Goal: Transaction & Acquisition: Purchase product/service

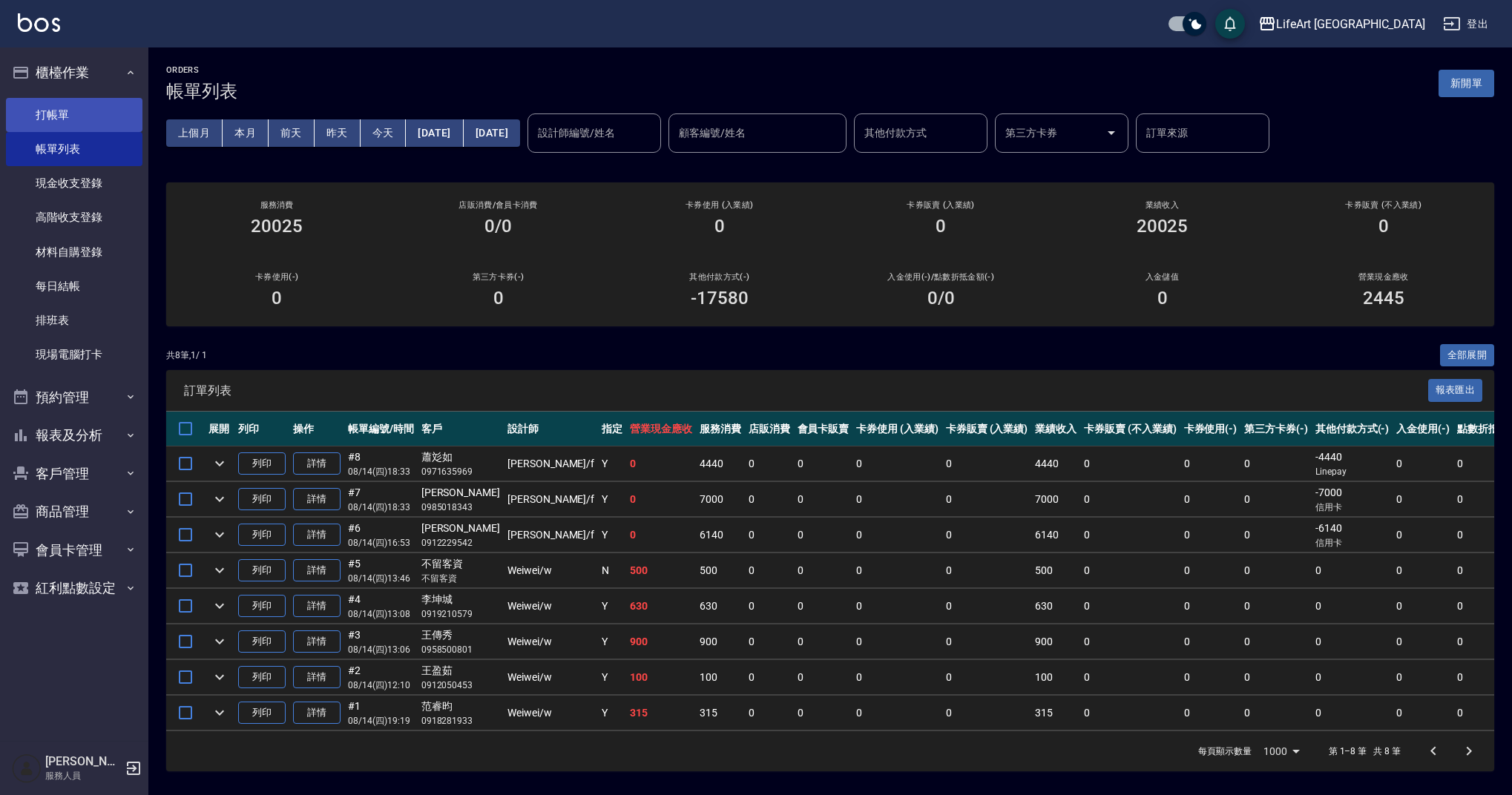
click at [75, 99] on link "打帳單" at bounding box center [74, 115] width 136 height 34
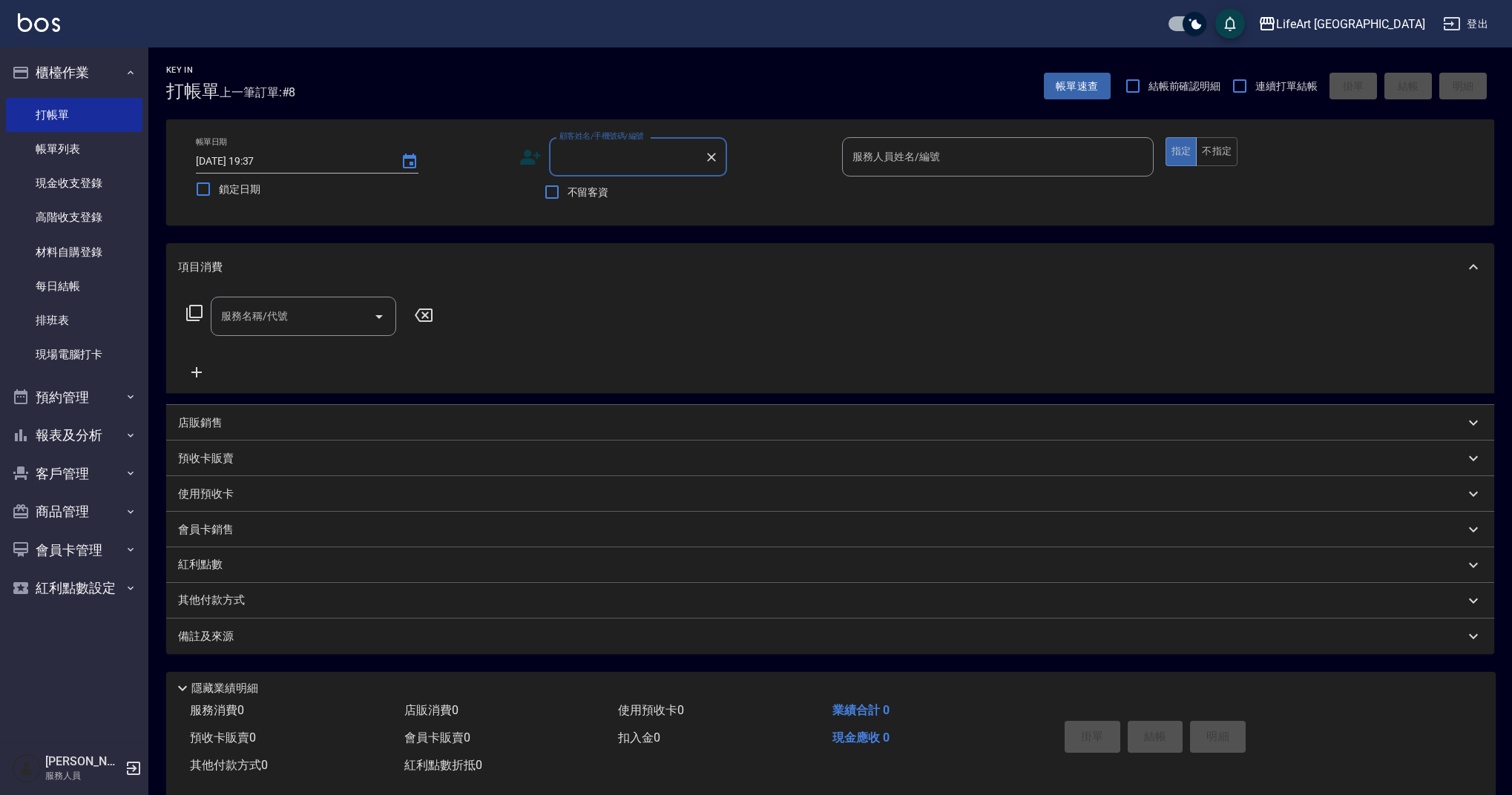
click at [604, 154] on input "顧客姓名/手機號碼/編號" at bounding box center [626, 157] width 142 height 26
type input "x"
click at [573, 198] on li "[PERSON_NAME]育/0925912622/" at bounding box center [638, 202] width 178 height 40
type input "[PERSON_NAME]育/0925912622/"
type input "Finney-f"
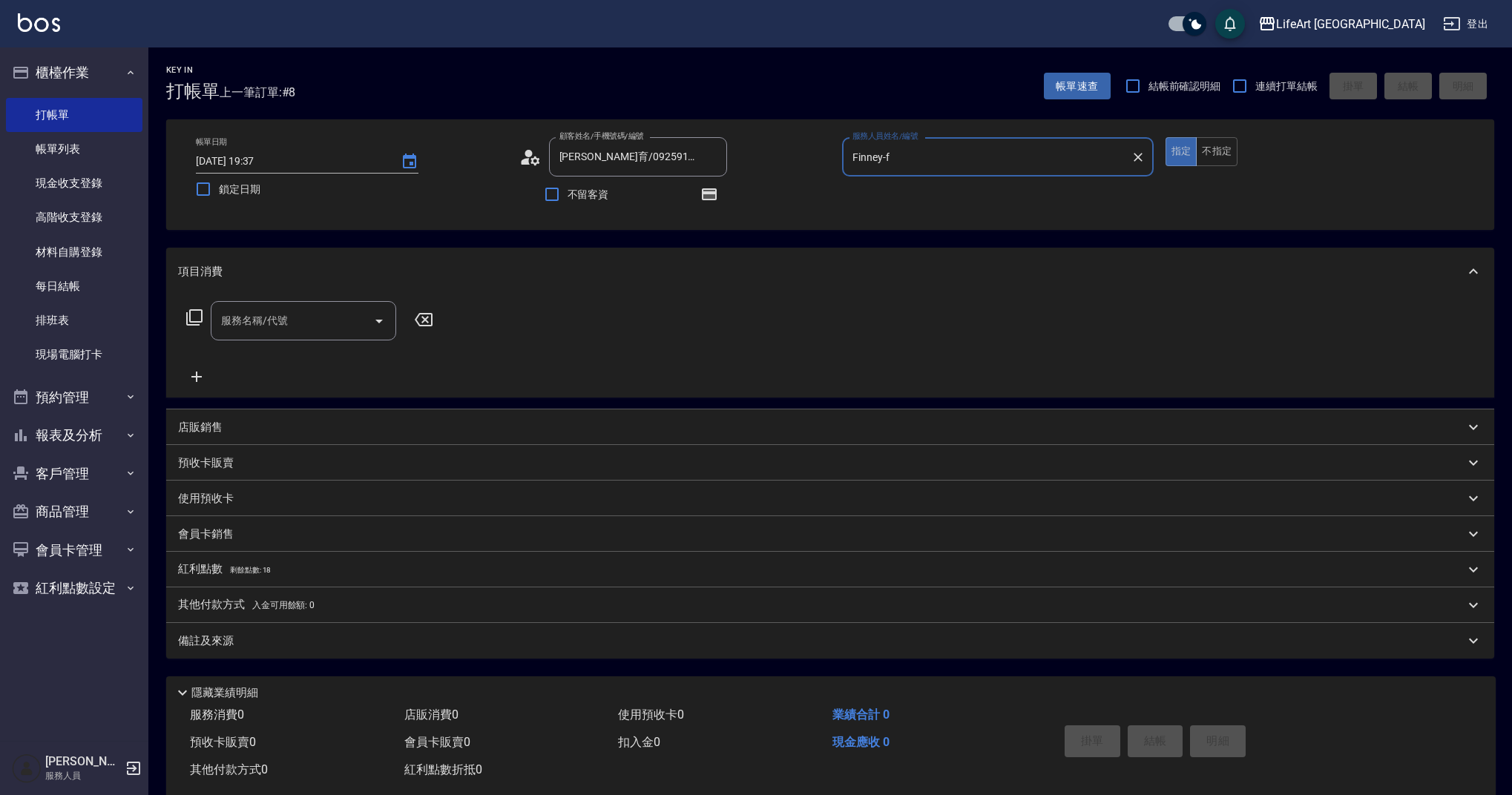
click at [251, 334] on input "服務名稱/代號" at bounding box center [292, 320] width 150 height 26
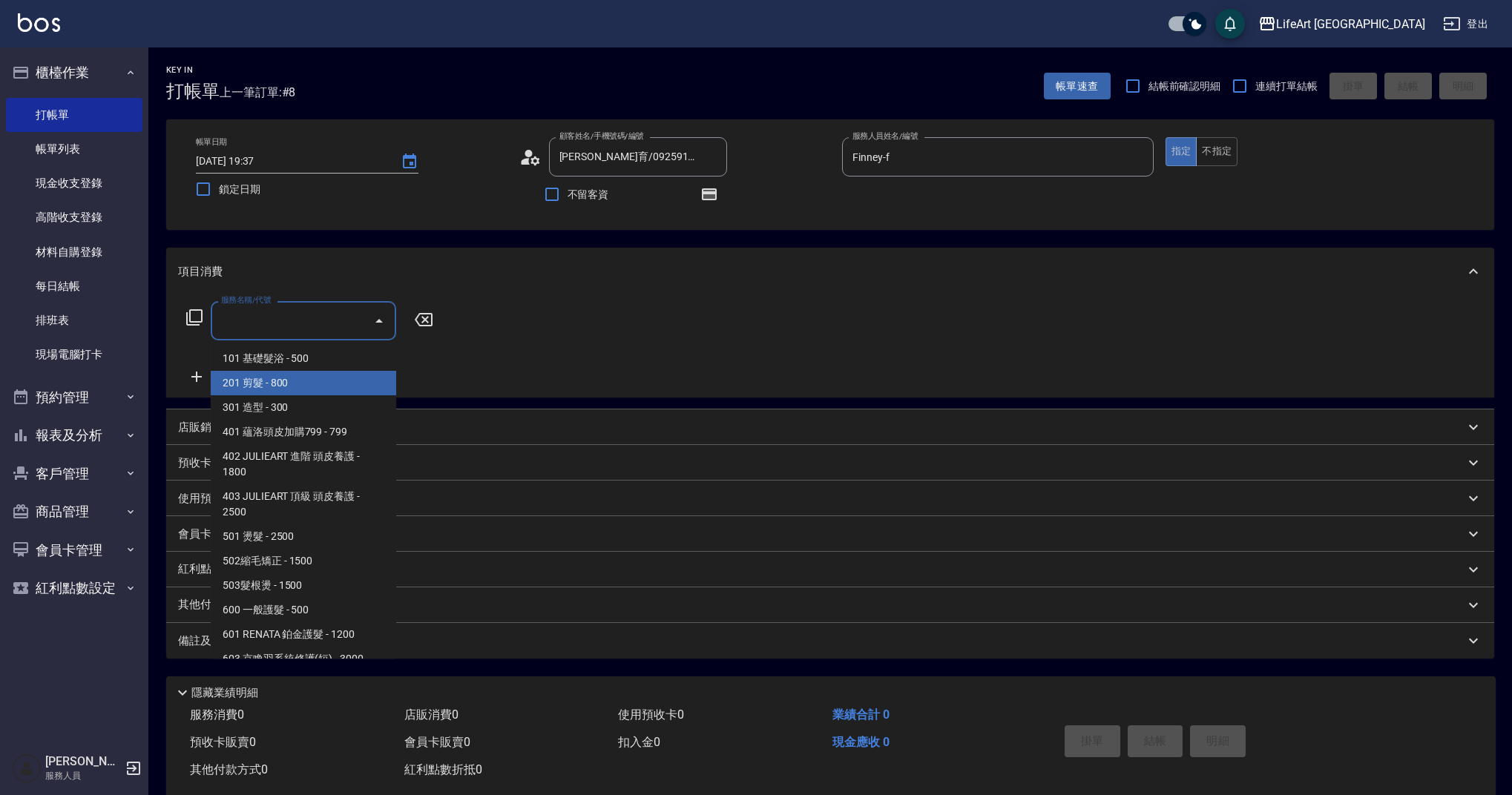
click at [257, 384] on span "201 剪髮 - 800" at bounding box center [303, 383] width 186 height 25
type input "201 剪髮(201)"
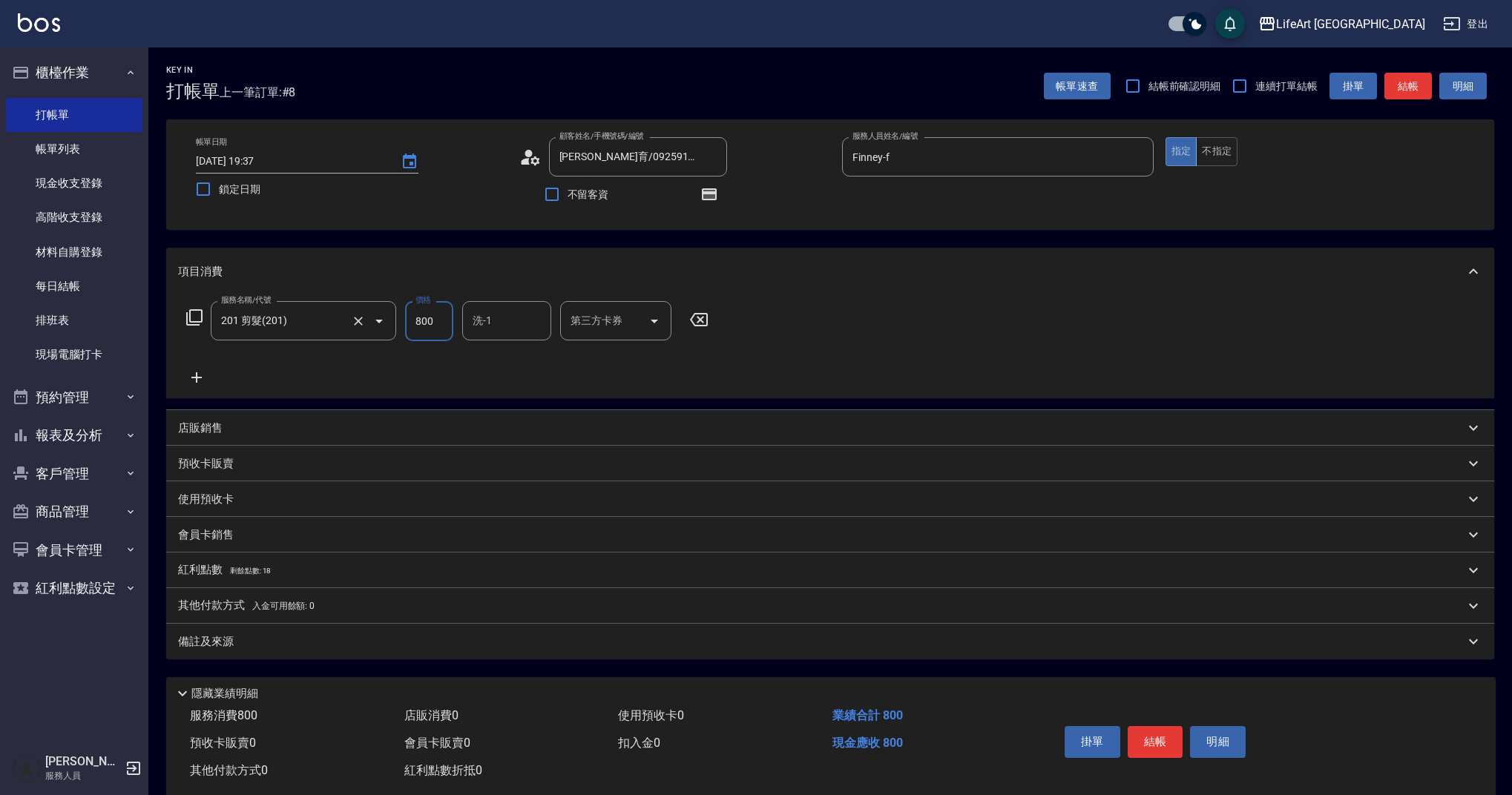
drag, startPoint x: 409, startPoint y: 321, endPoint x: 380, endPoint y: 324, distance: 29.2
click at [381, 324] on div "服務名稱/代號 201 剪髮(201) 服務名稱/代號 價格 800 價格 洗-1 洗-1 第三方卡券 第三方卡券" at bounding box center [447, 320] width 540 height 40
type input "945"
click at [1153, 735] on button "結帳" at bounding box center [1155, 741] width 55 height 32
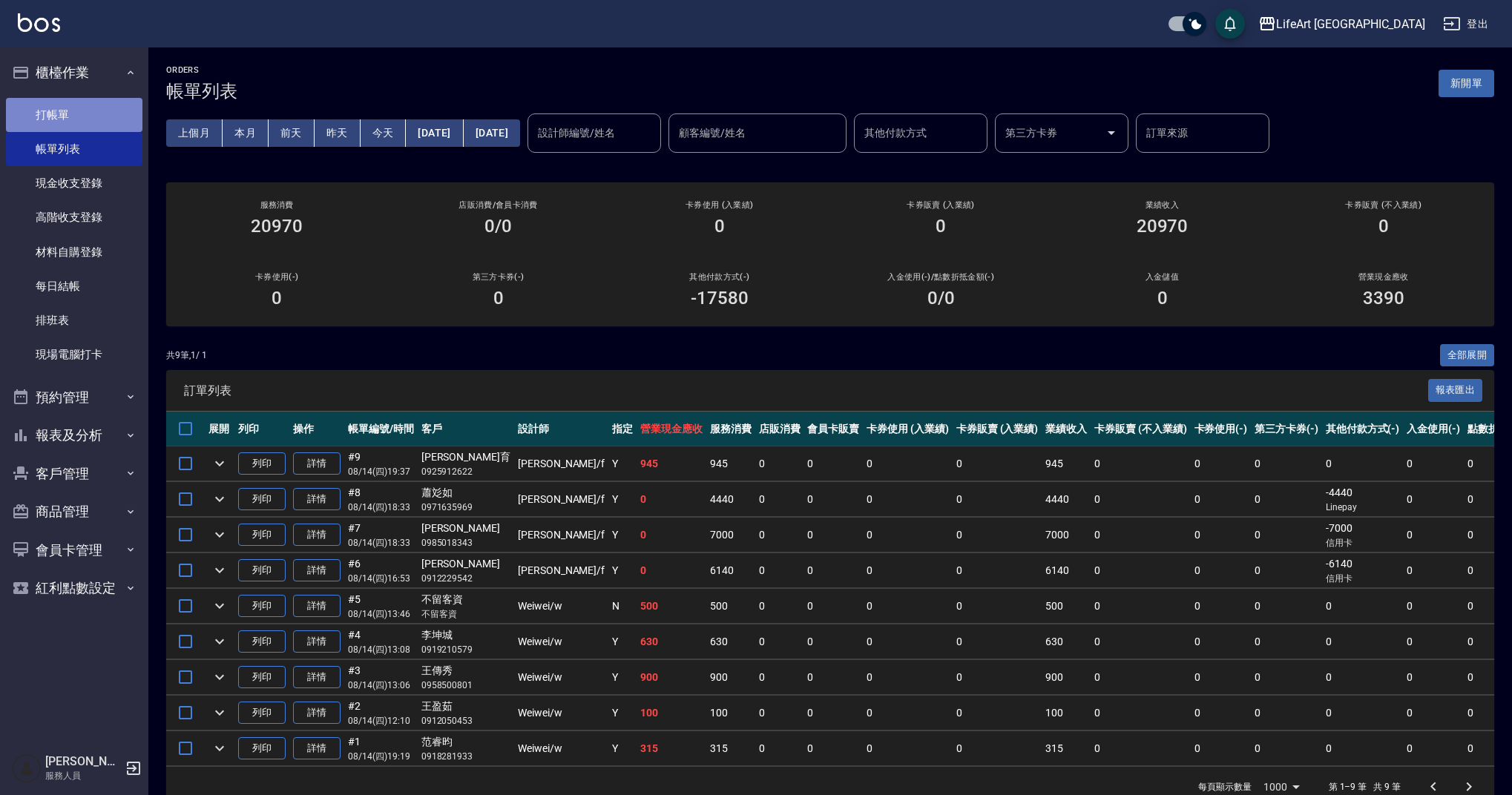
click at [57, 98] on link "打帳單" at bounding box center [74, 115] width 136 height 34
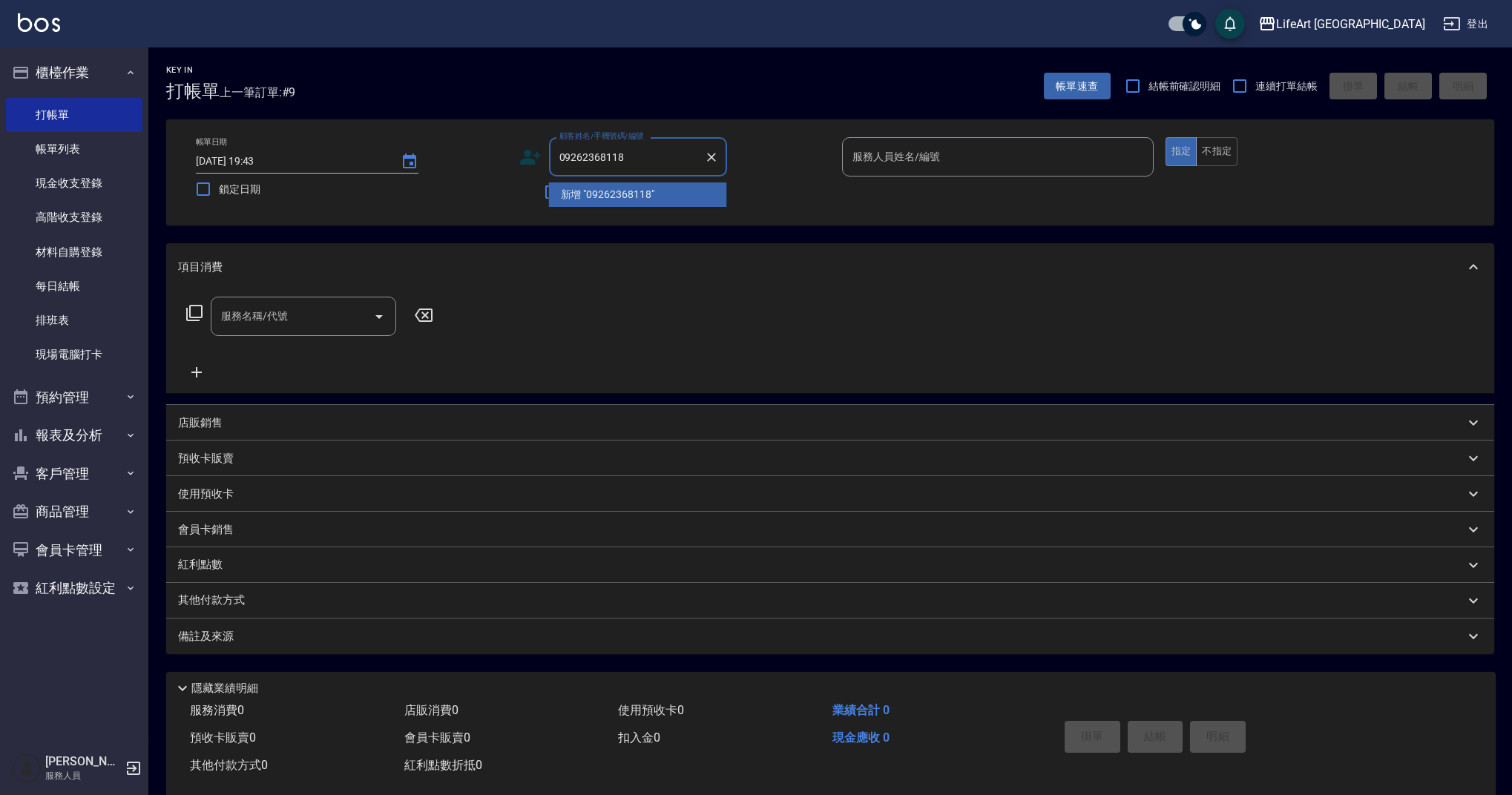
click at [626, 156] on input "09262368118" at bounding box center [626, 157] width 142 height 26
click at [614, 197] on li "[PERSON_NAME]/0926236818/" at bounding box center [638, 194] width 178 height 25
type input "[PERSON_NAME]/0926236818/"
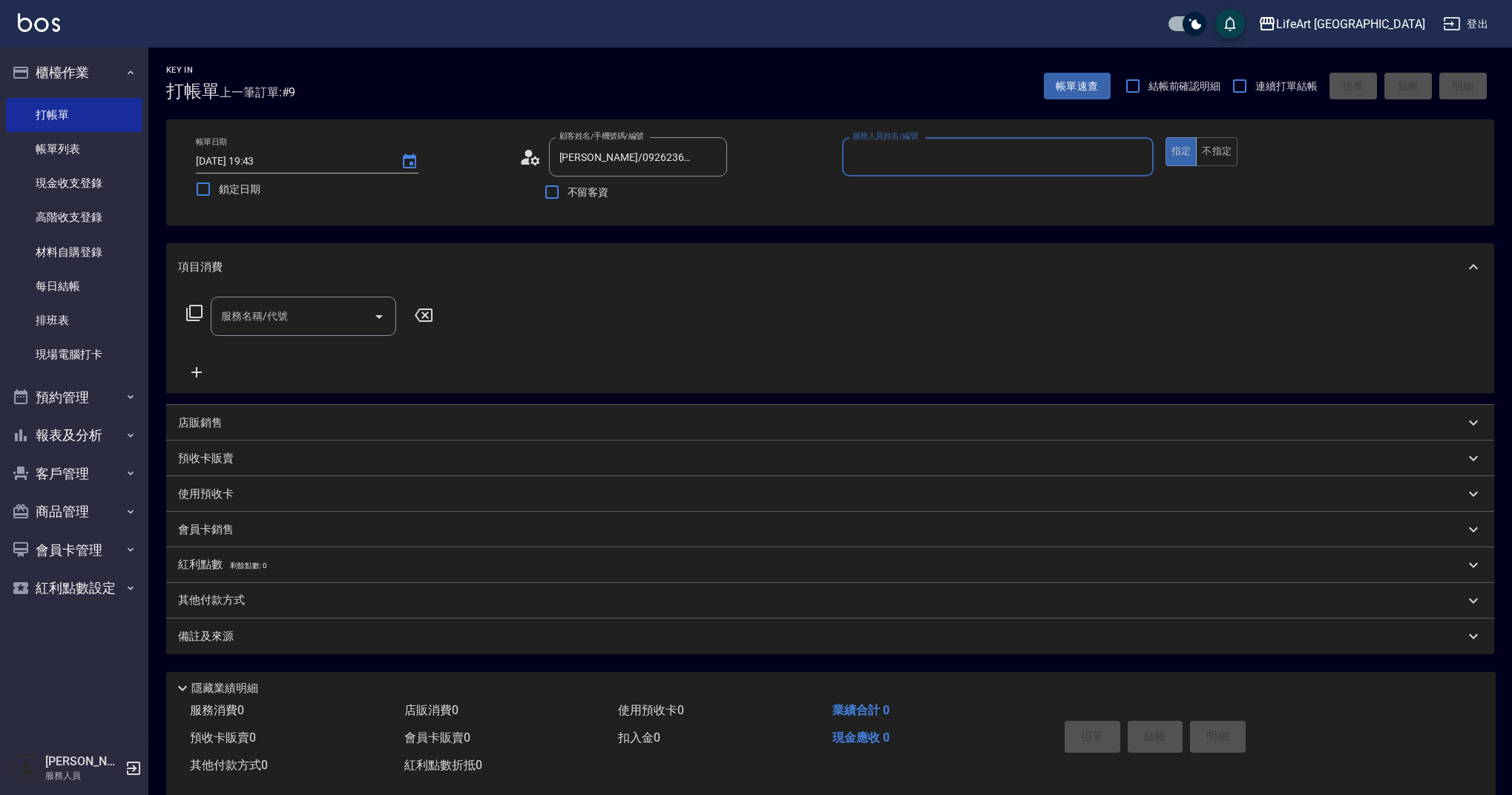
type input "Ashely-A"
click at [523, 154] on icon at bounding box center [530, 157] width 22 height 22
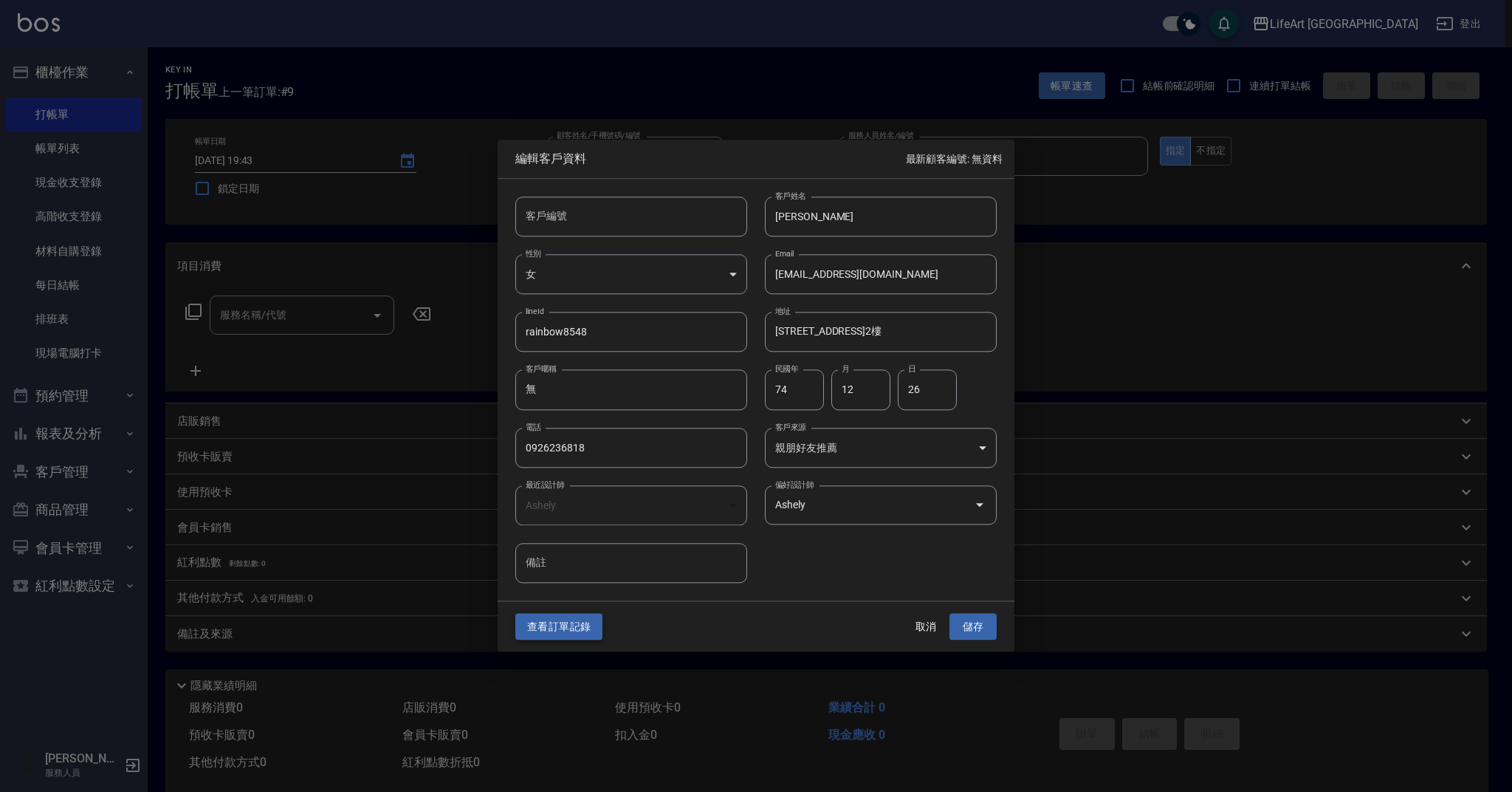
click at [571, 630] on button "查看訂單記錄" at bounding box center [558, 626] width 87 height 27
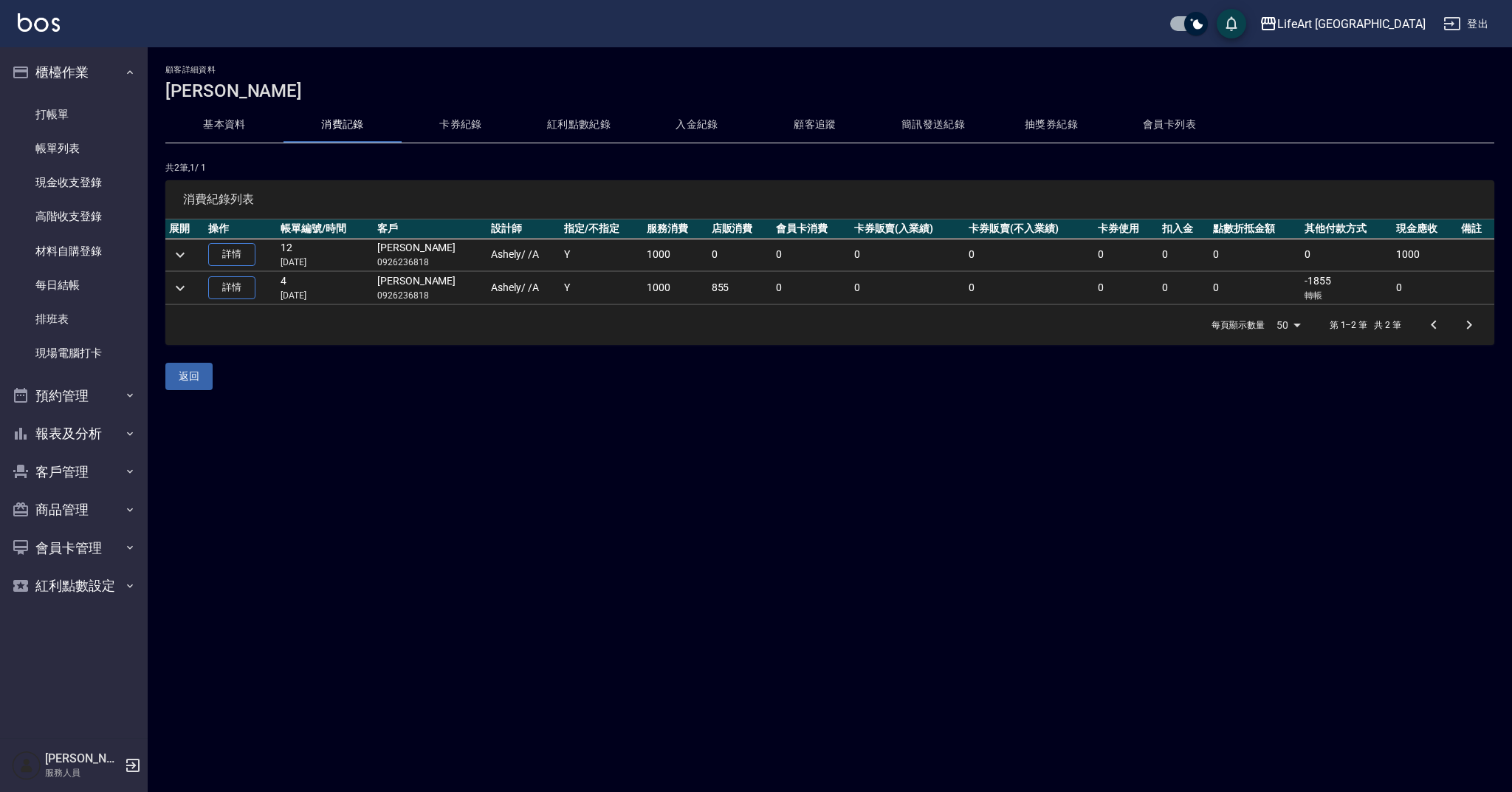
drag, startPoint x: 436, startPoint y: 261, endPoint x: 367, endPoint y: 264, distance: 69.1
click at [367, 264] on tr "詳情 12 [DATE] [PERSON_NAME]0926236818 [PERSON_NAME] / /A Y 1000 0 0 0 0 0 0 0 0 …" at bounding box center [830, 255] width 1330 height 32
click at [421, 272] on td "[PERSON_NAME]0926236818" at bounding box center [430, 288] width 114 height 32
click at [433, 263] on p "0926236818" at bounding box center [430, 262] width 106 height 14
drag, startPoint x: 434, startPoint y: 261, endPoint x: 379, endPoint y: 262, distance: 55.0
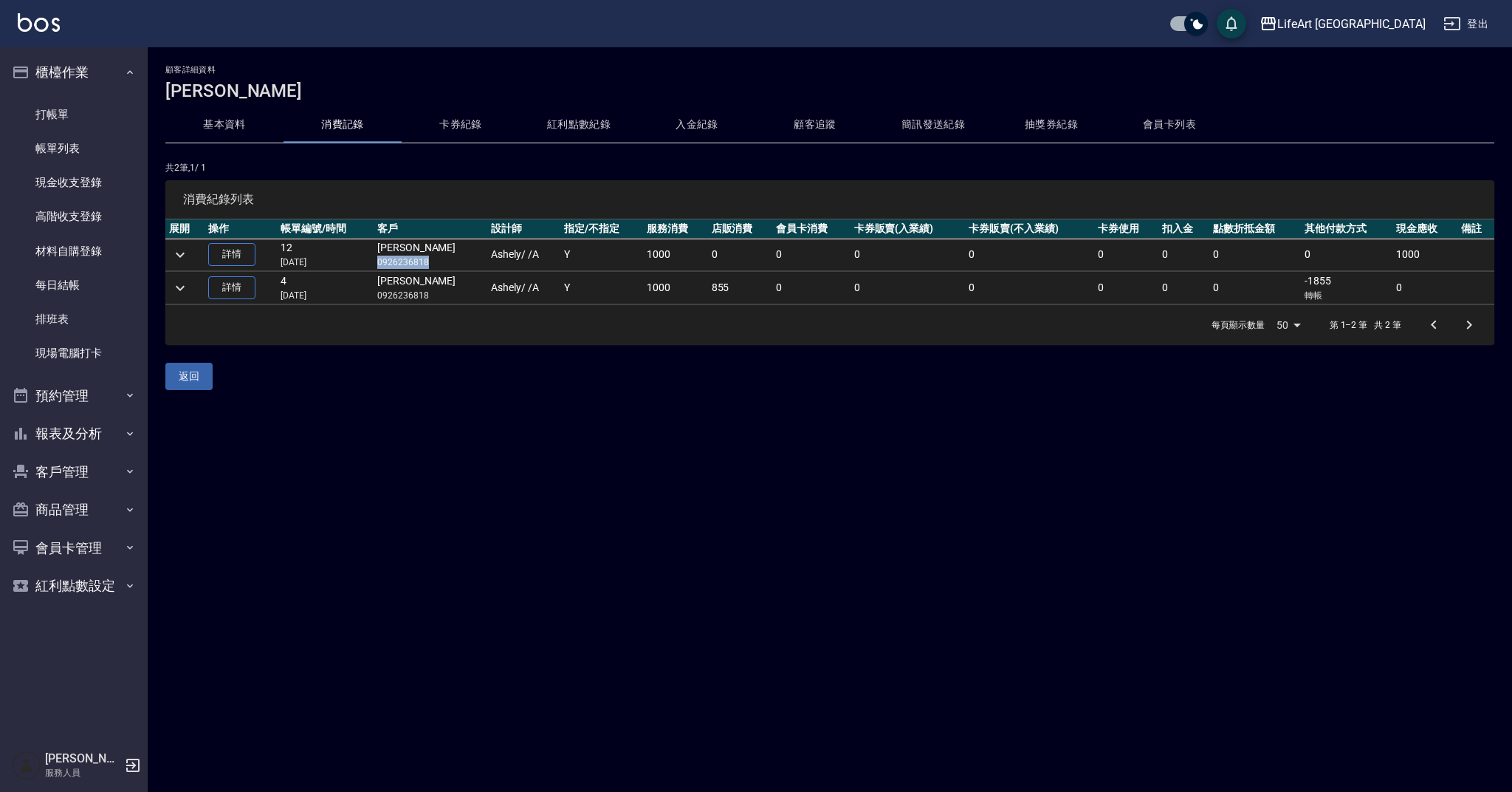
click at [379, 262] on td "[PERSON_NAME]0926236818" at bounding box center [430, 255] width 114 height 32
copy p "0926236818"
click at [81, 117] on link "打帳單" at bounding box center [74, 115] width 136 height 34
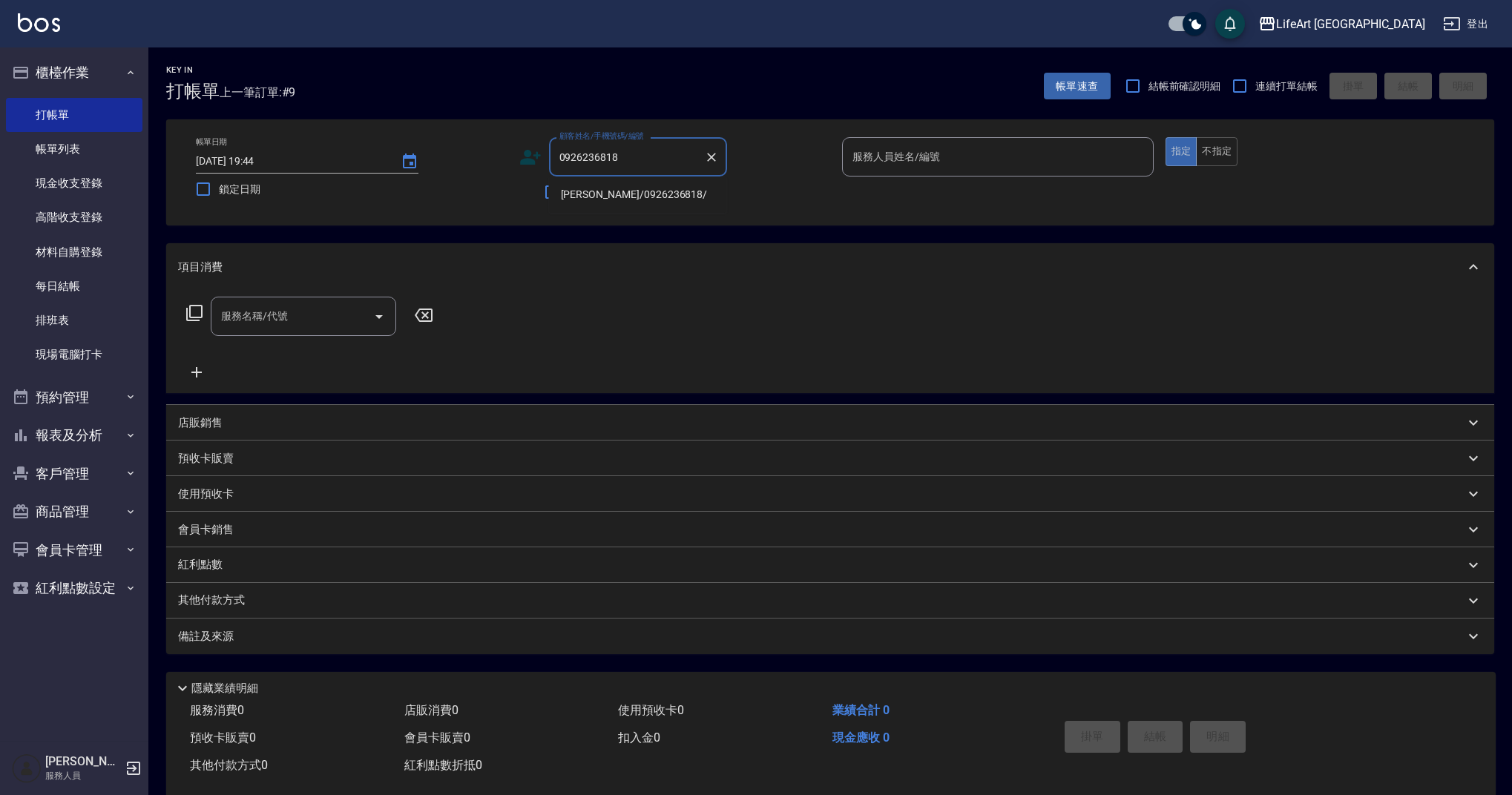
click at [645, 191] on li "[PERSON_NAME]/0926236818/" at bounding box center [638, 194] width 178 height 25
type input "[PERSON_NAME]/0926236818/"
type input "Ashely-A"
click at [361, 325] on input "服務名稱/代號" at bounding box center [292, 316] width 150 height 26
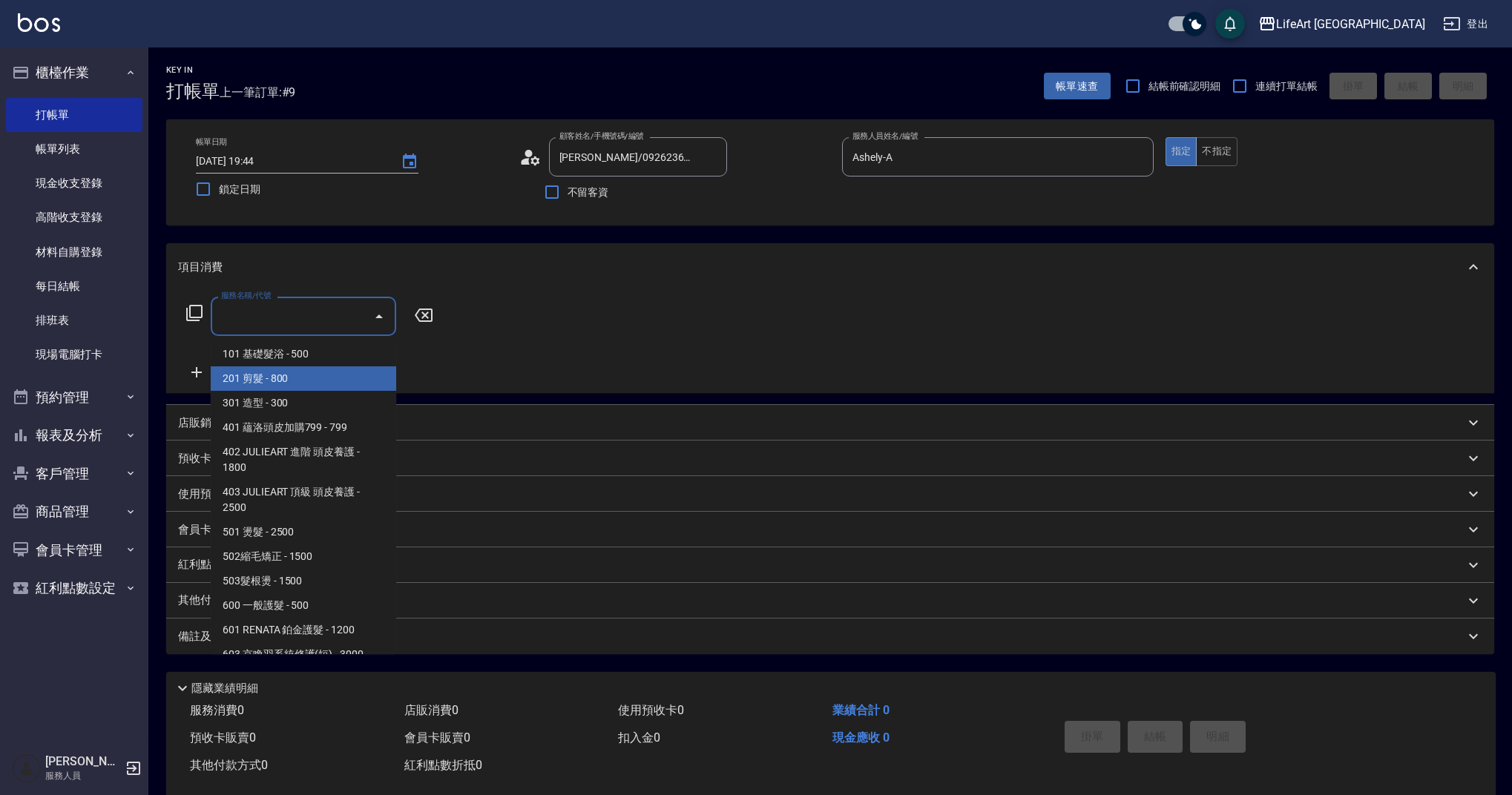
click at [333, 371] on span "201 剪髮 - 800" at bounding box center [303, 378] width 186 height 25
type input "201 剪髮(201)"
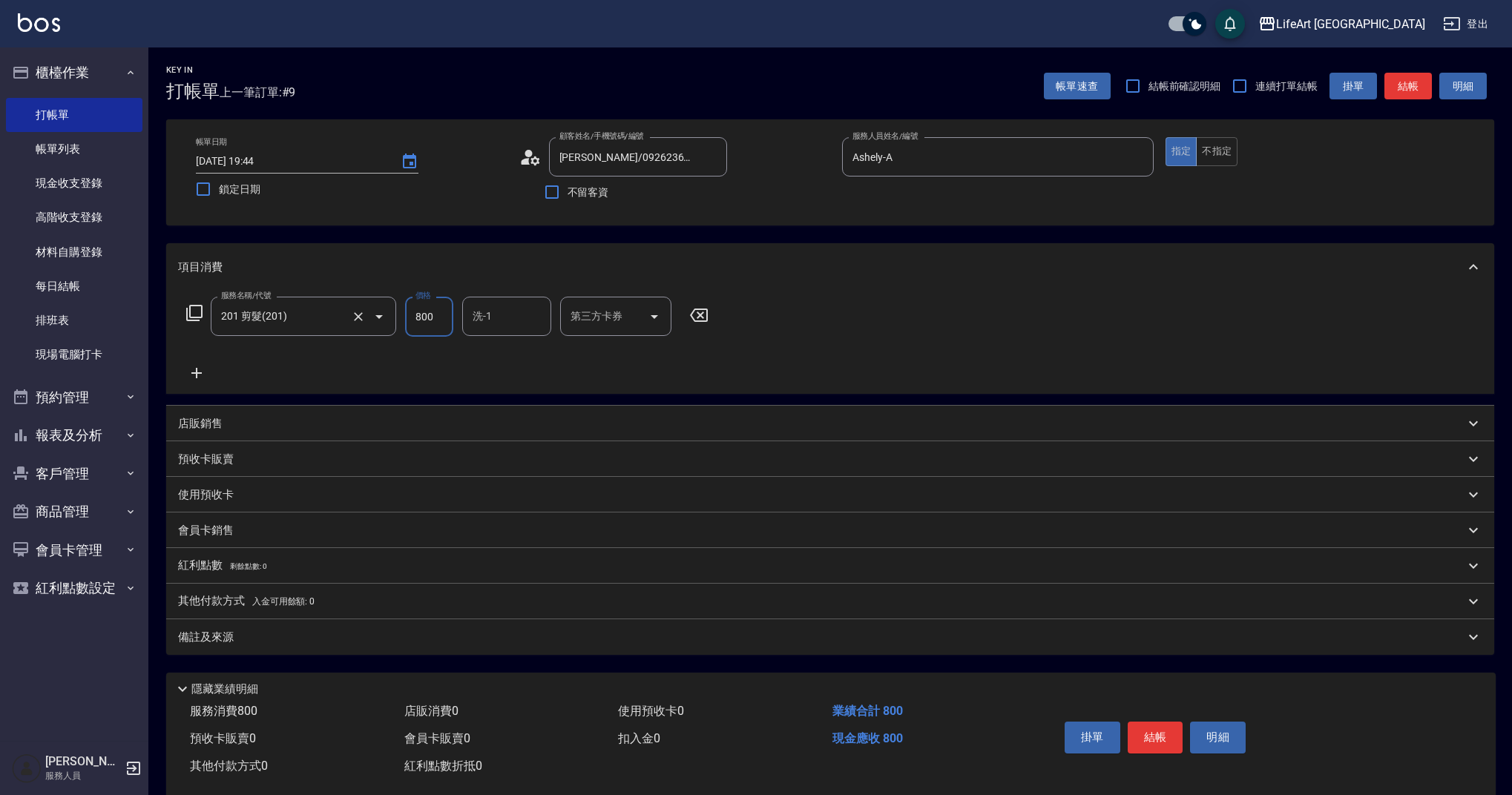
drag, startPoint x: 442, startPoint y: 320, endPoint x: 378, endPoint y: 318, distance: 64.0
click at [378, 318] on div "服務名稱/代號 201 剪髮(201) 服務名稱/代號 價格 800 價格 洗-1 洗-1 第三方卡券 第三方卡券" at bounding box center [447, 316] width 540 height 40
type input "1000"
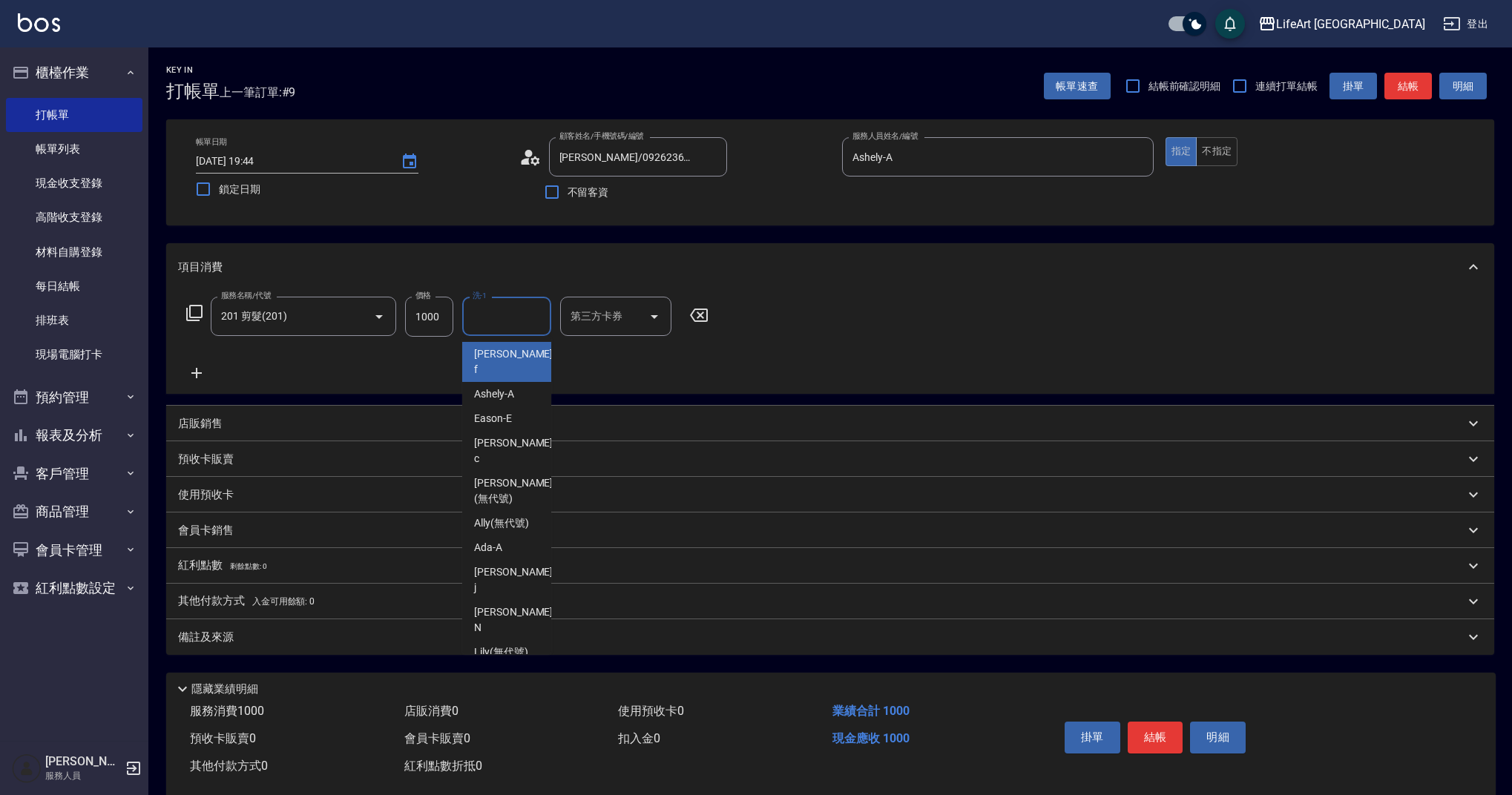
click at [506, 318] on input "洗-1" at bounding box center [506, 316] width 76 height 26
click at [511, 516] on span "Ally (無代號)" at bounding box center [501, 523] width 55 height 15
type input "Ally(無代號)"
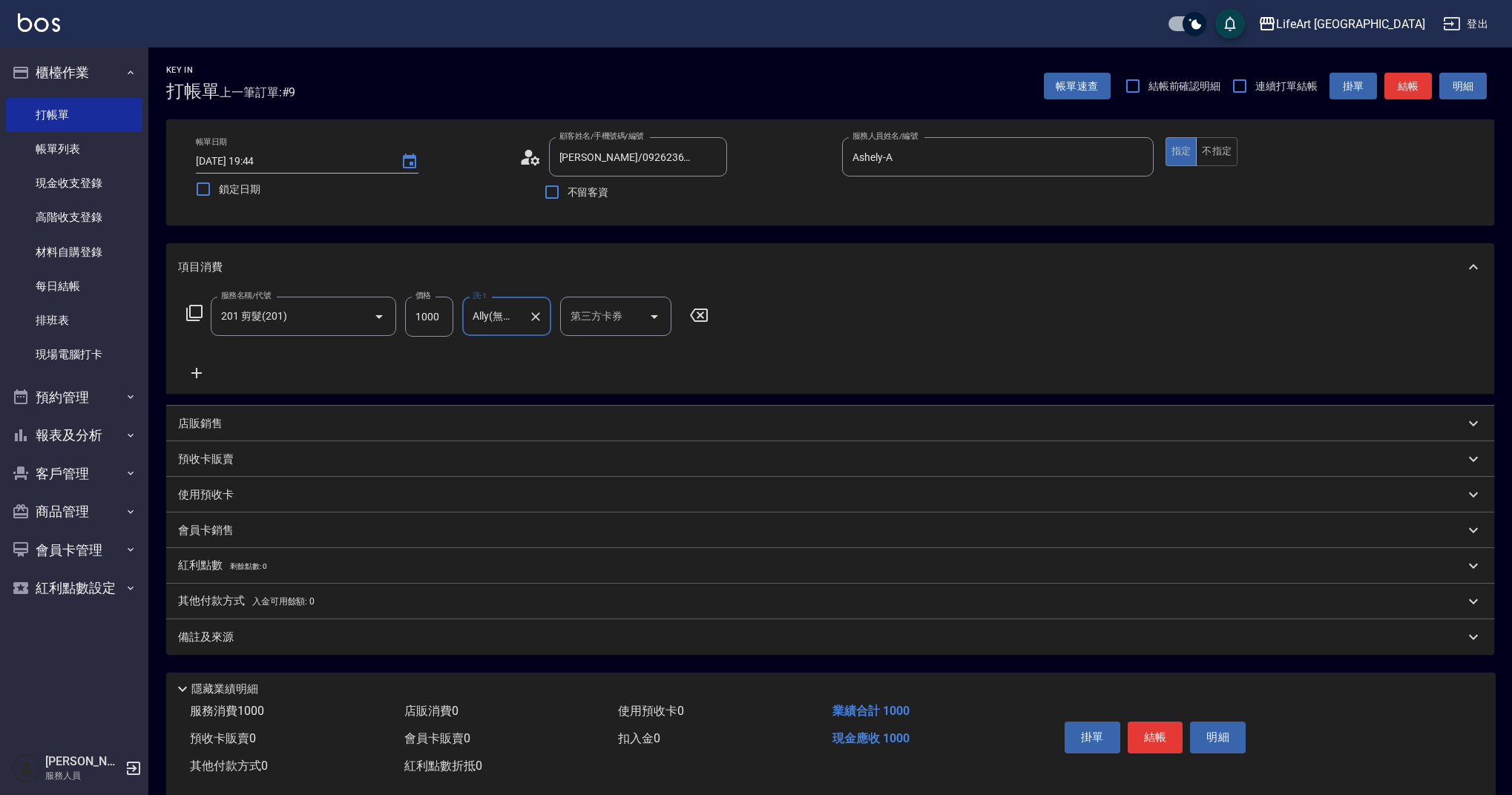
click at [225, 624] on div "備註及來源" at bounding box center [830, 637] width 1328 height 36
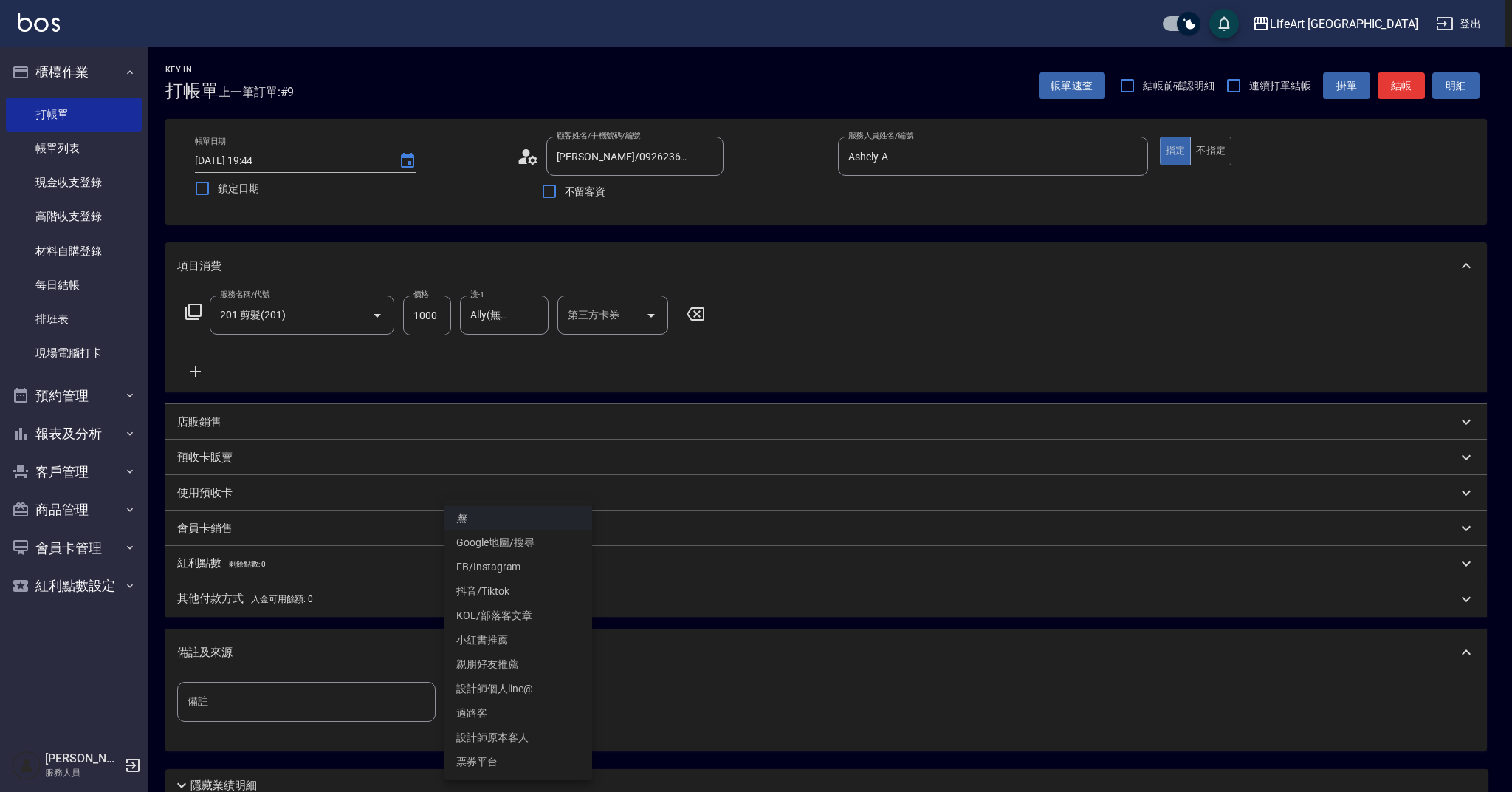
click at [545, 705] on body "LifeArt 蘆洲 登出 櫃檯作業 打帳單 帳單列表 現金收支登錄 高階收支登錄 材料自購登錄 每日結帳 排班表 現場電腦打卡 預約管理 預約管理 單日預約…" at bounding box center [756, 456] width 1512 height 912
click at [511, 732] on li "設計師原本客人" at bounding box center [518, 738] width 148 height 25
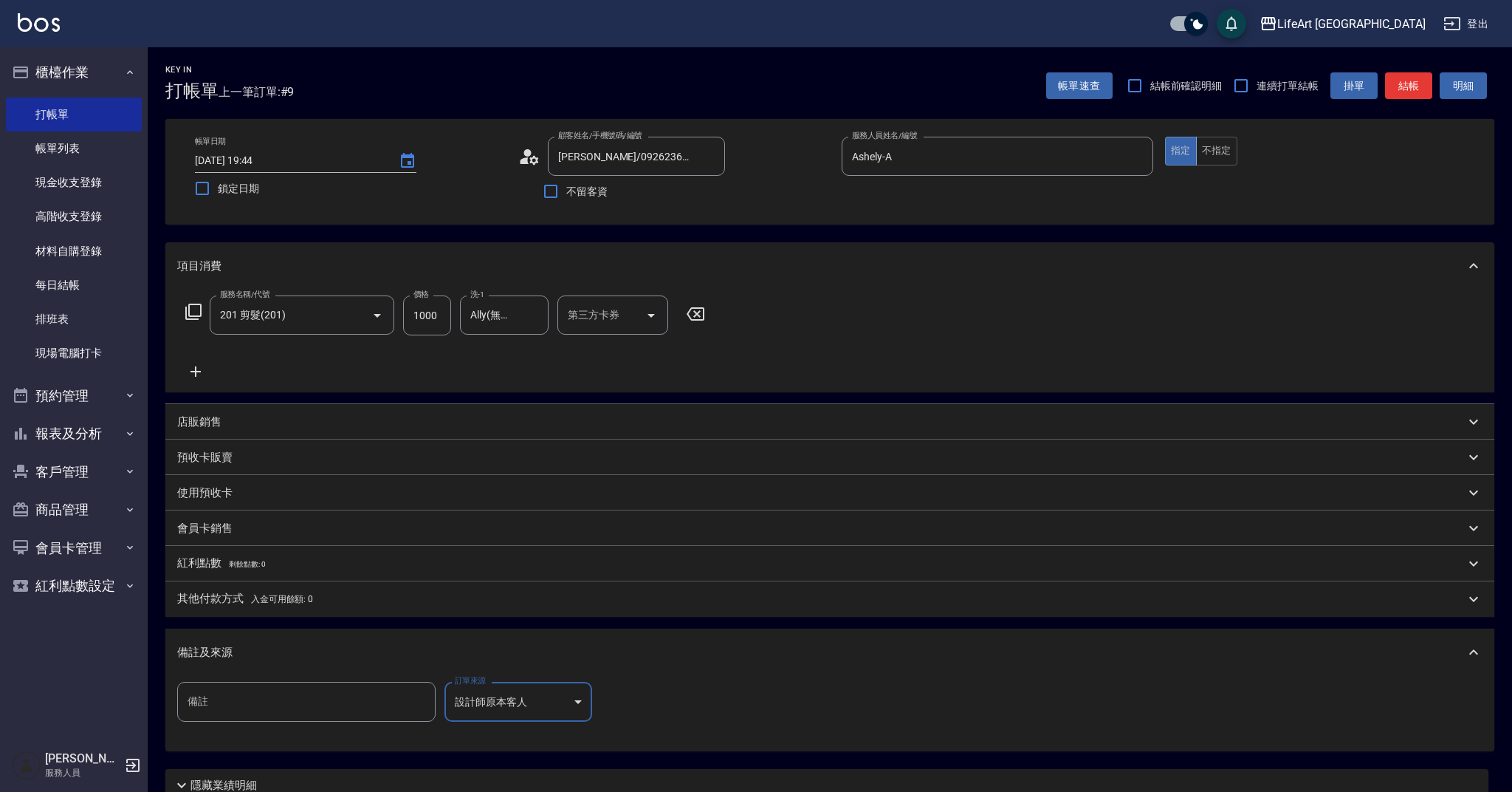
type input "設計師原本客人"
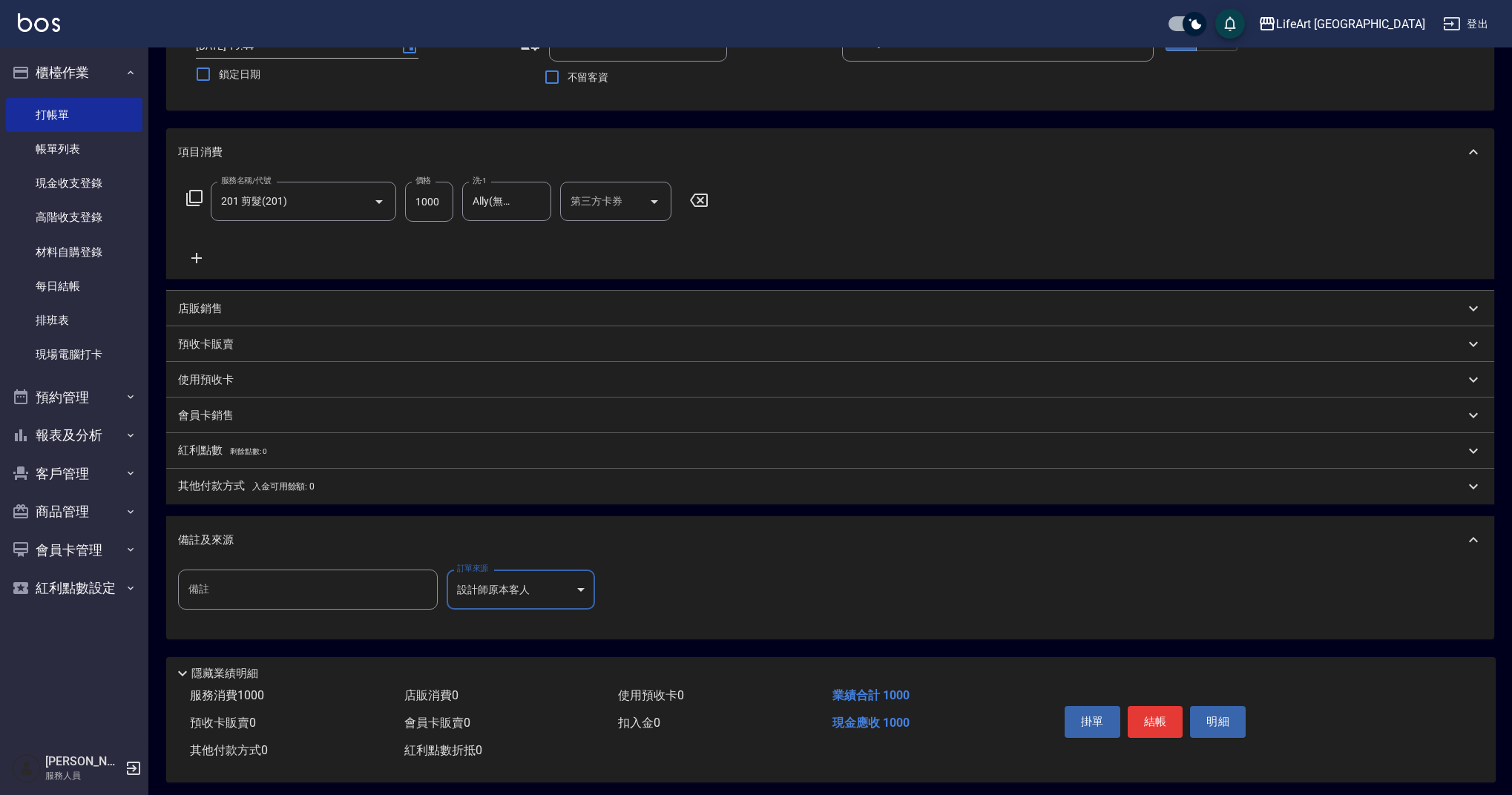
scroll to position [127, 0]
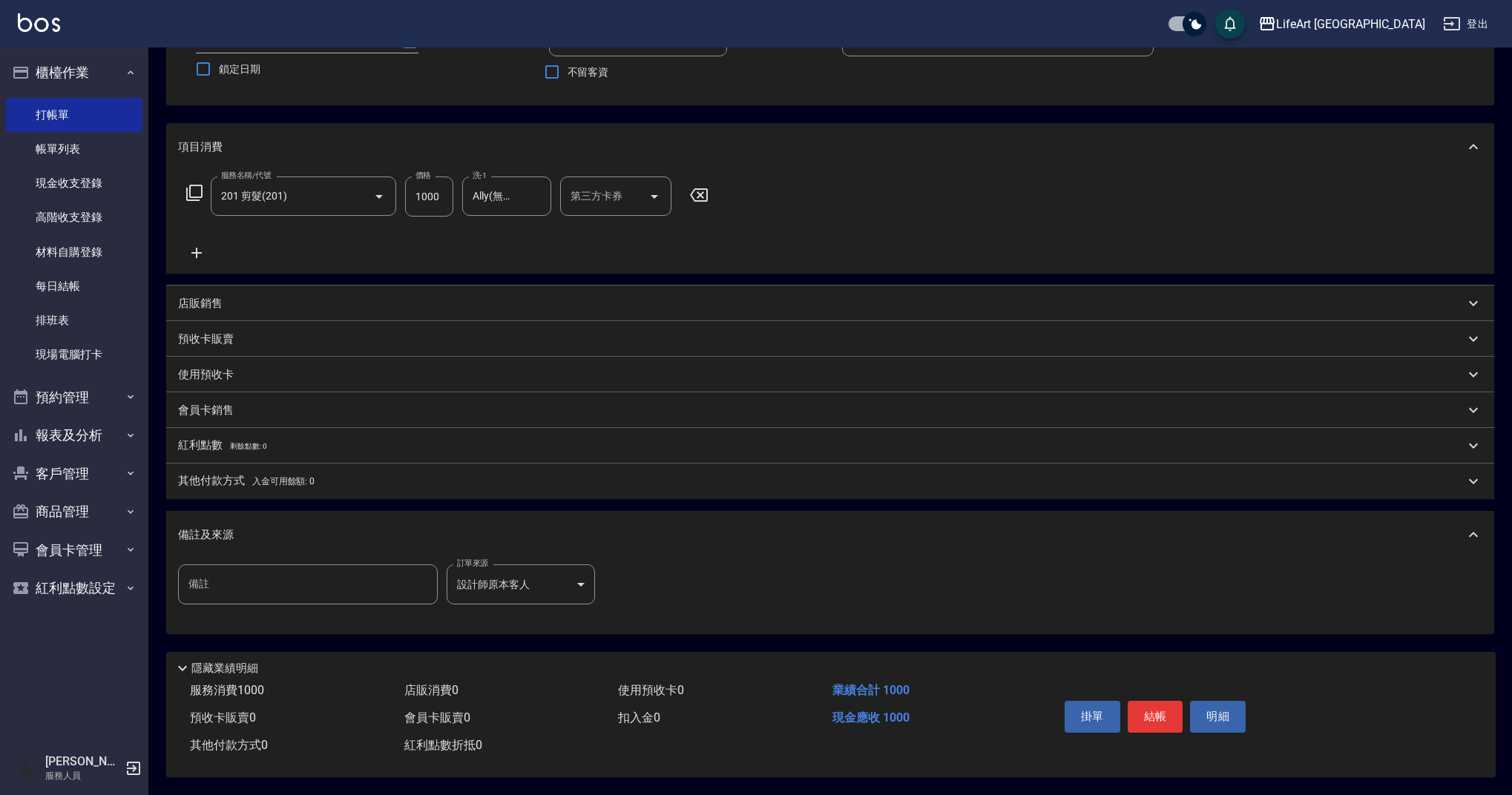
click at [233, 476] on p "其他付款方式 入金可用餘額: 0" at bounding box center [246, 481] width 136 height 16
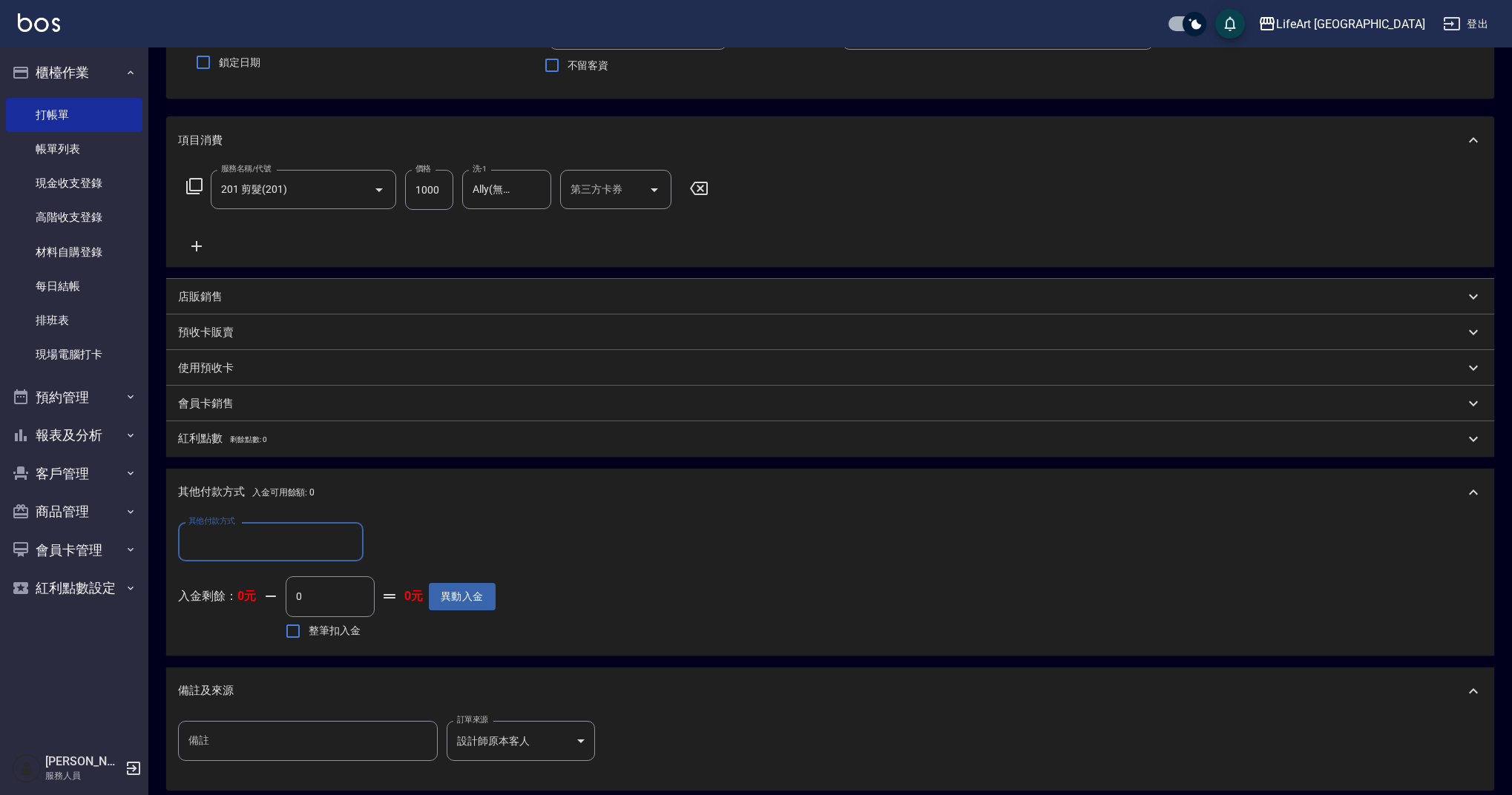
click at [302, 538] on input "其他付款方式" at bounding box center [271, 542] width 172 height 26
click at [215, 579] on span "轉帳" at bounding box center [271, 580] width 186 height 25
type input "轉帳"
drag, startPoint x: 400, startPoint y: 541, endPoint x: 363, endPoint y: 541, distance: 37.0
click at [363, 541] on div "其他付款方式 轉帳 其他付款方式 轉帳金額 0 轉帳金額" at bounding box center [337, 542] width 318 height 40
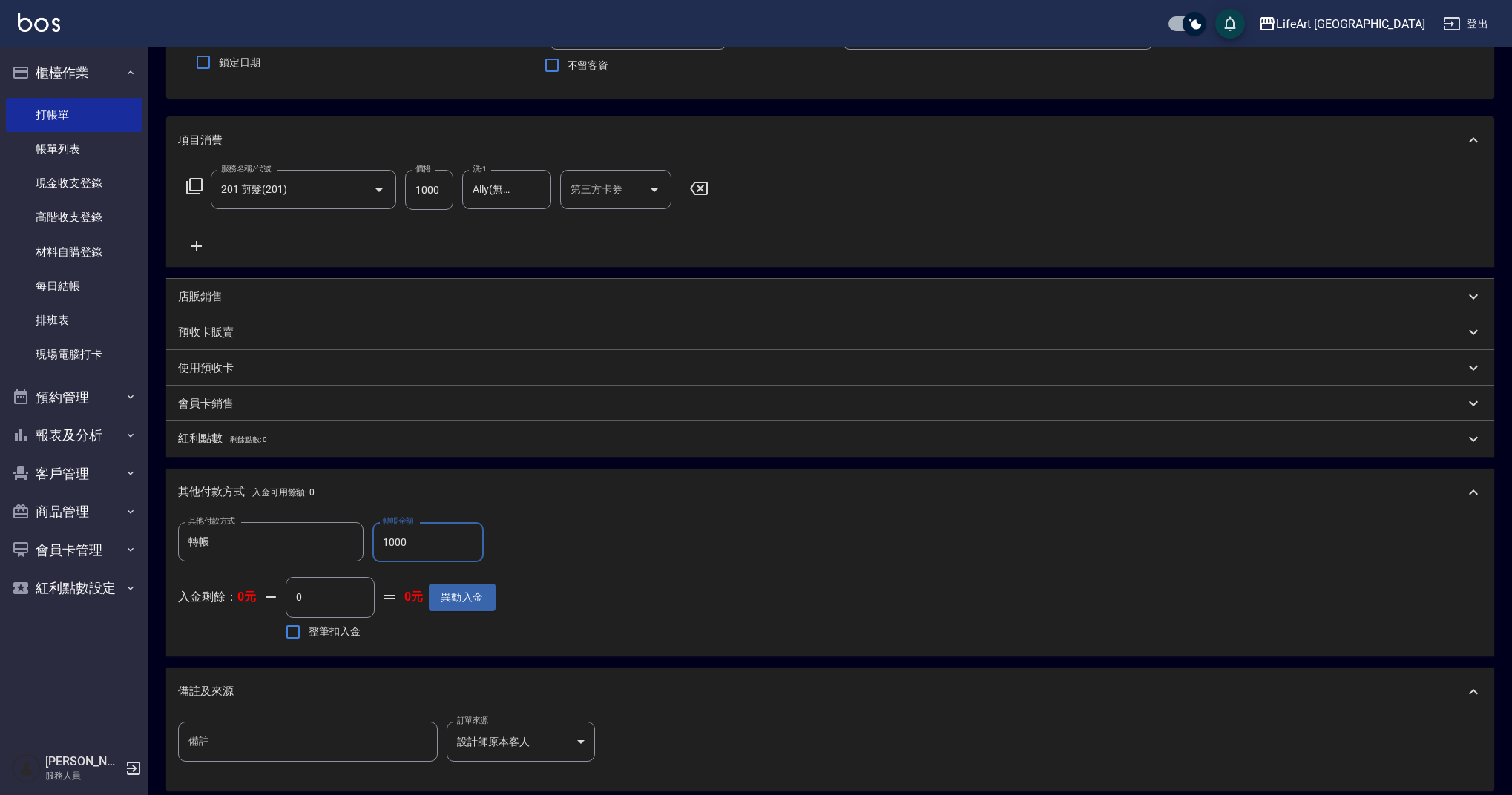
type input "1000"
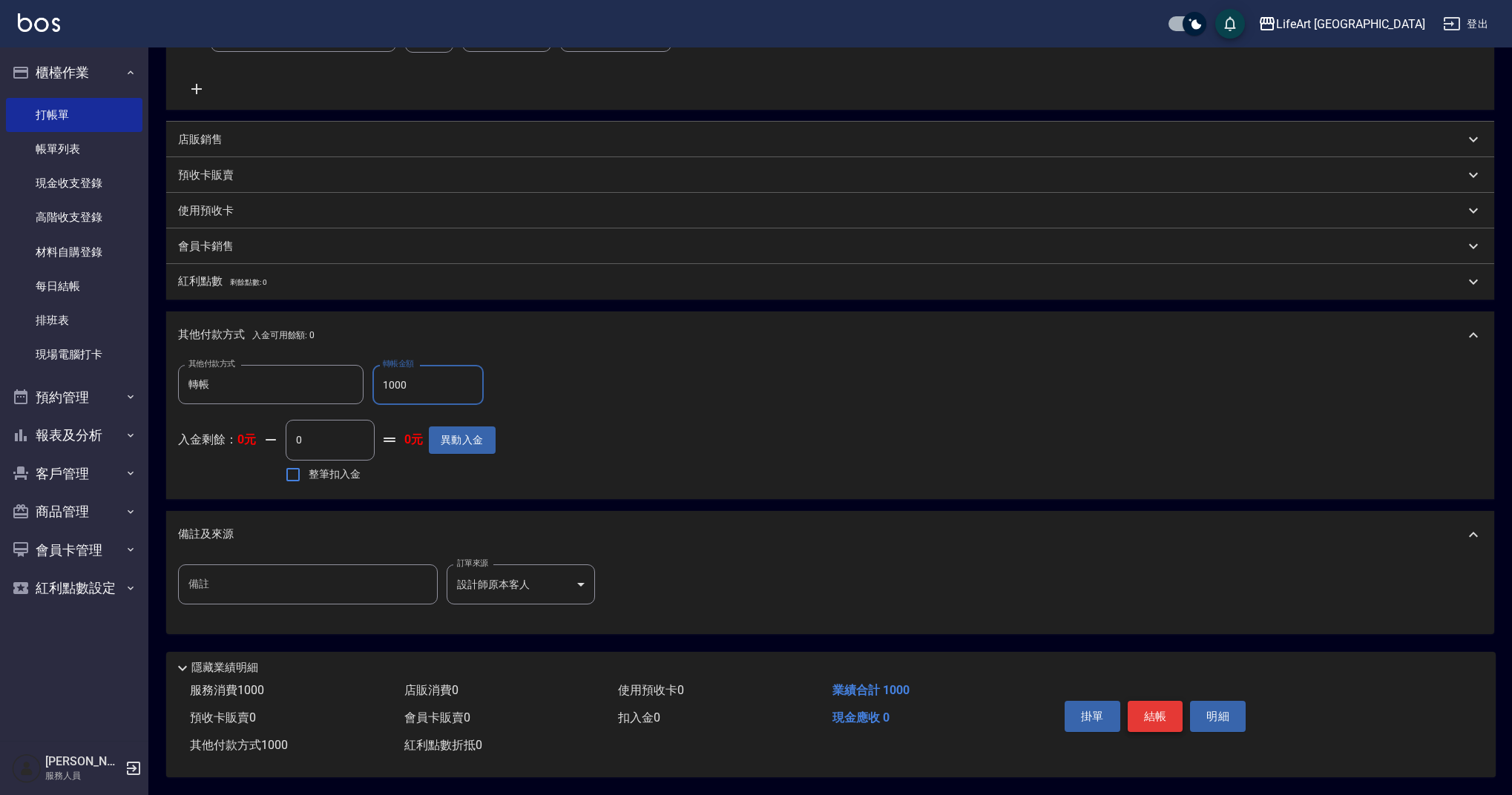
click at [1146, 706] on button "結帳" at bounding box center [1155, 716] width 55 height 32
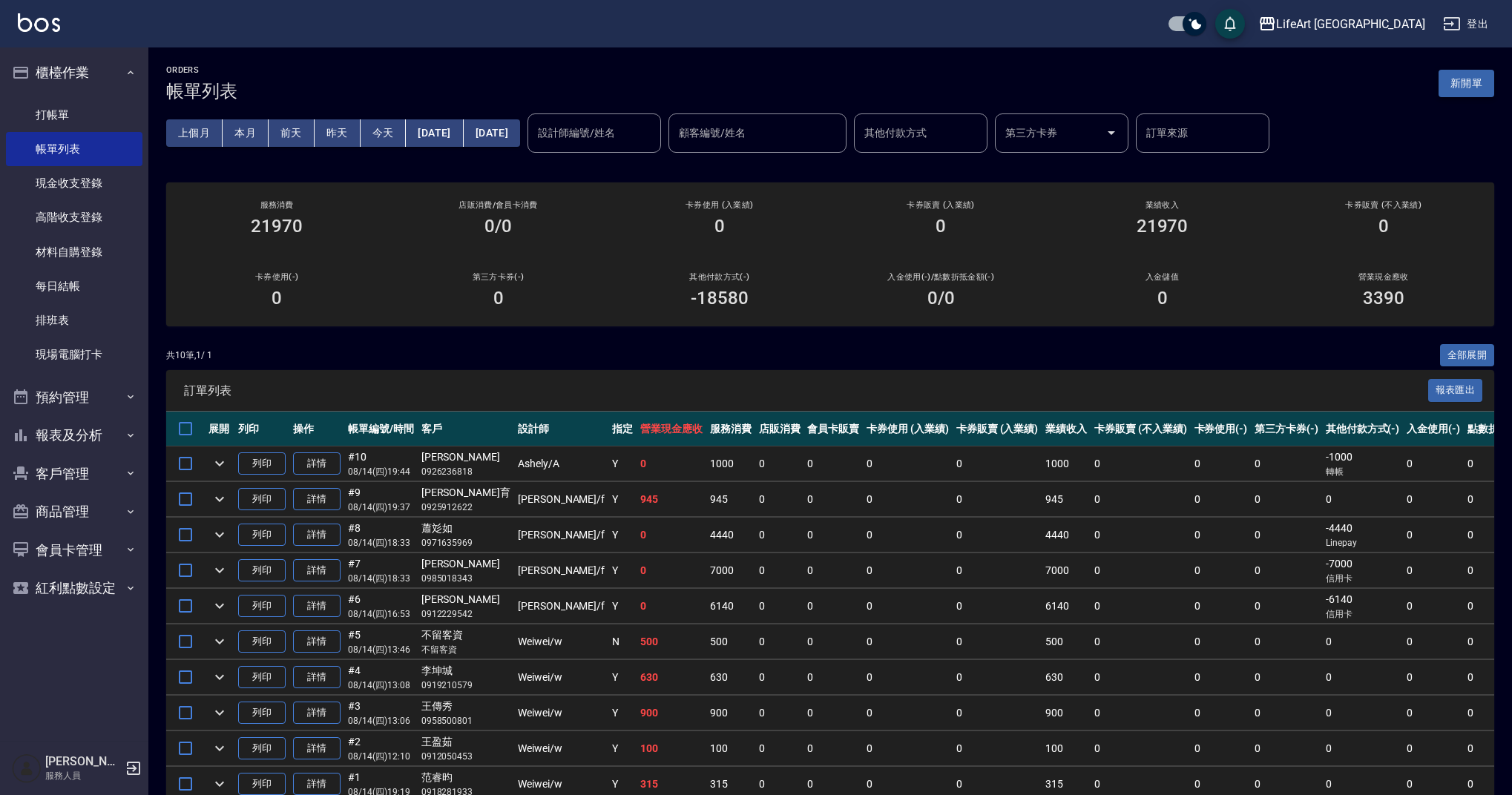
click at [1469, 84] on button "新開單" at bounding box center [1466, 84] width 55 height 27
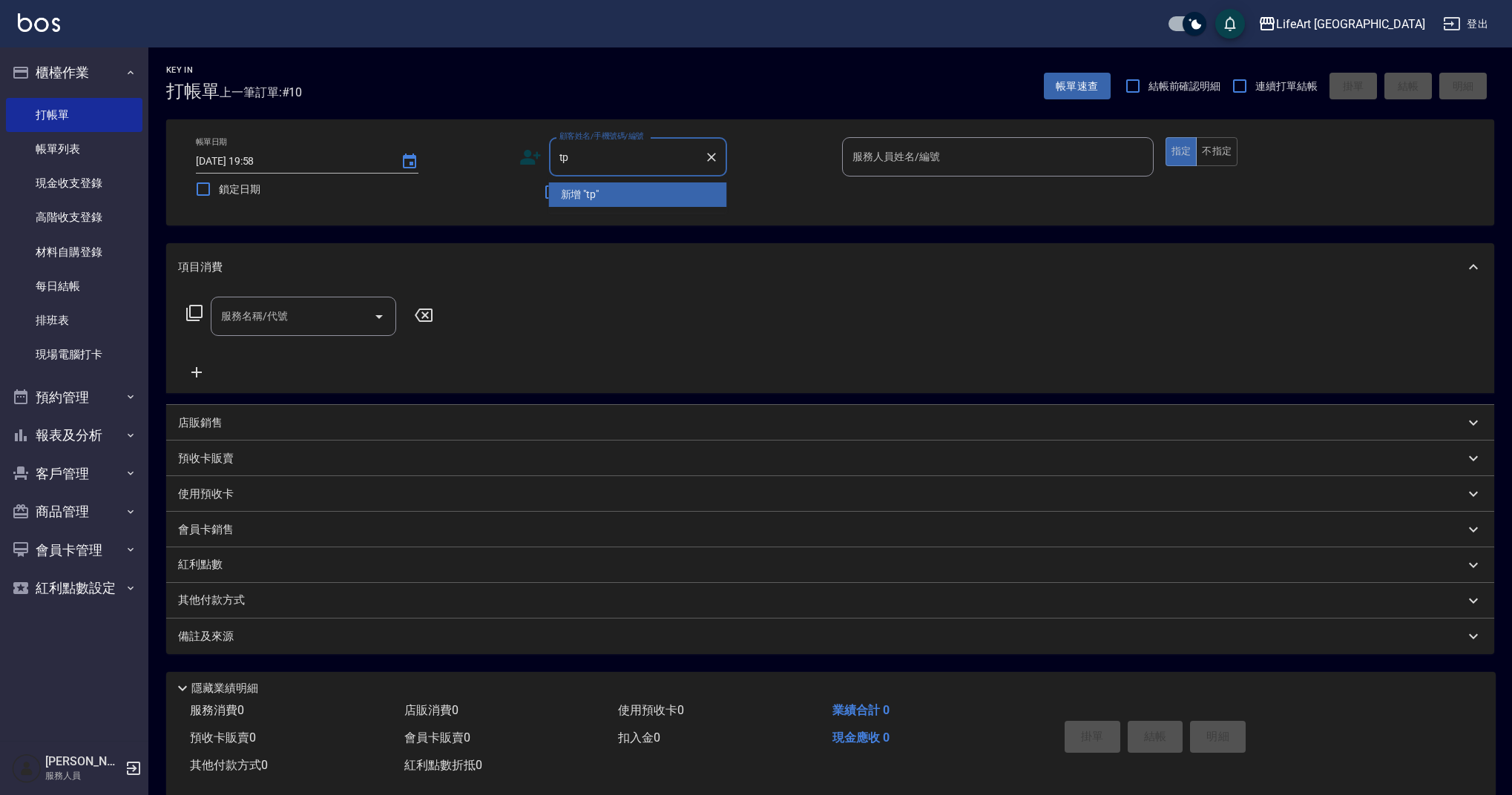
type input "t"
click at [630, 198] on li "新增 " [PERSON_NAME]"" at bounding box center [638, 194] width 178 height 25
type input "陳彥婷"
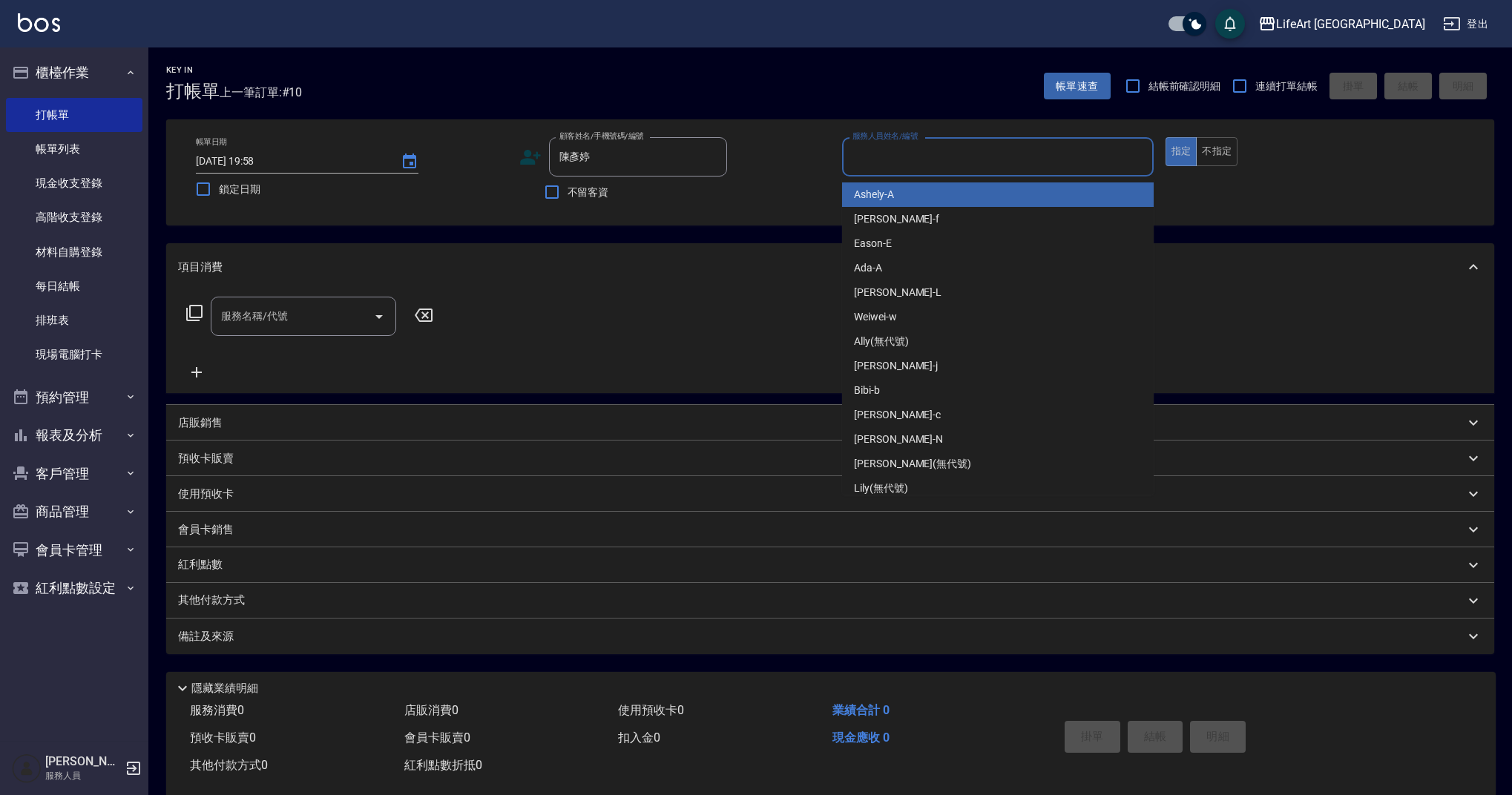
click at [958, 153] on input "服務人員姓名/編號" at bounding box center [998, 157] width 298 height 26
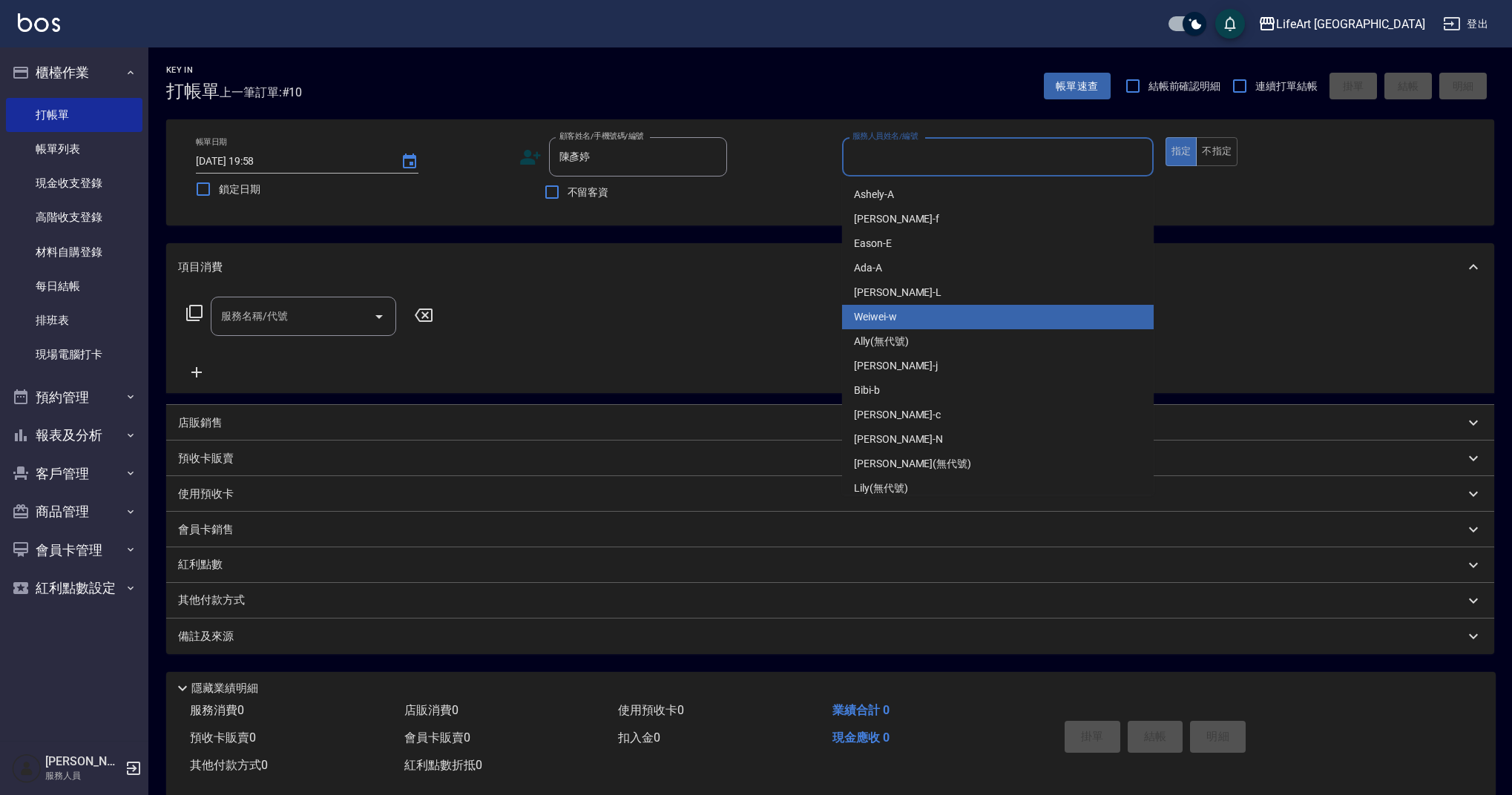
click at [901, 320] on div "Weiwei -w" at bounding box center [998, 317] width 312 height 25
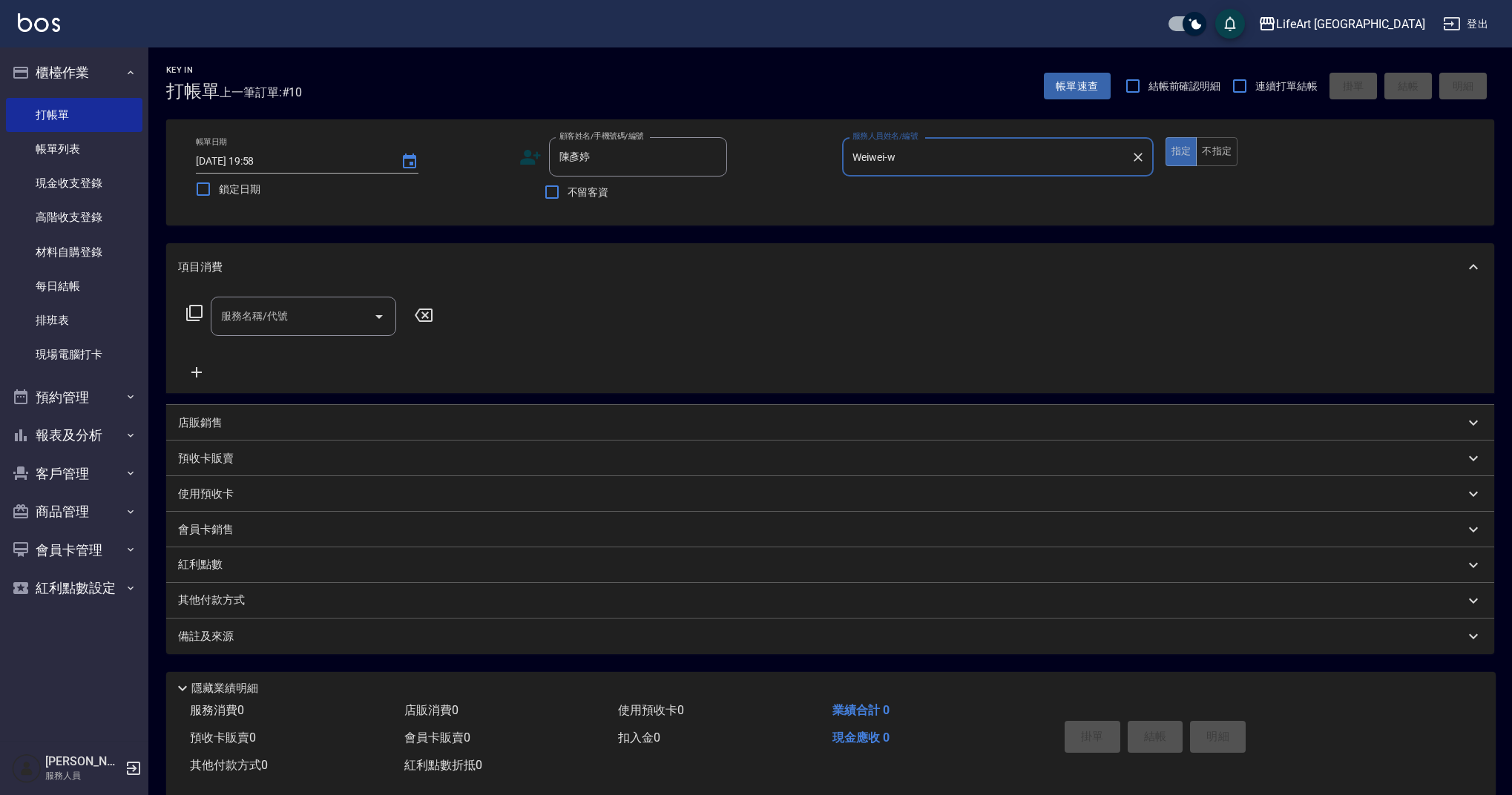
type input "Weiwei-w"
click at [285, 318] on input "服務名稱/代號" at bounding box center [292, 316] width 150 height 26
type input "７"
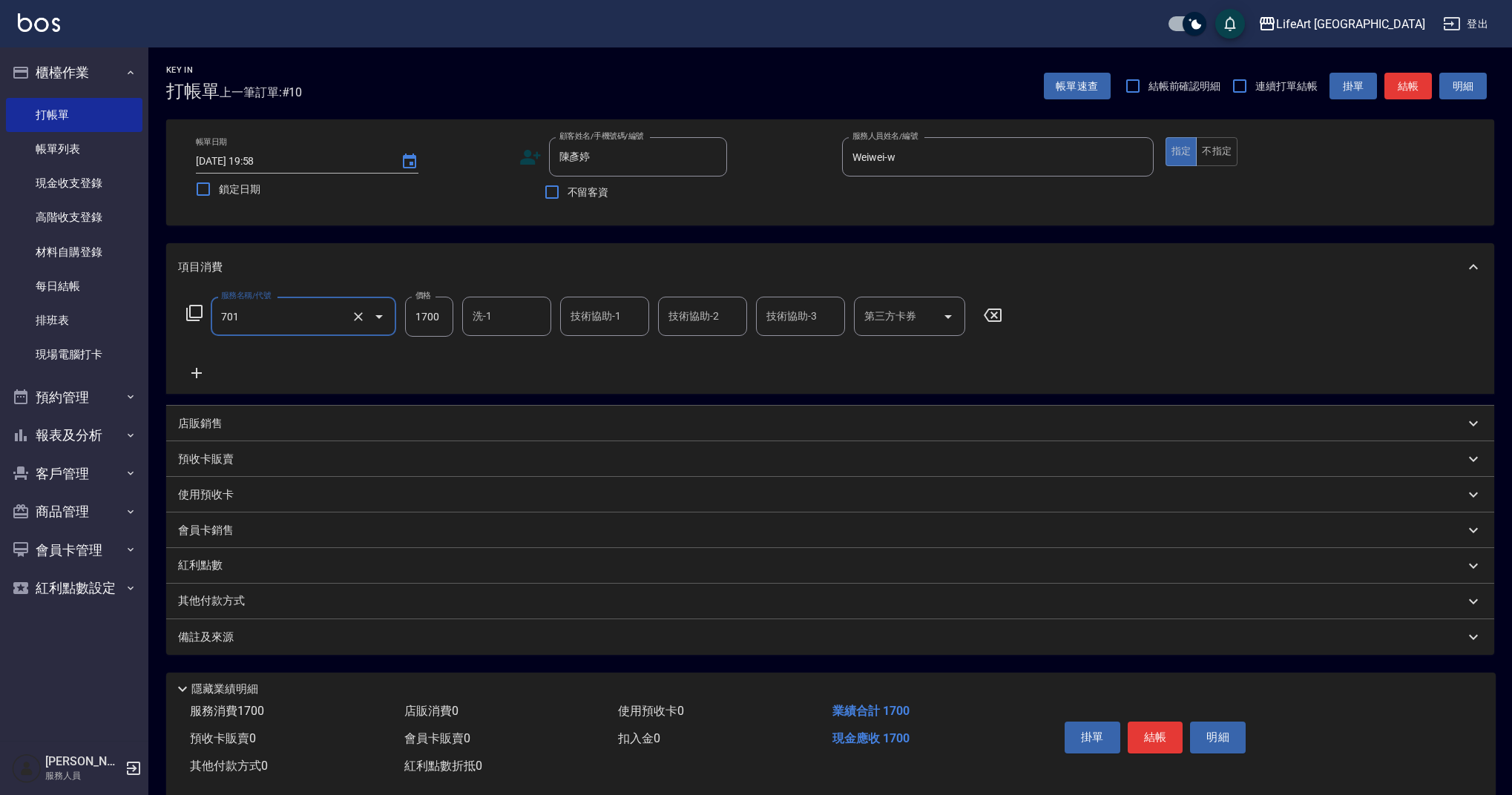
type input "701 染髮(701)"
click at [449, 317] on input "1700" at bounding box center [429, 316] width 49 height 40
type input "2650"
click at [197, 377] on icon at bounding box center [197, 373] width 10 height 10
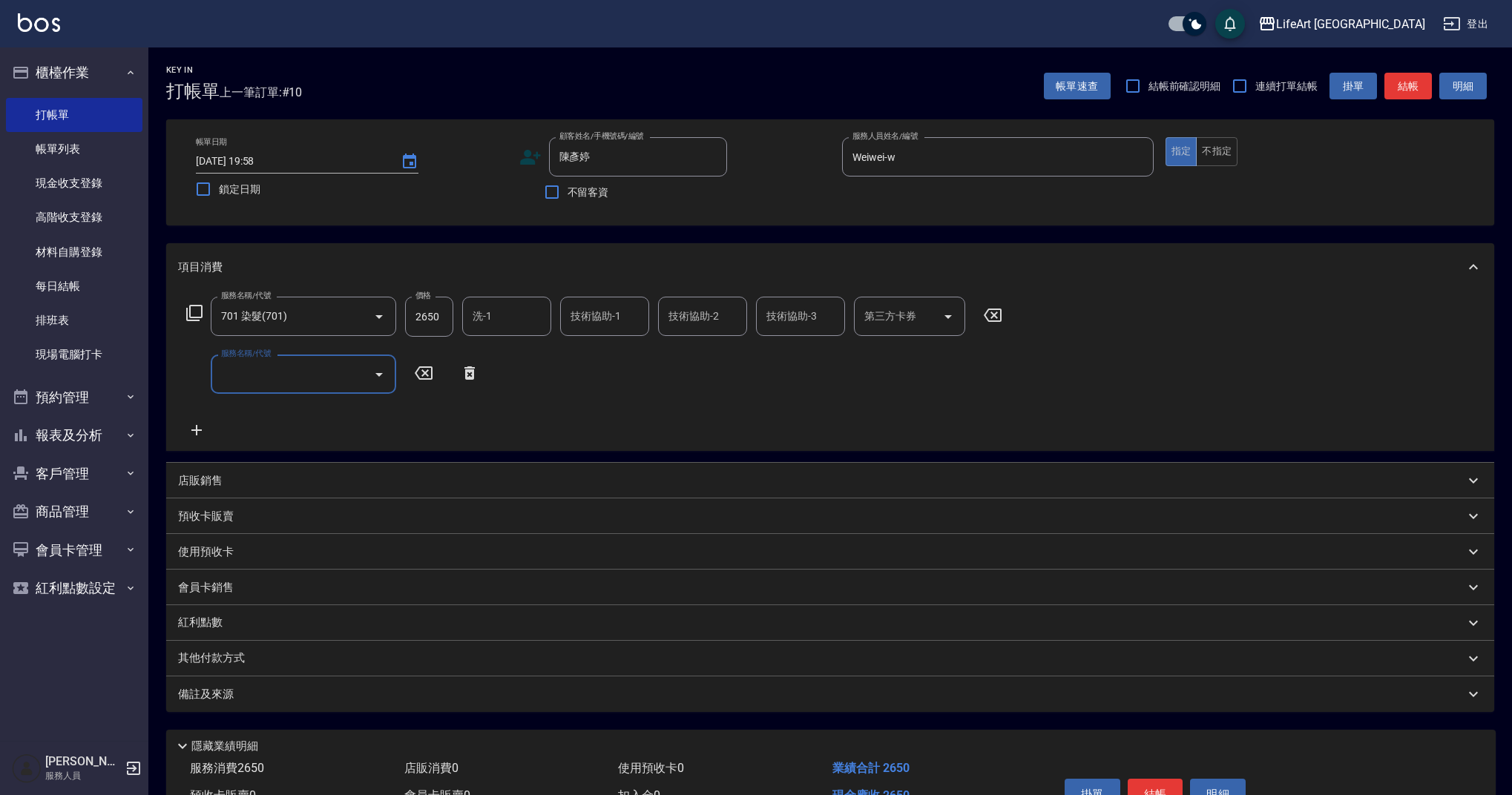
click at [335, 378] on input "服務名稱/代號" at bounding box center [292, 374] width 150 height 26
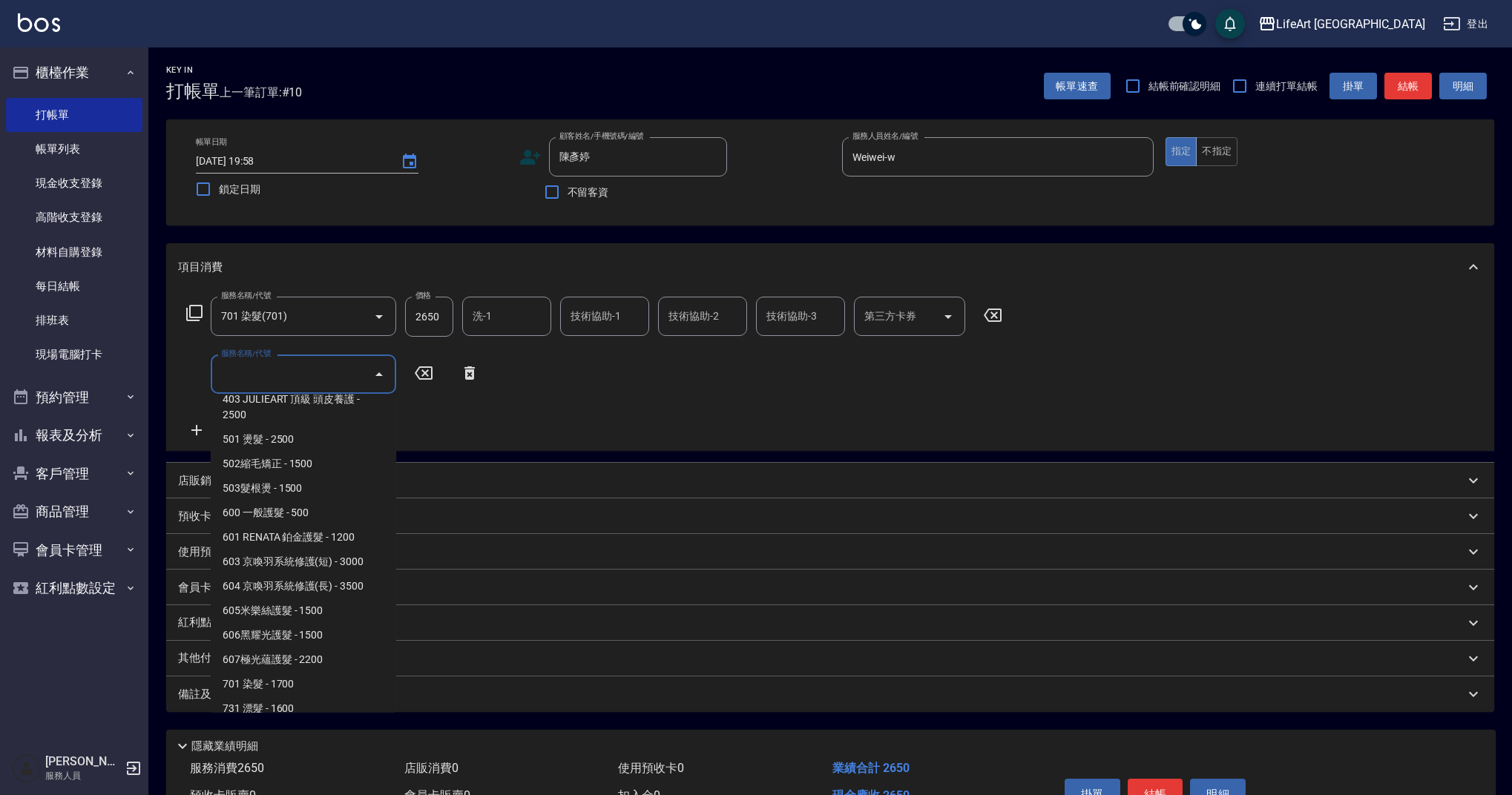
scroll to position [190, 0]
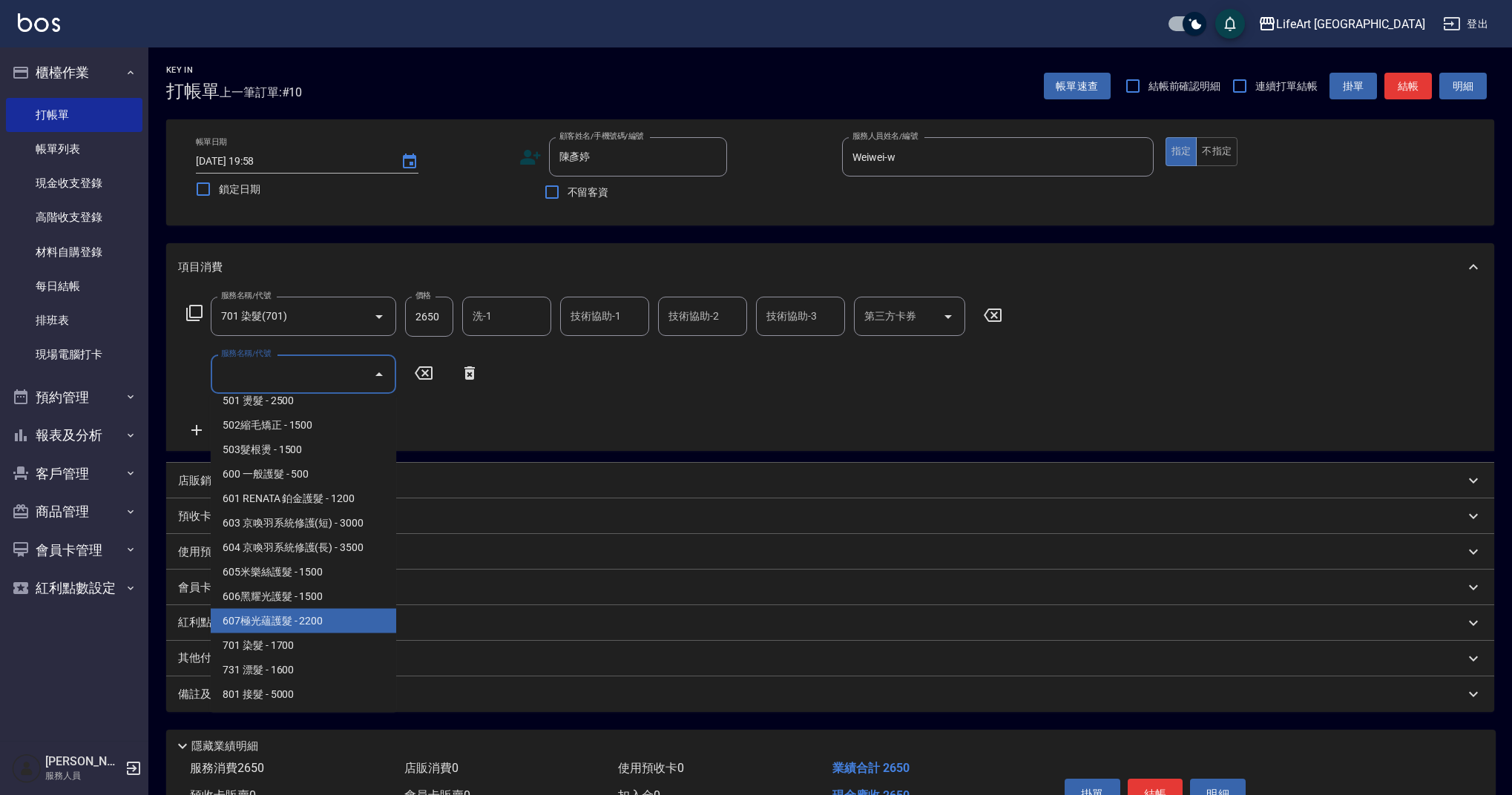
click at [335, 616] on span "607極光蘊護髮 - 2200" at bounding box center [303, 621] width 186 height 25
type input "607極光蘊護髮(607)"
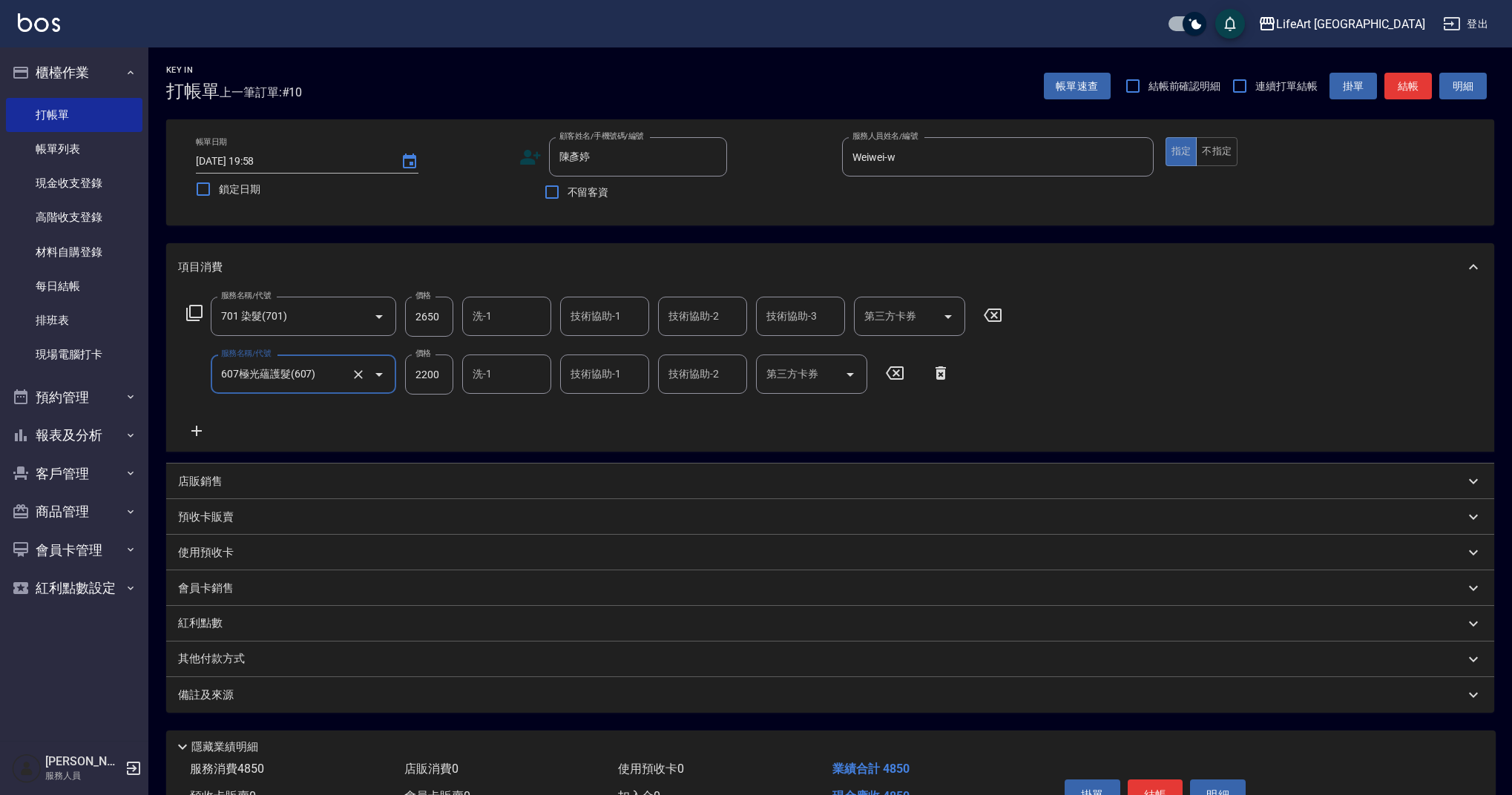
click at [222, 666] on div "其他付款方式" at bounding box center [830, 660] width 1328 height 36
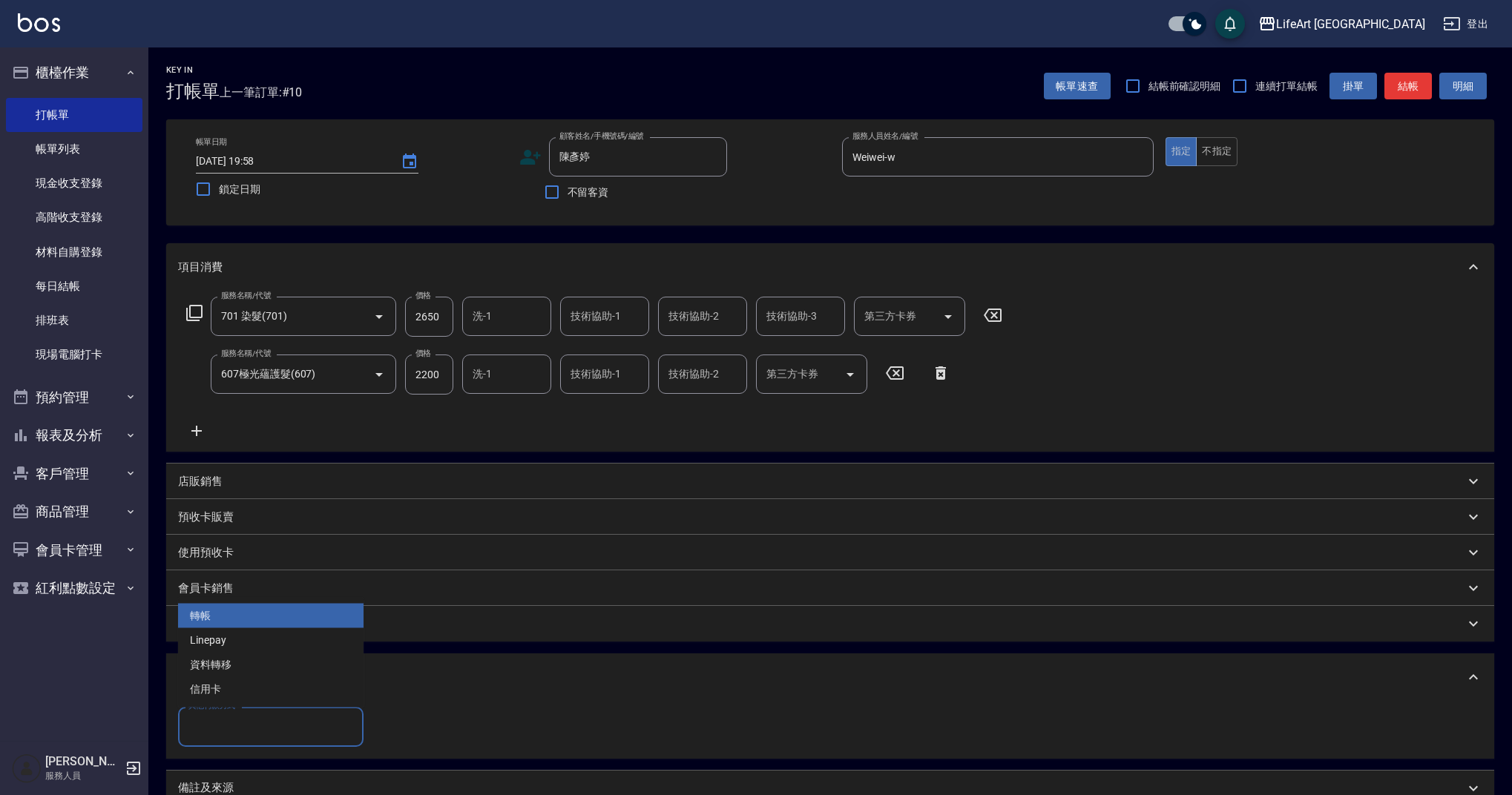
click at [238, 723] on input "其他付款方式" at bounding box center [271, 726] width 172 height 26
drag, startPoint x: 230, startPoint y: 641, endPoint x: 334, endPoint y: 706, distance: 122.6
click at [230, 640] on span "Linepay" at bounding box center [271, 640] width 186 height 25
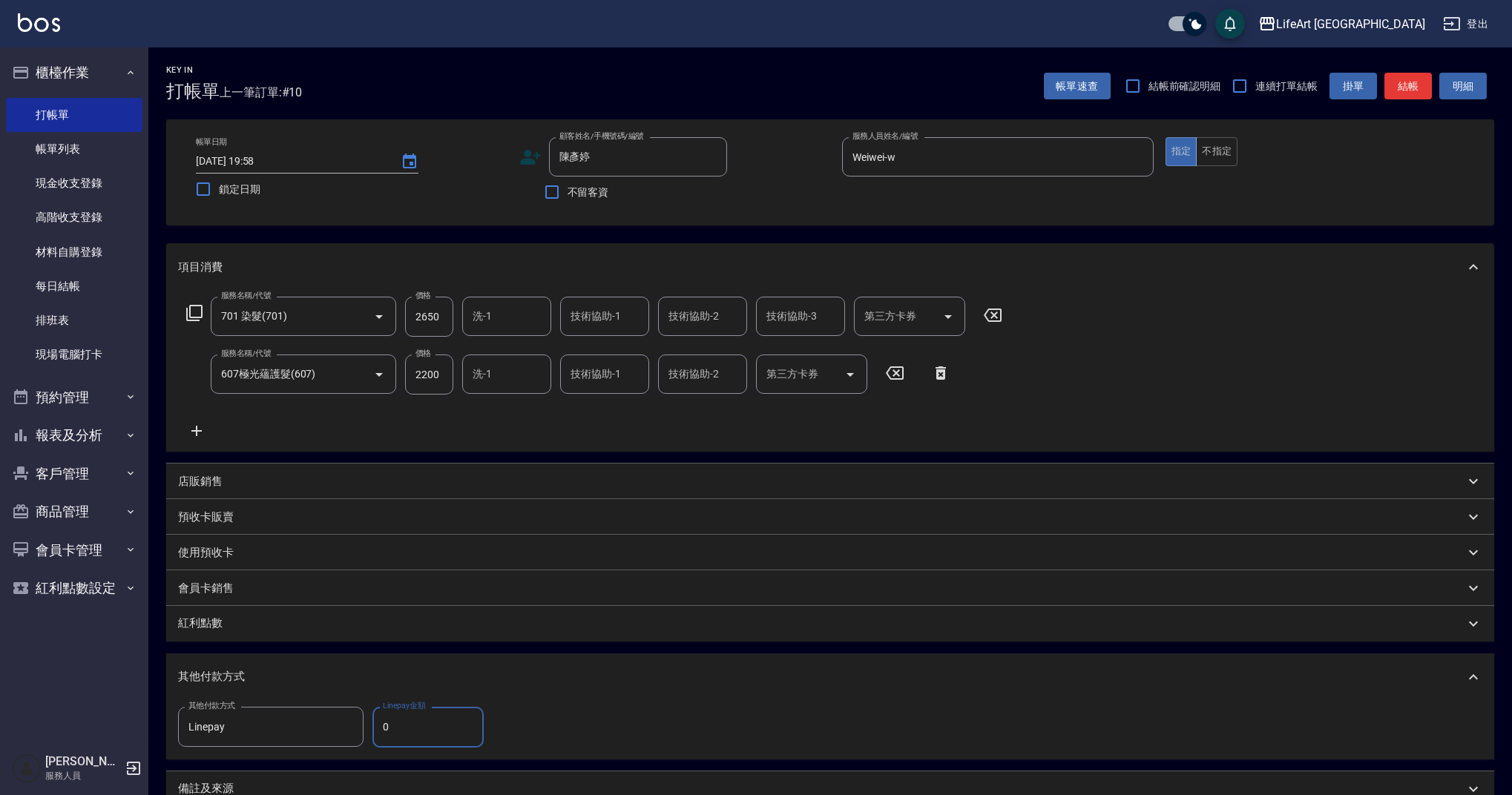
type input "Linepay"
click at [435, 739] on input "0" at bounding box center [428, 726] width 112 height 40
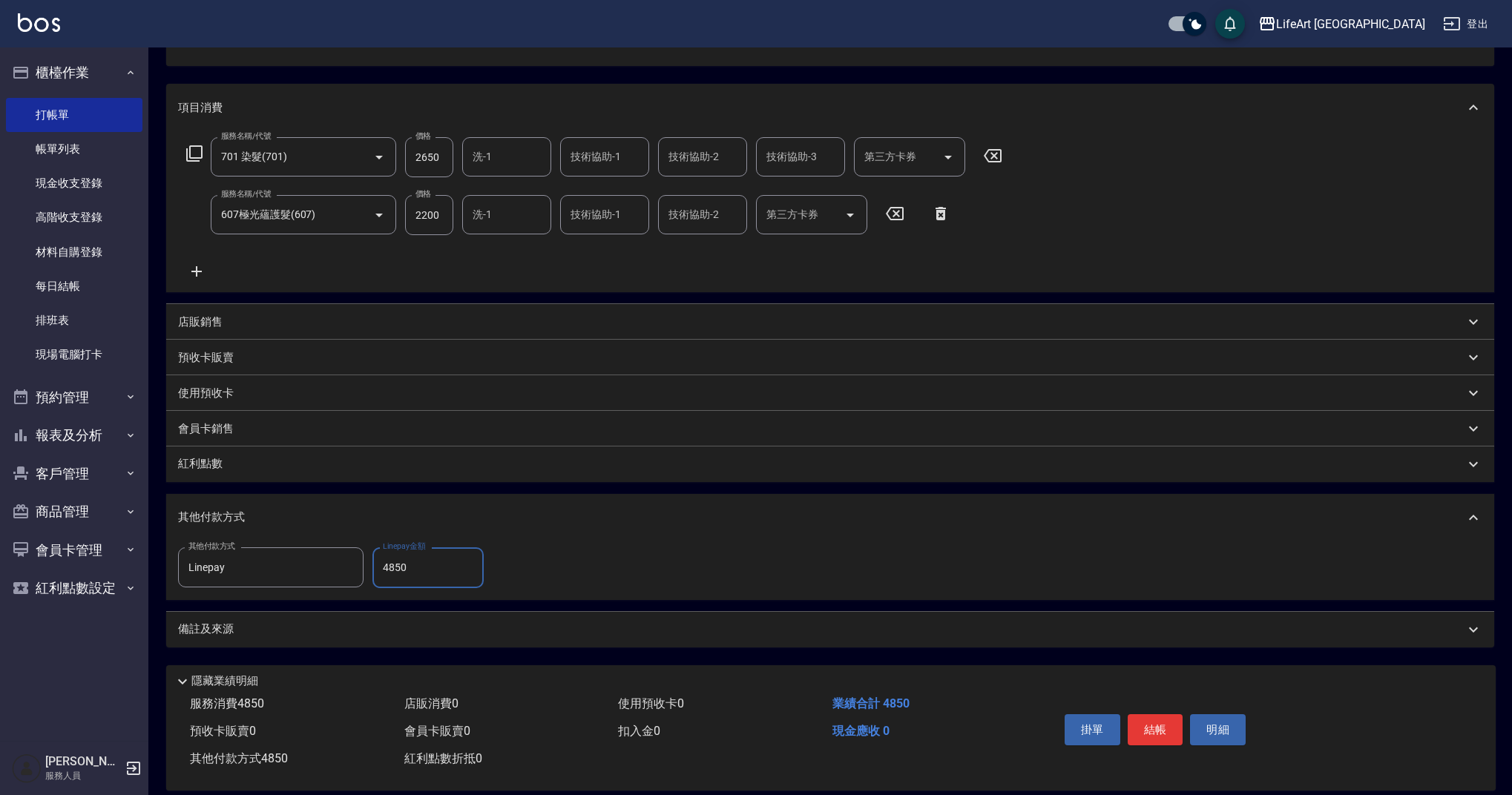
scroll to position [179, 0]
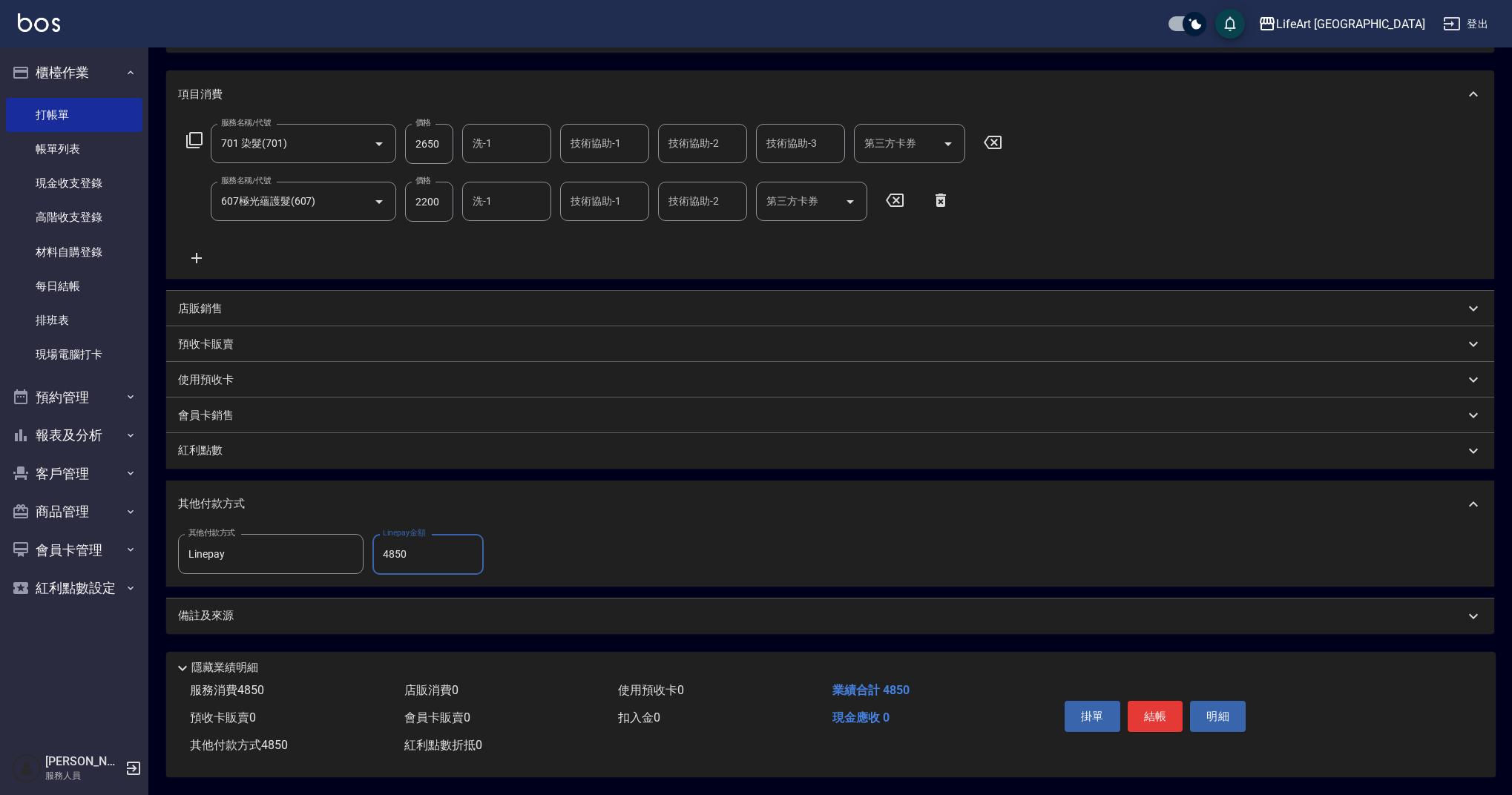
type input "4850"
click at [1112, 621] on div "備註及來源" at bounding box center [830, 616] width 1328 height 36
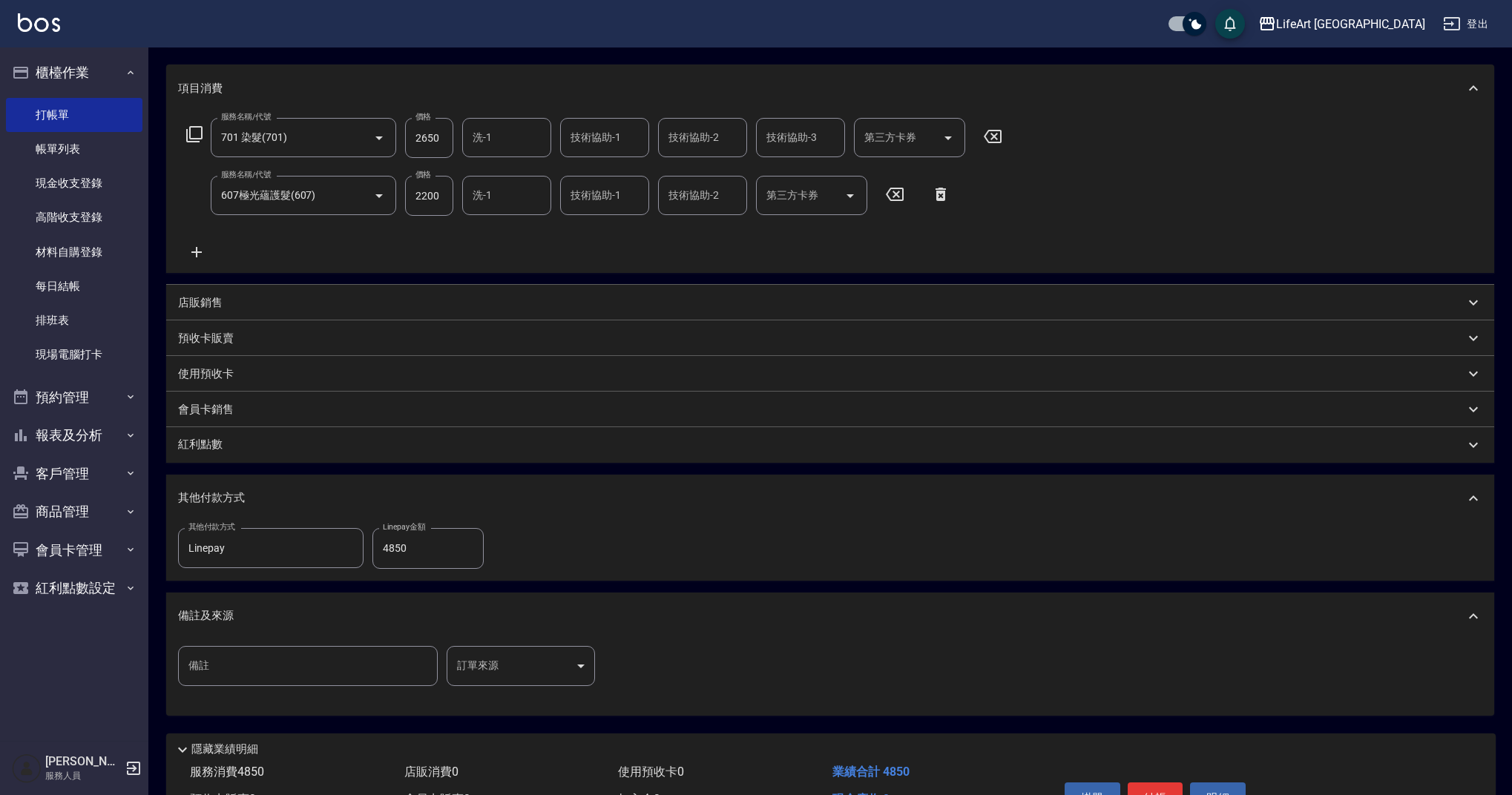
click at [552, 666] on body "LifeArt 蘆洲 登出 櫃檯作業 打帳單 帳單列表 現金收支登錄 高階收支登錄 材料自購登錄 每日結帳 排班表 現場電腦打卡 預約管理 預約管理 單日預約…" at bounding box center [756, 349] width 1512 height 1055
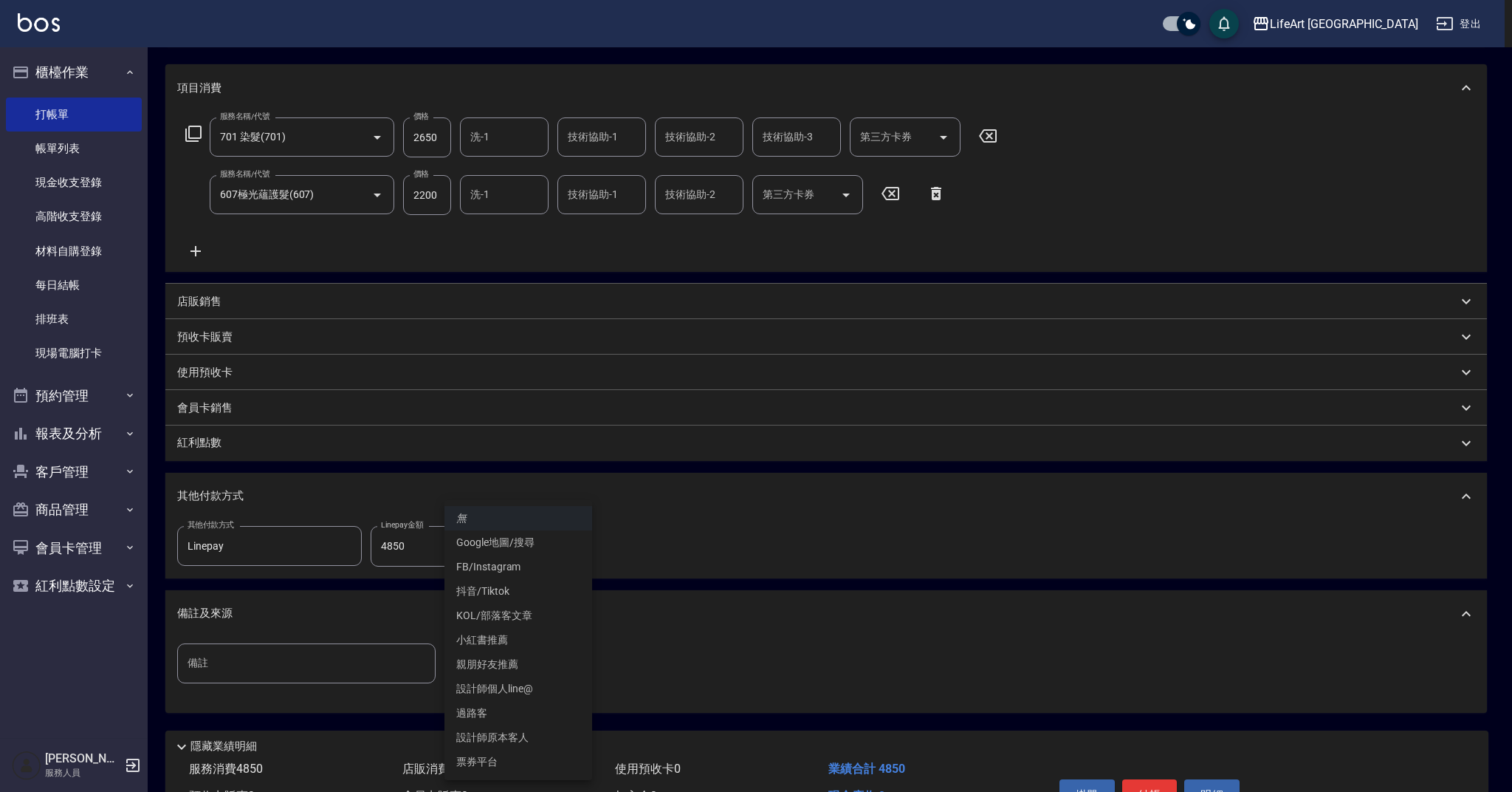
click at [538, 567] on li "FB/Instagram" at bounding box center [518, 567] width 148 height 25
type input "FB/Instagram"
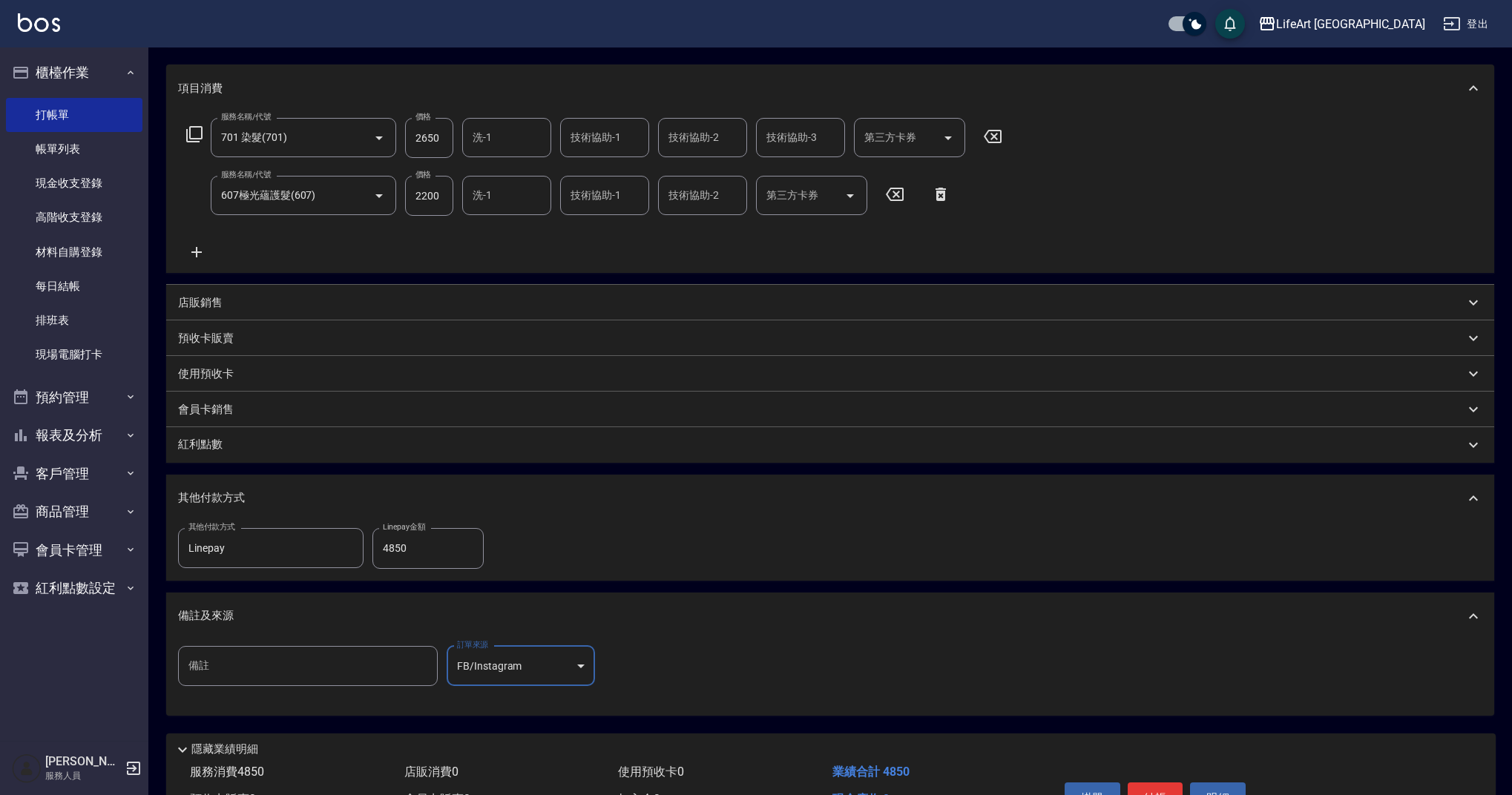
scroll to position [267, 0]
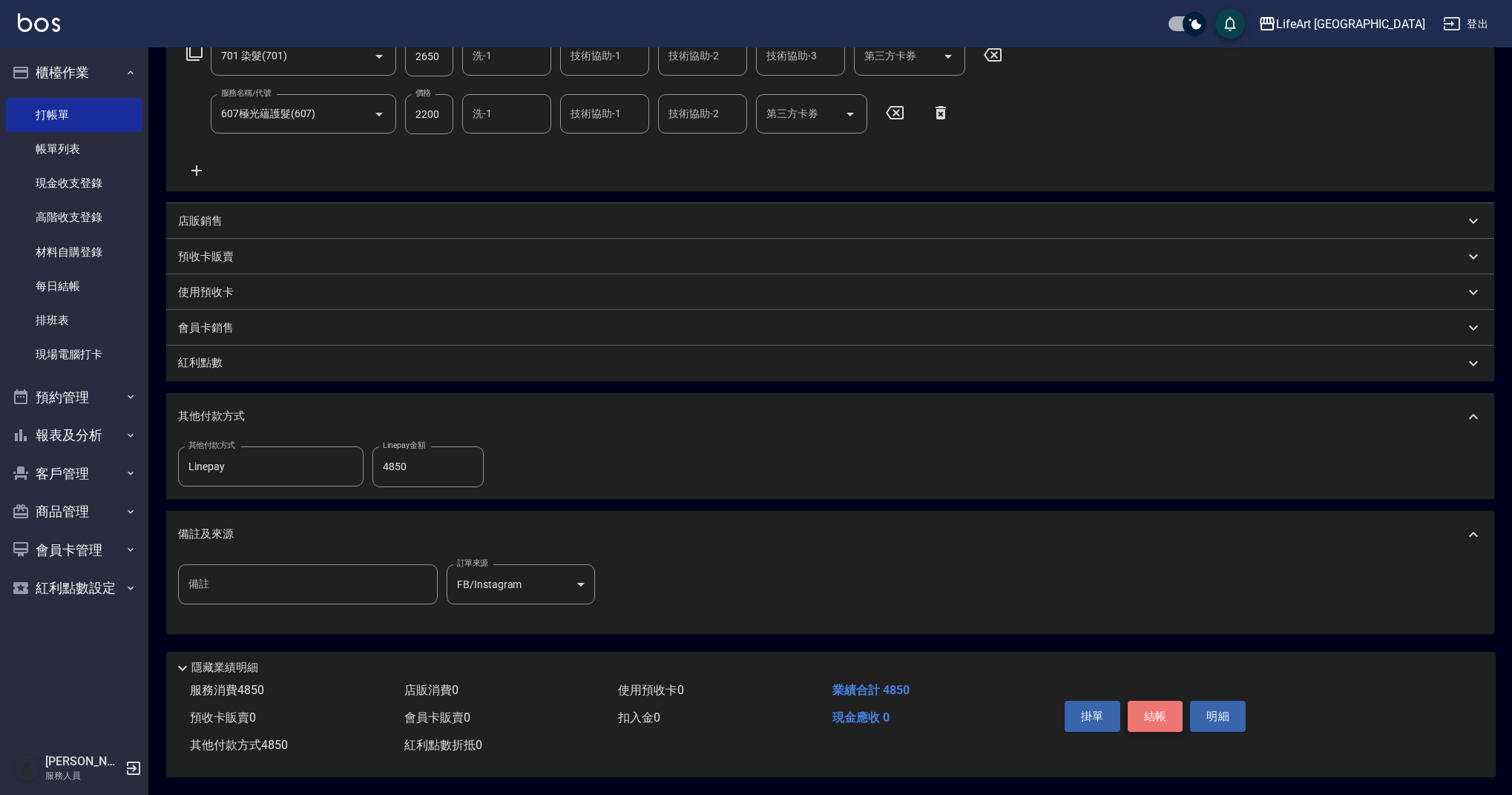
click at [1151, 714] on button "結帳" at bounding box center [1155, 716] width 55 height 32
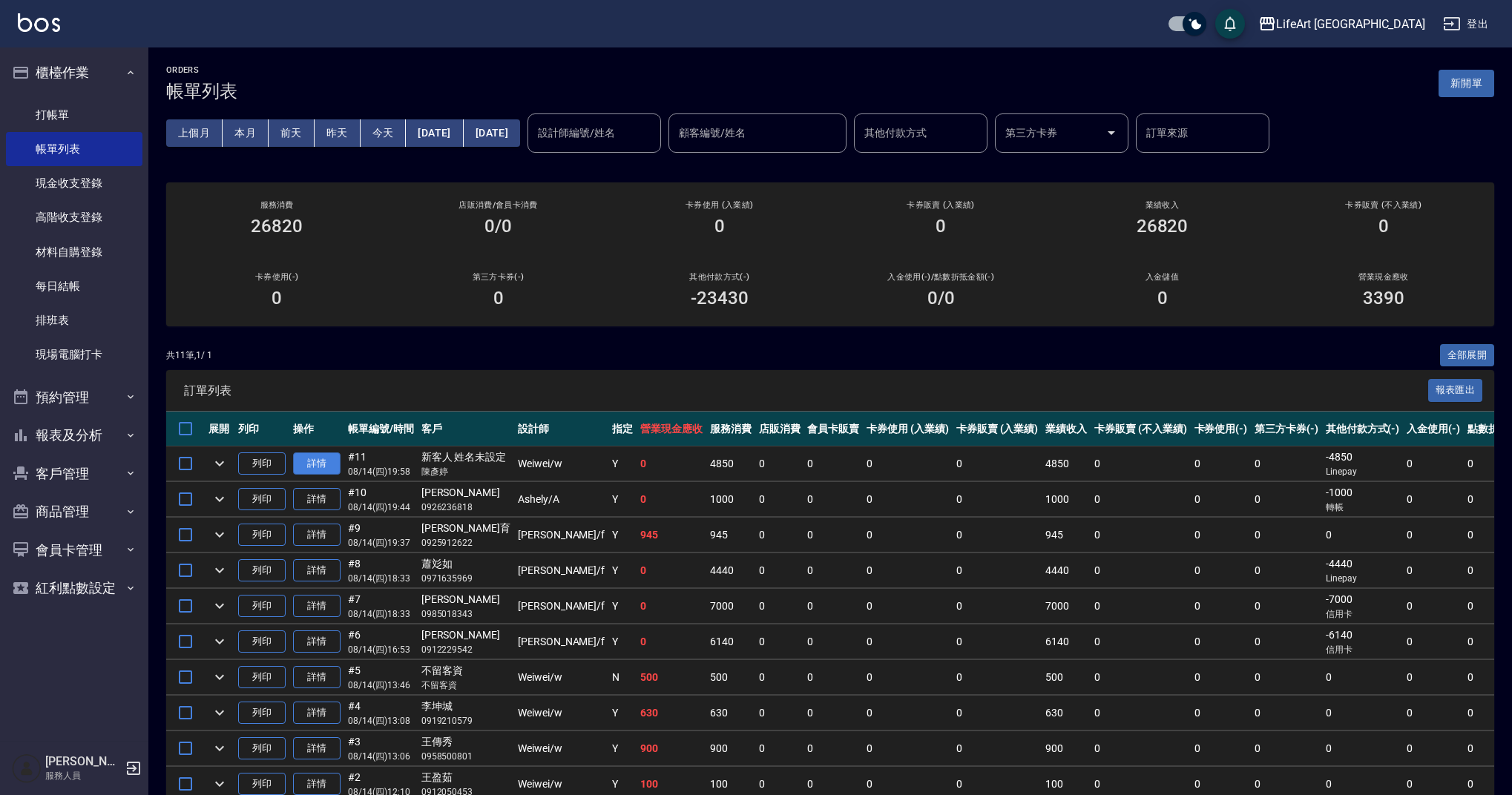
click at [320, 460] on link "詳情" at bounding box center [317, 464] width 48 height 23
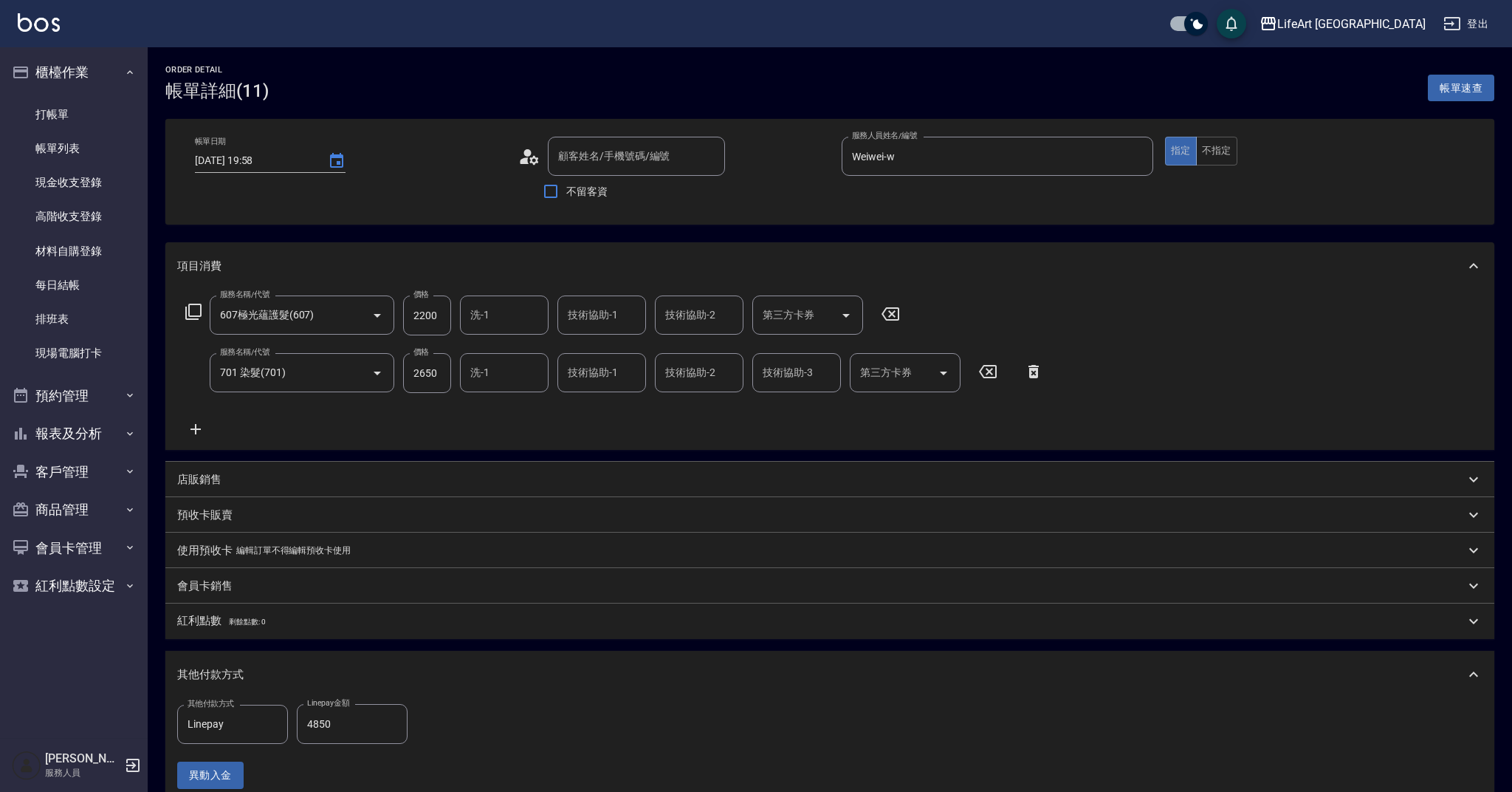
type input "[DATE] 19:58"
type input "Weiwei-w"
type input "新客人 姓名未設定/ [PERSON_NAME]/null"
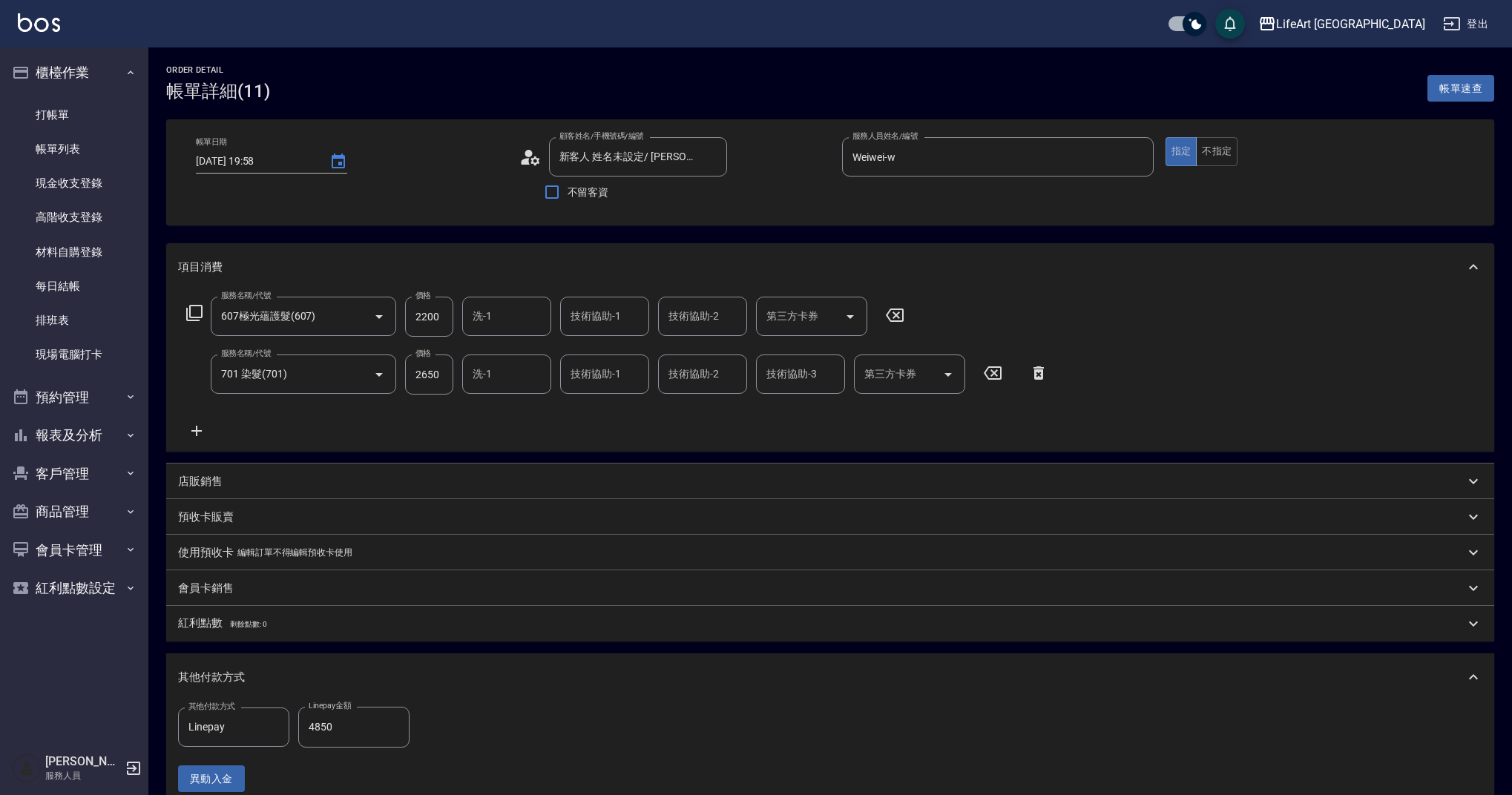
click at [529, 157] on circle at bounding box center [528, 153] width 8 height 8
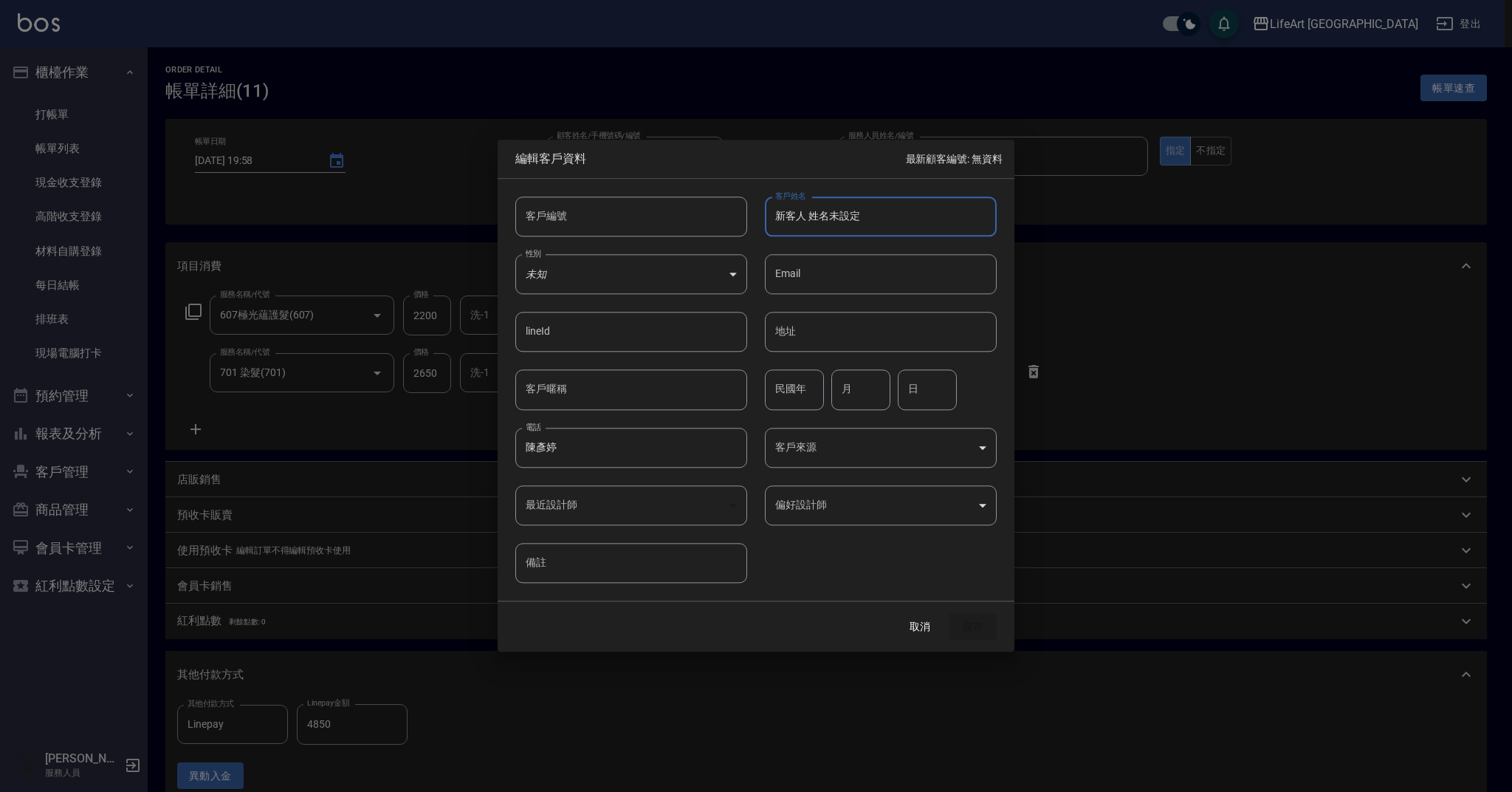
click at [884, 214] on input "新客人 姓名未設定" at bounding box center [881, 216] width 232 height 40
type input "新"
type input "t"
type input "陳彥婷"
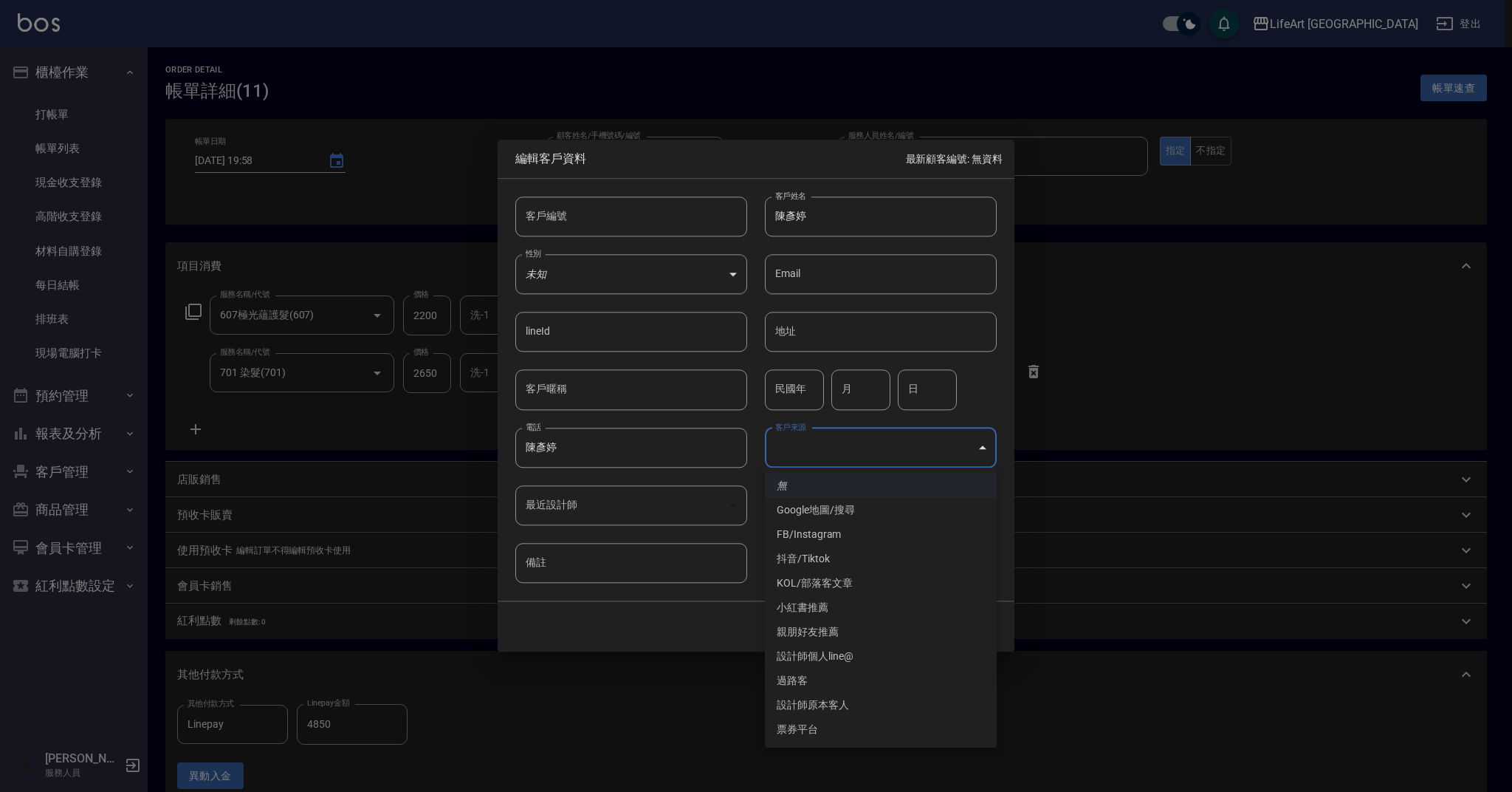
click at [857, 444] on body "LifeArt 蘆洲 登出 櫃檯作業 打帳單 帳單列表 現金收支登錄 高階收支登錄 材料自購登錄 每日結帳 排班表 現場電腦打卡 預約管理 預約管理 單日預約…" at bounding box center [756, 544] width 1512 height 1088
click at [860, 533] on li "FB/Instagram" at bounding box center [881, 534] width 232 height 25
type input "FB/Instagram"
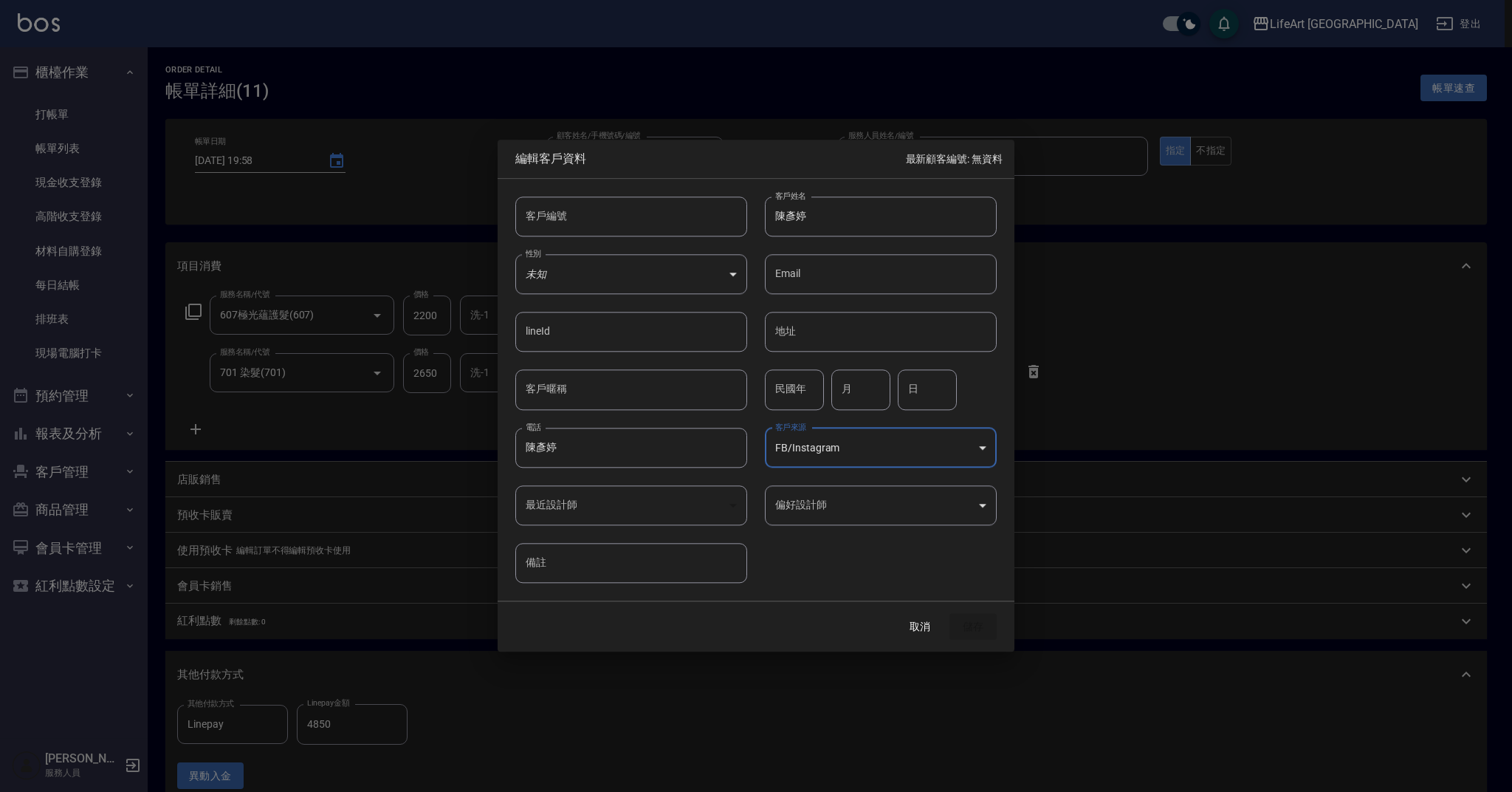
click at [845, 508] on body "LifeArt 蘆洲 登出 櫃檯作業 打帳單 帳單列表 現金收支登錄 高階收支登錄 材料自購登錄 每日結帳 排班表 現場電腦打卡 預約管理 預約管理 單日預約…" at bounding box center [756, 544] width 1512 height 1088
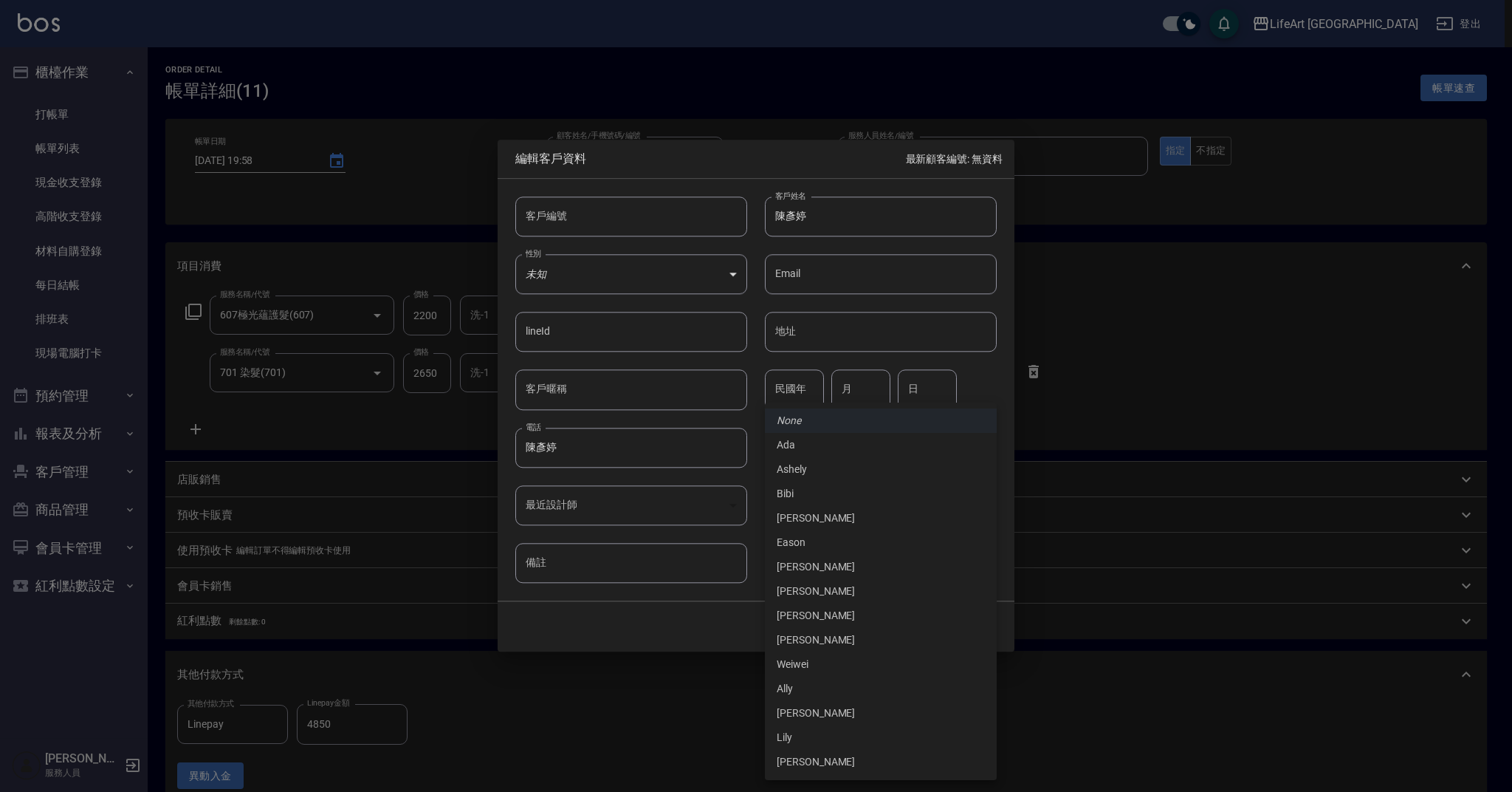
click at [829, 666] on li "Weiwei" at bounding box center [881, 664] width 232 height 25
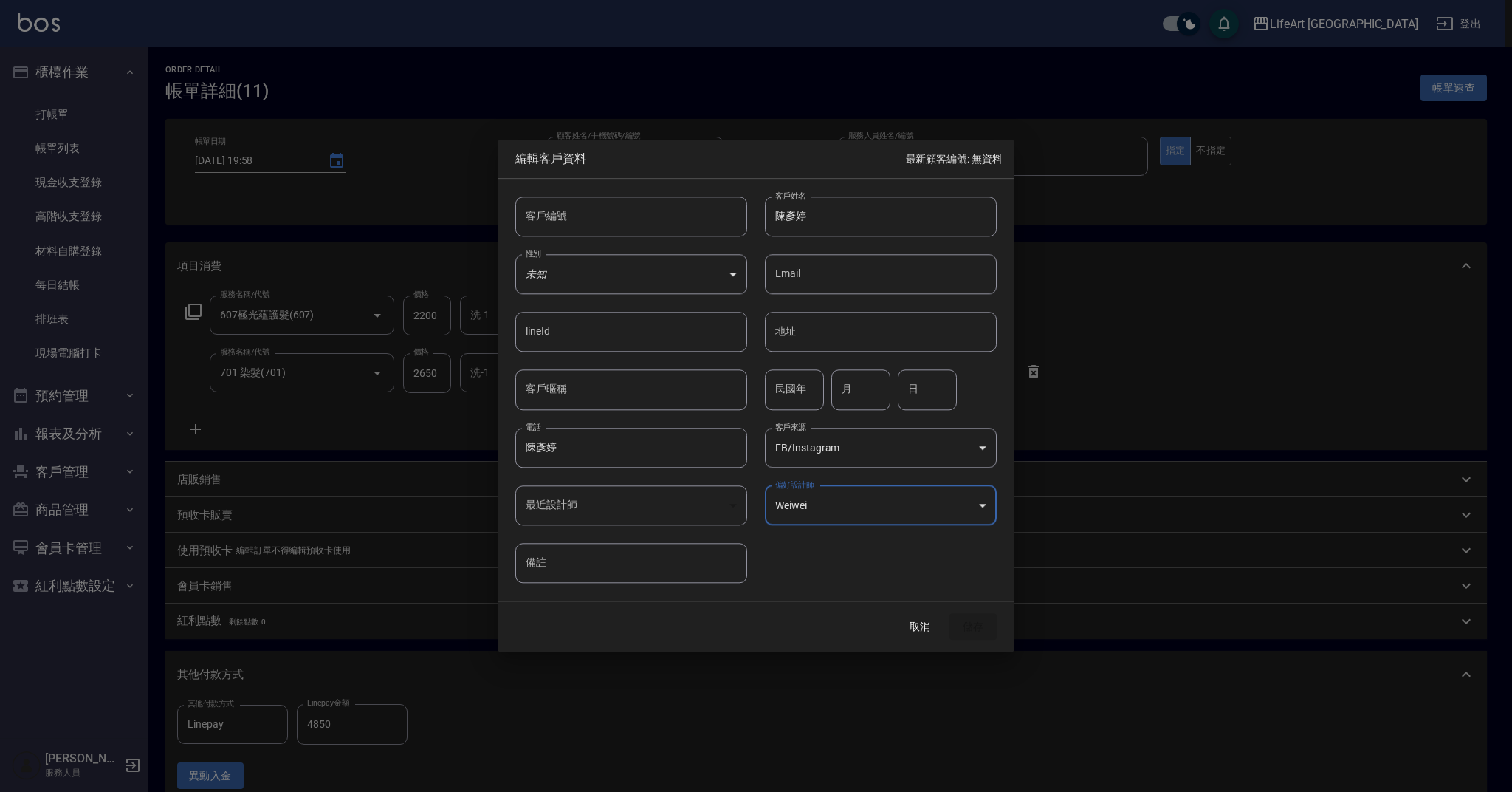
type input "1a5e0254-7032-42c3-955e-329f2b2184df"
click at [614, 278] on body "LifeArt 蘆洲 登出 櫃檯作業 打帳單 帳單列表 現金收支登錄 高階收支登錄 材料自購登錄 每日結帳 排班表 現場電腦打卡 預約管理 預約管理 單日預約…" at bounding box center [756, 544] width 1512 height 1088
click at [602, 360] on li "女" at bounding box center [630, 362] width 232 height 25
type input "[DEMOGRAPHIC_DATA]"
click at [984, 638] on div "取消 儲存" at bounding box center [756, 626] width 517 height 51
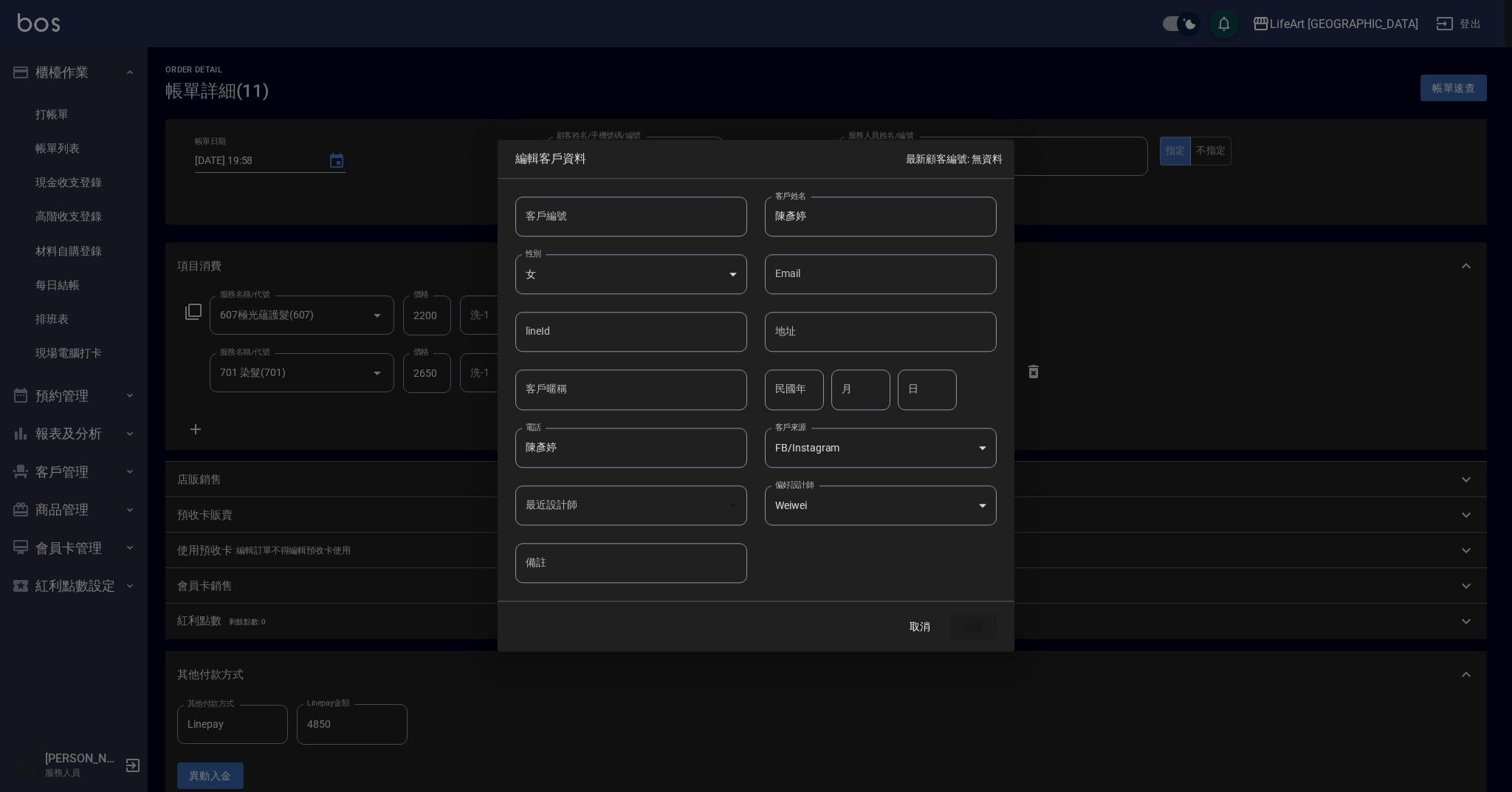
click at [983, 626] on div "取消 儲存" at bounding box center [756, 626] width 517 height 51
click at [972, 617] on div "取消 儲存" at bounding box center [756, 626] width 517 height 51
click at [1090, 416] on div at bounding box center [756, 396] width 1512 height 792
click at [1121, 418] on div at bounding box center [756, 396] width 1512 height 792
click at [1067, 229] on div at bounding box center [756, 396] width 1512 height 792
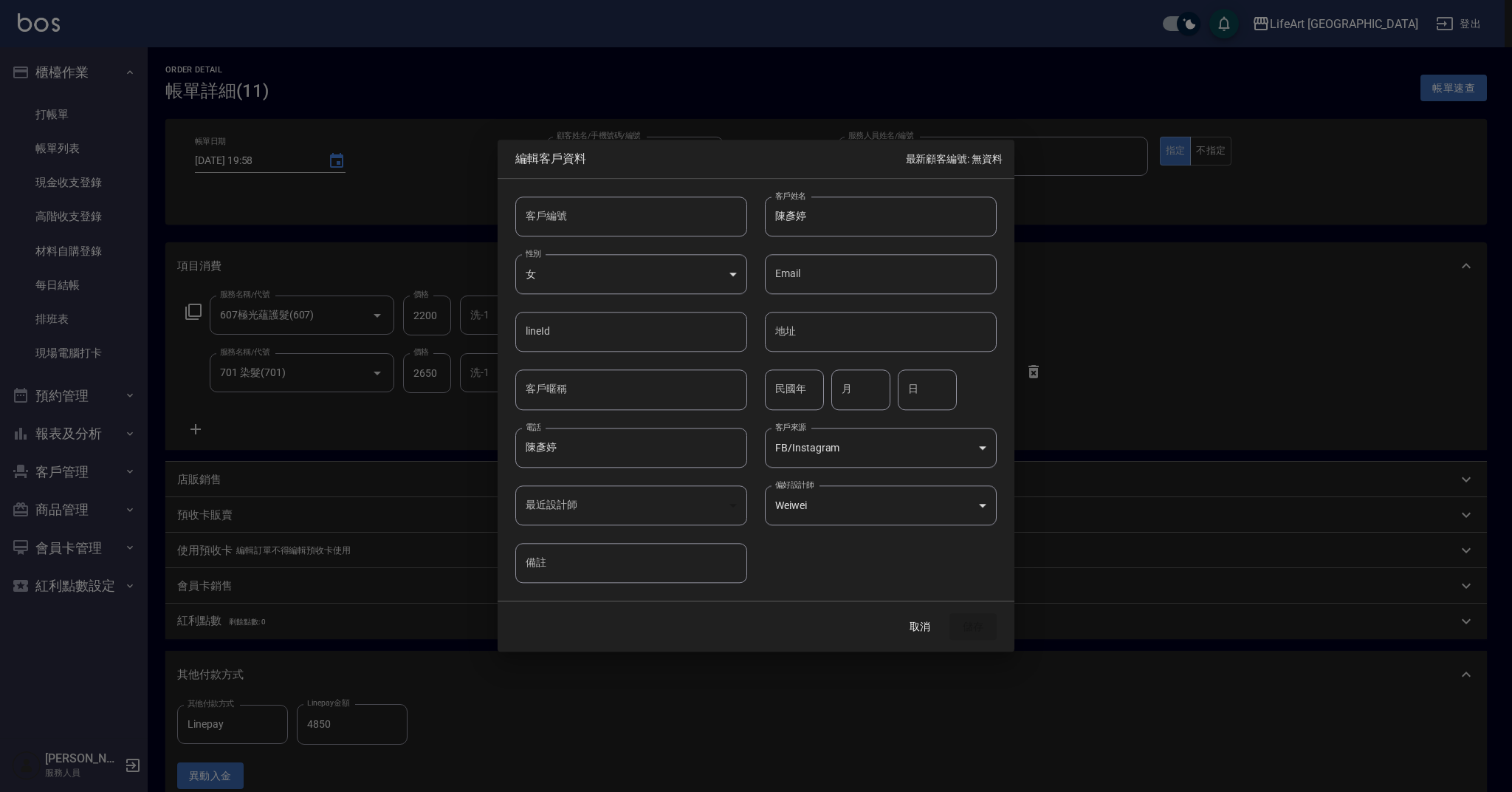
click at [944, 154] on p "最新顧客編號: 無資料" at bounding box center [955, 159] width 97 height 15
click at [1034, 378] on div at bounding box center [756, 396] width 1512 height 792
click at [923, 624] on button "取消" at bounding box center [921, 626] width 48 height 27
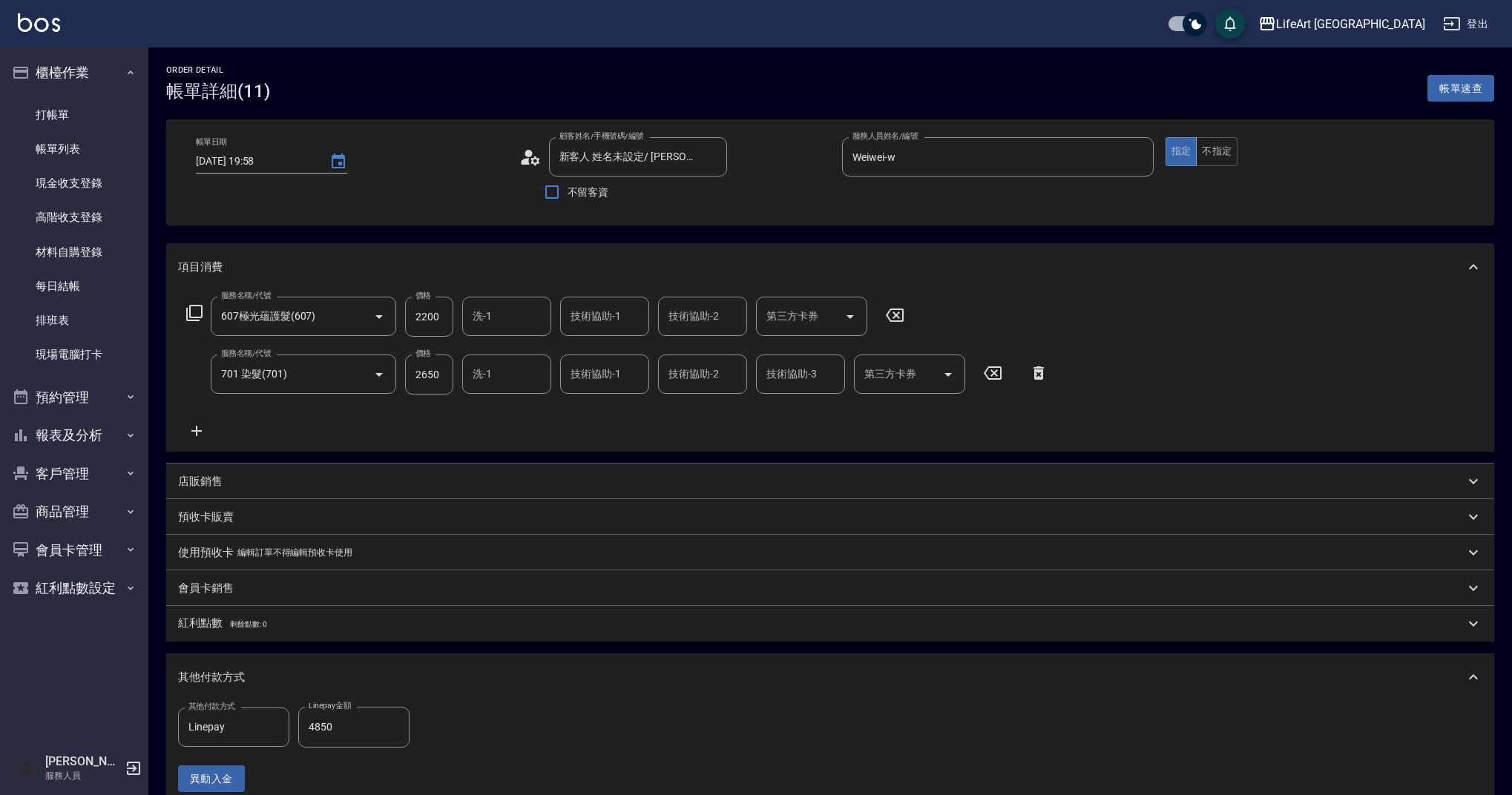
click at [535, 161] on icon at bounding box center [530, 157] width 22 height 22
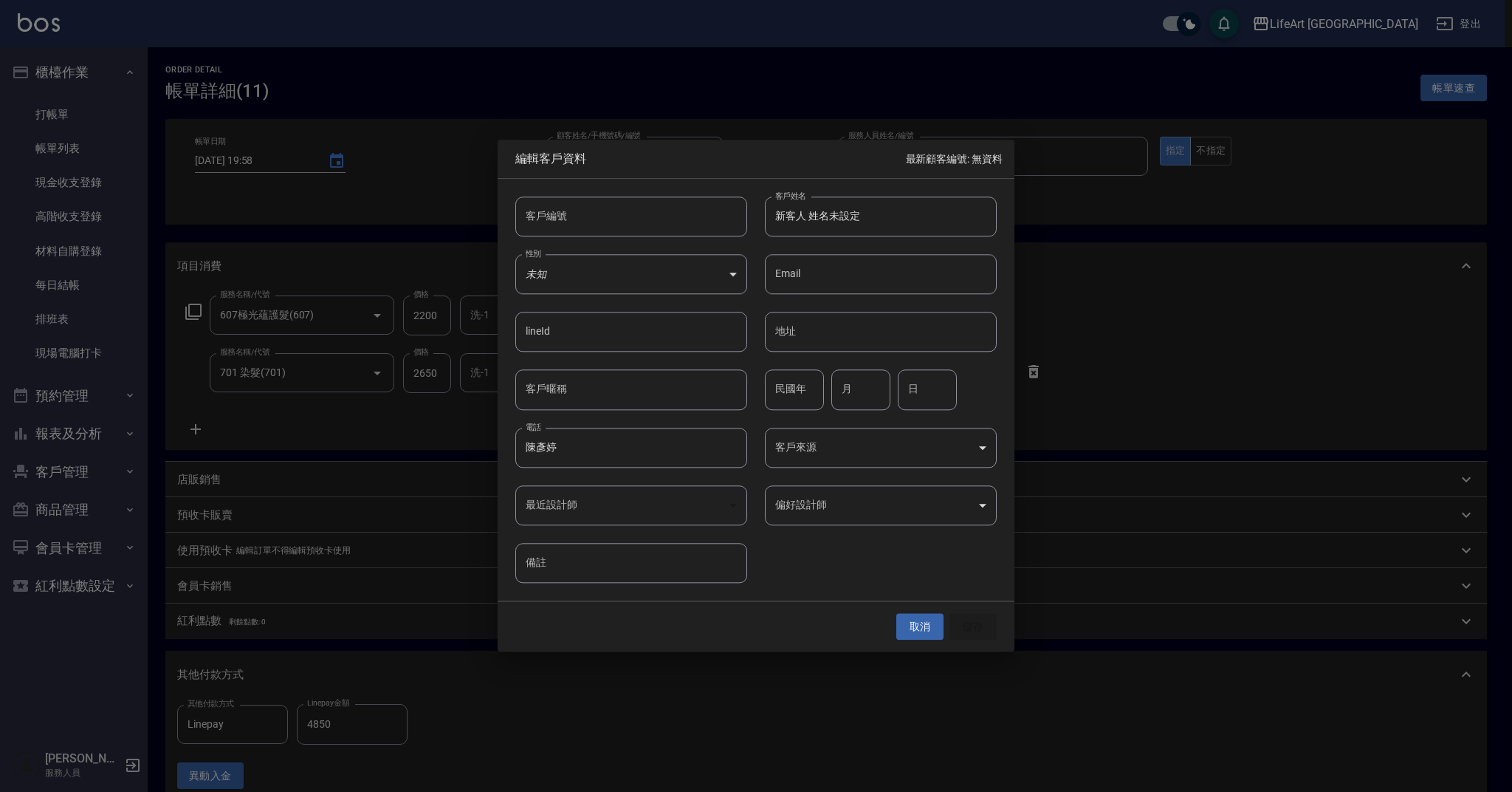
click at [932, 619] on button "取消" at bounding box center [921, 626] width 48 height 27
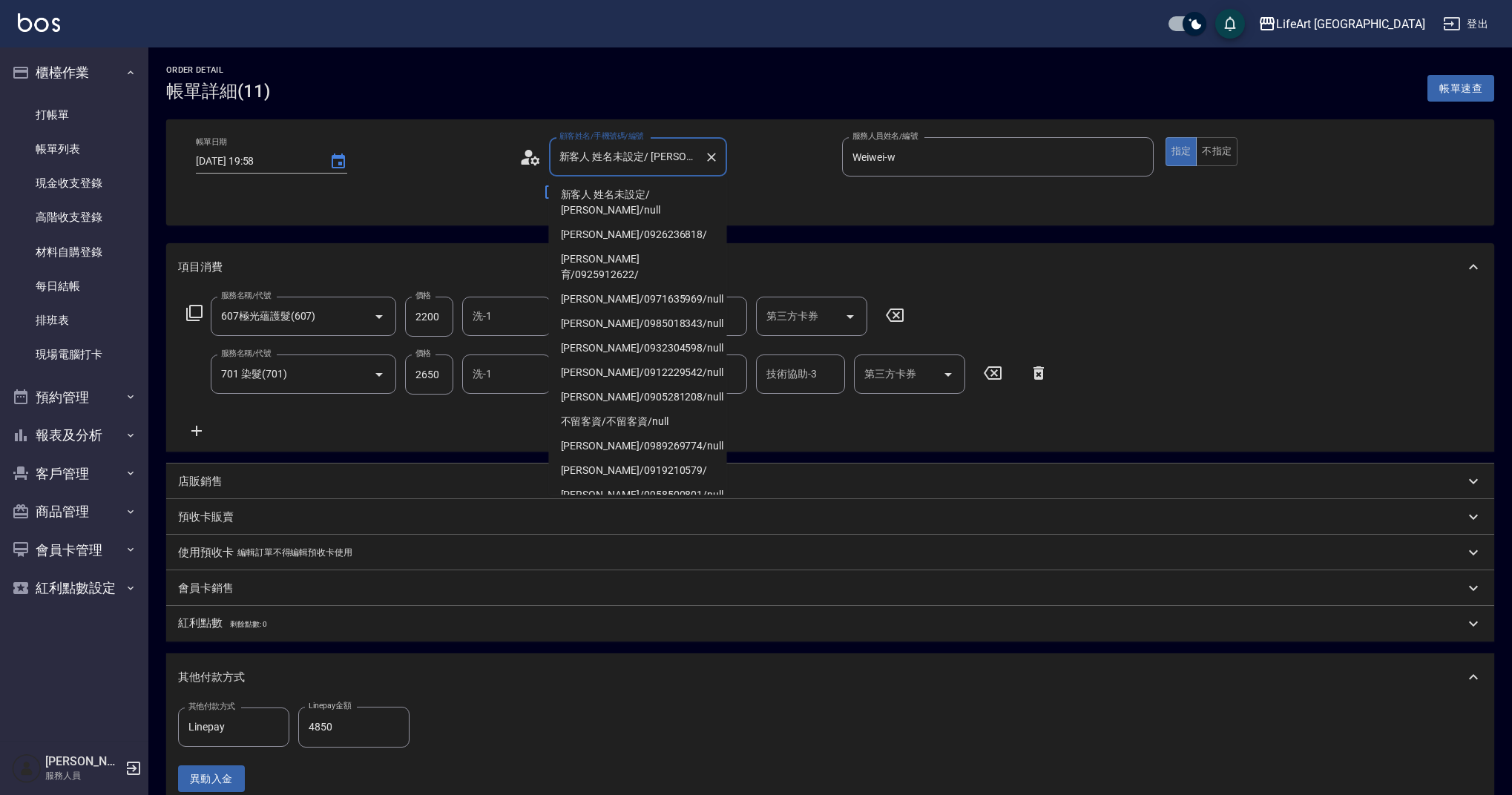
click at [687, 152] on input "新客人 姓名未設定/ [PERSON_NAME]/null" at bounding box center [626, 157] width 142 height 26
click at [689, 196] on li "新客人 姓名未設定/ [PERSON_NAME]/null" at bounding box center [638, 202] width 178 height 40
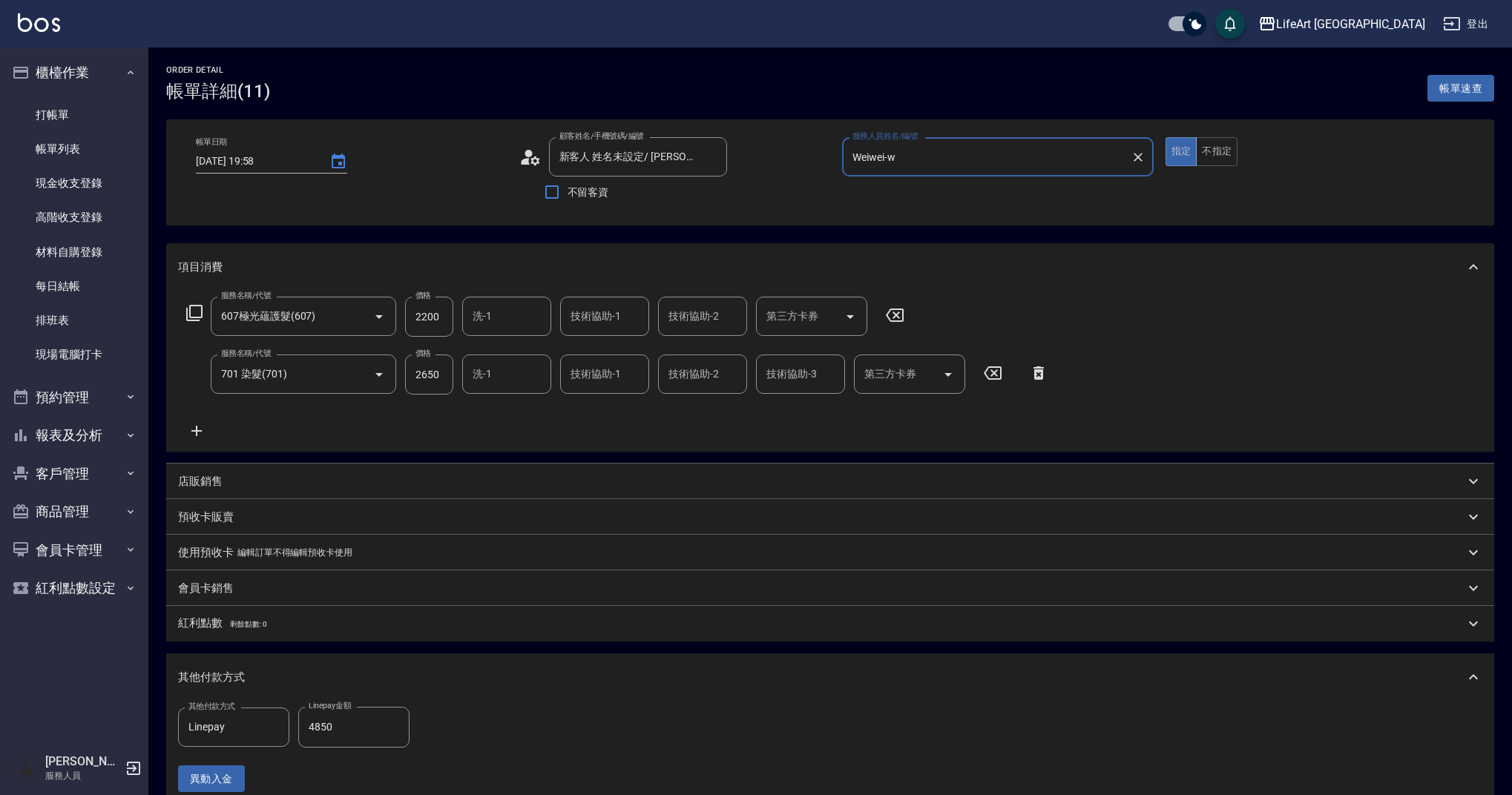
scroll to position [304, 0]
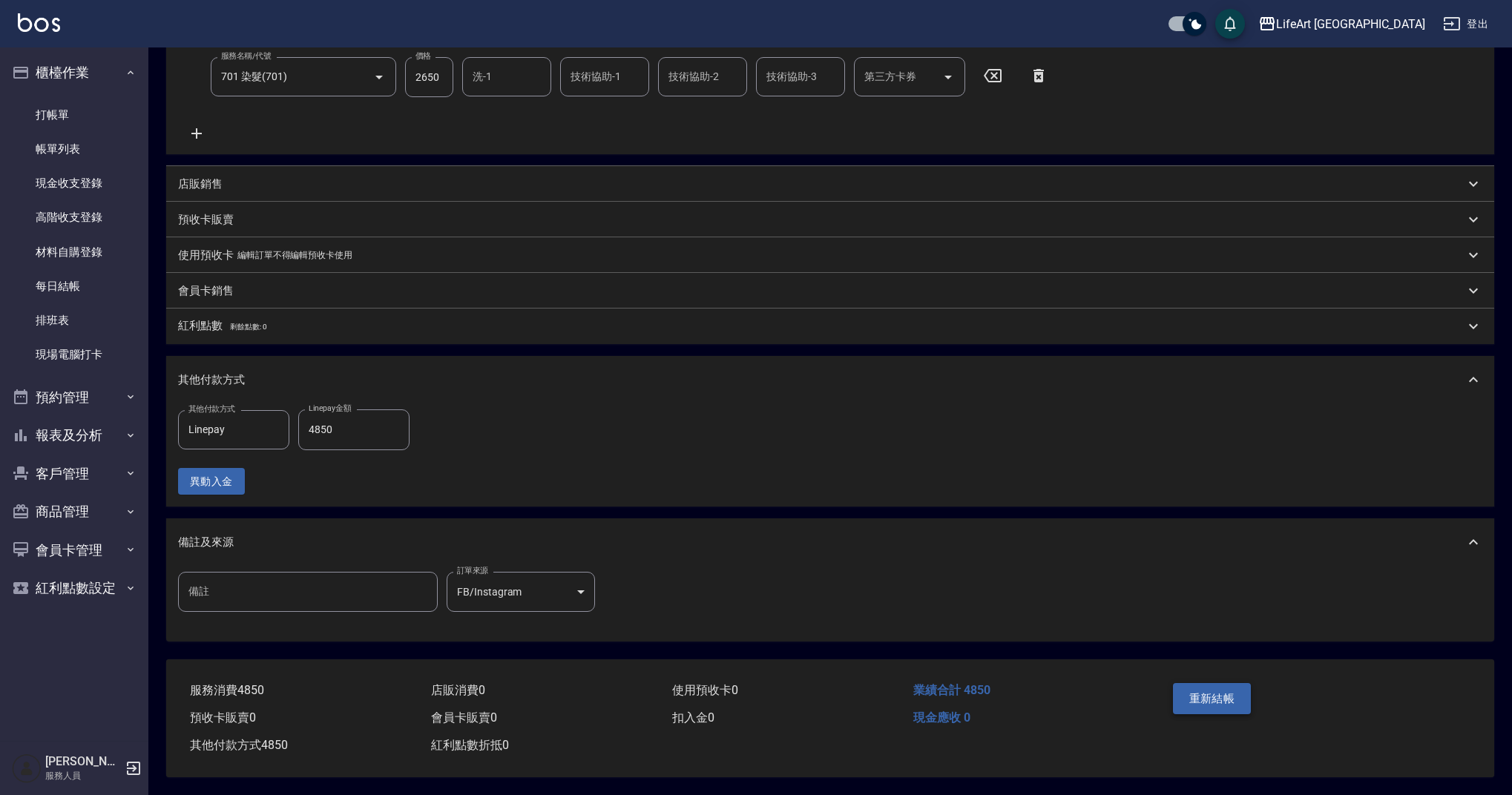
click at [1217, 689] on button "重新結帳" at bounding box center [1212, 699] width 78 height 32
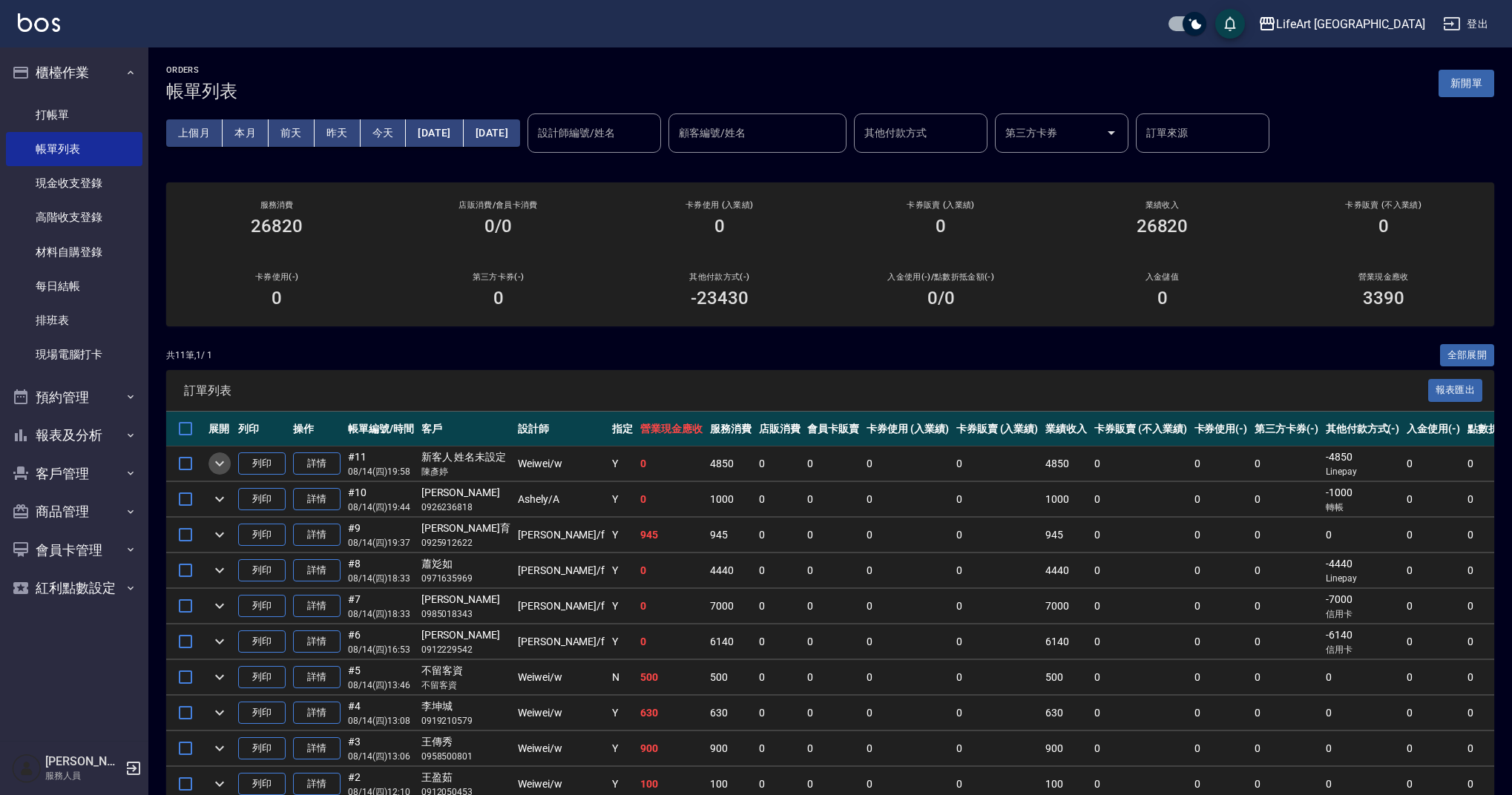
click at [215, 458] on icon "expand row" at bounding box center [219, 464] width 18 height 18
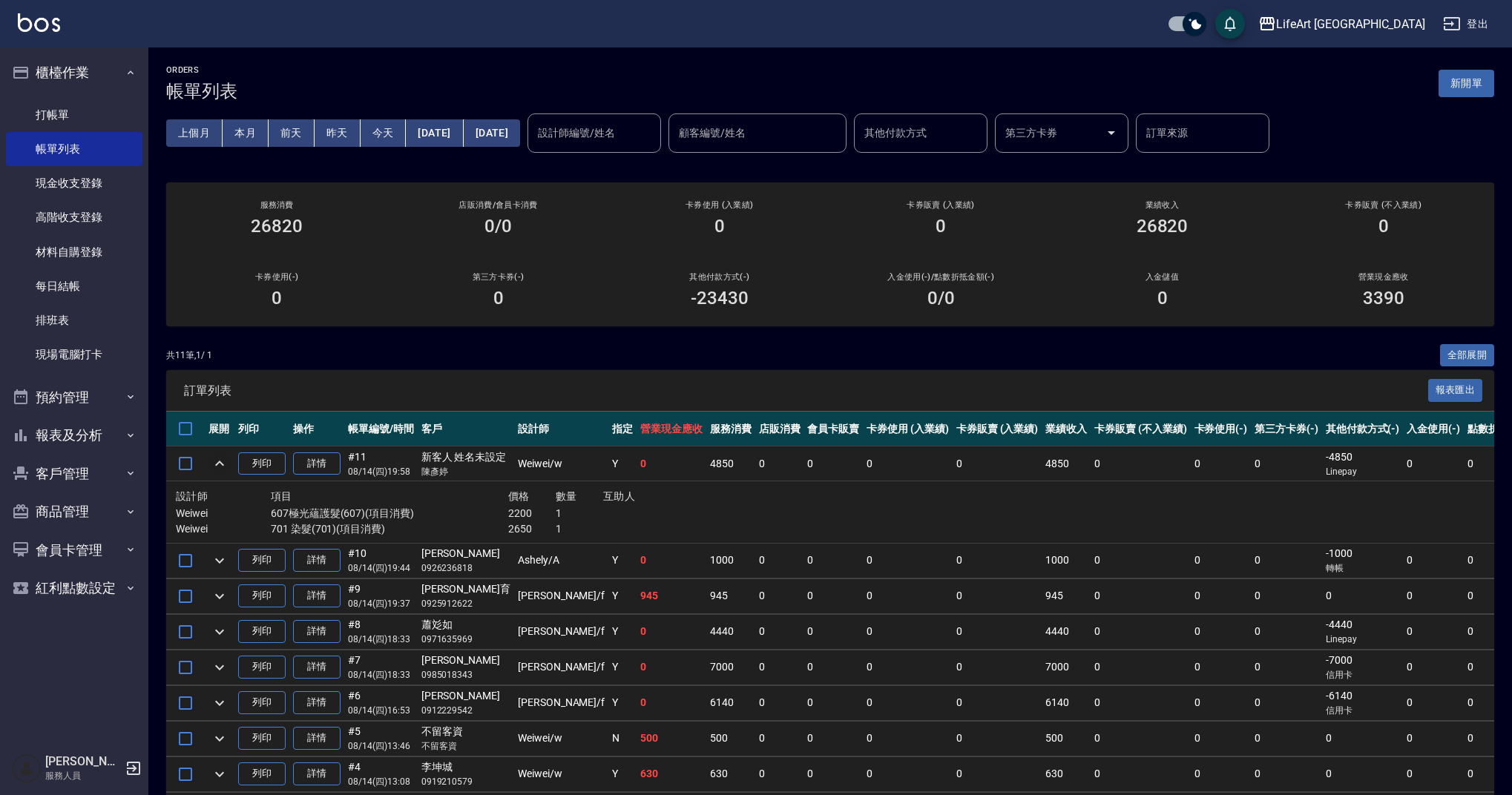
click at [215, 458] on icon "expand row" at bounding box center [219, 464] width 18 height 18
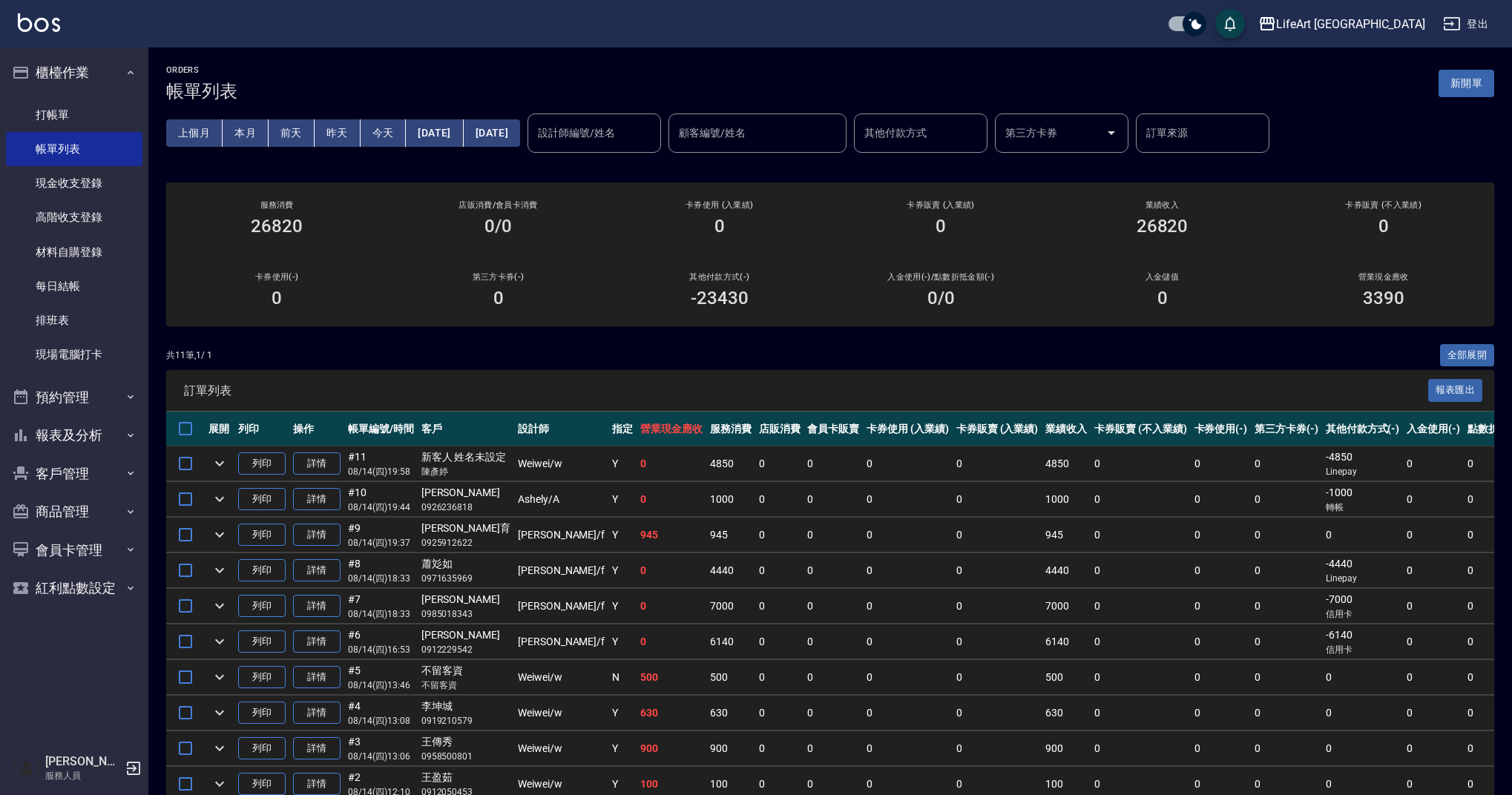
scroll to position [111, 0]
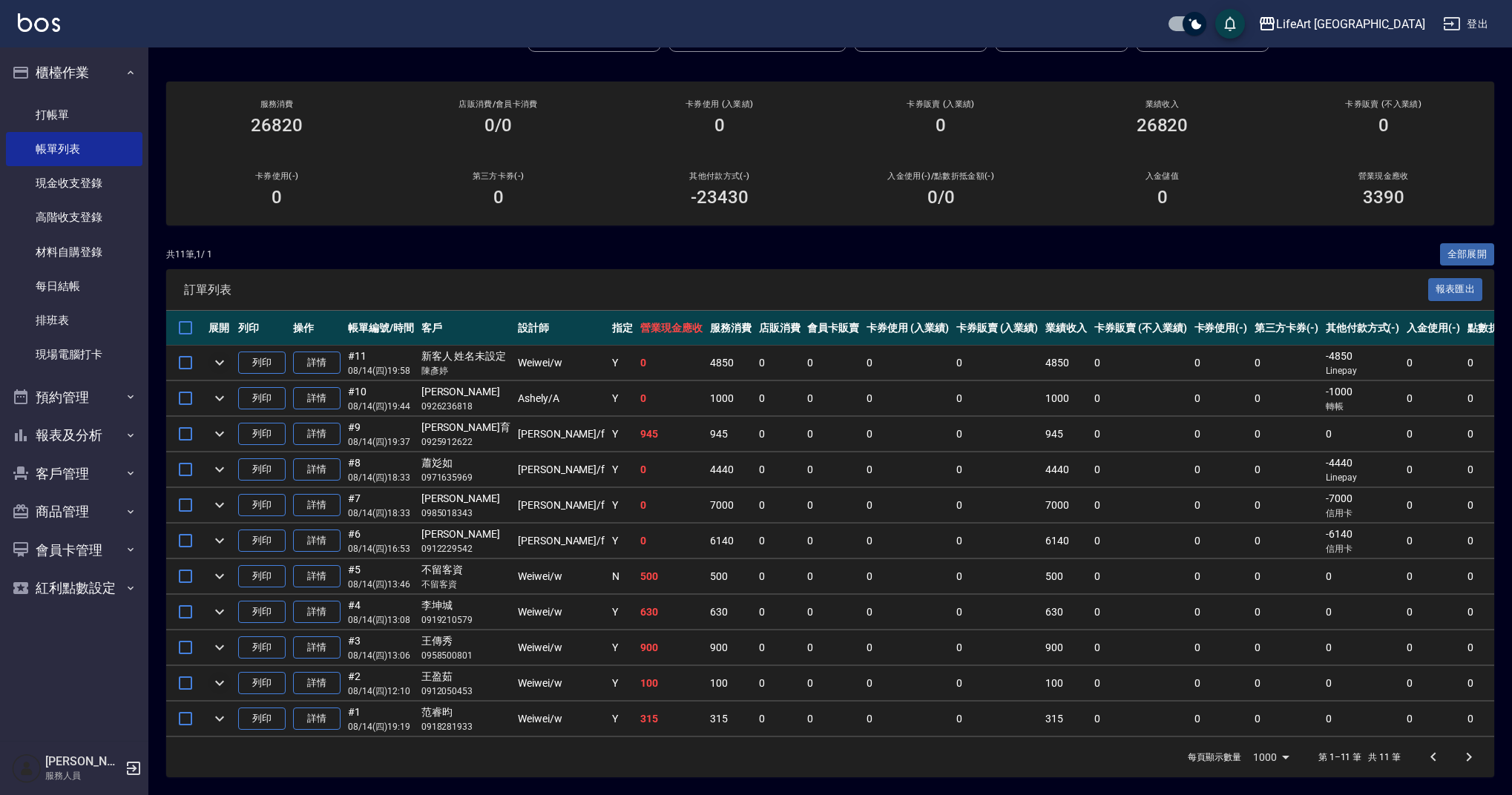
click at [220, 681] on icon "expand row" at bounding box center [219, 683] width 9 height 5
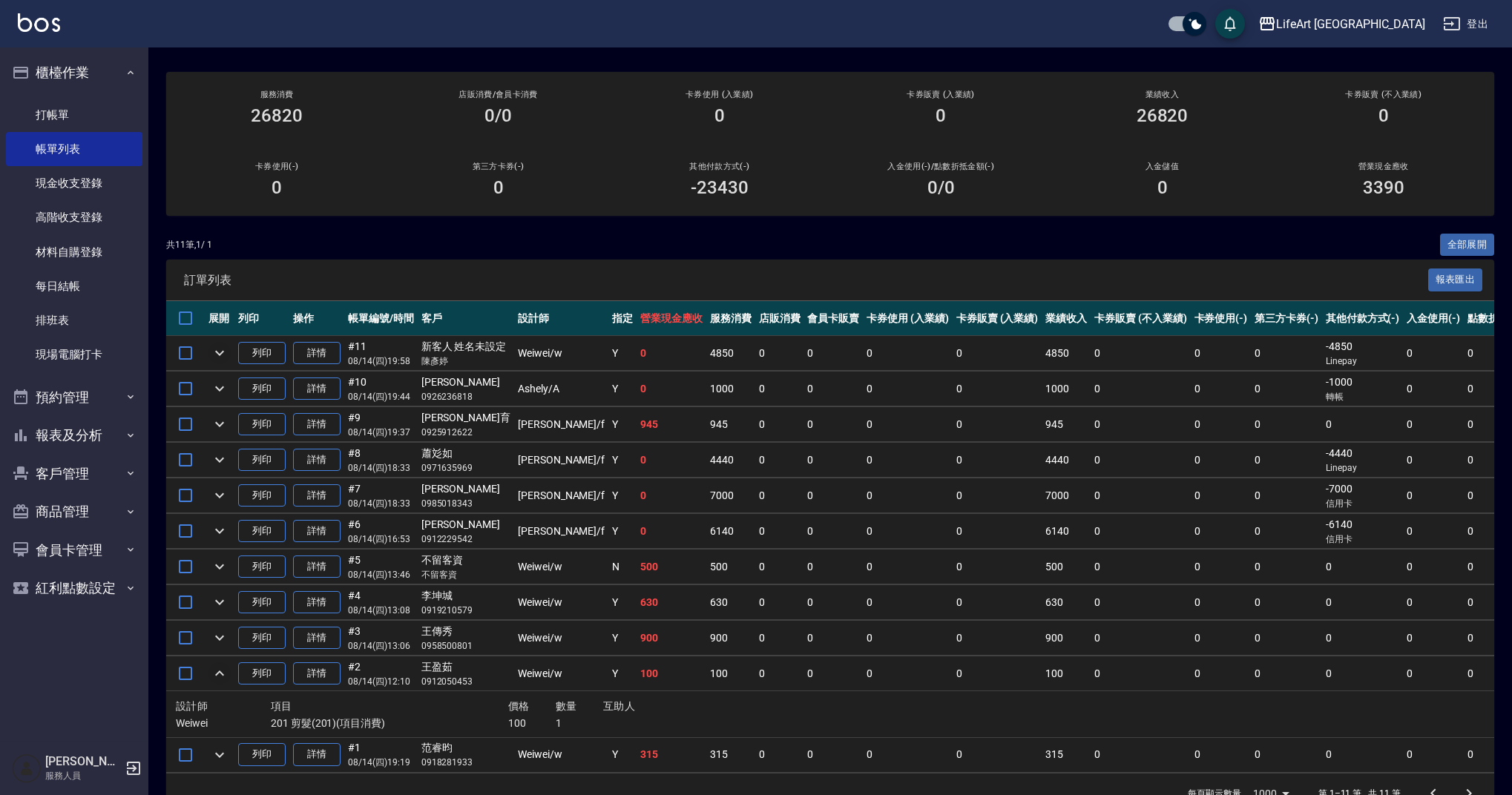
click at [219, 676] on icon "expand row" at bounding box center [219, 673] width 18 height 18
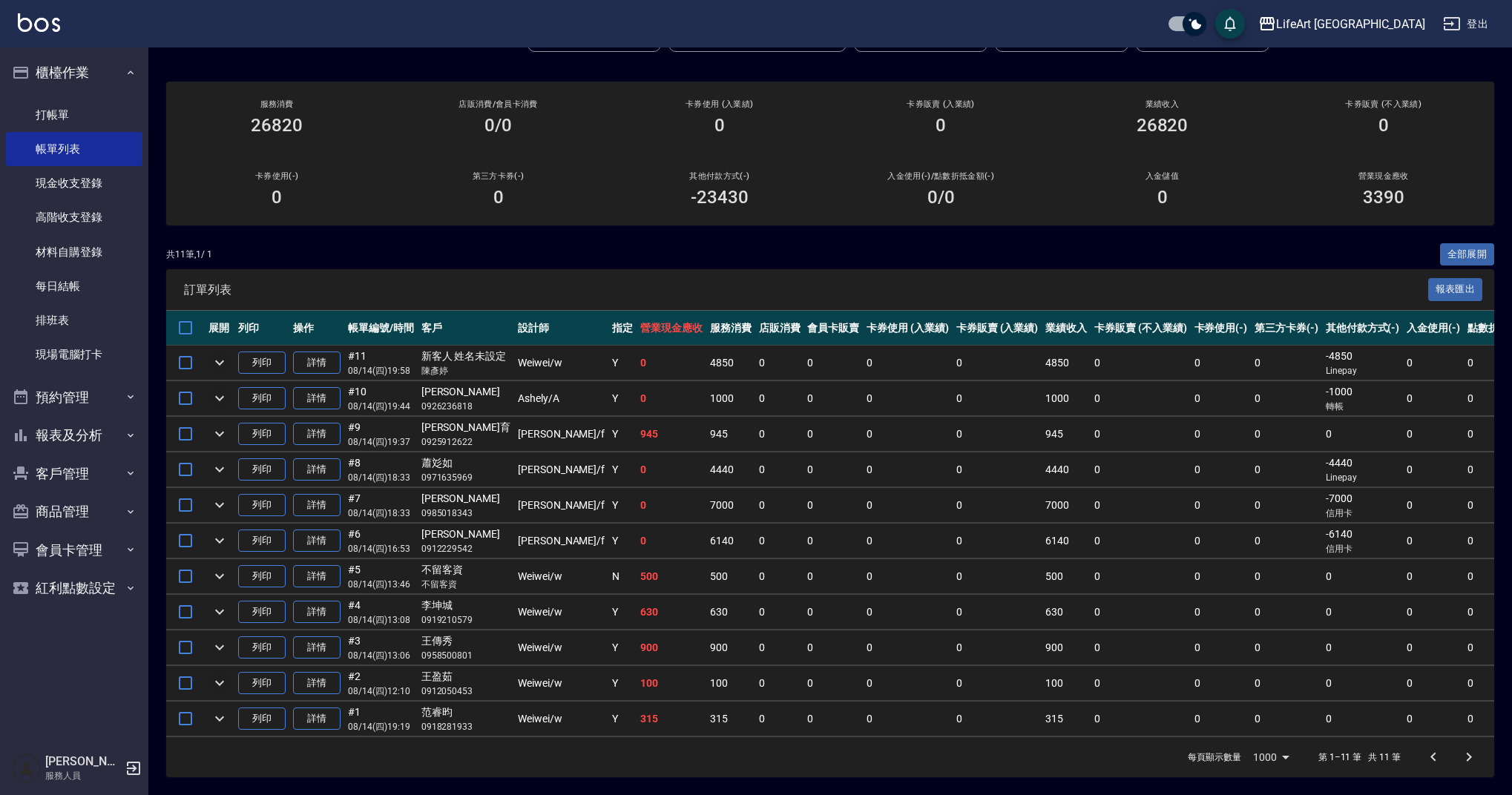
click at [212, 390] on icon "expand row" at bounding box center [219, 398] width 18 height 18
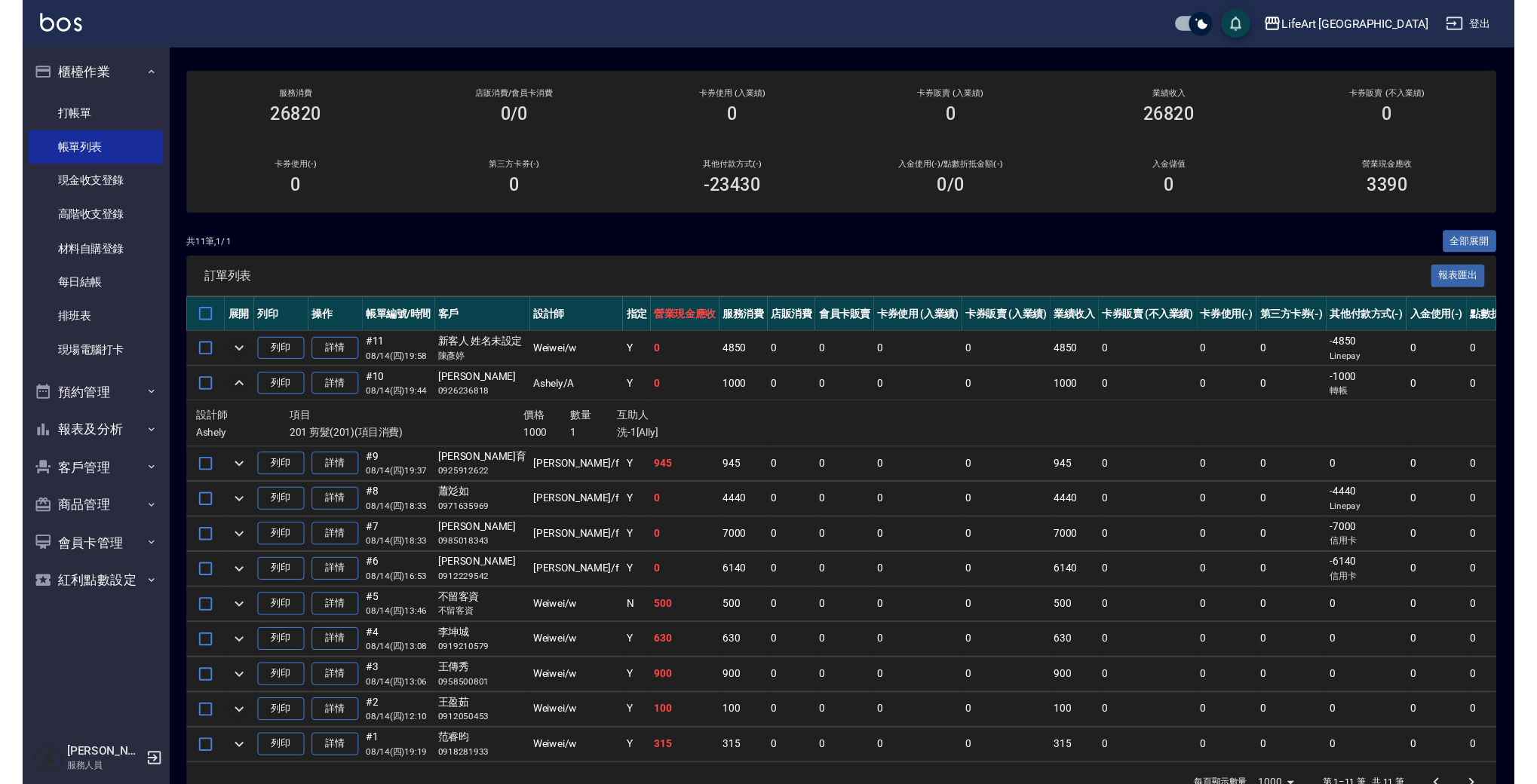
scroll to position [0, 0]
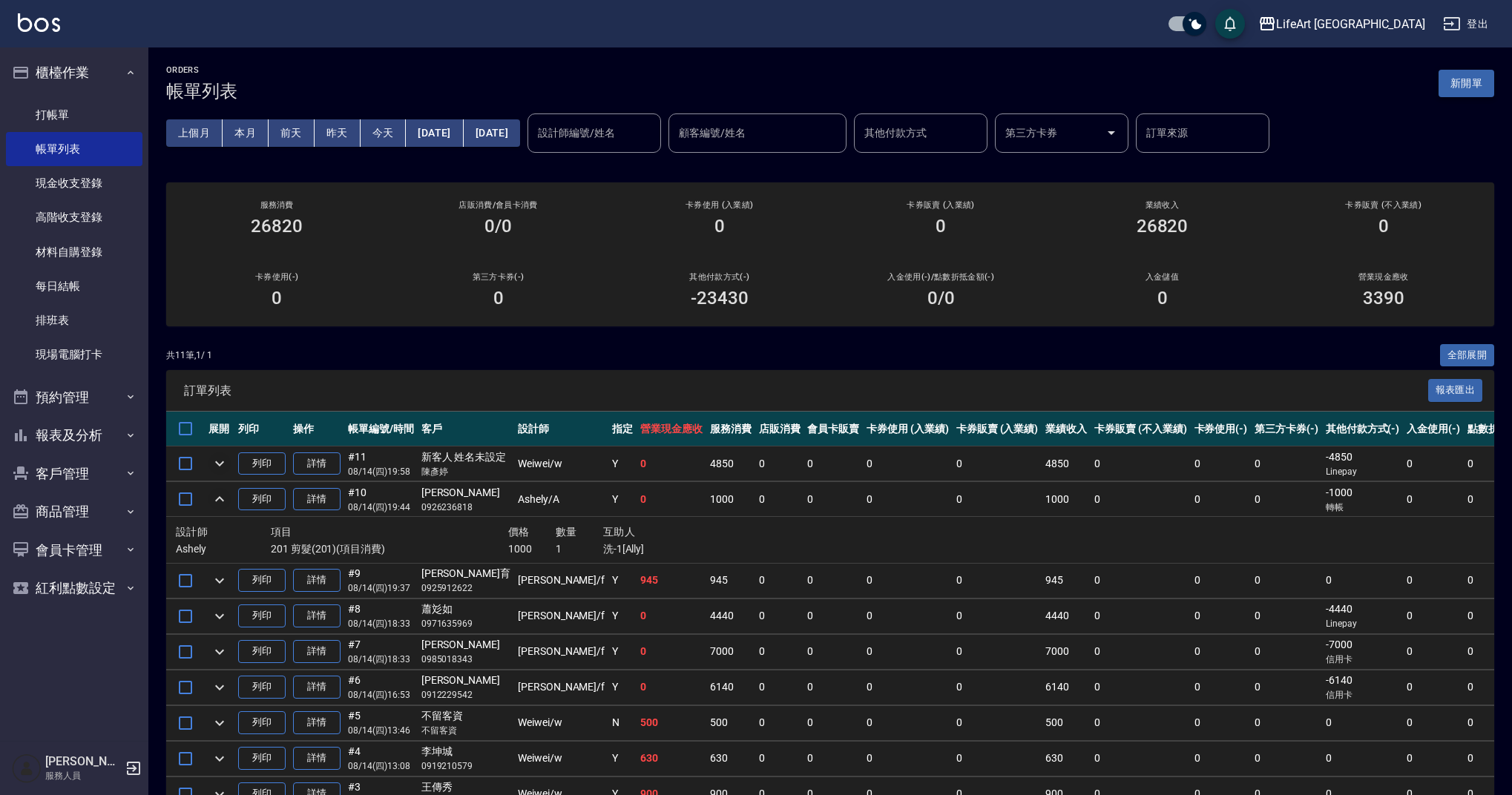
click at [1473, 78] on button "新開單" at bounding box center [1466, 84] width 55 height 27
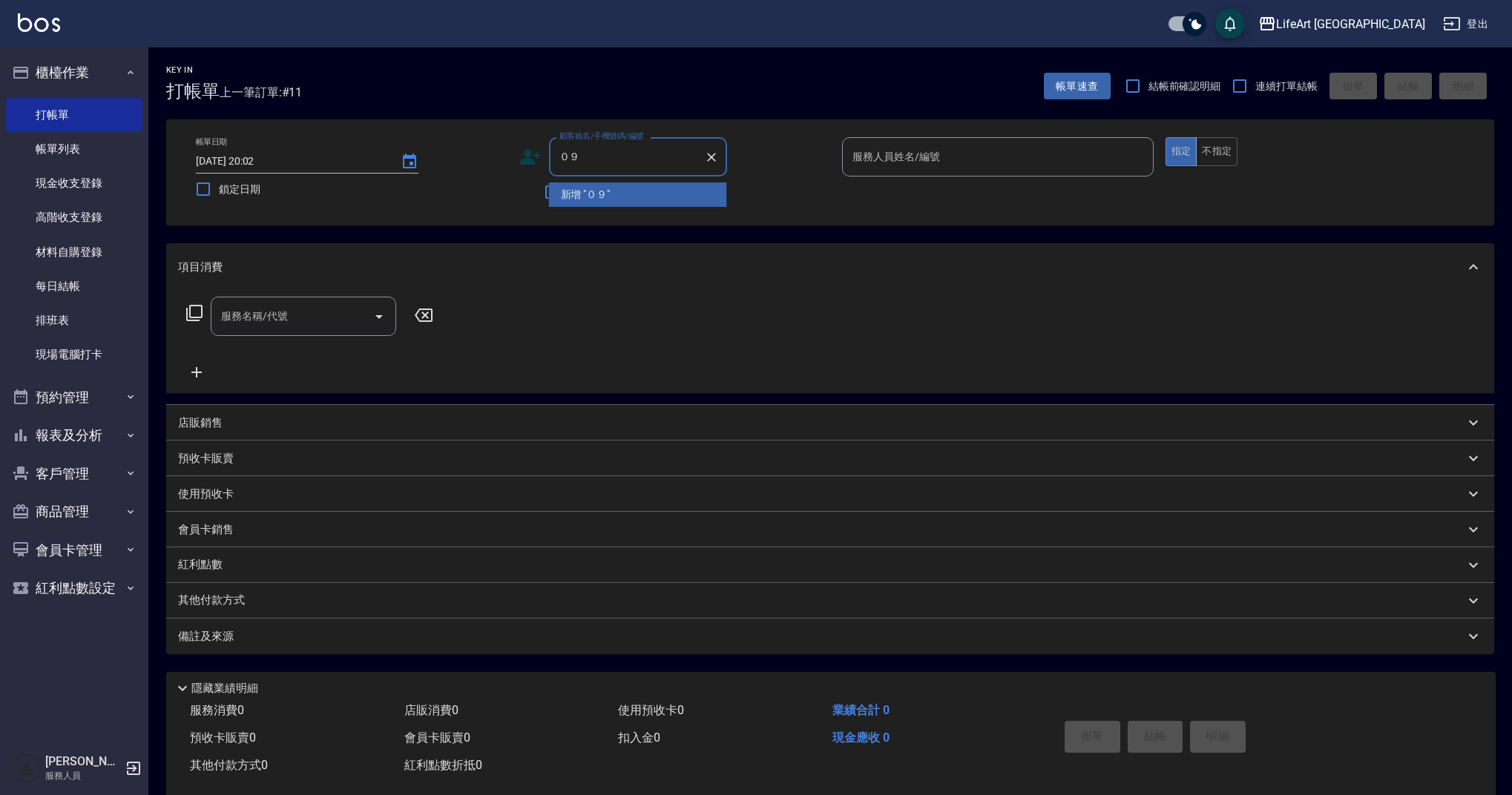
type input "０"
click at [636, 194] on li "[PERSON_NAME]/0977111666/null" at bounding box center [638, 194] width 178 height 25
type input "[PERSON_NAME]/0977111666/null"
type input "Ashely-A"
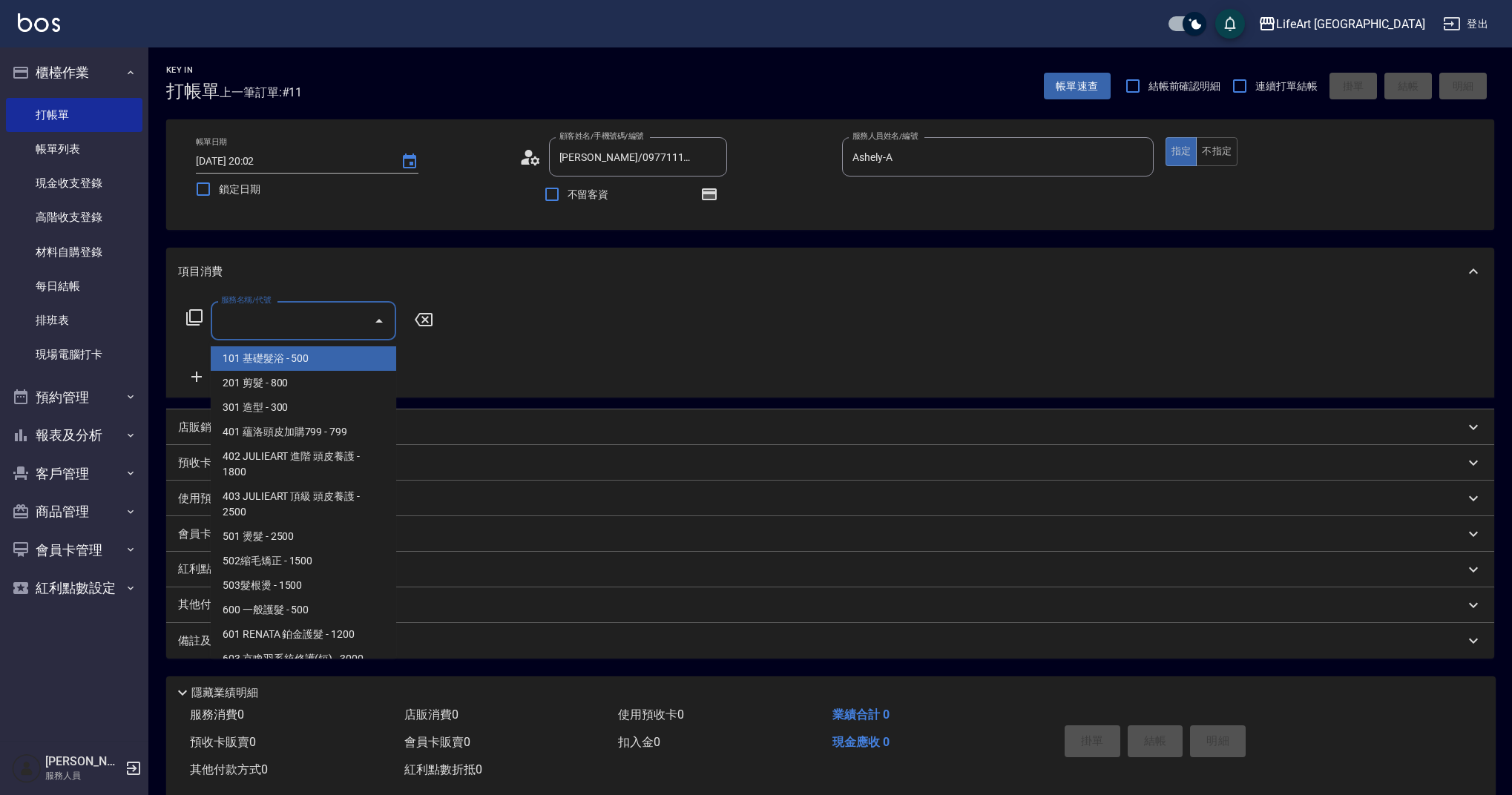
click at [228, 318] on input "服務名稱/代號" at bounding box center [292, 320] width 150 height 26
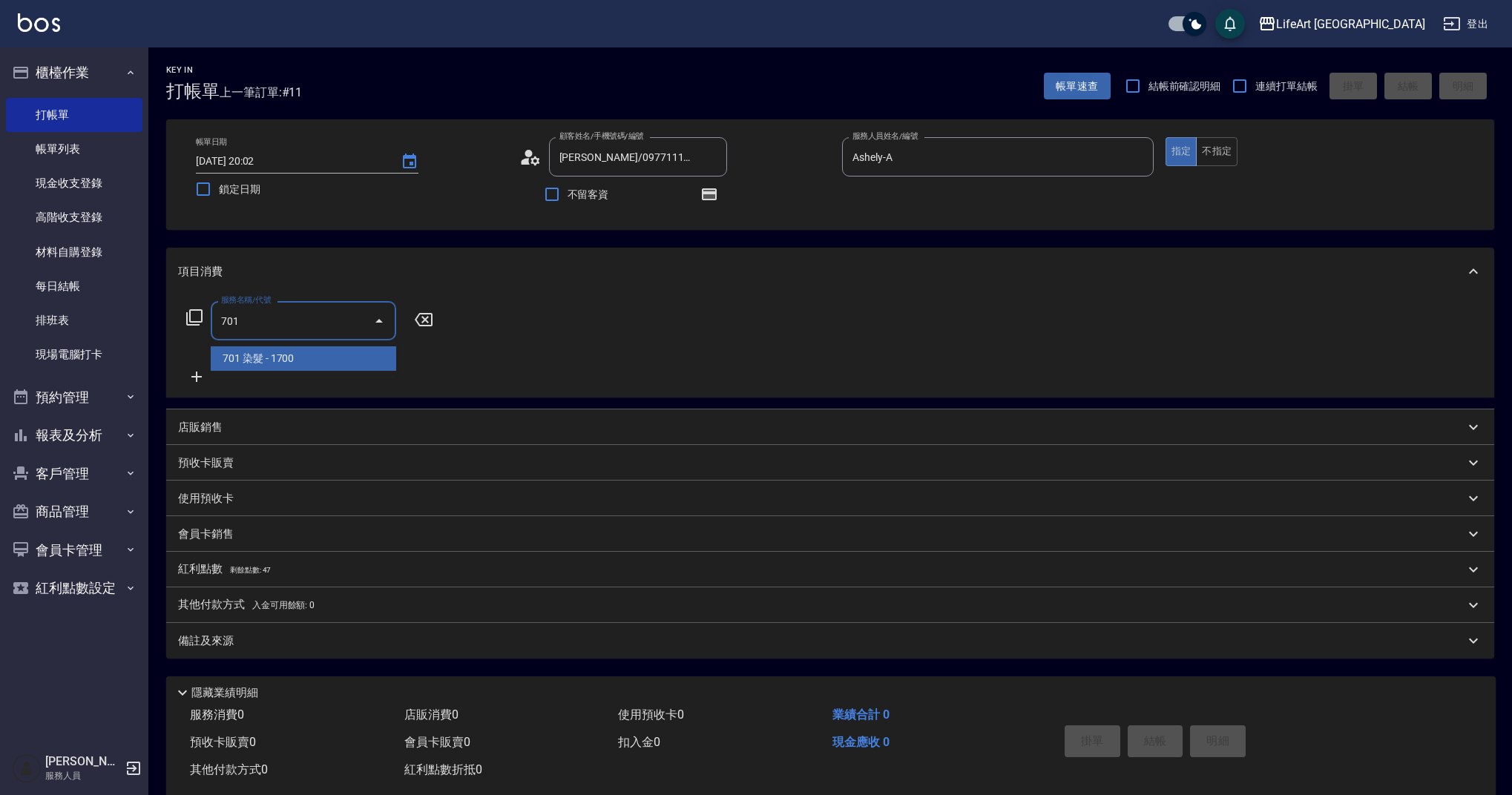
click at [306, 357] on span "701 染髮 - 1700" at bounding box center [303, 358] width 186 height 25
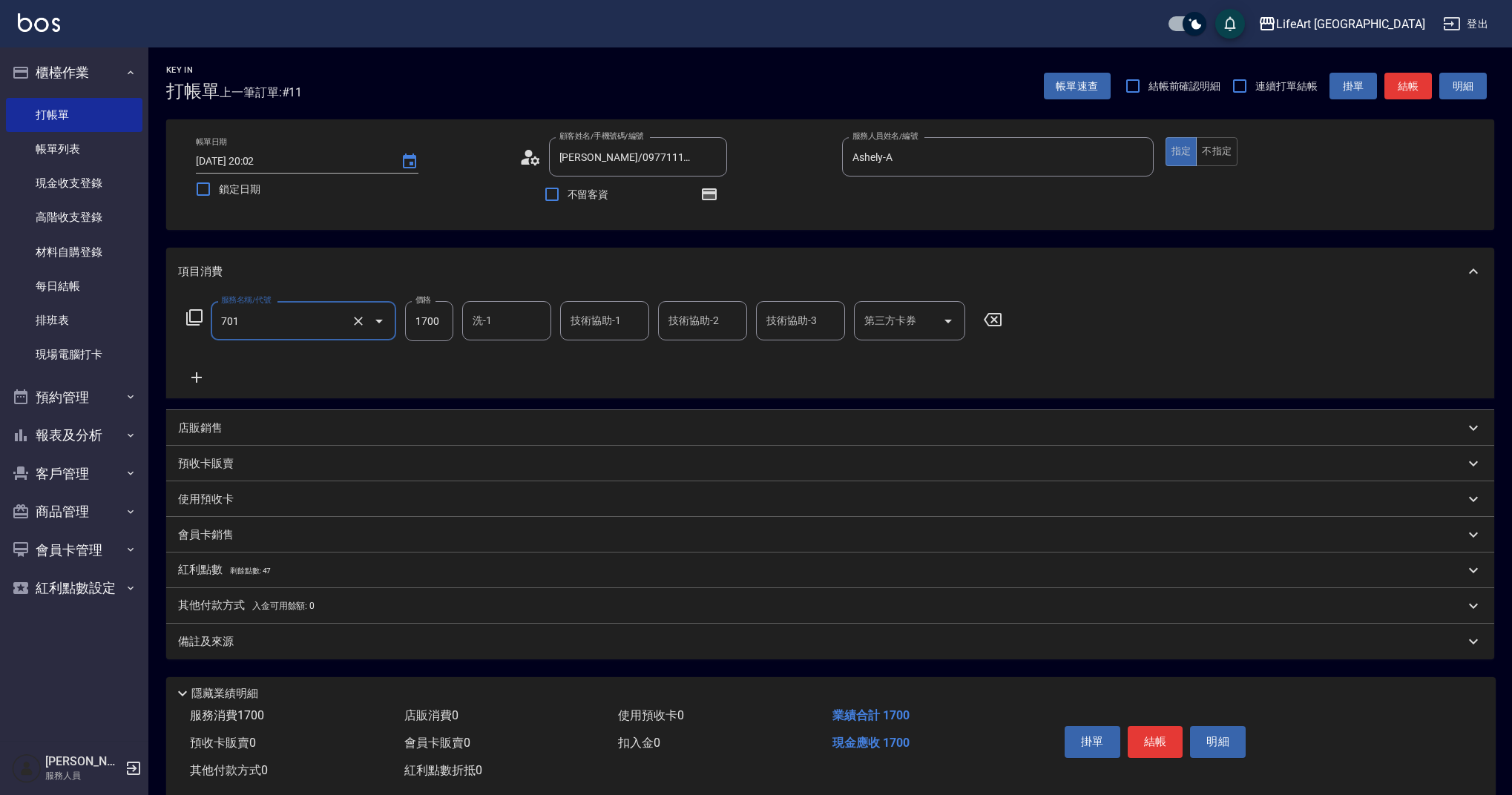
type input "701 染髮(701)"
click at [458, 325] on div "服務名稱/代號 701 染髮(701) 服務名稱/代號 價格 1700 價格 洗-1 洗-1 技術協助-1 技術協助-1 技術協助-2 技術協助-2 技術協助…" at bounding box center [594, 320] width 833 height 40
click at [447, 323] on input "1700" at bounding box center [429, 320] width 49 height 40
type input "2800"
click at [506, 324] on input "洗-1" at bounding box center [506, 320] width 76 height 26
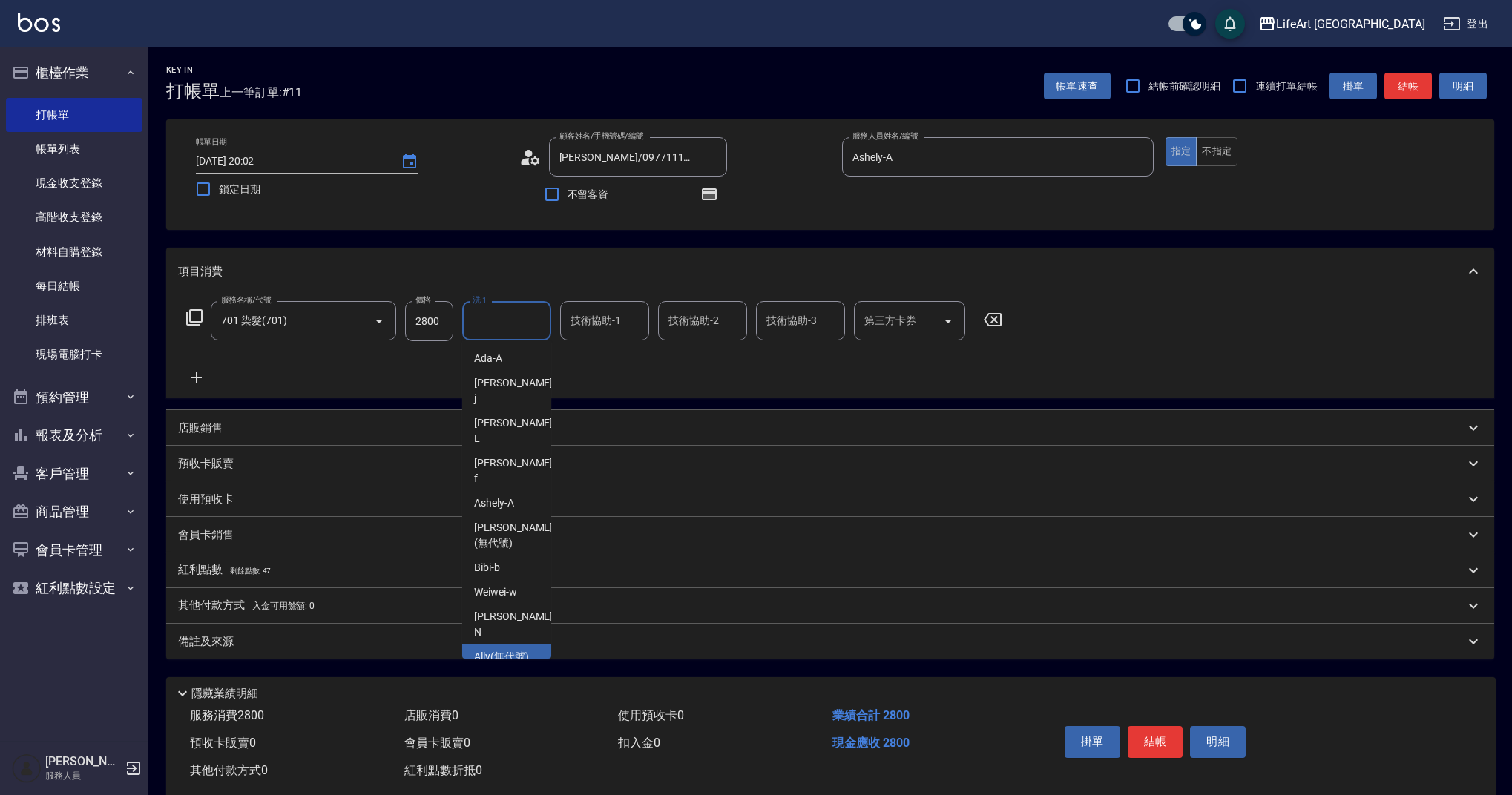
click at [516, 649] on span "Ally (無代號)" at bounding box center [501, 657] width 55 height 15
type input "Ally(無代號)"
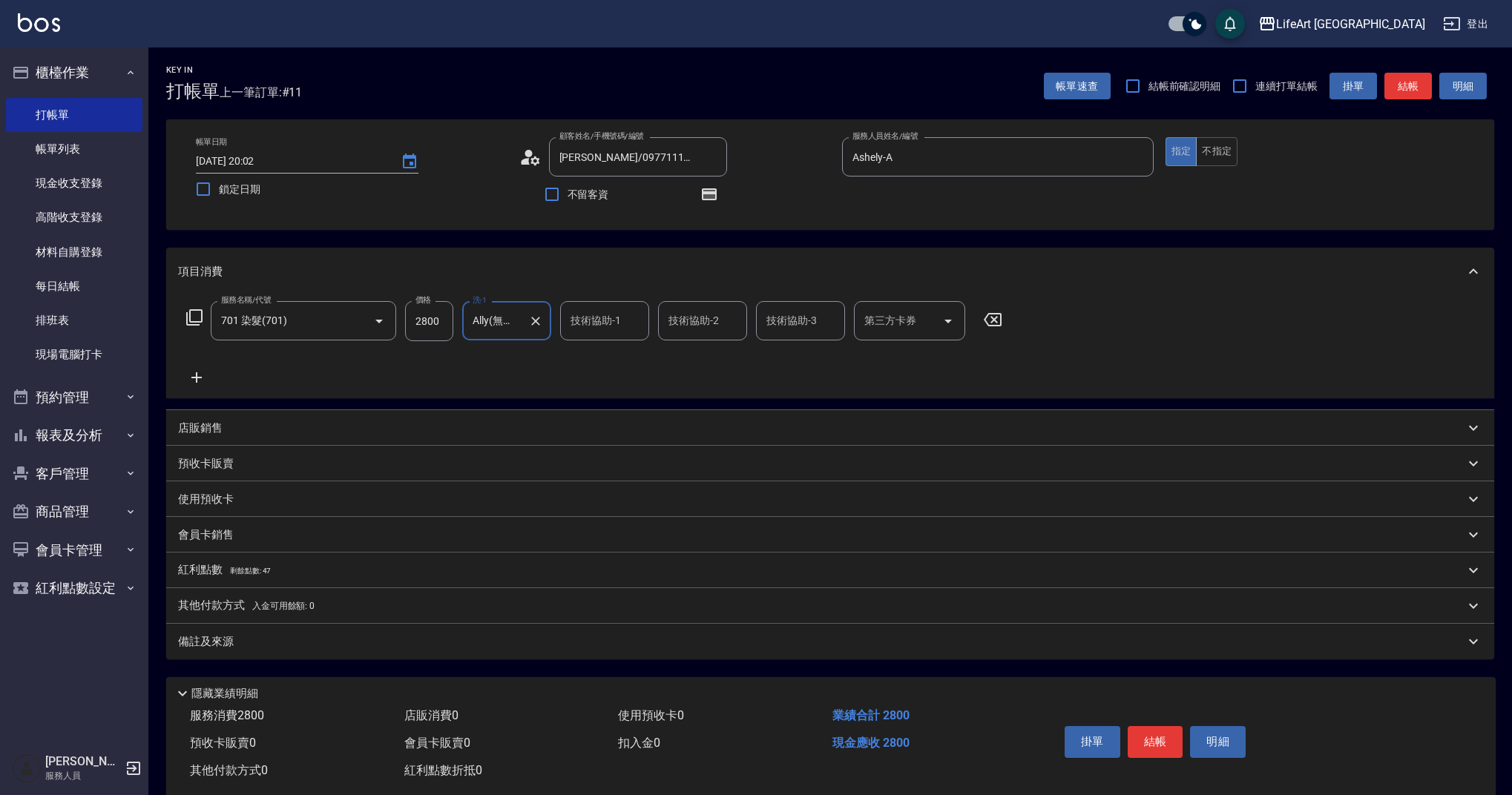
click at [202, 385] on icon at bounding box center [197, 377] width 38 height 18
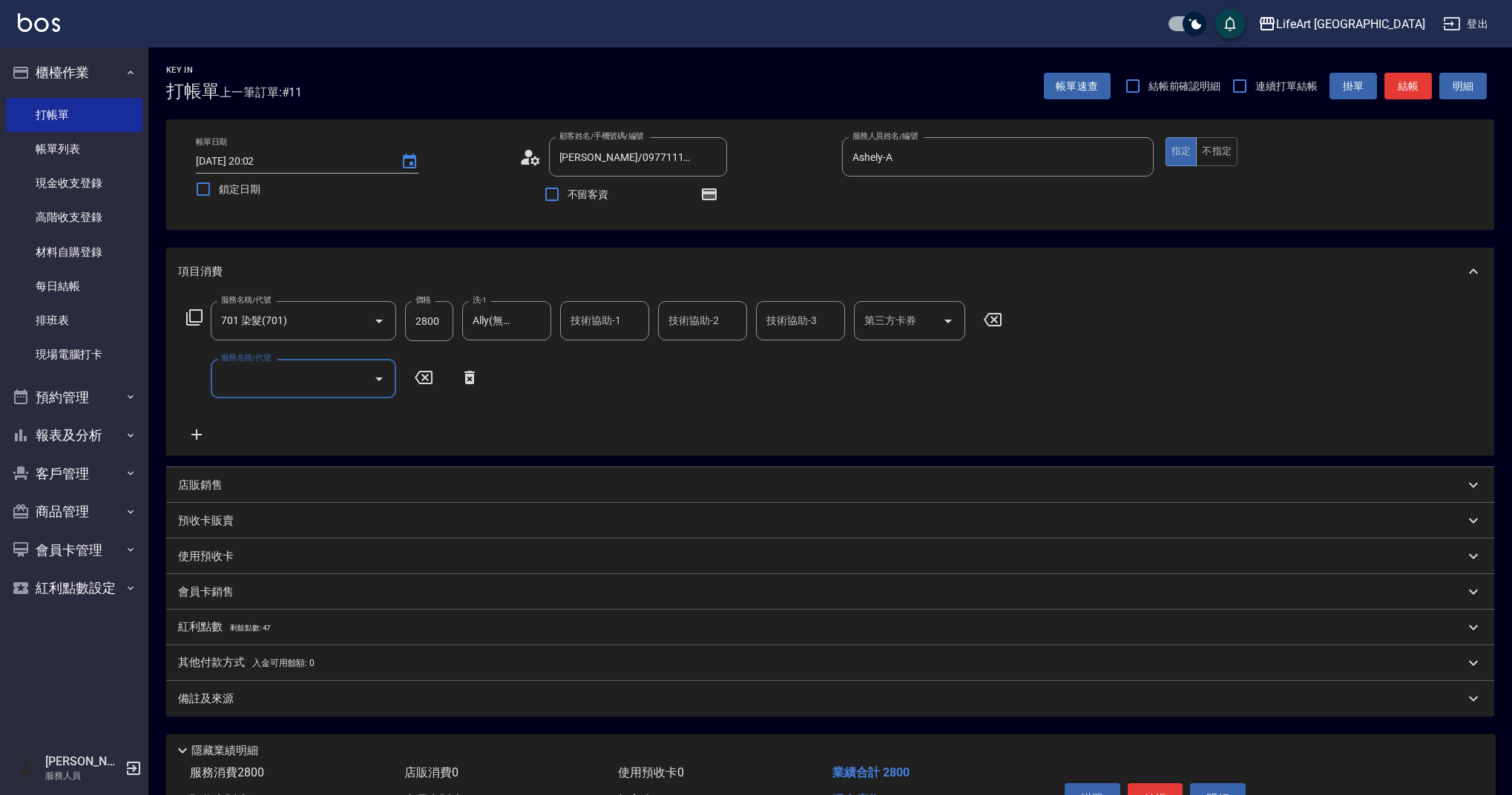
click at [352, 377] on input "服務名稱/代號" at bounding box center [292, 378] width 150 height 26
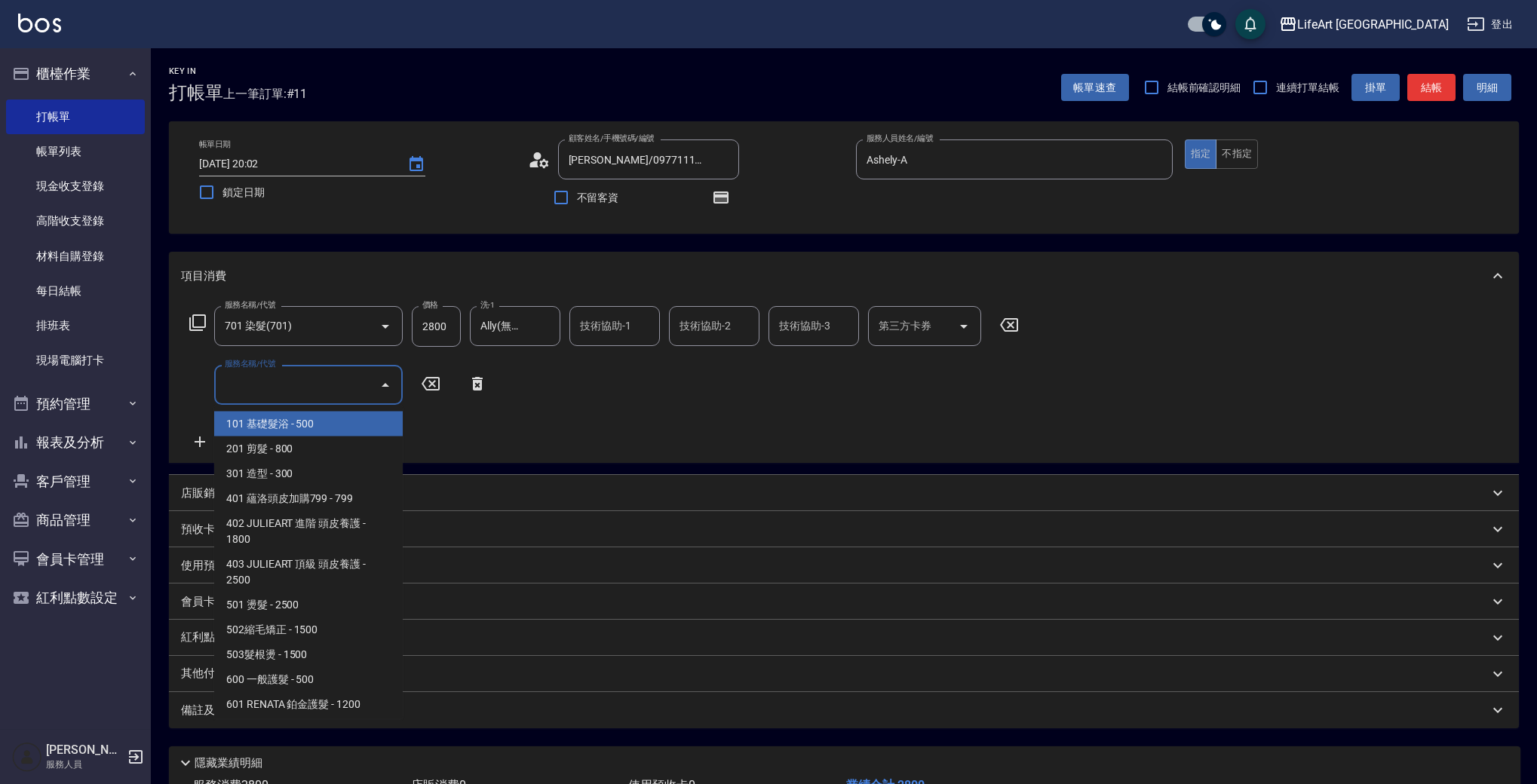
scroll to position [193, 0]
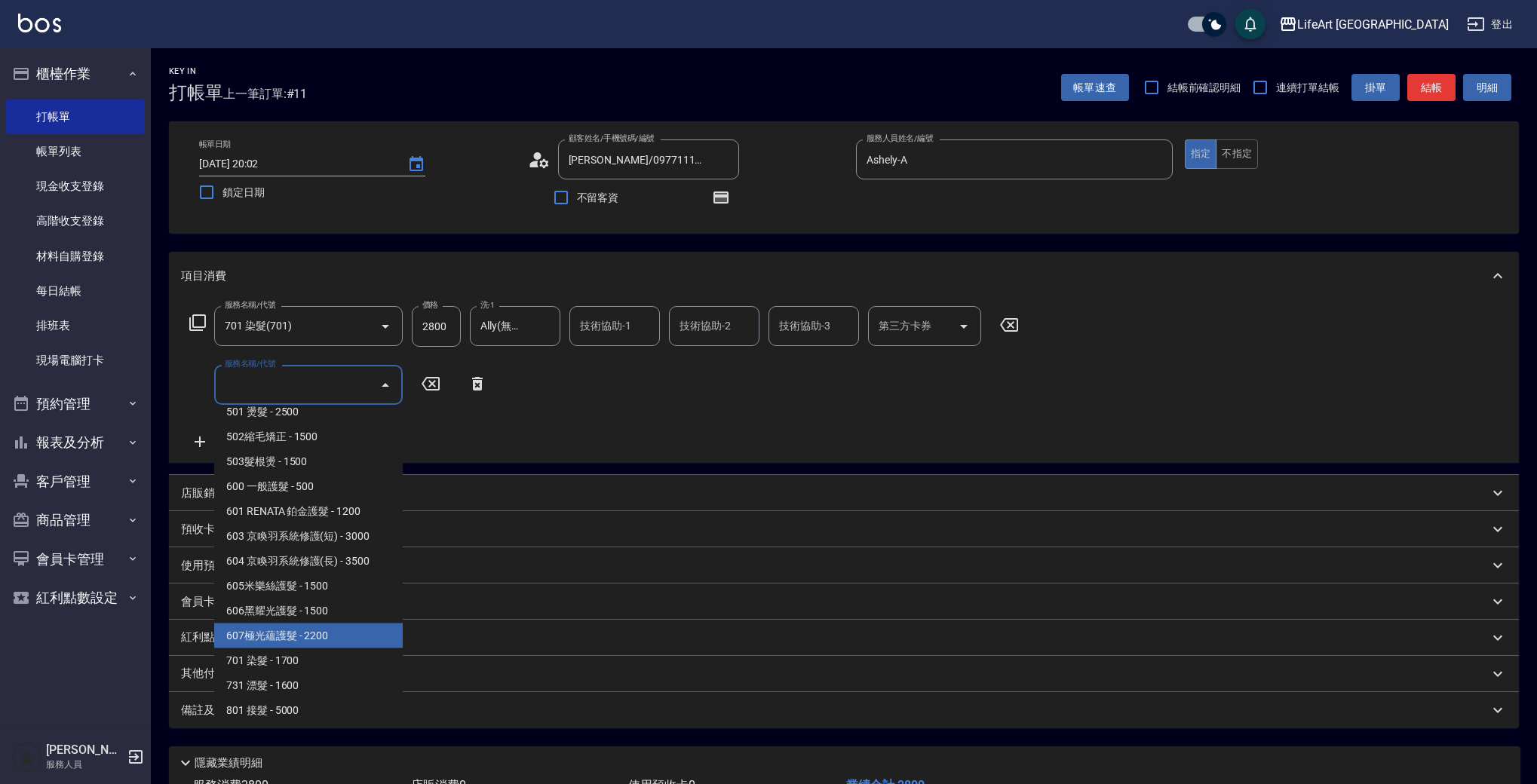
click at [359, 640] on span "607極光蘊護髮 - 2200" at bounding box center [308, 636] width 189 height 25
type input "607極光蘊護髮(607)"
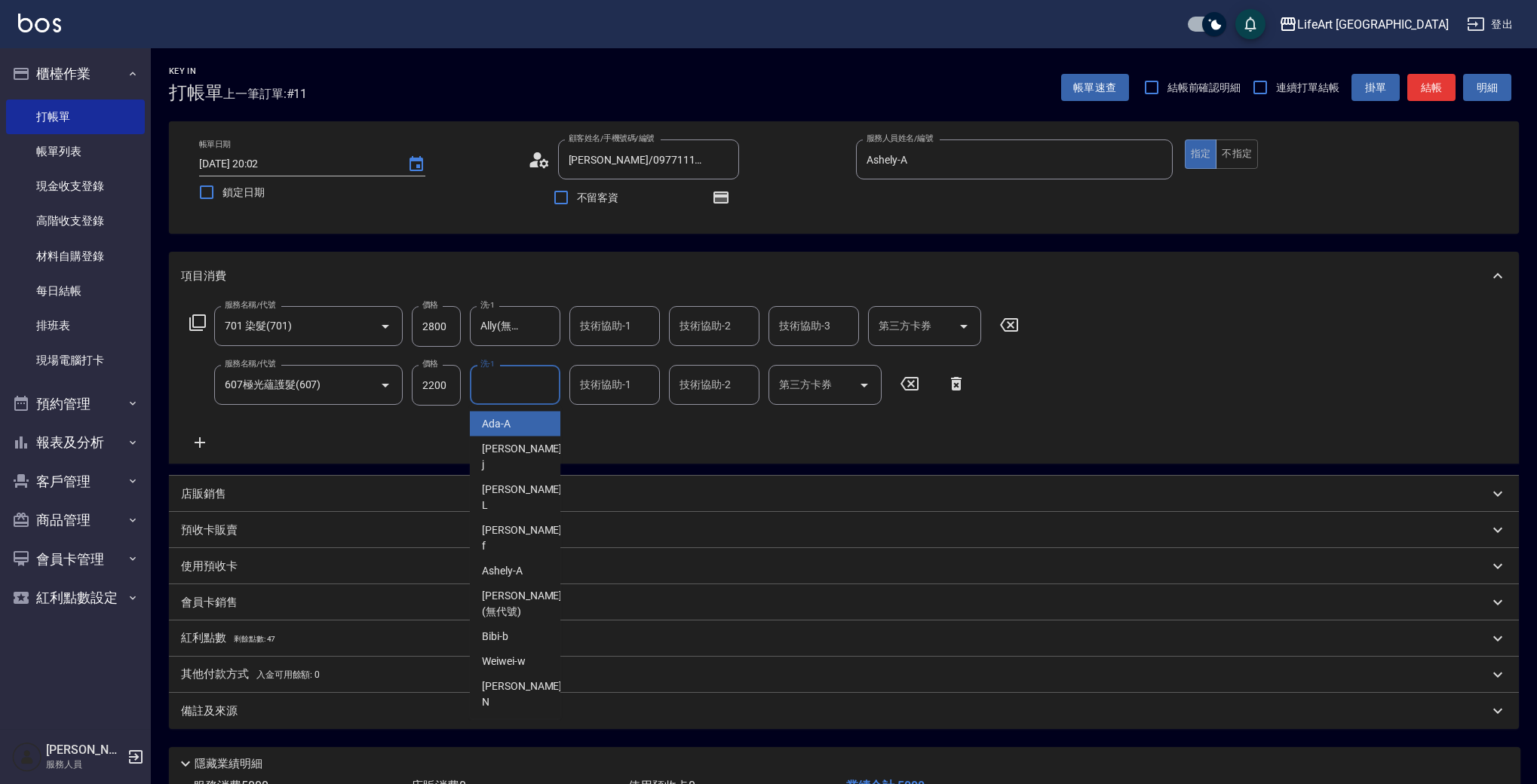
click at [509, 392] on input "洗-1" at bounding box center [515, 385] width 77 height 26
click at [516, 715] on div "Ally (無代號)" at bounding box center [515, 727] width 90 height 25
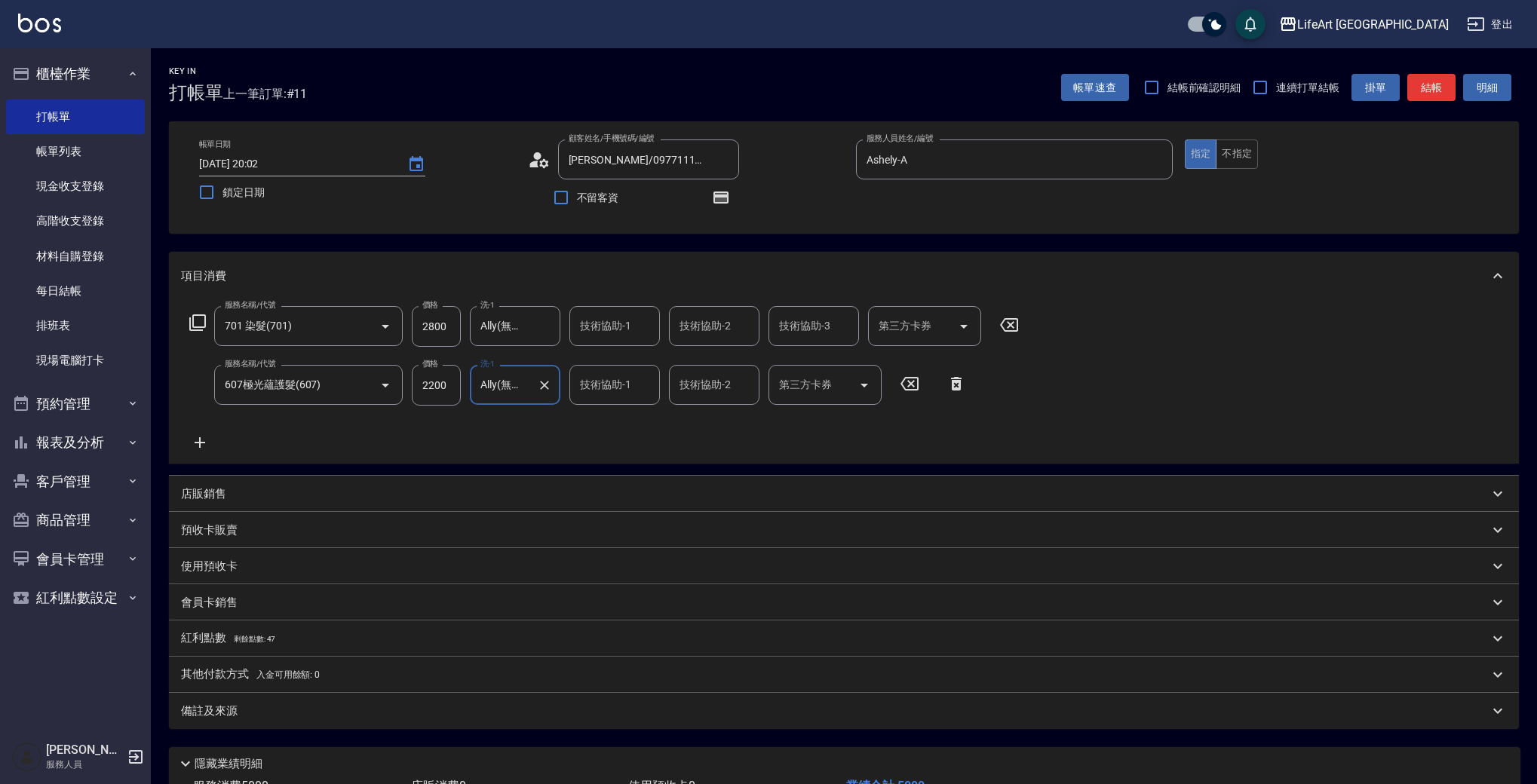
type input "Ally(無代號)"
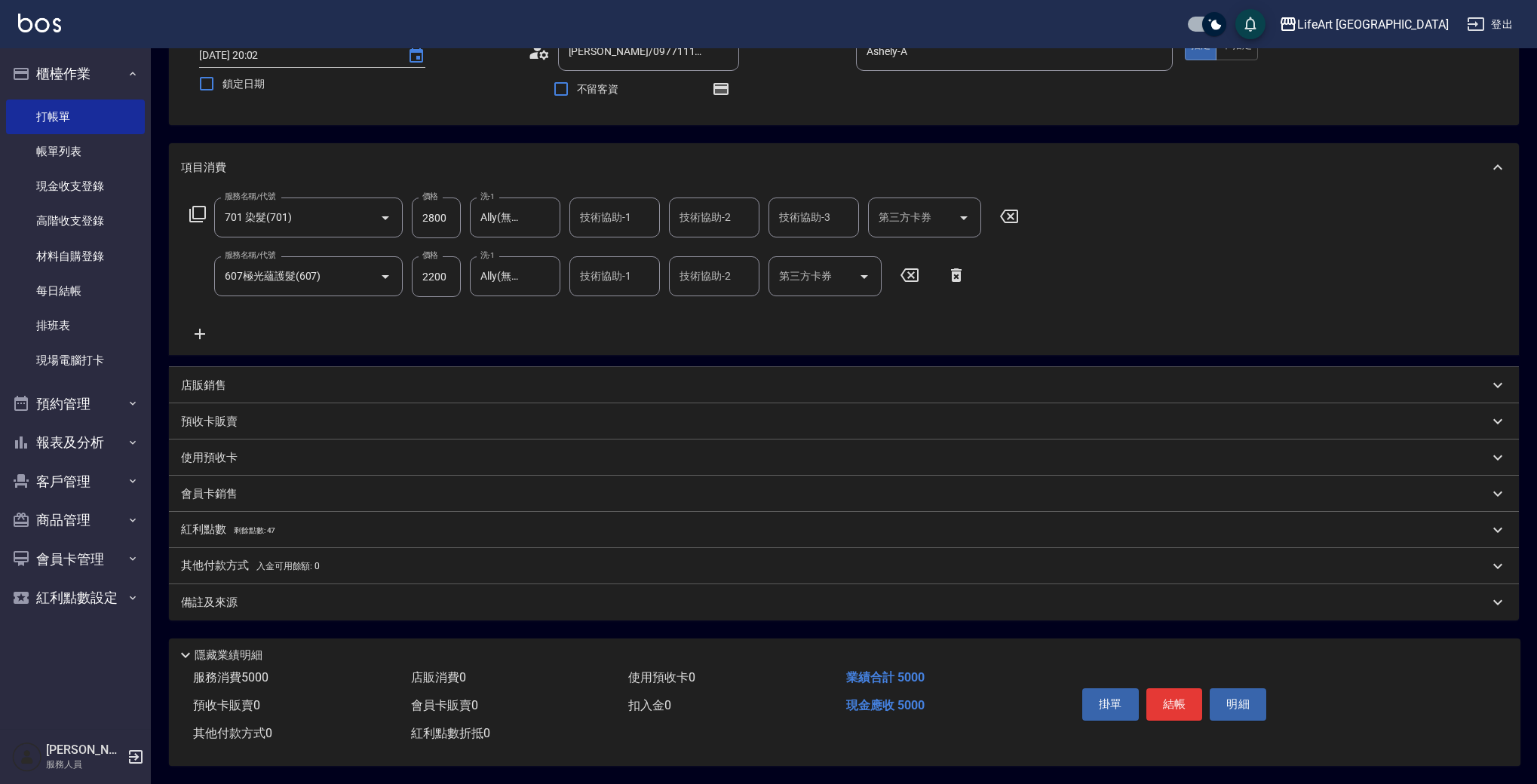
click at [190, 522] on p "紅利點數 剩餘點數: 47" at bounding box center [228, 529] width 94 height 16
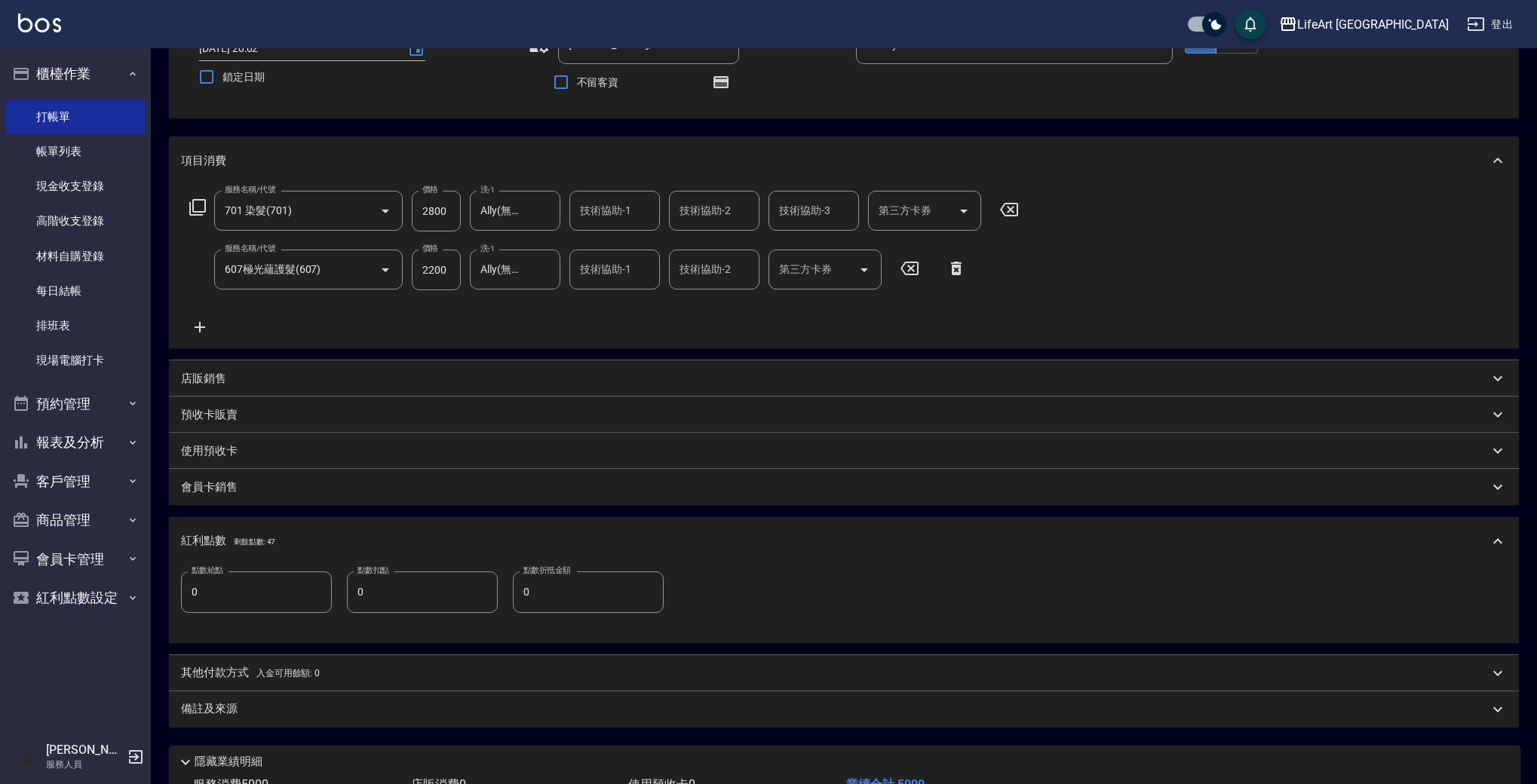
click at [254, 601] on input "0" at bounding box center [256, 592] width 151 height 41
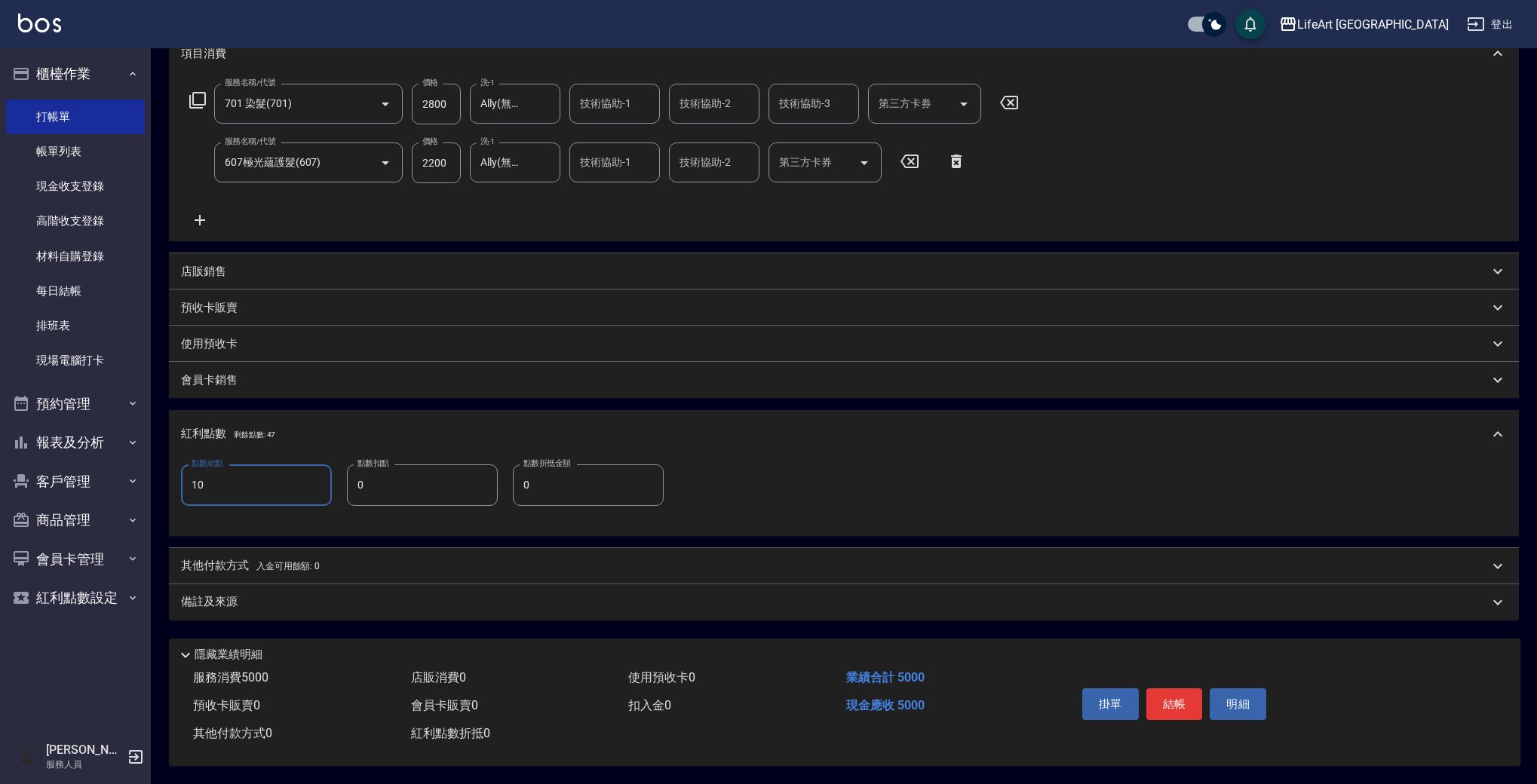
type input "10"
click at [678, 605] on div "備註及來源" at bounding box center [844, 603] width 1350 height 36
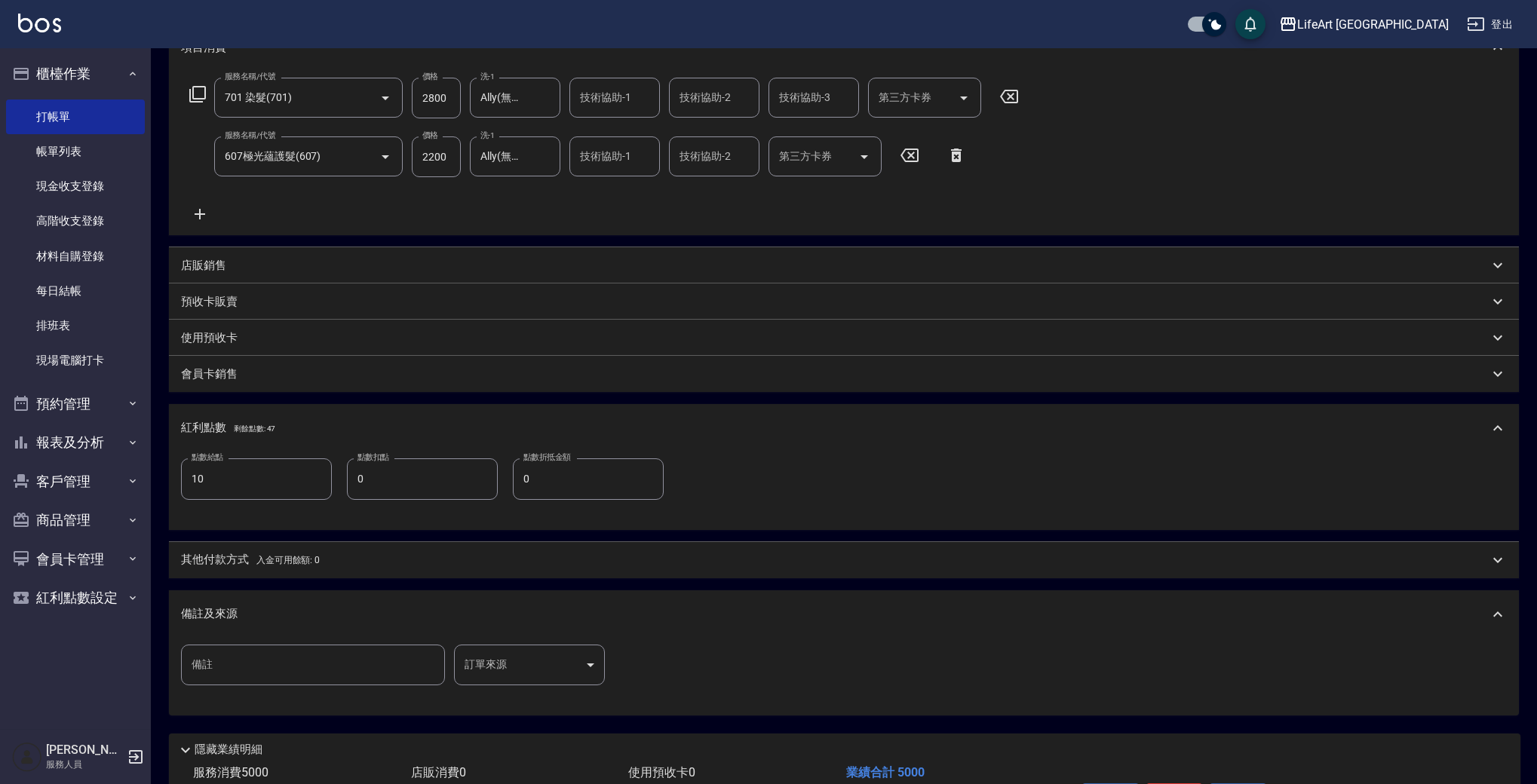
click at [560, 669] on body "LifeArt 蘆洲 登出 櫃檯作業 打帳單 帳單列表 現金收支登錄 高階收支登錄 材料自購登錄 每日結帳 排班表 現場電腦打卡 預約管理 預約管理 單日預約…" at bounding box center [768, 325] width 1537 height 1108
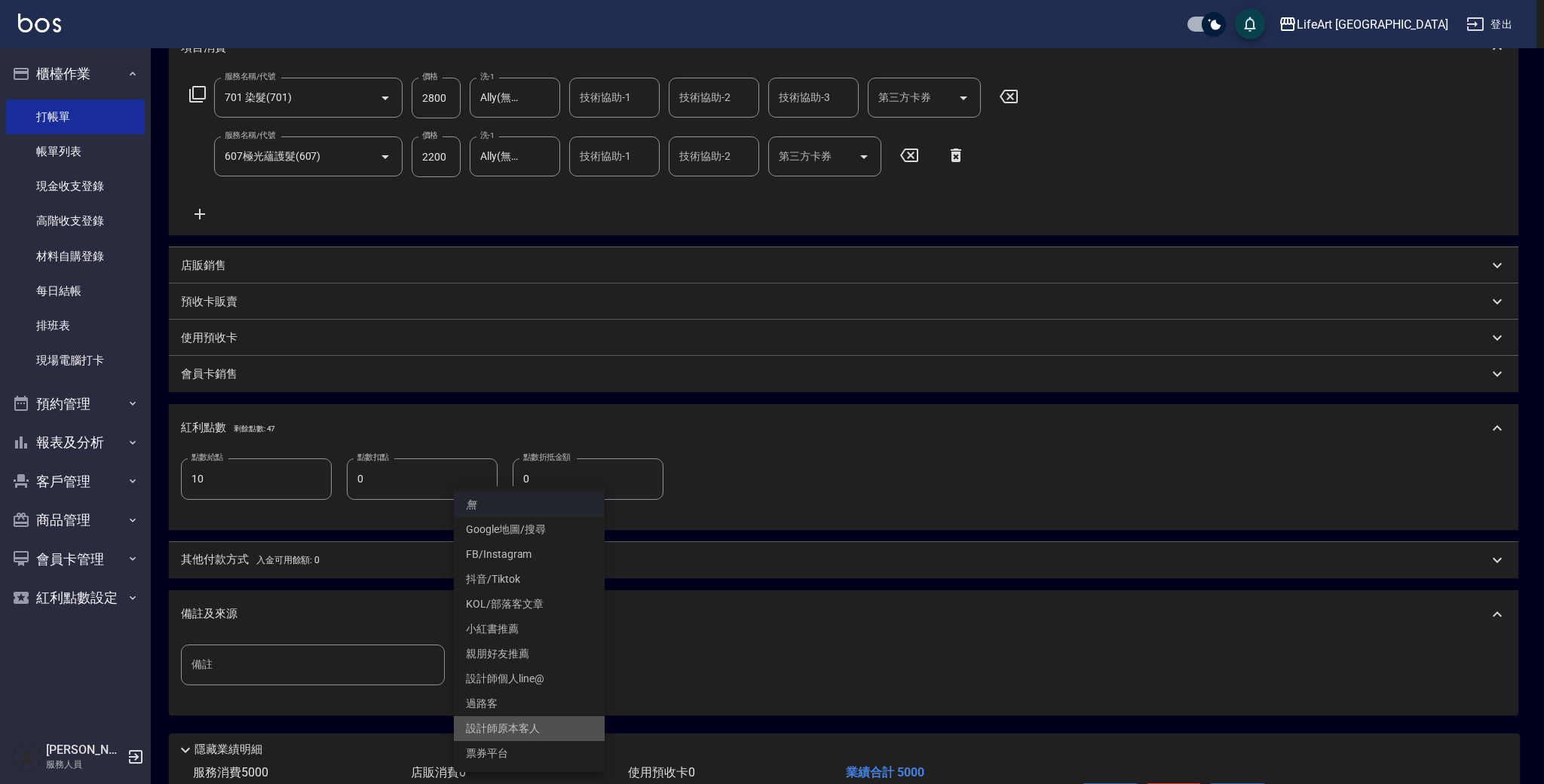
click at [542, 729] on li "設計師原本客人" at bounding box center [529, 729] width 151 height 25
type input "設計師原本客人"
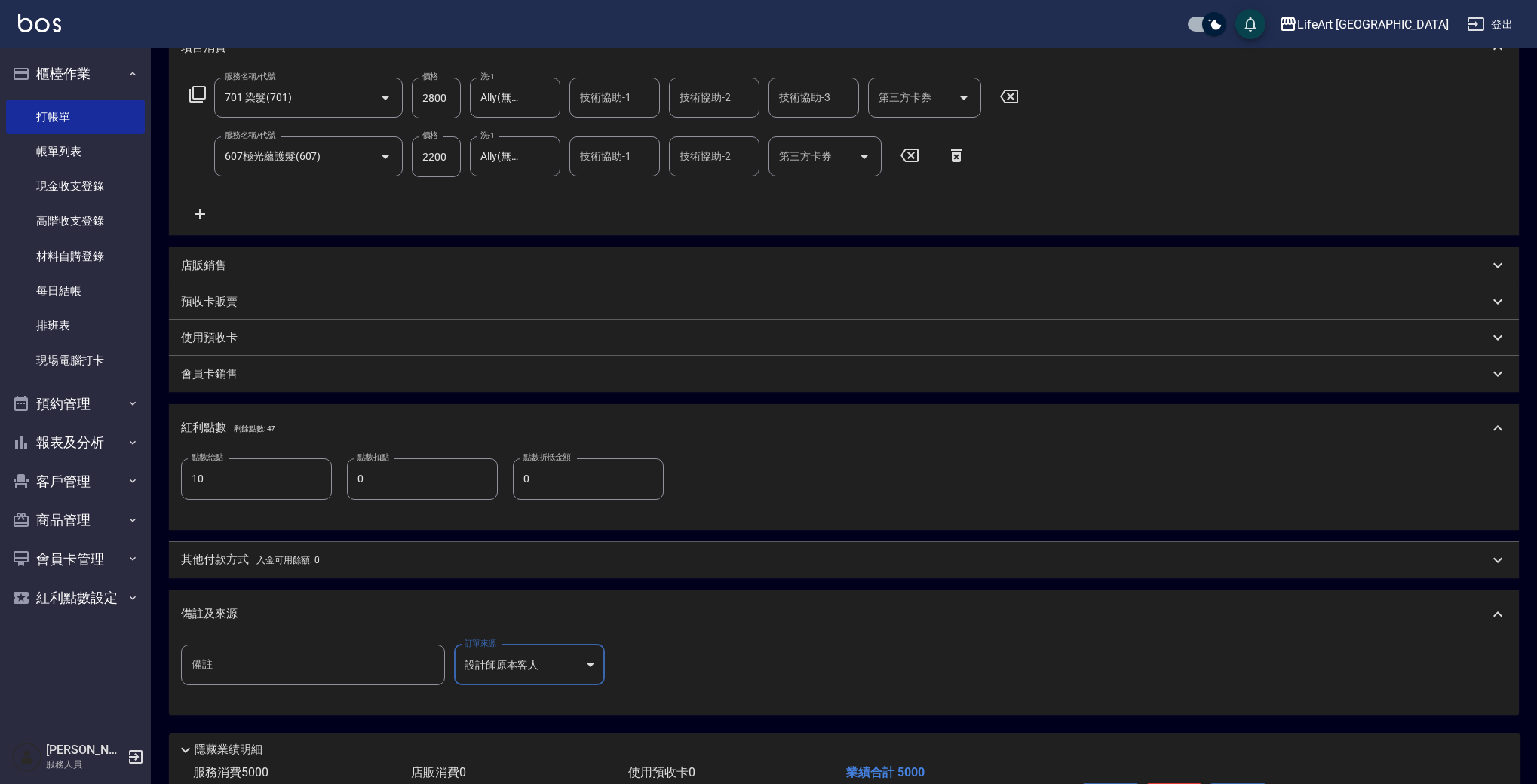
scroll to position [330, 0]
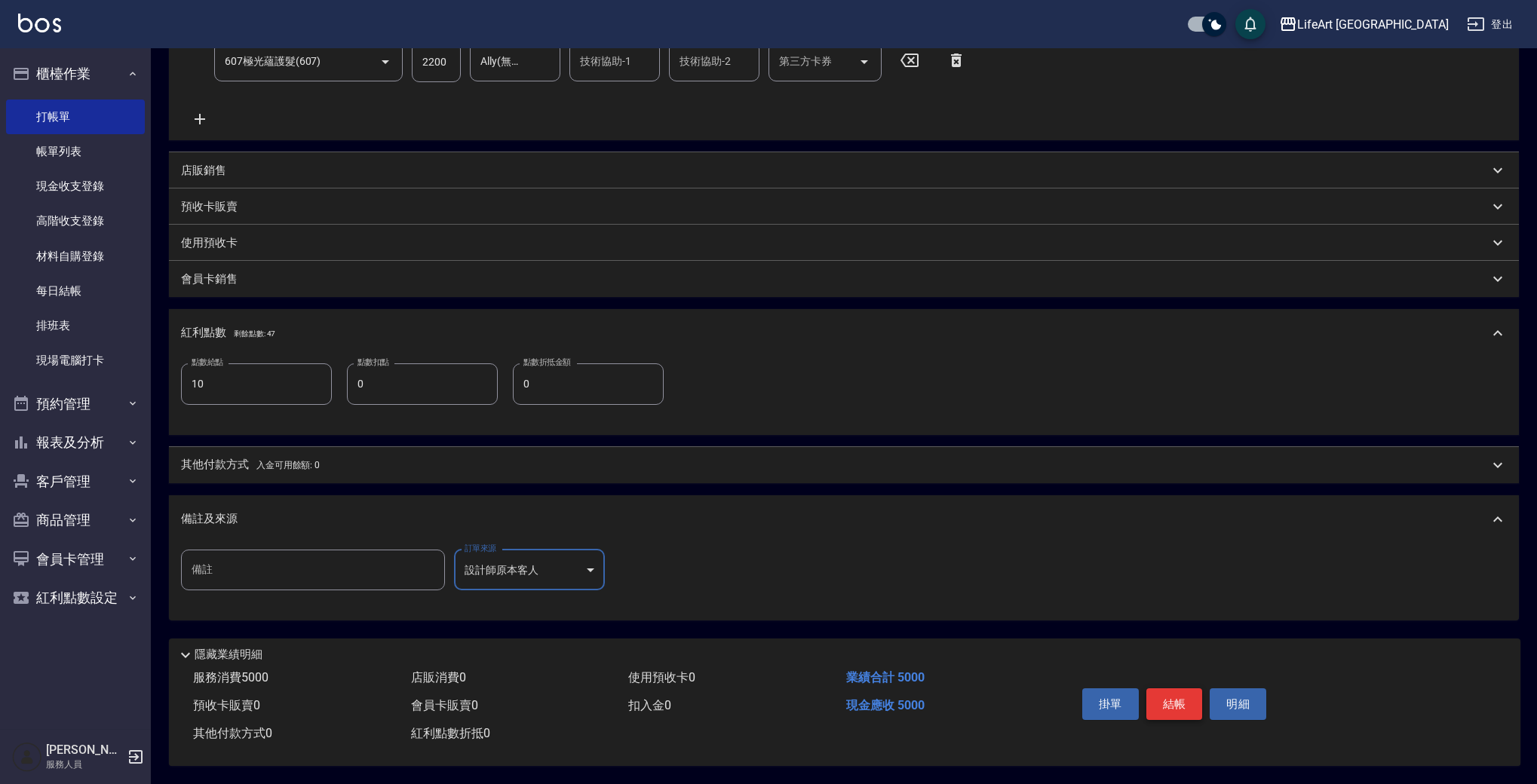
click at [1172, 699] on button "結帳" at bounding box center [1174, 704] width 56 height 32
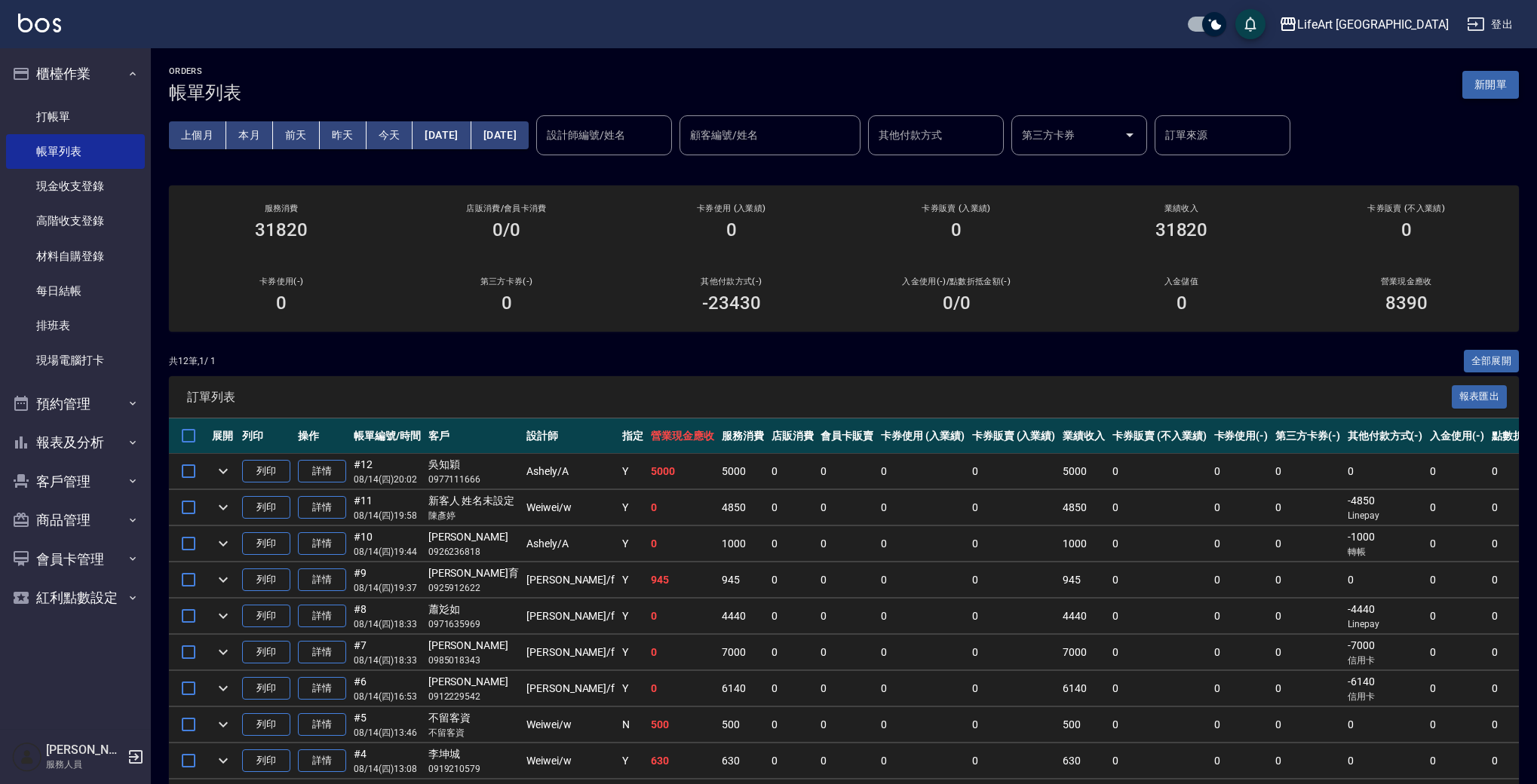
click at [1480, 87] on button "新開單" at bounding box center [1490, 85] width 56 height 28
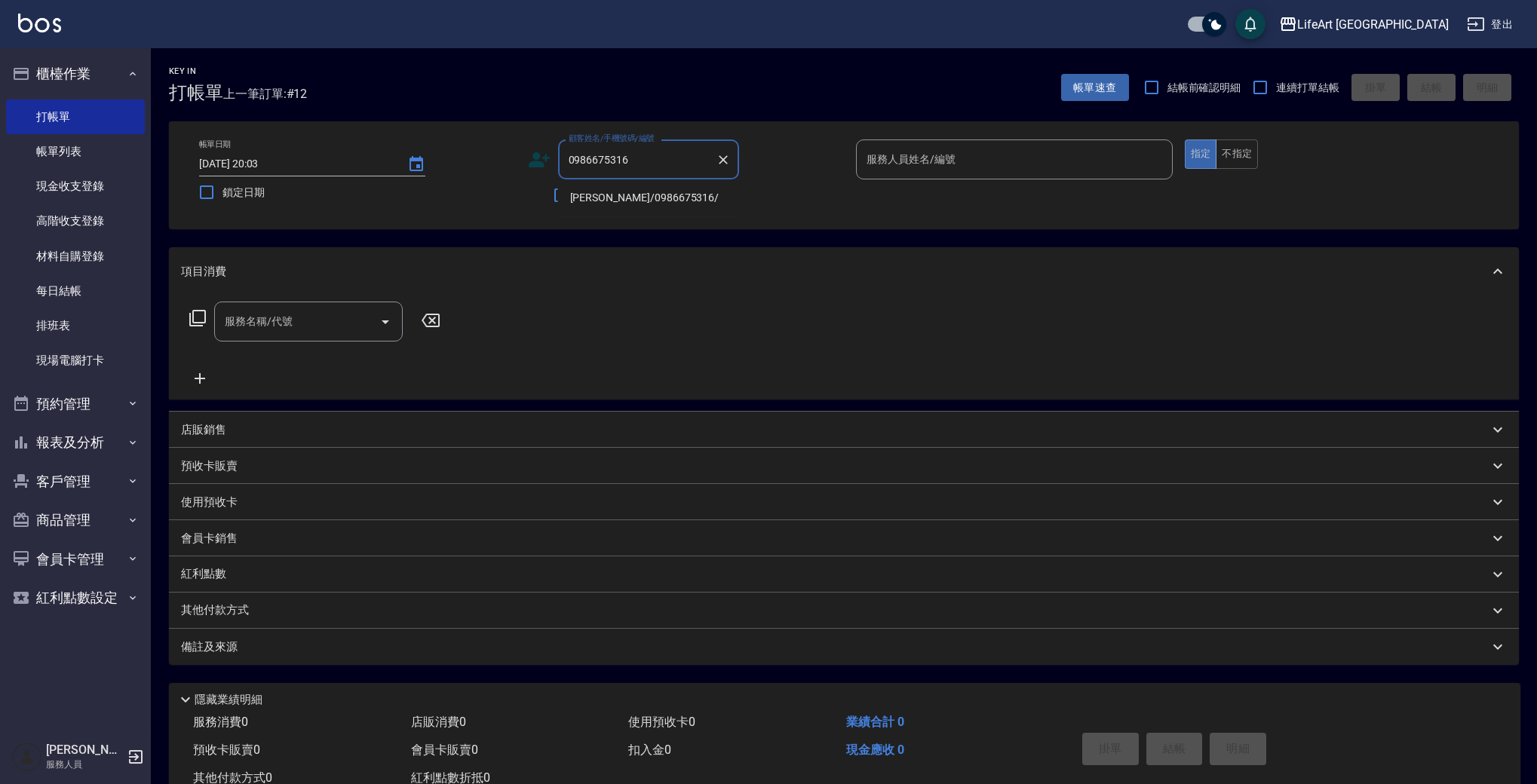
click at [613, 203] on li "[PERSON_NAME]/0986675316/" at bounding box center [648, 198] width 181 height 25
type input "[PERSON_NAME]/0986675316/"
type input "Ashely-A"
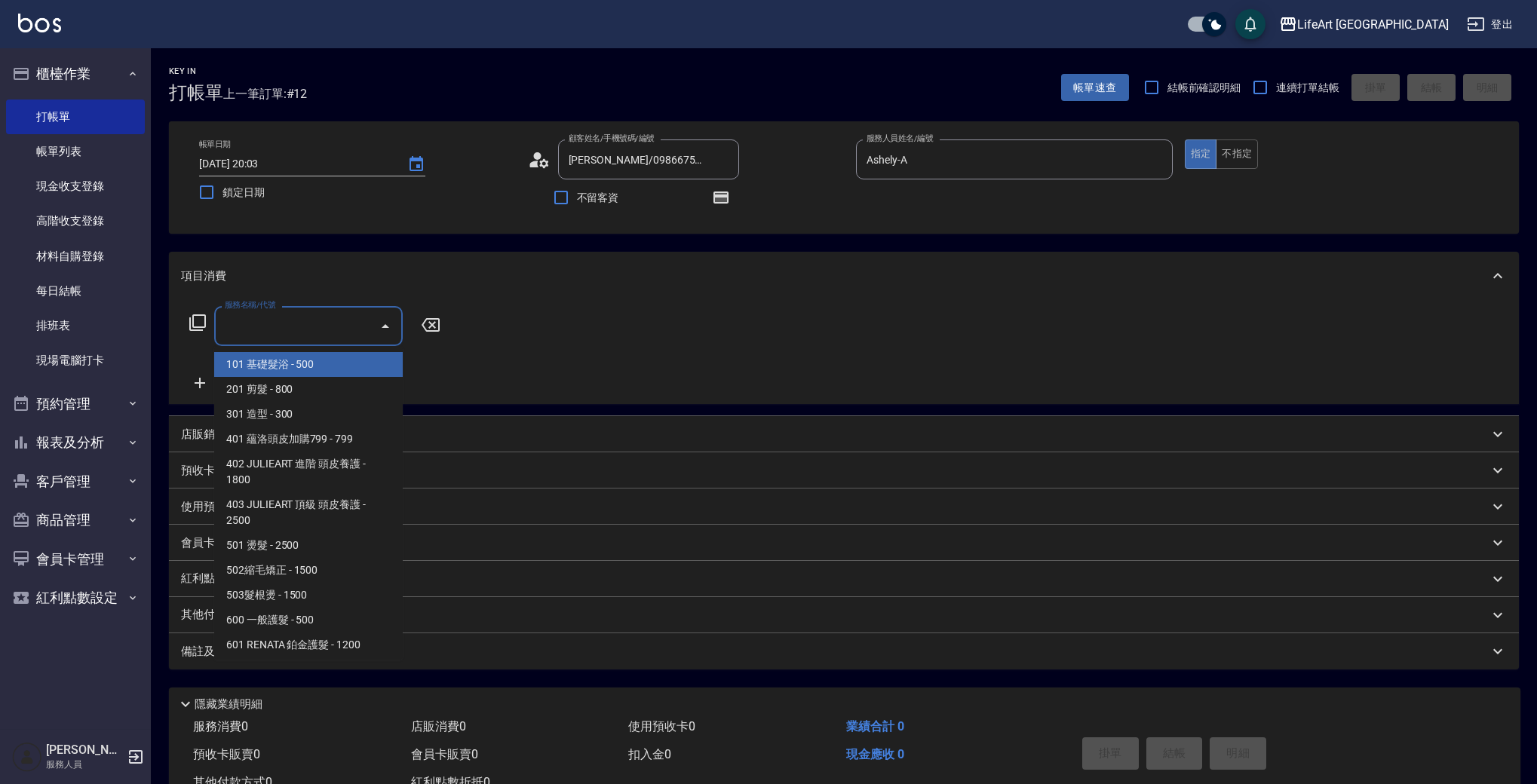
click at [325, 328] on input "服務名稱/代號" at bounding box center [297, 326] width 152 height 26
click at [317, 392] on span "201 剪髮 - 800" at bounding box center [308, 389] width 189 height 25
type input "201 剪髮(201)"
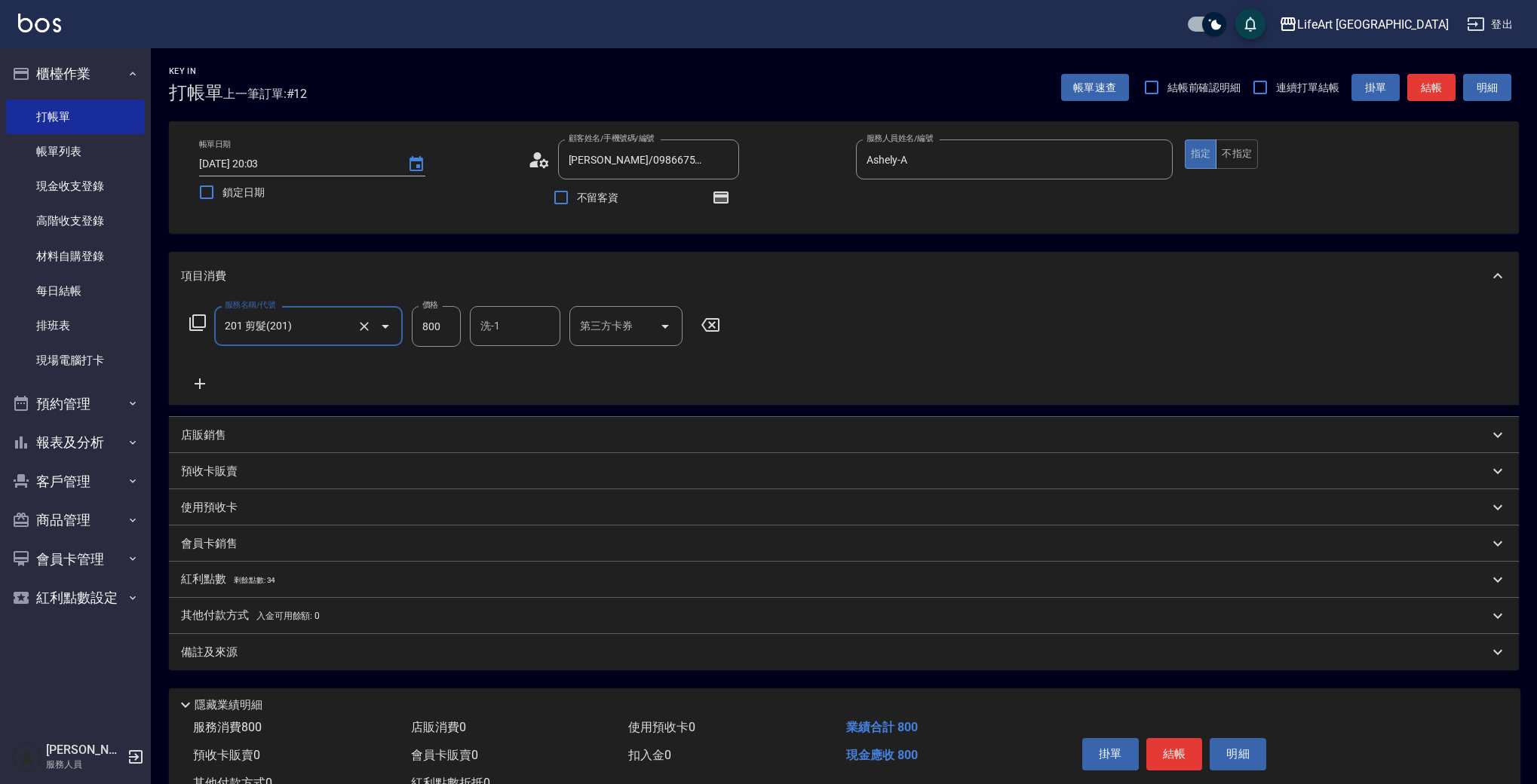
click at [444, 333] on input "800" at bounding box center [436, 326] width 49 height 41
type input "450"
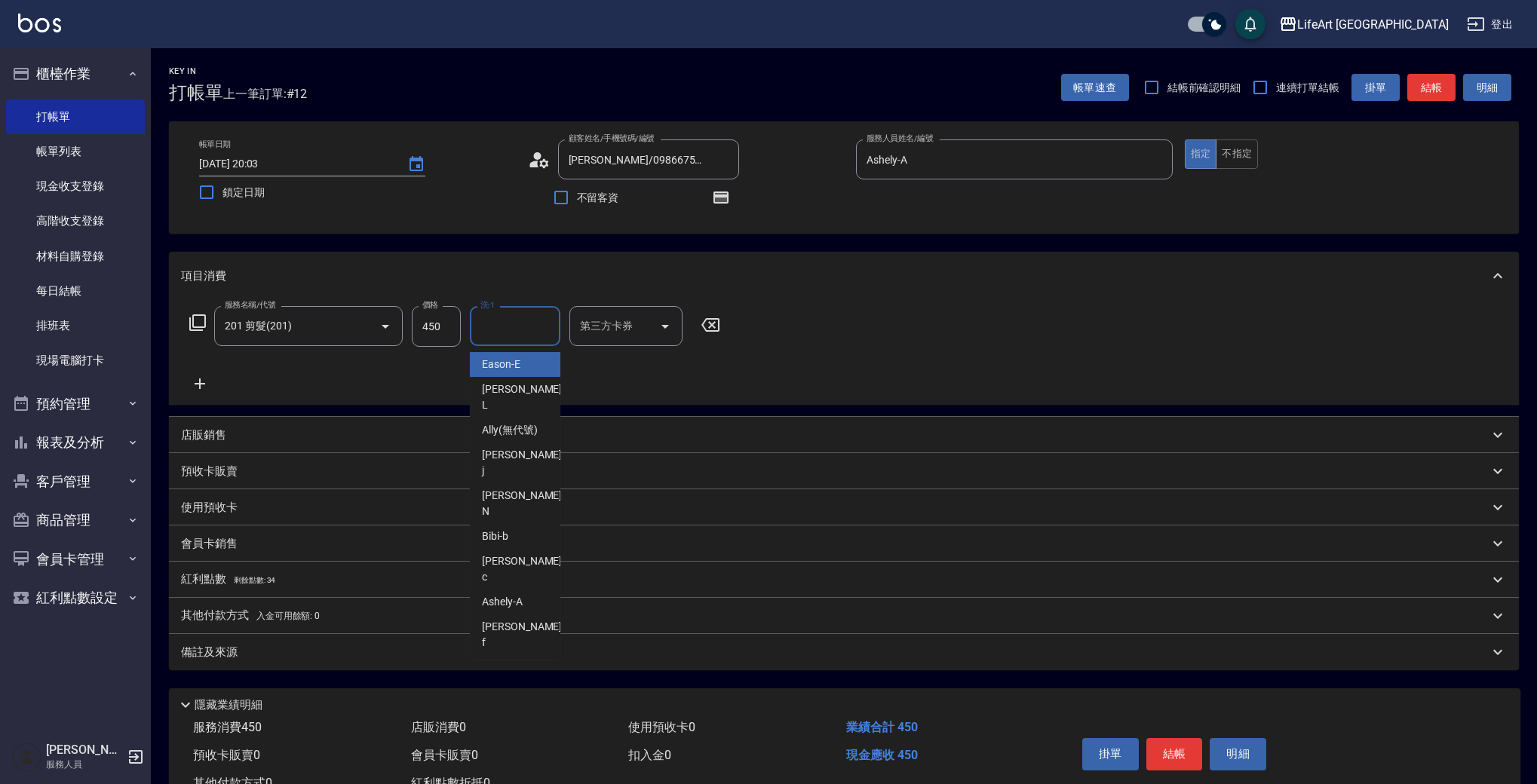
click at [479, 339] on input "洗-1" at bounding box center [515, 326] width 77 height 26
click at [522, 549] on div "Casey -c" at bounding box center [515, 569] width 90 height 41
type input "Casey-c"
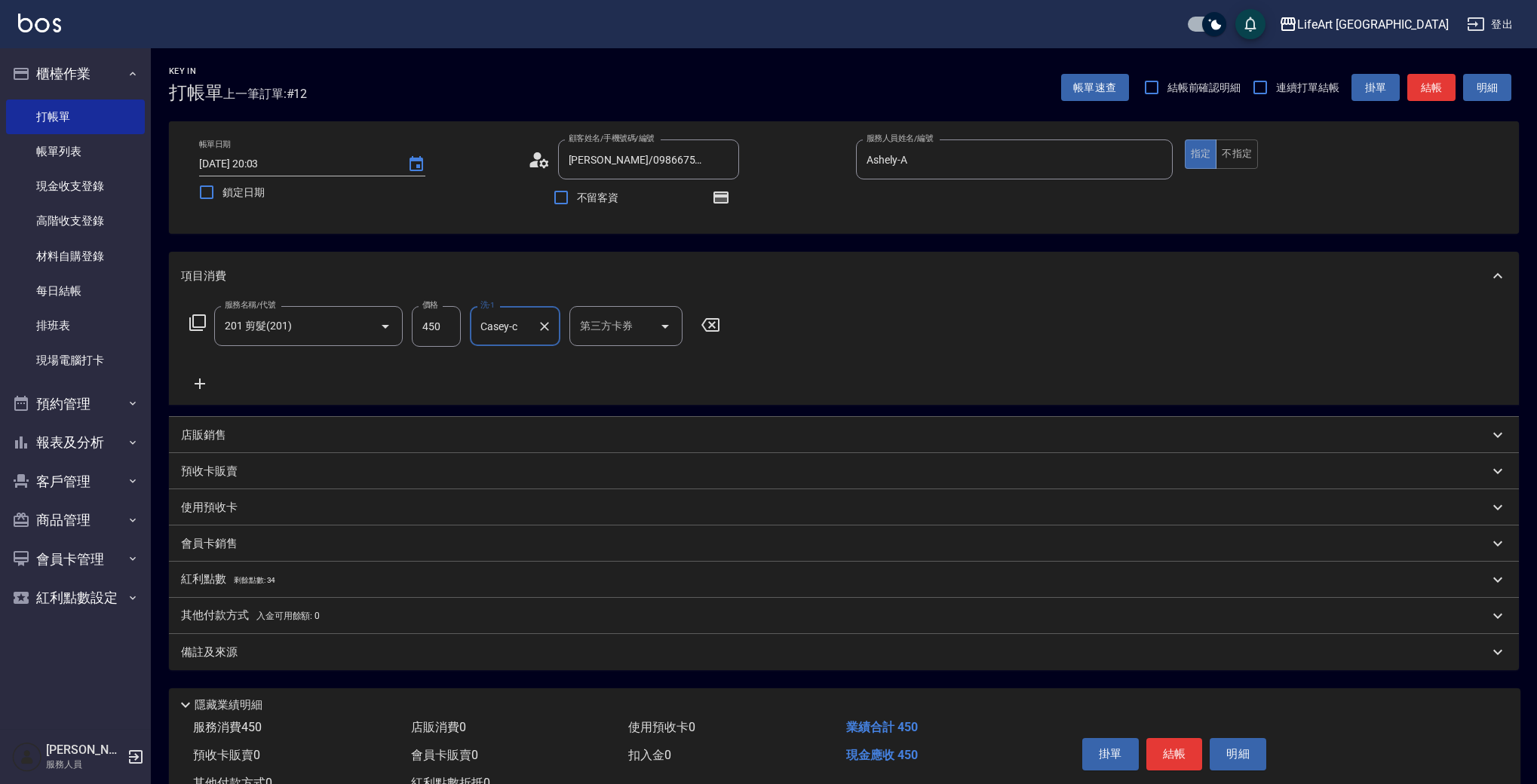
click at [369, 660] on div "備註及來源" at bounding box center [844, 652] width 1350 height 36
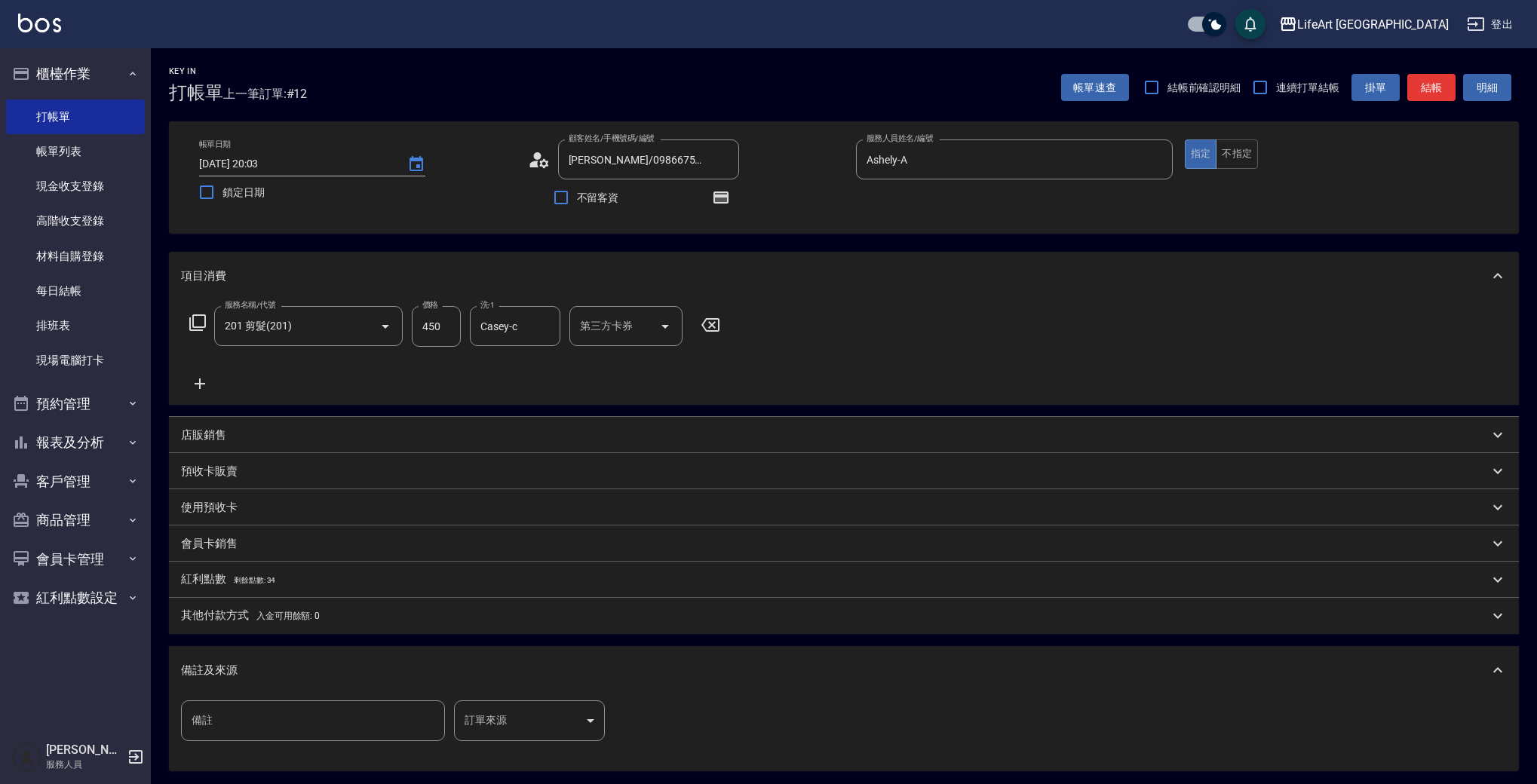
click at [521, 724] on body "LifeArt 蘆洲 登出 櫃檯作業 打帳單 帳單列表 現金收支登錄 高階收支登錄 材料自購登錄 每日結帳 排班表 現場電腦打卡 預約管理 預約管理 單日預約…" at bounding box center [768, 467] width 1537 height 935
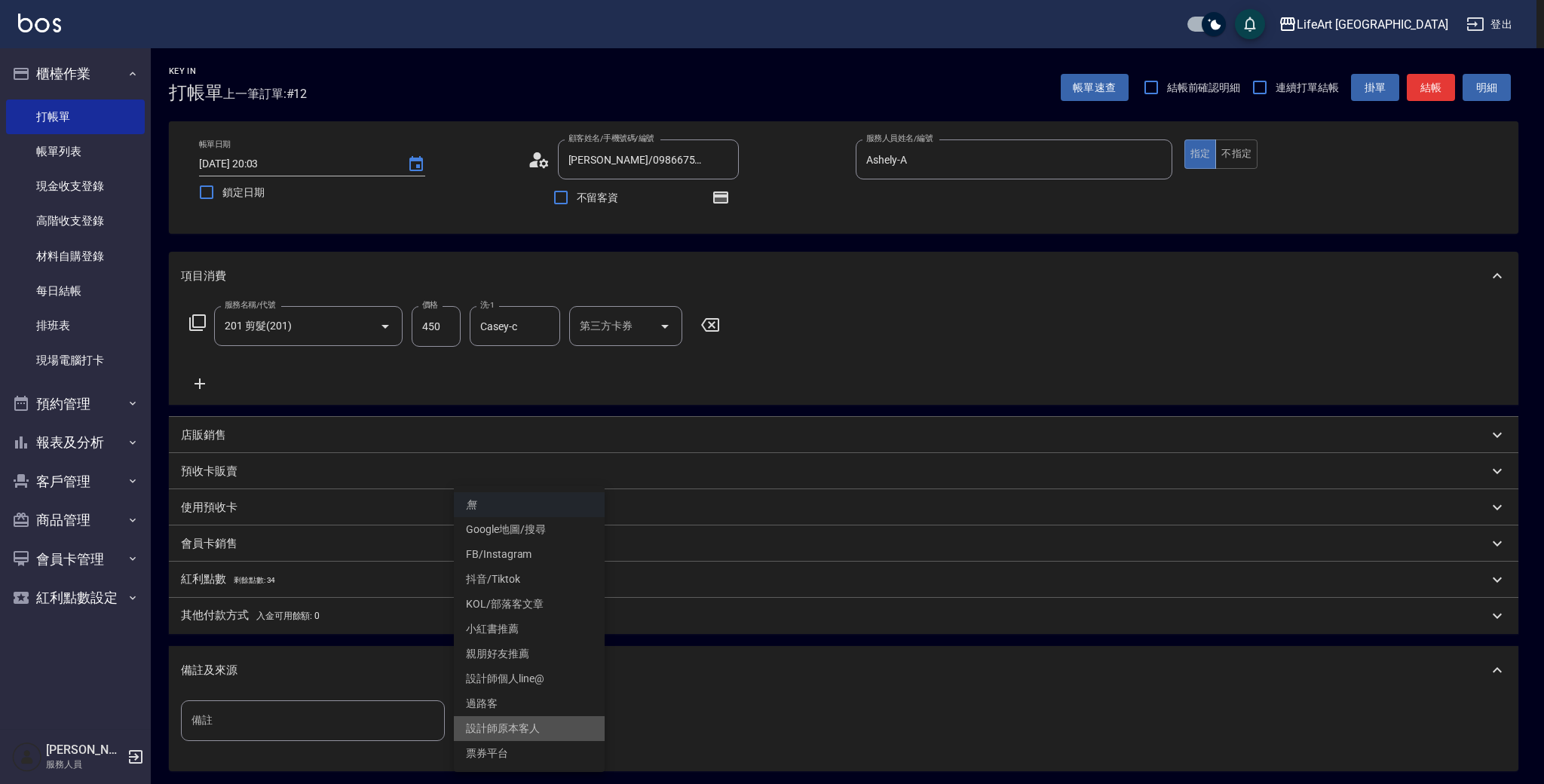
click at [537, 725] on li "設計師原本客人" at bounding box center [529, 729] width 151 height 25
type input "設計師原本客人"
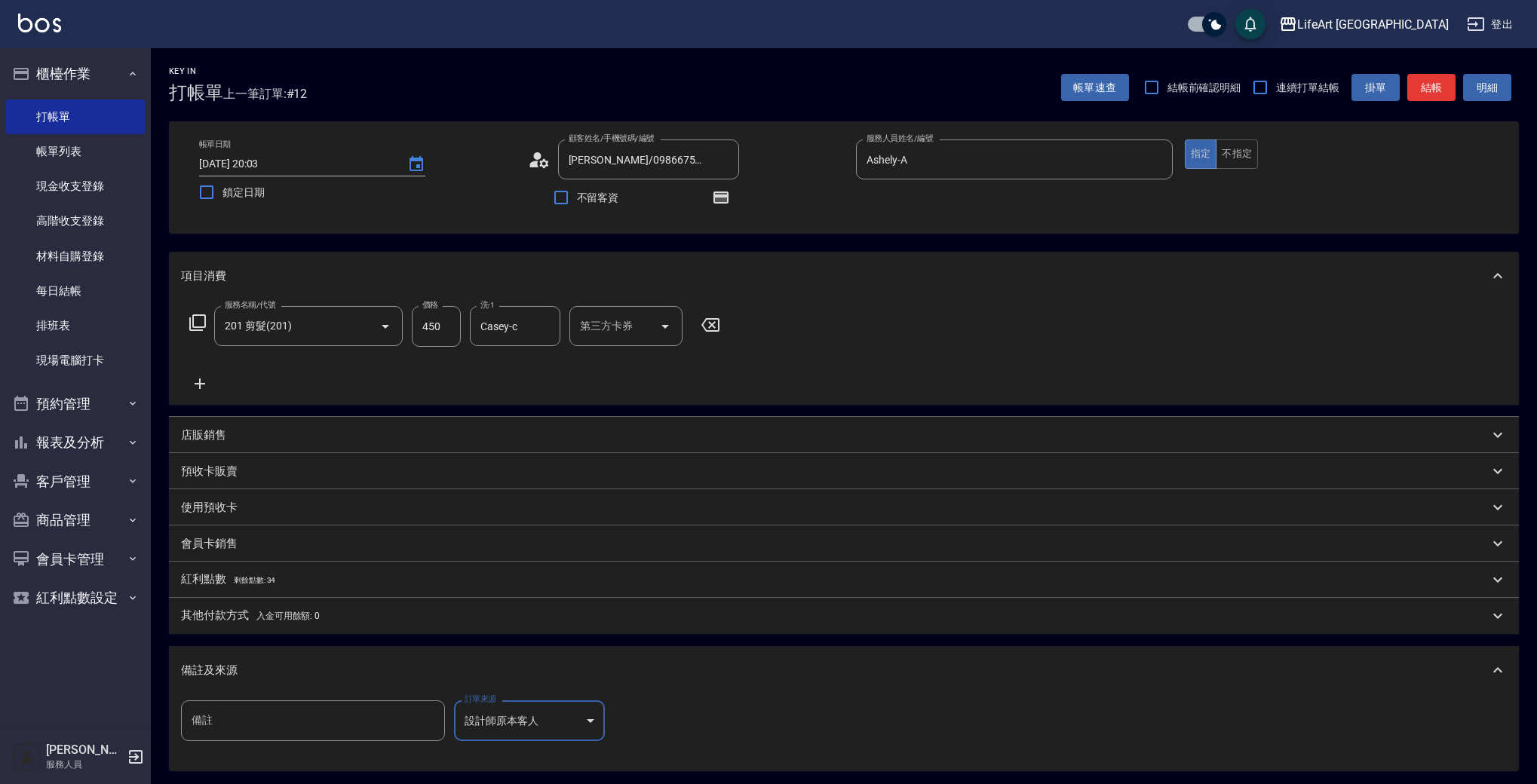
scroll to position [158, 0]
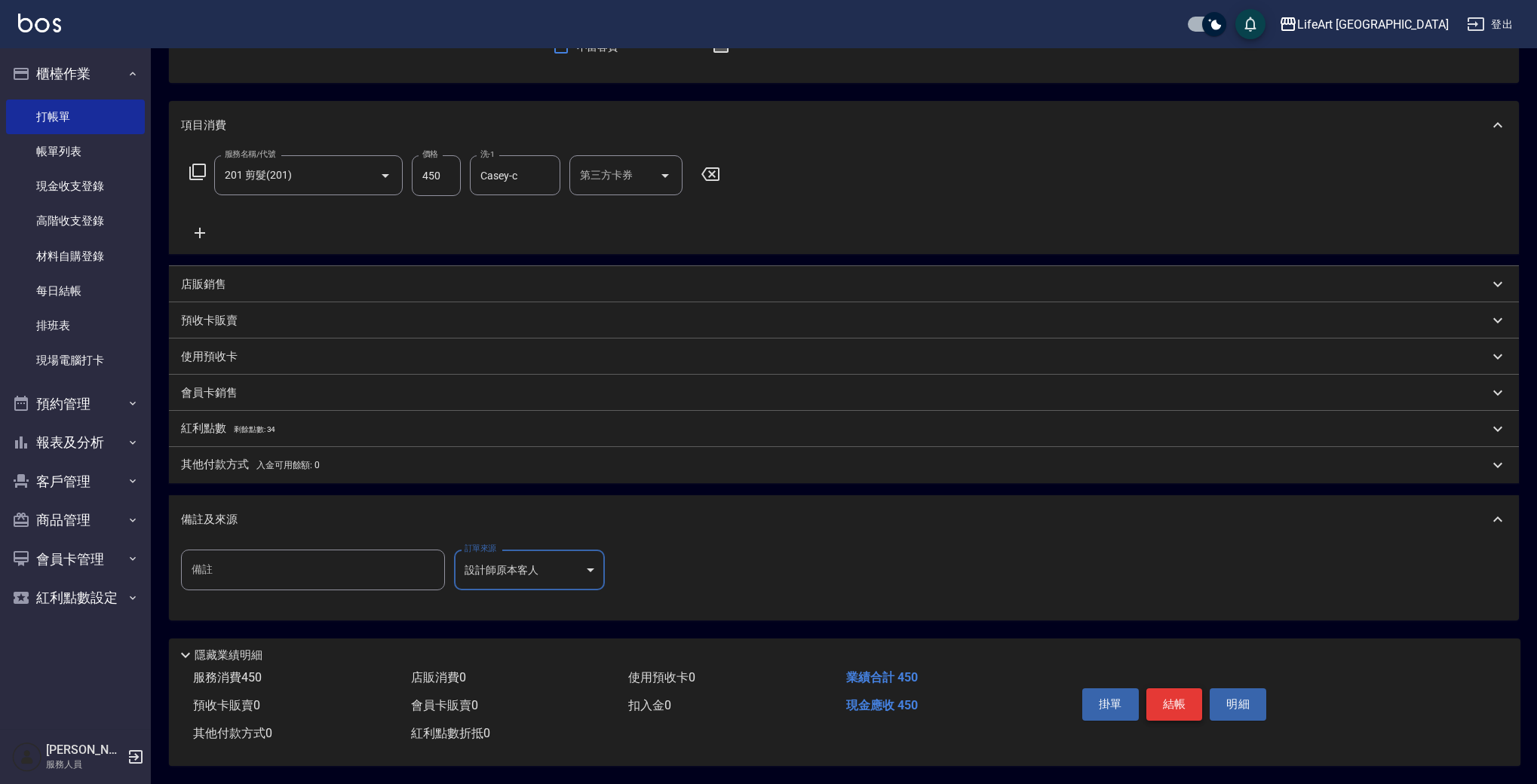
click at [1177, 698] on button "結帳" at bounding box center [1174, 704] width 56 height 32
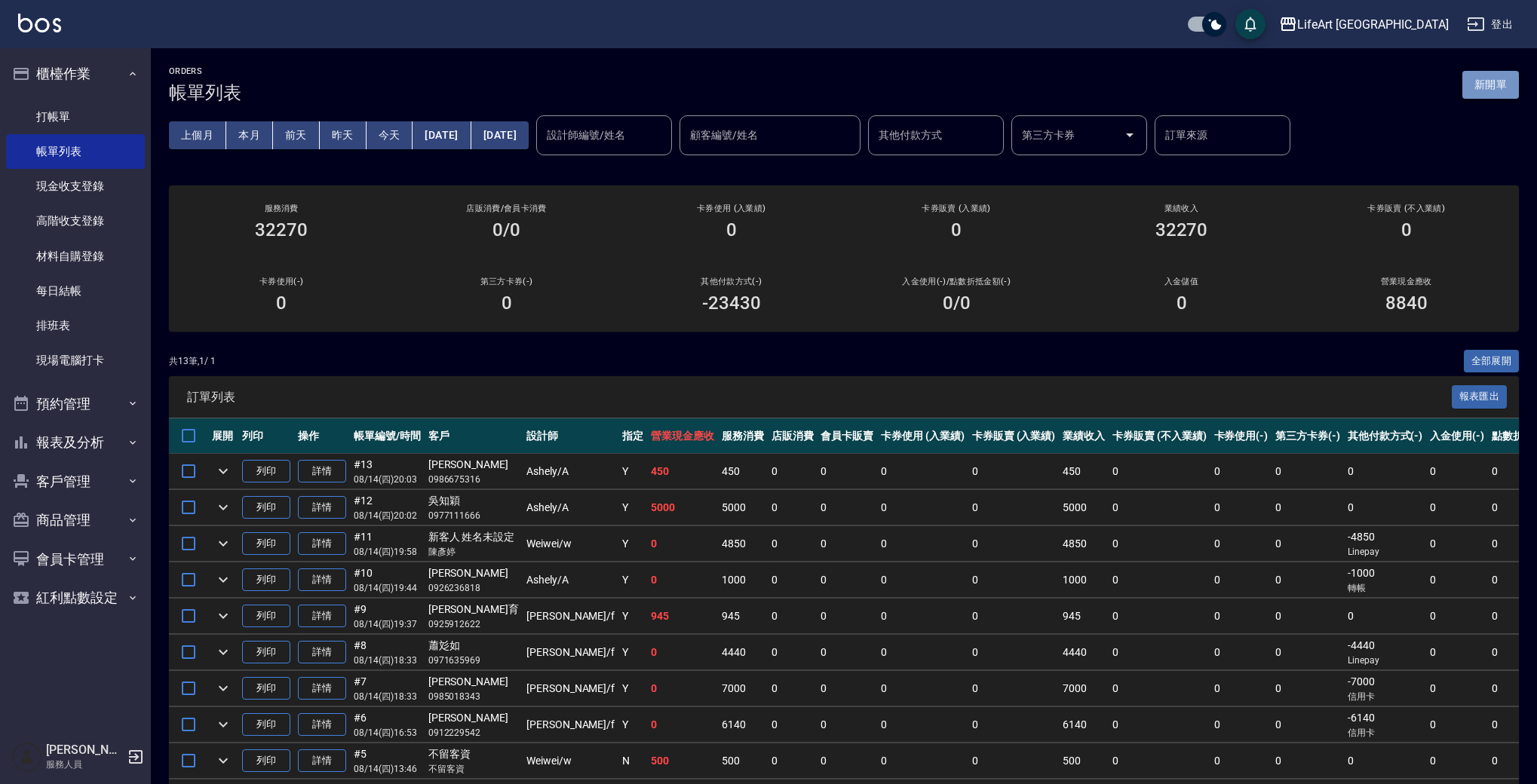
click at [1484, 84] on button "新開單" at bounding box center [1490, 85] width 56 height 28
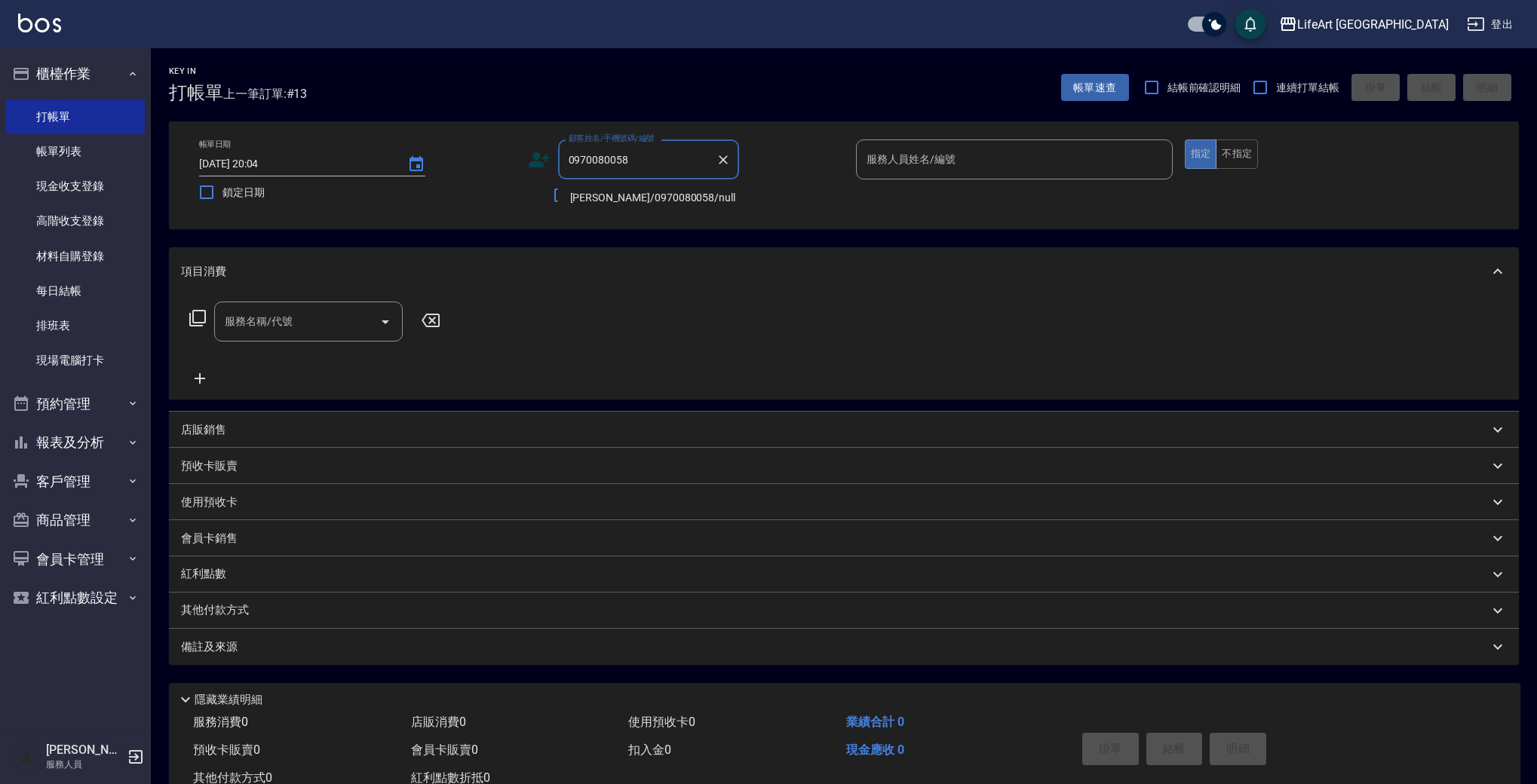
click at [606, 192] on li "[PERSON_NAME]/0970080058/null" at bounding box center [648, 198] width 181 height 25
type input "[PERSON_NAME]/0970080058/null"
type input "Ashely-A"
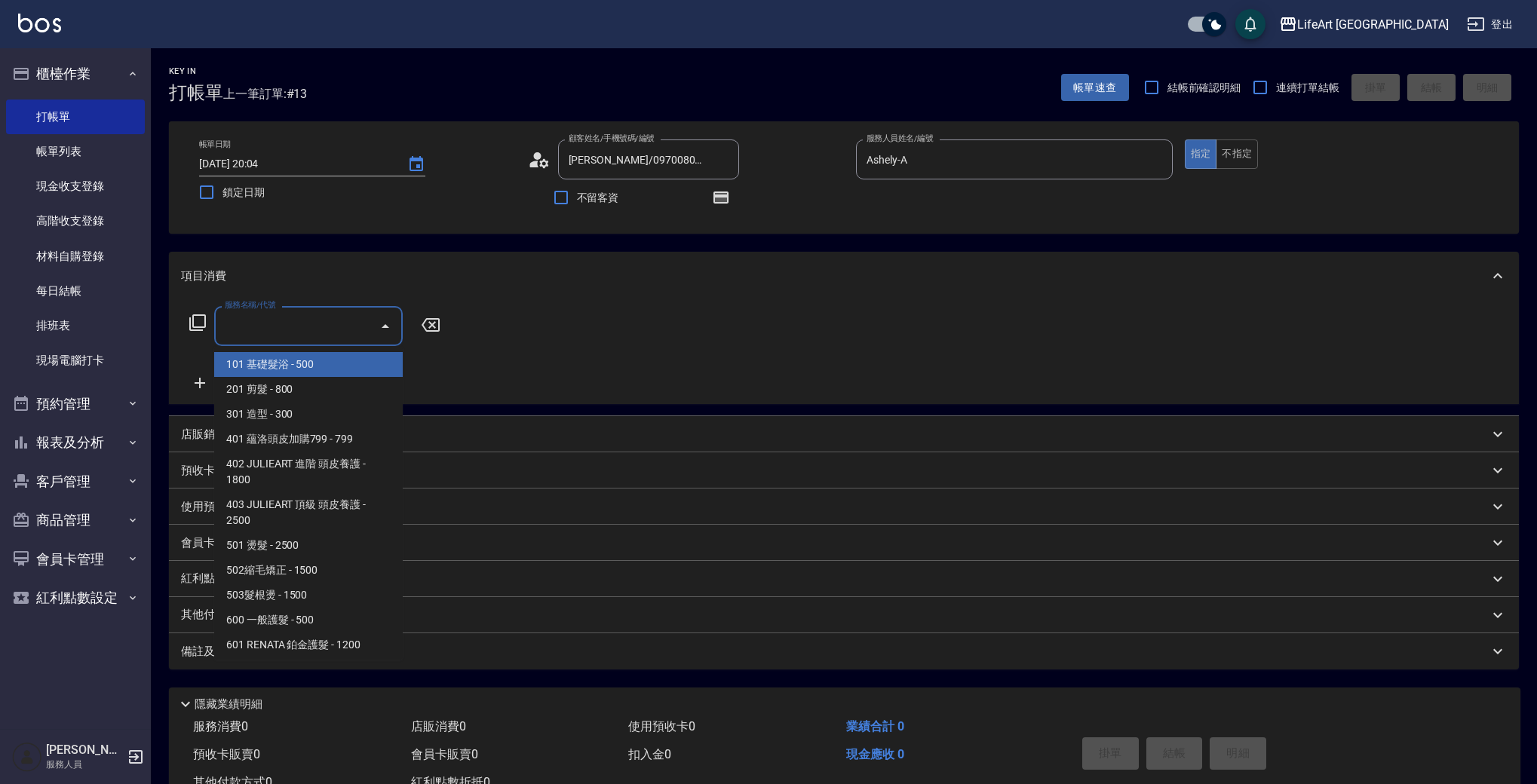
click at [300, 340] on input "服務名稱/代號" at bounding box center [297, 326] width 152 height 26
click at [318, 389] on span "201 剪髮 - 800" at bounding box center [308, 389] width 189 height 25
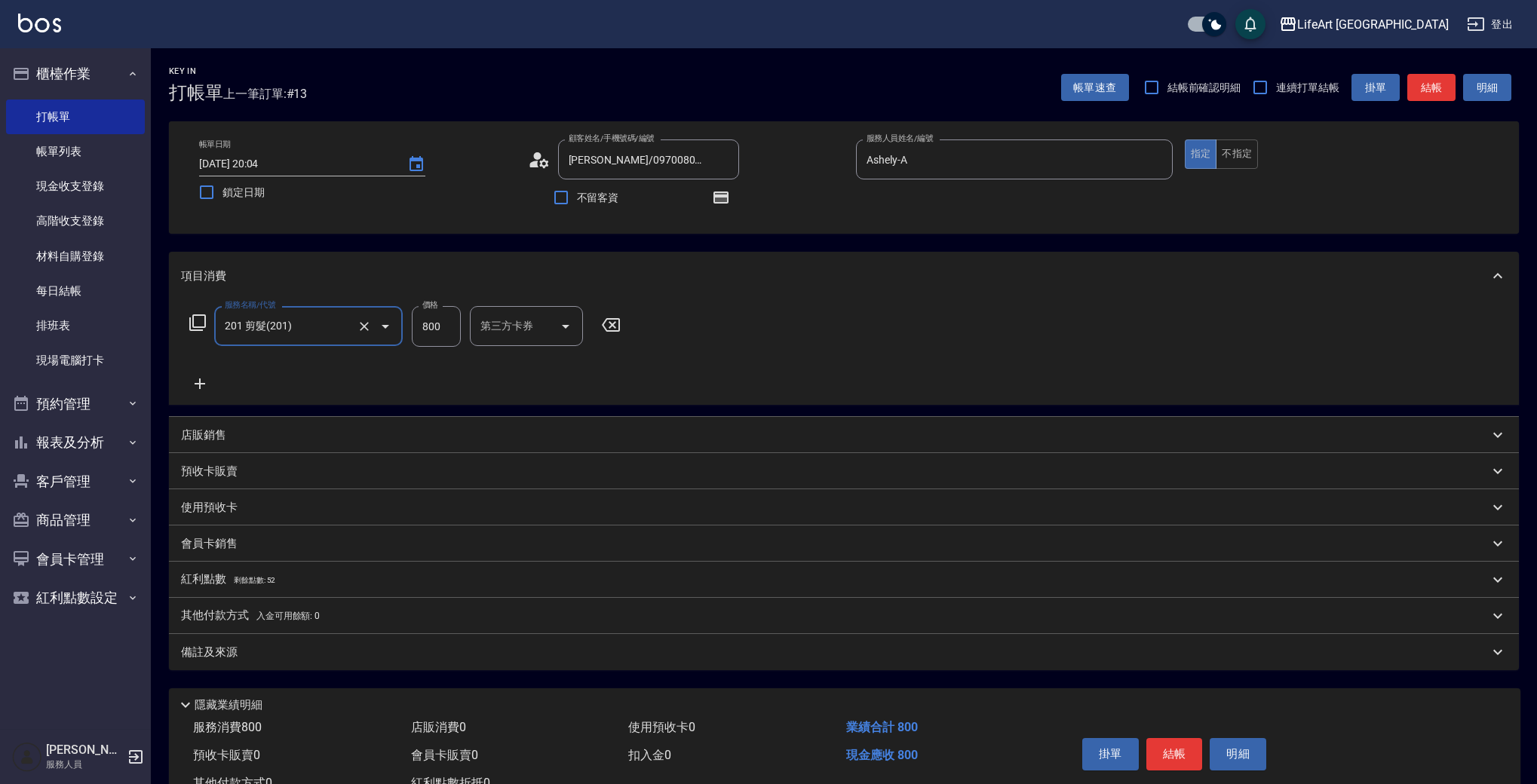
type input "201 剪髮(201)"
click at [440, 321] on input "800" at bounding box center [436, 326] width 49 height 41
type input "980"
click at [504, 330] on input "洗-1" at bounding box center [515, 326] width 77 height 26
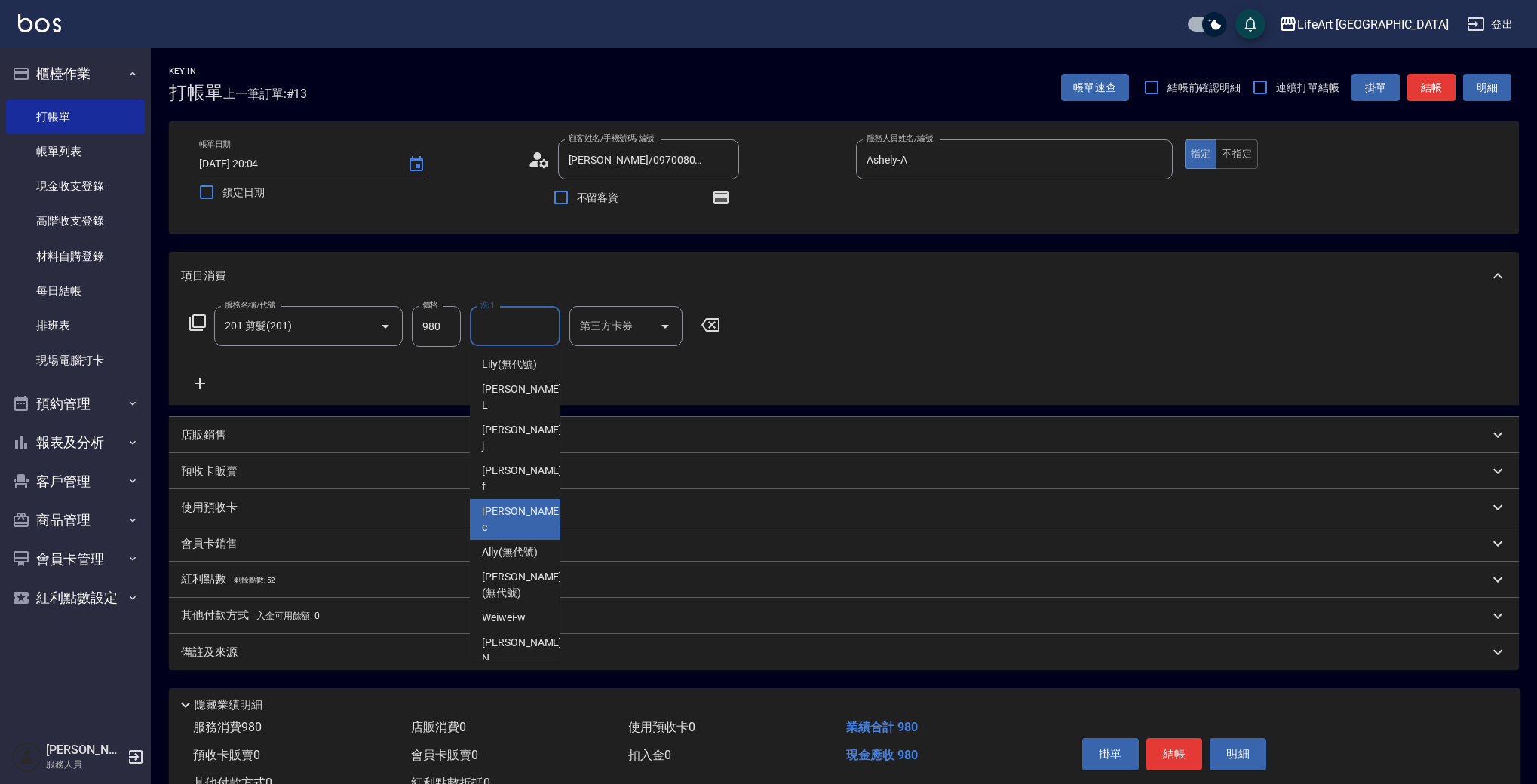
click at [514, 503] on span "Casey -c" at bounding box center [523, 519] width 83 height 32
type input "Casey-c"
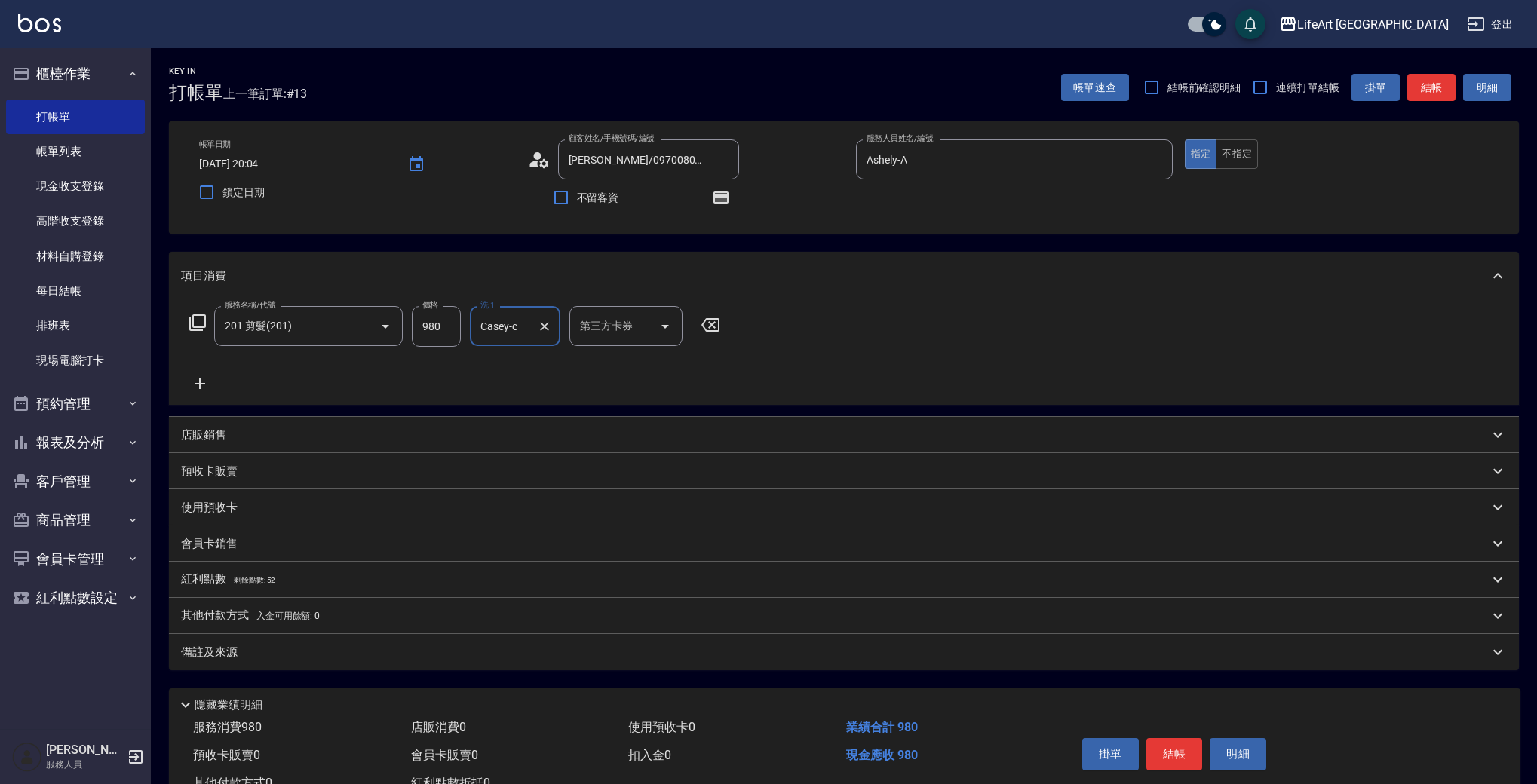
click at [194, 379] on icon at bounding box center [200, 384] width 38 height 18
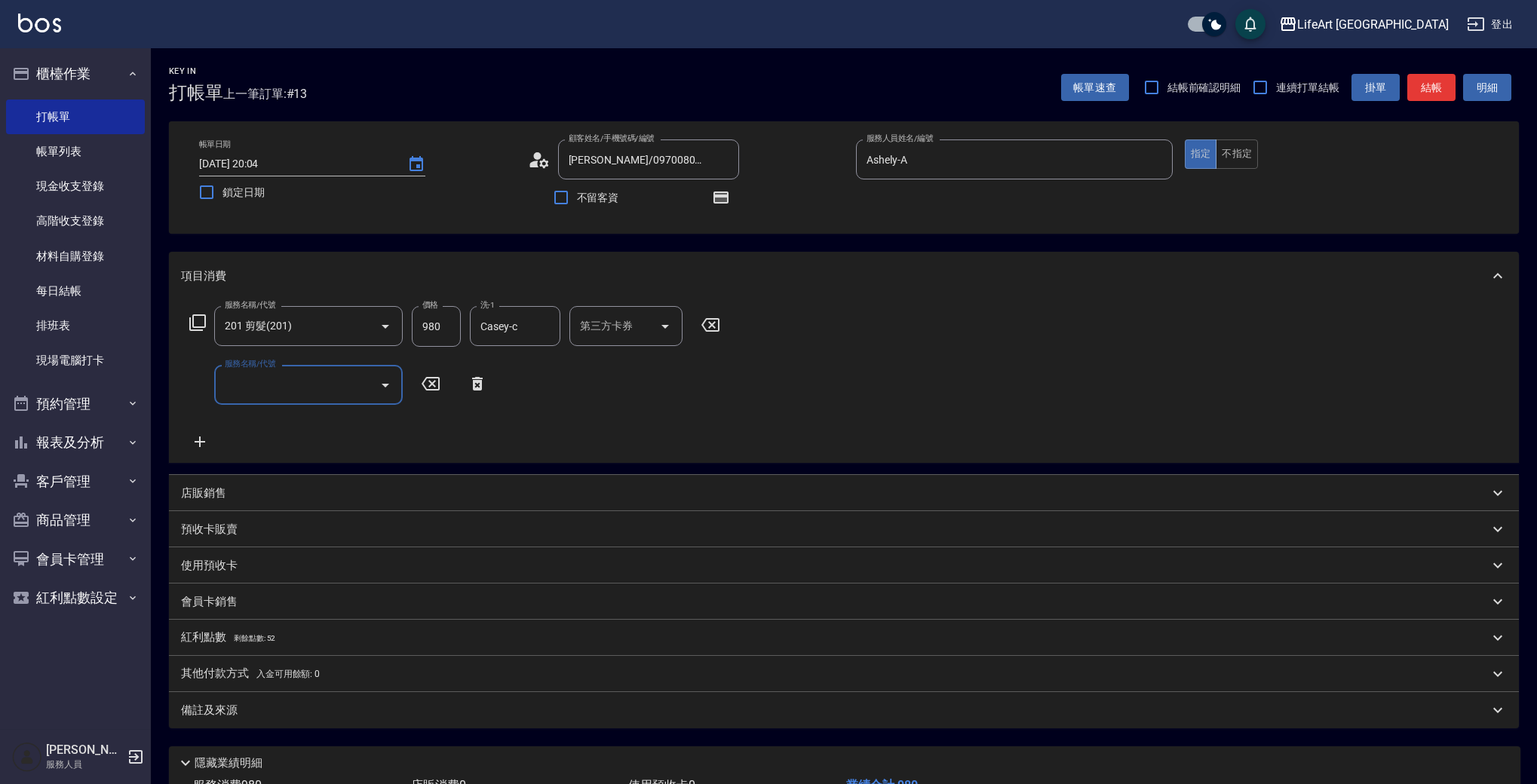
click at [369, 386] on input "服務名稱/代號" at bounding box center [297, 385] width 152 height 26
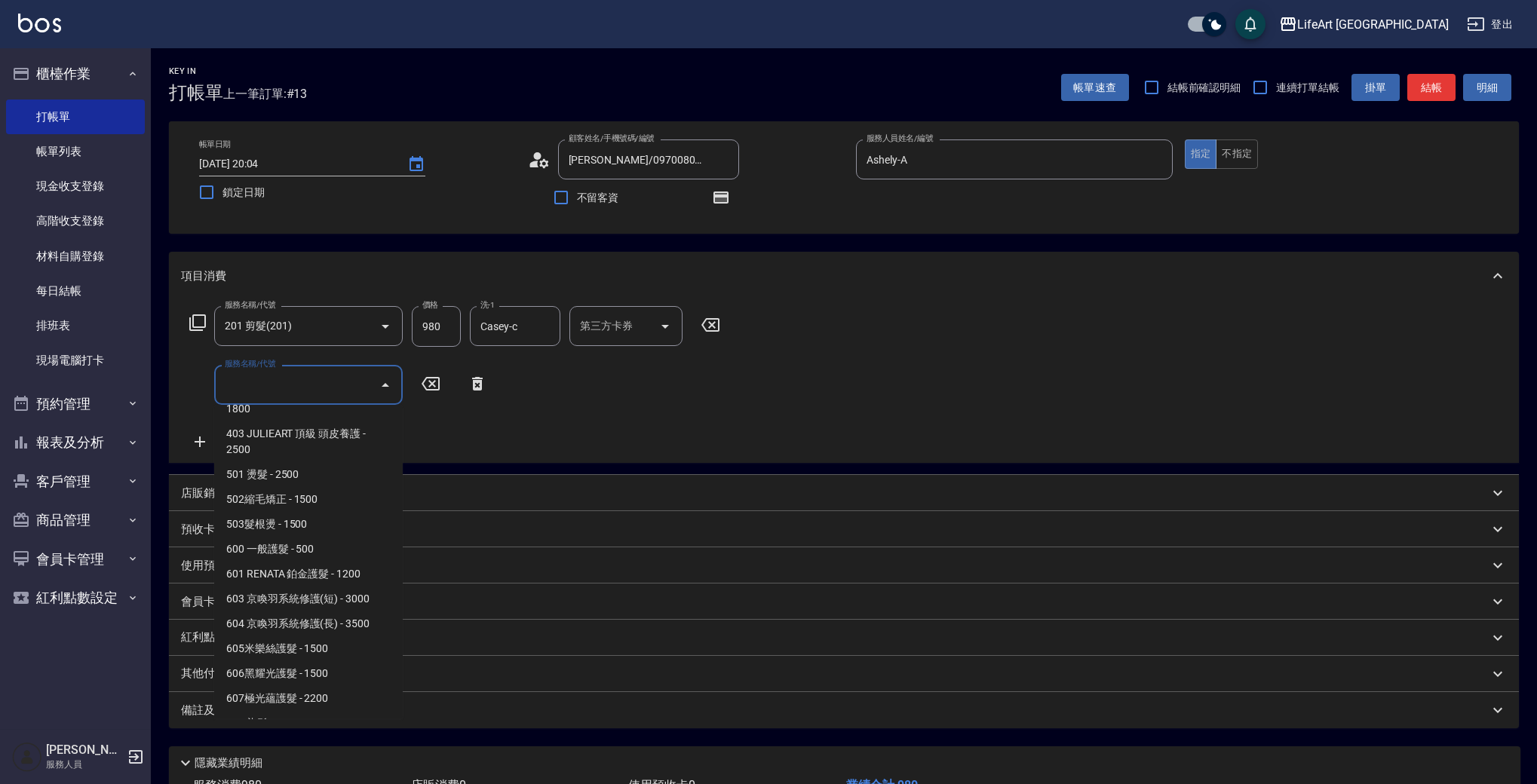
scroll to position [203, 0]
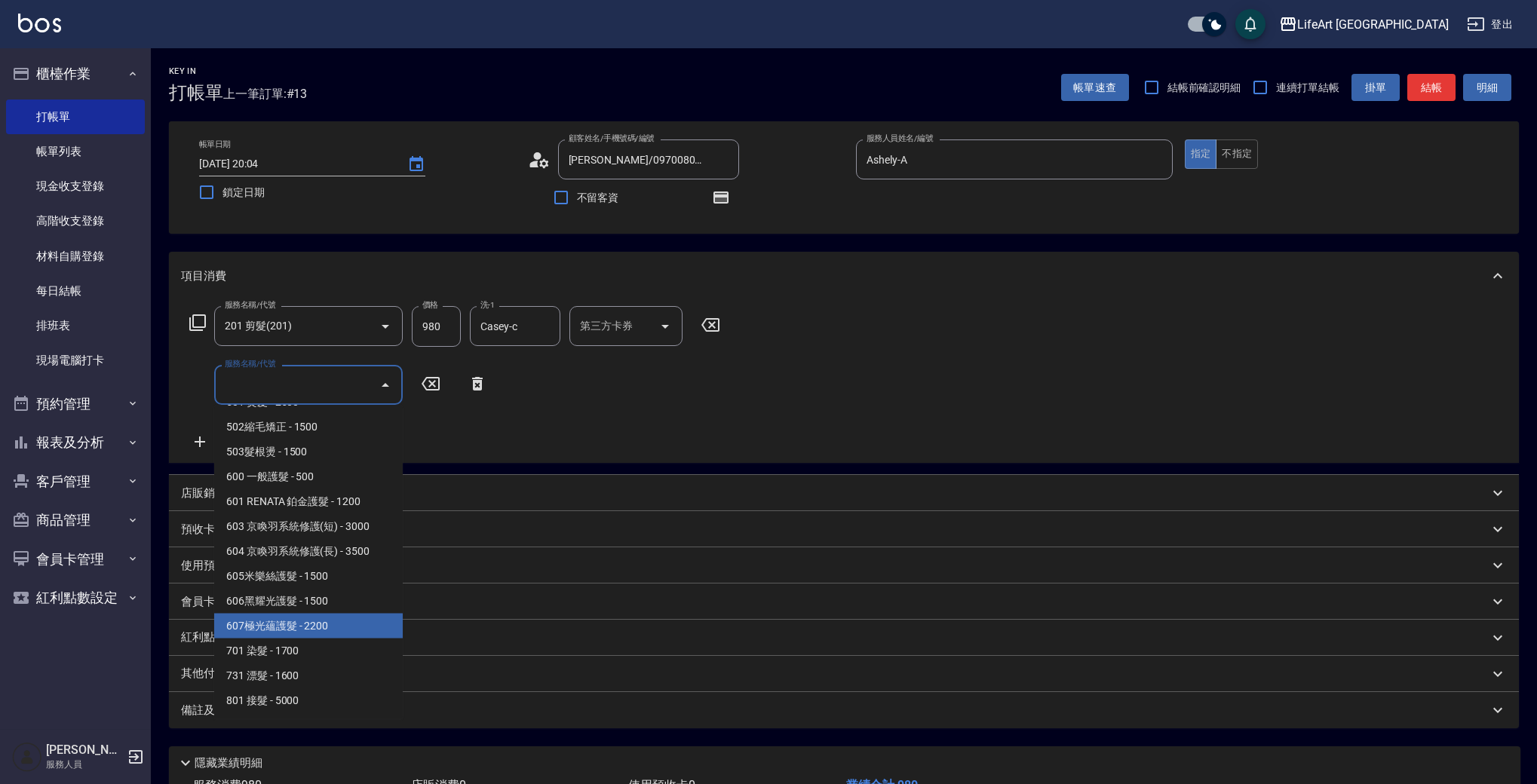
click at [327, 627] on span "607極光蘊護髮 - 2200" at bounding box center [308, 625] width 189 height 25
type input "607極光蘊護髮(607)"
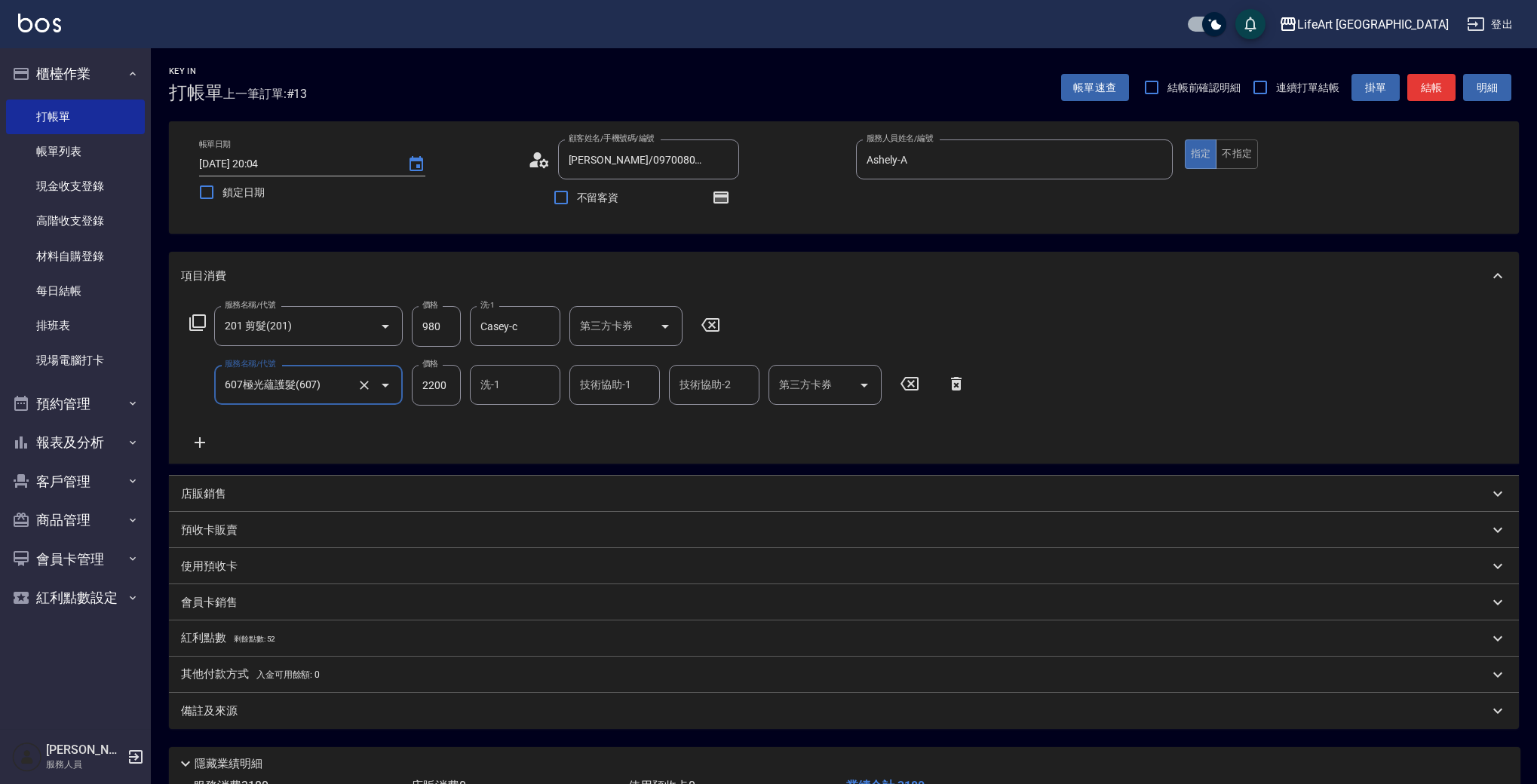
click at [511, 388] on input "洗-1" at bounding box center [515, 385] width 77 height 26
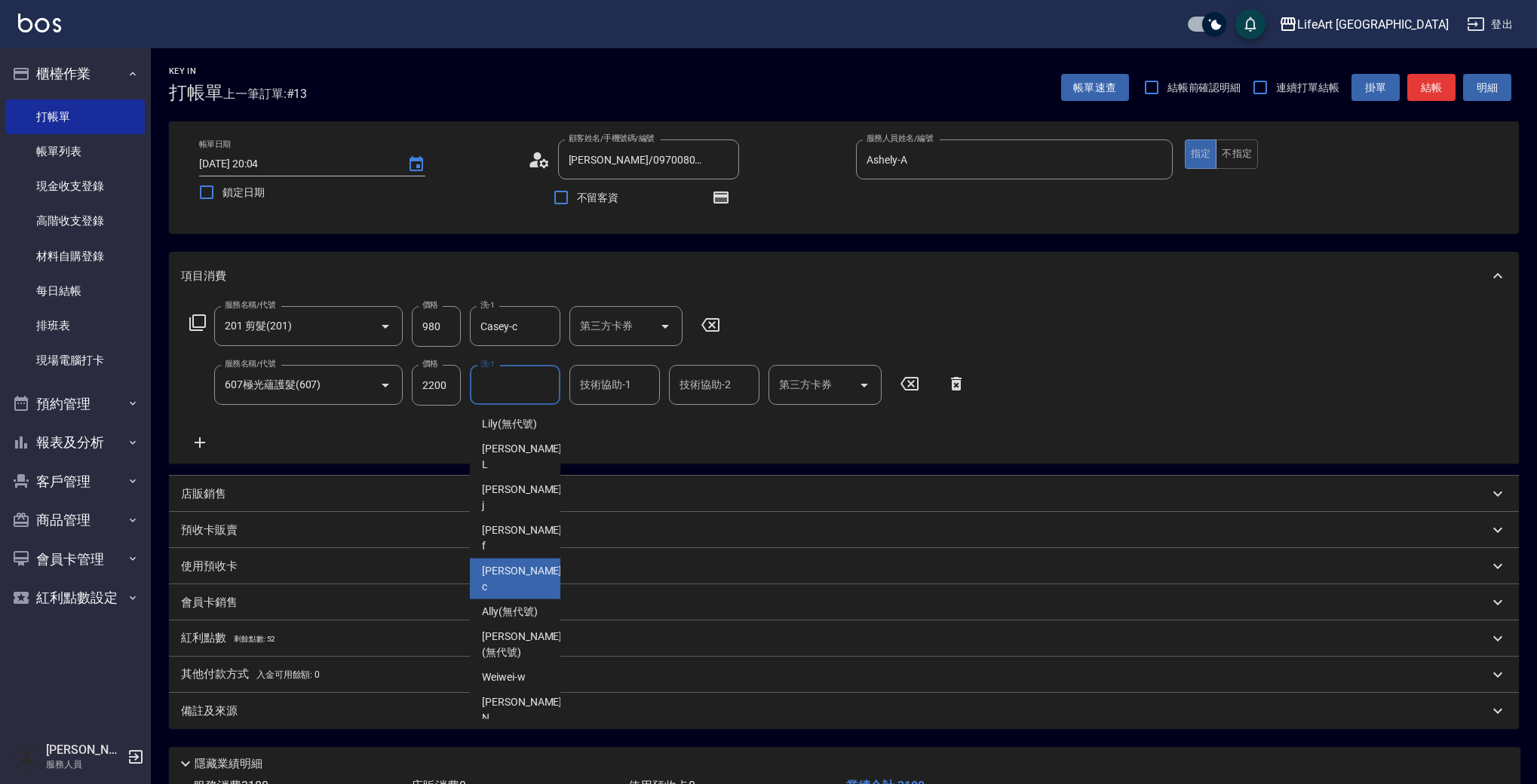
click at [515, 563] on span "Casey -c" at bounding box center [523, 579] width 83 height 32
type input "Casey-c"
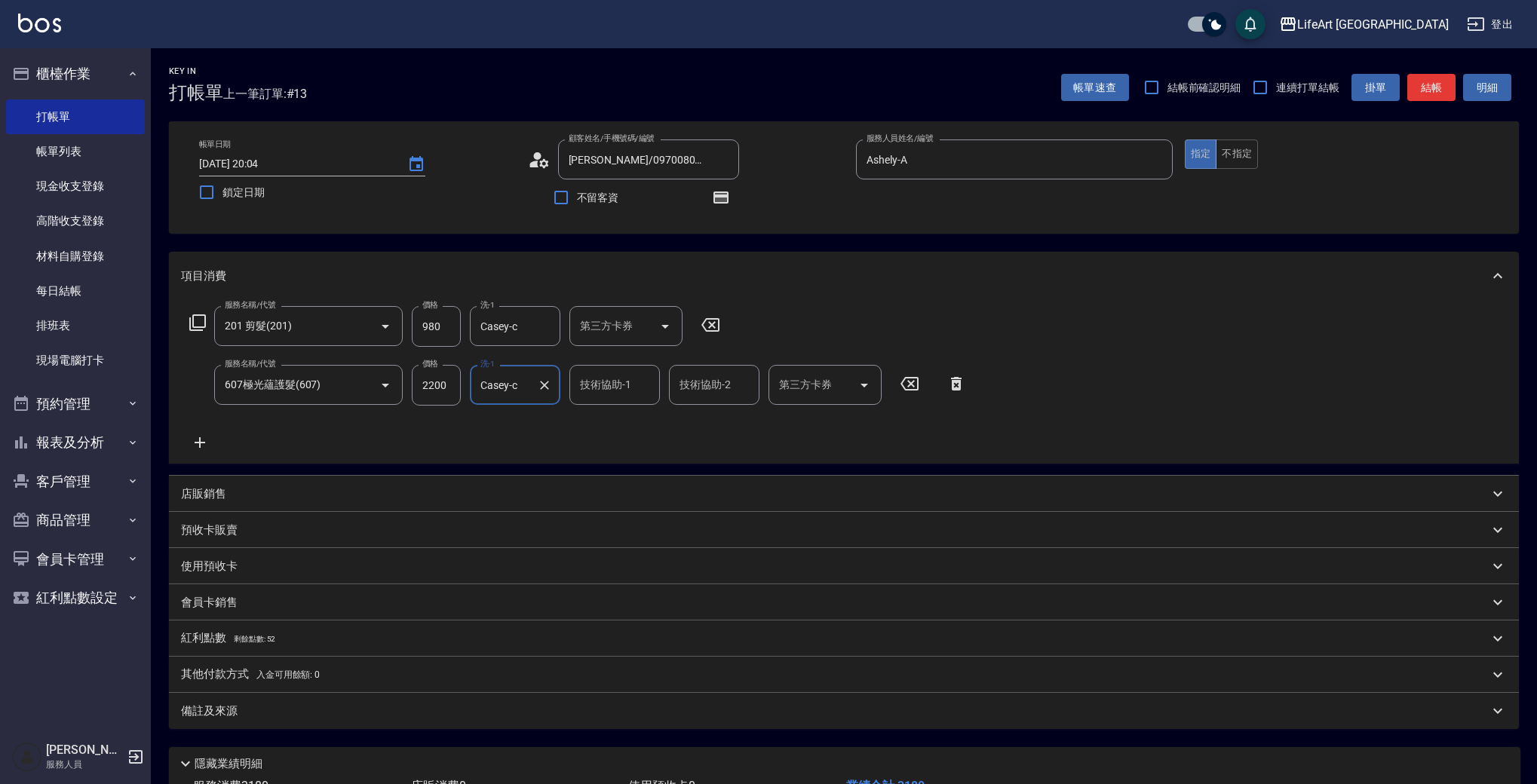
scroll to position [115, 0]
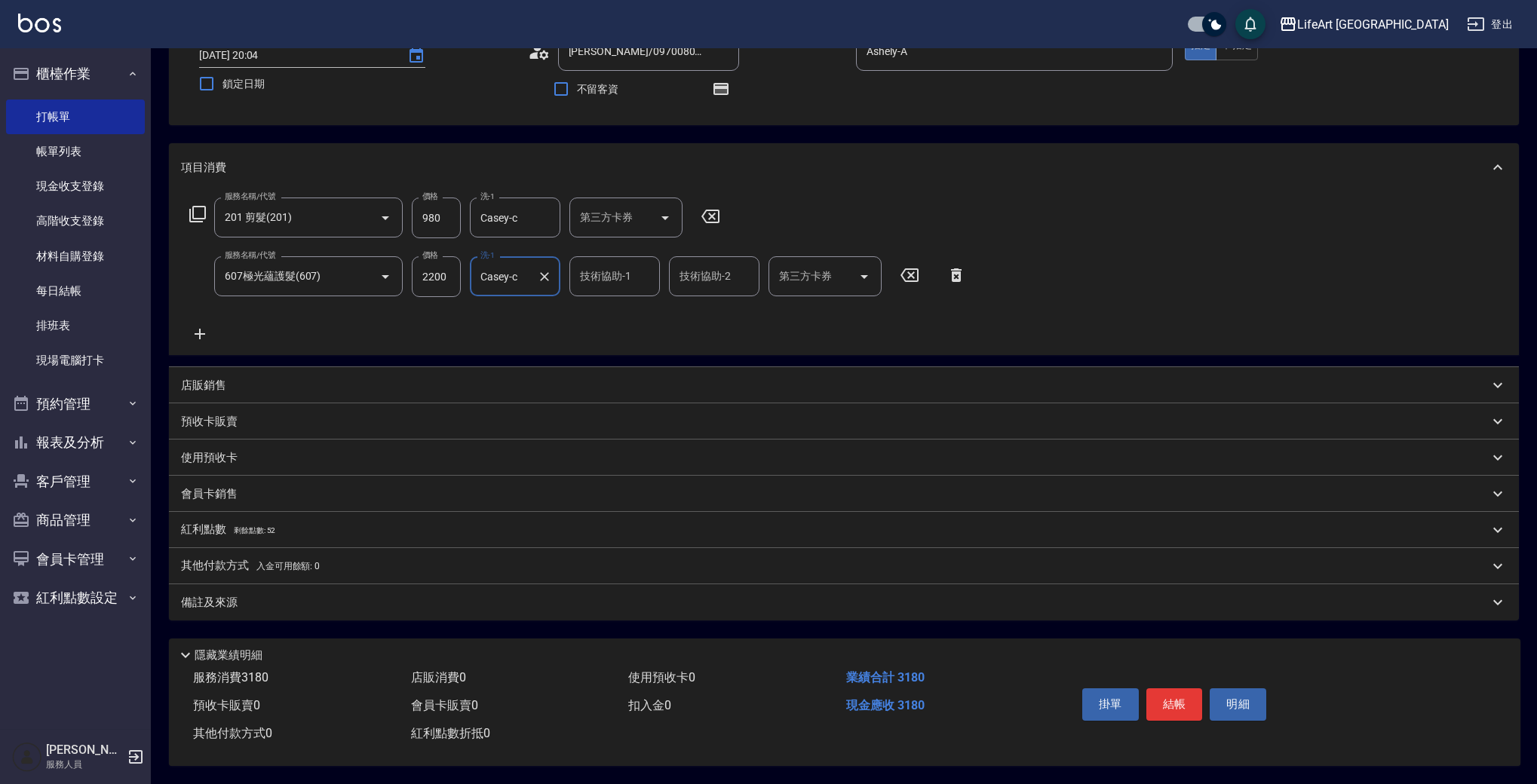
click at [283, 522] on div "紅利點數 剩餘點數: 52" at bounding box center [834, 529] width 1307 height 16
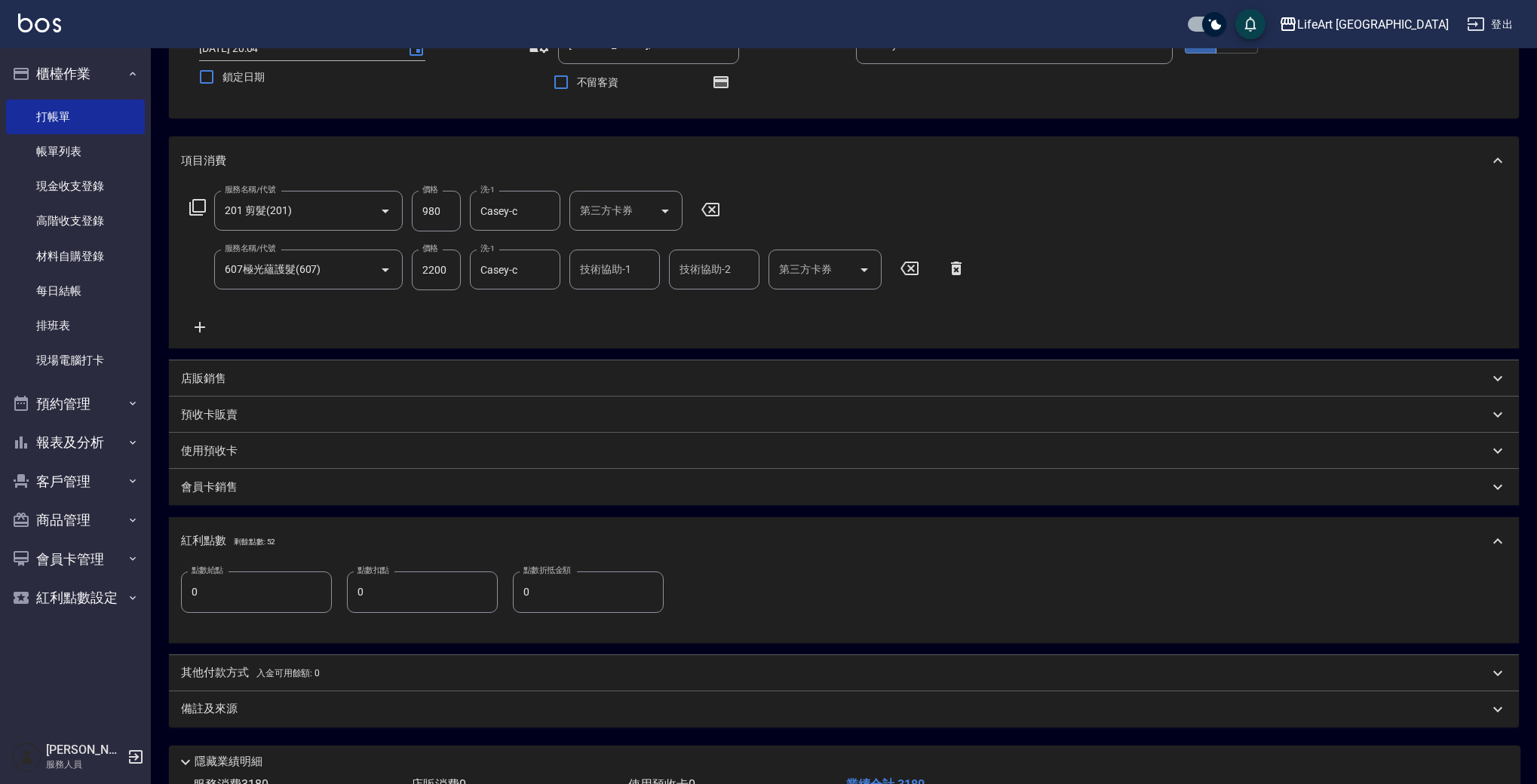
click at [256, 602] on input "0" at bounding box center [256, 592] width 151 height 41
type input "6"
drag, startPoint x: 515, startPoint y: 609, endPoint x: 598, endPoint y: 771, distance: 182.0
click at [596, 769] on div "Key In 打帳單 上一筆訂單:#13 帳單速查 結帳前確認明細 連續打單結帳 掛單 結帳 明細 帳單日期 [DATE] 20:04 鎖定日期 顧客姓名/手…" at bounding box center [844, 412] width 1386 height 958
click at [1154, 286] on div "服務名稱/代號 201 剪髮(201) 服務名稱/代號 價格 980 價格 洗-1 Casey-c 洗-1 第三方卡券 第三方卡券 服務名稱/代號 607極光…" at bounding box center [844, 266] width 1350 height 164
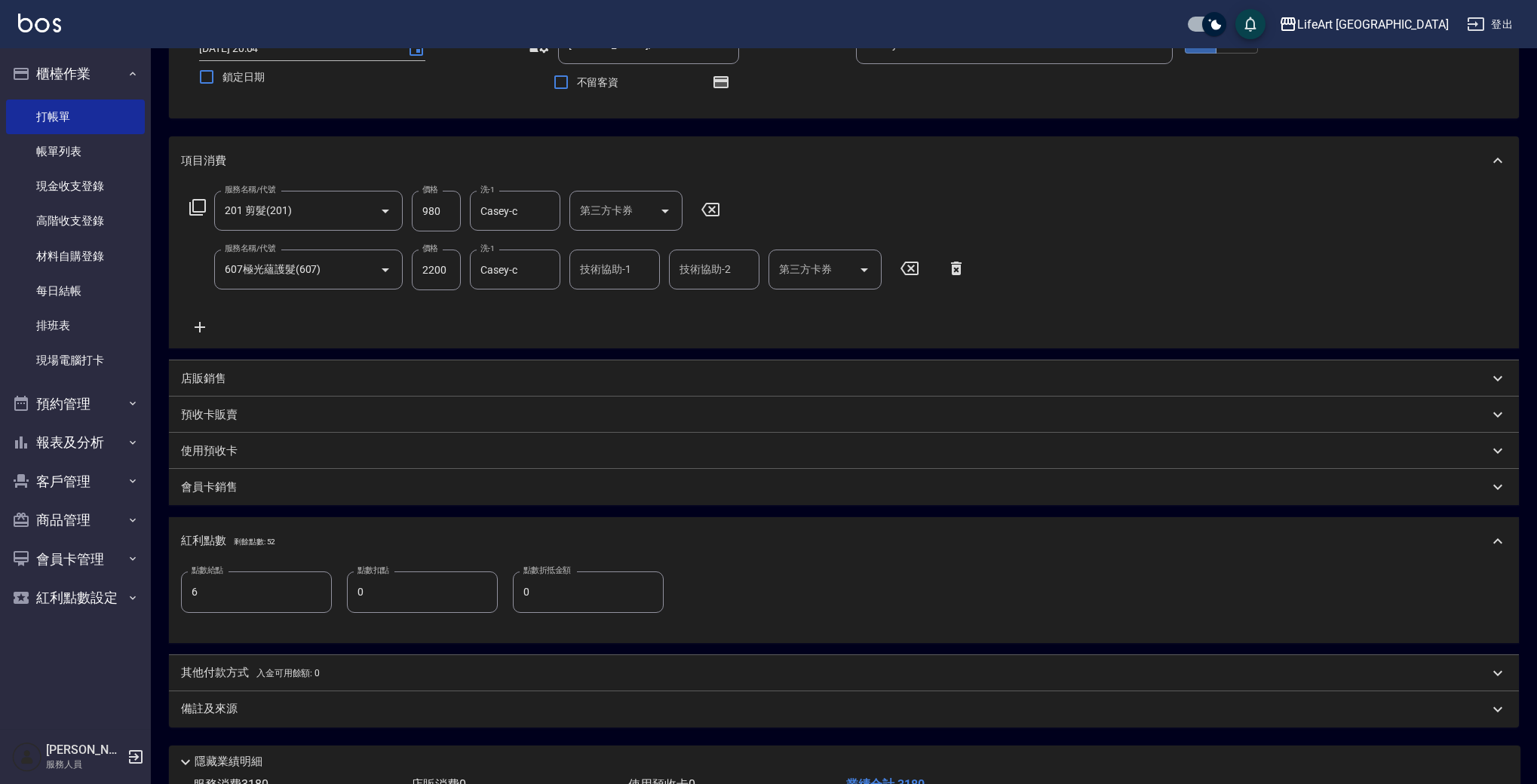
scroll to position [229, 0]
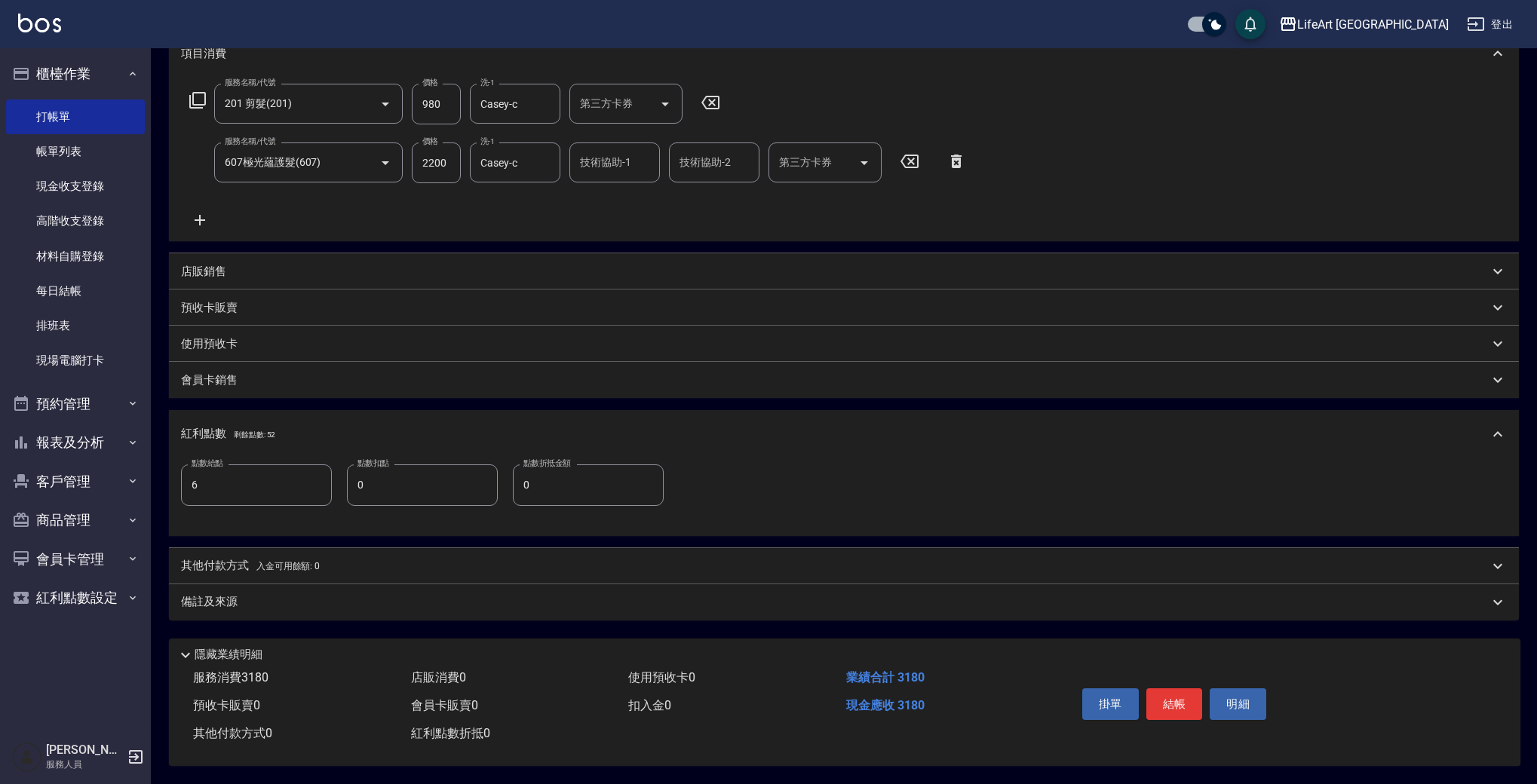
drag, startPoint x: 681, startPoint y: 611, endPoint x: 675, endPoint y: 619, distance: 10.0
click at [681, 611] on div "備註及來源" at bounding box center [844, 603] width 1350 height 36
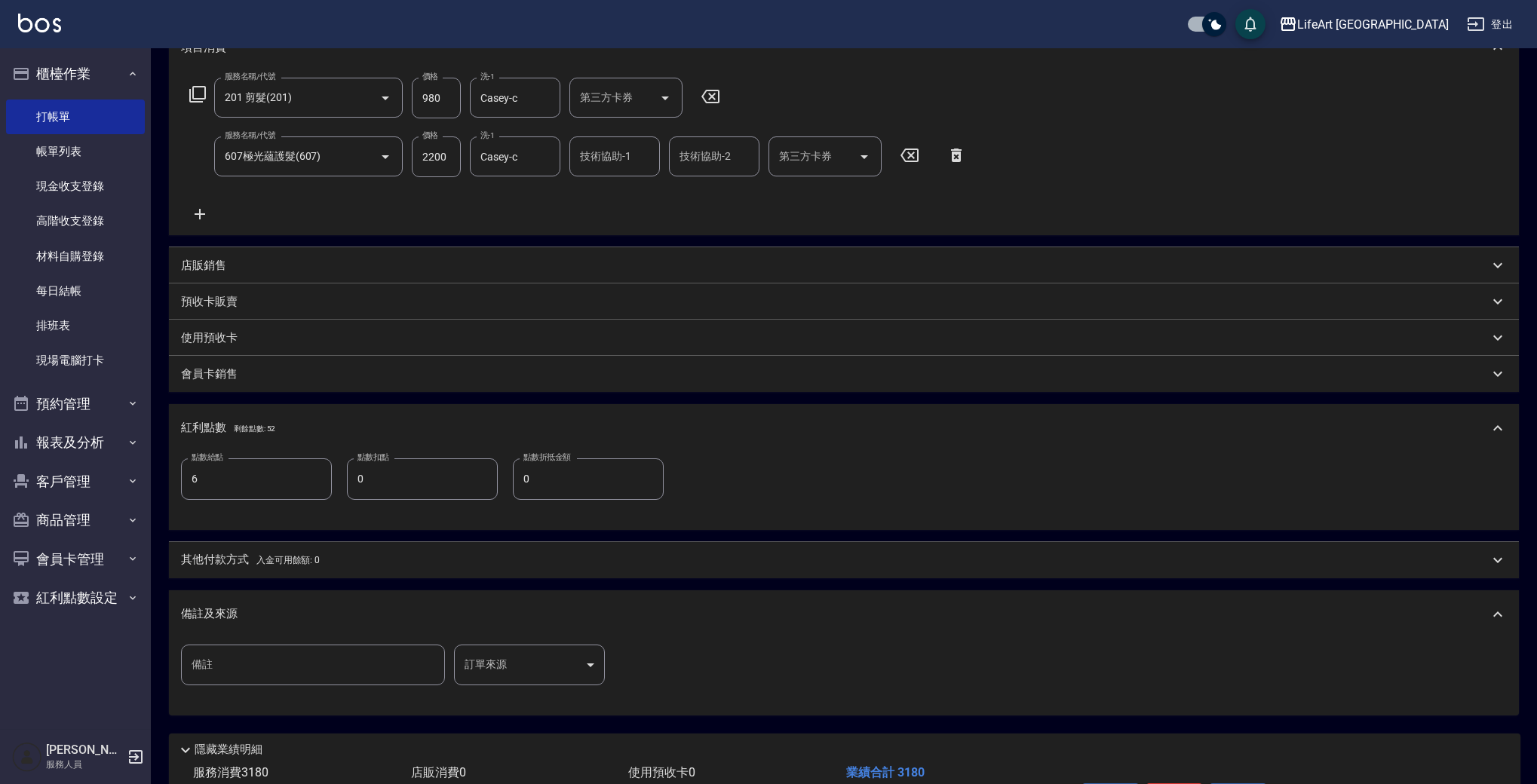
click at [554, 671] on body "LifeArt 蘆洲 登出 櫃檯作業 打帳單 帳單列表 現金收支登錄 高階收支登錄 材料自購登錄 每日結帳 排班表 現場電腦打卡 預約管理 預約管理 單日預約…" at bounding box center [768, 325] width 1537 height 1108
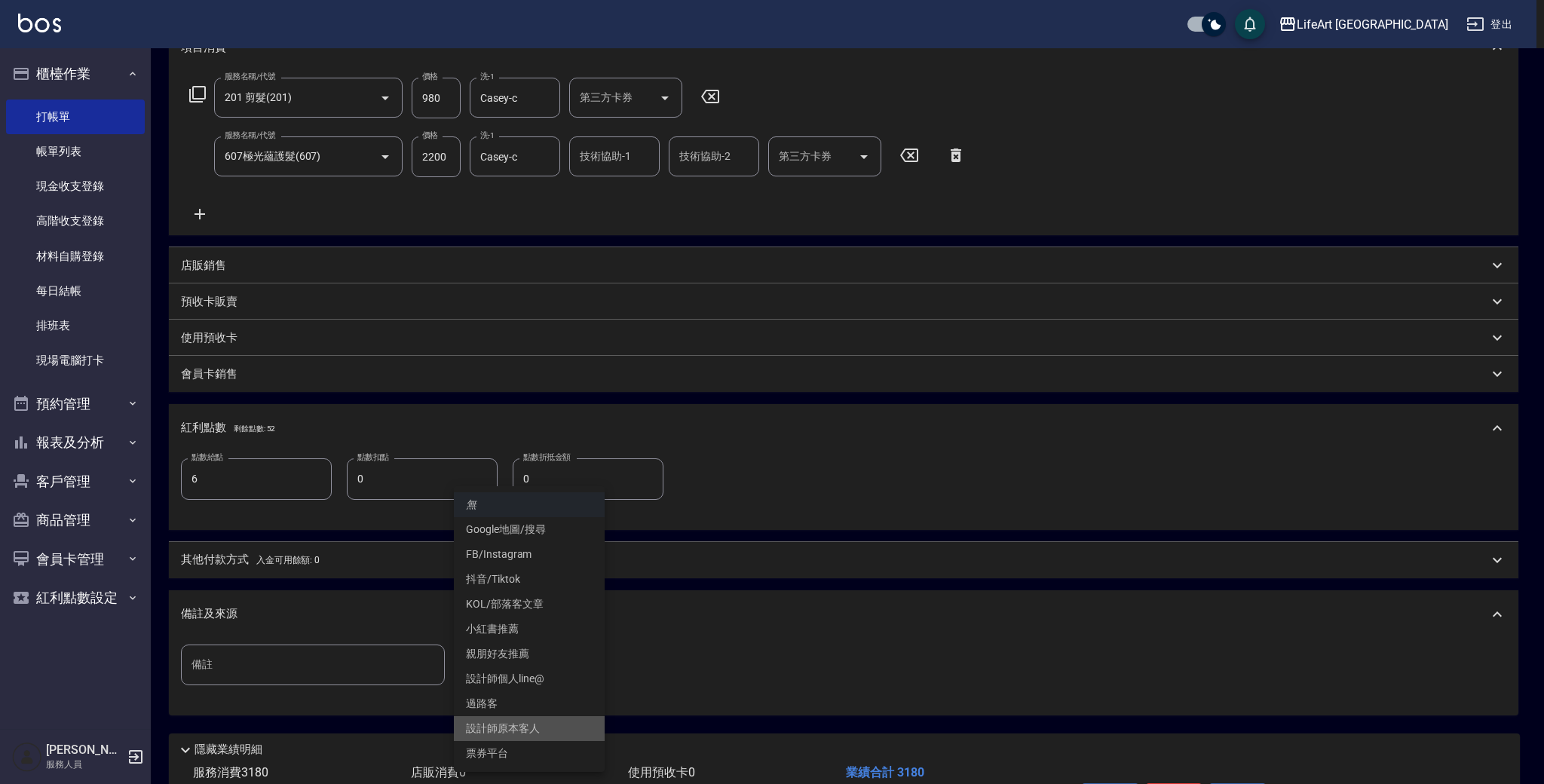
click at [550, 729] on li "設計師原本客人" at bounding box center [529, 729] width 151 height 25
type input "設計師原本客人"
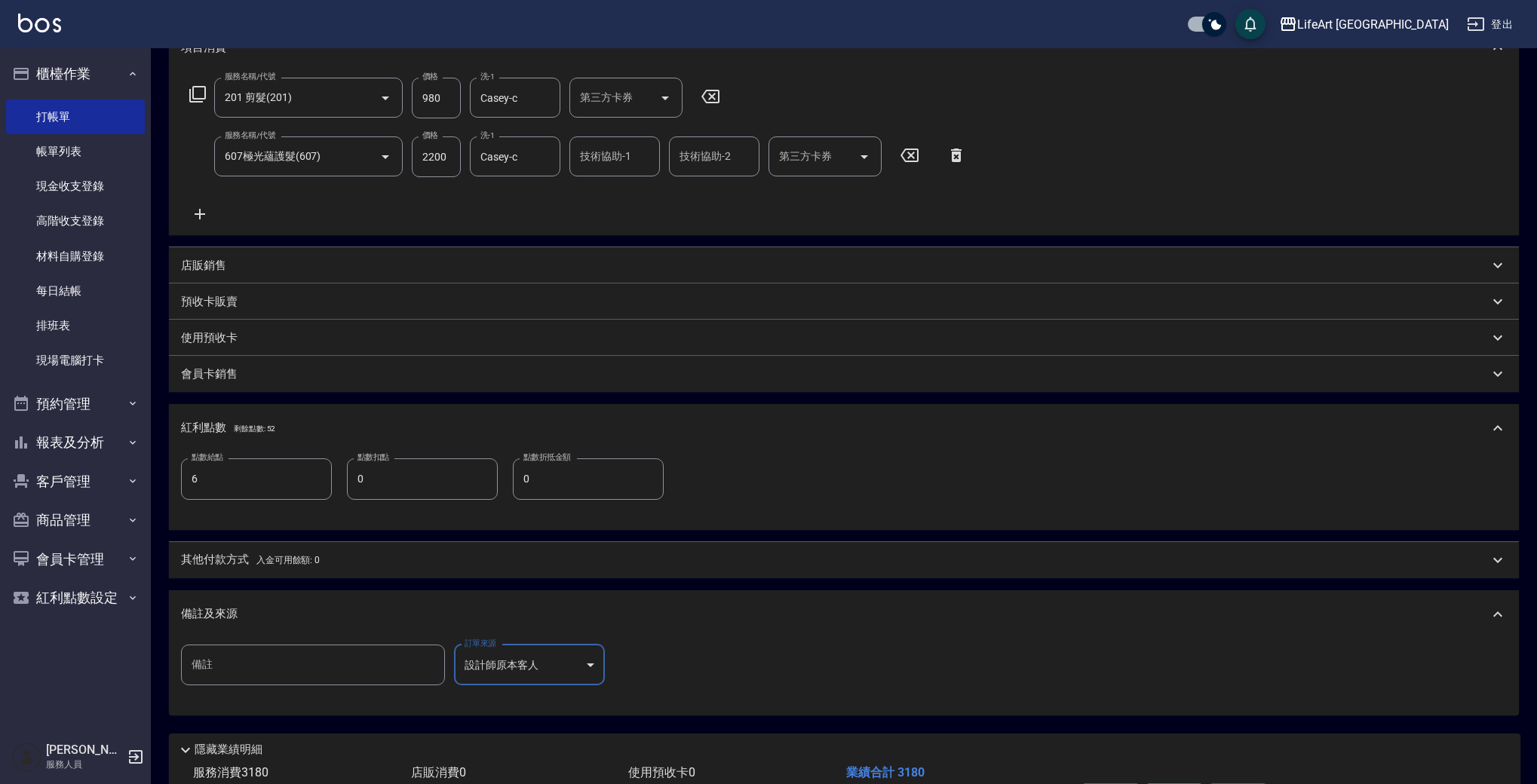
scroll to position [330, 0]
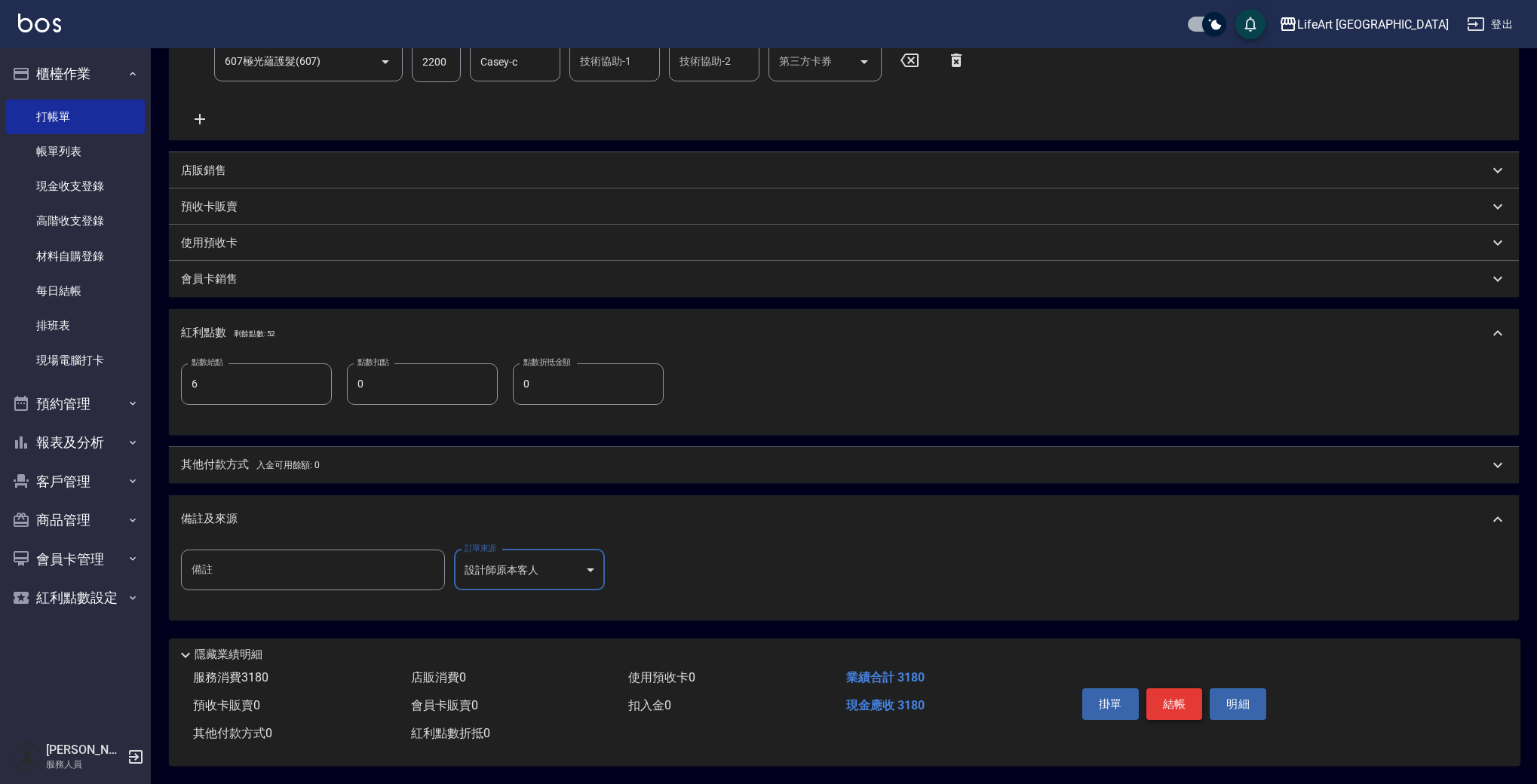
click at [1166, 706] on button "結帳" at bounding box center [1174, 704] width 56 height 32
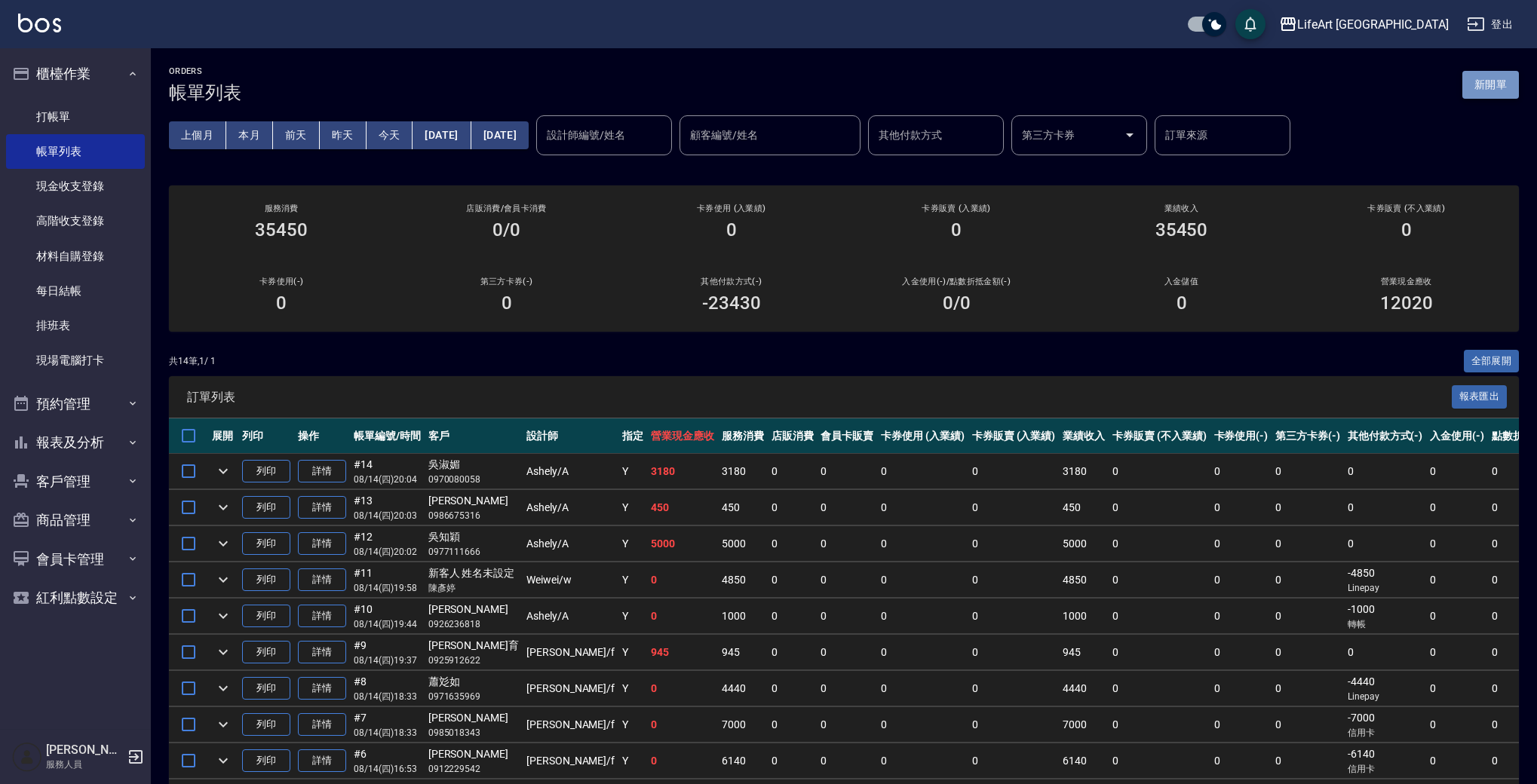
click at [1490, 87] on button "新開單" at bounding box center [1490, 85] width 56 height 28
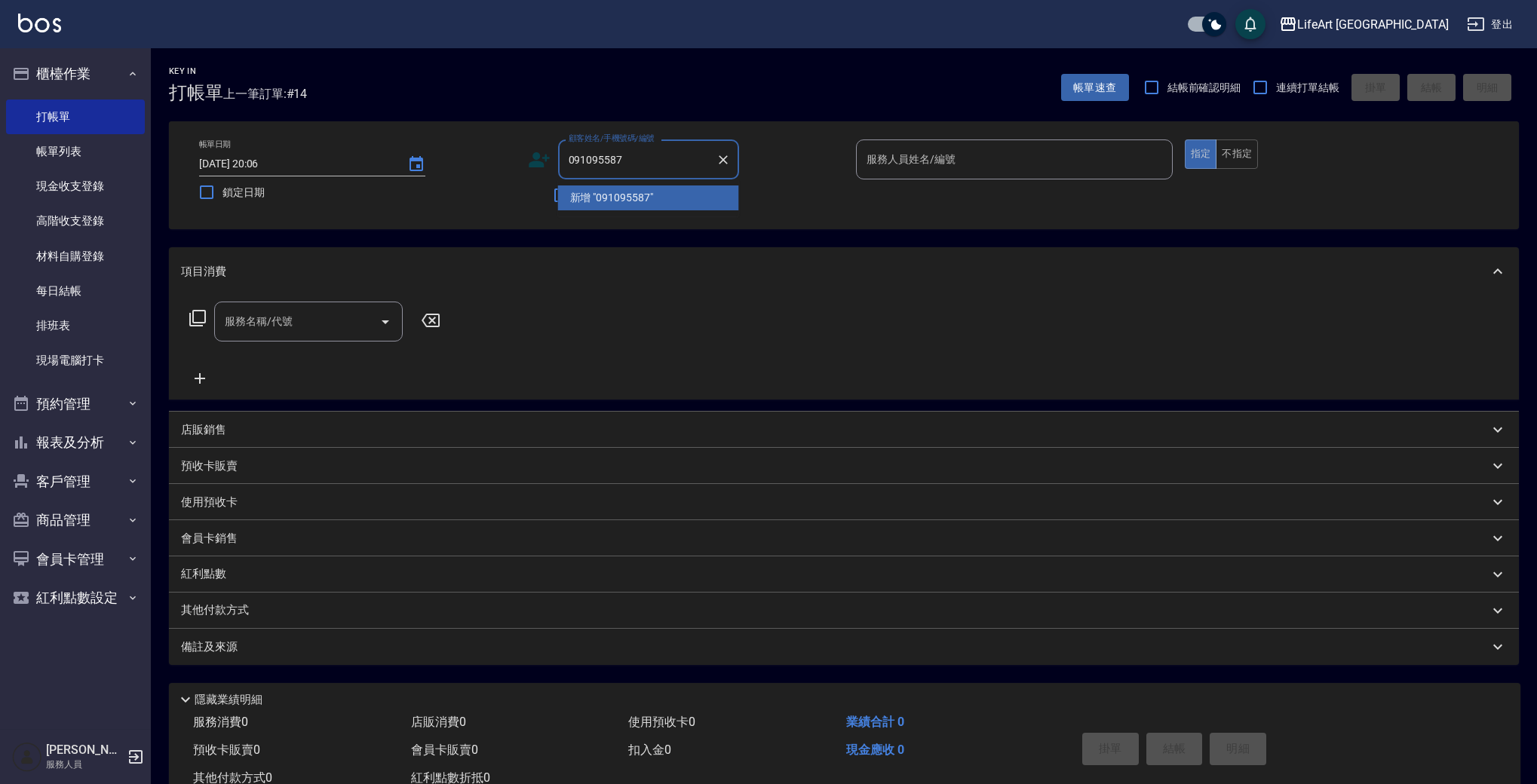
type input "0910955875"
click at [722, 160] on icon "Clear" at bounding box center [723, 159] width 9 height 9
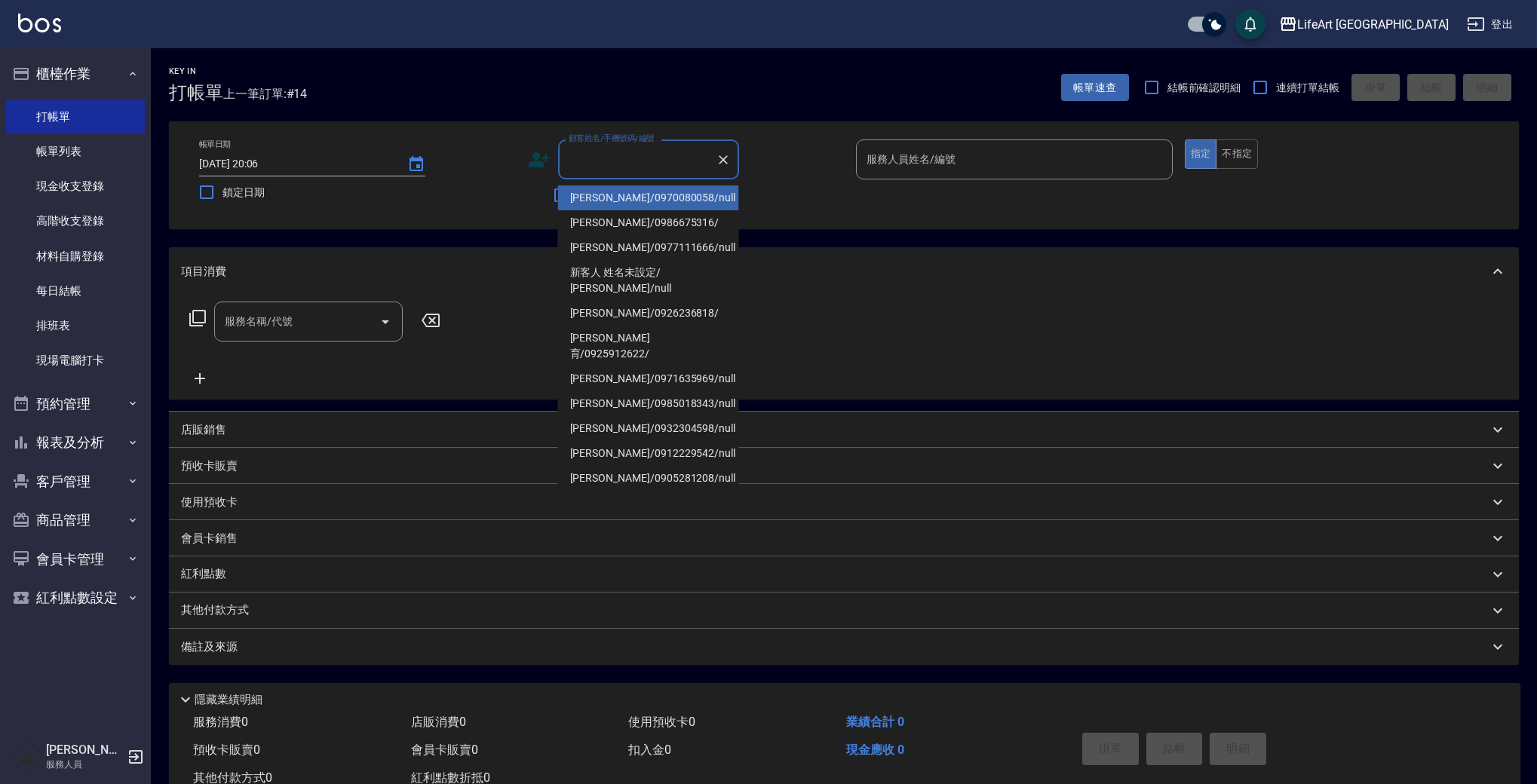
click at [543, 160] on icon at bounding box center [539, 159] width 23 height 23
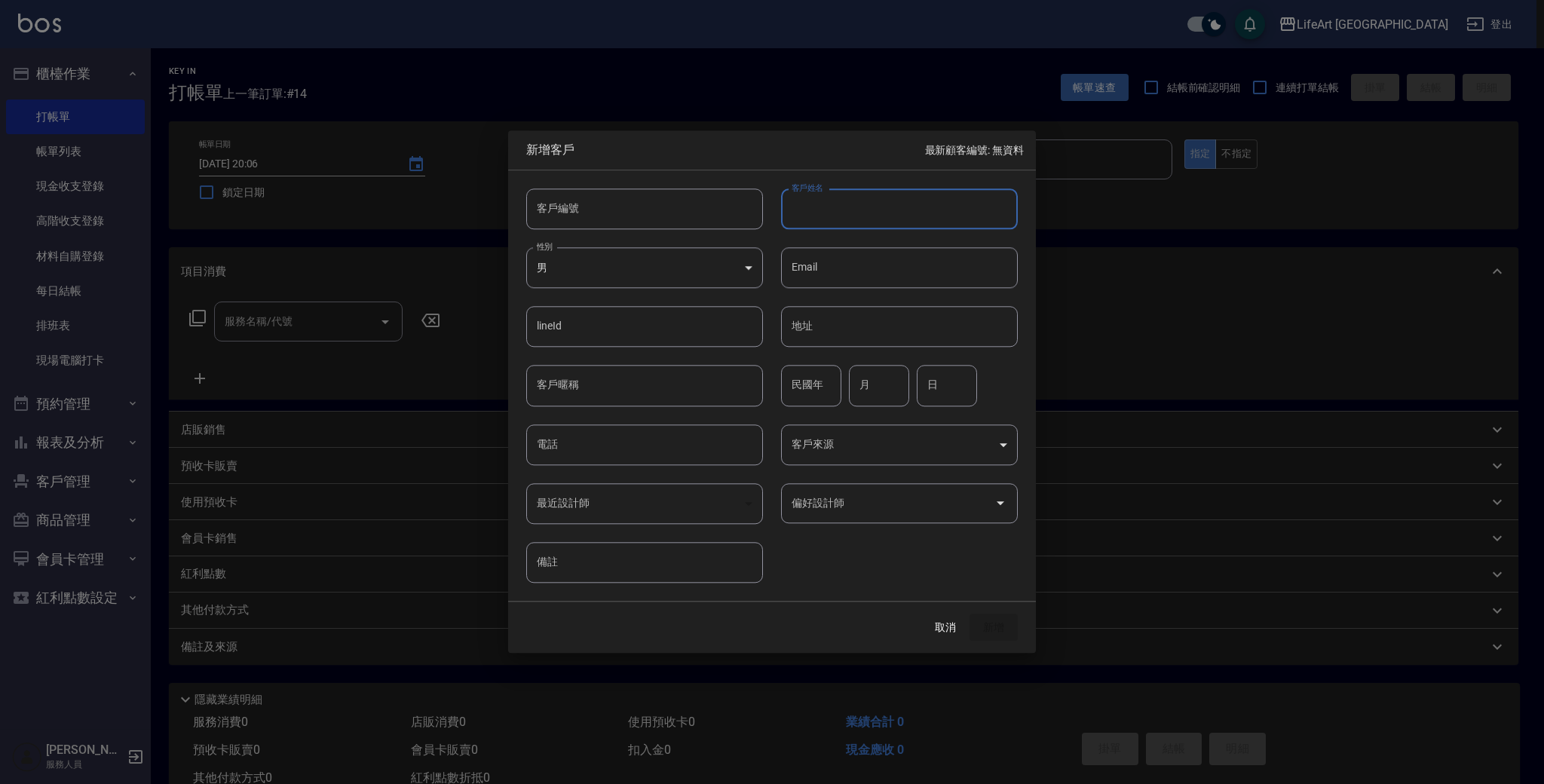
type input "f"
click at [685, 474] on div "最近設計師 ​ 最近設計師" at bounding box center [636, 495] width 255 height 59
click at [673, 434] on input "電話" at bounding box center [644, 444] width 237 height 41
type input "0910955875"
click at [910, 448] on body "LifeArt 蘆洲 登出 櫃檯作業 打帳單 帳單列表 現金收支登錄 高階收支登錄 材料自購登錄 每日結帳 排班表 現場電腦打卡 預約管理 預約管理 單日預約…" at bounding box center [772, 414] width 1544 height 828
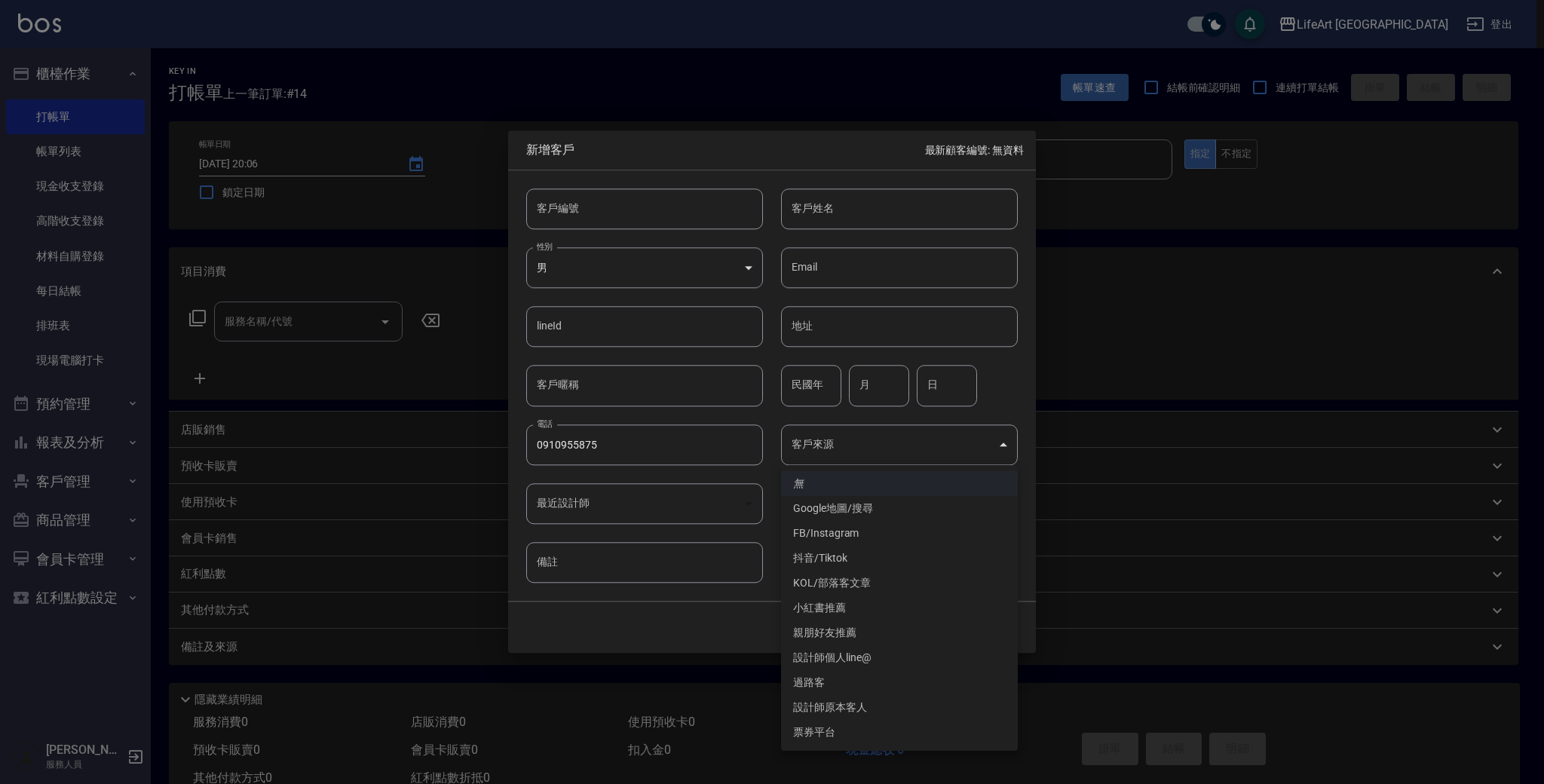
click at [858, 686] on li "過路客" at bounding box center [899, 683] width 237 height 25
type input "過路客"
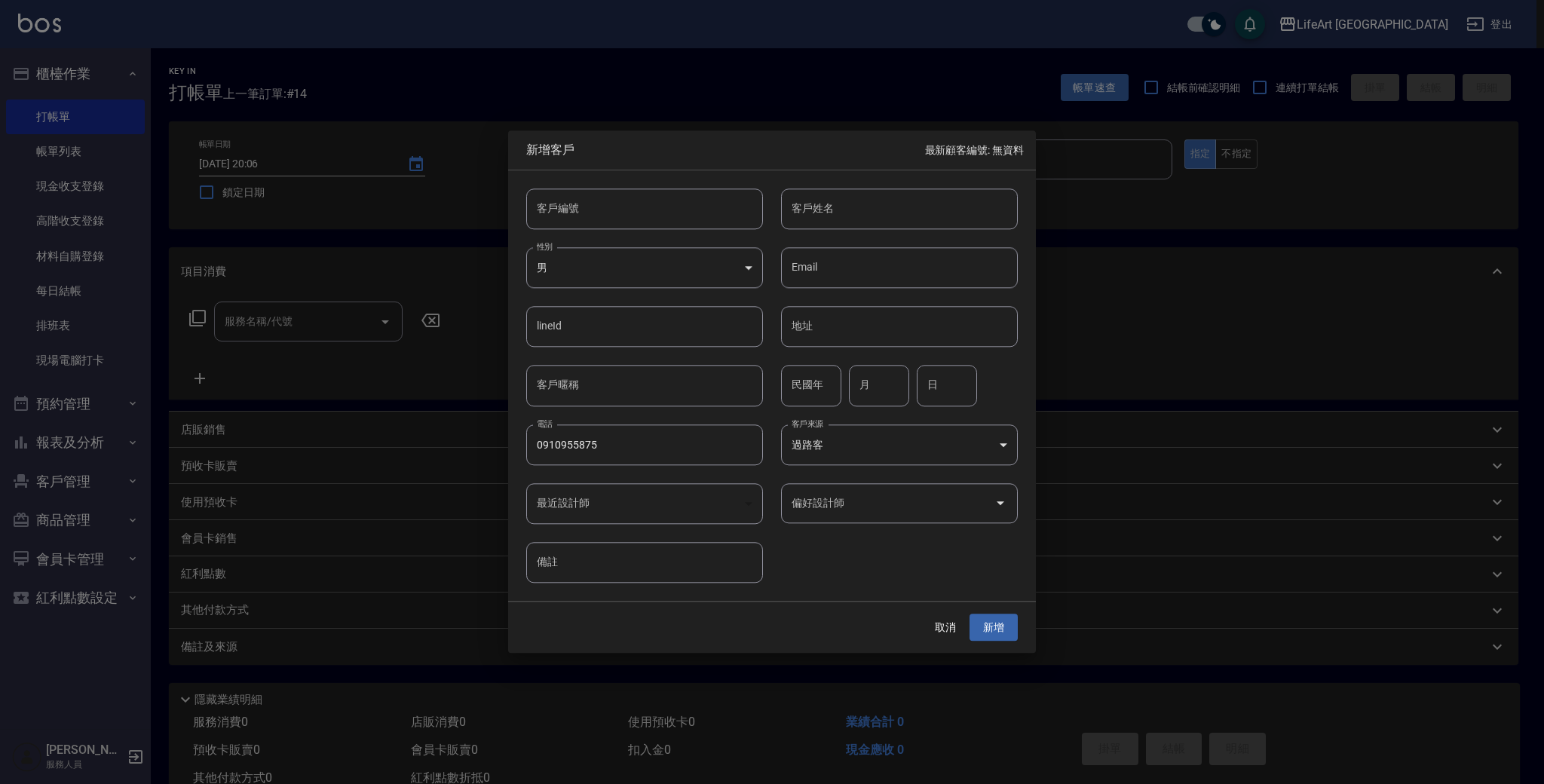
click at [880, 503] on input "偏好設計師" at bounding box center [888, 503] width 201 height 26
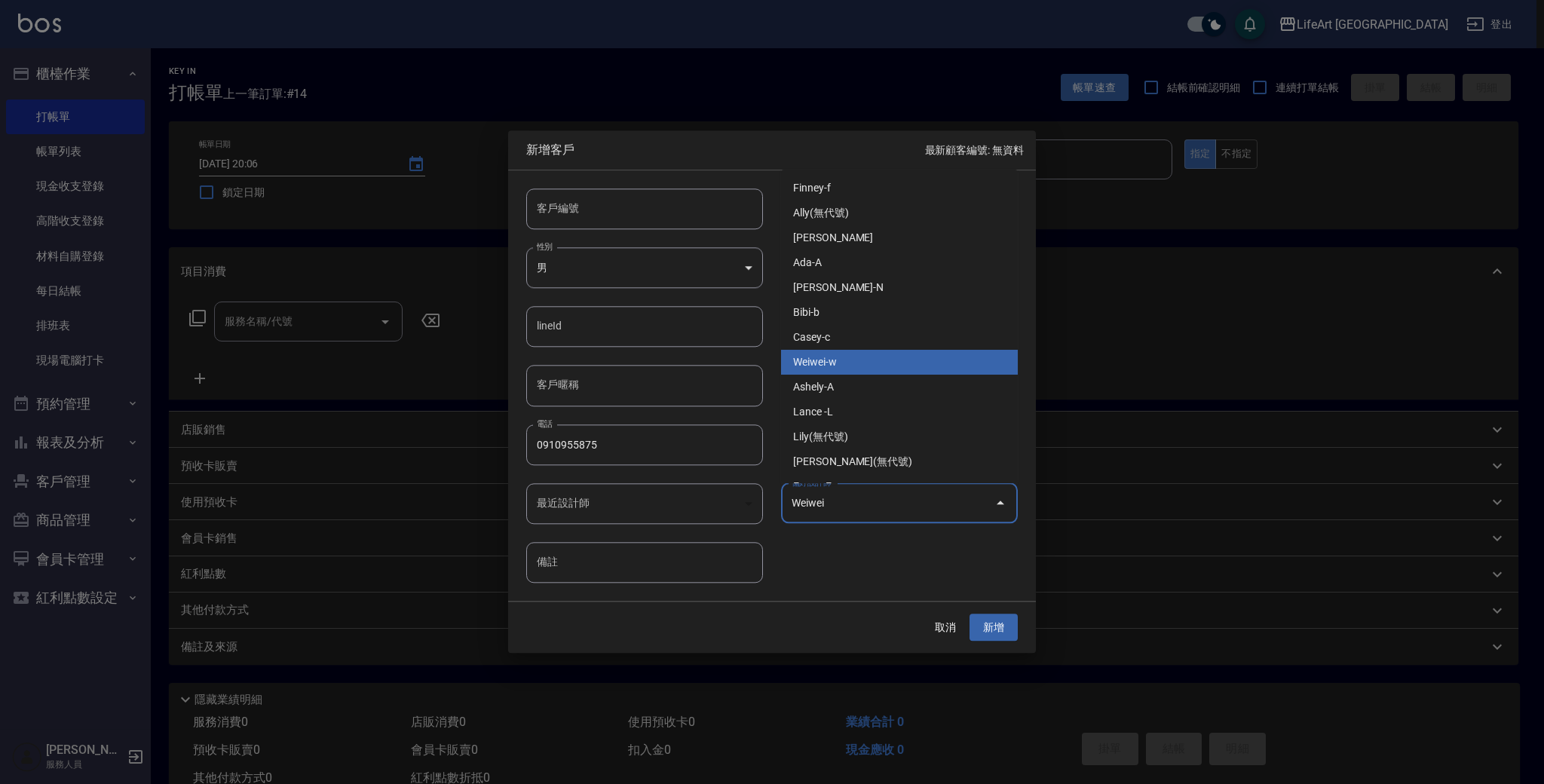
click at [714, 510] on div "​" at bounding box center [644, 503] width 237 height 41
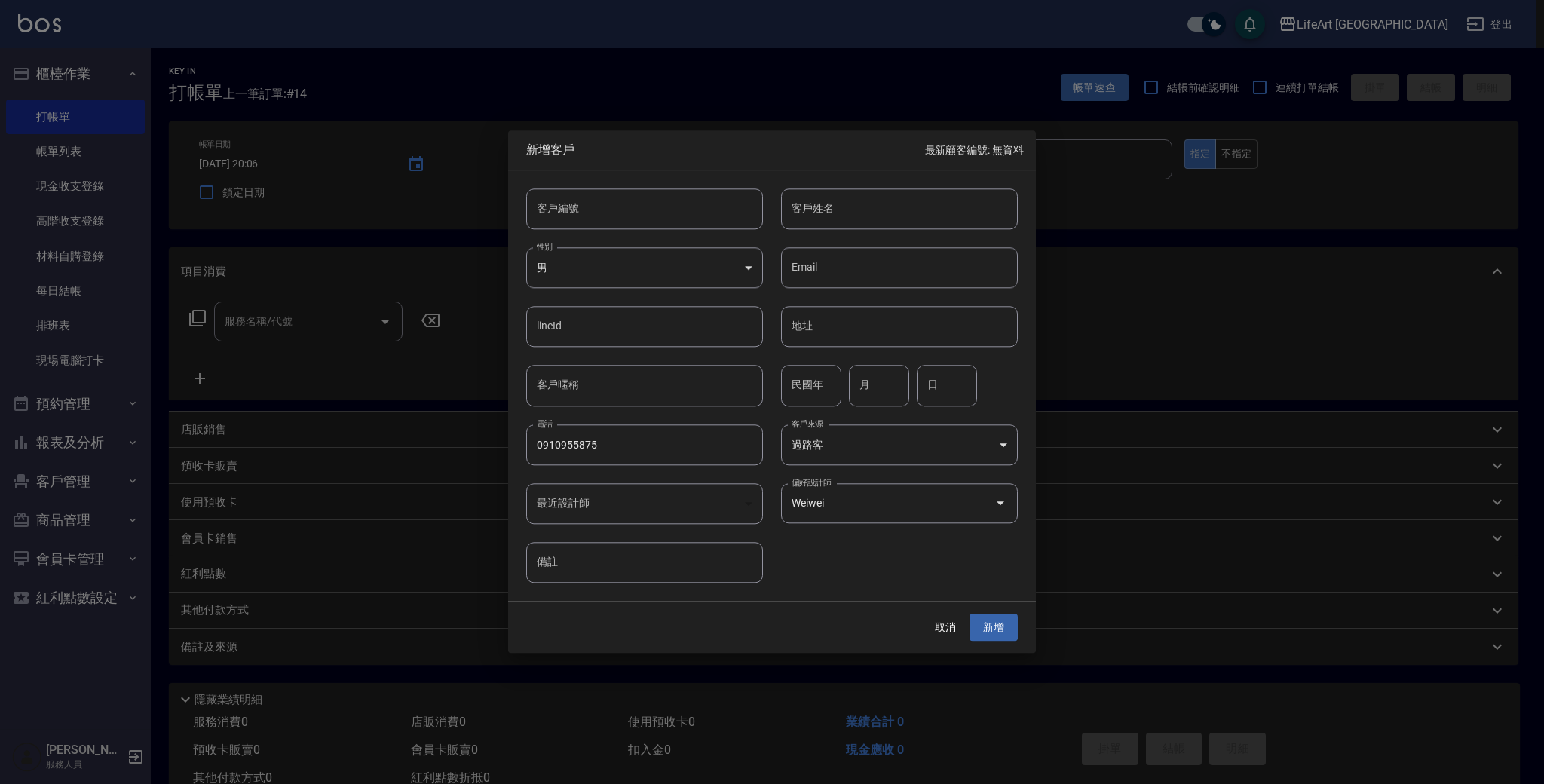
click at [717, 503] on div "​" at bounding box center [644, 503] width 237 height 41
click at [840, 516] on input "Weiwei" at bounding box center [878, 503] width 181 height 26
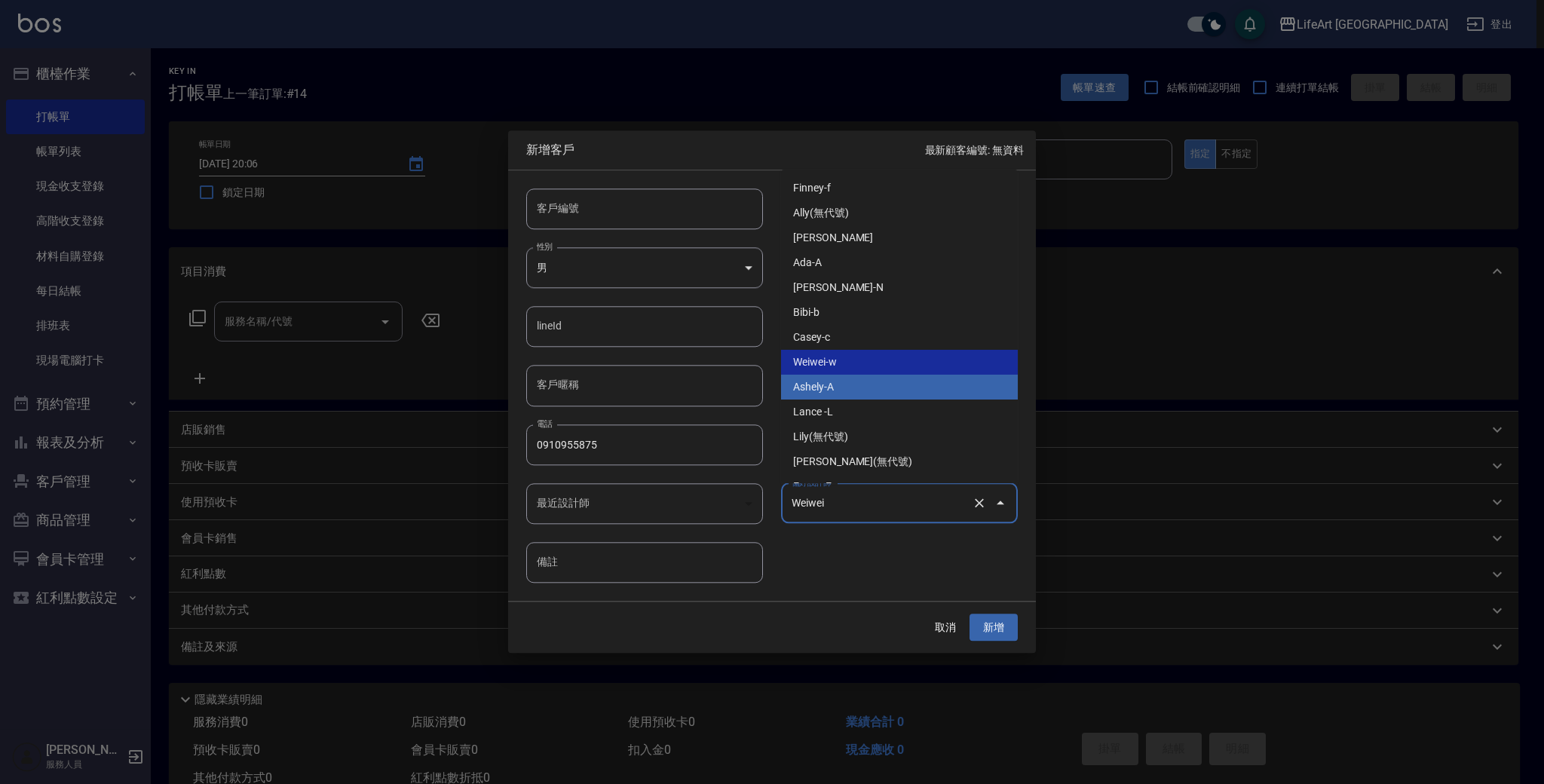
click at [828, 386] on li "Ashely-A" at bounding box center [899, 387] width 237 height 25
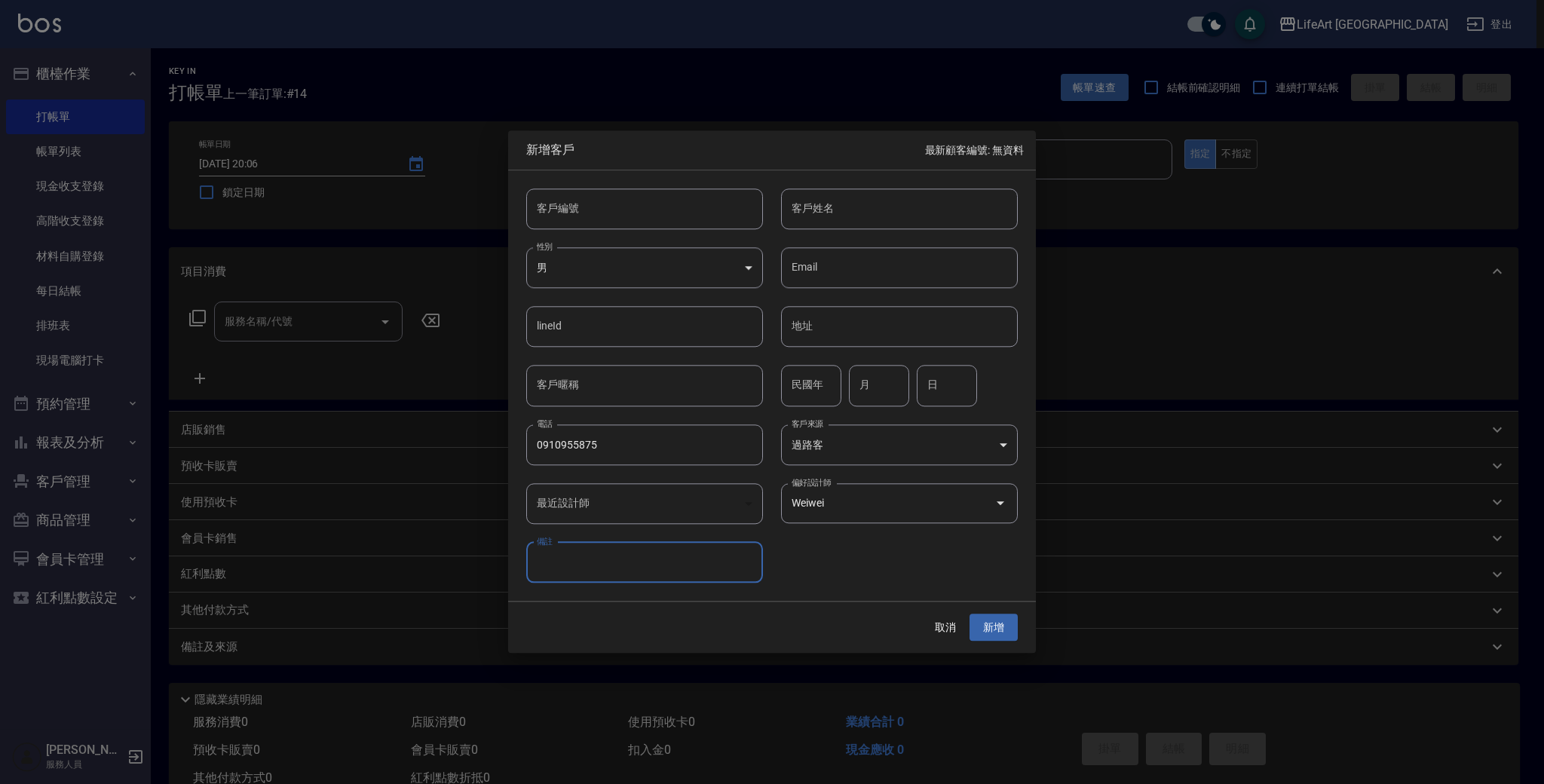
type input "Ashely"
click at [625, 287] on body "LifeArt 蘆洲 登出 櫃檯作業 打帳單 帳單列表 現金收支登錄 高階收支登錄 材料自購登錄 每日結帳 排班表 現場電腦打卡 預約管理 預約管理 單日預約…" at bounding box center [772, 414] width 1544 height 828
click at [632, 351] on li "女" at bounding box center [644, 357] width 237 height 25
type input "[DEMOGRAPHIC_DATA]"
click at [830, 217] on input "客戶姓名" at bounding box center [899, 209] width 237 height 41
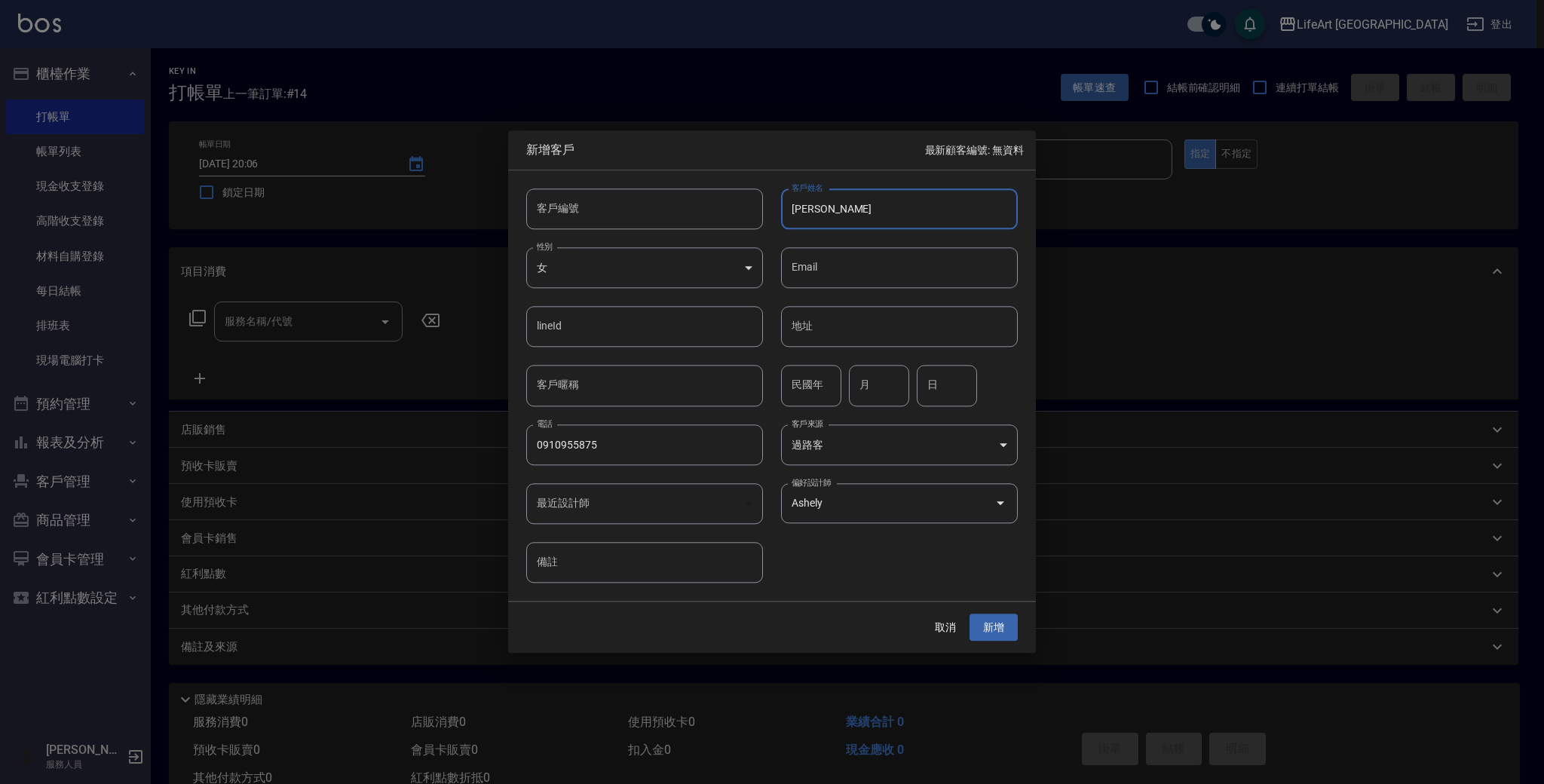
type input "[PERSON_NAME]"
click at [1008, 625] on button "新增" at bounding box center [994, 627] width 49 height 28
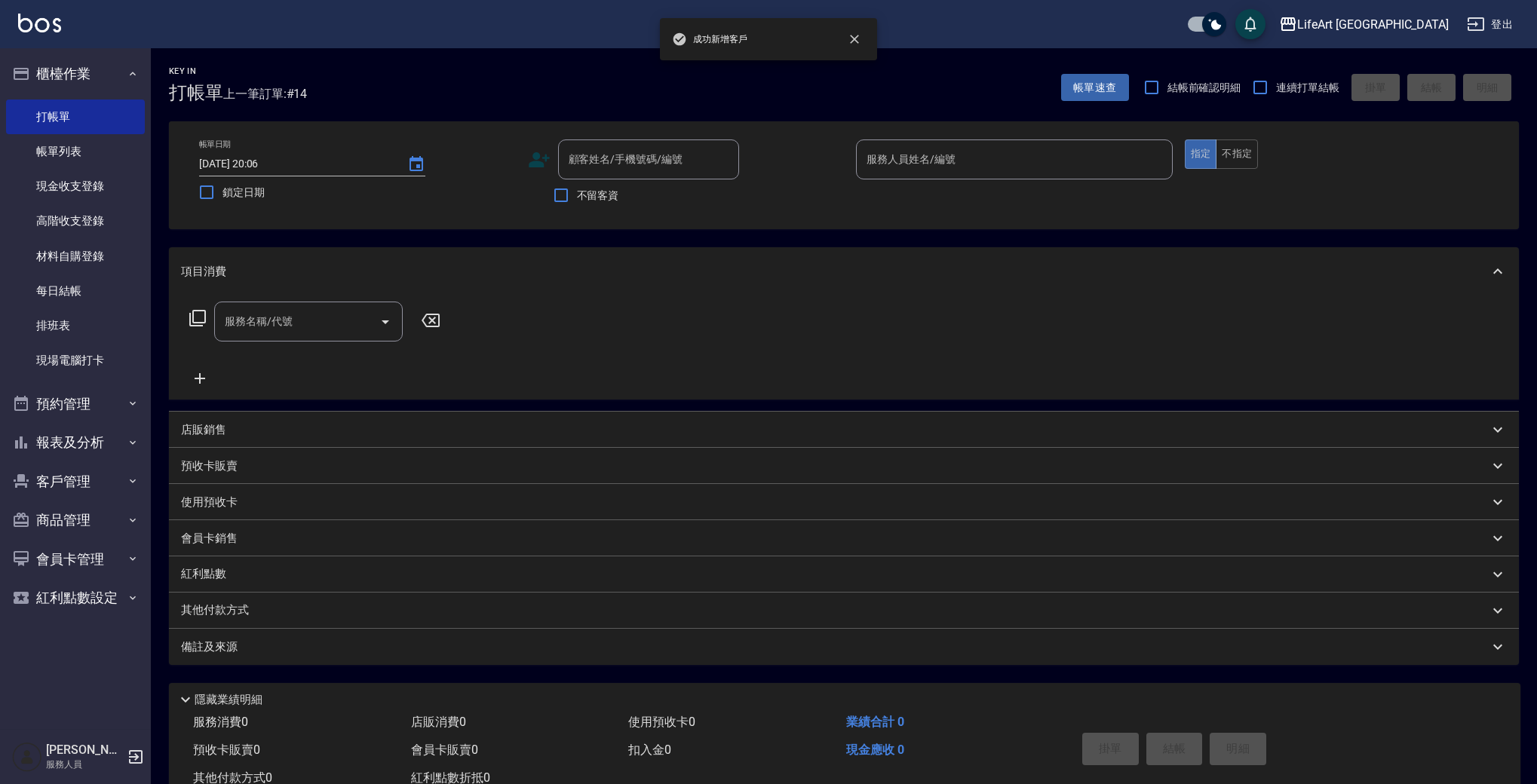
click at [293, 339] on div "服務名稱/代號" at bounding box center [308, 321] width 189 height 40
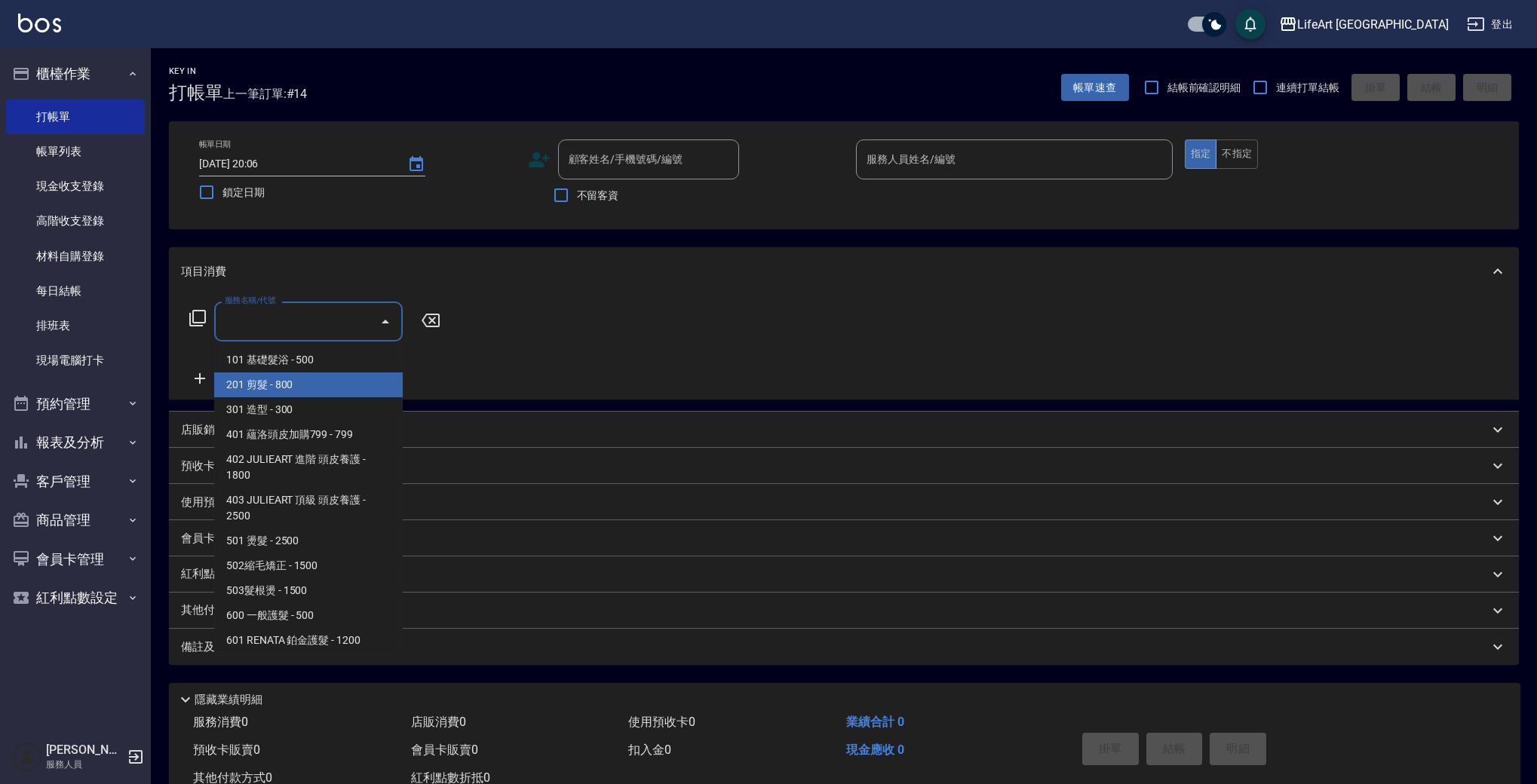
click at [324, 392] on span "201 剪髮 - 800" at bounding box center [308, 385] width 189 height 25
type input "201 剪髮(201)"
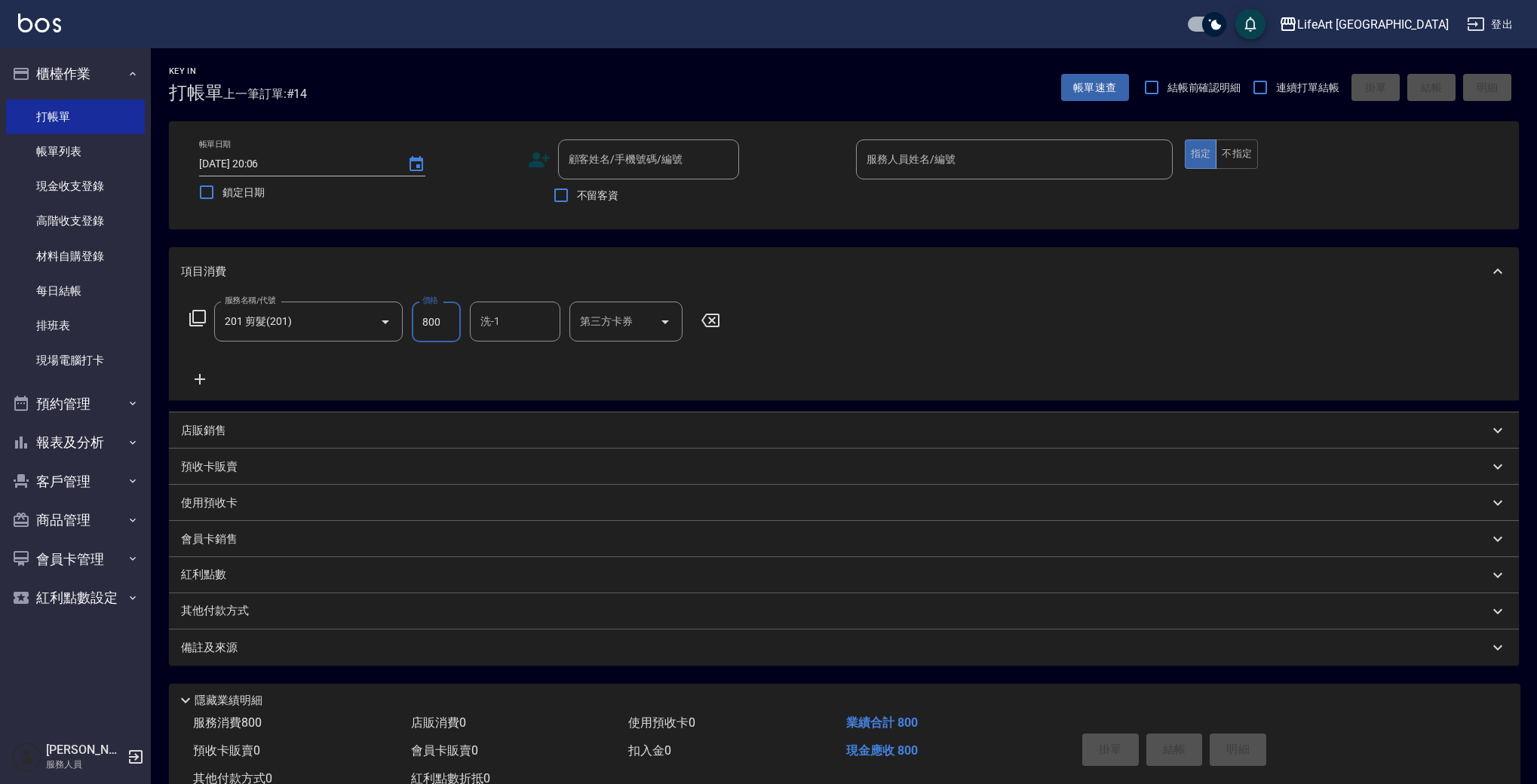
click at [441, 328] on input "800" at bounding box center [436, 321] width 49 height 41
type input "100"
click at [826, 650] on div "備註及來源" at bounding box center [834, 648] width 1307 height 16
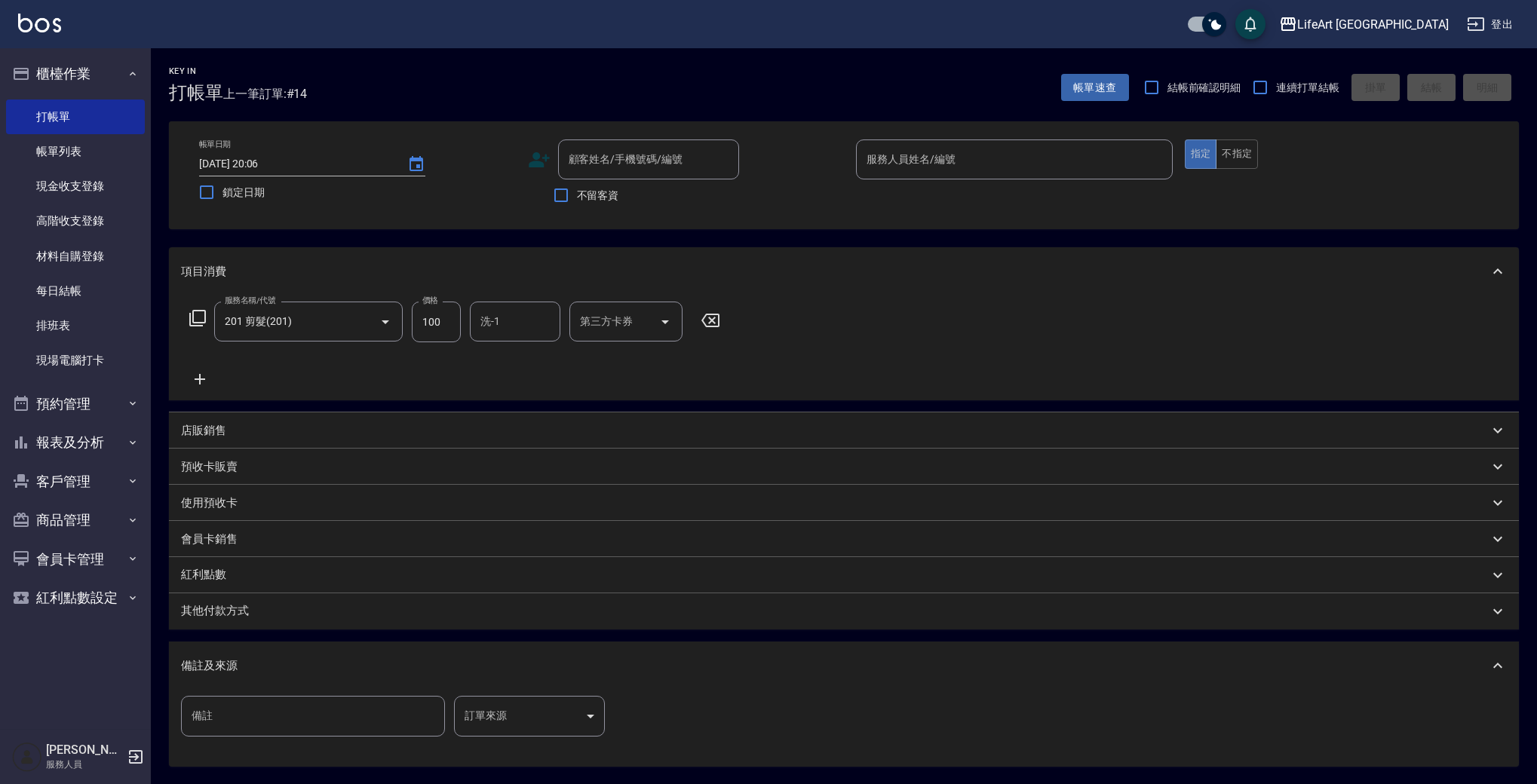
click at [553, 706] on body "LifeArt 蘆洲 登出 櫃檯作業 打帳單 帳單列表 現金收支登錄 高階收支登錄 材料自購登錄 每日結帳 排班表 現場電腦打卡 預約管理 預約管理 單日預約…" at bounding box center [768, 465] width 1537 height 930
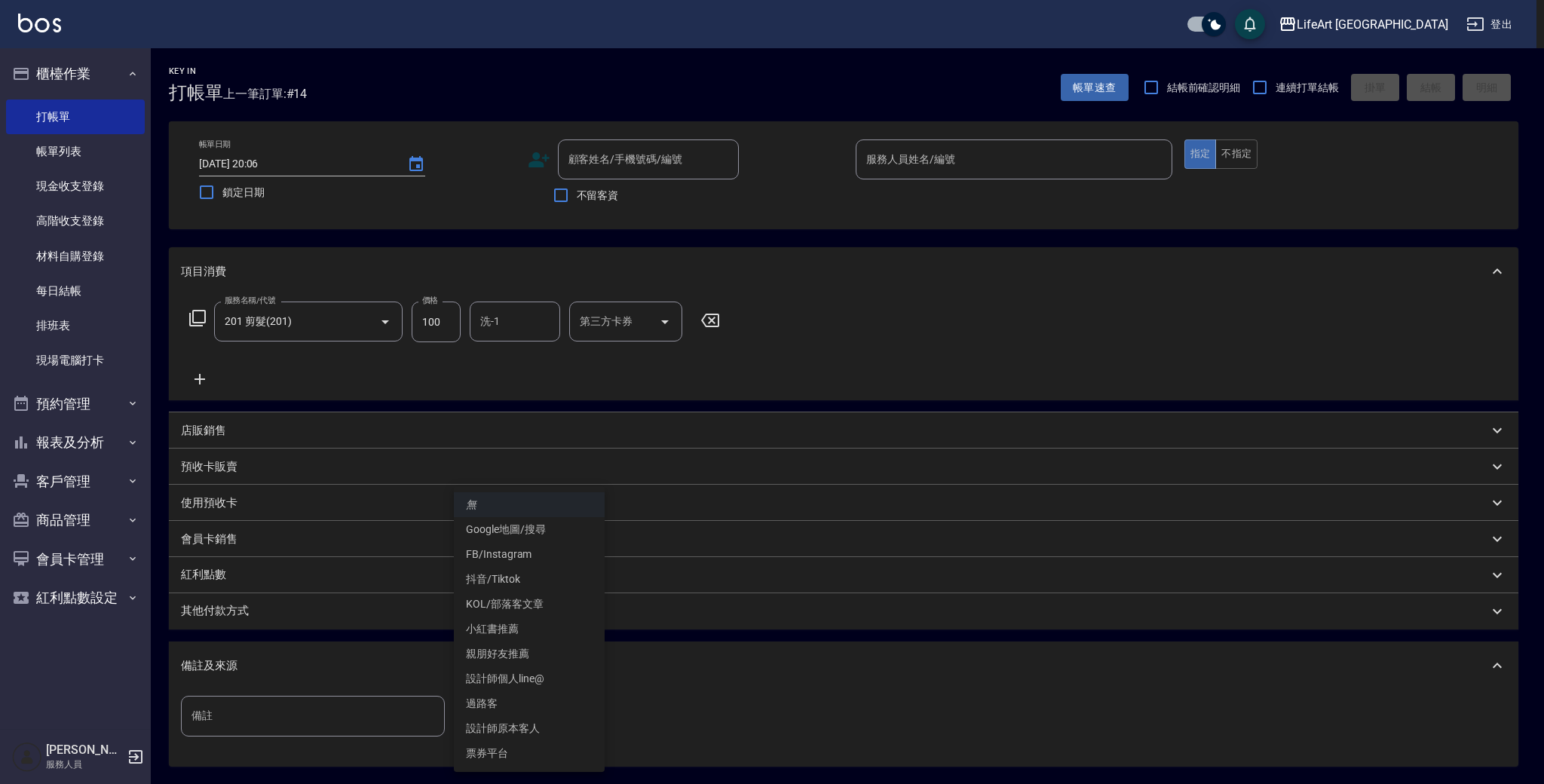
click at [536, 702] on li "過路客" at bounding box center [529, 703] width 151 height 25
type input "過路客"
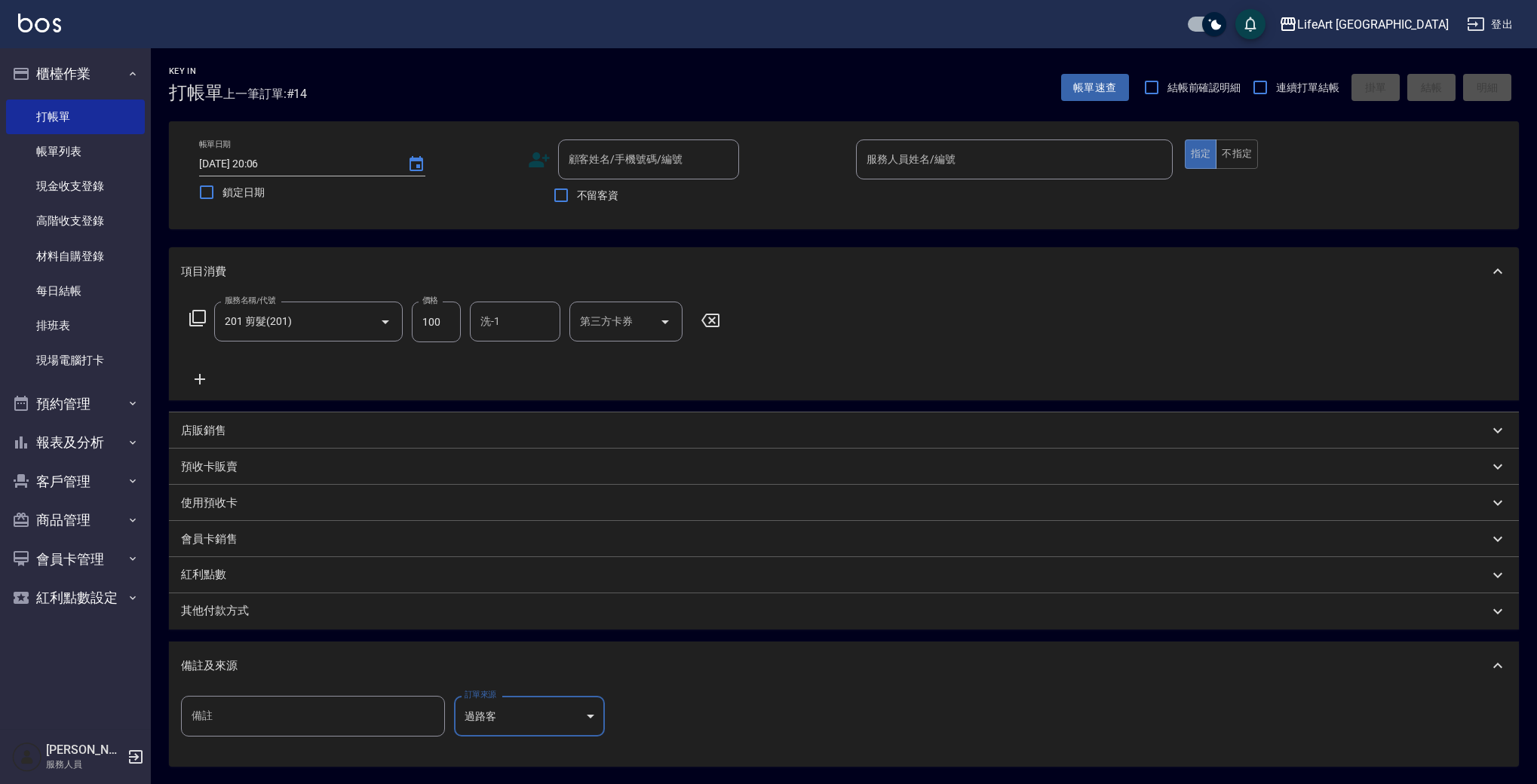
scroll to position [153, 0]
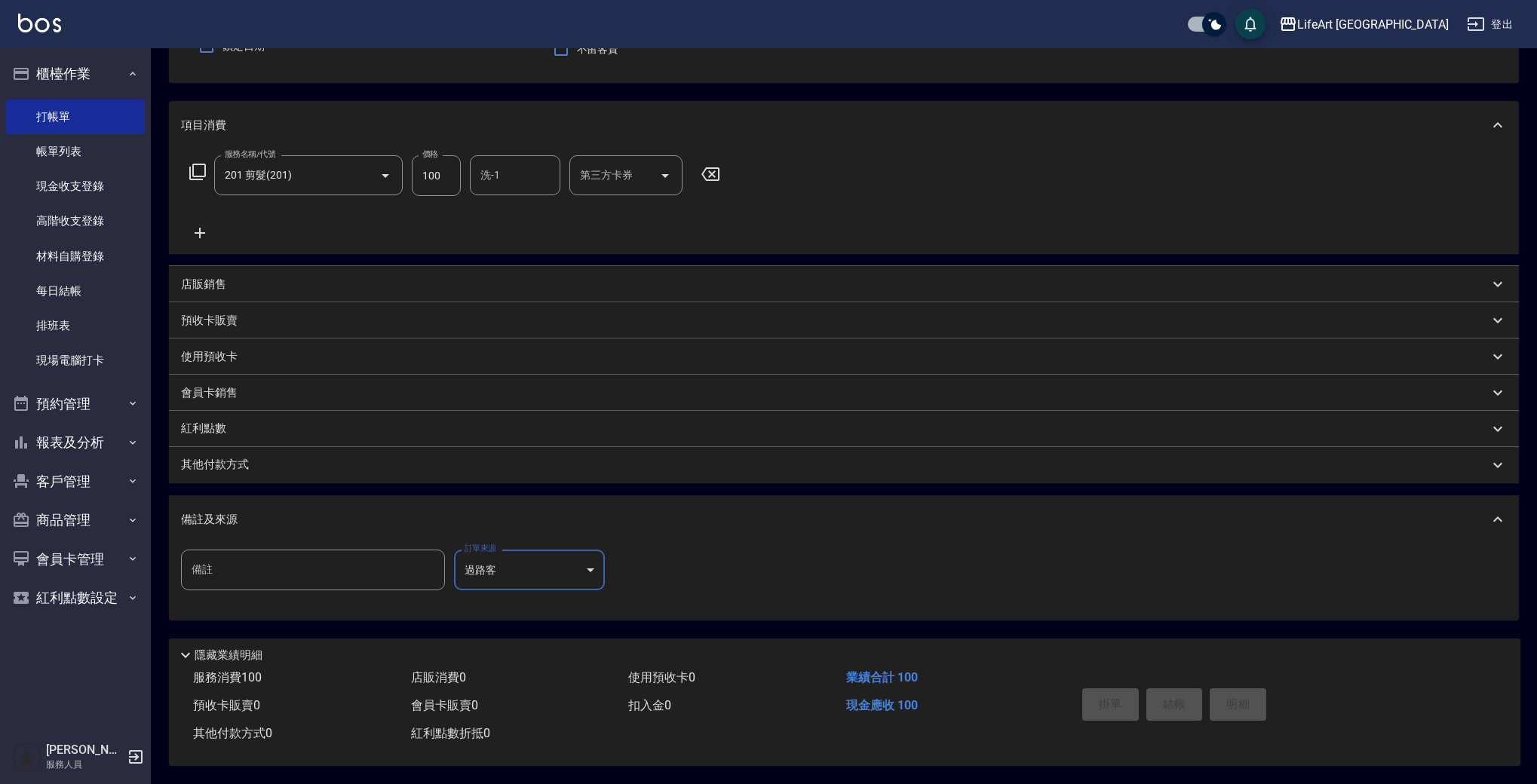
click at [1171, 700] on div "掛單 結帳 明細" at bounding box center [1174, 706] width 197 height 48
click at [440, 183] on input "100" at bounding box center [436, 175] width 49 height 41
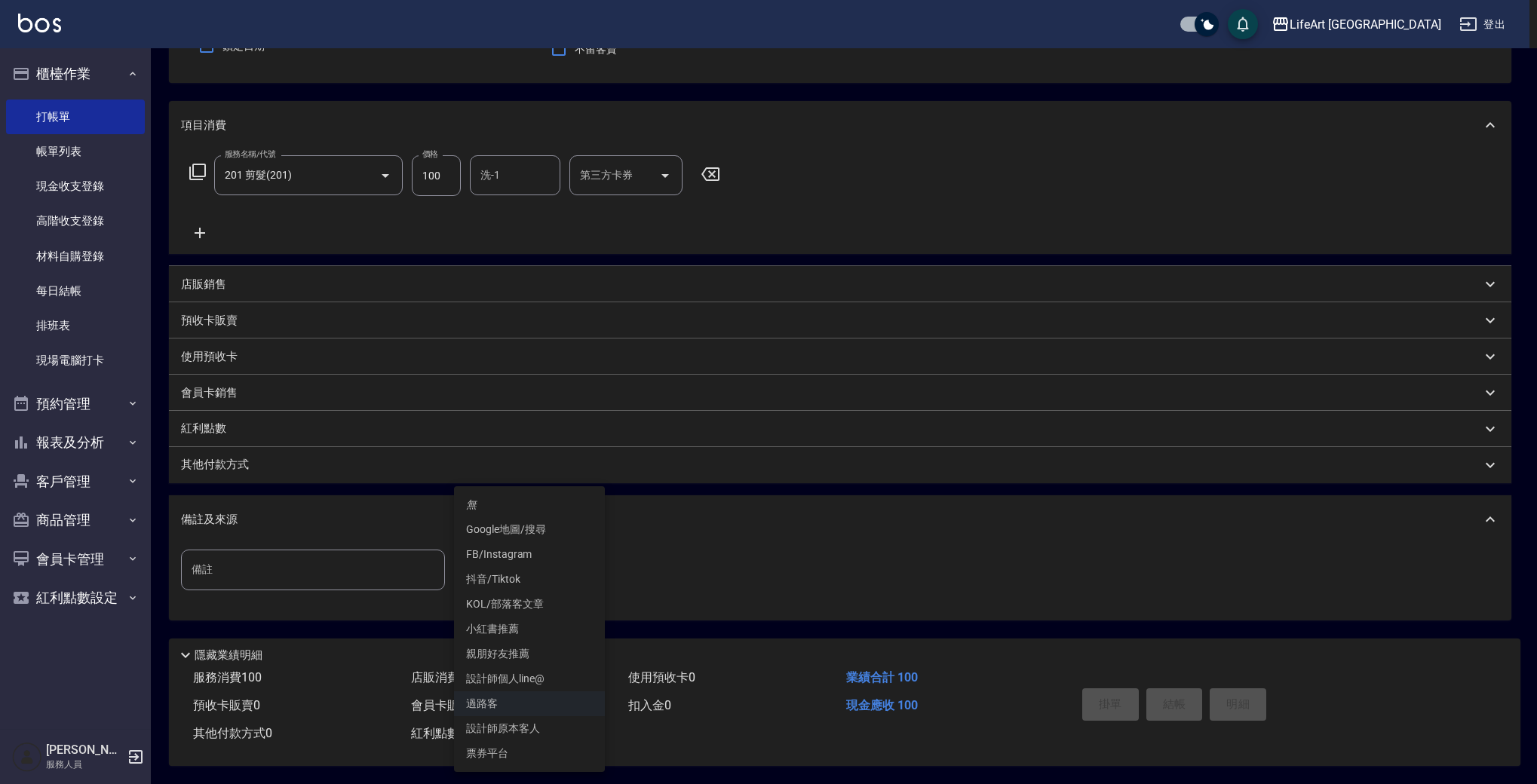
click at [526, 569] on body "LifeArt 蘆洲 登出 櫃檯作業 打帳單 帳單列表 現金收支登錄 高階收支登錄 材料自購登錄 每日結帳 排班表 現場電腦打卡 預約管理 預約管理 單日預約…" at bounding box center [768, 319] width 1537 height 930
click at [326, 165] on div at bounding box center [772, 392] width 1544 height 784
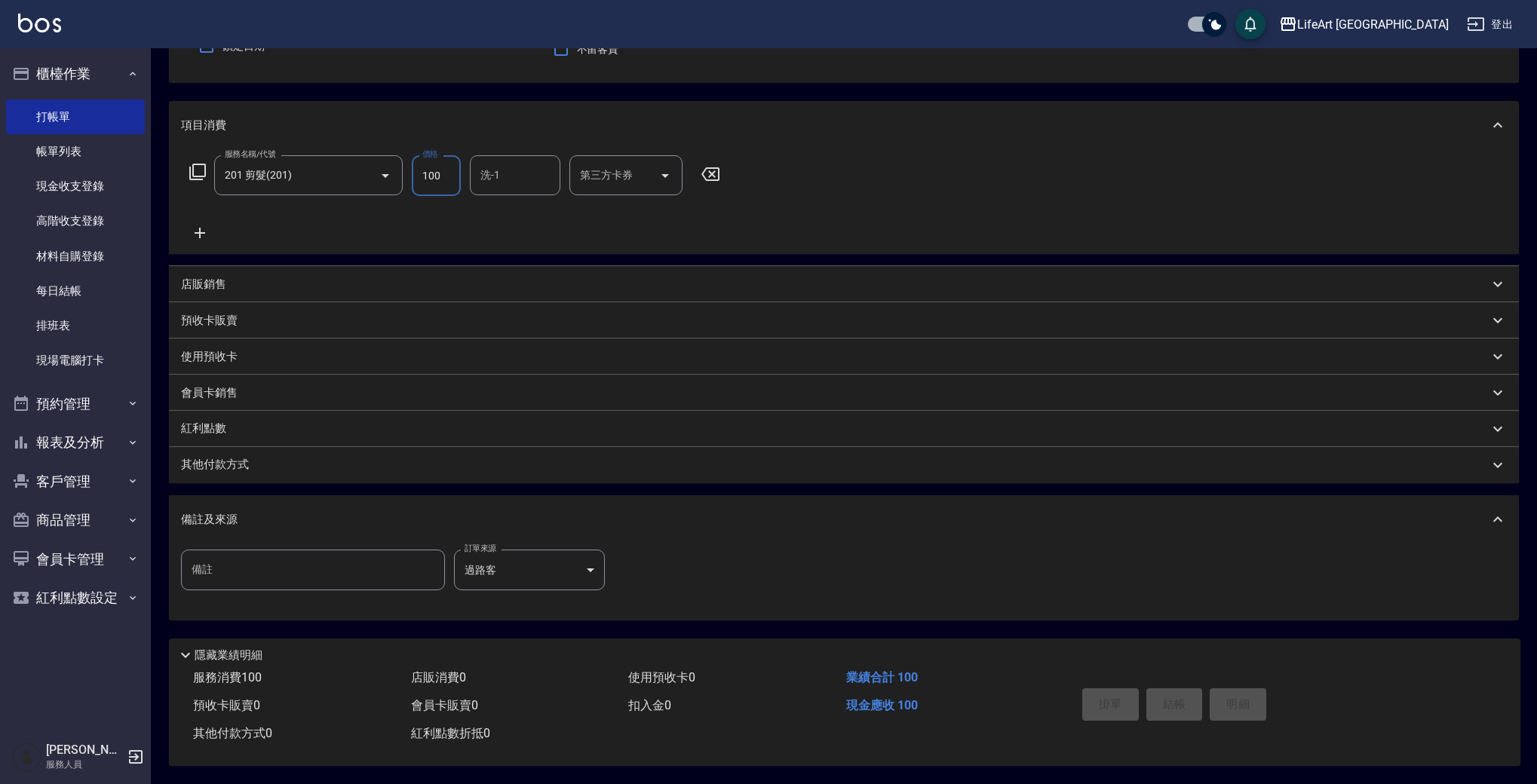
click at [427, 172] on input "100" at bounding box center [436, 175] width 49 height 41
click at [441, 172] on input "100" at bounding box center [436, 175] width 49 height 41
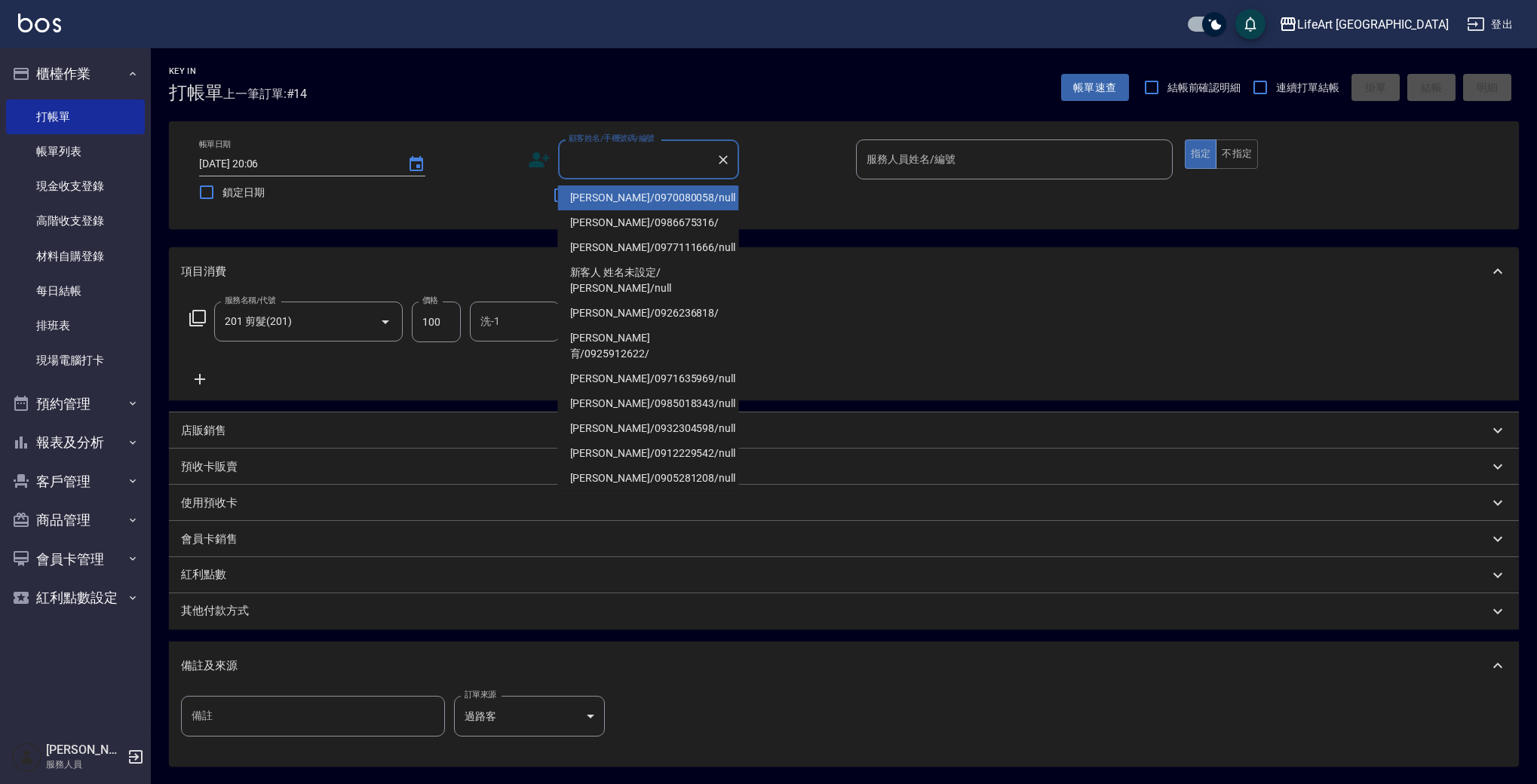
drag, startPoint x: 643, startPoint y: 157, endPoint x: 644, endPoint y: 165, distance: 8.1
click at [643, 157] on div "顧客姓名/手機號碼/編號 顧客姓名/手機號碼/編號" at bounding box center [648, 159] width 181 height 40
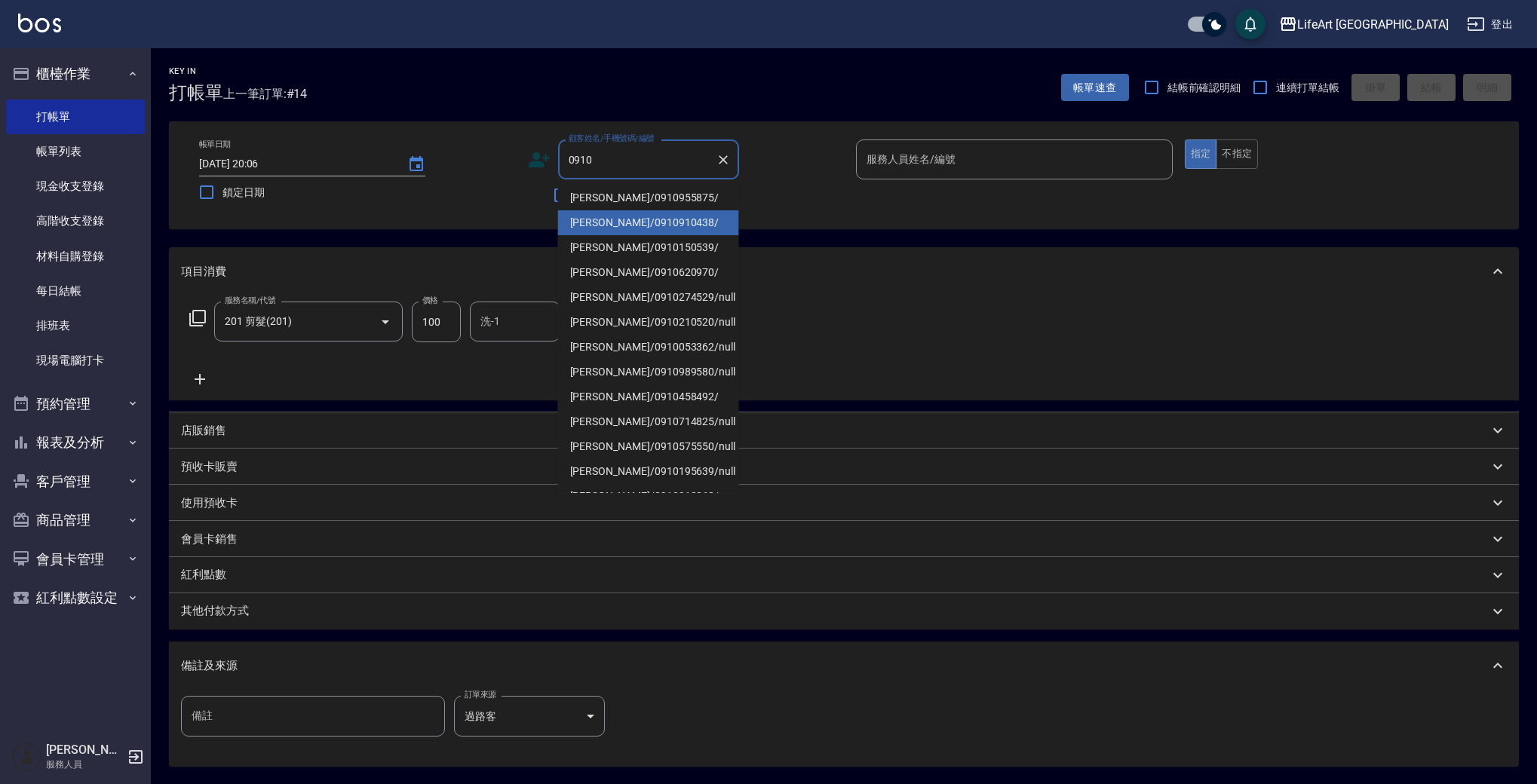
click at [635, 193] on li "[PERSON_NAME]/0910955875/" at bounding box center [648, 198] width 181 height 25
type input "[PERSON_NAME]/0910955875/"
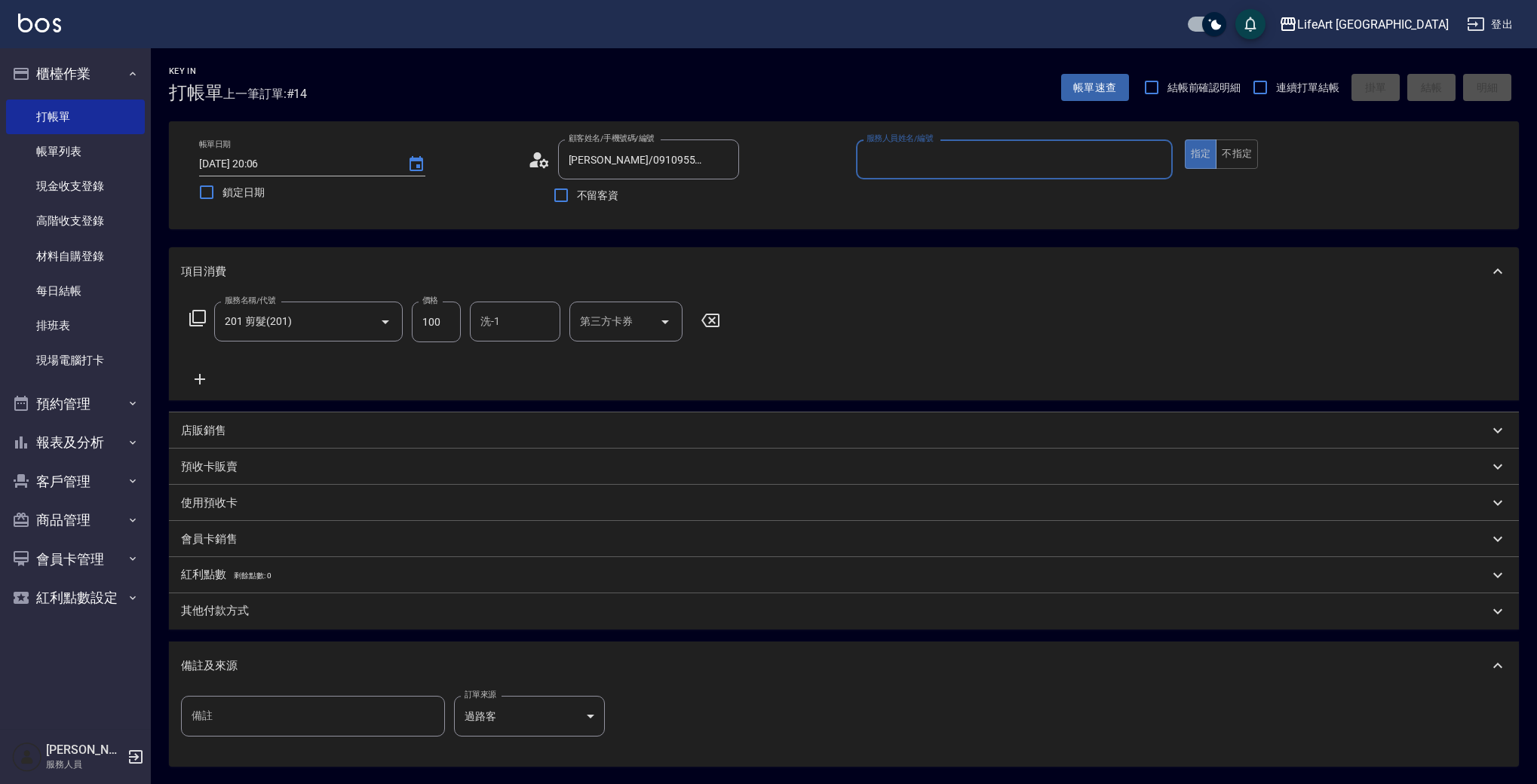
type input "Ashely-A"
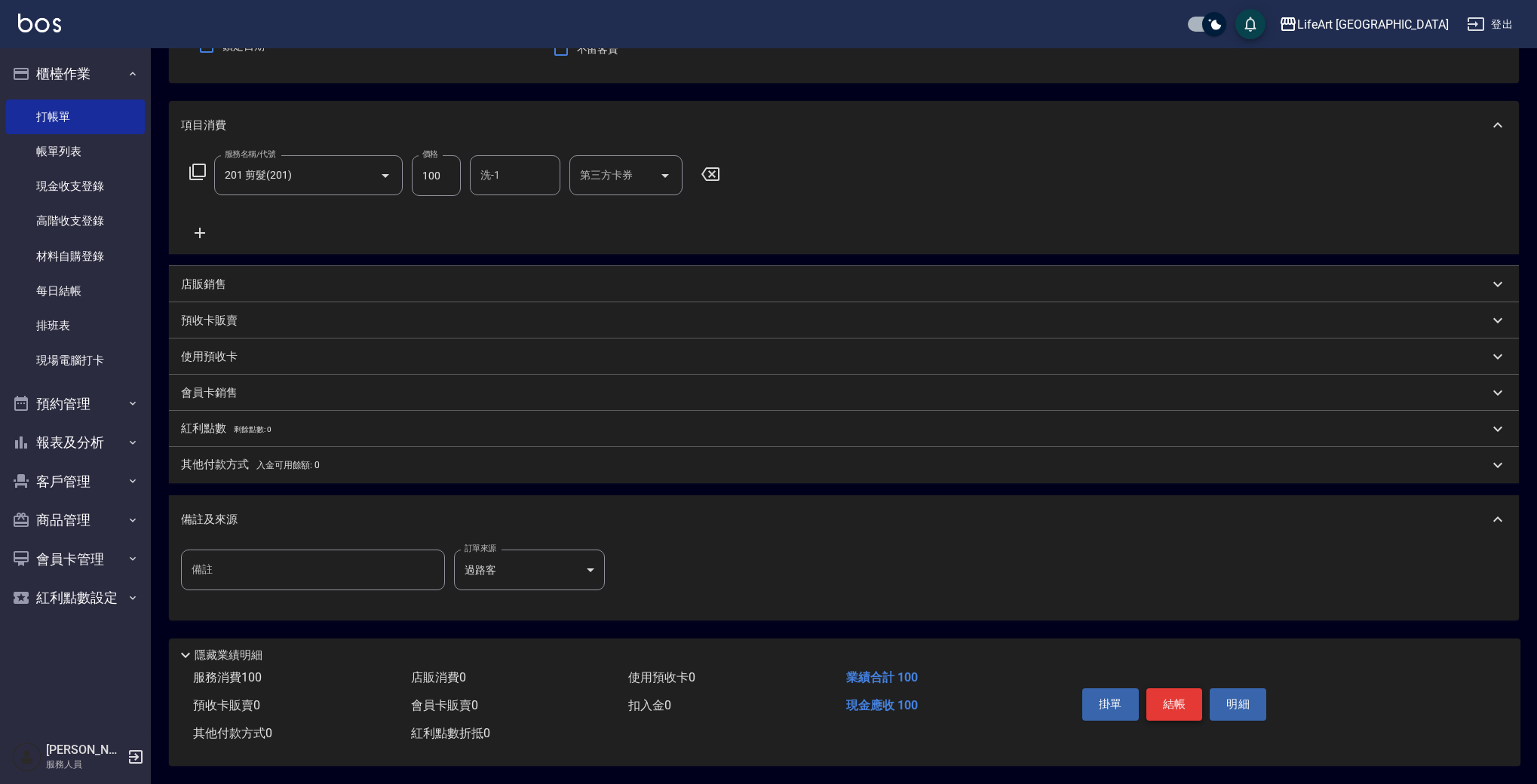
click at [1163, 702] on button "結帳" at bounding box center [1174, 704] width 56 height 32
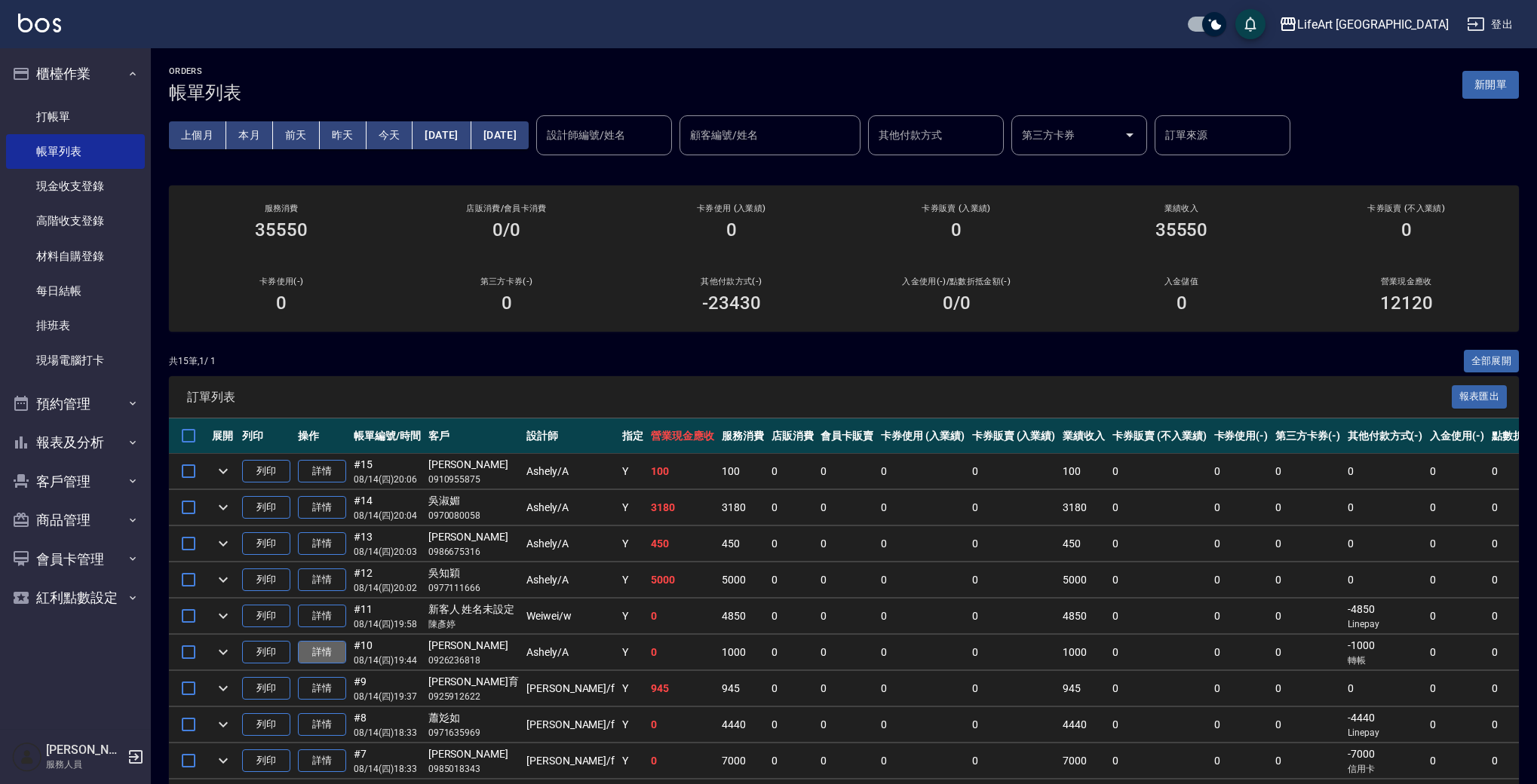
drag, startPoint x: 340, startPoint y: 646, endPoint x: 377, endPoint y: 638, distance: 37.9
click at [358, 645] on tr "列印 詳情 #10 08/14 (四) 19:44 [PERSON_NAME]0926236818 [PERSON_NAME] /A Y 0 1000 0 0…" at bounding box center [926, 652] width 1515 height 36
click at [96, 123] on link "打帳單" at bounding box center [75, 117] width 139 height 35
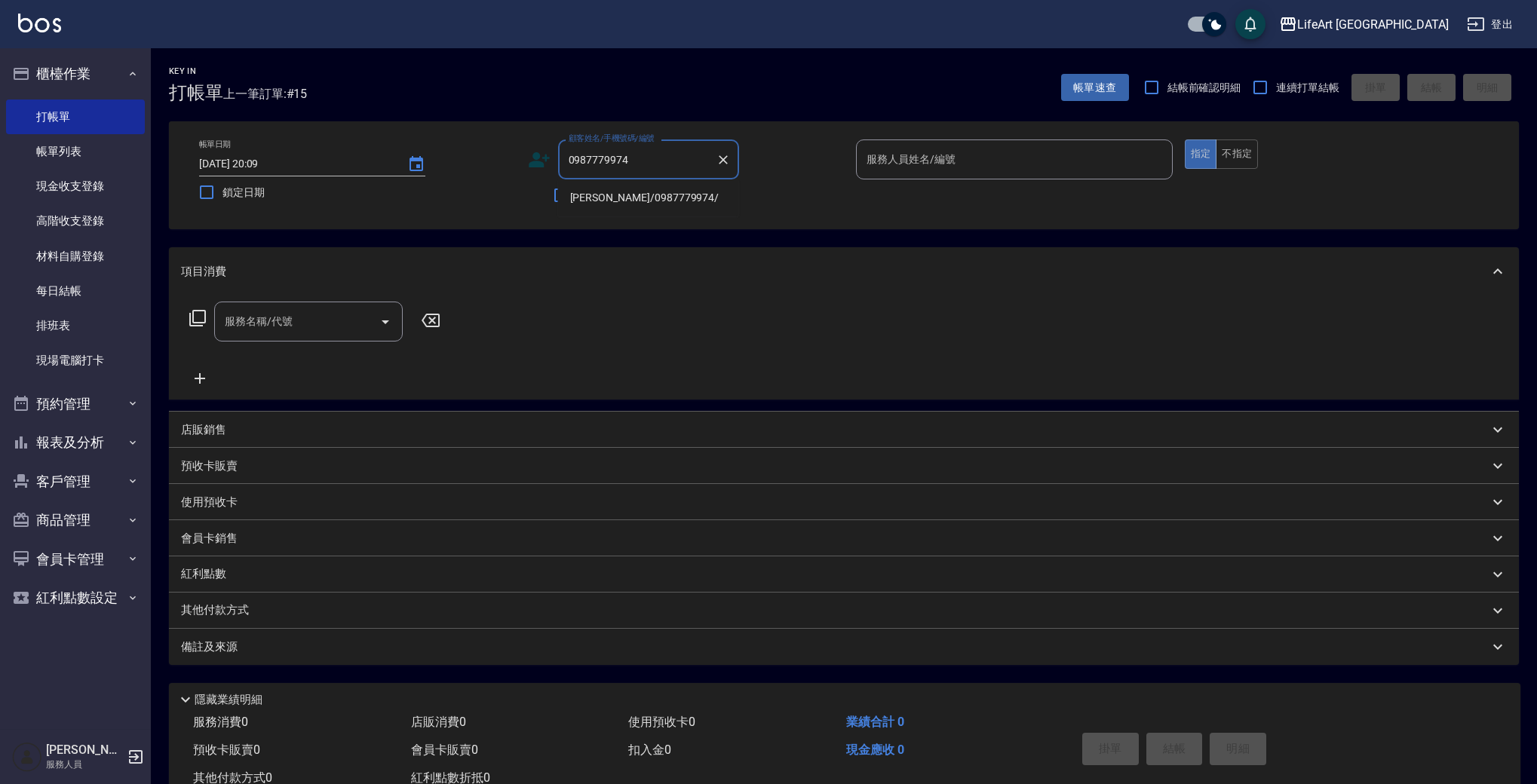
click at [616, 200] on li "[PERSON_NAME]/0987779974/" at bounding box center [648, 198] width 181 height 25
type input "[PERSON_NAME]/0987779974/"
type input "Ashely-A"
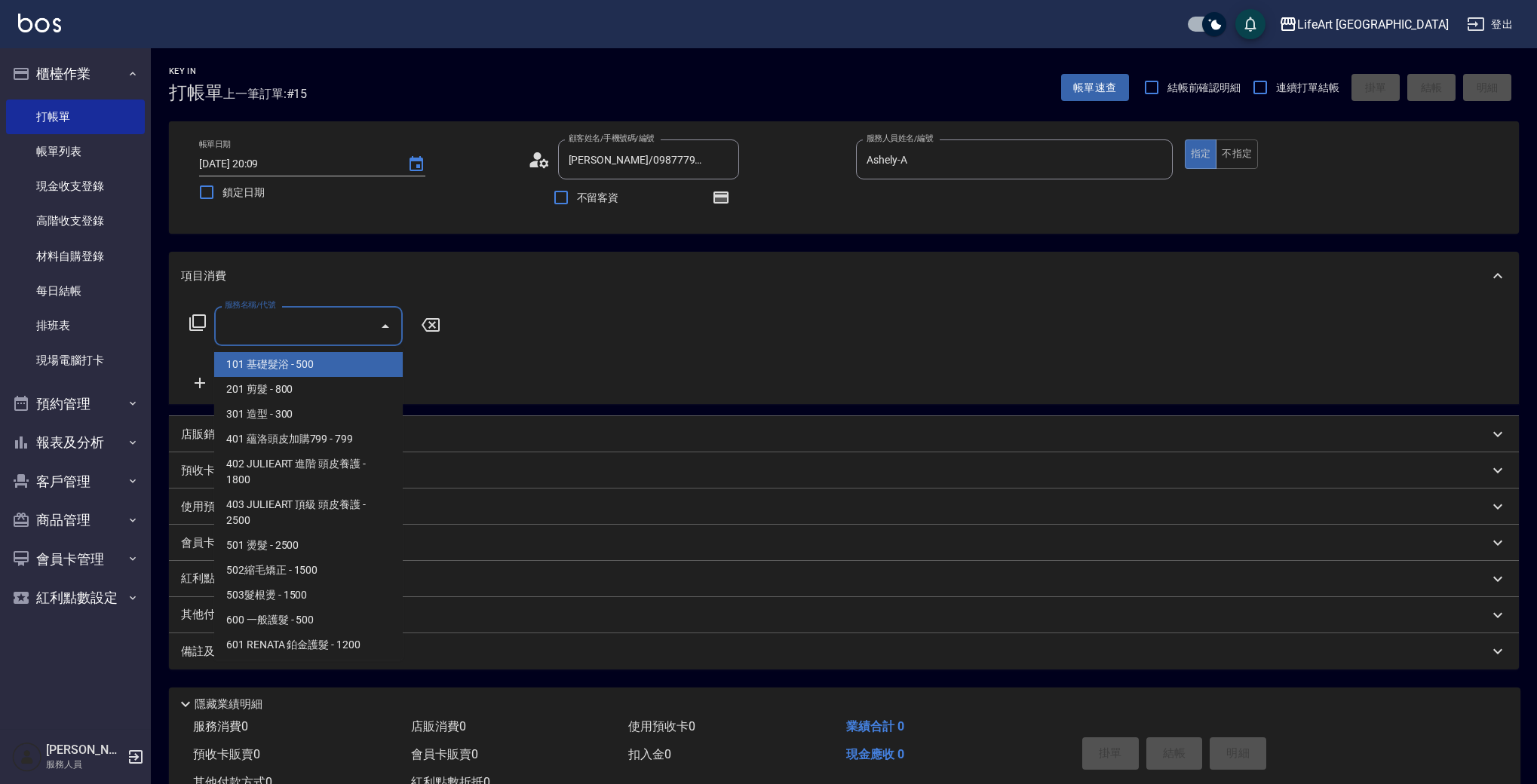
click at [340, 315] on input "服務名稱/代號" at bounding box center [297, 326] width 152 height 26
click at [318, 360] on span "101 基礎髮浴 - 500" at bounding box center [308, 364] width 189 height 25
type input "101 基礎髮浴 (101)"
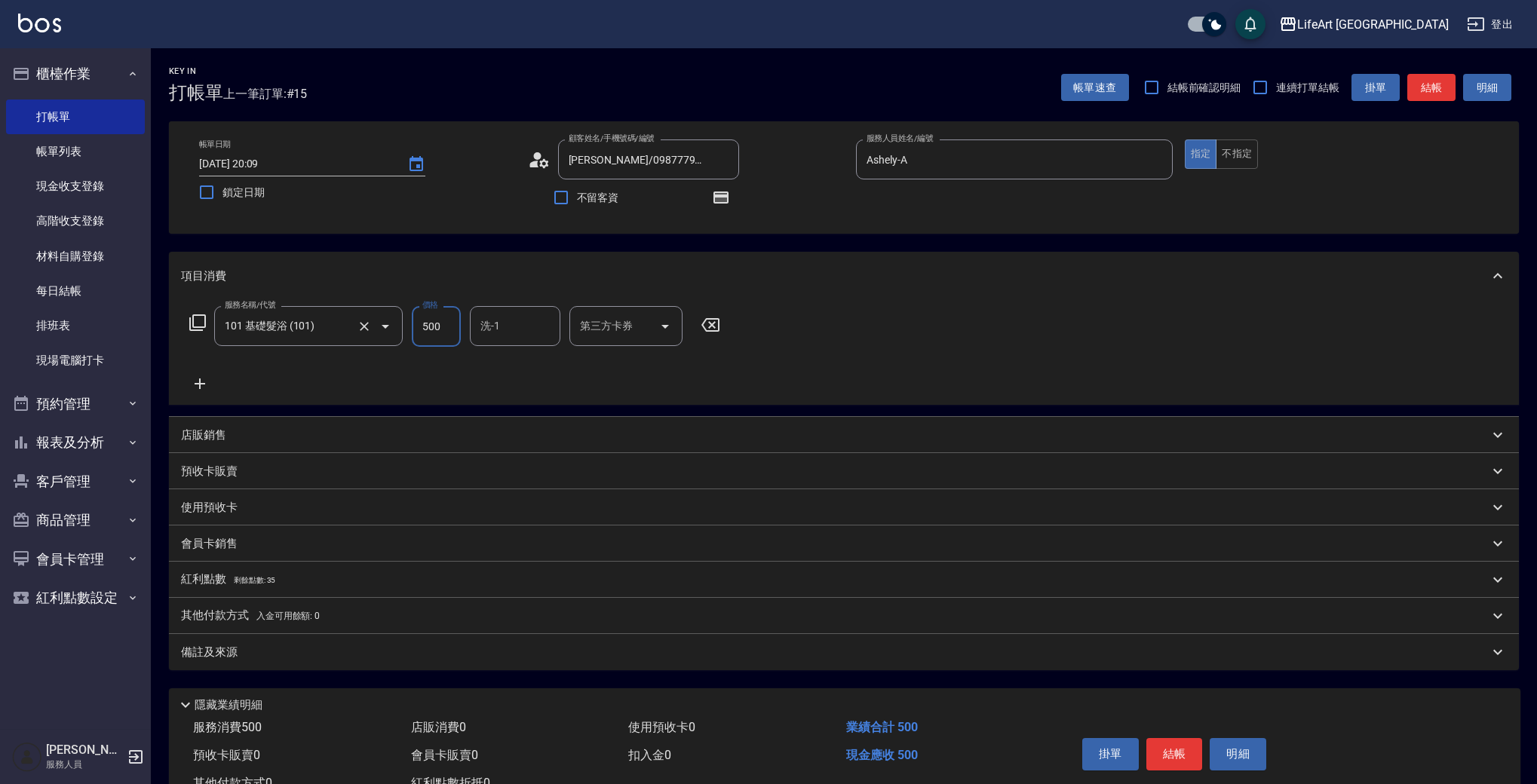
drag, startPoint x: 405, startPoint y: 327, endPoint x: 382, endPoint y: 327, distance: 23.0
click at [382, 327] on div "服務名稱/代號 101 基礎髮浴 (101) 服務名稱/代號 價格 500 價格 洗-1 洗-1 第三方卡券 第三方卡券" at bounding box center [455, 326] width 548 height 41
type input "450"
click at [532, 314] on input "洗-1" at bounding box center [515, 326] width 77 height 26
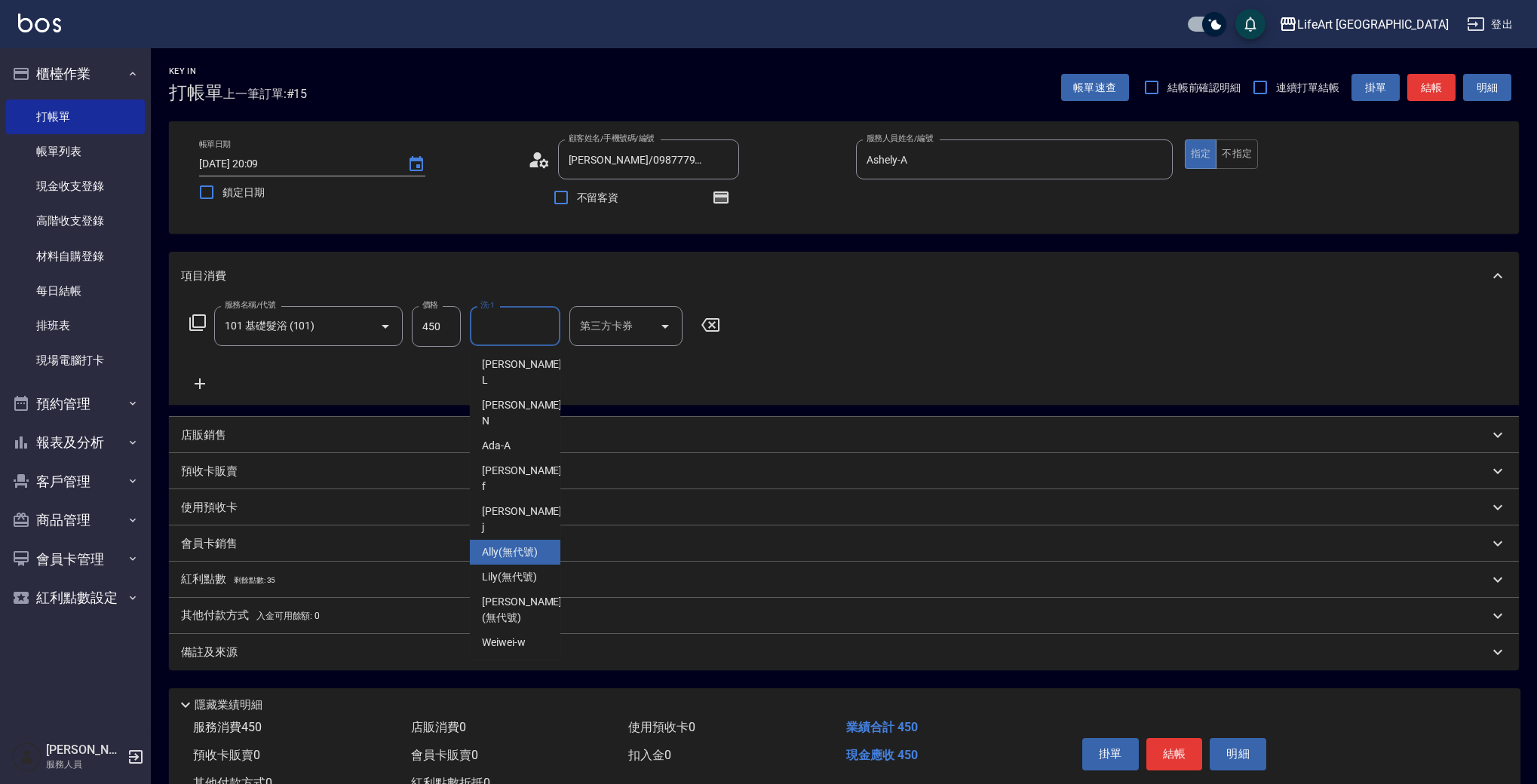
click at [522, 544] on span "Ally (無代號)" at bounding box center [509, 552] width 55 height 16
type input "Ally(無代號)"
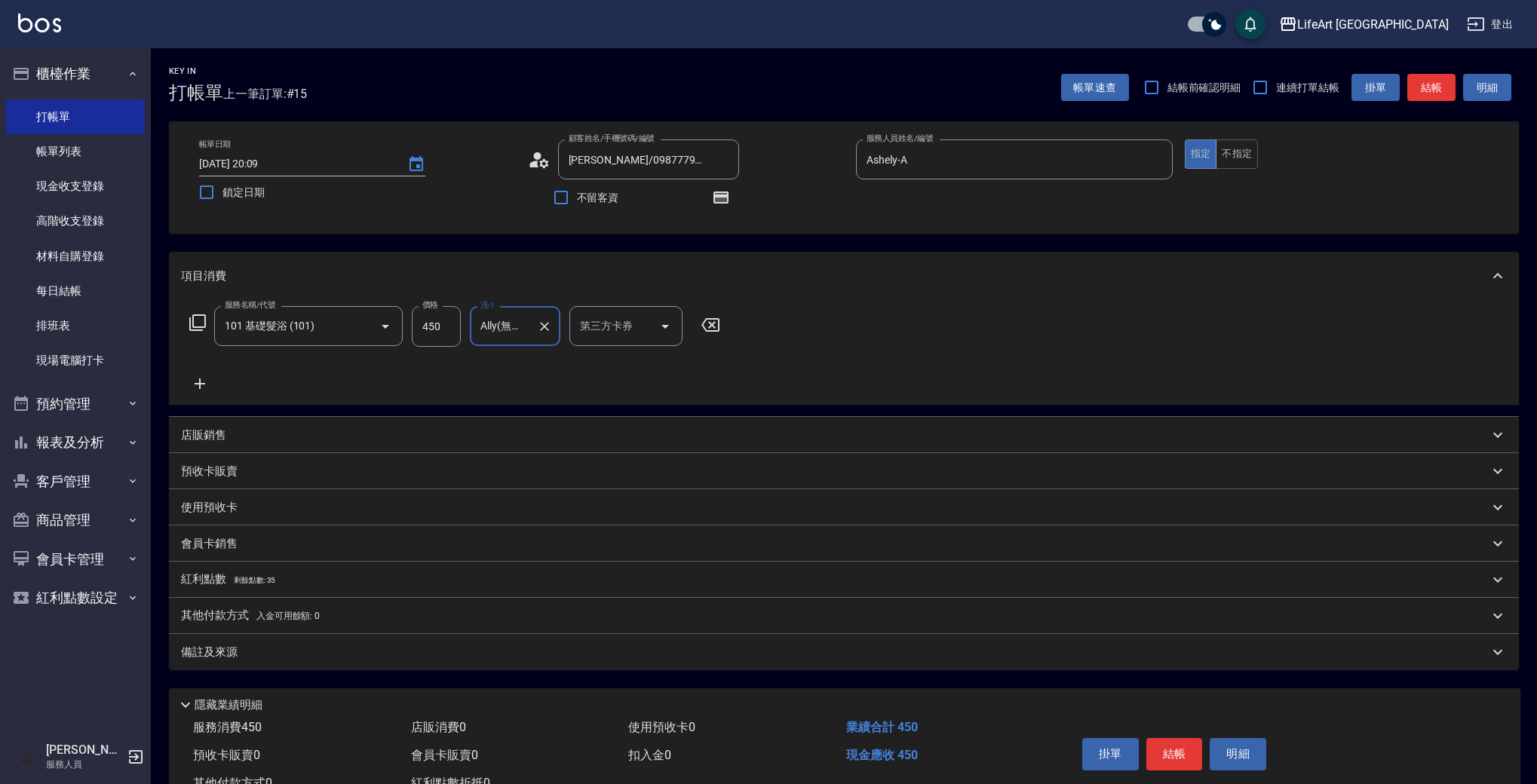
click at [241, 651] on div "備註及來源" at bounding box center [834, 652] width 1307 height 16
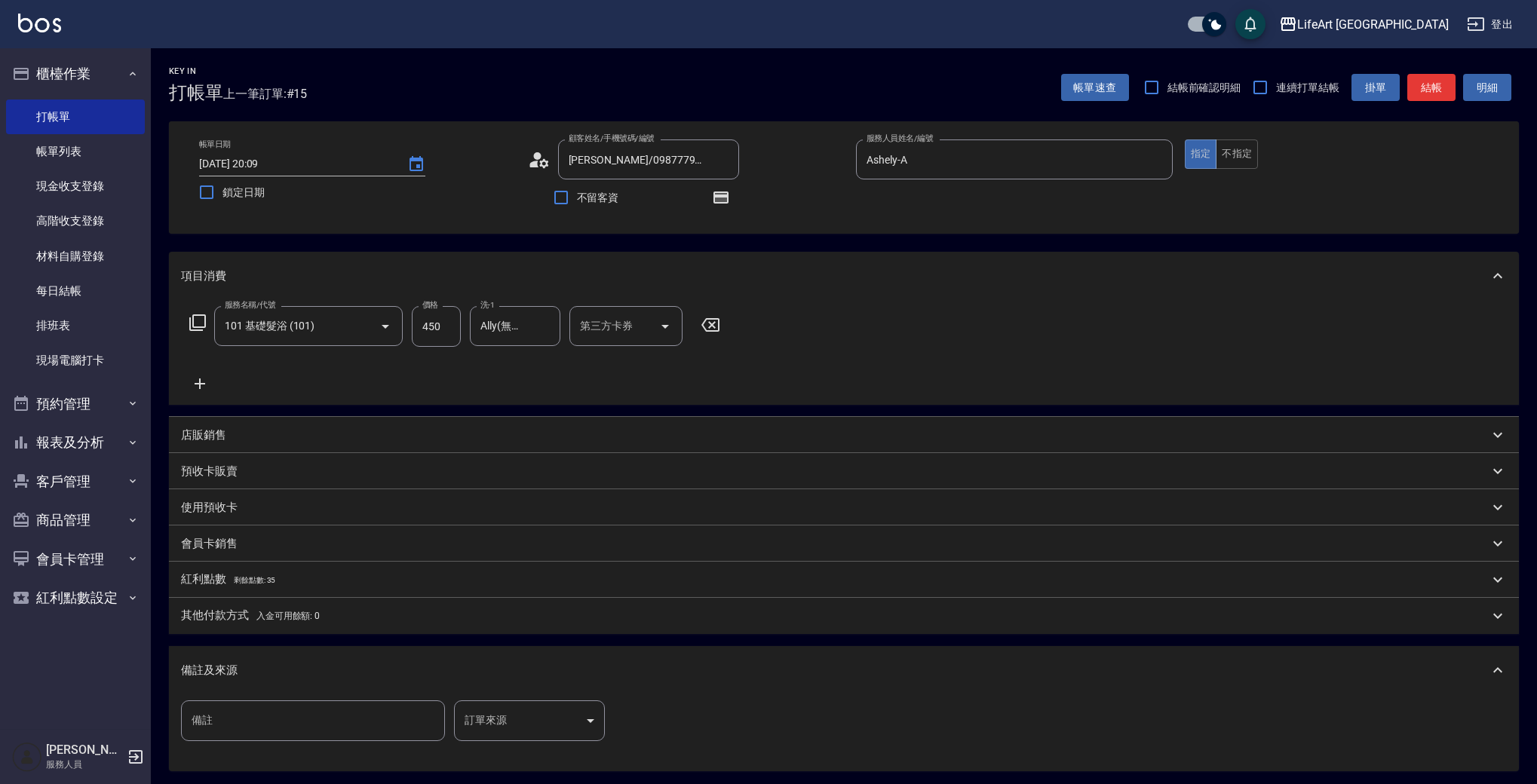
click at [531, 735] on body "LifeArt 蘆洲 登出 櫃檯作業 打帳單 帳單列表 現金收支登錄 高階收支登錄 材料自購登錄 每日結帳 排班表 現場電腦打卡 預約管理 預約管理 單日預約…" at bounding box center [768, 467] width 1537 height 935
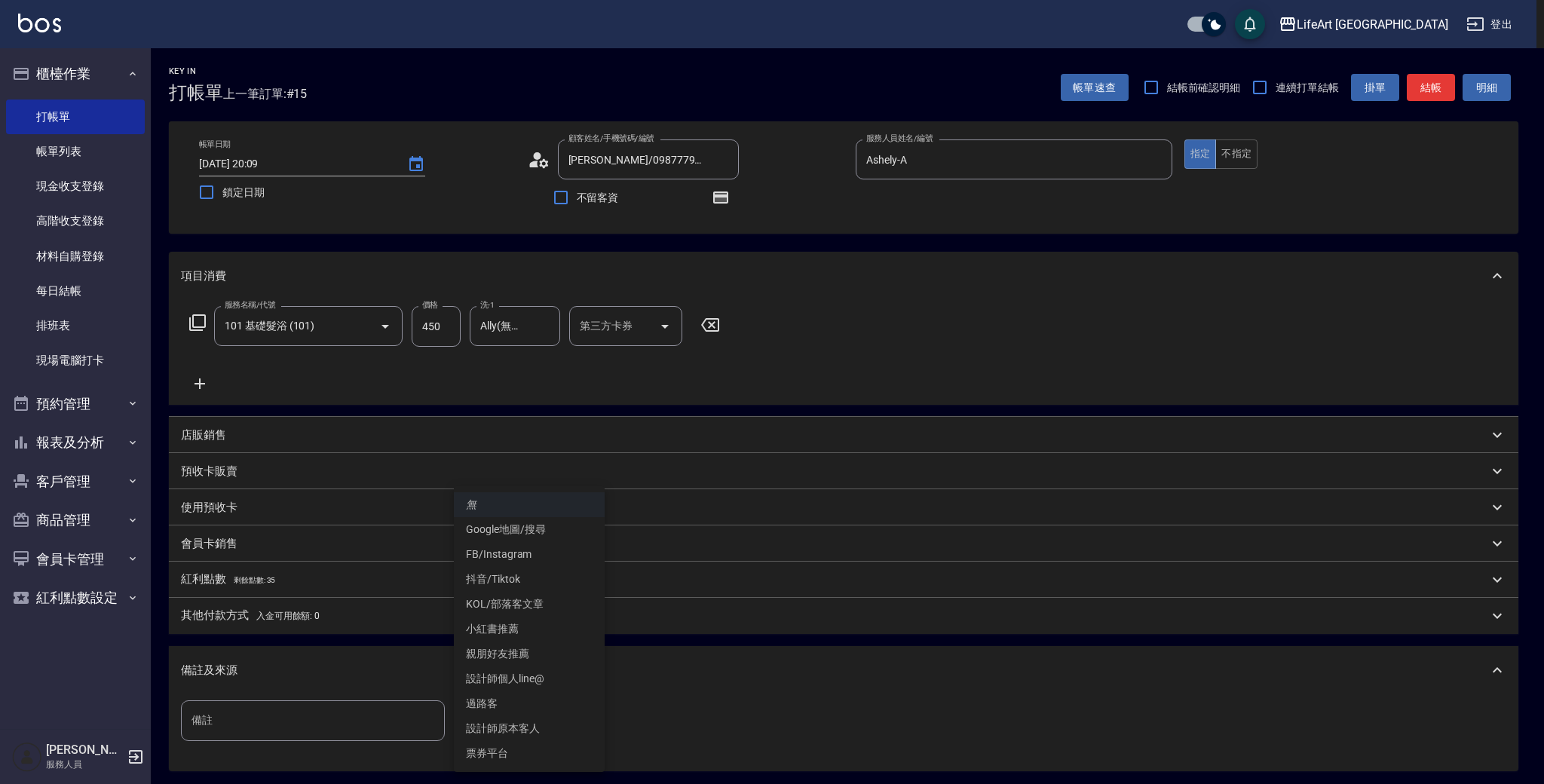
click at [529, 731] on li "設計師原本客人" at bounding box center [529, 729] width 151 height 25
type input "設計師原本客人"
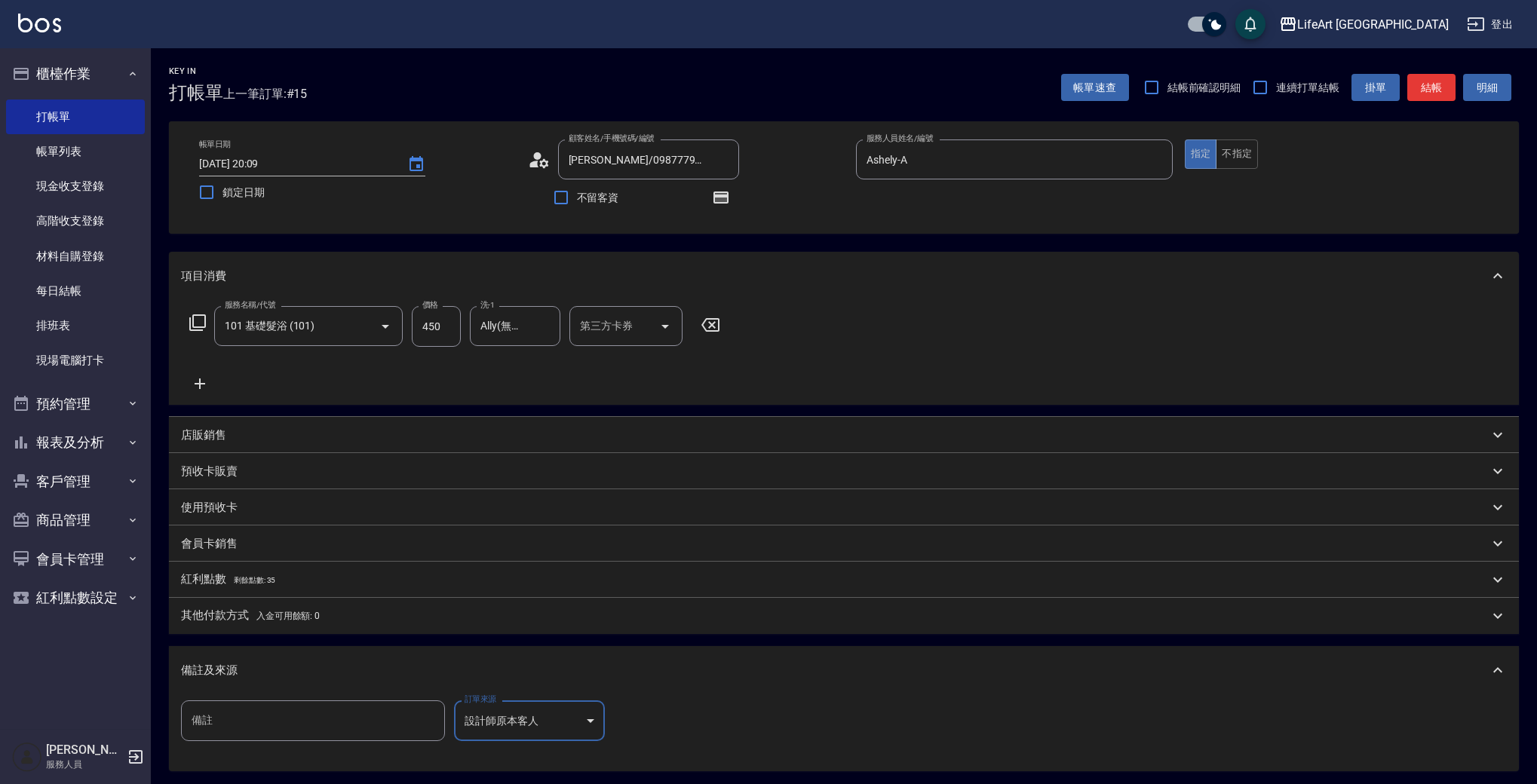
scroll to position [158, 0]
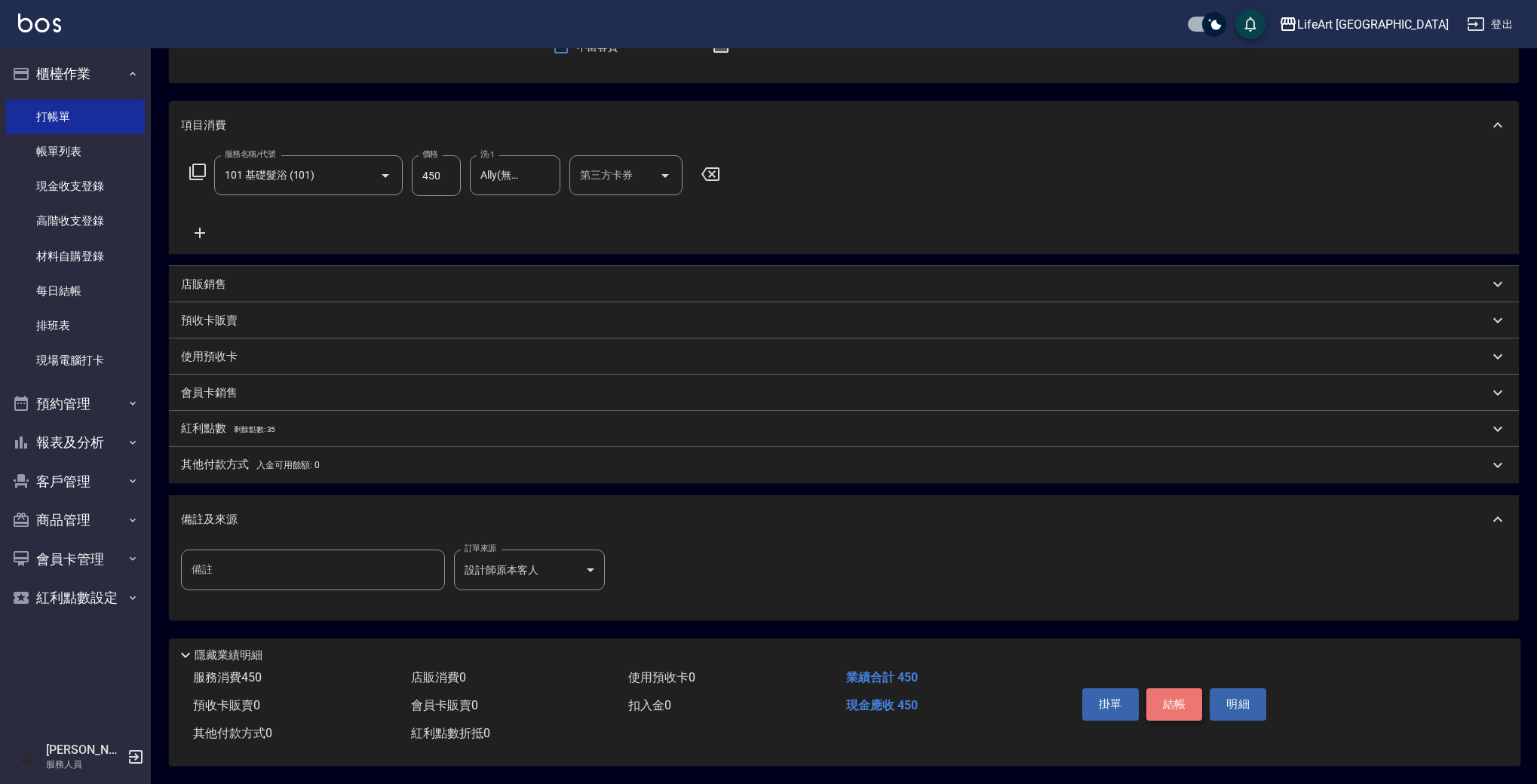
click at [1171, 689] on button "結帳" at bounding box center [1174, 704] width 56 height 32
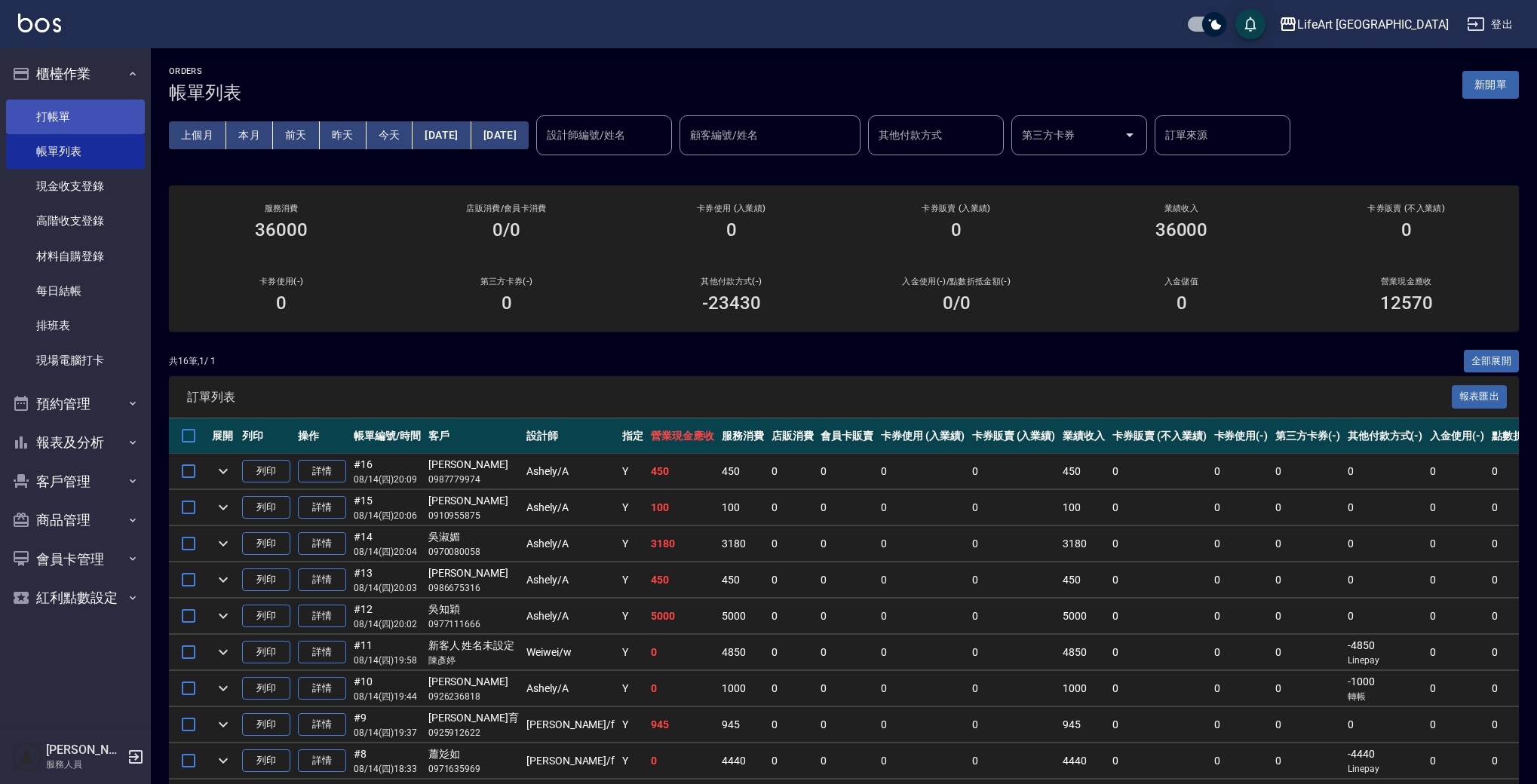
click at [113, 113] on link "打帳單" at bounding box center [75, 117] width 139 height 35
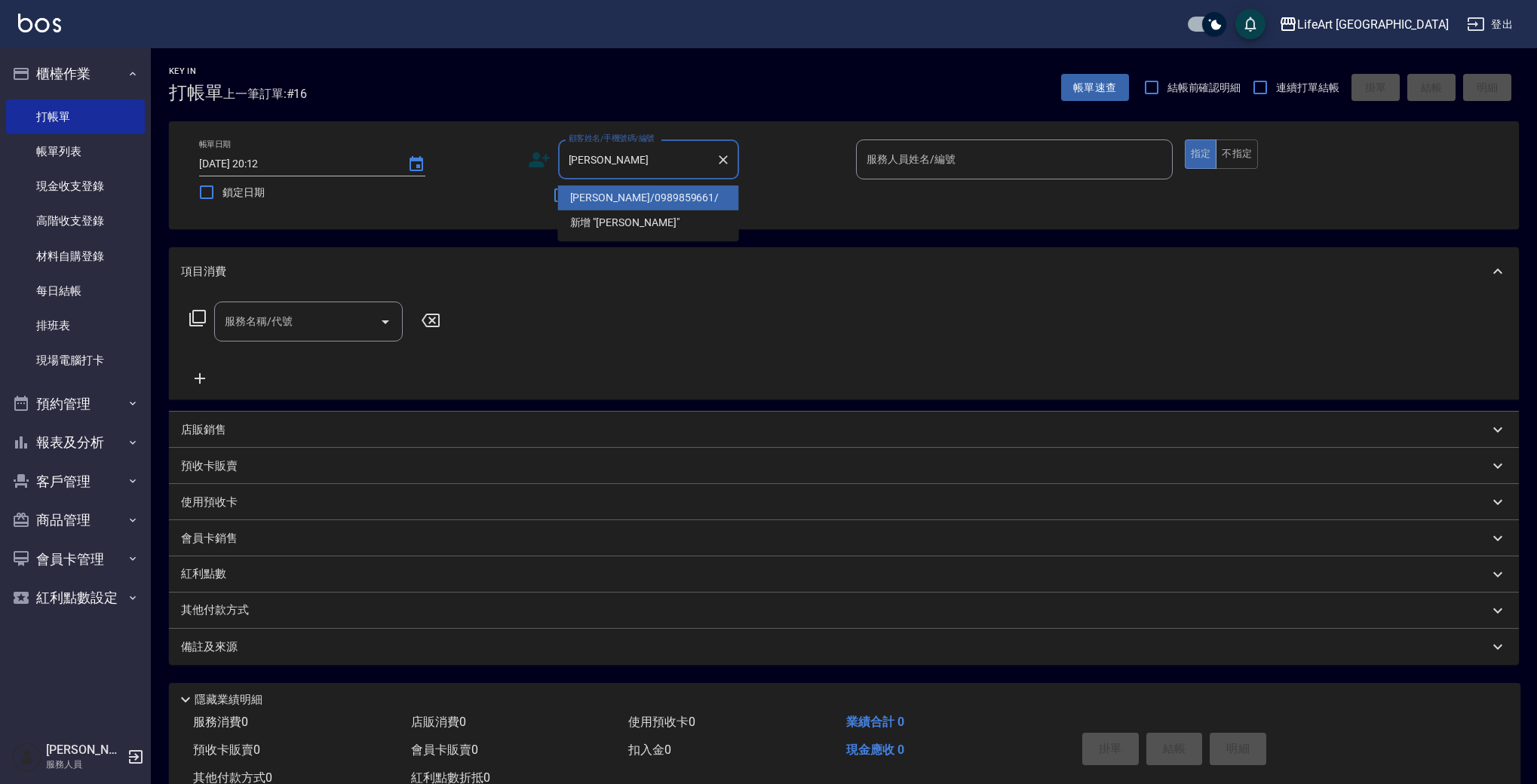
drag, startPoint x: 621, startPoint y: 203, endPoint x: 538, endPoint y: 238, distance: 90.1
click at [621, 202] on li "[PERSON_NAME]/0989859661/" at bounding box center [648, 198] width 181 height 25
type input "[PERSON_NAME]/0989859661/"
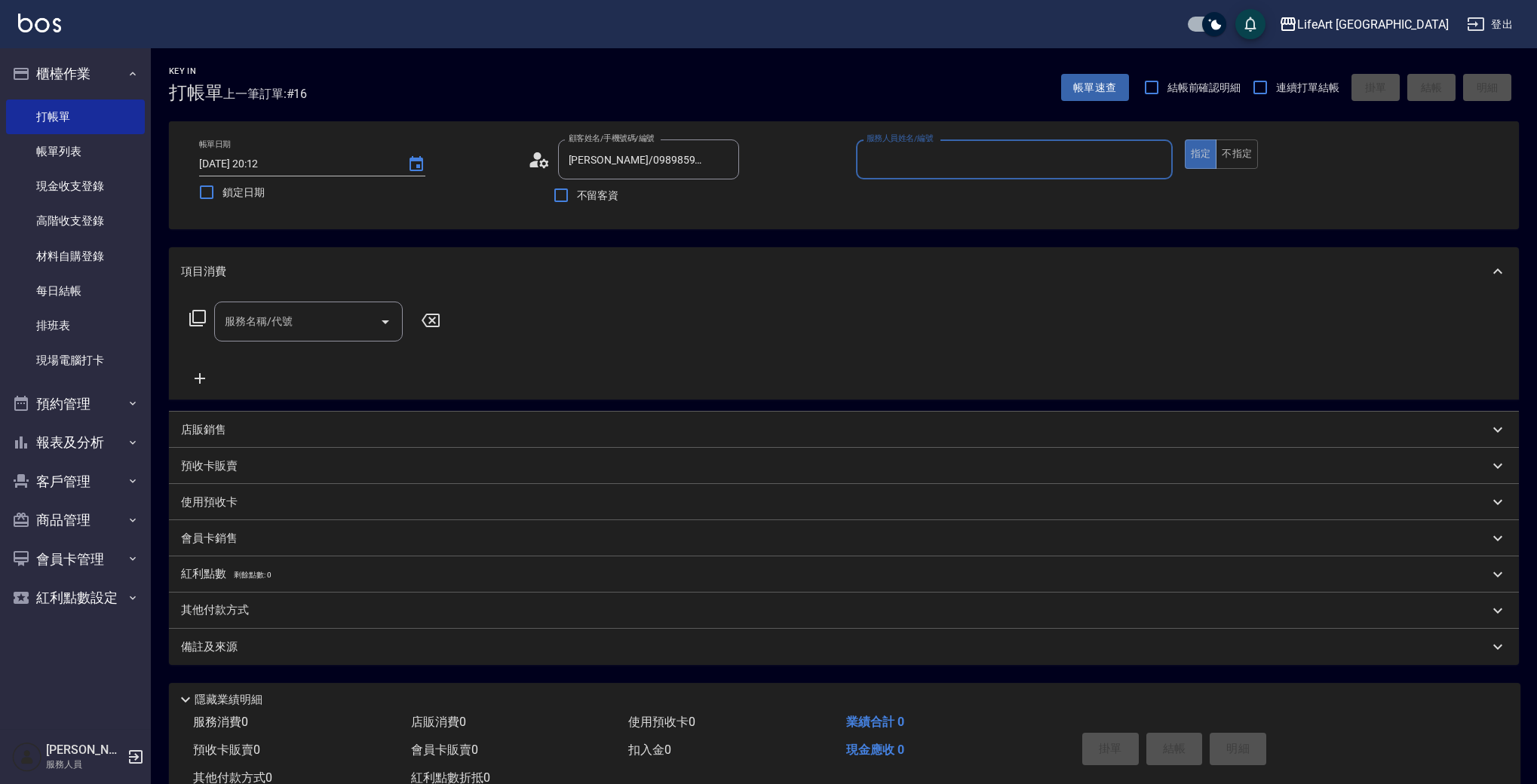
type input "Weiwei-w"
click at [250, 333] on input "服務名稱/代號" at bounding box center [297, 326] width 152 height 26
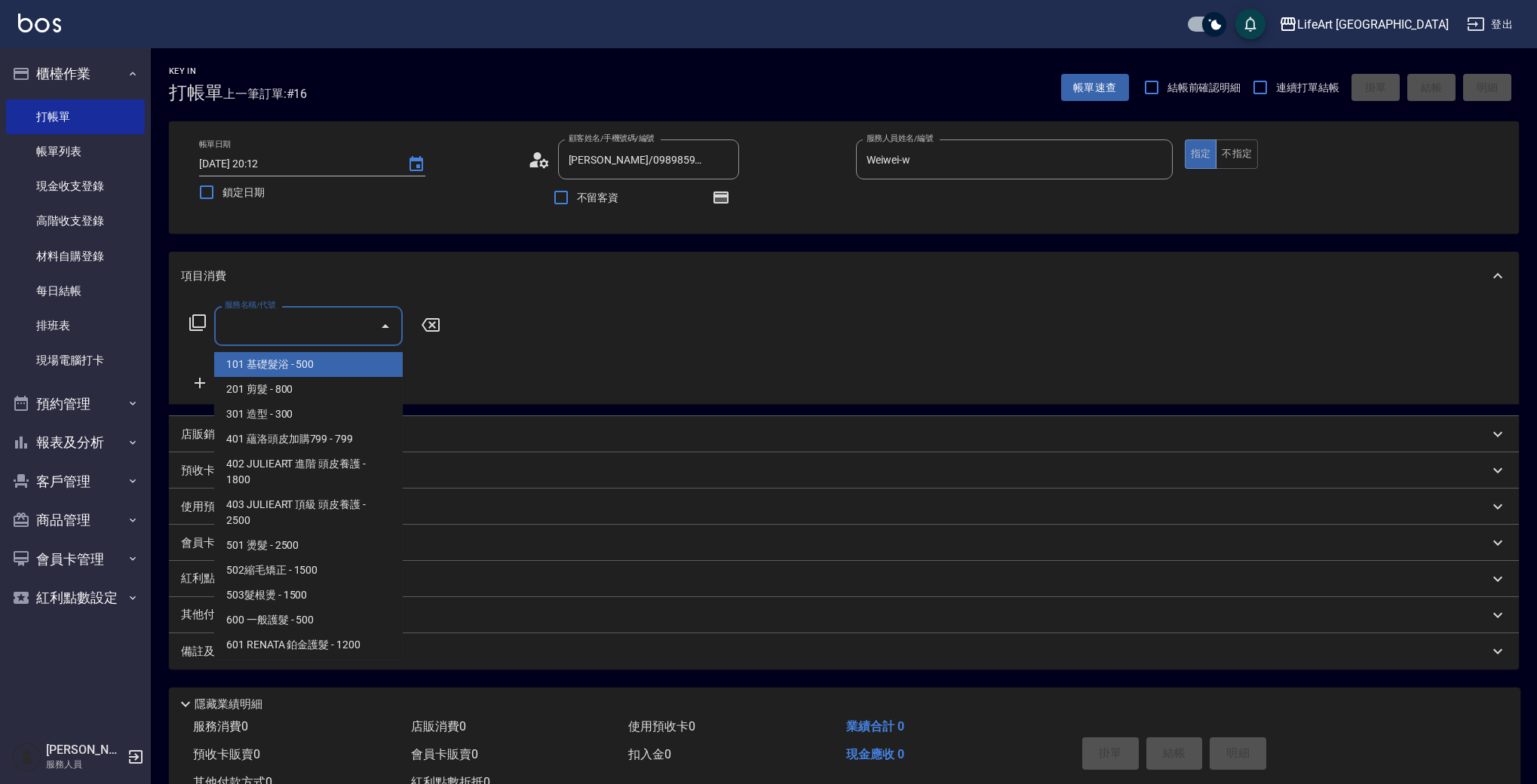
click at [254, 367] on span "101 基礎髮浴 - 500" at bounding box center [308, 364] width 189 height 25
type input "101 基礎髮浴 (101)"
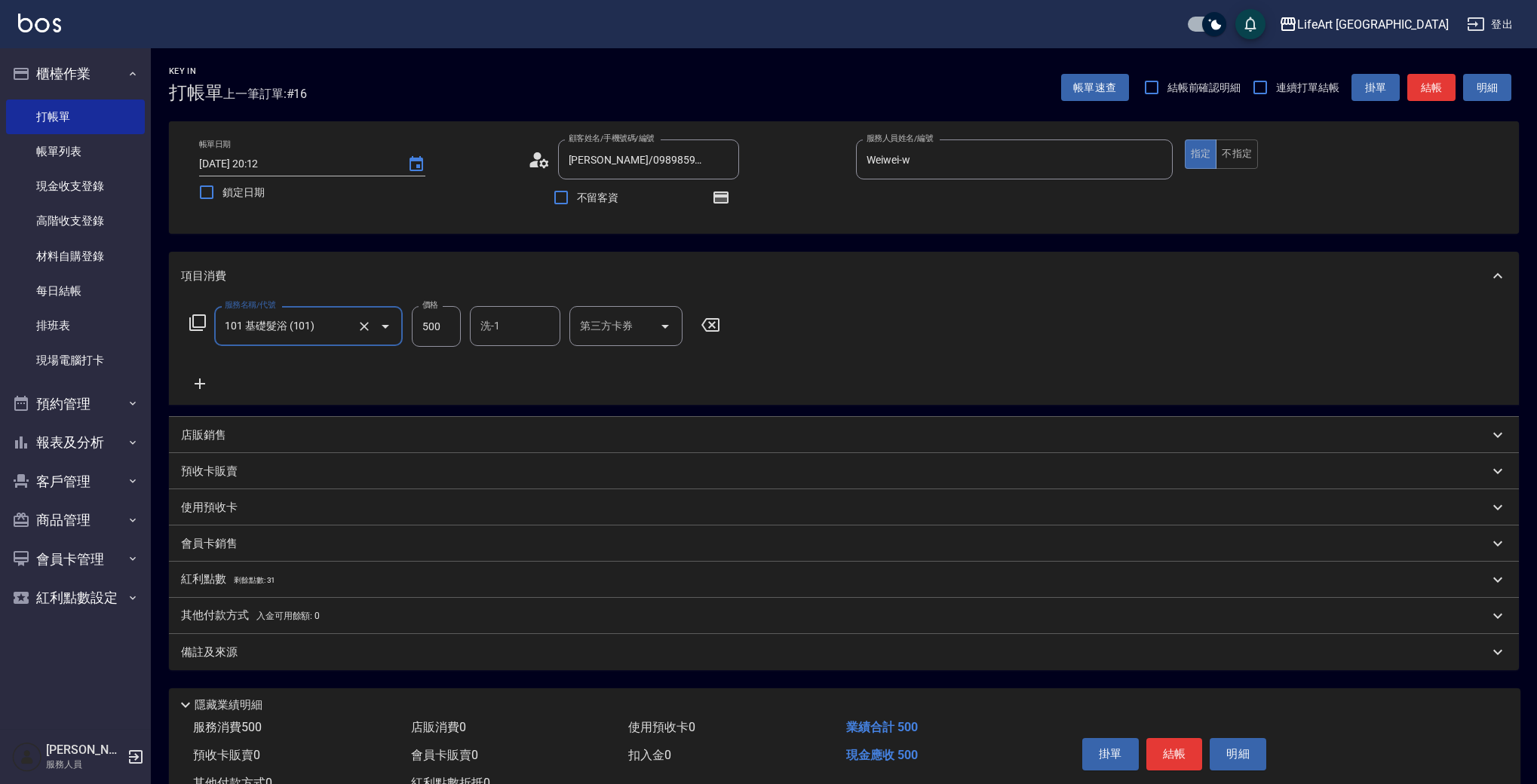
click at [295, 648] on div "備註及來源" at bounding box center [834, 652] width 1307 height 16
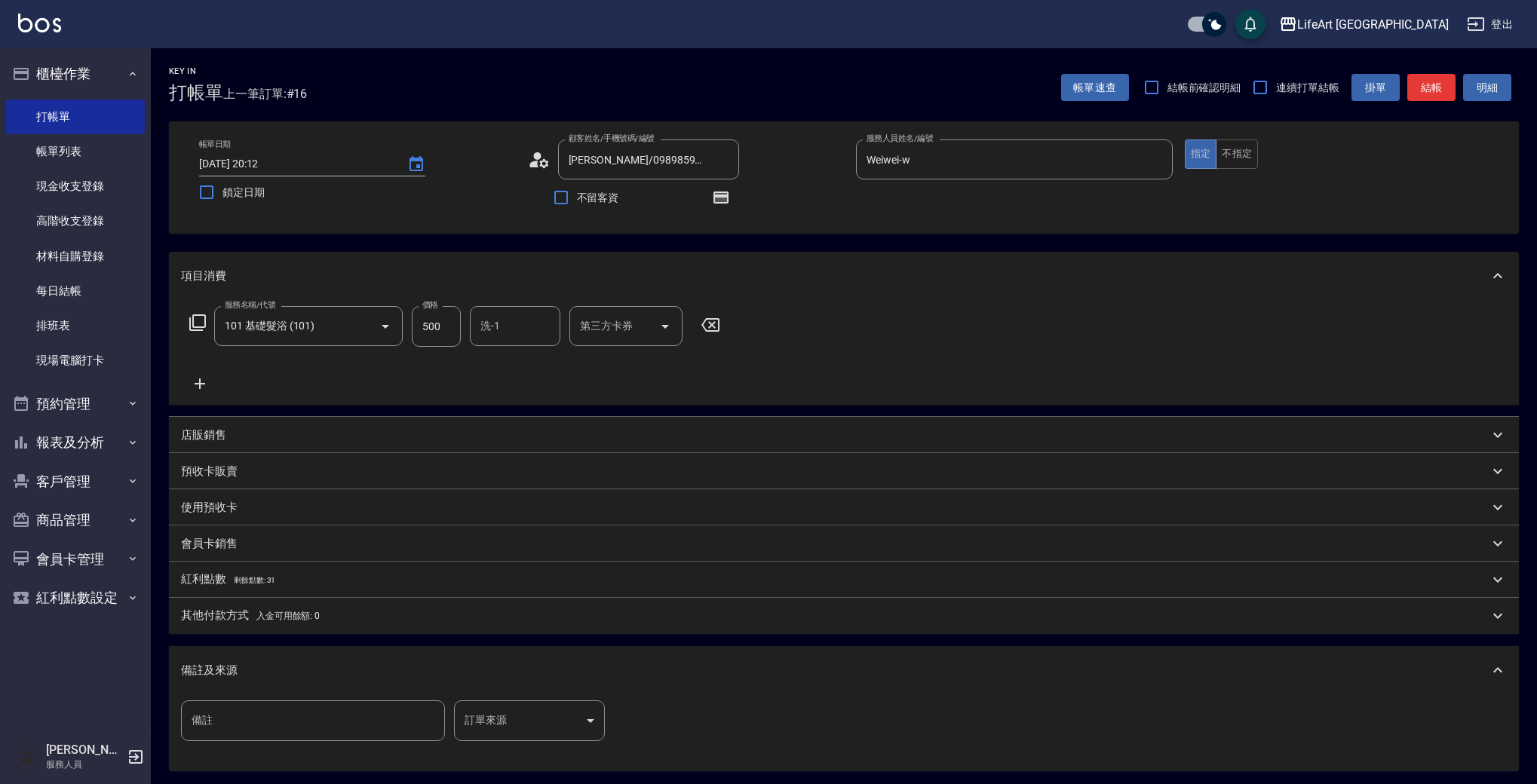
click at [503, 729] on body "LifeArt 蘆洲 登出 櫃檯作業 打帳單 帳單列表 現金收支登錄 高階收支登錄 材料自購登錄 每日結帳 排班表 現場電腦打卡 預約管理 預約管理 單日預約…" at bounding box center [768, 467] width 1537 height 935
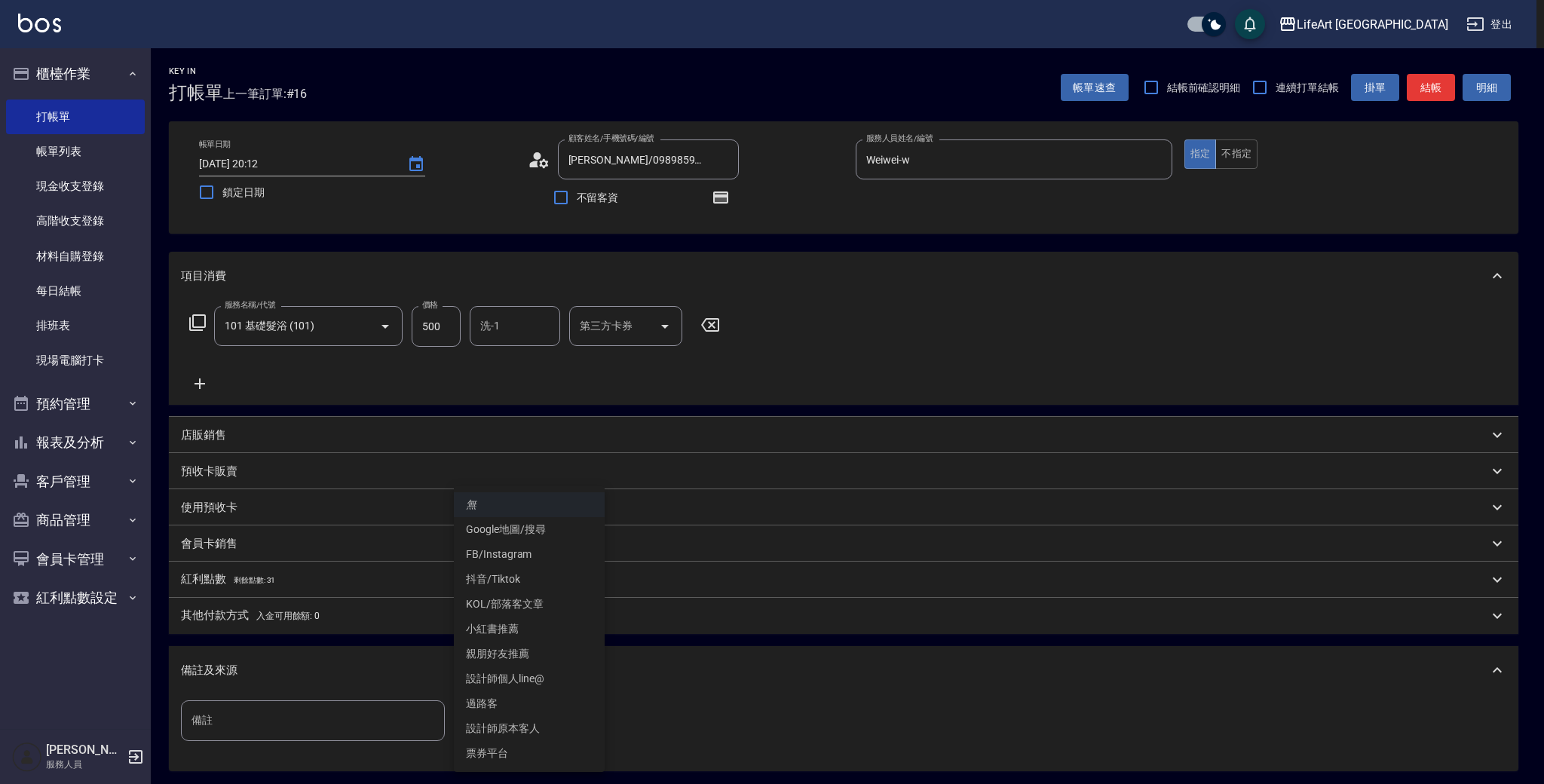
click at [516, 729] on li "設計師原本客人" at bounding box center [529, 729] width 151 height 25
type input "設計師原本客人"
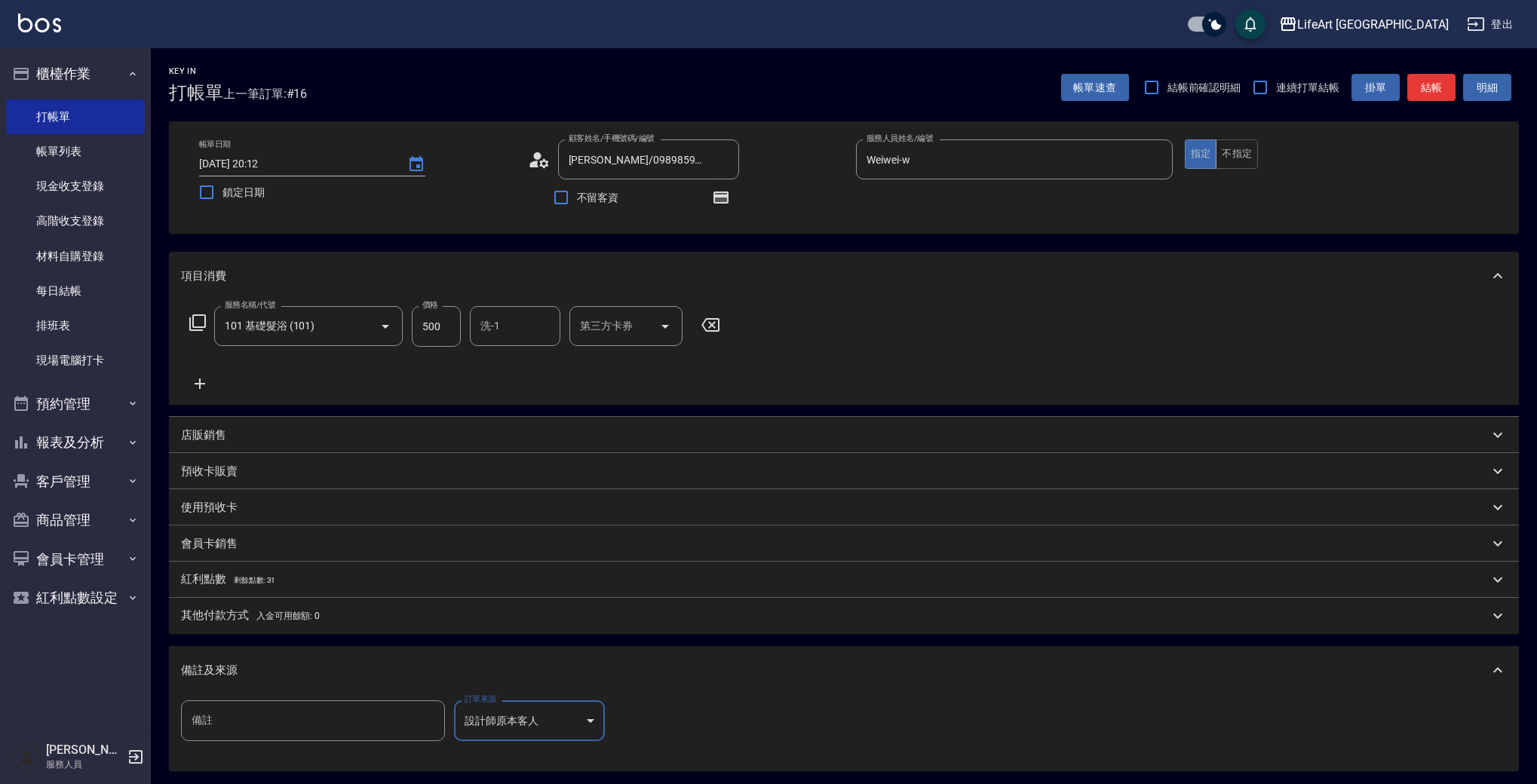
click at [722, 198] on icon "button" at bounding box center [721, 198] width 12 height 9
click at [871, 206] on div "帳單日期 [DATE] 20:12 鎖定日期 顧客姓名/手機號碼/編號 [PERSON_NAME]/0989859661/ 顧客姓名/手機號碼/編號 不留客資…" at bounding box center [844, 178] width 1313 height 76
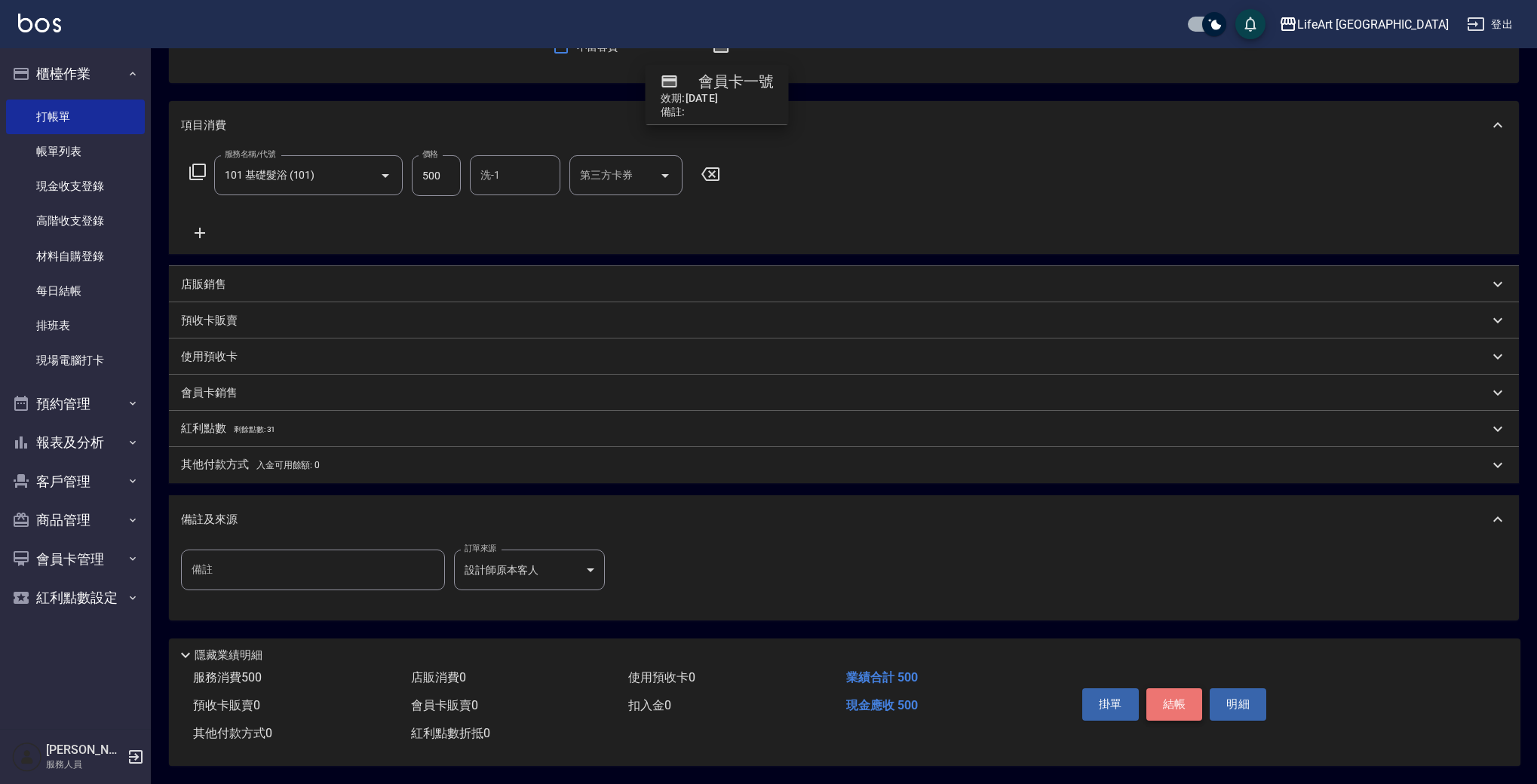
click at [1169, 697] on button "結帳" at bounding box center [1174, 704] width 56 height 32
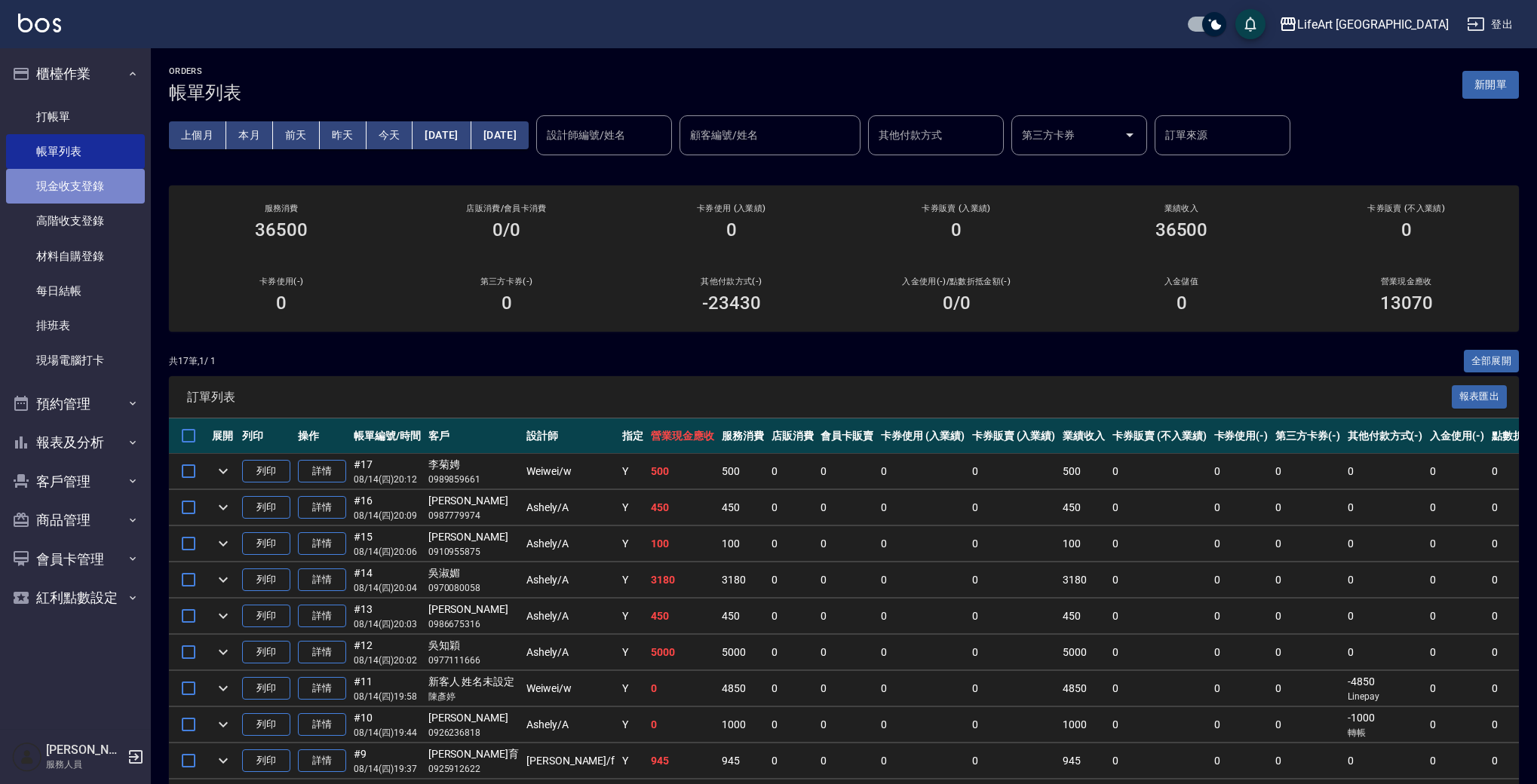
click at [91, 190] on link "現金收支登錄" at bounding box center [75, 186] width 139 height 35
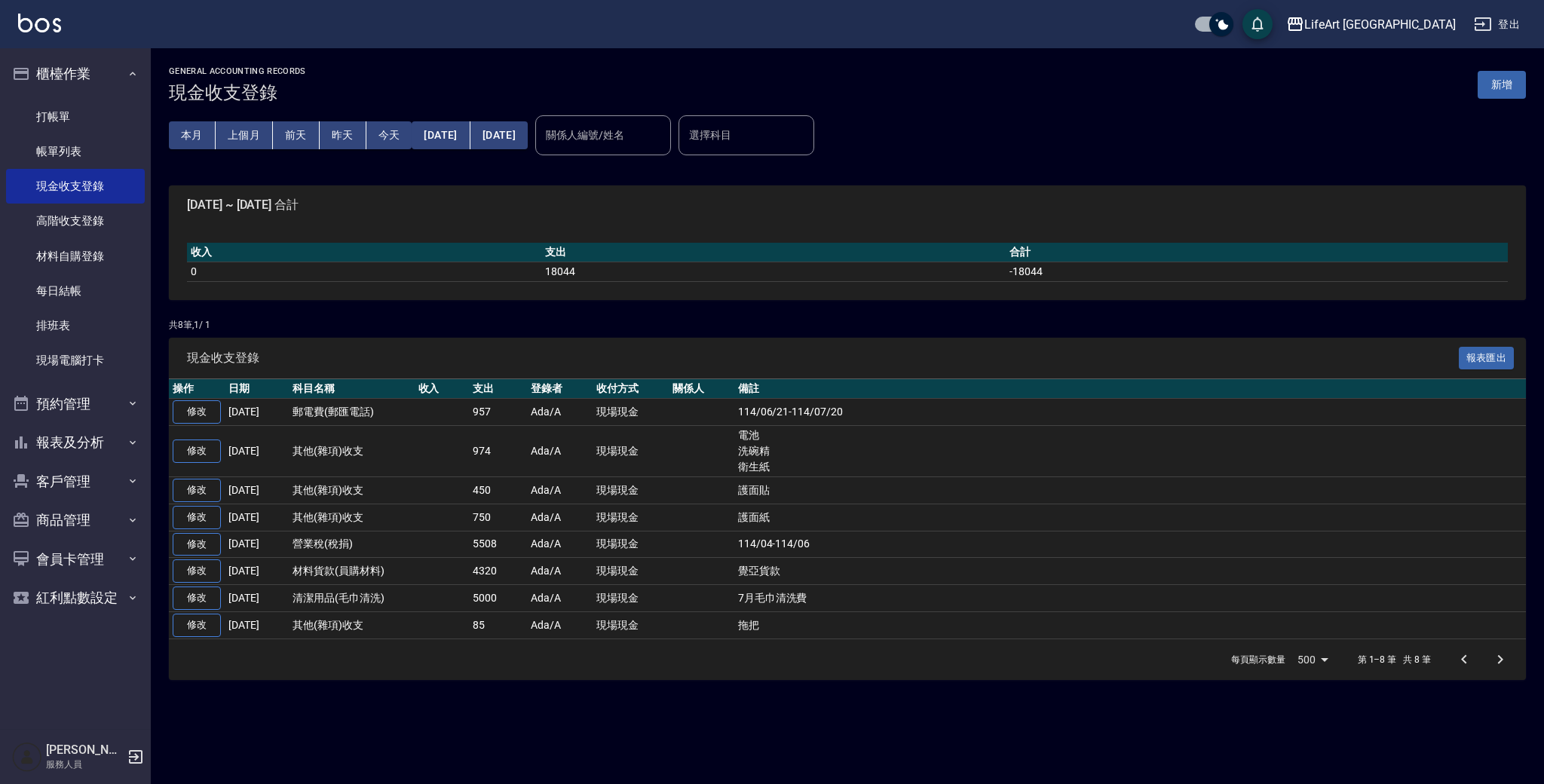
click at [1515, 81] on button "新增" at bounding box center [1502, 85] width 49 height 28
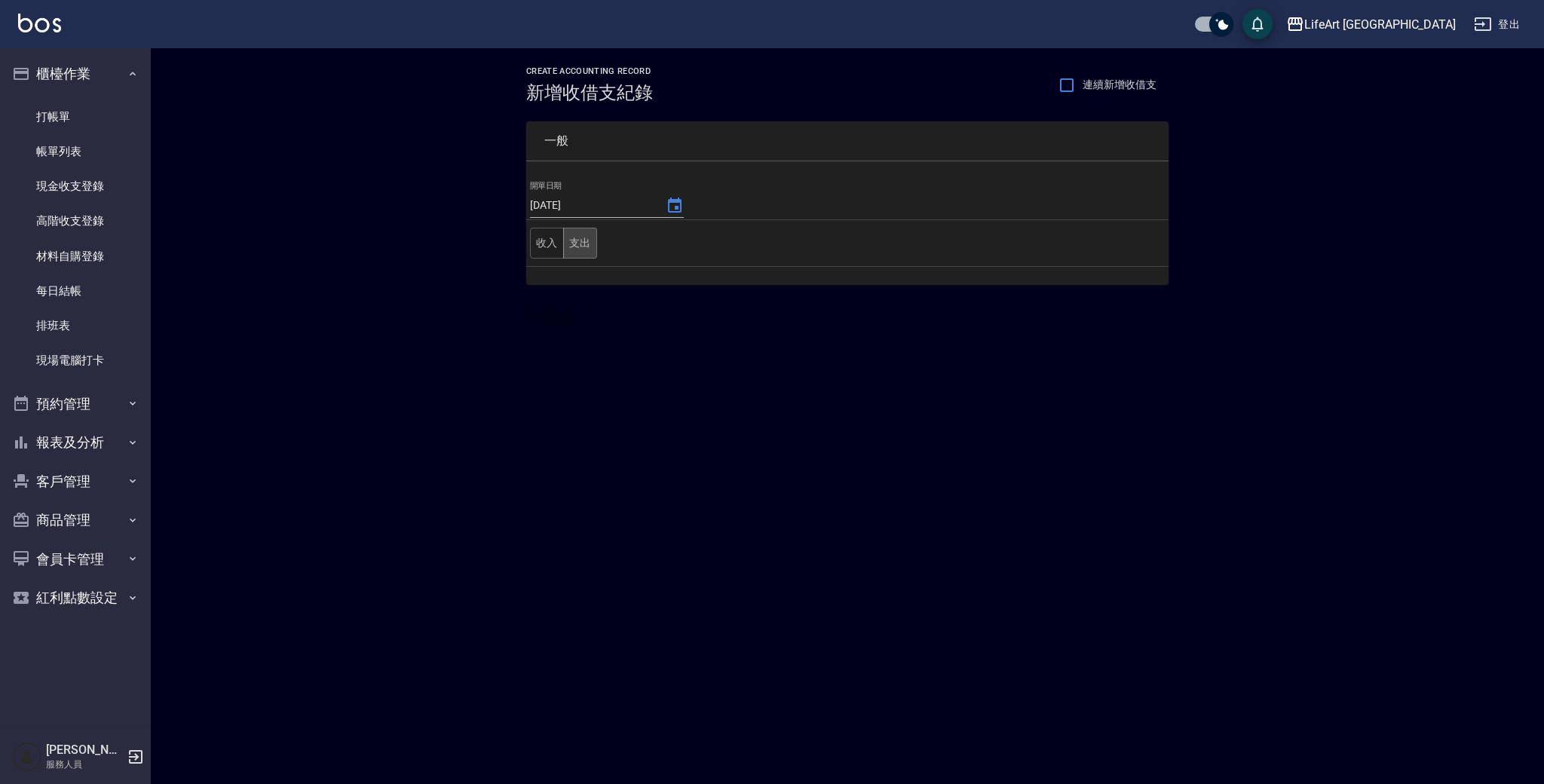
click at [570, 245] on button "支出" at bounding box center [580, 243] width 34 height 31
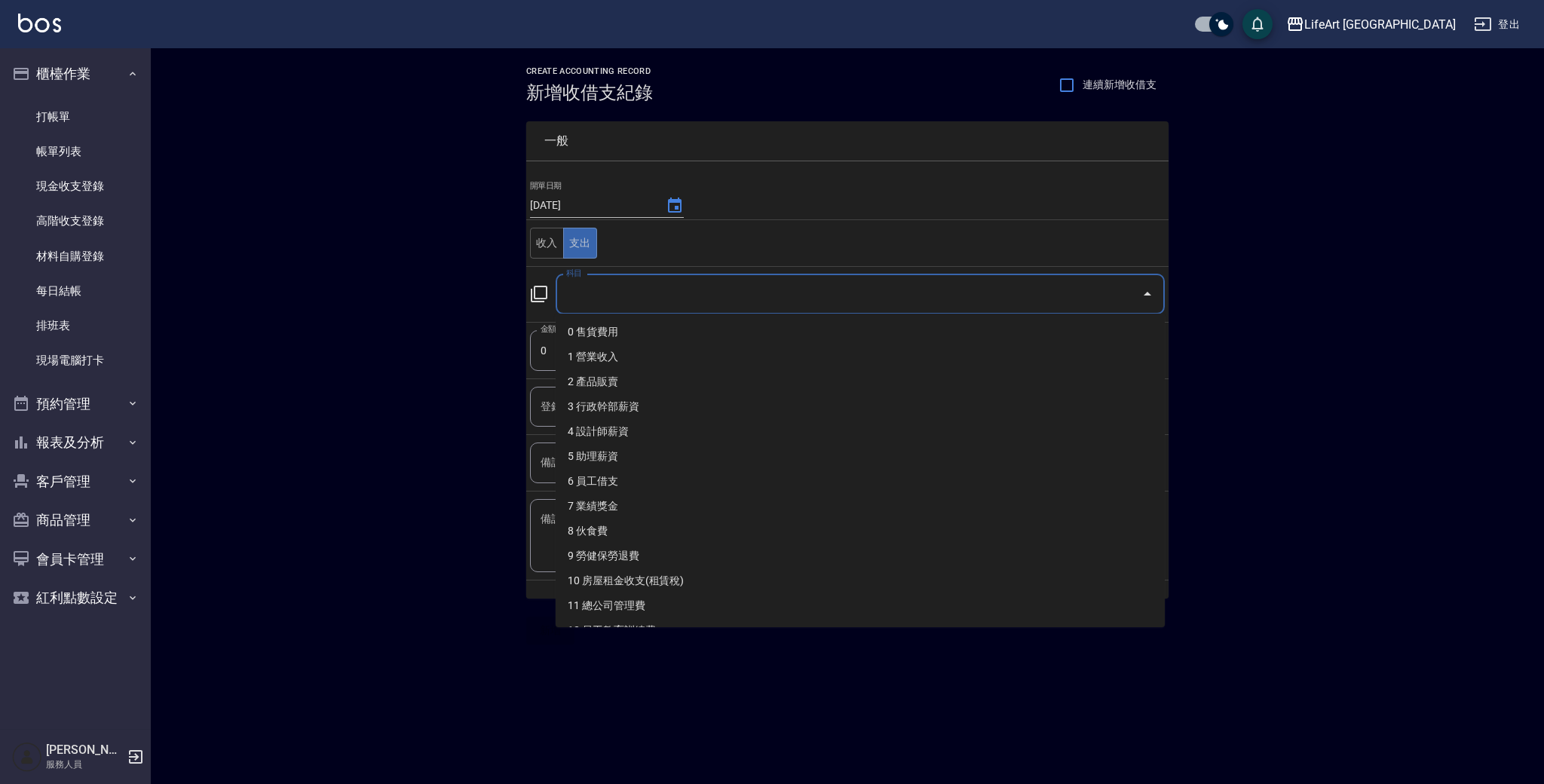
click at [595, 295] on input "科目" at bounding box center [848, 295] width 573 height 26
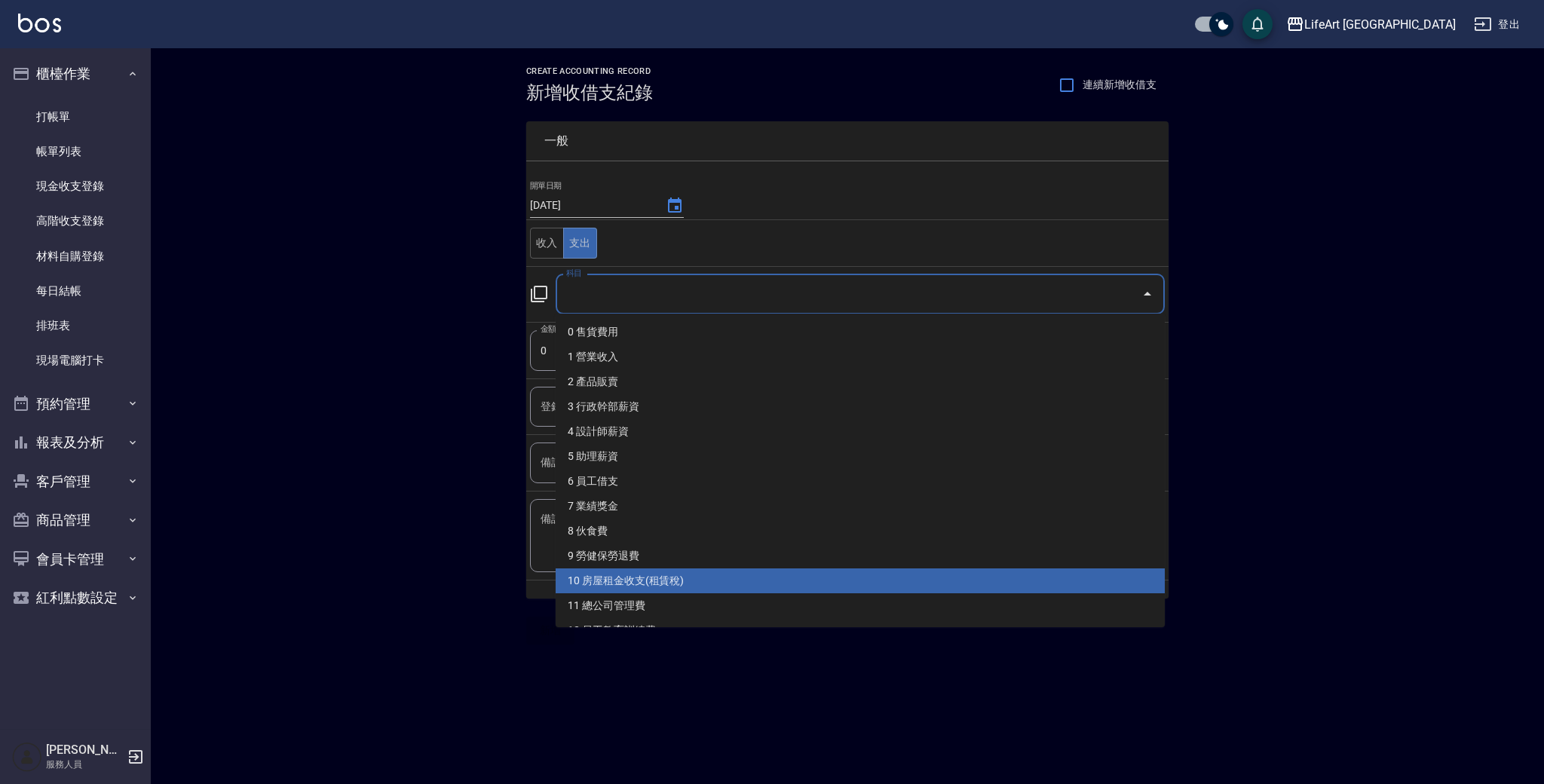
scroll to position [283, 0]
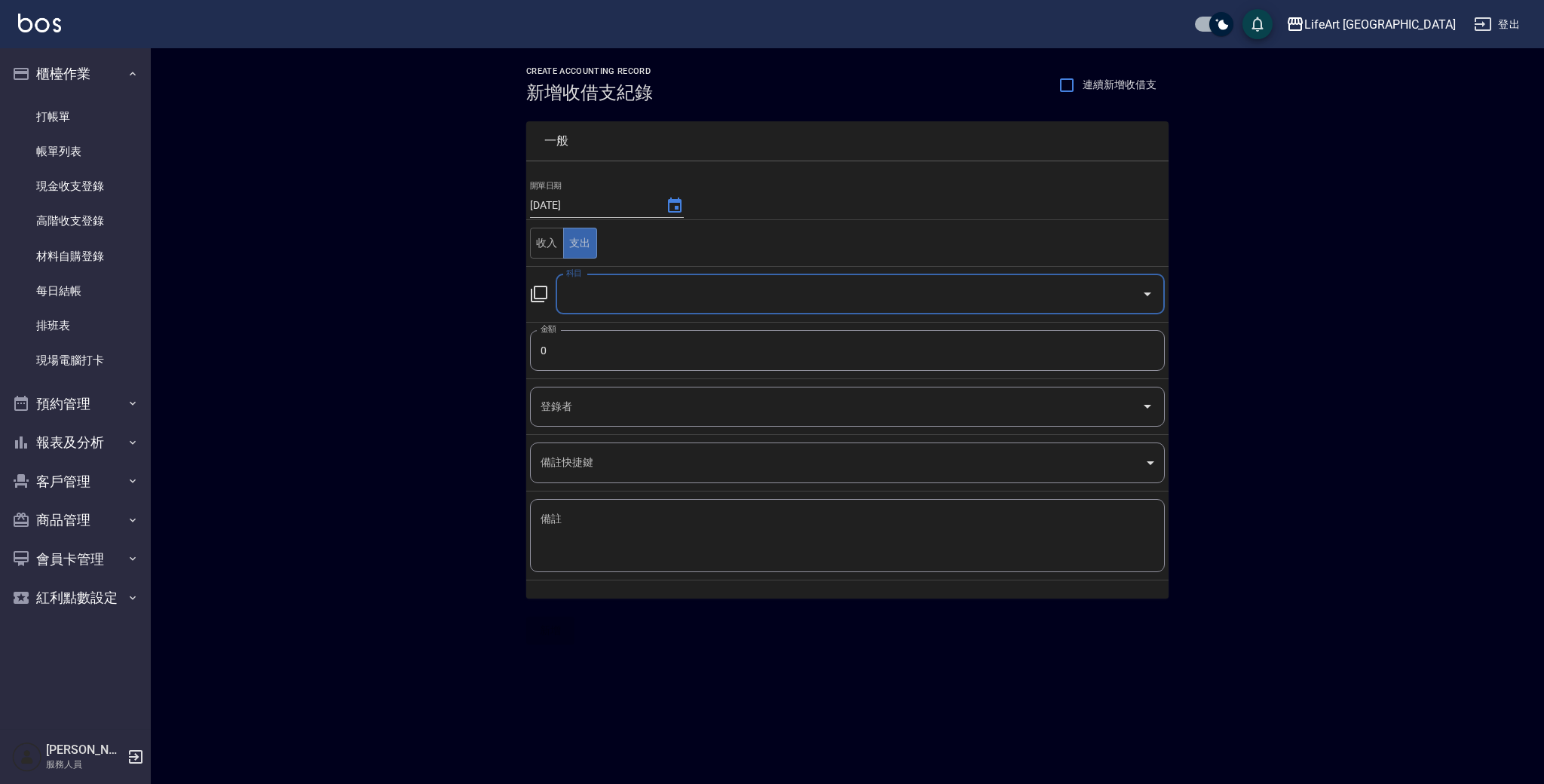
click at [601, 291] on input "科目" at bounding box center [848, 295] width 573 height 26
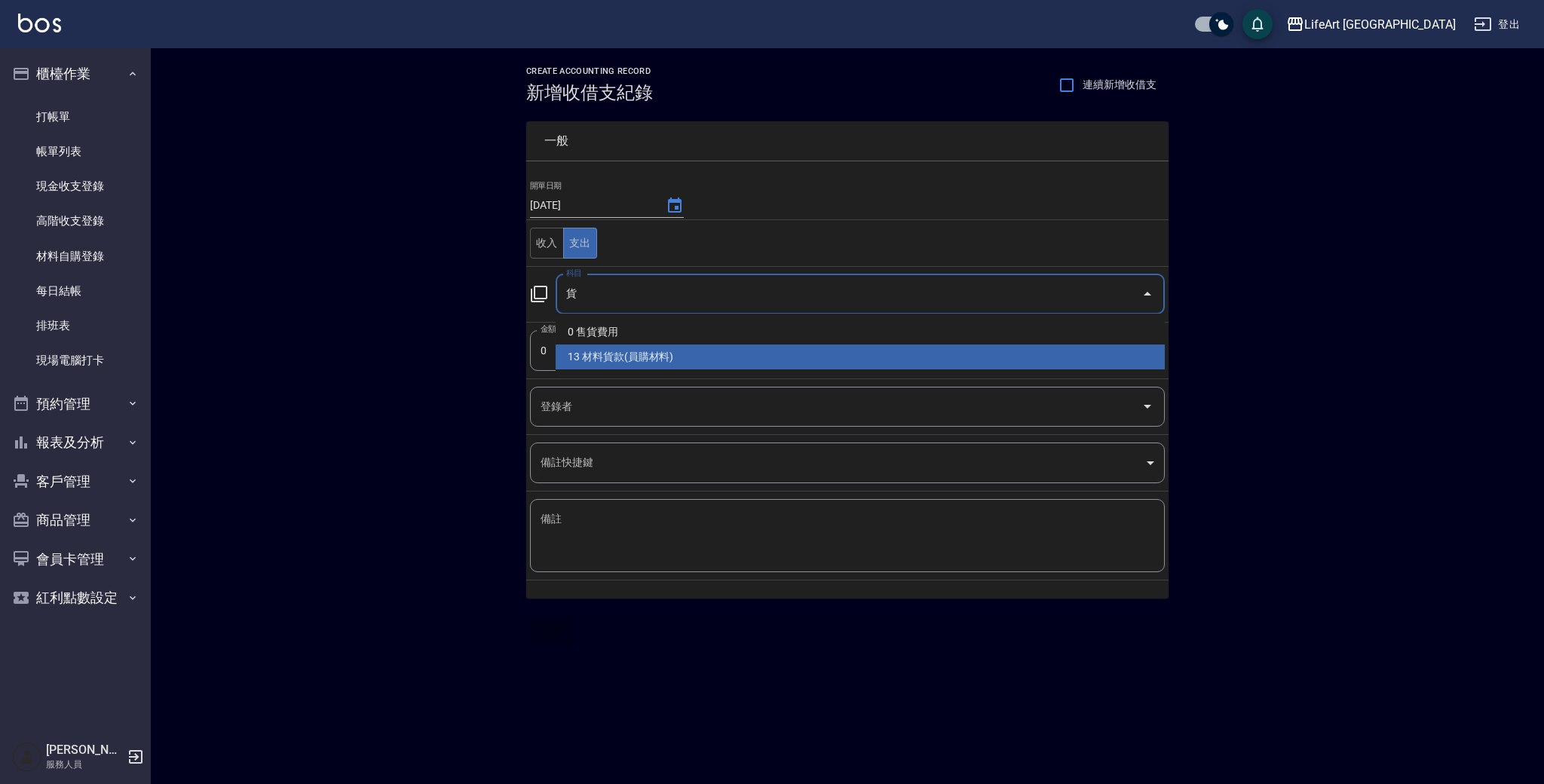
click at [651, 358] on li "13 材料貨款(員購材料)" at bounding box center [860, 357] width 609 height 25
type input "13 材料貨款(員購材料)"
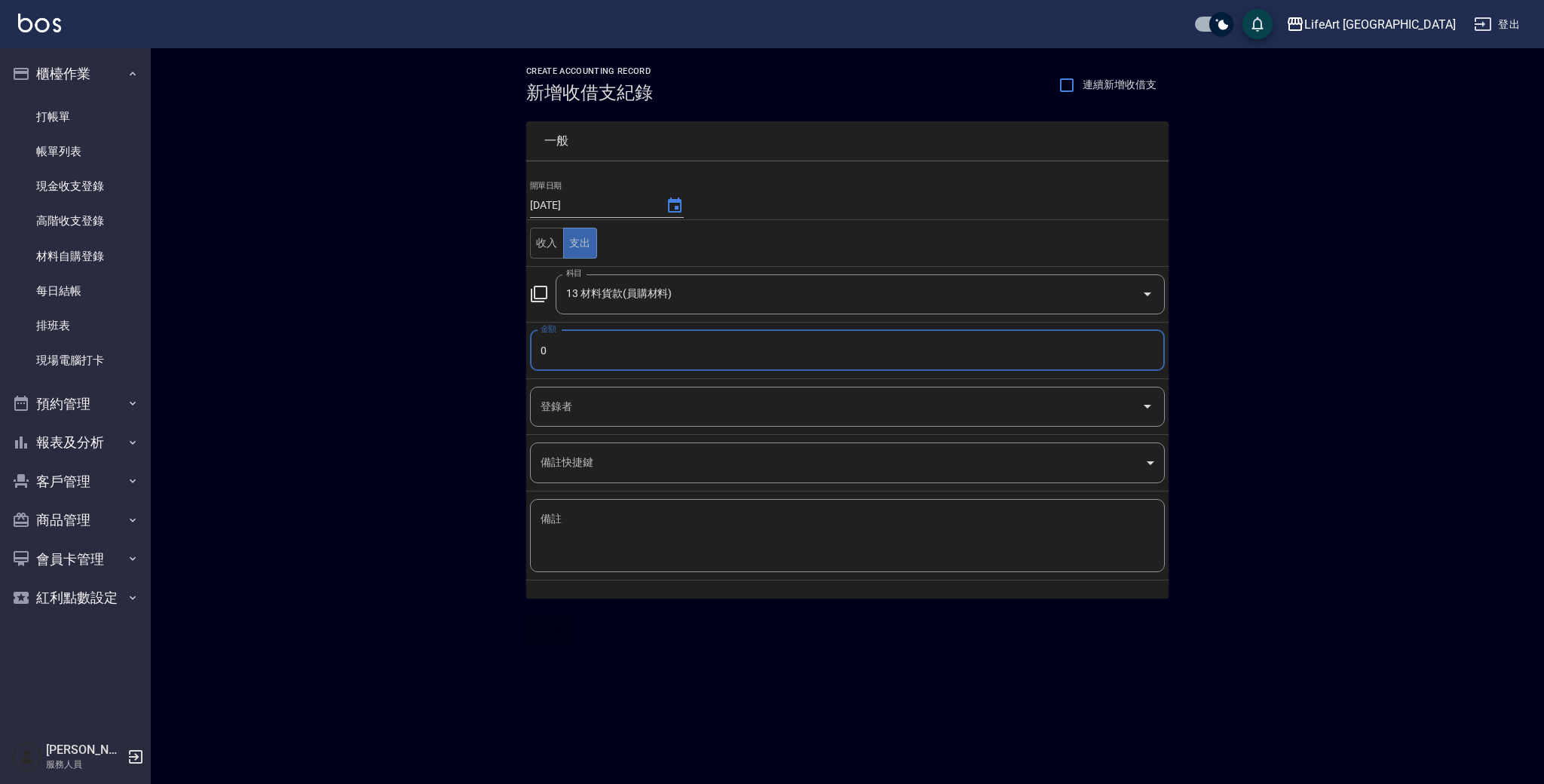
drag, startPoint x: 645, startPoint y: 360, endPoint x: 505, endPoint y: 358, distance: 140.0
click at [505, 358] on div "CREATE ACCOUNTING RECORD 新增收借支紀錄 連續新增收借支 一般 開單日期 [DATE] 收入 支出 科目 13 材料貨款(員購材料) …" at bounding box center [847, 355] width 1393 height 614
drag, startPoint x: 556, startPoint y: 347, endPoint x: 531, endPoint y: 347, distance: 25.0
click at [531, 347] on input "0" at bounding box center [847, 350] width 635 height 41
type input "1200"
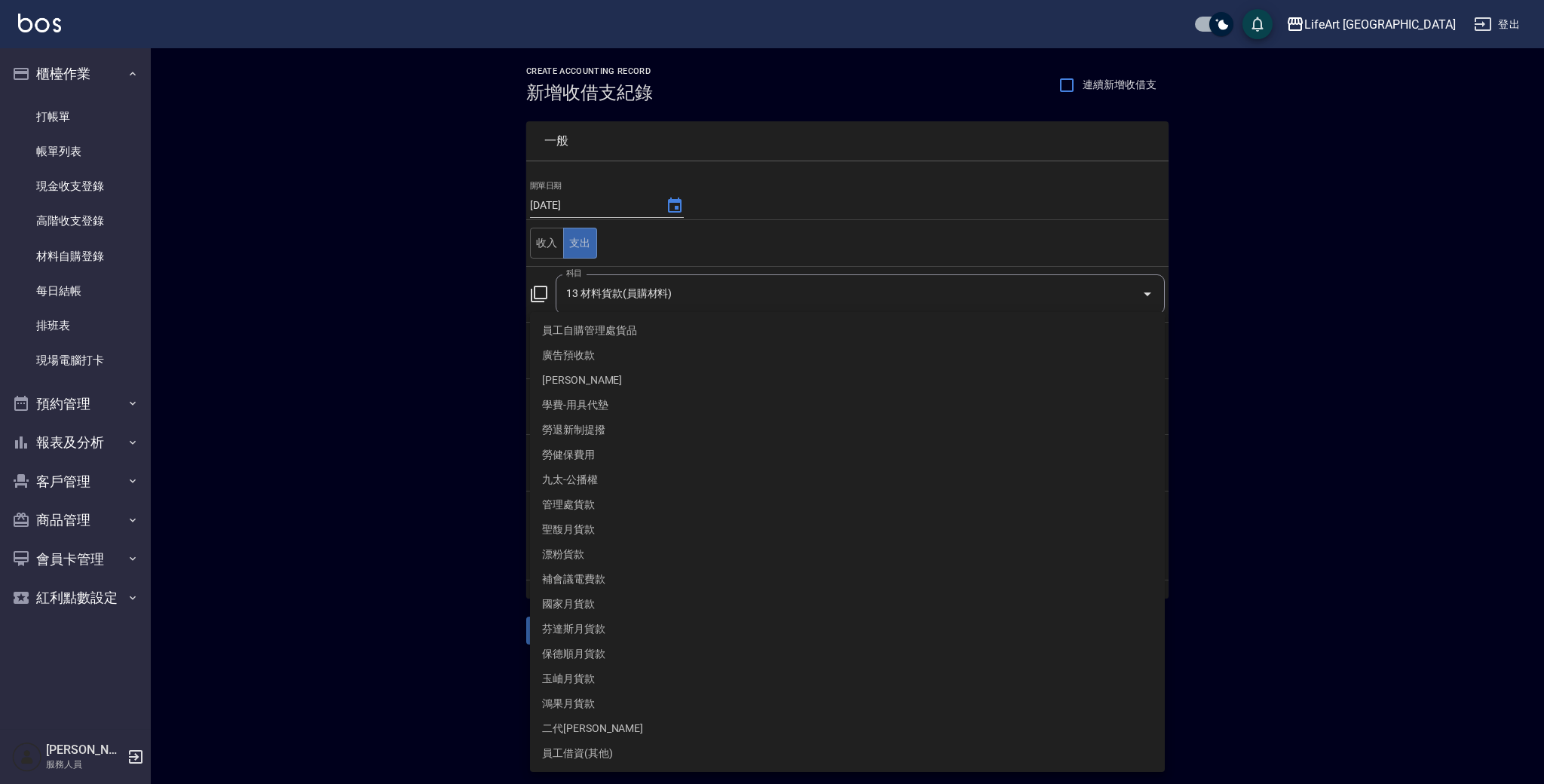
click at [571, 444] on body "LifeArt 蘆洲 登出 櫃檯作業 打帳單 帳單列表 現金收支登錄 高階收支登錄 材料自購登錄 每日結帳 排班表 現場電腦打卡 預約管理 預約管理 單日預約…" at bounding box center [772, 392] width 1544 height 784
click at [455, 580] on div at bounding box center [772, 392] width 1544 height 784
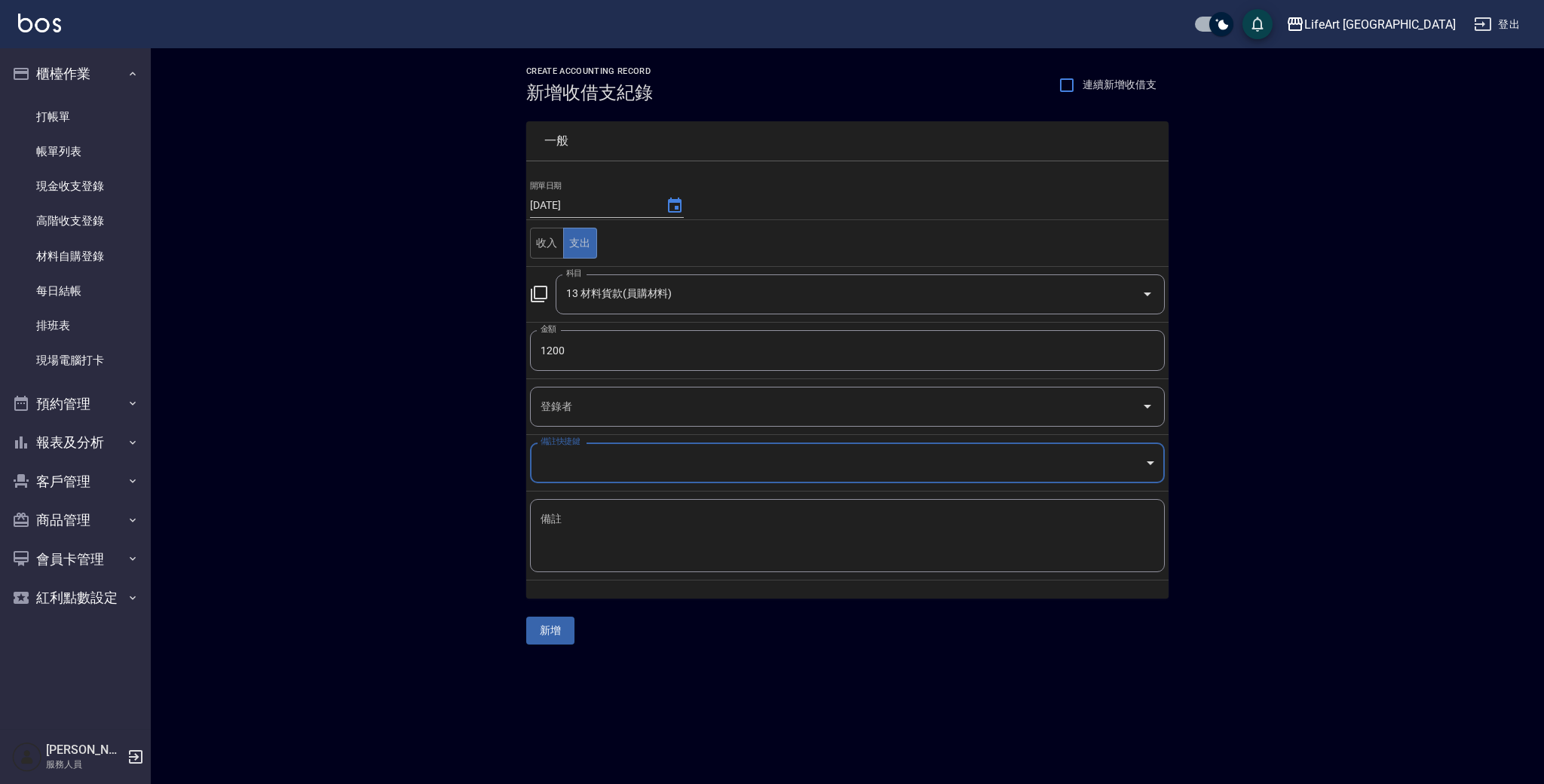
click at [555, 530] on textarea "備註" at bounding box center [847, 536] width 613 height 49
type textarea "spac調貨生日禮三組"
click at [552, 636] on button "新增" at bounding box center [550, 631] width 49 height 28
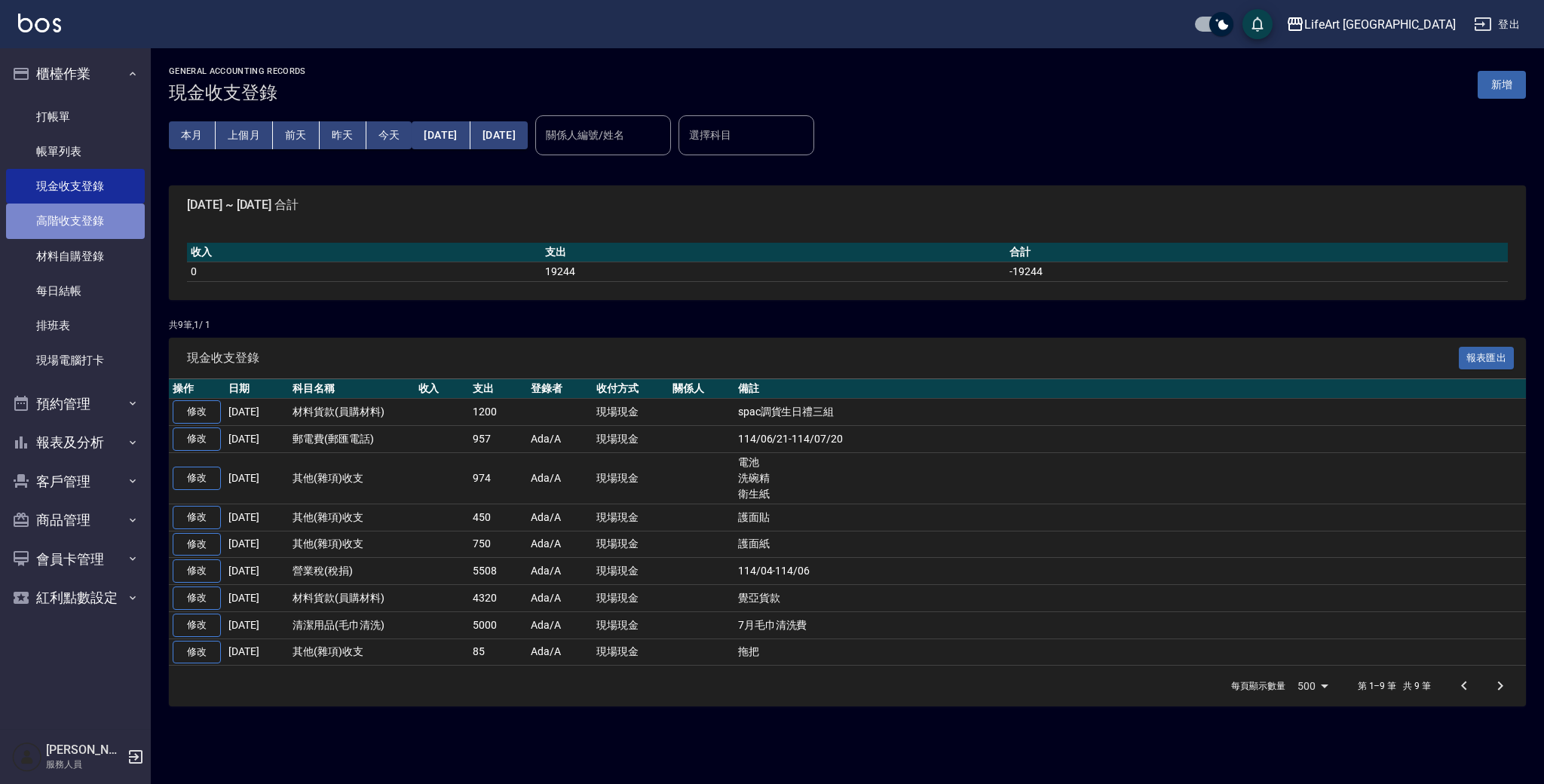
click at [96, 224] on link "高階收支登錄" at bounding box center [75, 221] width 139 height 35
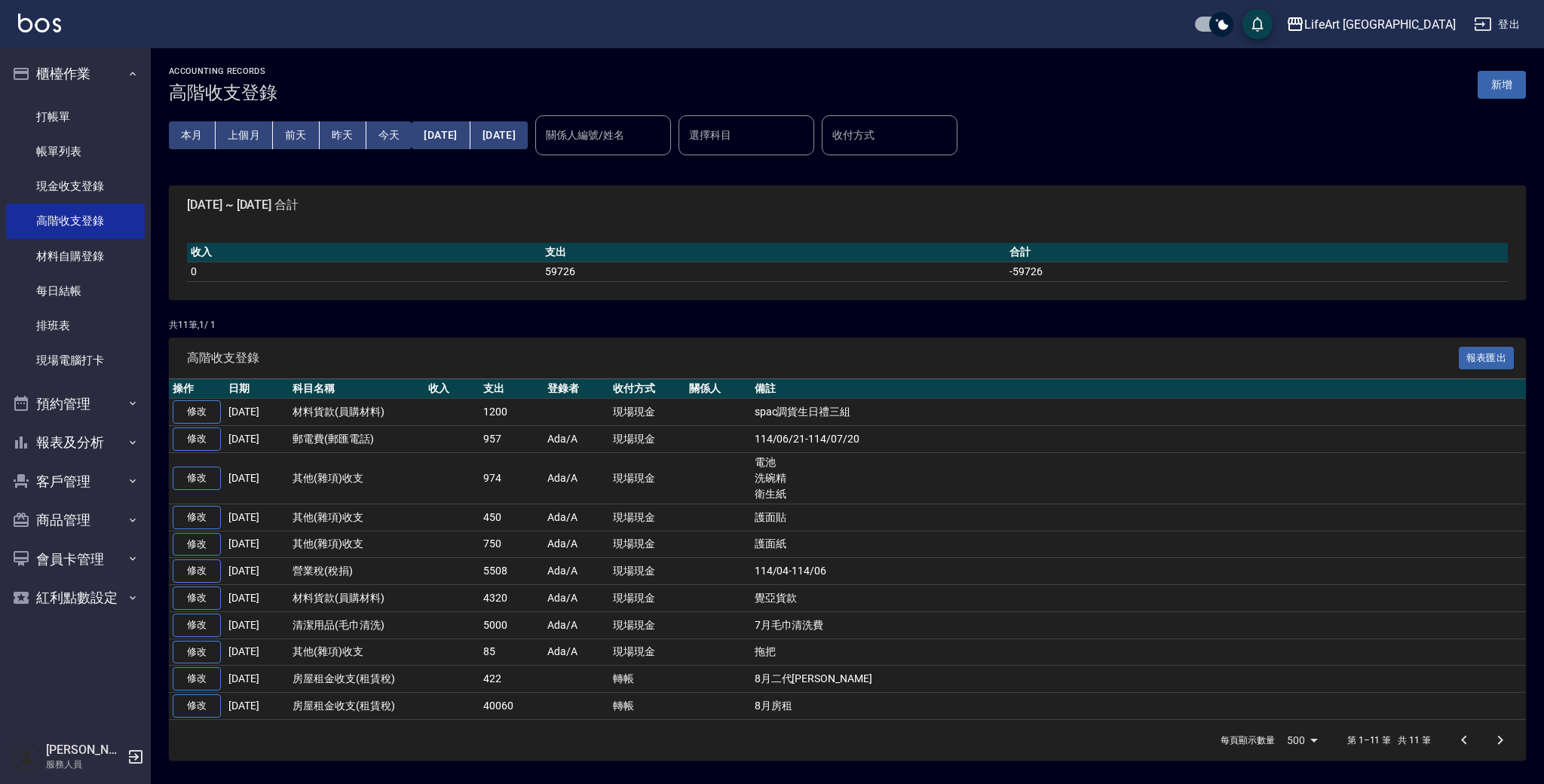
click at [1533, 80] on div "ACCOUNTING RECORDS 高階收支登錄 新增 本月 上個月 [DATE] [DATE] [DATE] [DATE] [DATE] 關係人編號/姓名…" at bounding box center [847, 413] width 1393 height 730
click at [1510, 81] on button "新增" at bounding box center [1502, 85] width 49 height 28
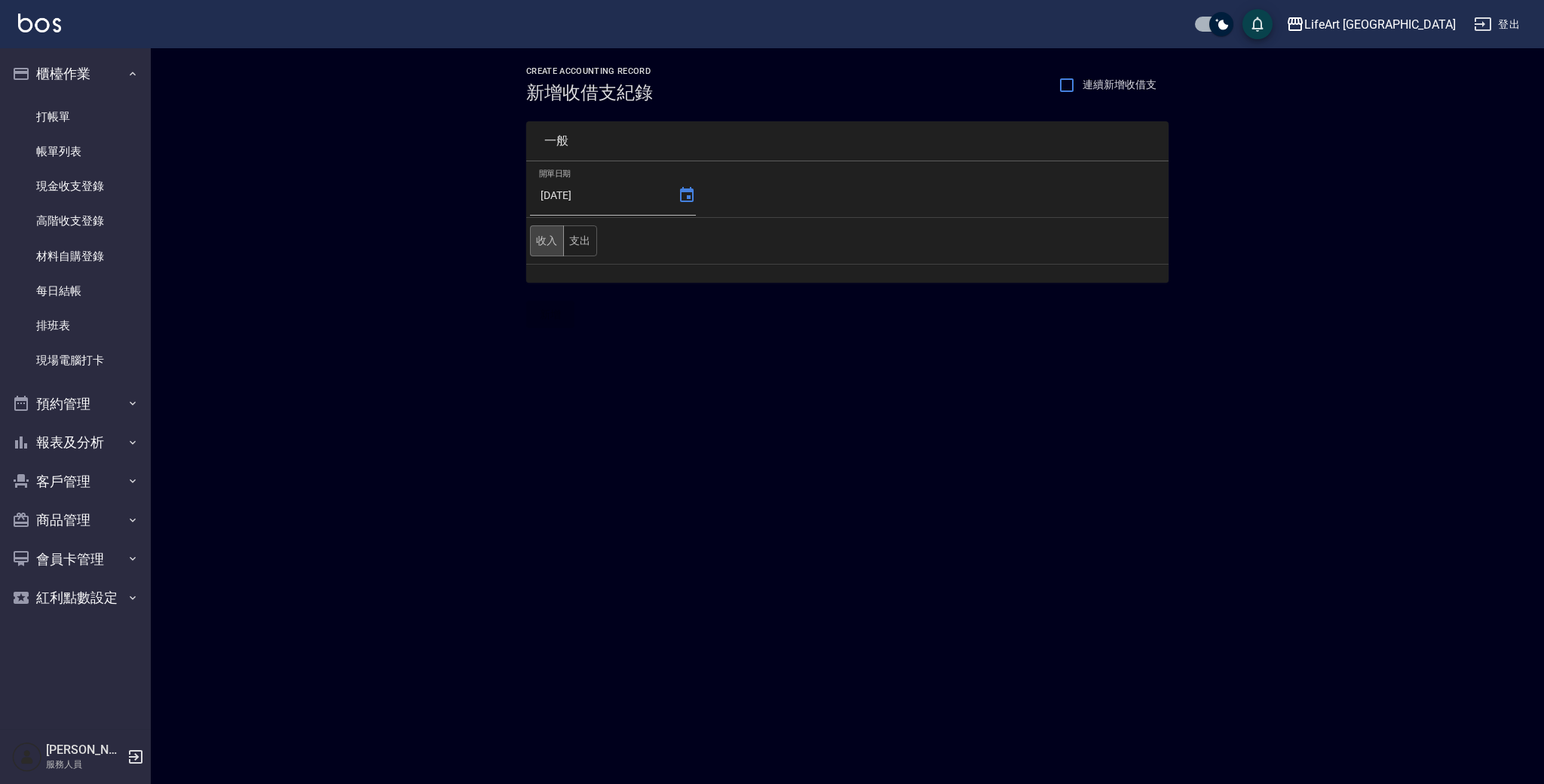
click at [542, 249] on button "收入" at bounding box center [547, 241] width 34 height 31
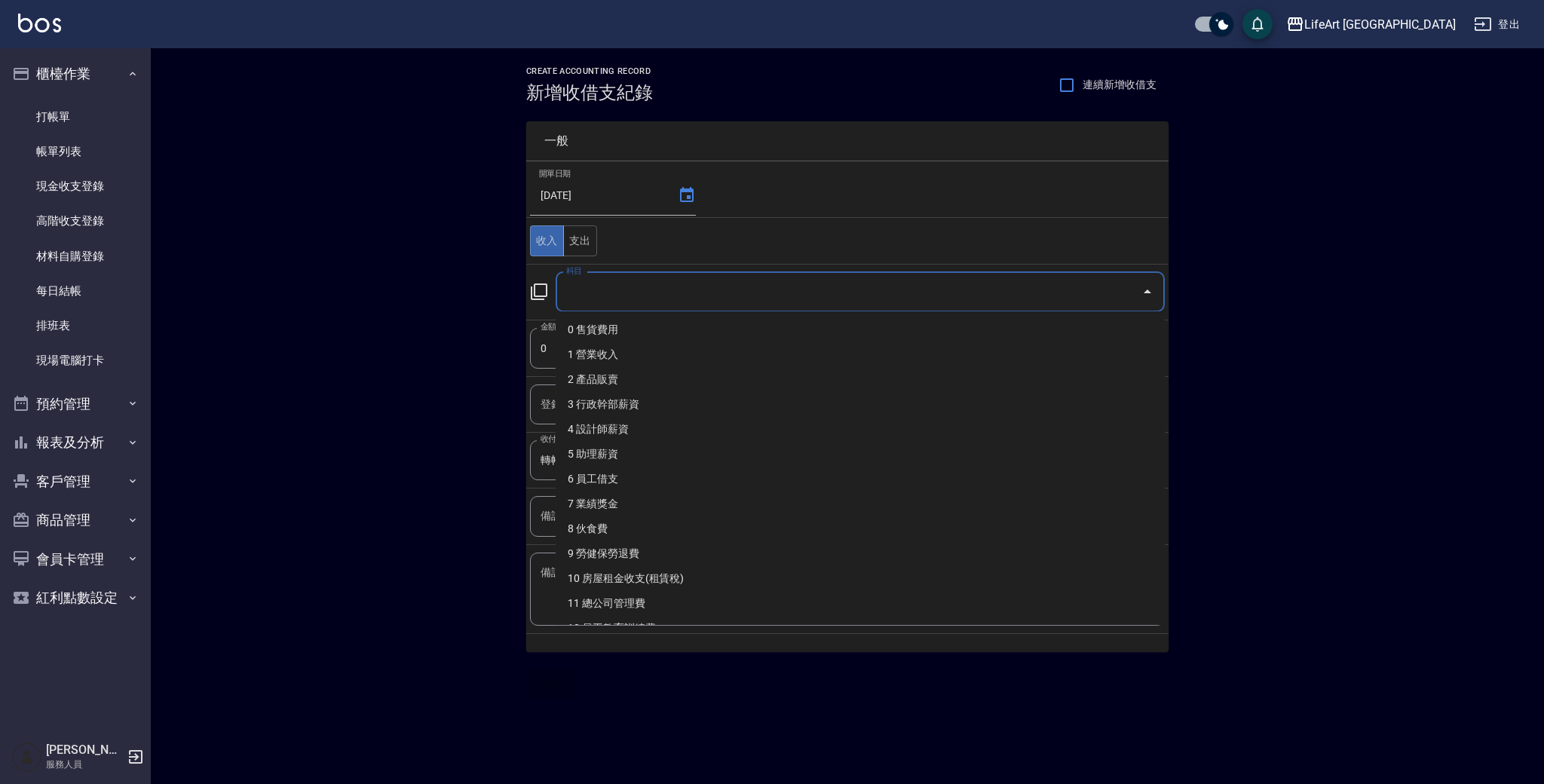
click at [627, 301] on input "科目" at bounding box center [848, 292] width 573 height 26
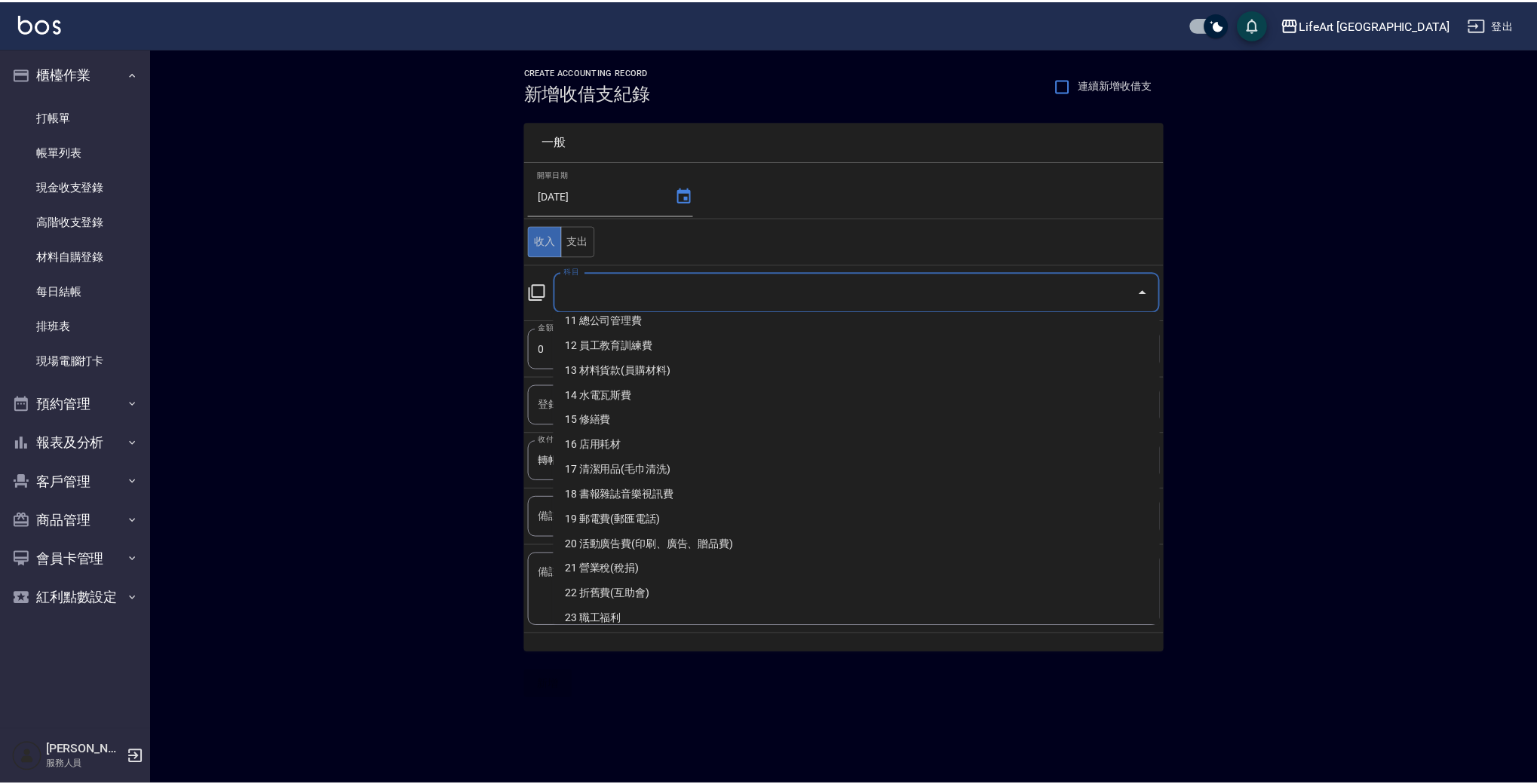
scroll to position [567, 0]
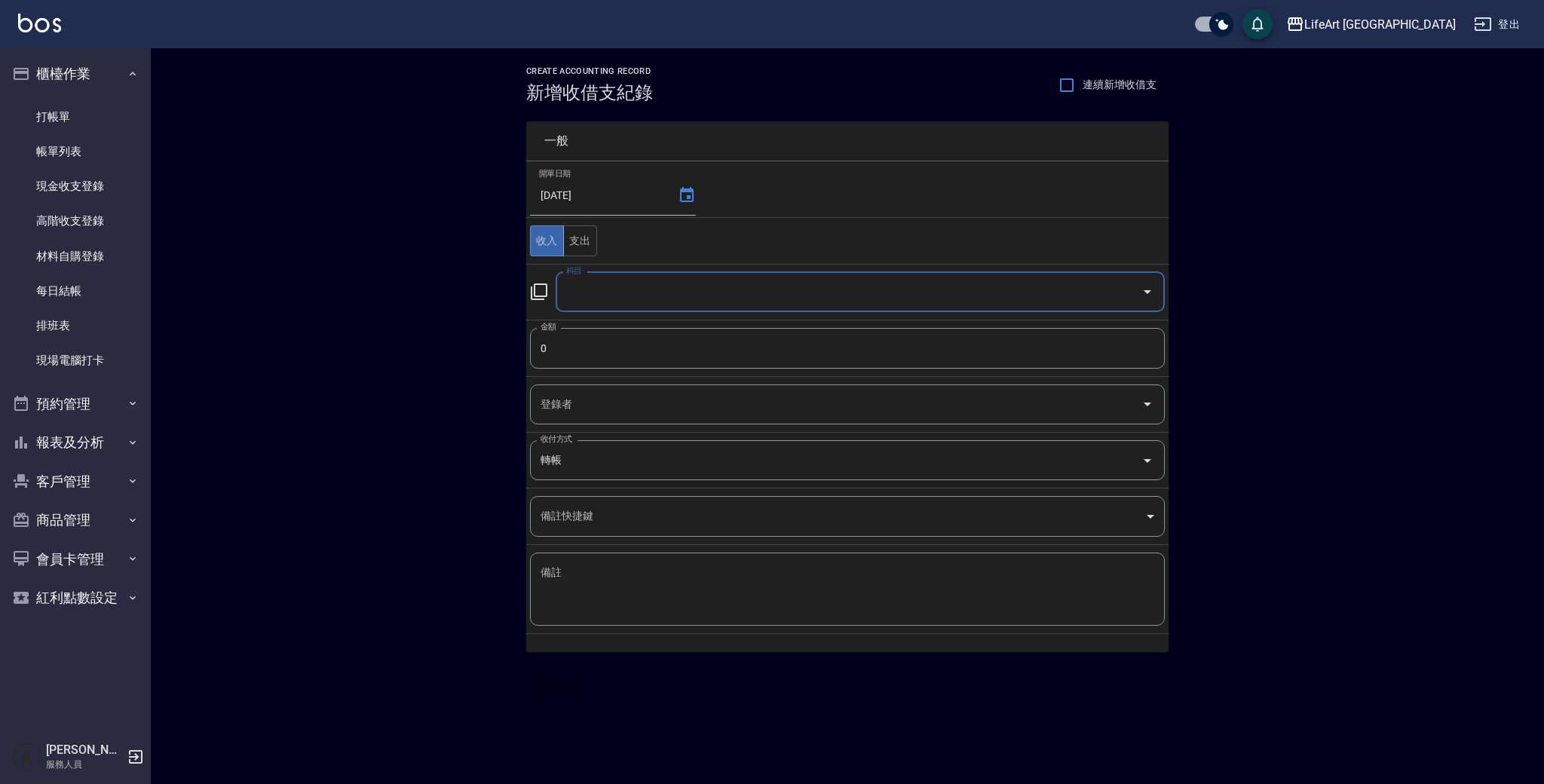
click at [607, 282] on input "科目" at bounding box center [848, 292] width 573 height 26
type input "接"
click at [607, 290] on input "科目" at bounding box center [848, 292] width 573 height 26
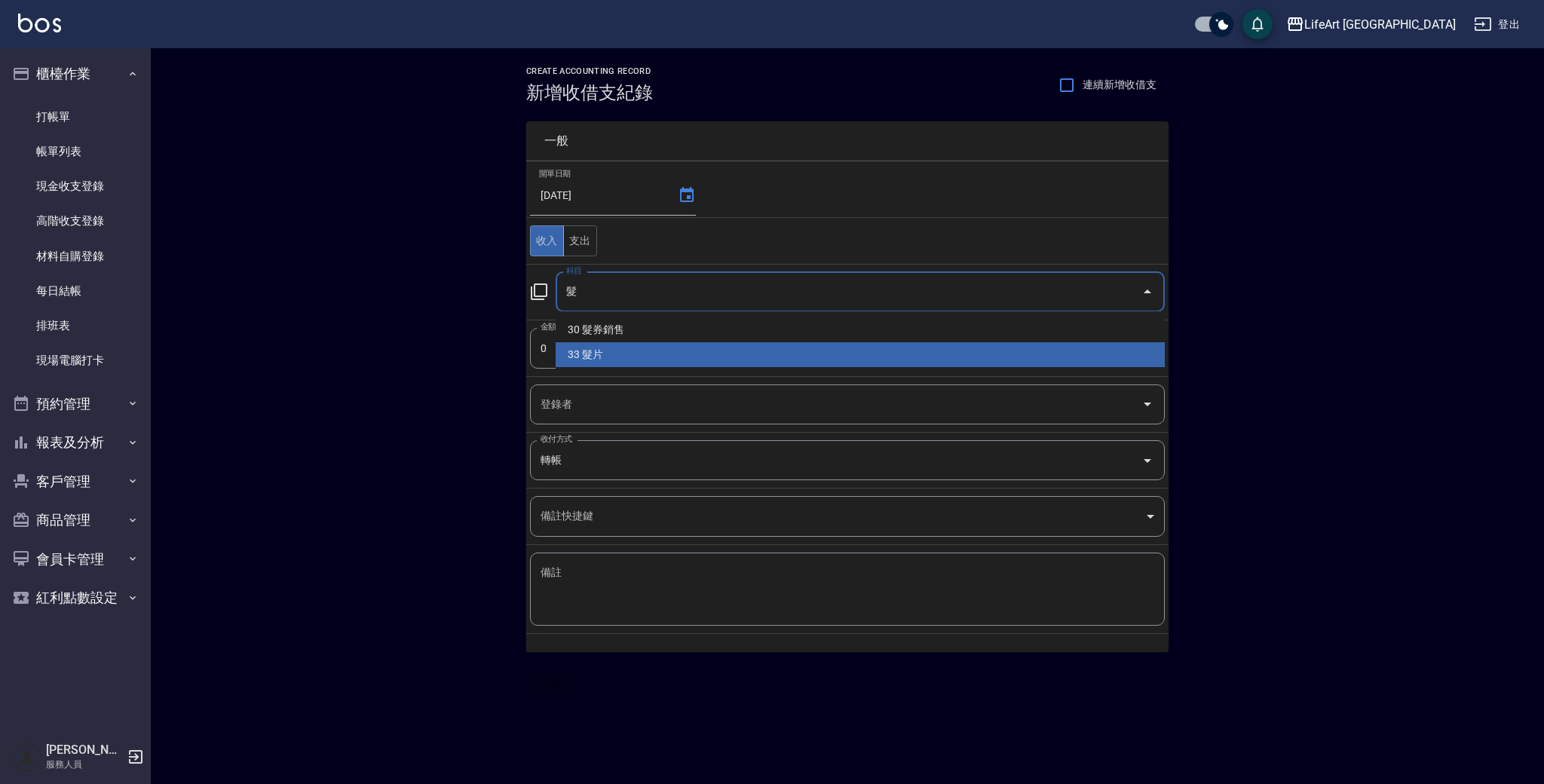
click at [598, 363] on li "33 髮片" at bounding box center [860, 354] width 609 height 25
type input "30 髮片"
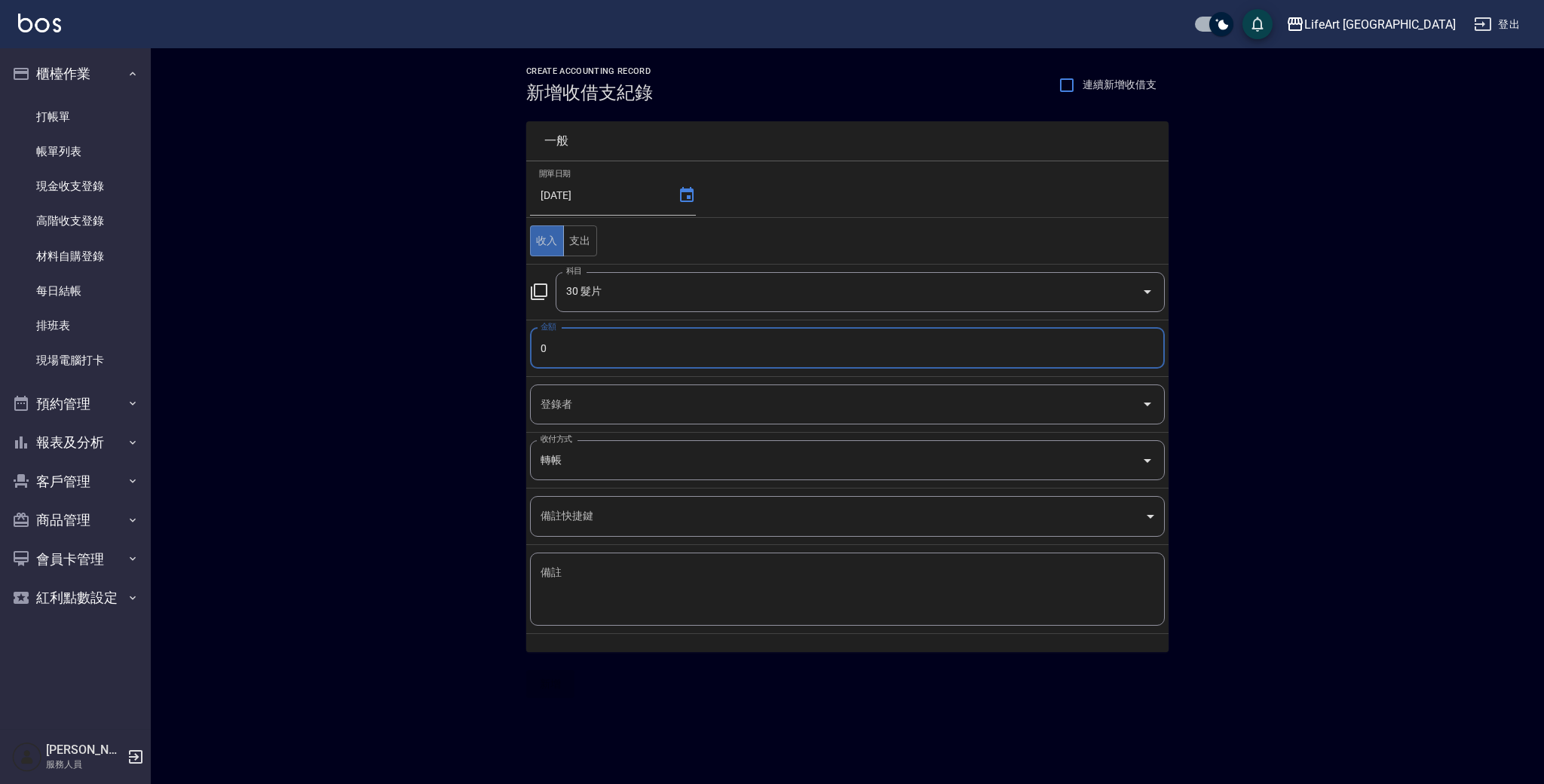
drag, startPoint x: 587, startPoint y: 349, endPoint x: 515, endPoint y: 354, distance: 72.2
click at [512, 354] on div "一般 開單日期 [DATE] 收入 支出 科目 30 髮片 科目 金額 0 金額 登錄者 登錄者 收付方式 轉帳 收付方式 備註快捷鍵 ​ 備註快捷鍵 備註 …" at bounding box center [839, 378] width 660 height 549
drag, startPoint x: 561, startPoint y: 352, endPoint x: 523, endPoint y: 347, distance: 38.3
click at [522, 347] on div "一般 開單日期 [DATE] 收入 支出 科目 30 髮片 科目 金額 0 金額 登錄者 登錄者 收付方式 轉帳 收付方式 備註快捷鍵 ​ 備註快捷鍵 備註 …" at bounding box center [839, 378] width 660 height 549
type input "3400"
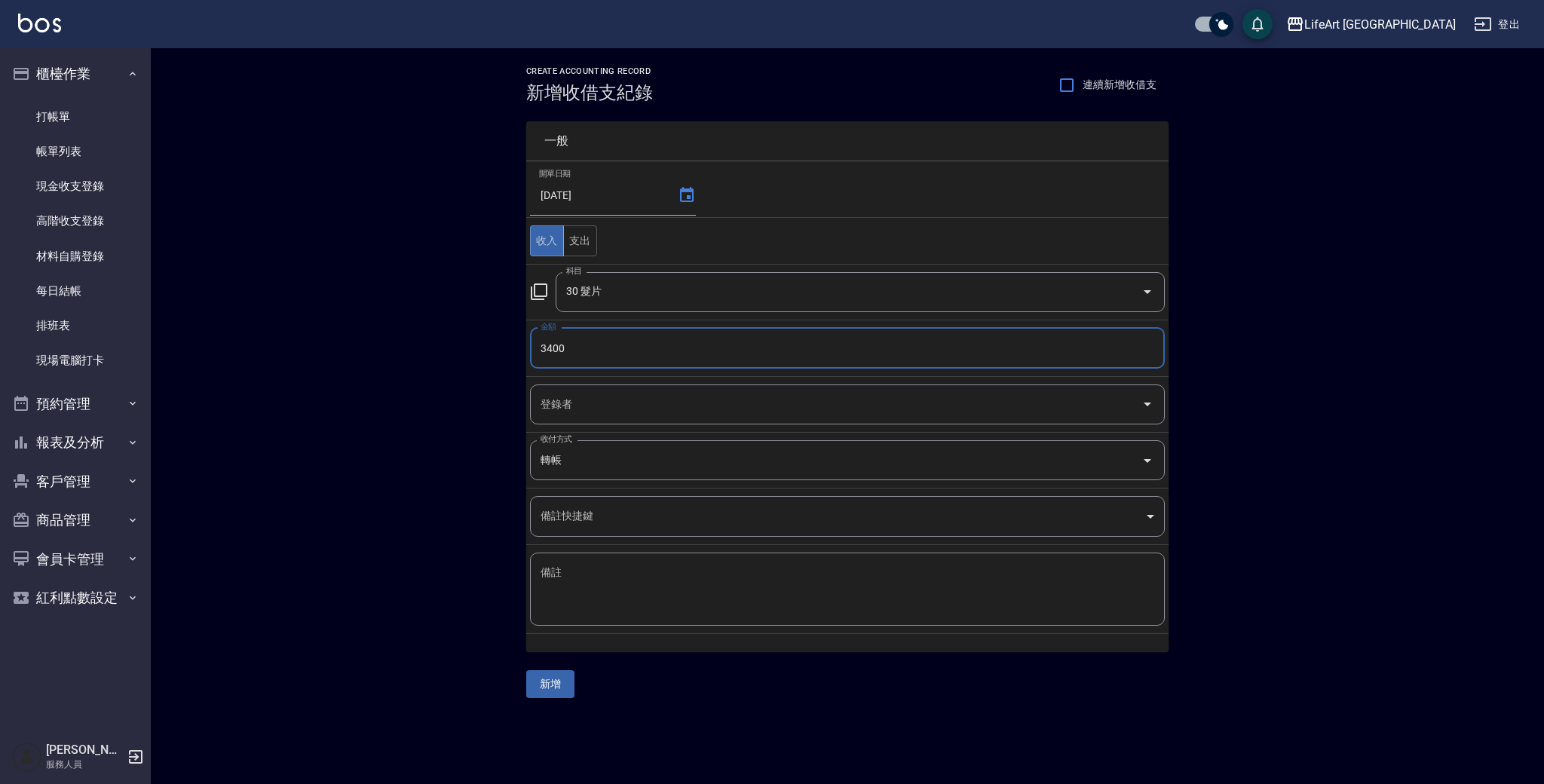
click at [598, 404] on input "登錄者" at bounding box center [836, 405] width 599 height 26
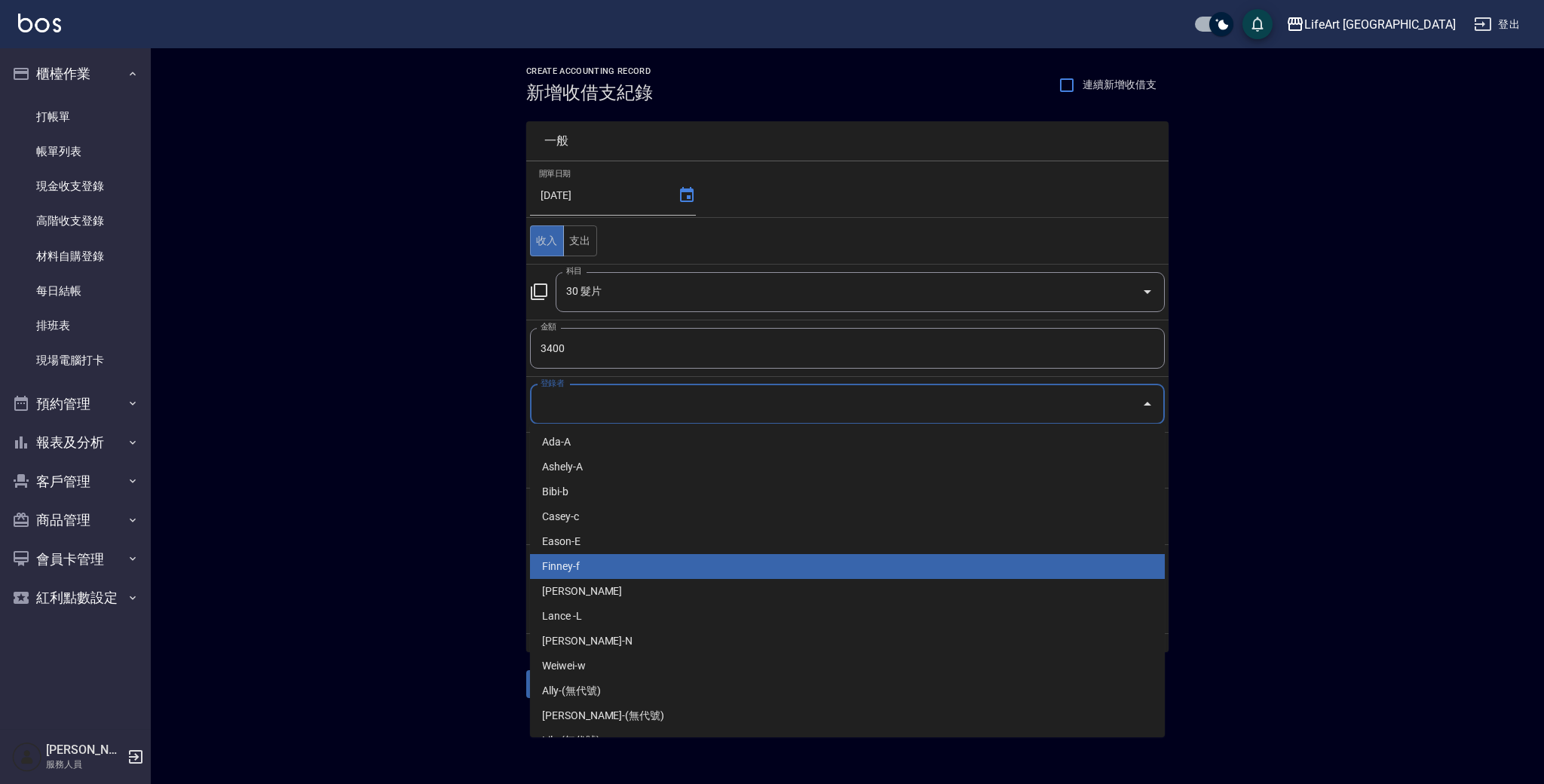
click at [630, 575] on li "Finney-f" at bounding box center [847, 567] width 635 height 25
type input "Finney-f"
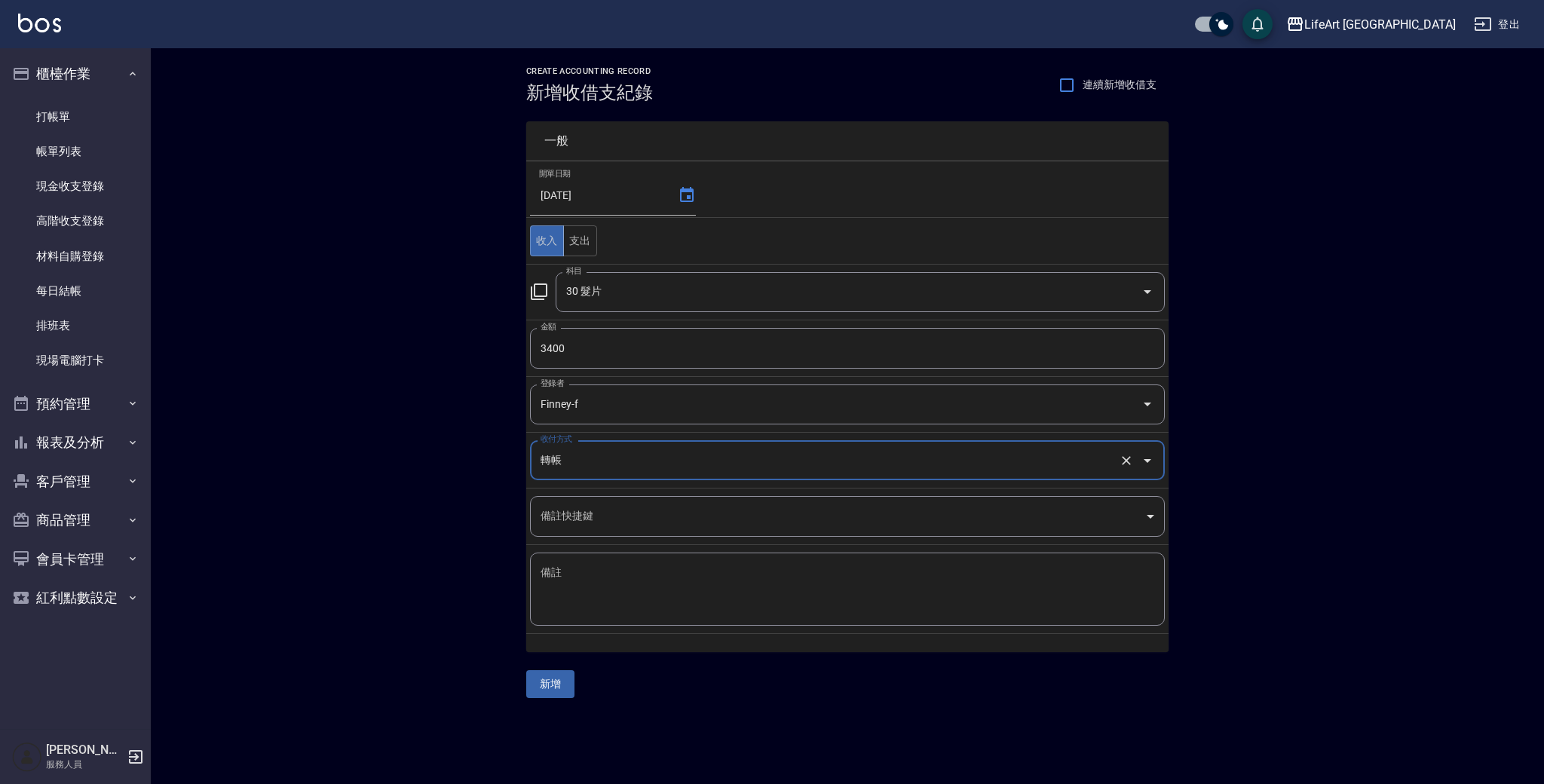
click at [586, 503] on body "LifeArt 蘆洲 登出 櫃檯作業 打帳單 帳單列表 現金收支登錄 高階收支登錄 材料自購登錄 每日結帳 排班表 現場電腦打卡 預約管理 預約管理 單日預約…" at bounding box center [772, 392] width 1544 height 784
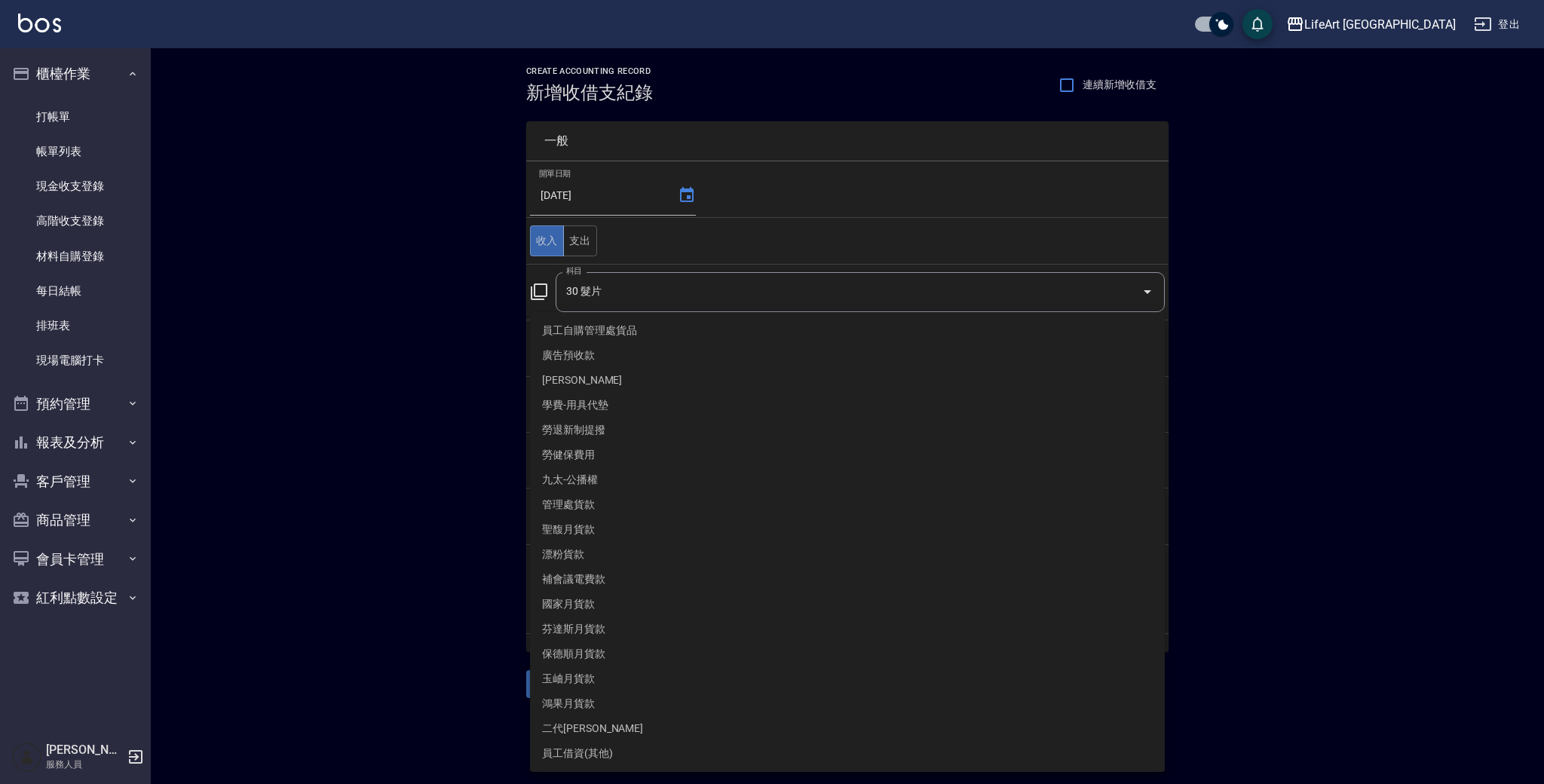
click at [1338, 363] on div at bounding box center [772, 392] width 1544 height 784
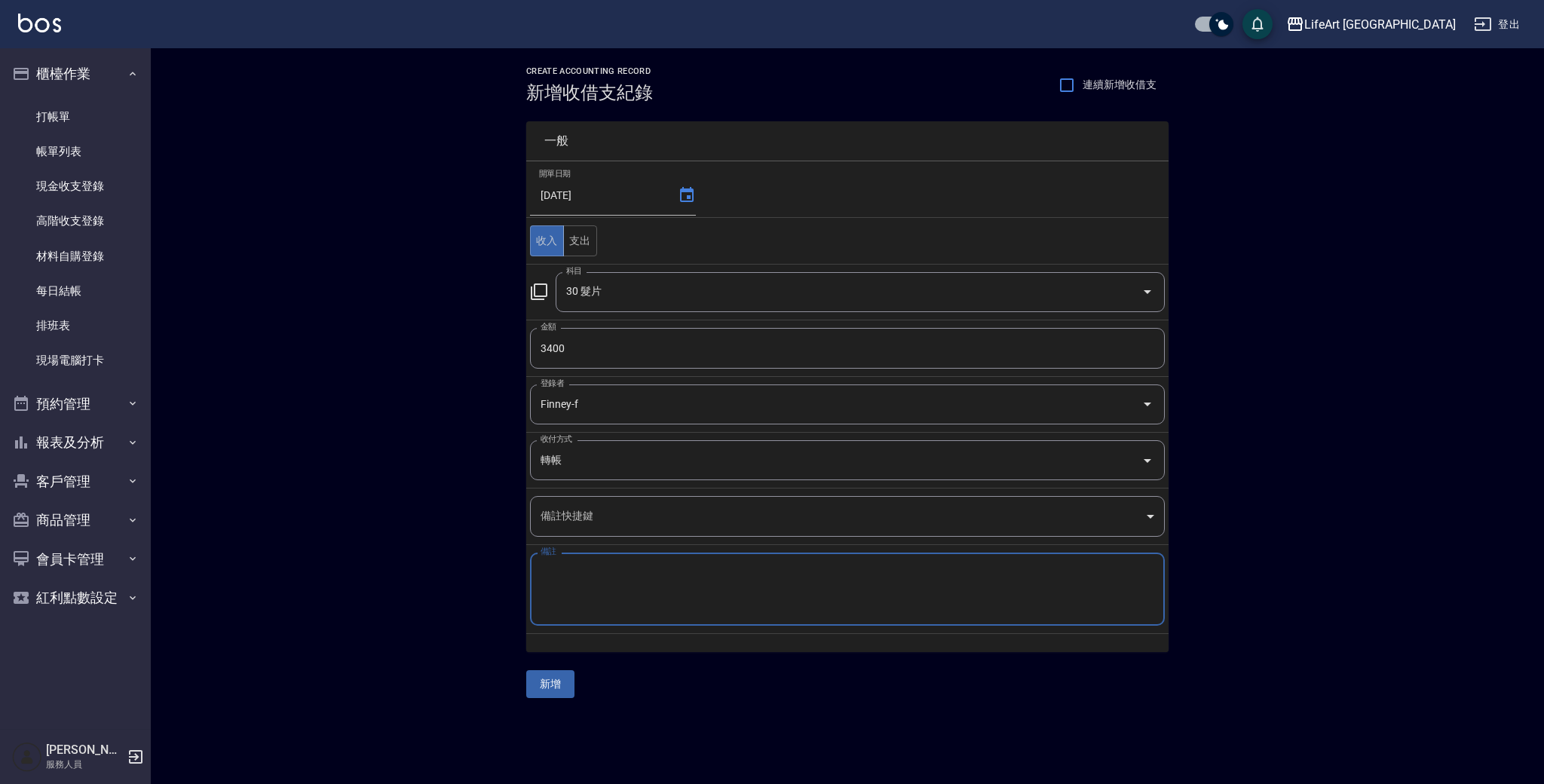
click at [777, 598] on textarea "備註" at bounding box center [847, 590] width 613 height 49
type textarea "18吋小圈*1接髮鉗*1串珠棒*5珠珠*1"
click at [553, 686] on button "新增" at bounding box center [550, 684] width 49 height 28
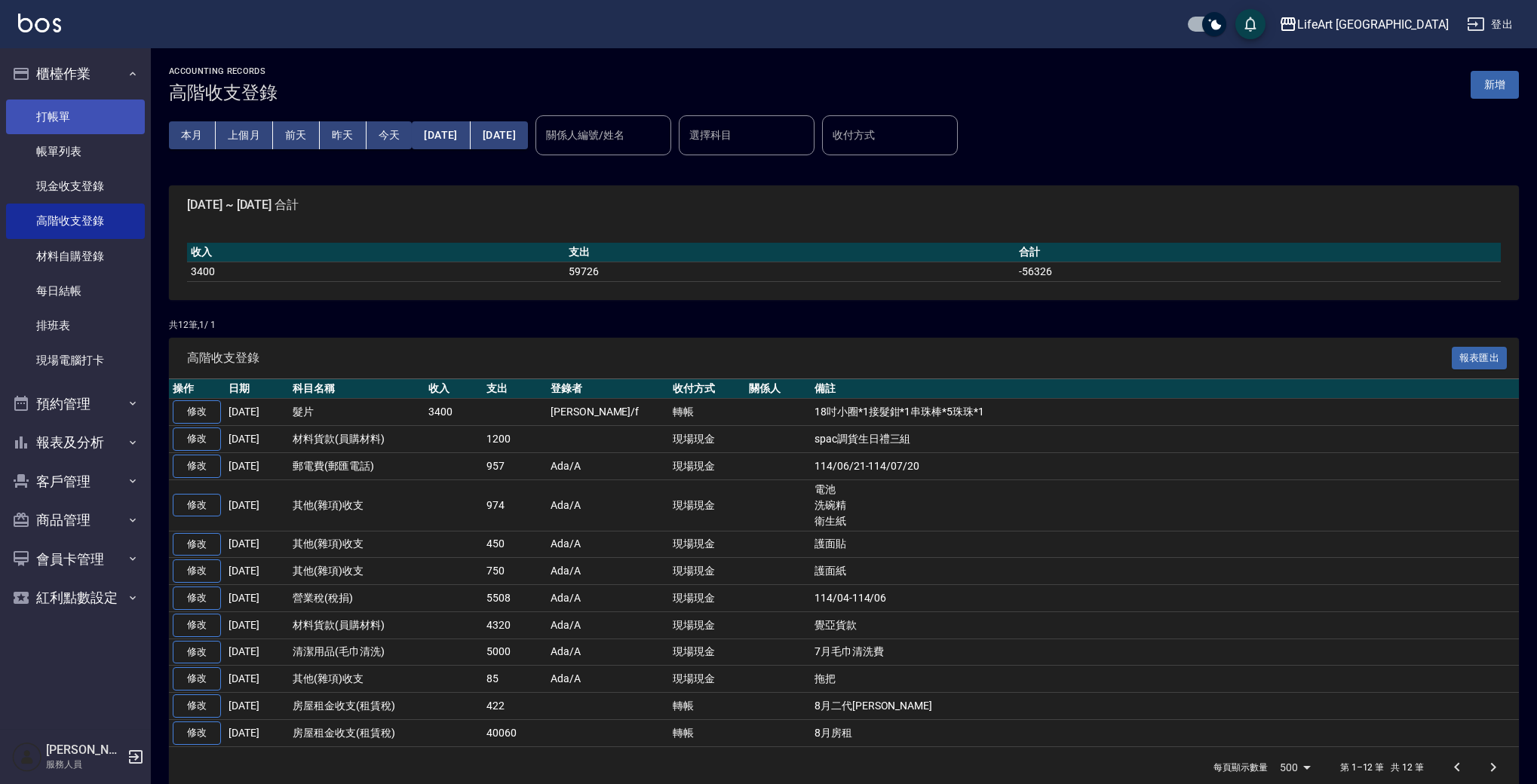
click at [98, 115] on link "打帳單" at bounding box center [75, 117] width 139 height 35
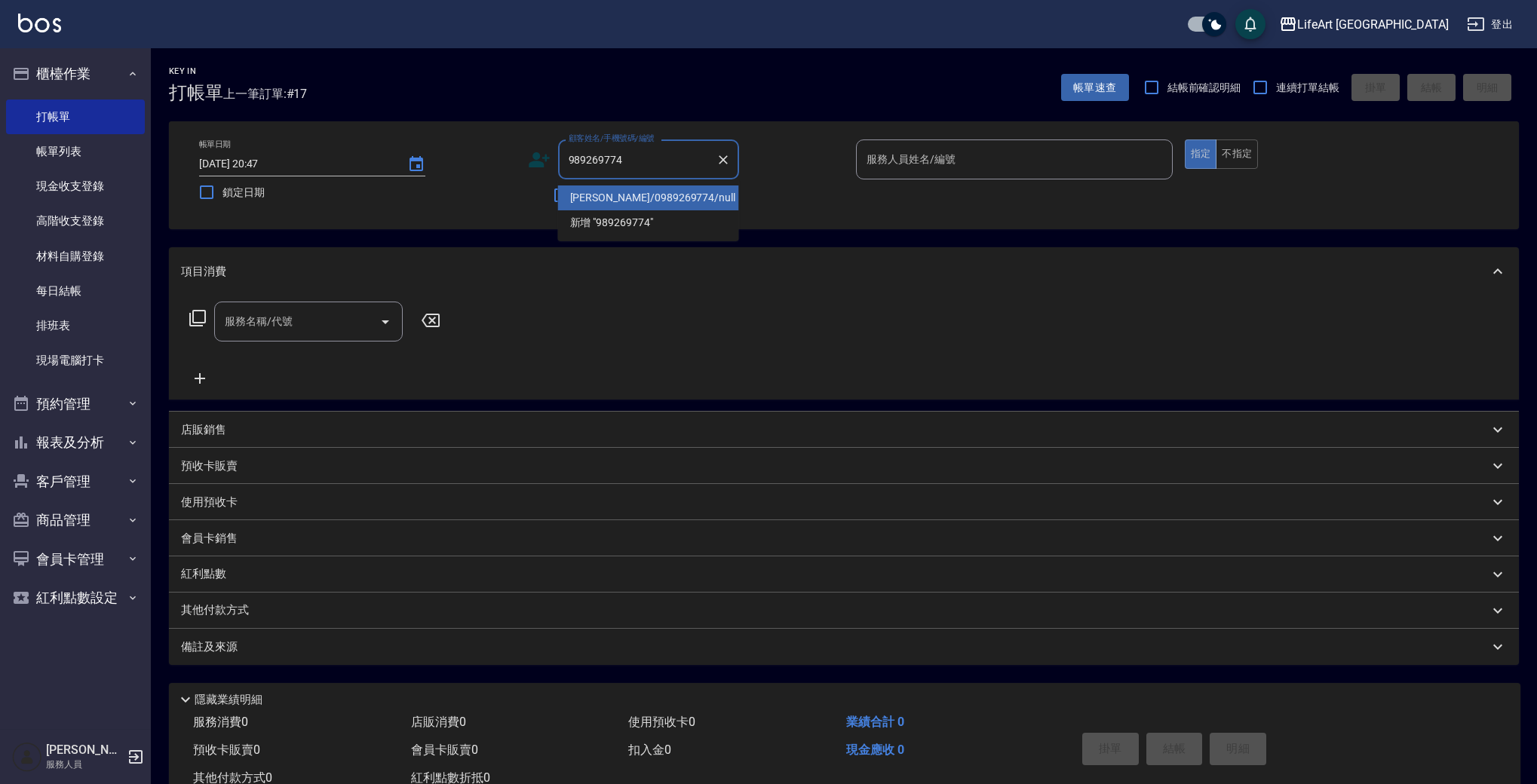
click at [599, 200] on li "[PERSON_NAME]/0989269774/null" at bounding box center [648, 198] width 181 height 25
type input "[PERSON_NAME]/0989269774/null"
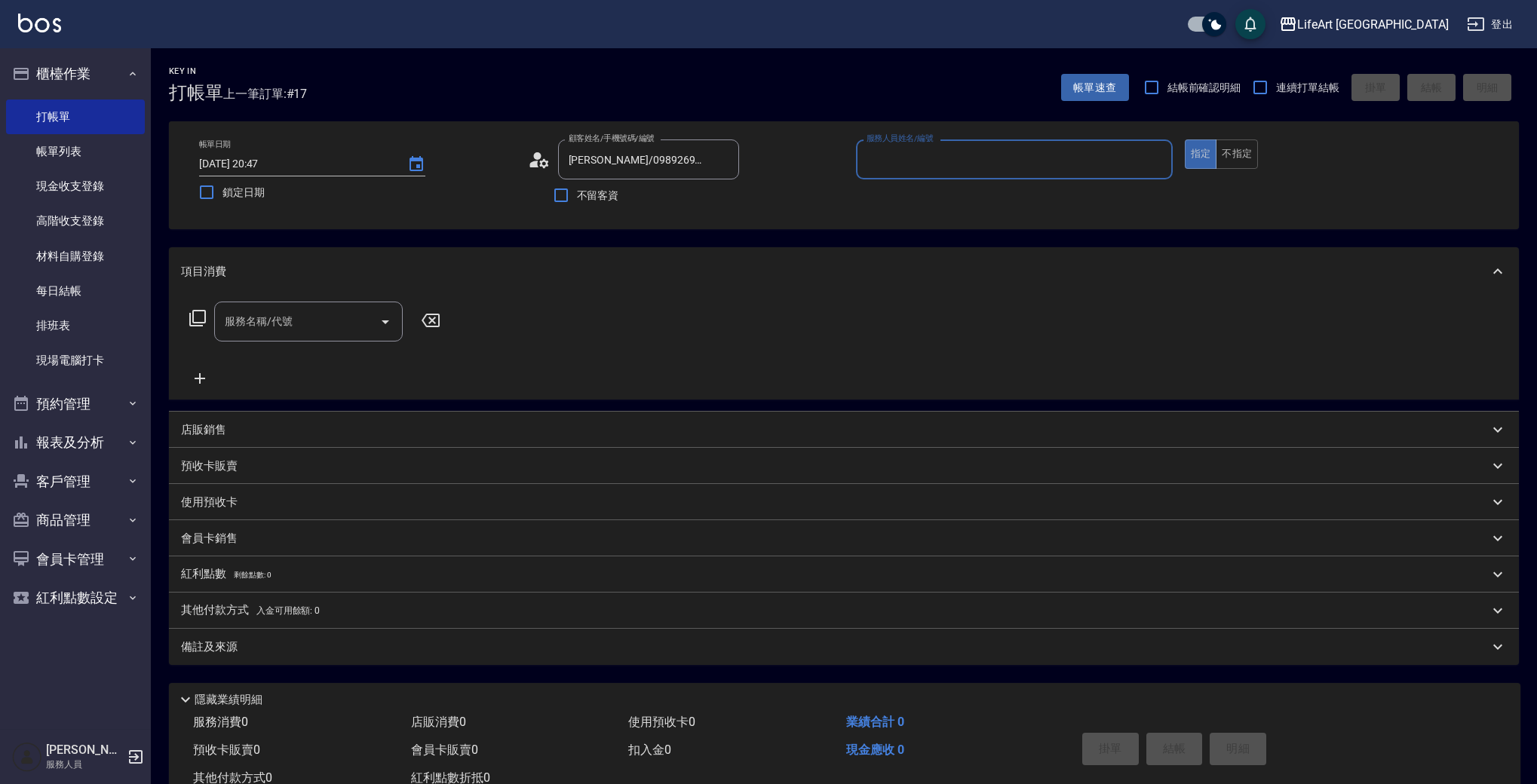
click at [910, 167] on input "服務人員姓名/編號" at bounding box center [1015, 159] width 303 height 26
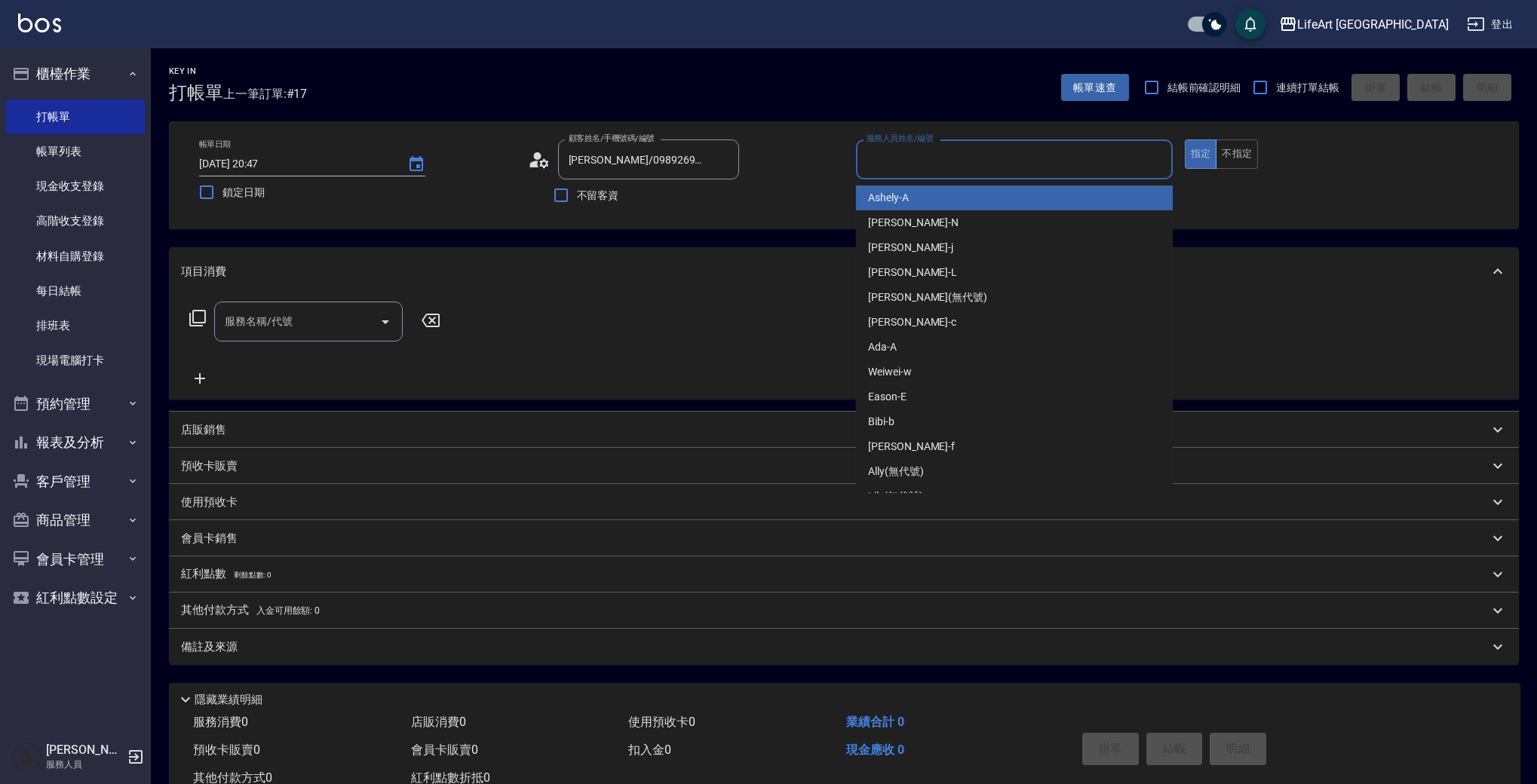
click at [928, 204] on div "Ashely -A" at bounding box center [1015, 198] width 317 height 25
type input "Ashely-A"
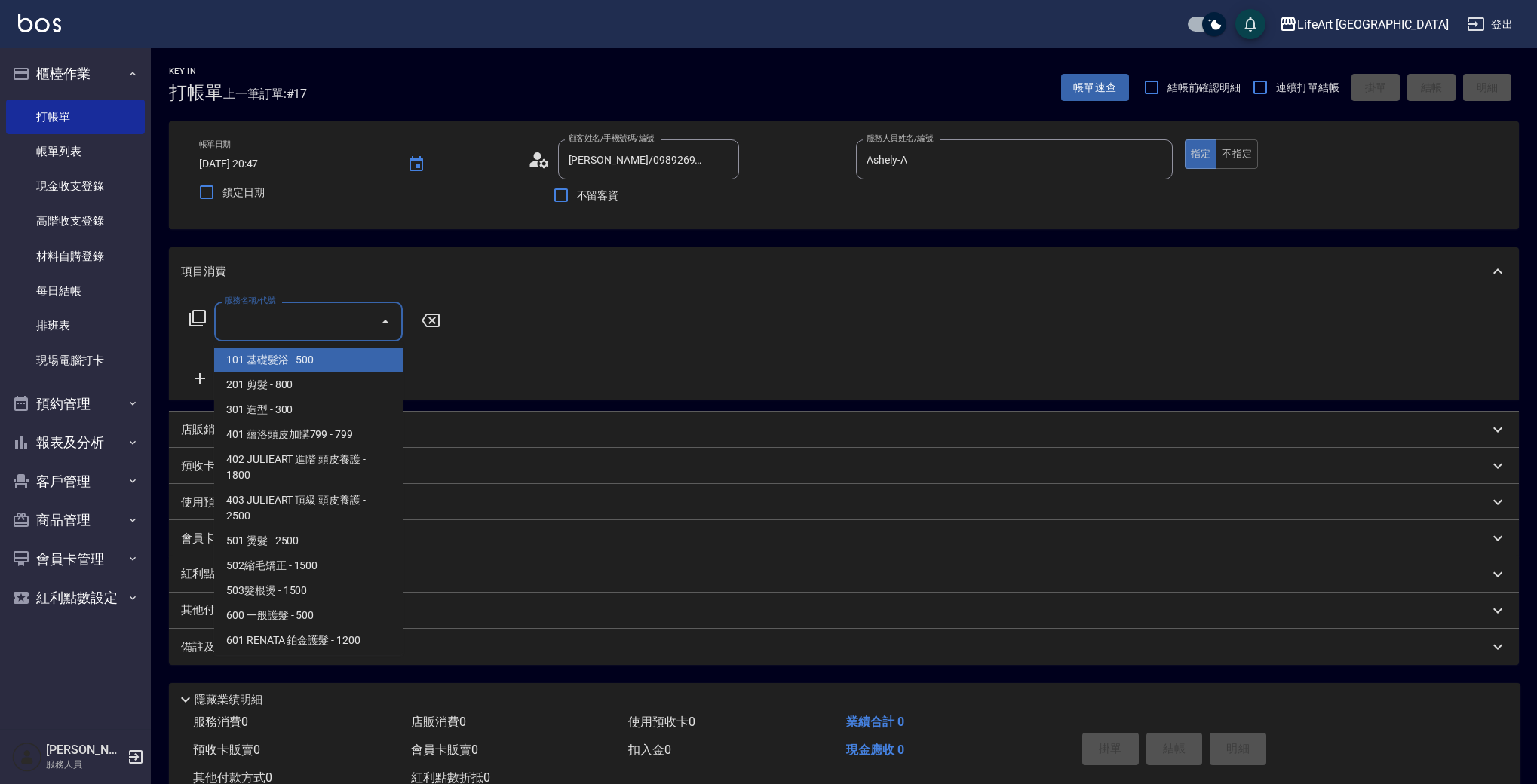
click at [297, 328] on input "服務名稱/代號" at bounding box center [297, 321] width 152 height 26
click at [308, 382] on span "201 剪髮 - 800" at bounding box center [308, 385] width 189 height 25
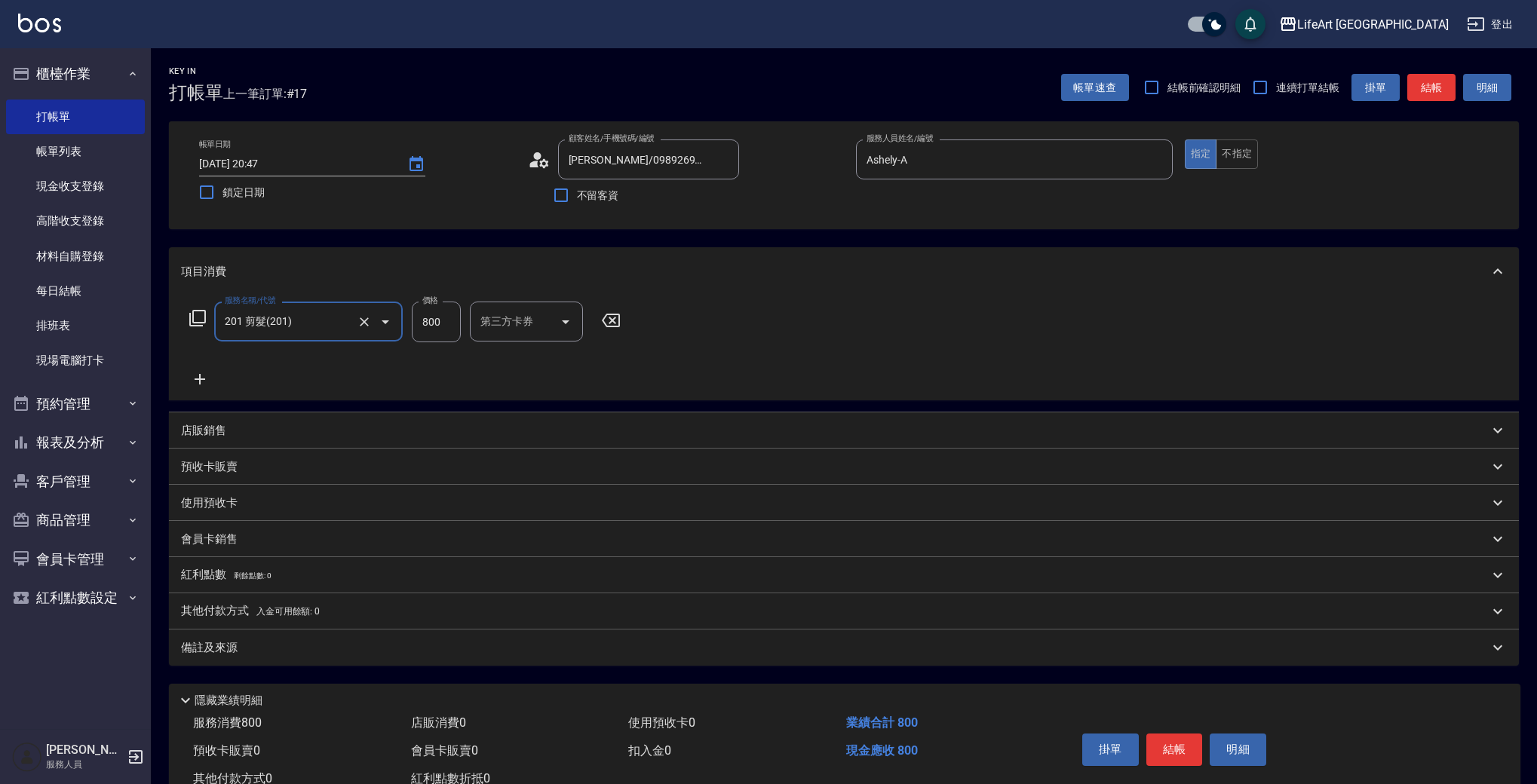
type input "201 剪髮(201)"
click at [203, 384] on icon at bounding box center [200, 379] width 38 height 18
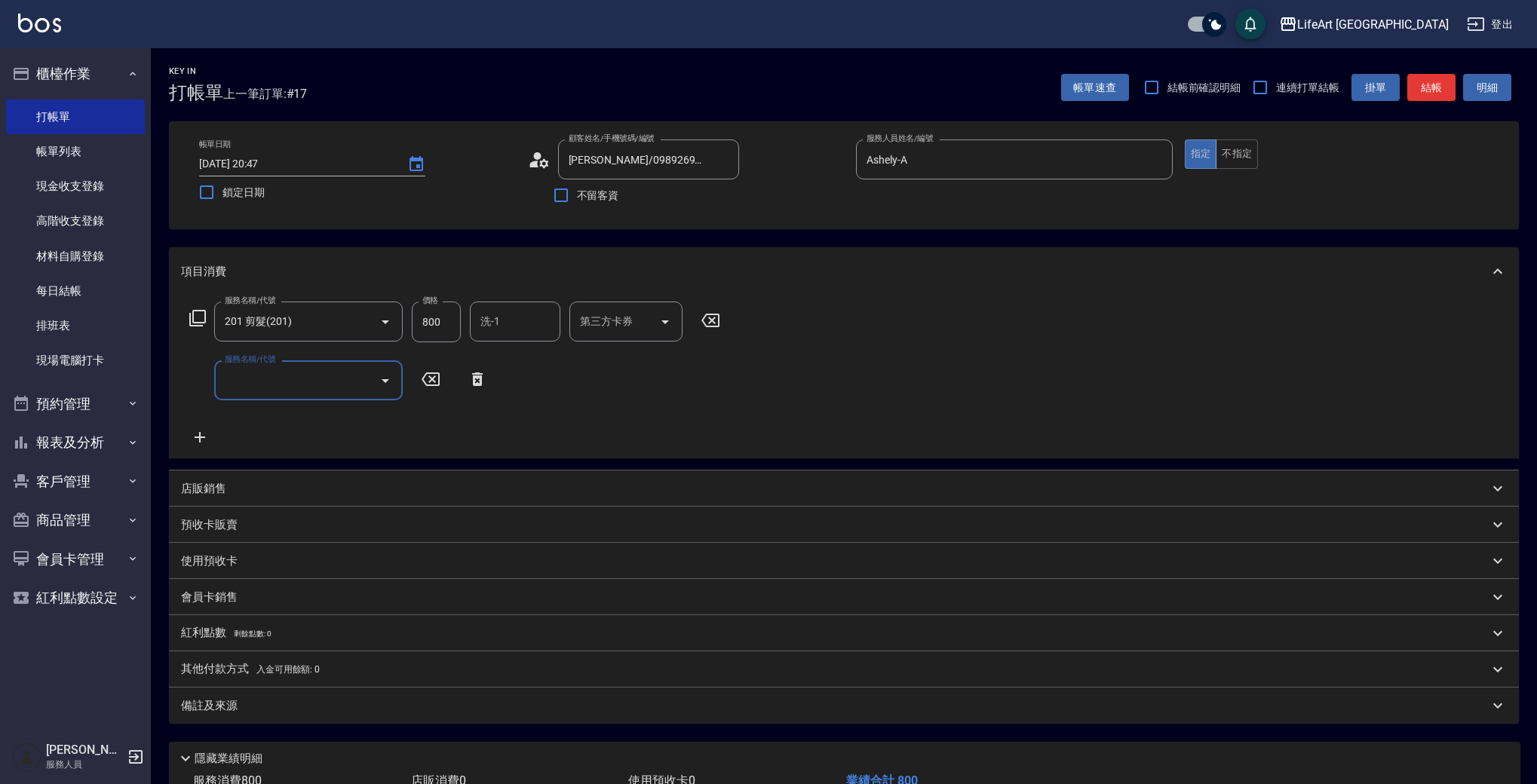
drag, startPoint x: 319, startPoint y: 378, endPoint x: 319, endPoint y: 386, distance: 8.0
click at [319, 386] on input "服務名稱/代號" at bounding box center [297, 380] width 152 height 26
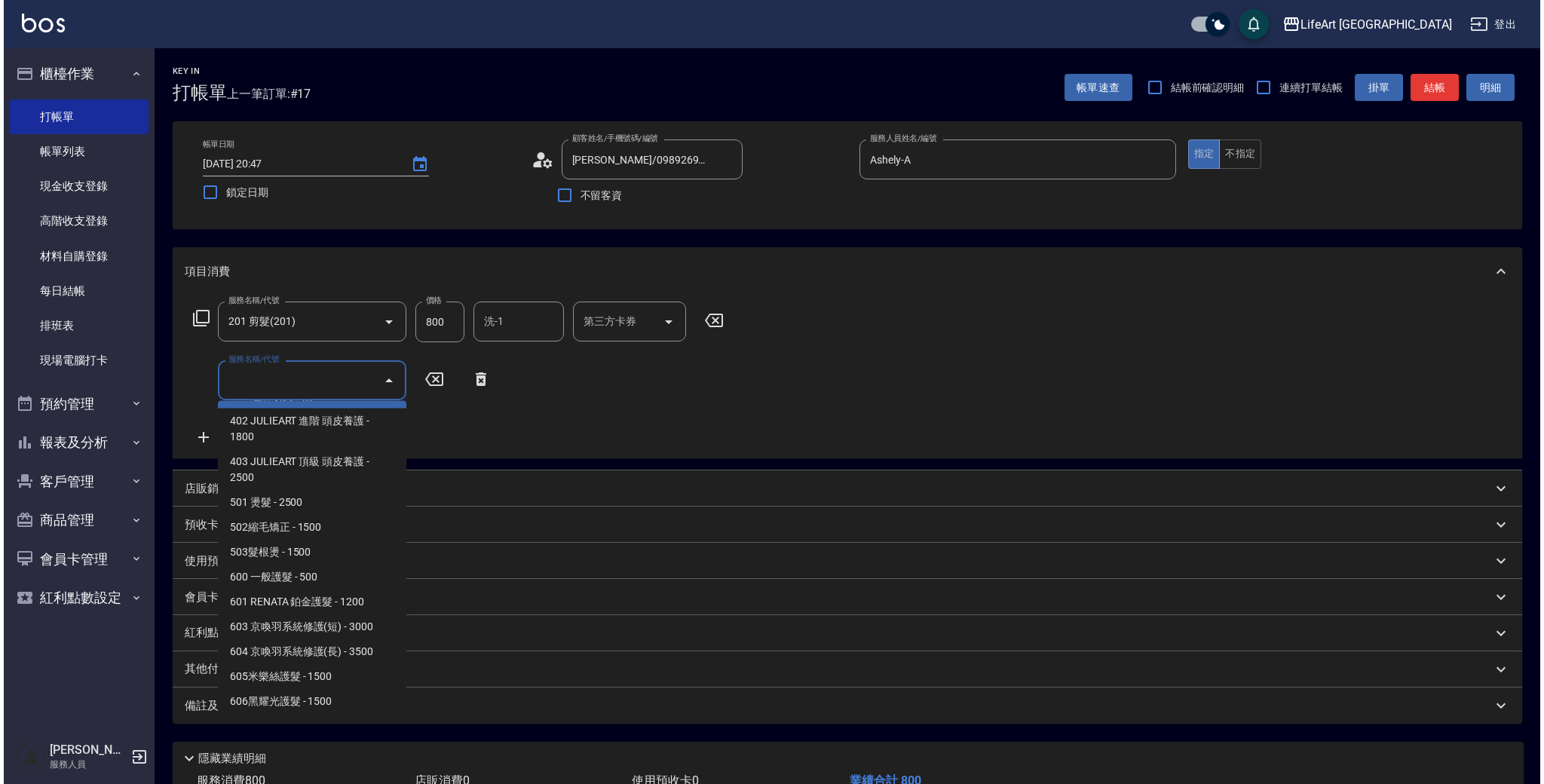
scroll to position [100, 0]
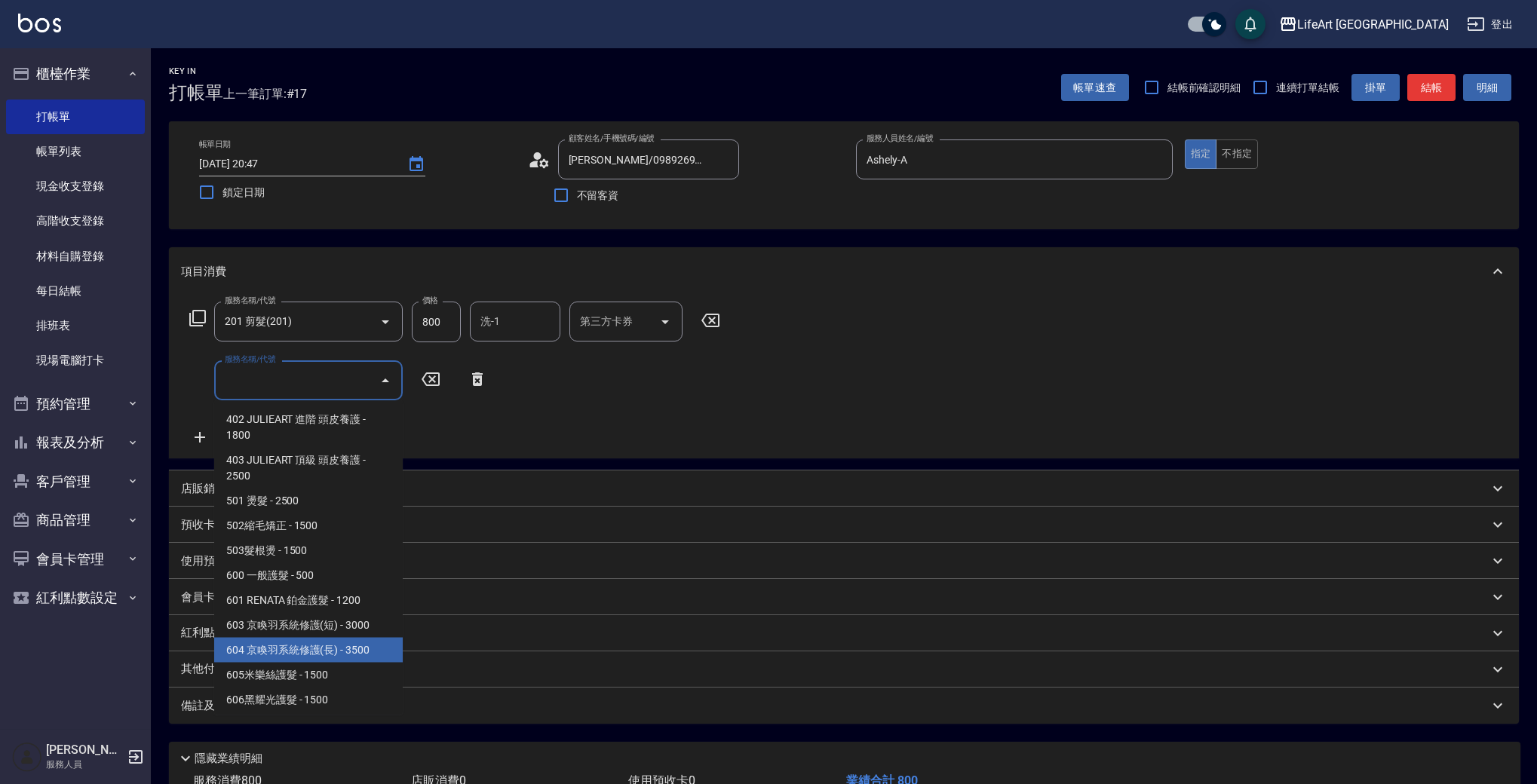
click at [386, 652] on span "604 京喚羽系統修護(長) - 3500" at bounding box center [308, 650] width 189 height 25
type input "604 京喚羽系統修護(長)(604)"
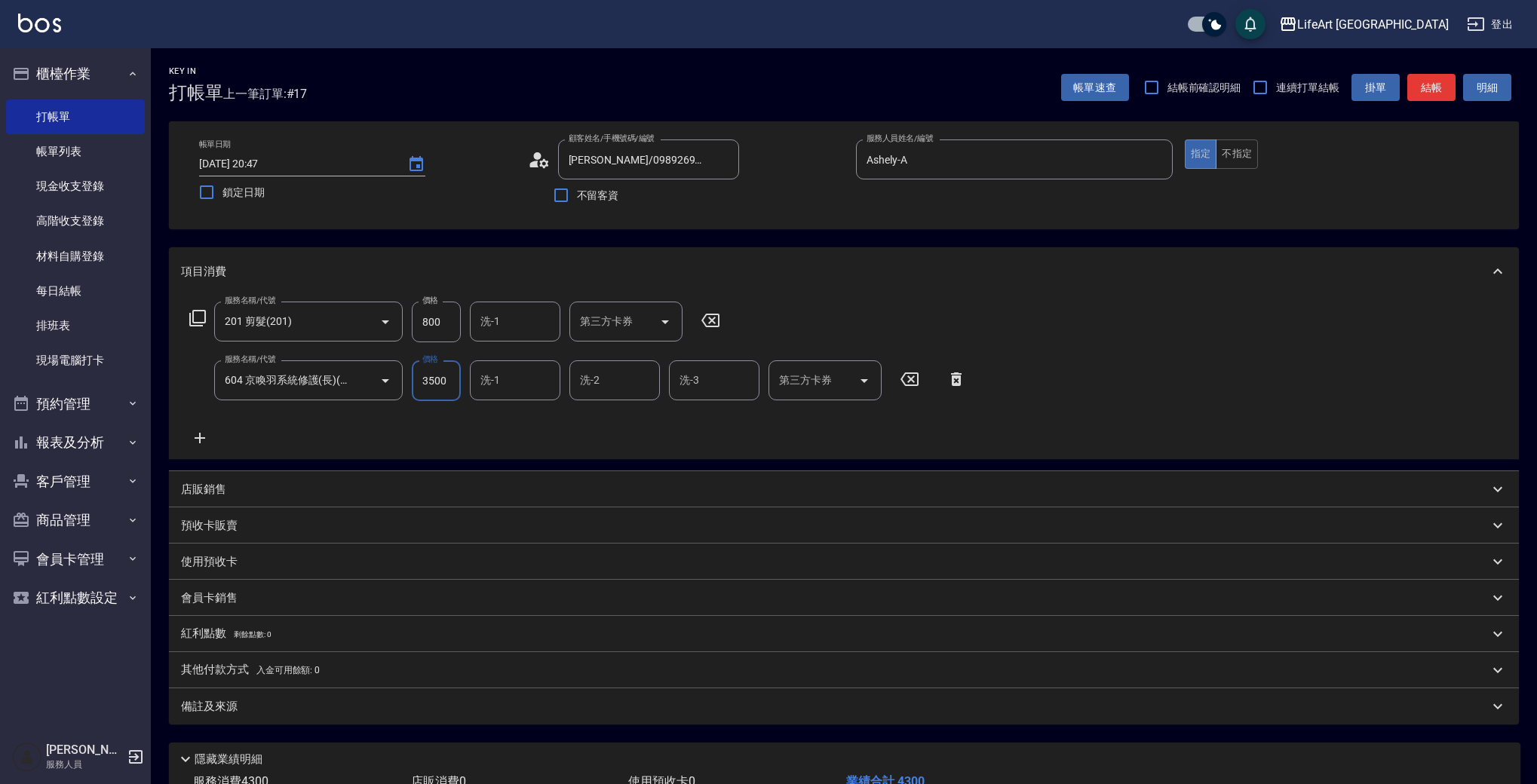
click at [444, 388] on input "3500" at bounding box center [436, 380] width 49 height 41
type input "3600"
click at [445, 320] on input "800" at bounding box center [436, 321] width 49 height 41
type input "1000"
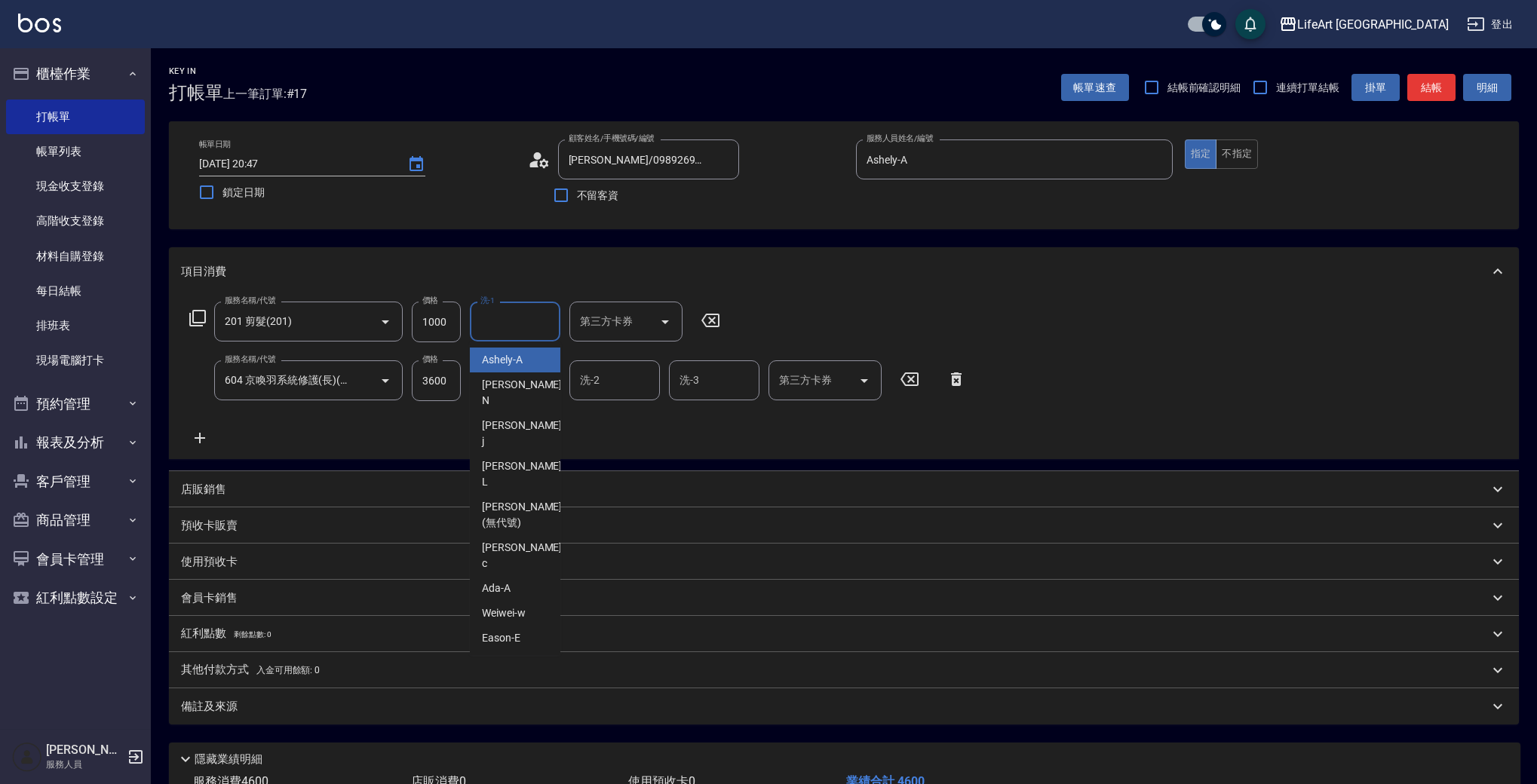
click at [513, 329] on input "洗-1" at bounding box center [515, 321] width 77 height 26
click at [525, 535] on div "Casey -c" at bounding box center [515, 555] width 90 height 41
type input "Casey-c"
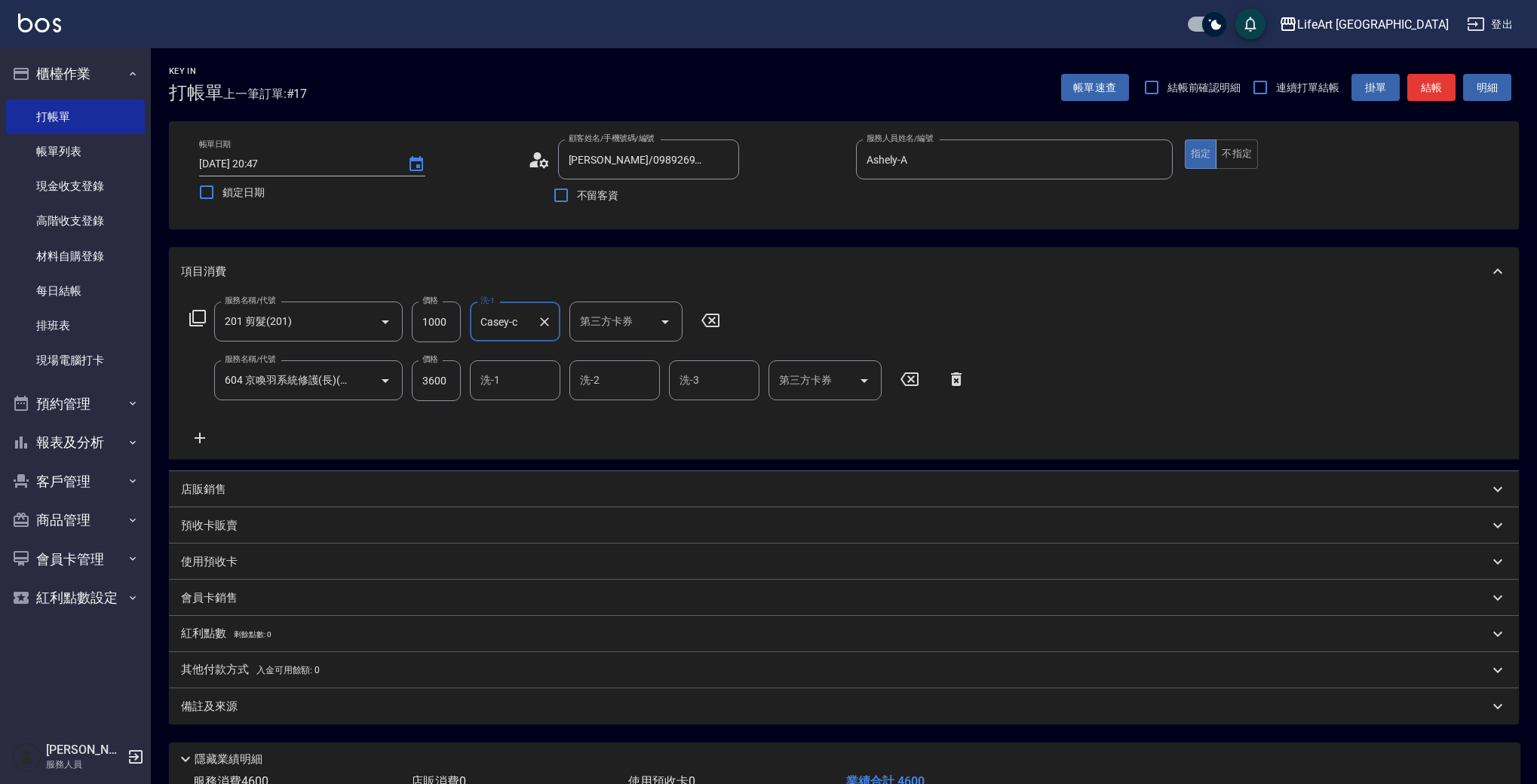
click at [537, 392] on input "洗-1" at bounding box center [515, 380] width 77 height 26
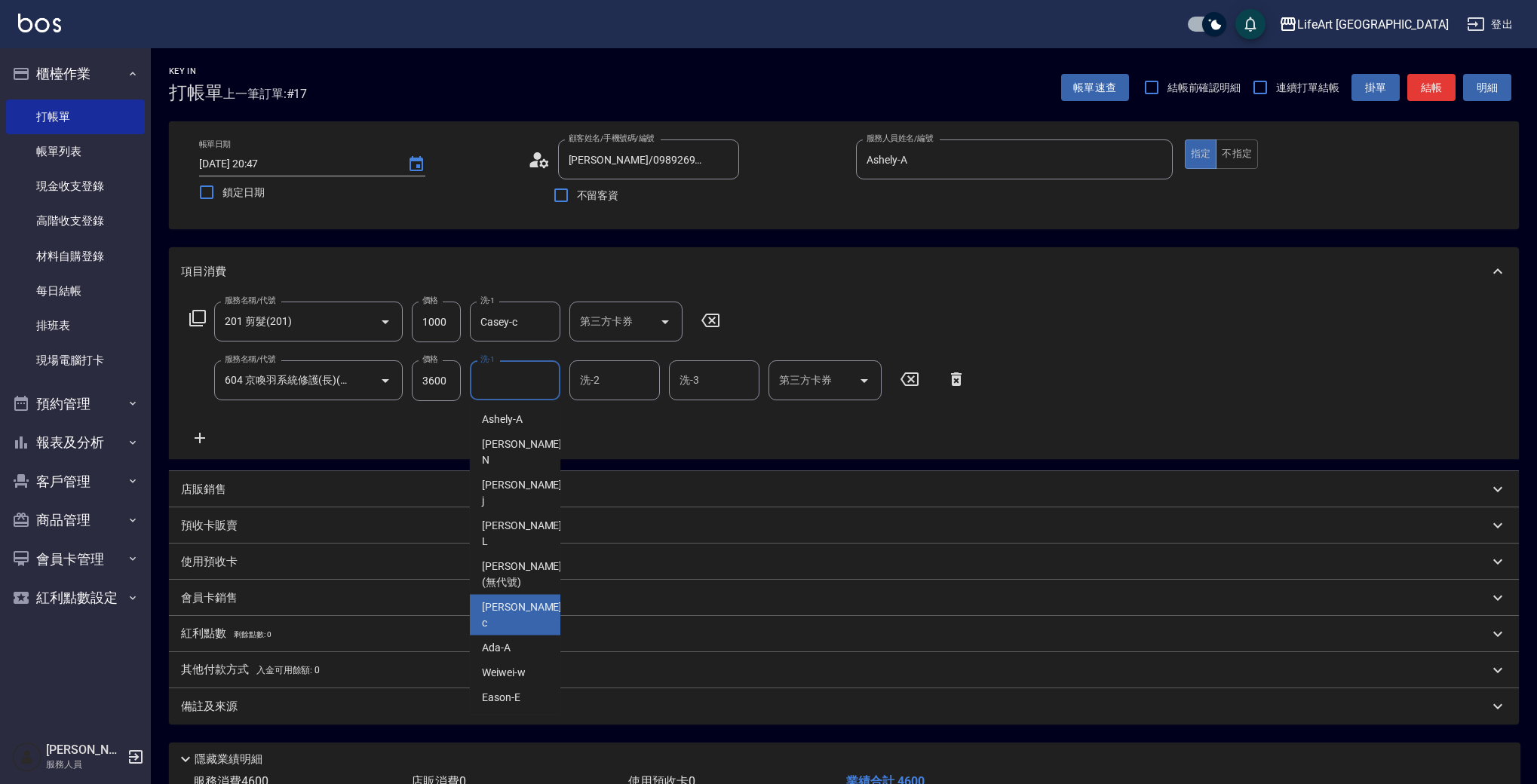
click at [526, 595] on div "Casey -c" at bounding box center [515, 615] width 90 height 41
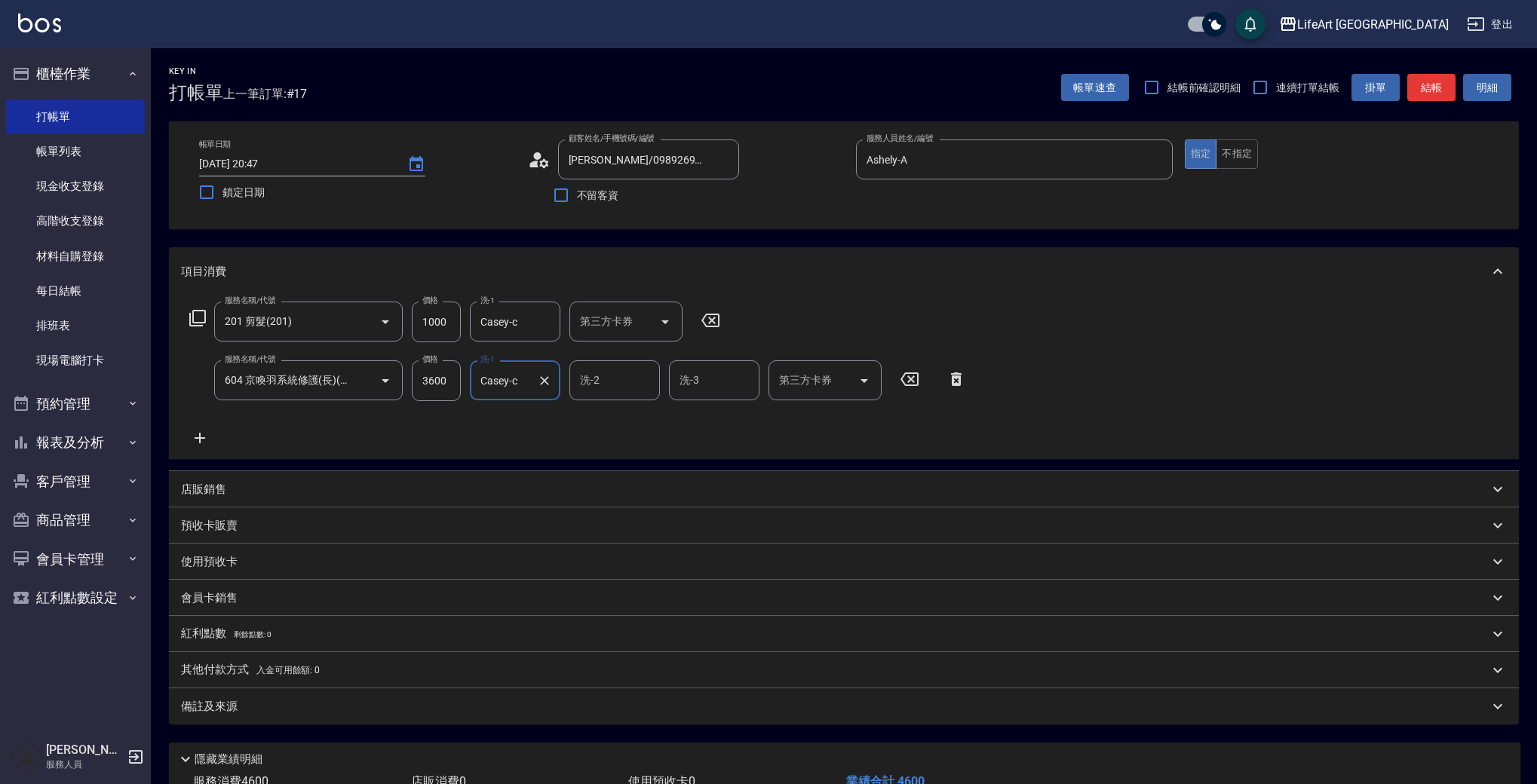
type input "Casey-c"
click at [848, 724] on div "備註及來源" at bounding box center [844, 707] width 1350 height 36
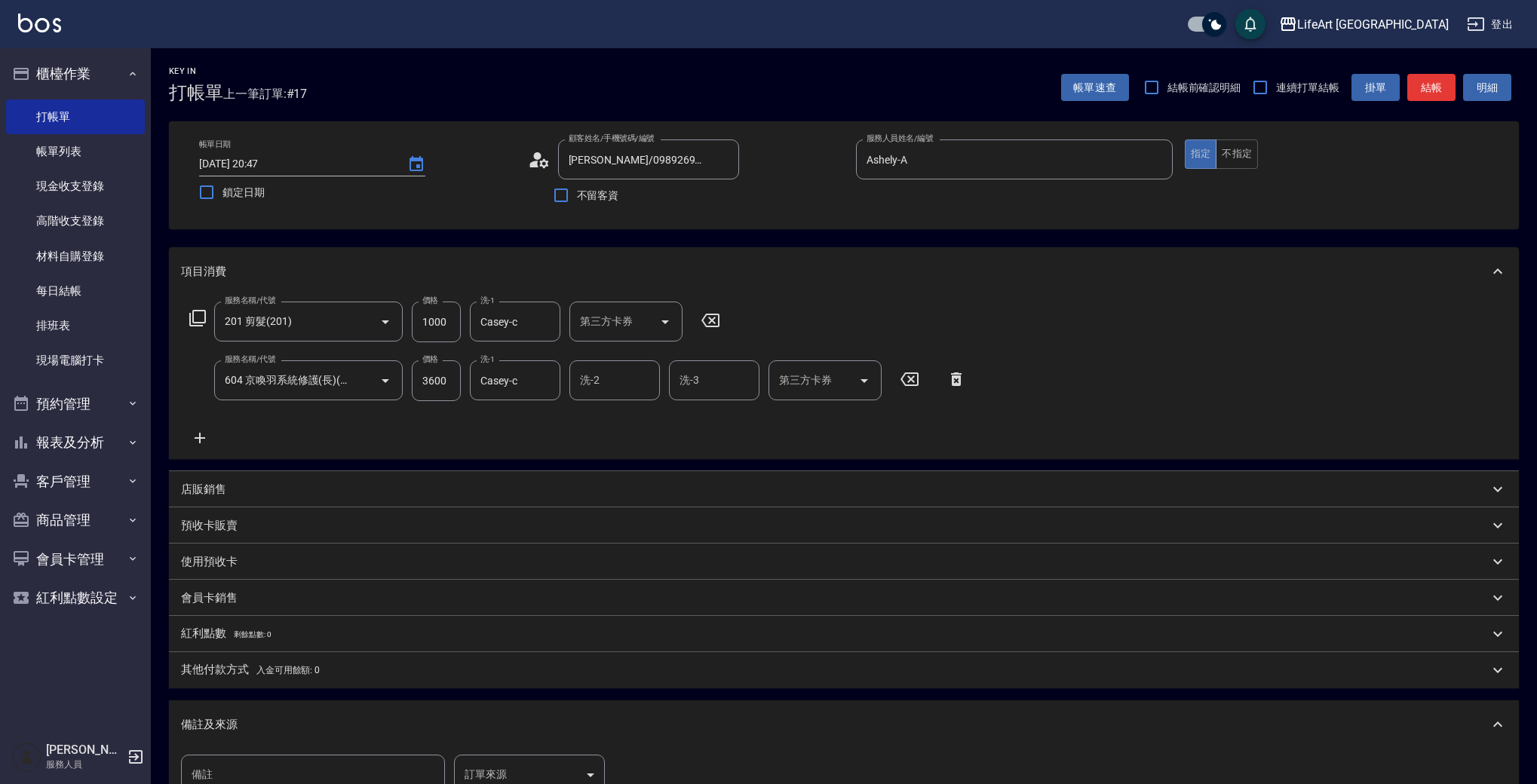
click at [544, 761] on body "LifeArt 蘆洲 登出 櫃檯作業 打帳單 帳單列表 現金收支登錄 高階收支登錄 材料自購登錄 每日結帳 排班表 現場電腦打卡 預約管理 預約管理 單日預約…" at bounding box center [768, 495] width 1537 height 990
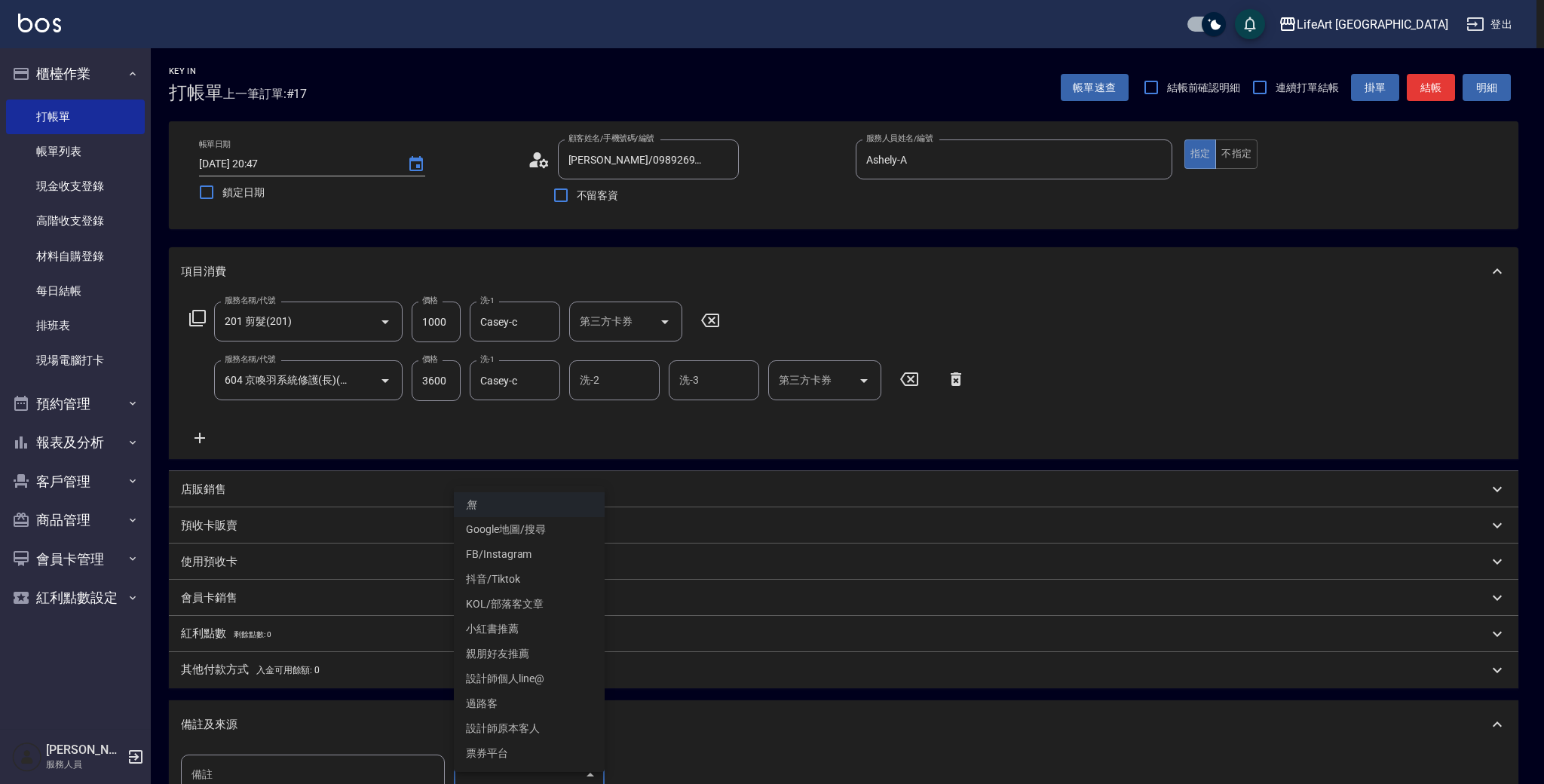
click at [524, 648] on li "親朋好友推薦" at bounding box center [529, 654] width 151 height 25
type input "親朋好友推薦"
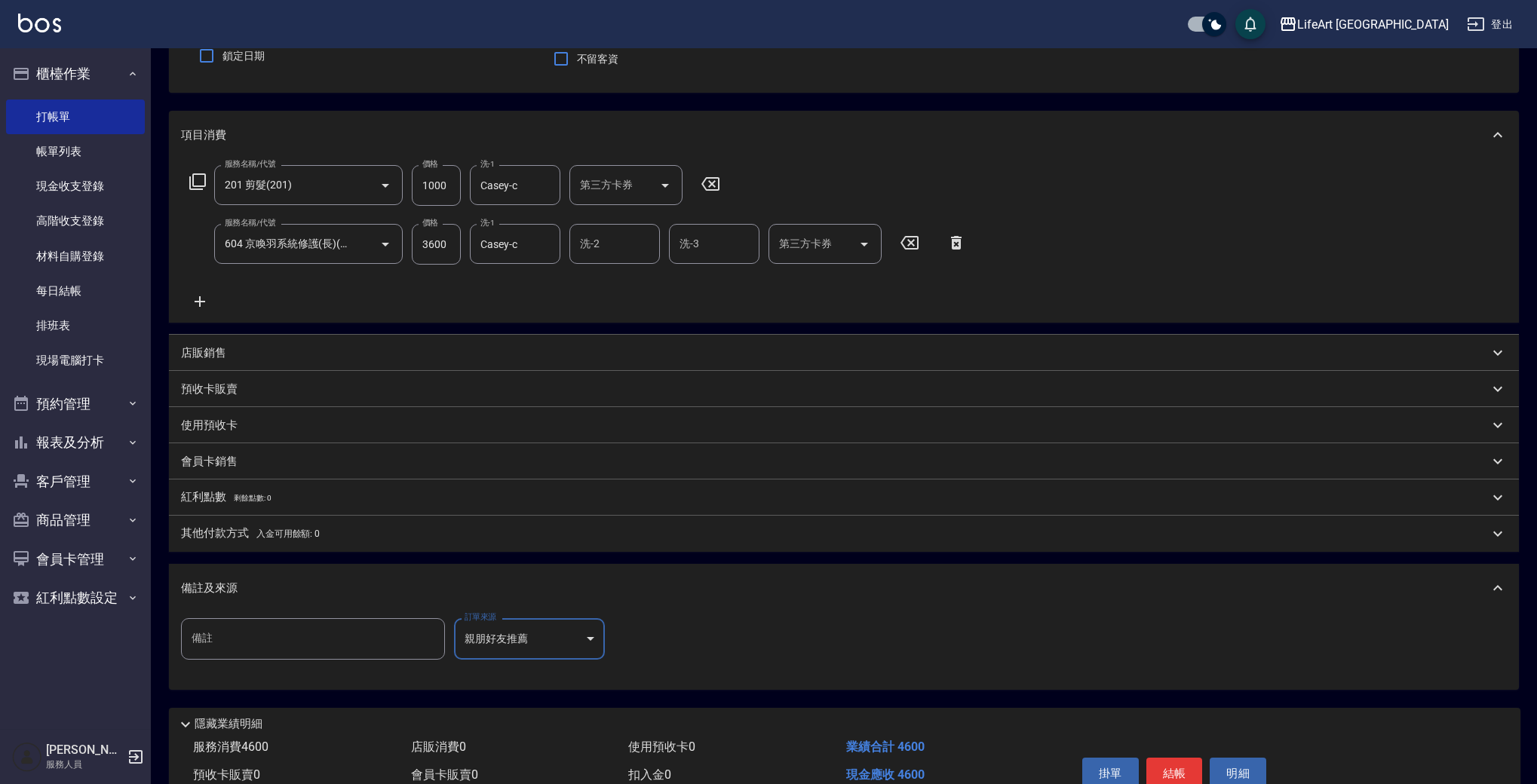
scroll to position [212, 0]
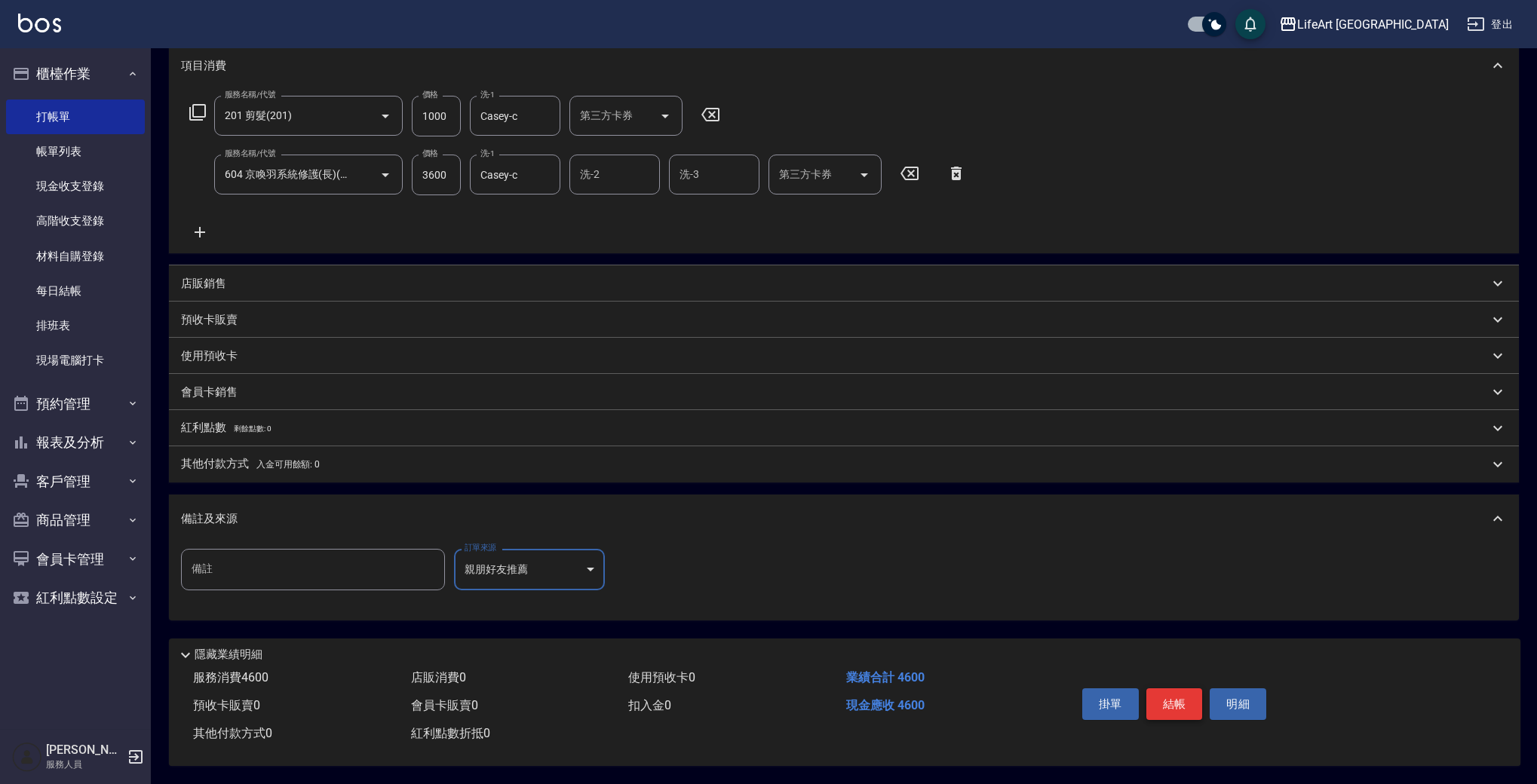
click at [1164, 701] on button "結帳" at bounding box center [1174, 704] width 56 height 32
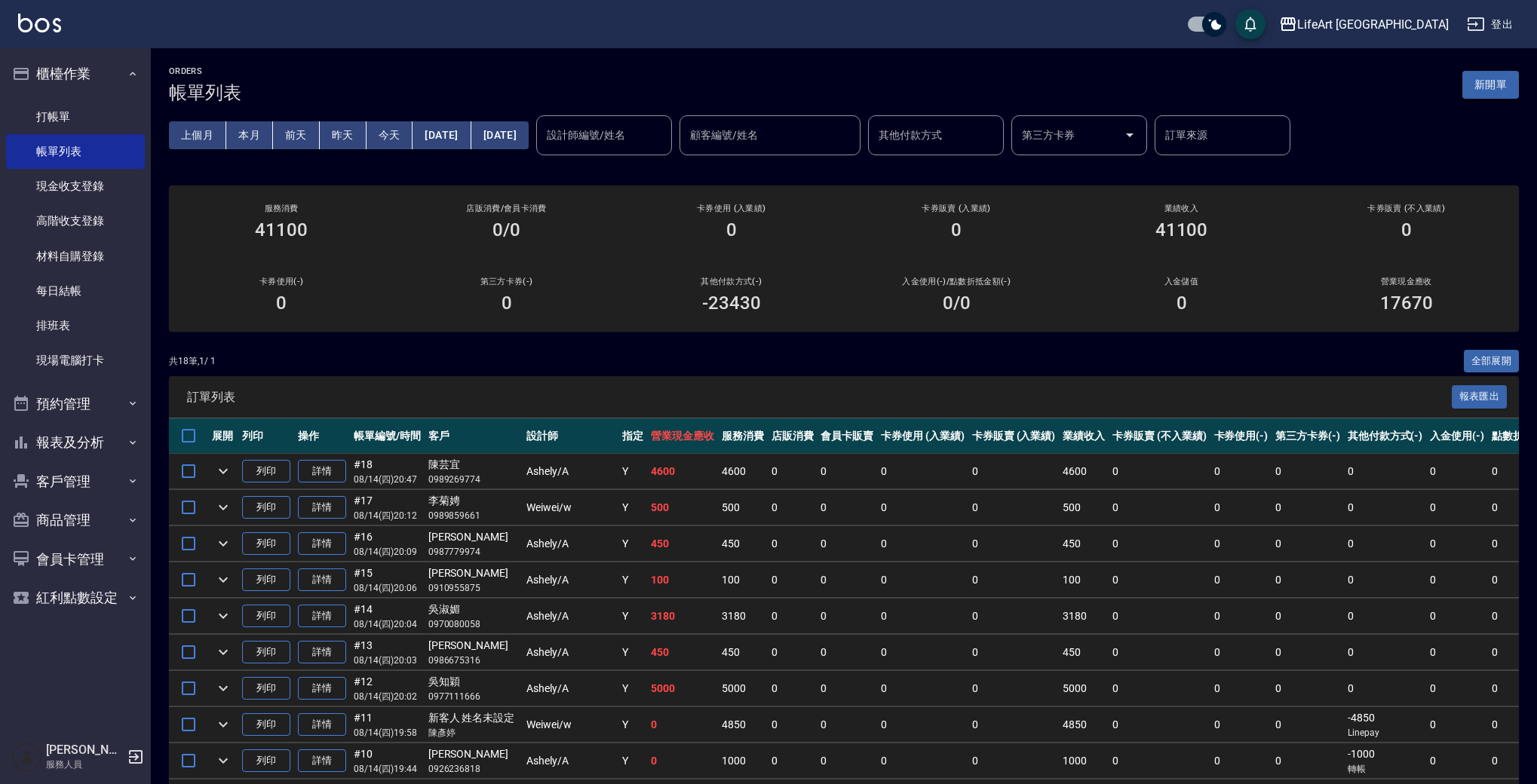
click at [1495, 75] on button "新開單" at bounding box center [1490, 85] width 56 height 28
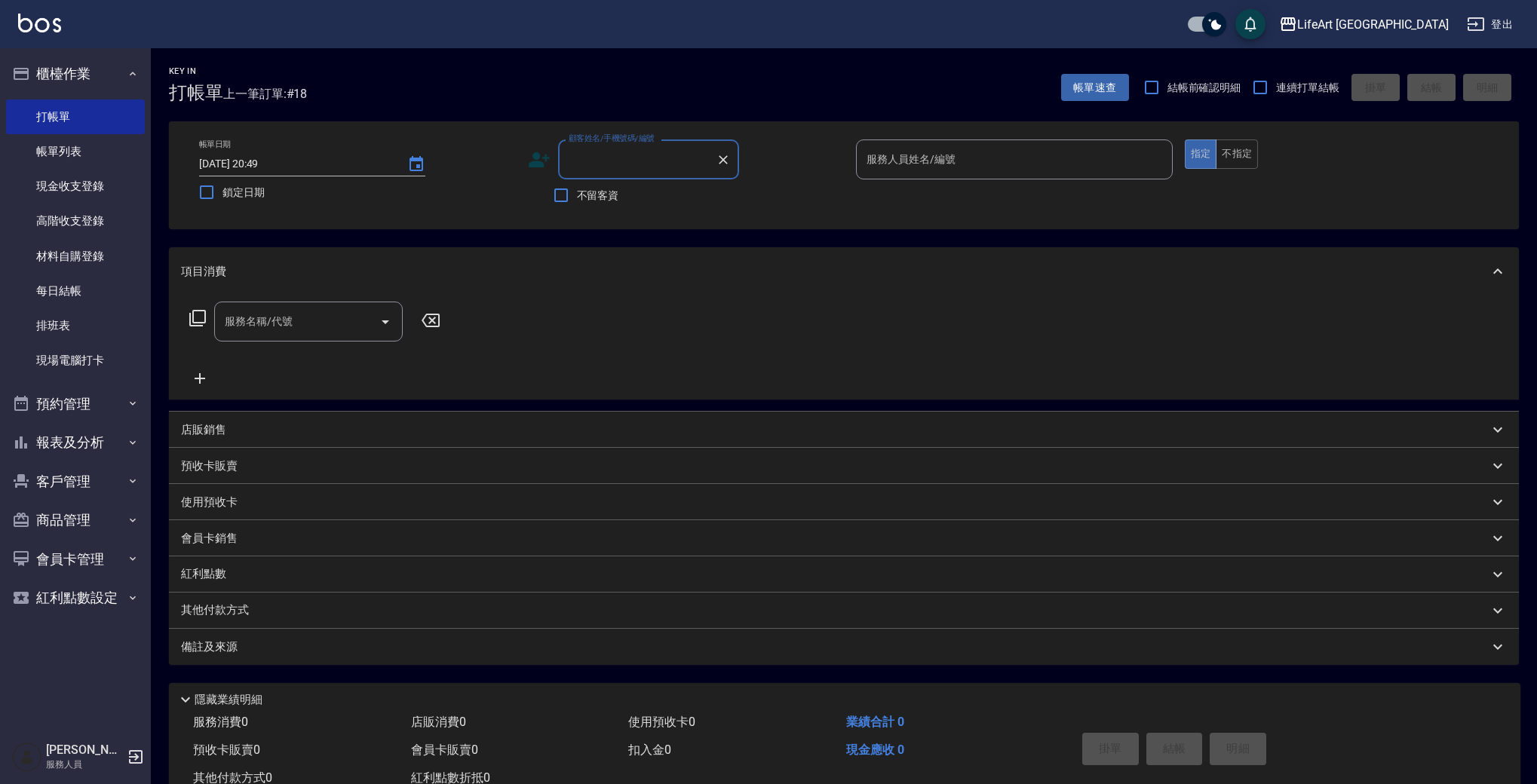
click at [594, 178] on div "顧客姓名/手機號碼/編號" at bounding box center [648, 159] width 181 height 40
click at [616, 195] on li "[PERSON_NAME]/0905281208/null" at bounding box center [648, 198] width 181 height 25
type input "[PERSON_NAME]/0905281208/null"
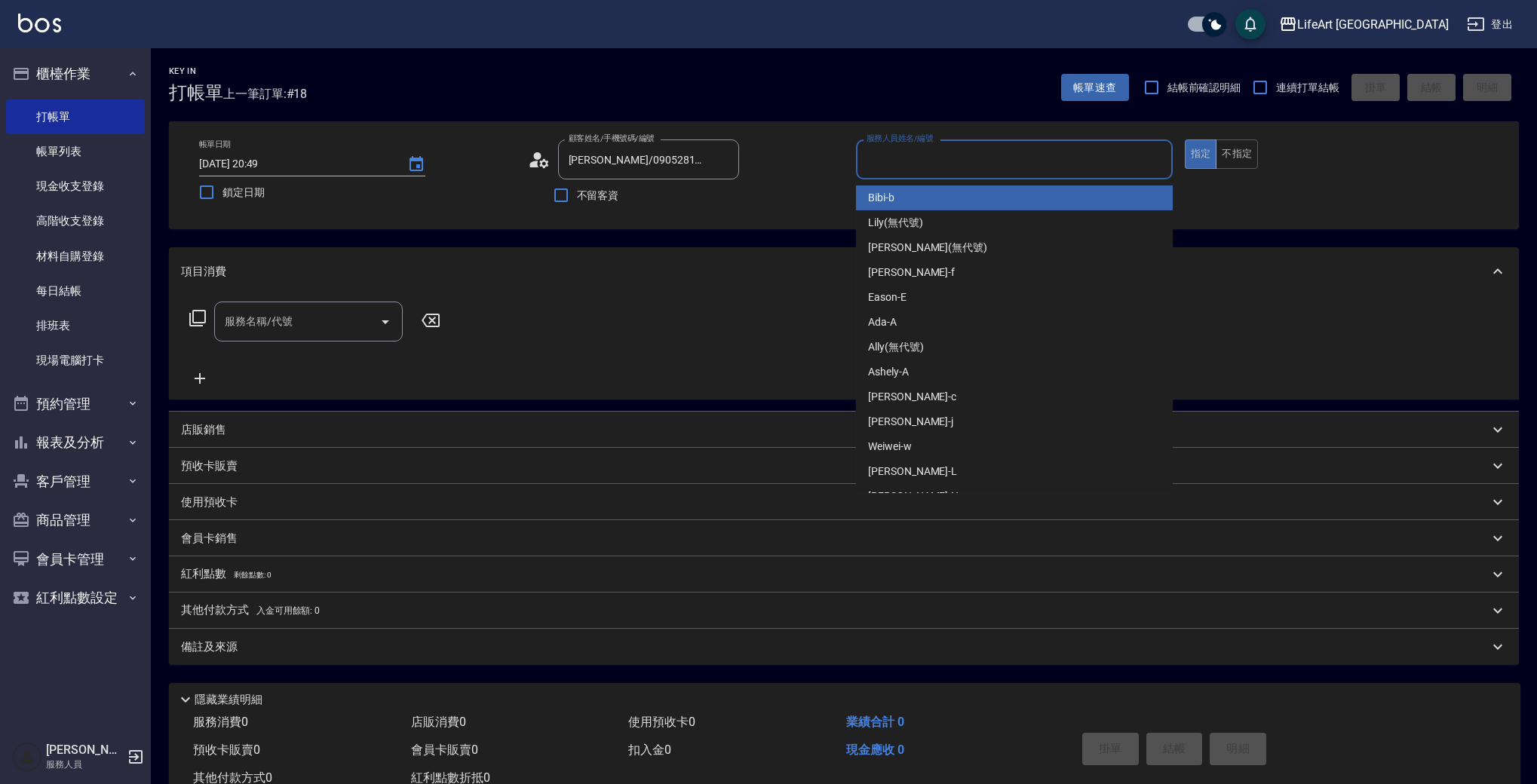
click at [1007, 159] on input "服務人員姓名/編號" at bounding box center [1015, 159] width 303 height 26
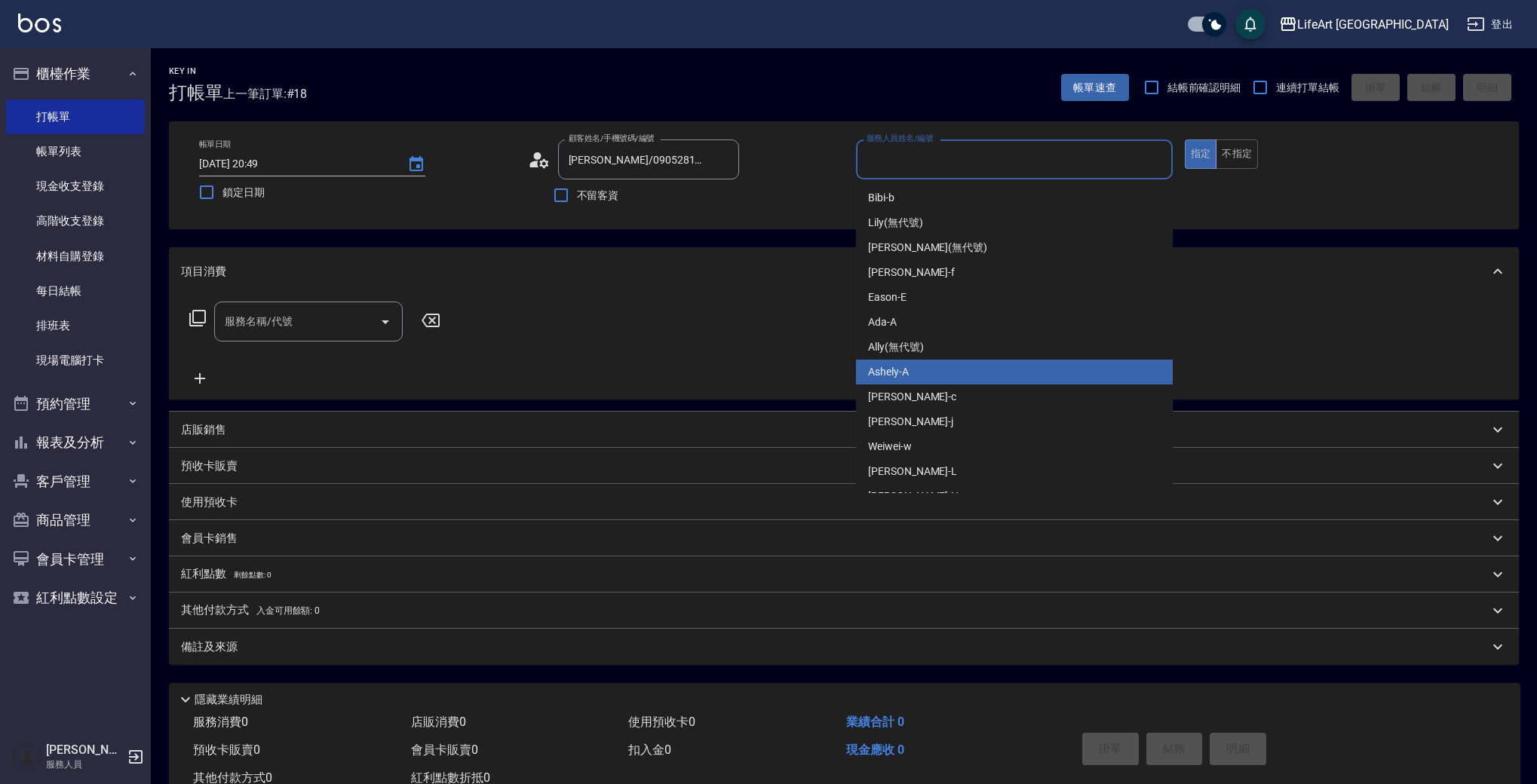
click at [939, 372] on div "Ashely -A" at bounding box center [1015, 372] width 317 height 25
type input "Ashely-A"
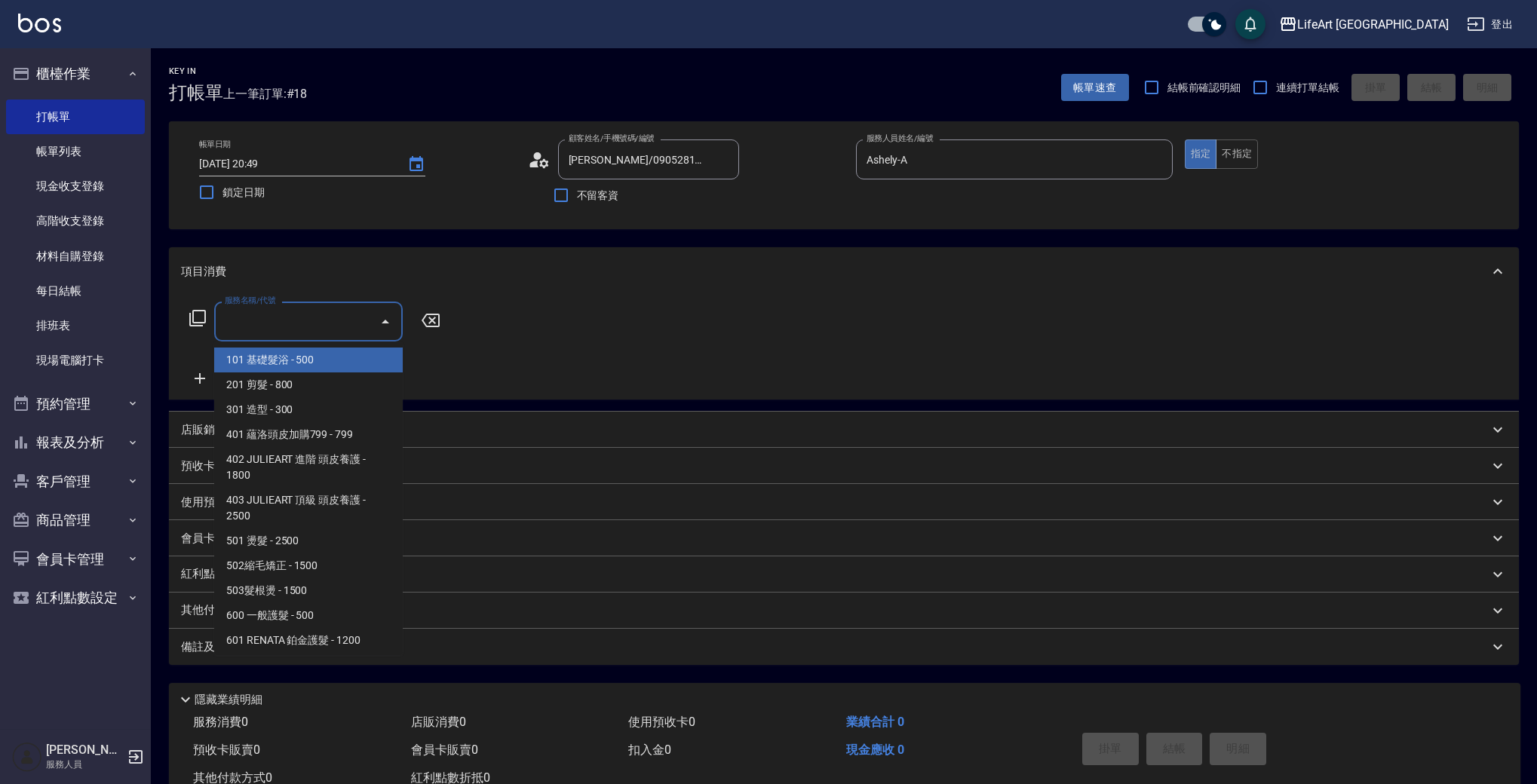
click at [240, 320] on div "服務名稱/代號 服務名稱/代號" at bounding box center [308, 321] width 189 height 40
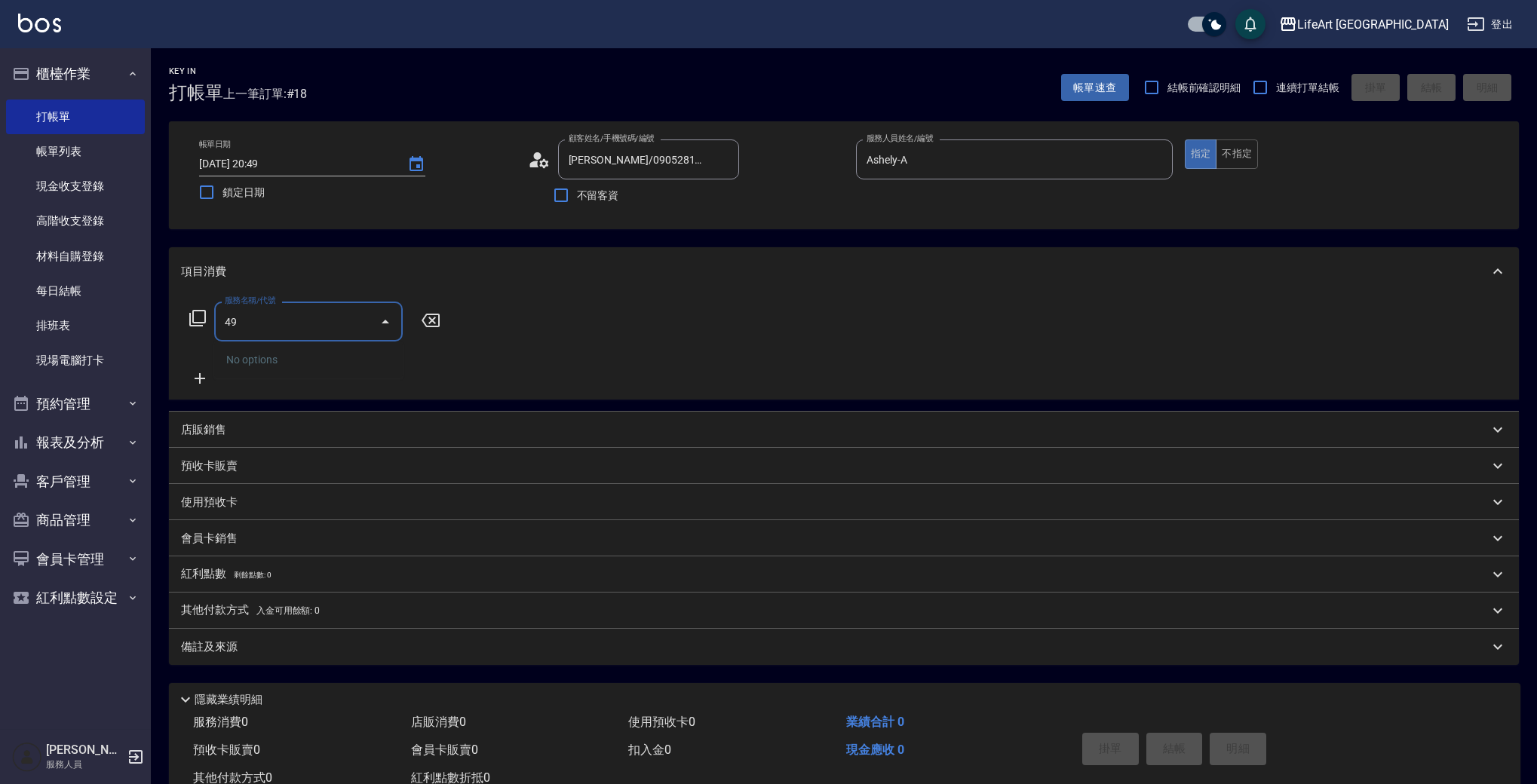
type input "4"
click at [292, 346] on ul "701 染髮 - 1700" at bounding box center [308, 360] width 189 height 37
click at [298, 355] on span "701 染髮 - 1700" at bounding box center [308, 360] width 189 height 25
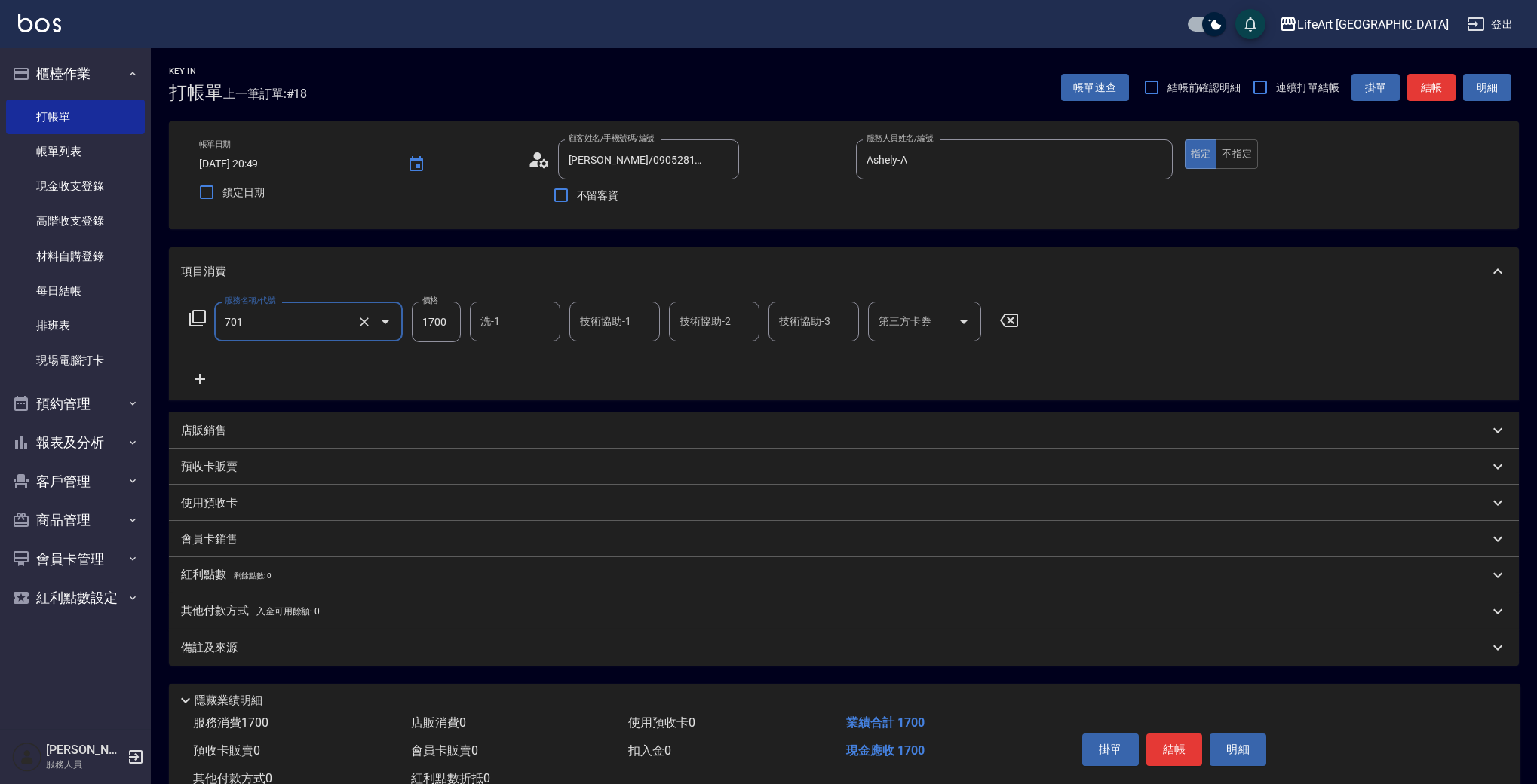
type input "701 染髮(701)"
click at [451, 327] on input "1700" at bounding box center [436, 321] width 49 height 41
type input "2100"
click at [198, 377] on icon at bounding box center [200, 379] width 38 height 18
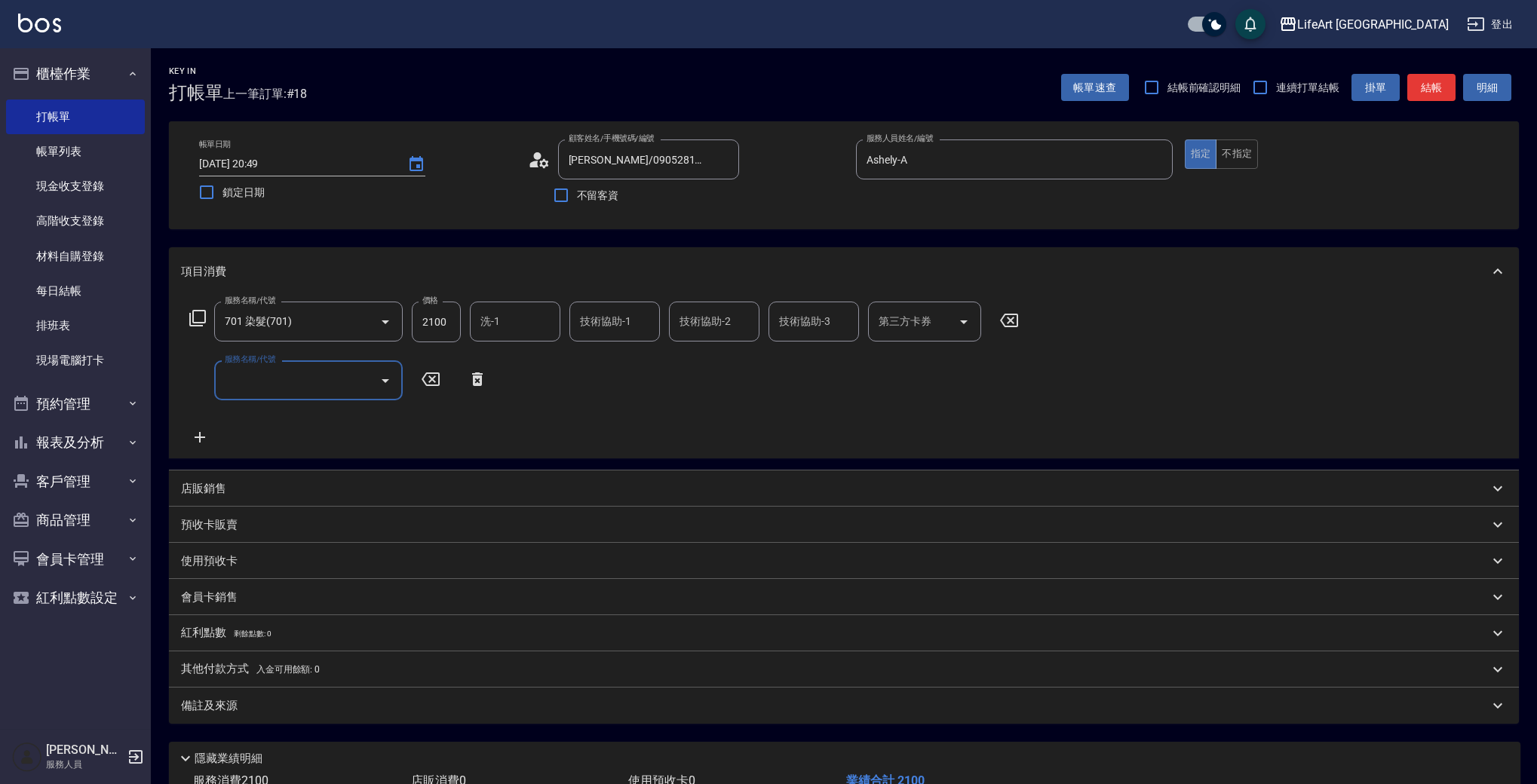
click at [263, 385] on input "服務名稱/代號" at bounding box center [297, 380] width 152 height 26
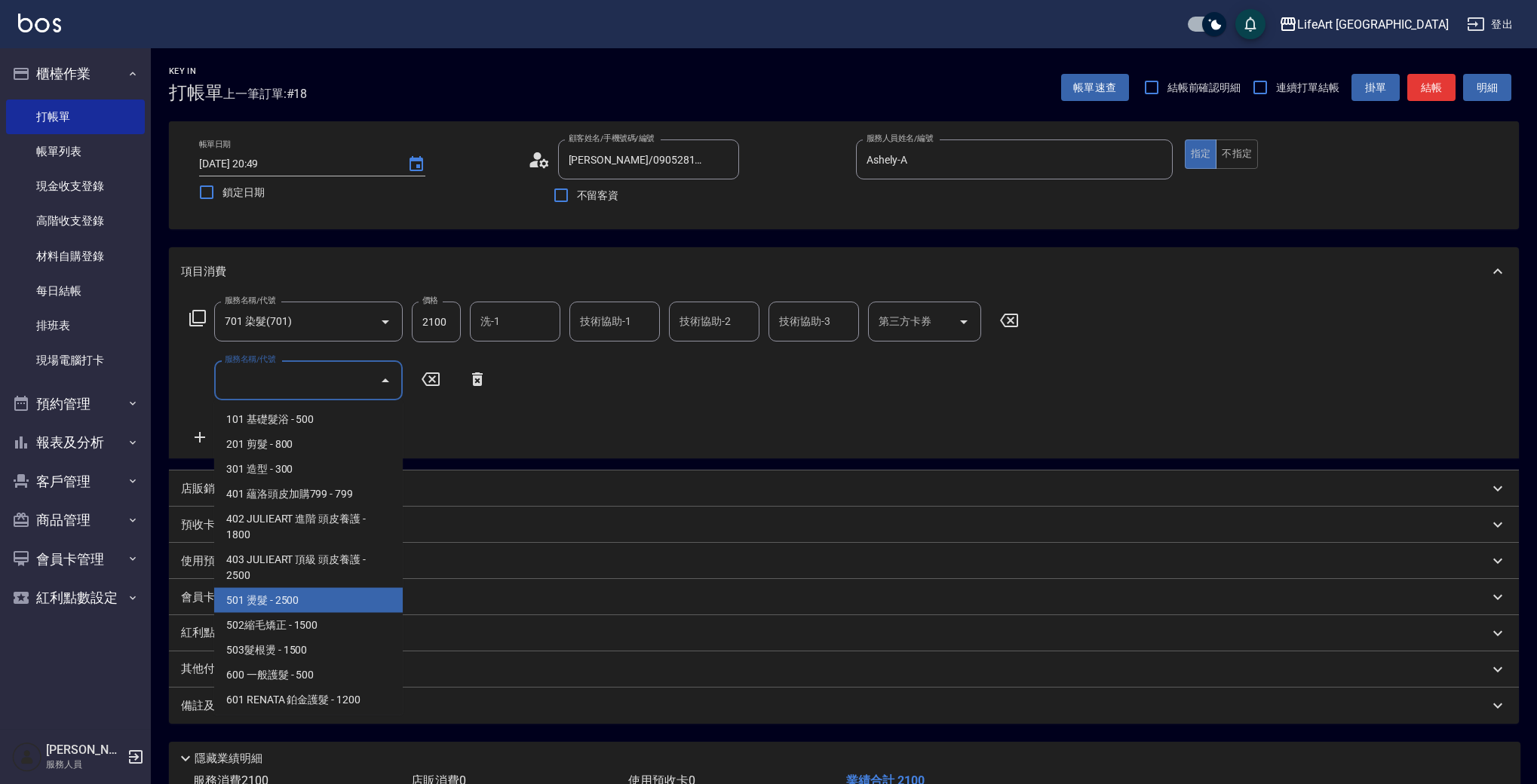
click at [354, 588] on span "501 燙髮 - 2500" at bounding box center [308, 600] width 189 height 25
type input "501 燙髮(501)"
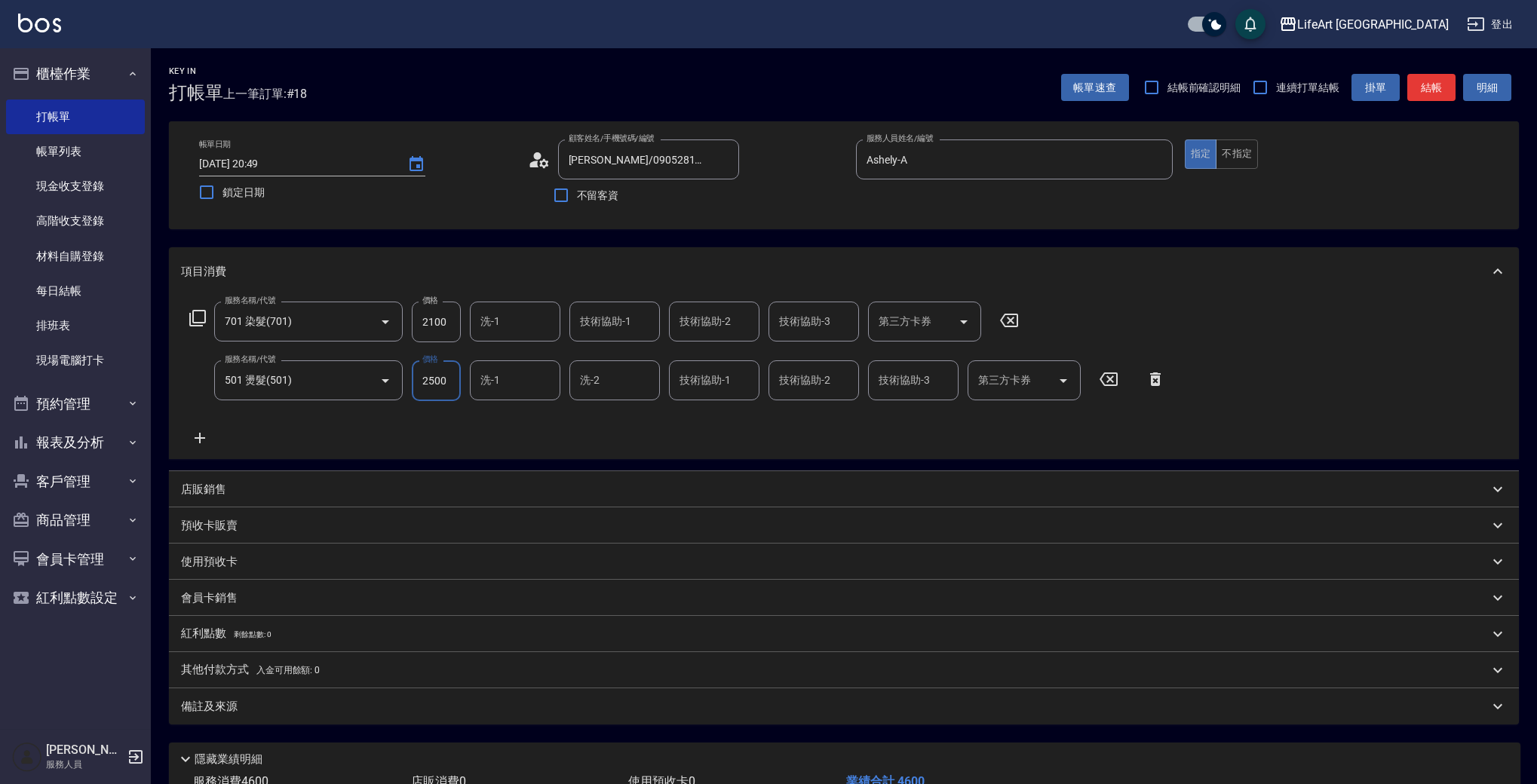
click at [446, 381] on input "2500" at bounding box center [436, 380] width 49 height 41
type input "2800"
click at [195, 440] on icon at bounding box center [200, 437] width 38 height 18
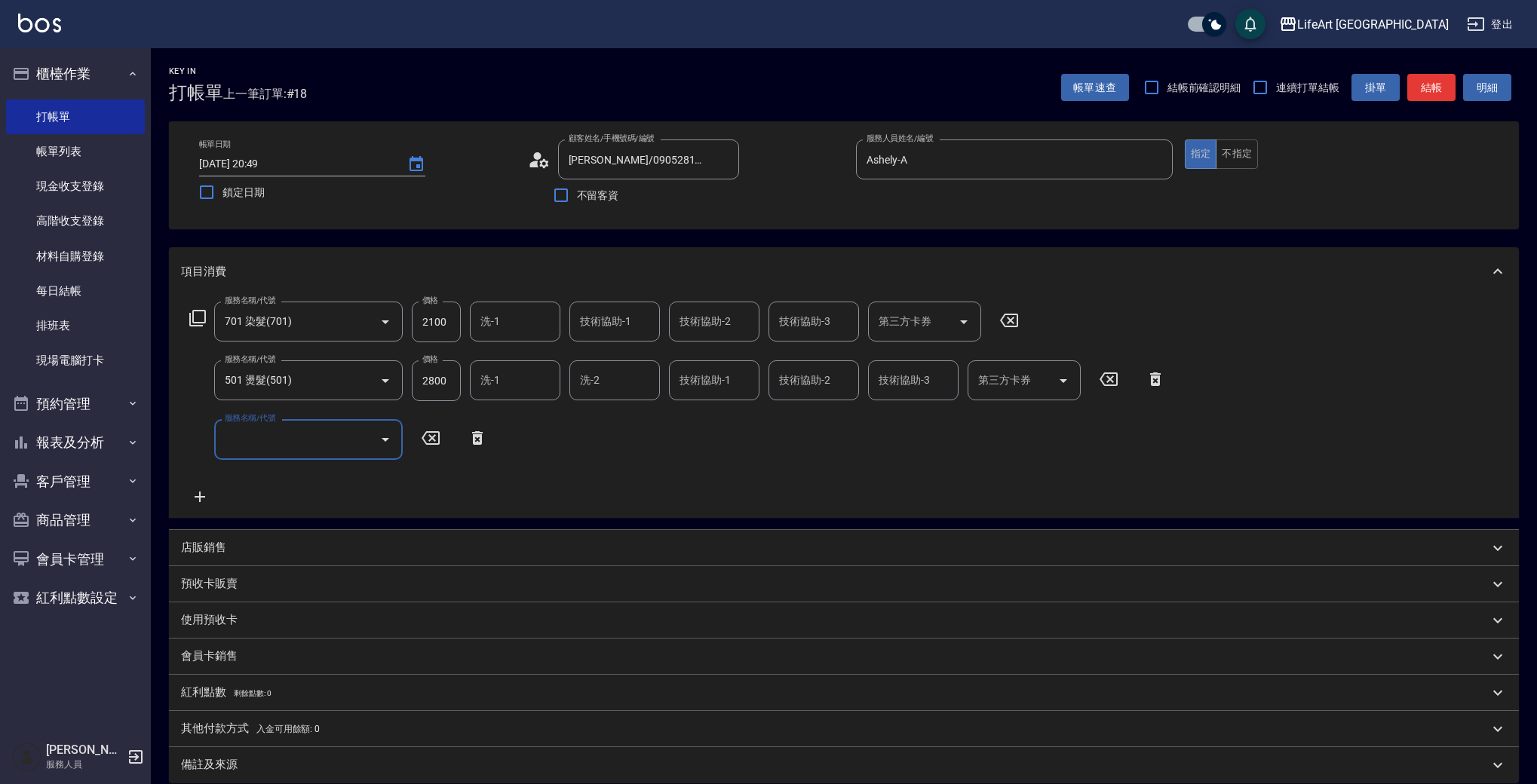
click at [315, 444] on input "服務名稱/代號" at bounding box center [297, 439] width 152 height 26
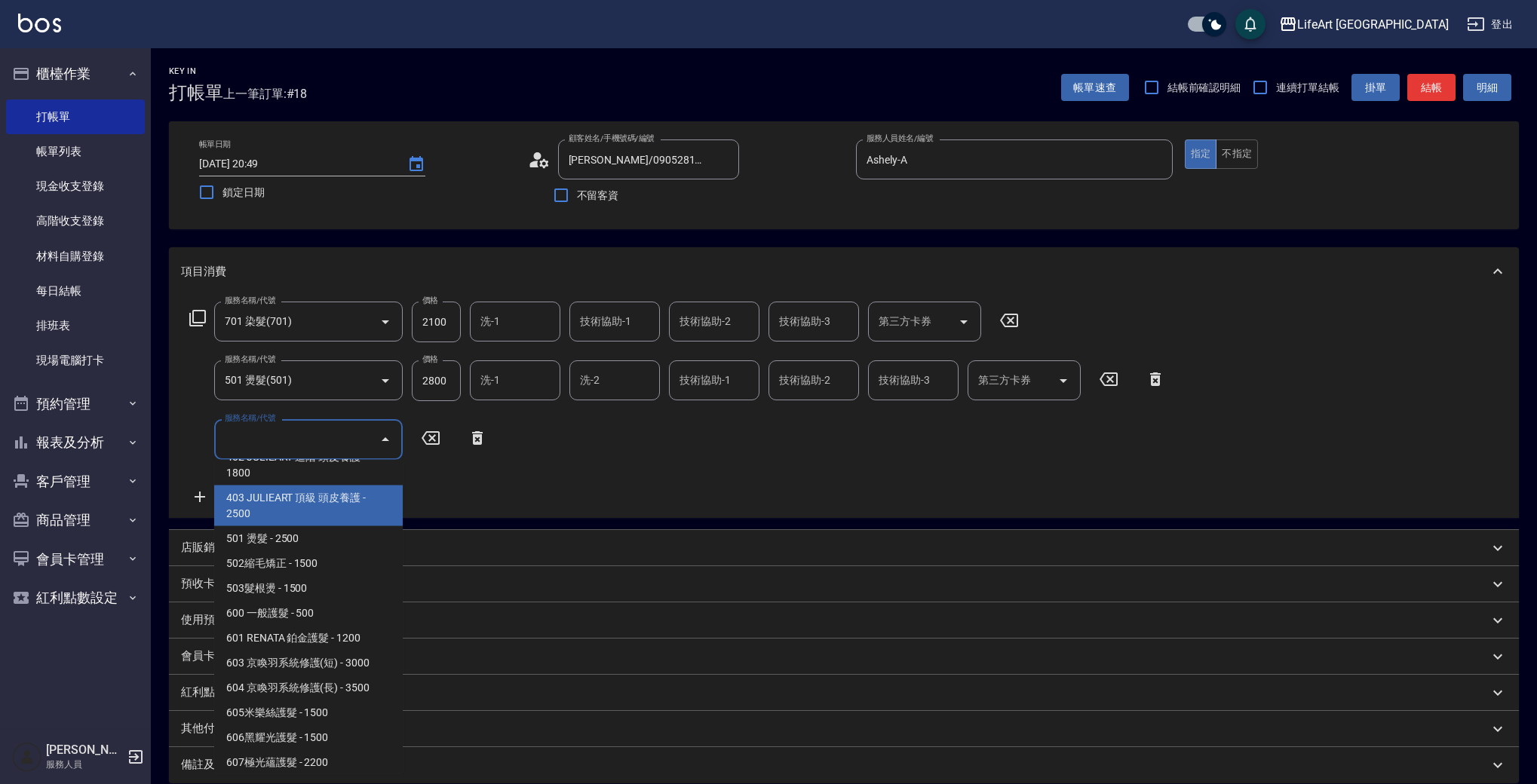
scroll to position [139, 0]
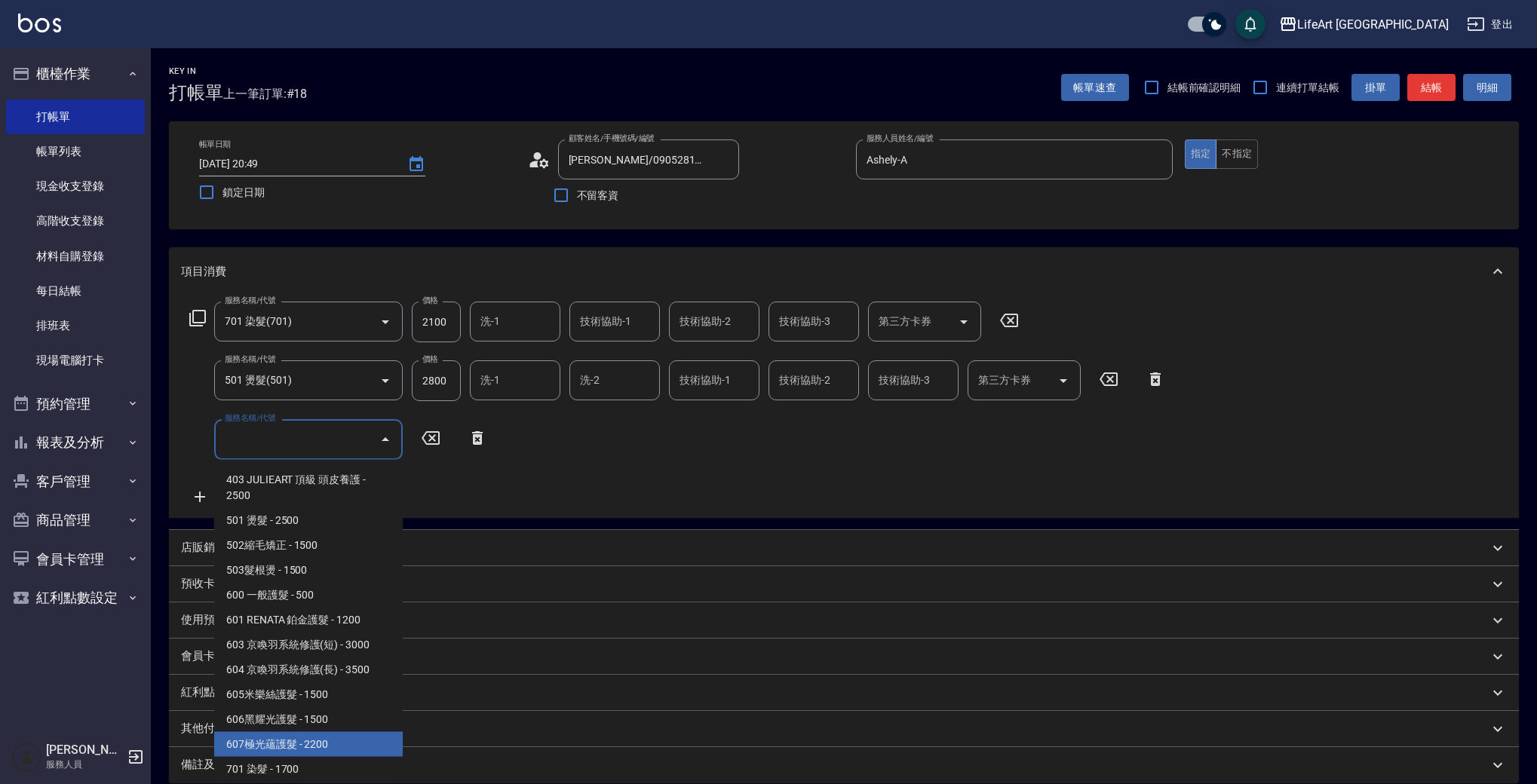
click at [338, 733] on span "607極光蘊護髮 - 2200" at bounding box center [308, 744] width 189 height 25
type input "607極光蘊護髮(607)"
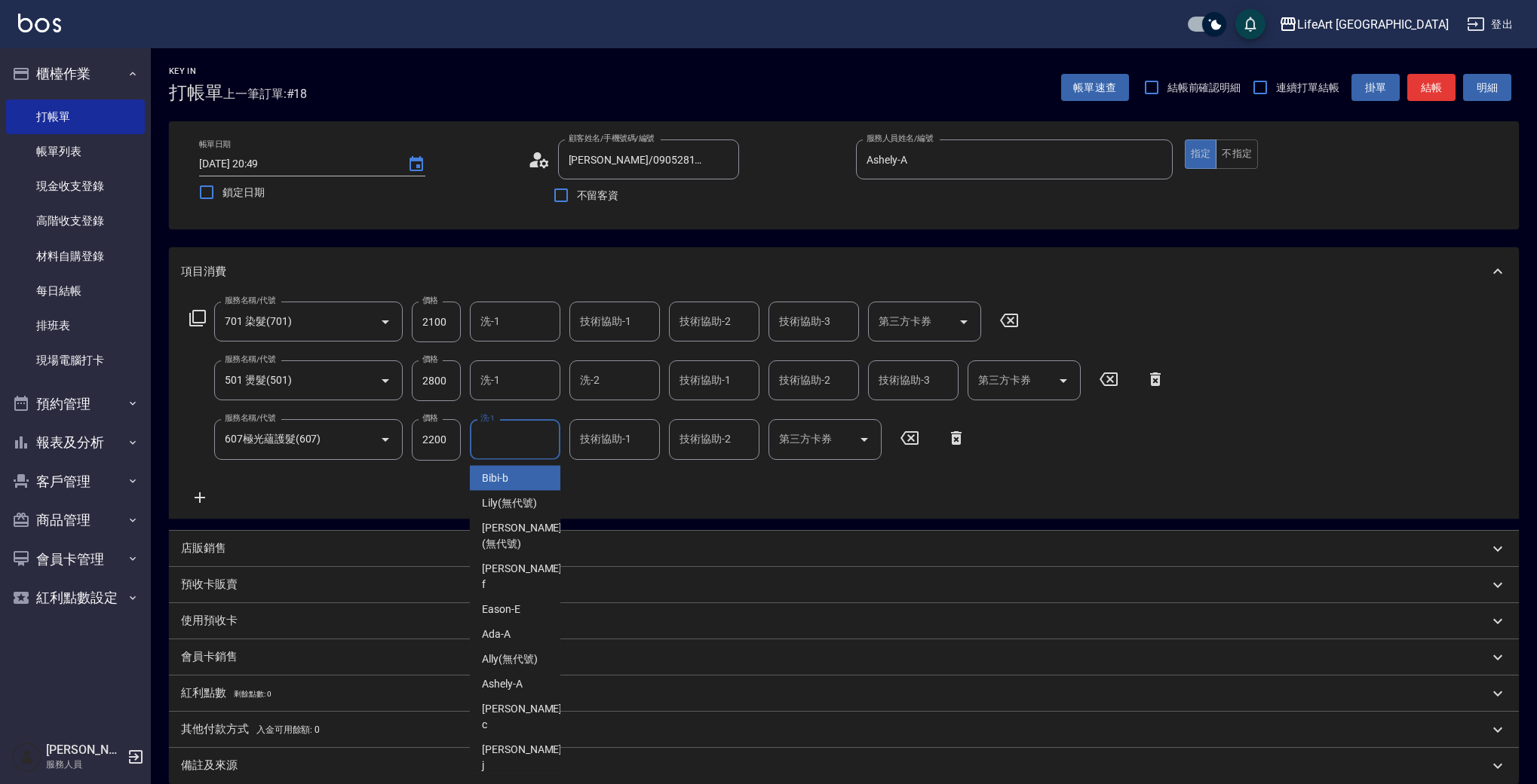
click at [492, 444] on input "洗-1" at bounding box center [515, 439] width 77 height 26
click at [535, 697] on div "Casey -c" at bounding box center [515, 716] width 90 height 41
type input "Casey-c"
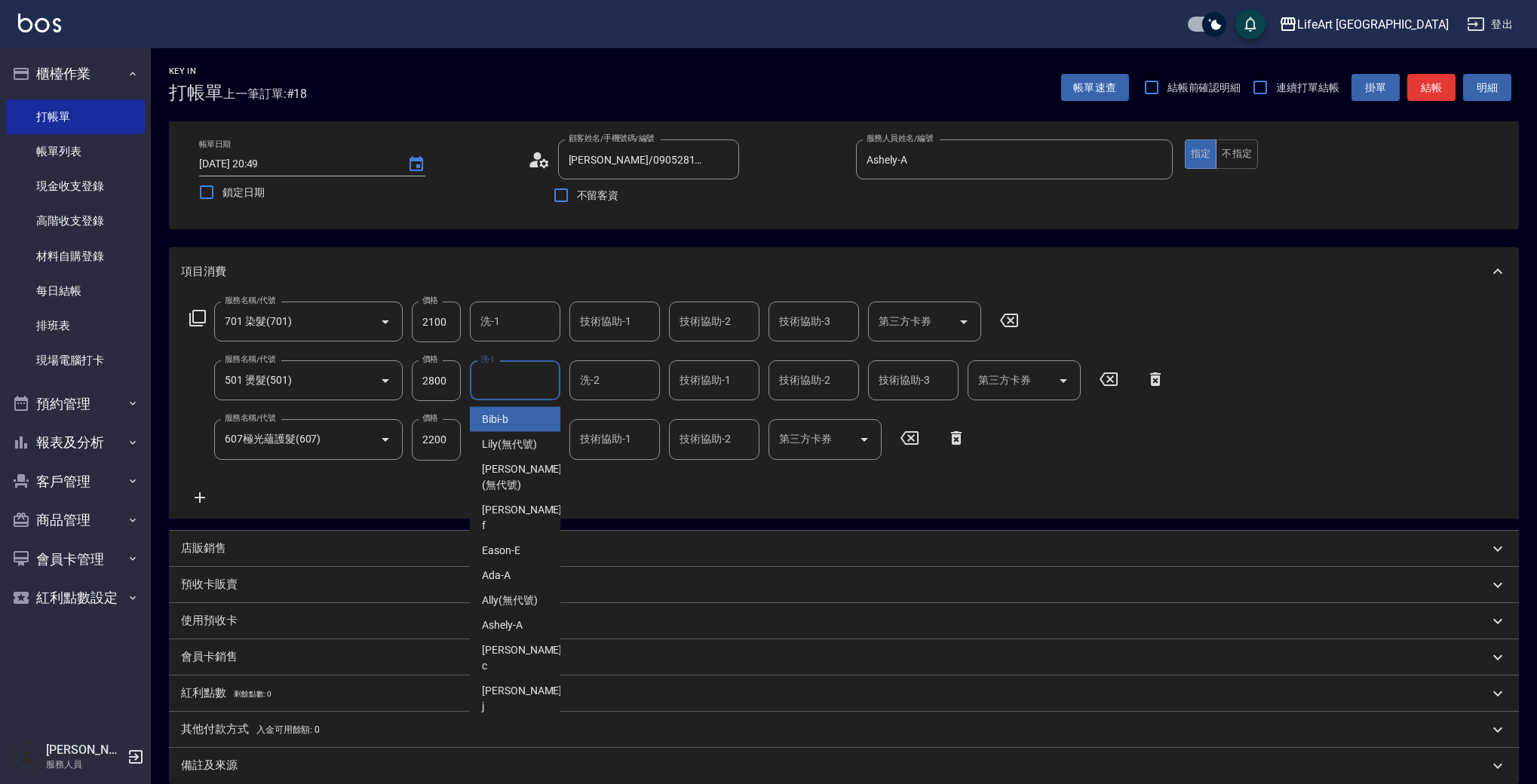
click at [510, 386] on input "洗-1" at bounding box center [515, 380] width 77 height 26
click at [536, 719] on div "Weiwei -w" at bounding box center [515, 731] width 90 height 25
type input "Weiwei-w"
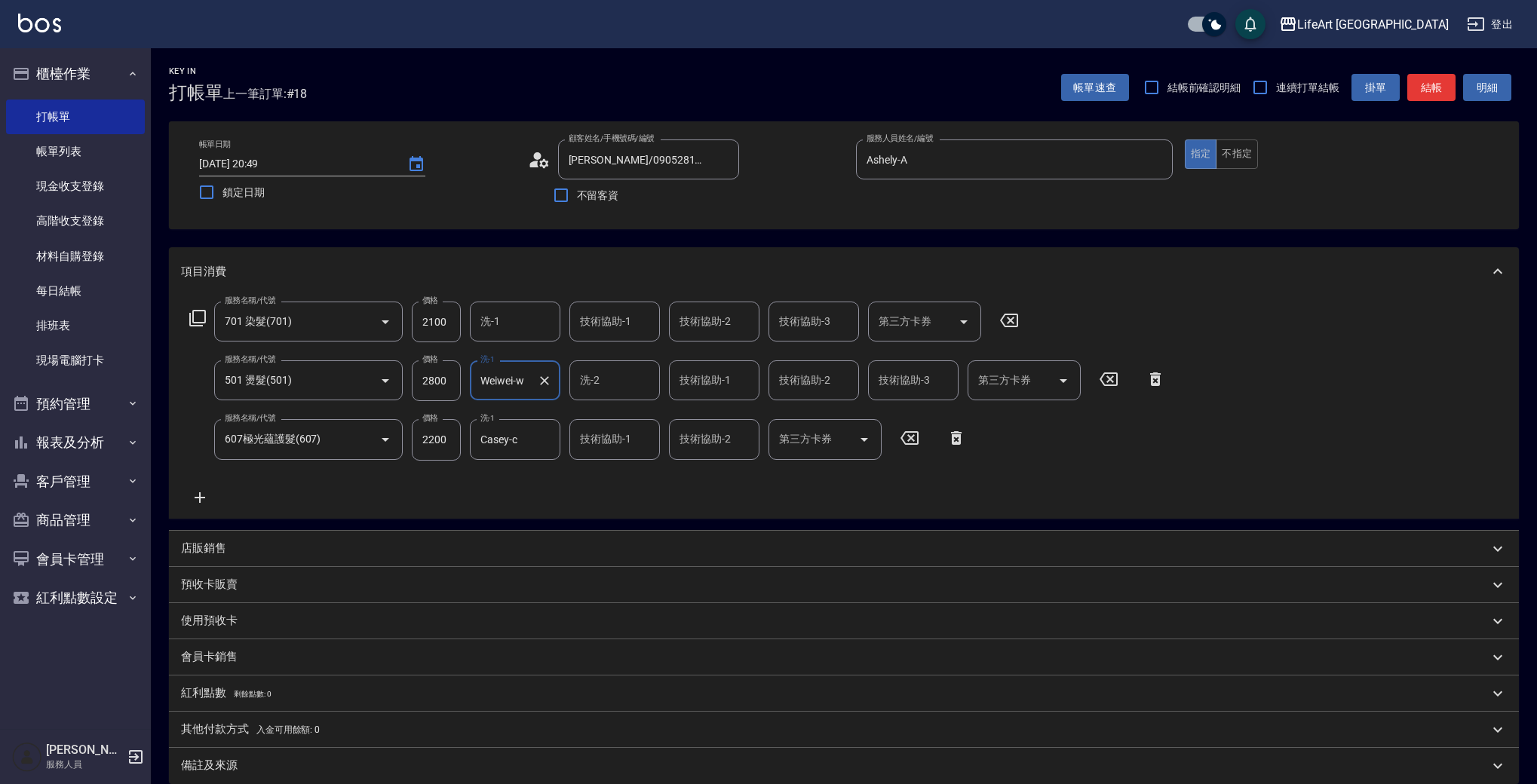
click at [524, 331] on input "洗-1" at bounding box center [515, 321] width 77 height 26
click at [593, 515] on div "服務名稱/代號 701 染髮(701) 服務名稱/代號 價格 2100 價格 洗-1 洗-1 技術協助-1 技術協助-1 技術協助-2 技術協助-2 技術協助…" at bounding box center [844, 406] width 1350 height 223
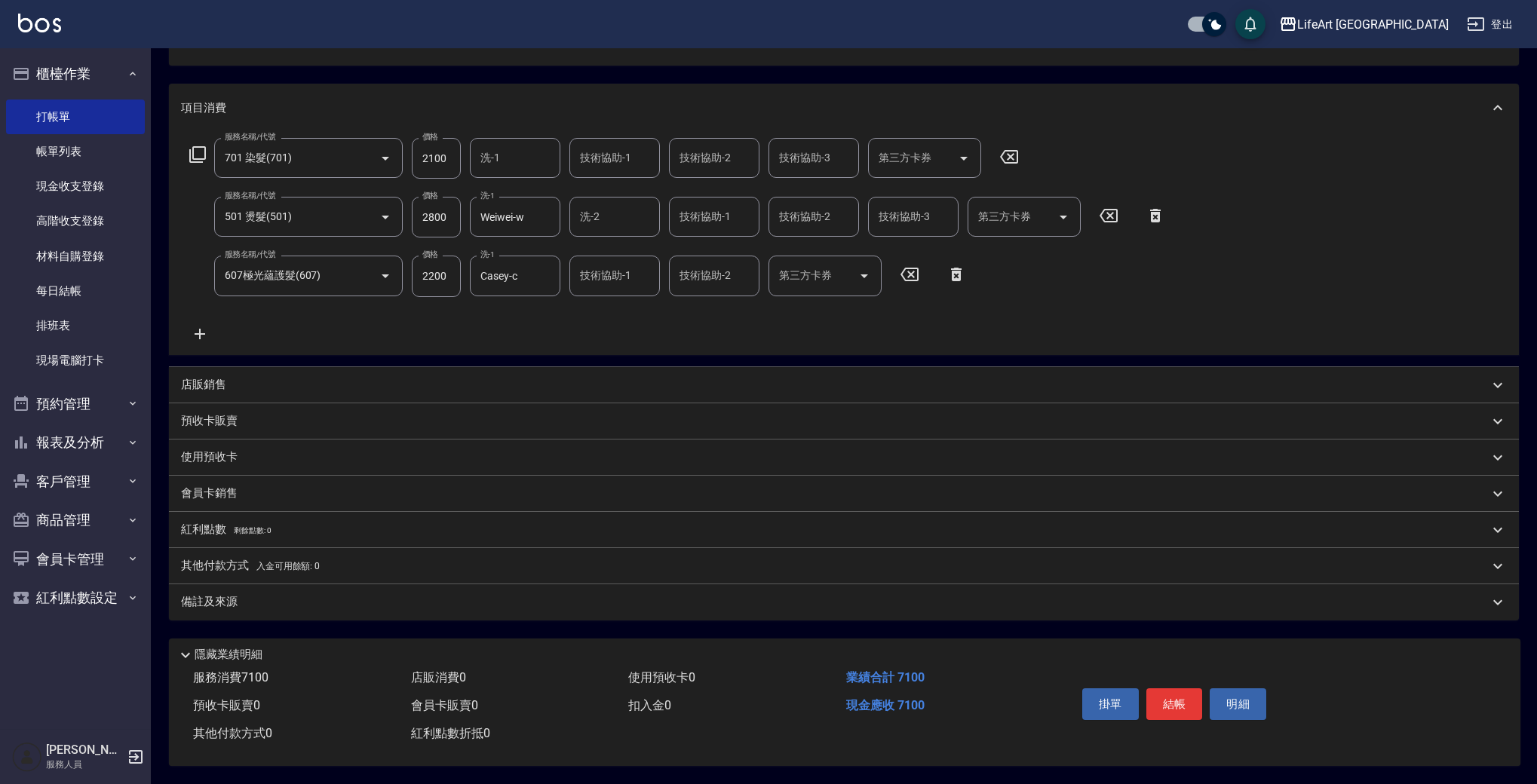
click at [410, 594] on div "備註及來源" at bounding box center [834, 602] width 1307 height 16
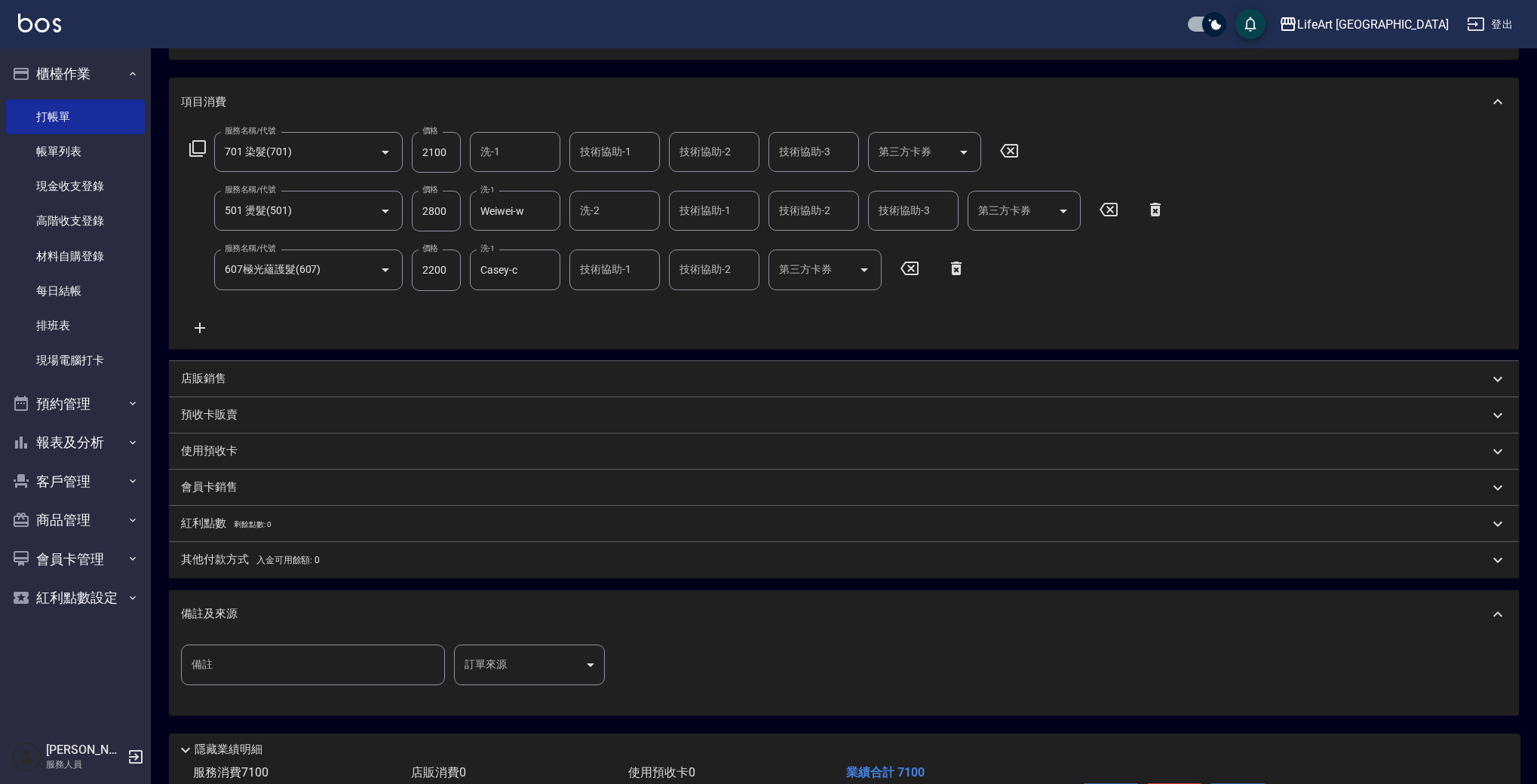
click at [508, 663] on body "LifeArt 蘆洲 登出 櫃檯作業 打帳單 帳單列表 現金收支登錄 高階收支登錄 材料自購登錄 每日結帳 排班表 現場電腦打卡 預約管理 預約管理 單日預約…" at bounding box center [768, 354] width 1537 height 1049
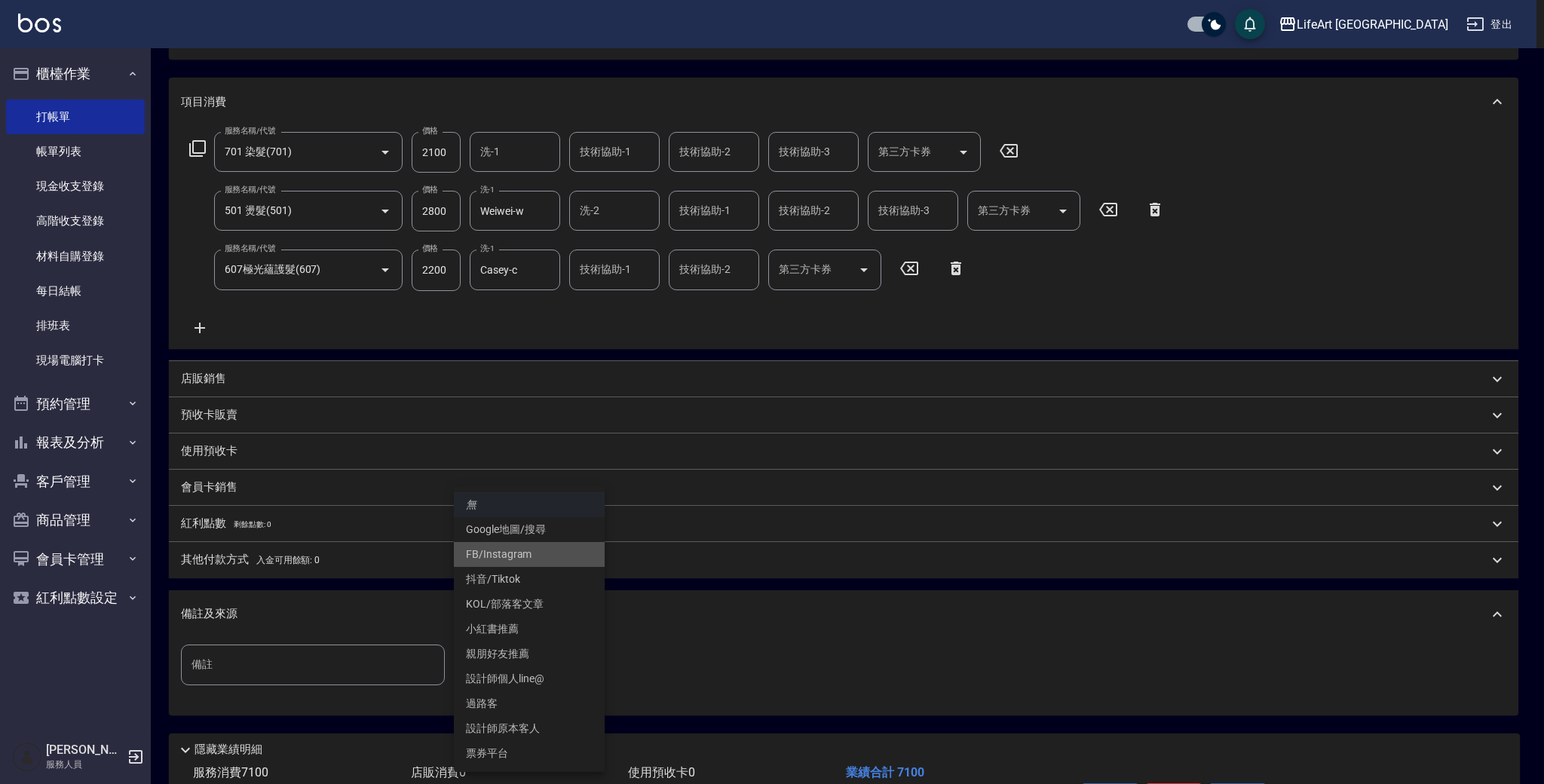
click at [542, 551] on li "FB/Instagram" at bounding box center [529, 554] width 151 height 25
type input "FB/Instagram"
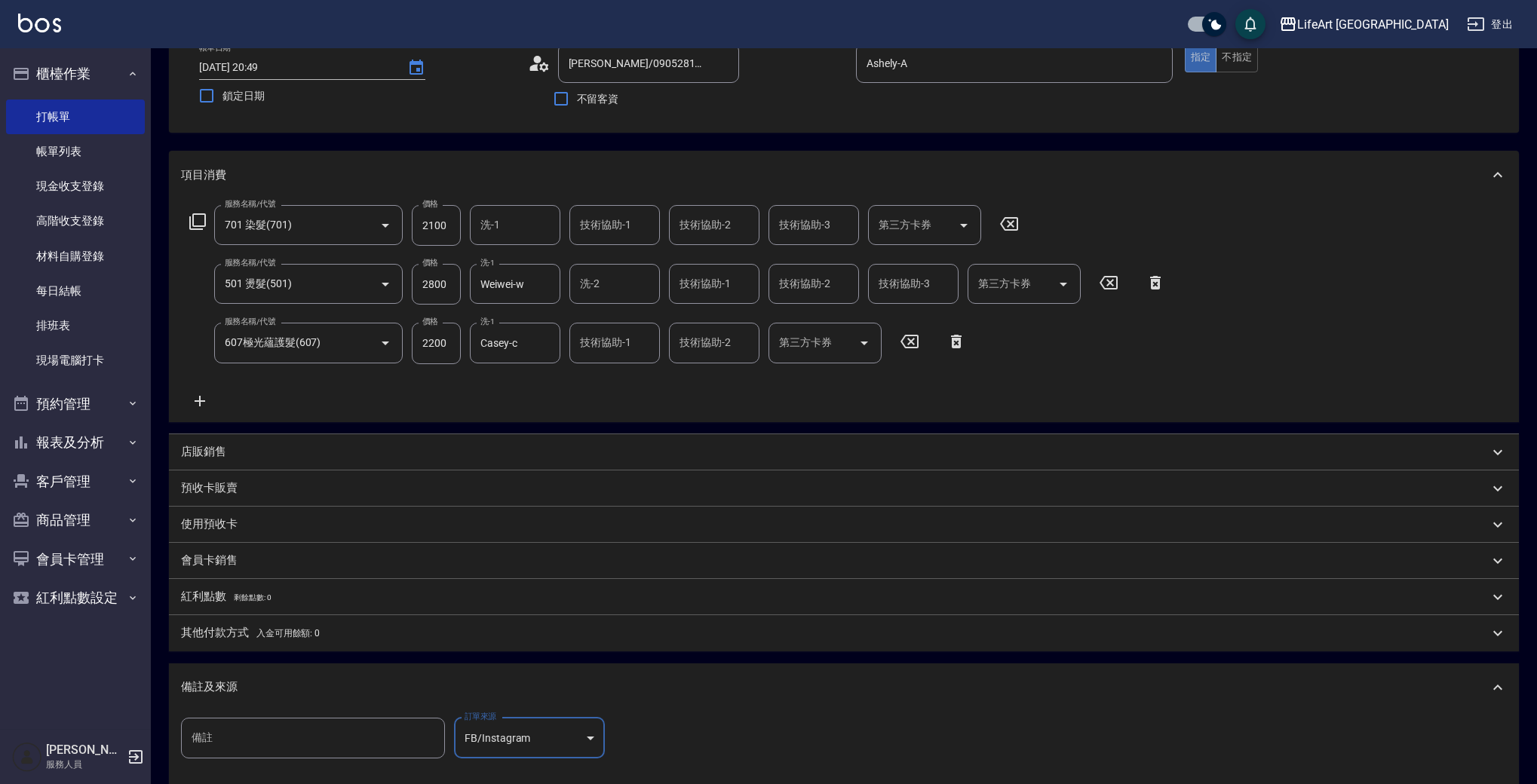
scroll to position [0, 0]
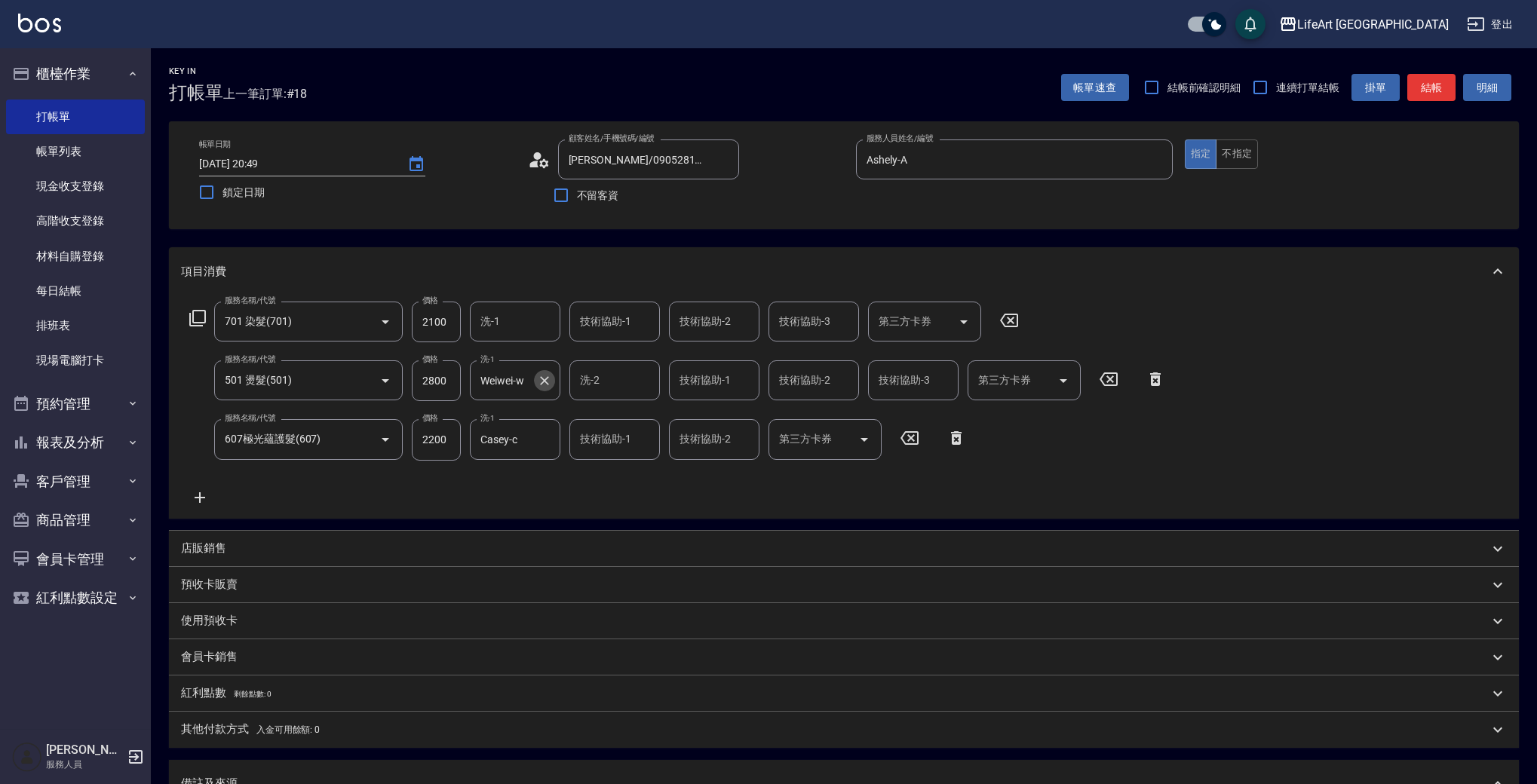
click at [544, 383] on icon "Clear" at bounding box center [544, 380] width 15 height 15
click at [526, 381] on input "洗-1" at bounding box center [515, 380] width 77 height 26
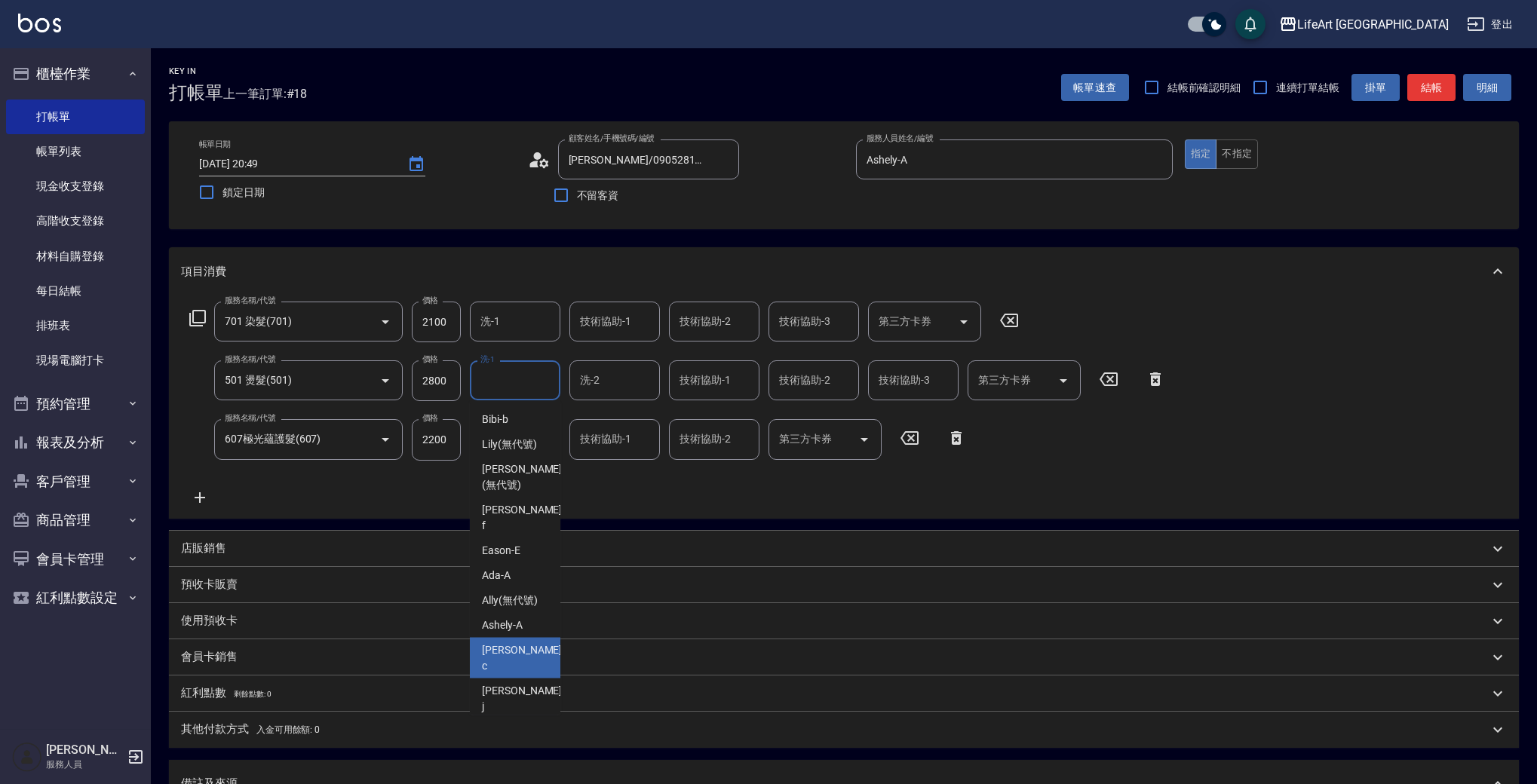
click at [526, 638] on div "Casey -c" at bounding box center [515, 658] width 90 height 41
type input "Casey-c"
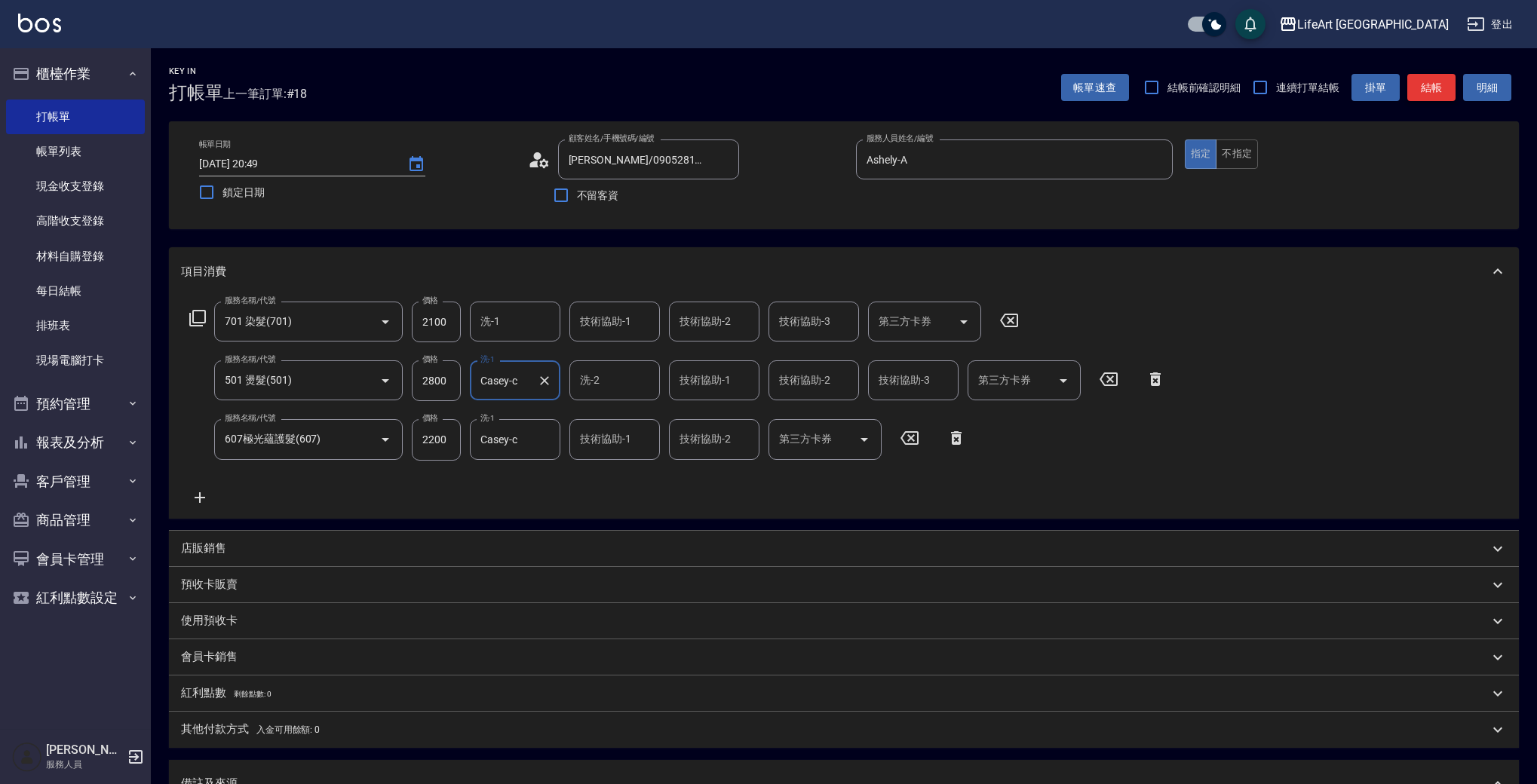
click at [1441, 81] on button "結帳" at bounding box center [1431, 87] width 49 height 28
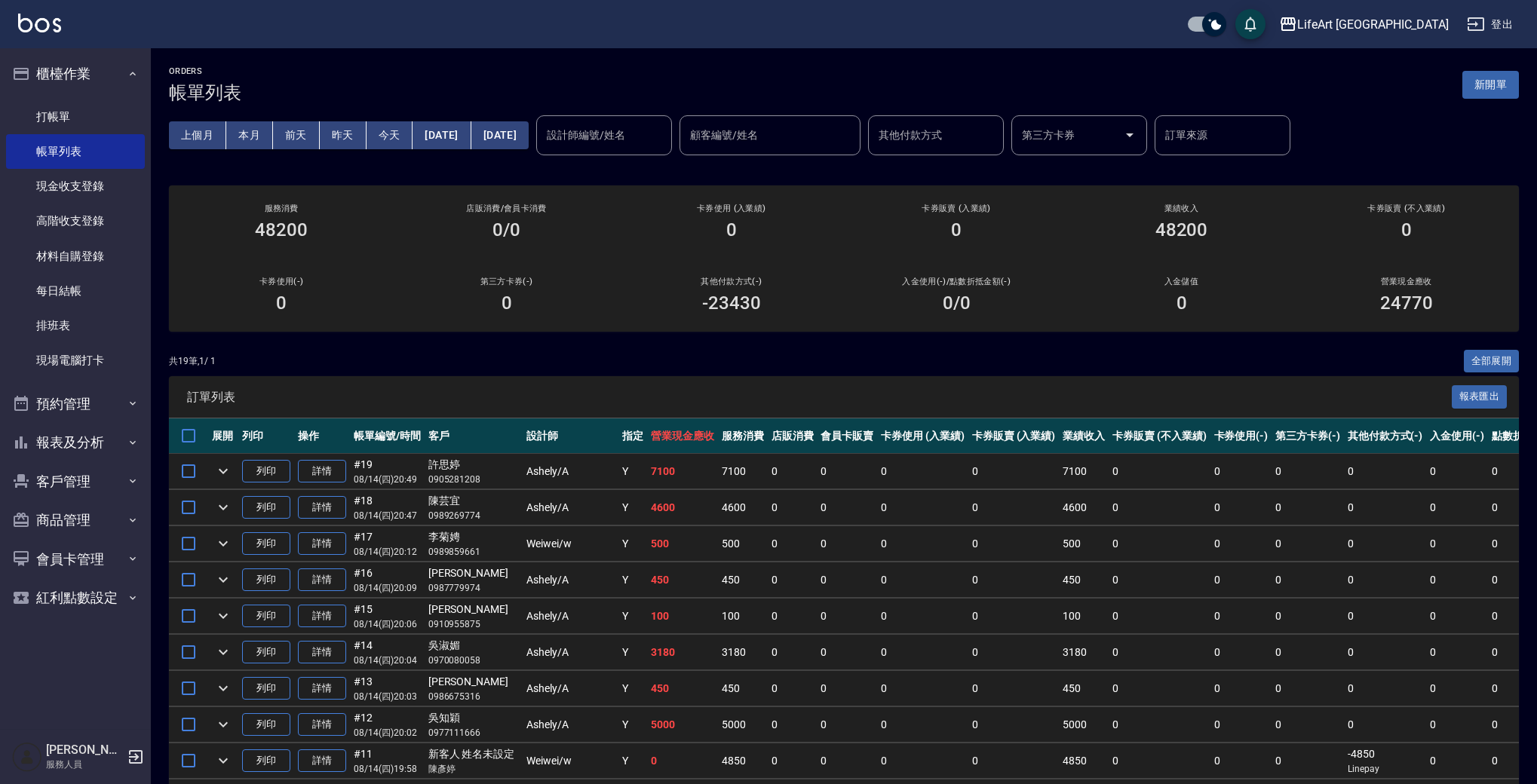
click at [1495, 62] on div "ORDERS 帳單列表 新開單 上個月 本月 [DATE] [DATE] [DATE] [DATE] [DATE] 設計師編號/姓名 設計師編號/姓名 顧客編…" at bounding box center [844, 625] width 1386 height 1152
click at [1502, 75] on button "新開單" at bounding box center [1490, 85] width 56 height 28
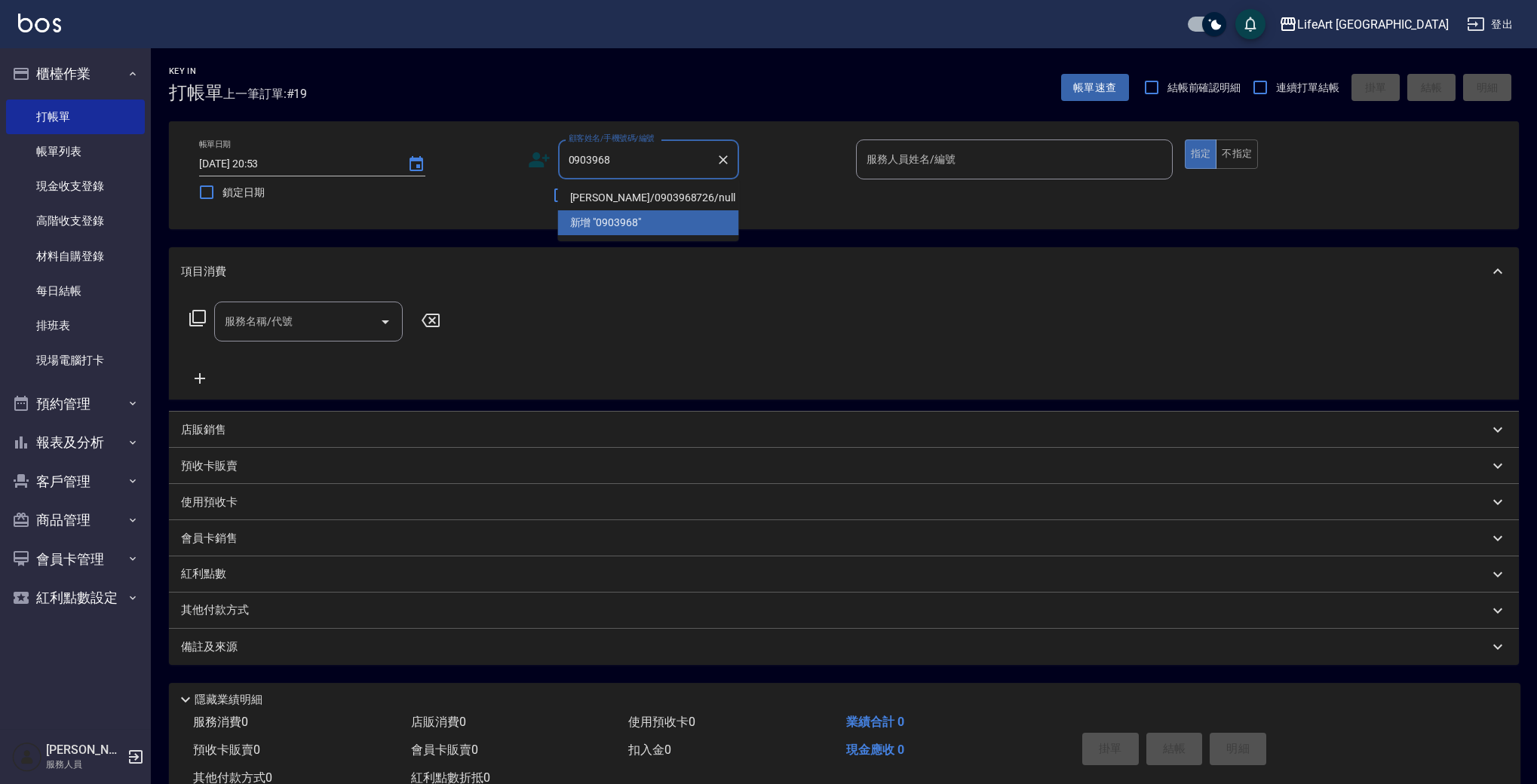
click at [569, 197] on li "[PERSON_NAME]/0903968726/null" at bounding box center [648, 198] width 181 height 25
type input "[PERSON_NAME]/0903968726/null"
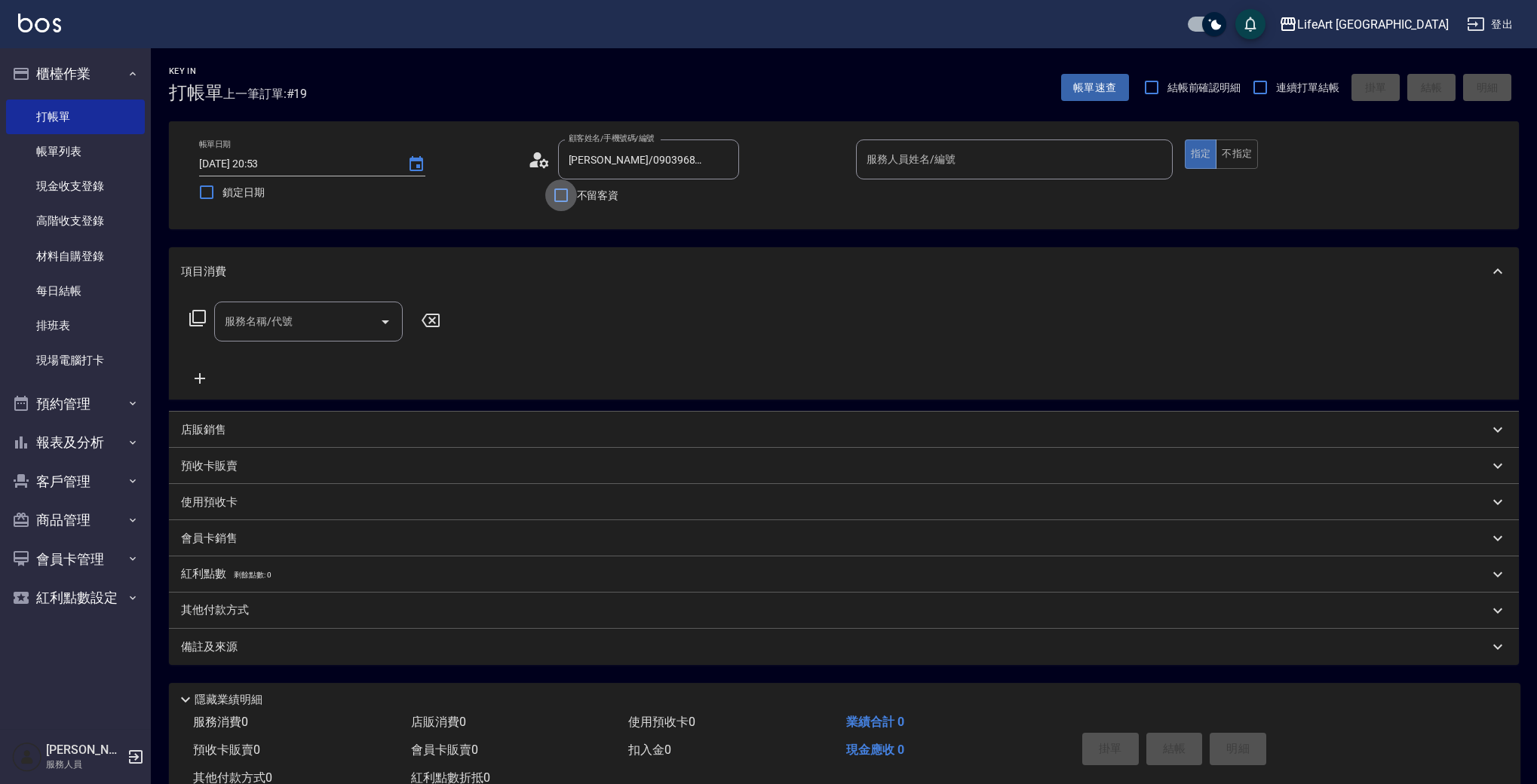
click at [569, 197] on input "不留客資" at bounding box center [561, 195] width 32 height 32
checkbox input "true"
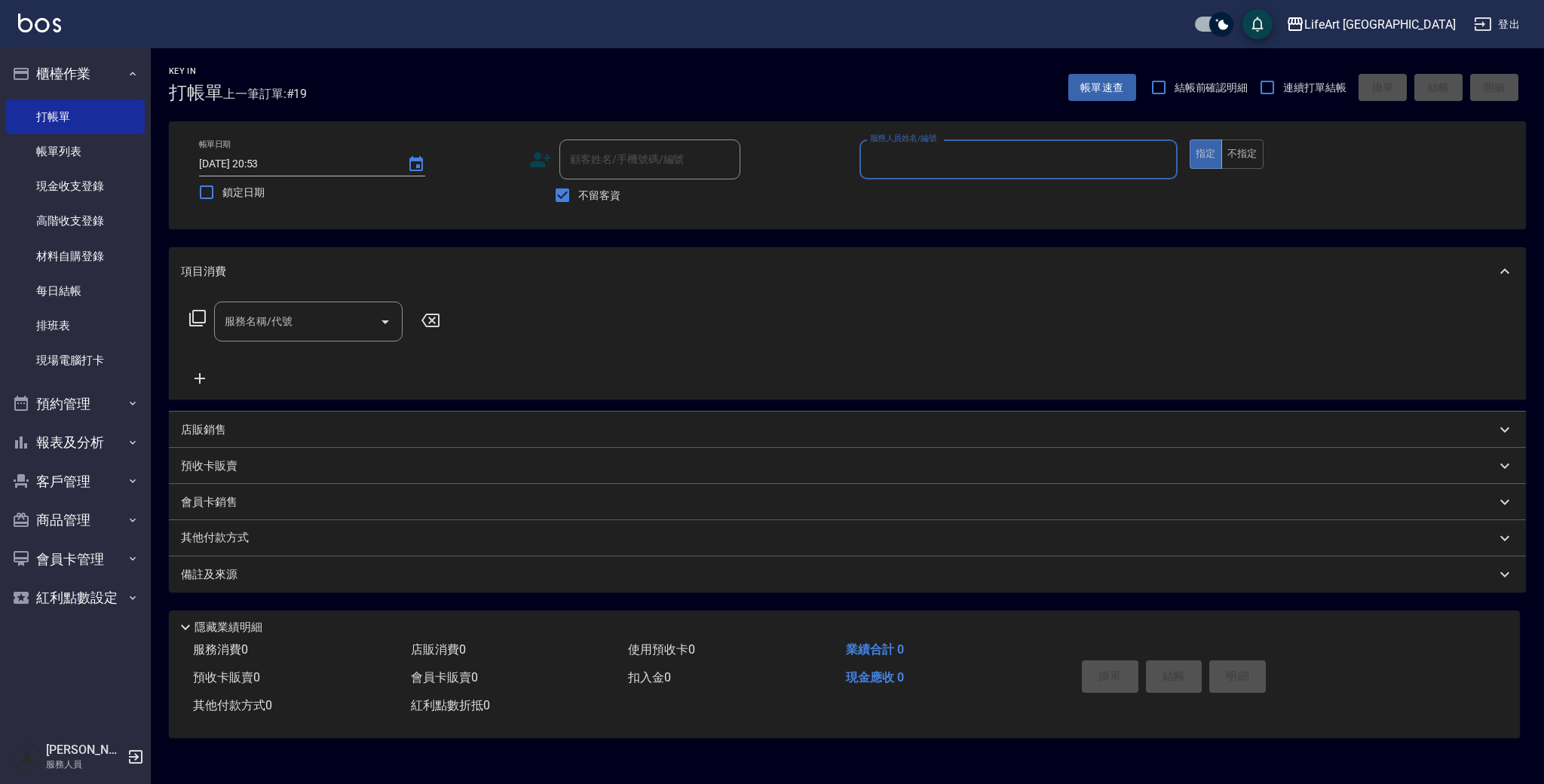
click at [948, 155] on input "服務人員姓名/編號" at bounding box center [1019, 159] width 305 height 26
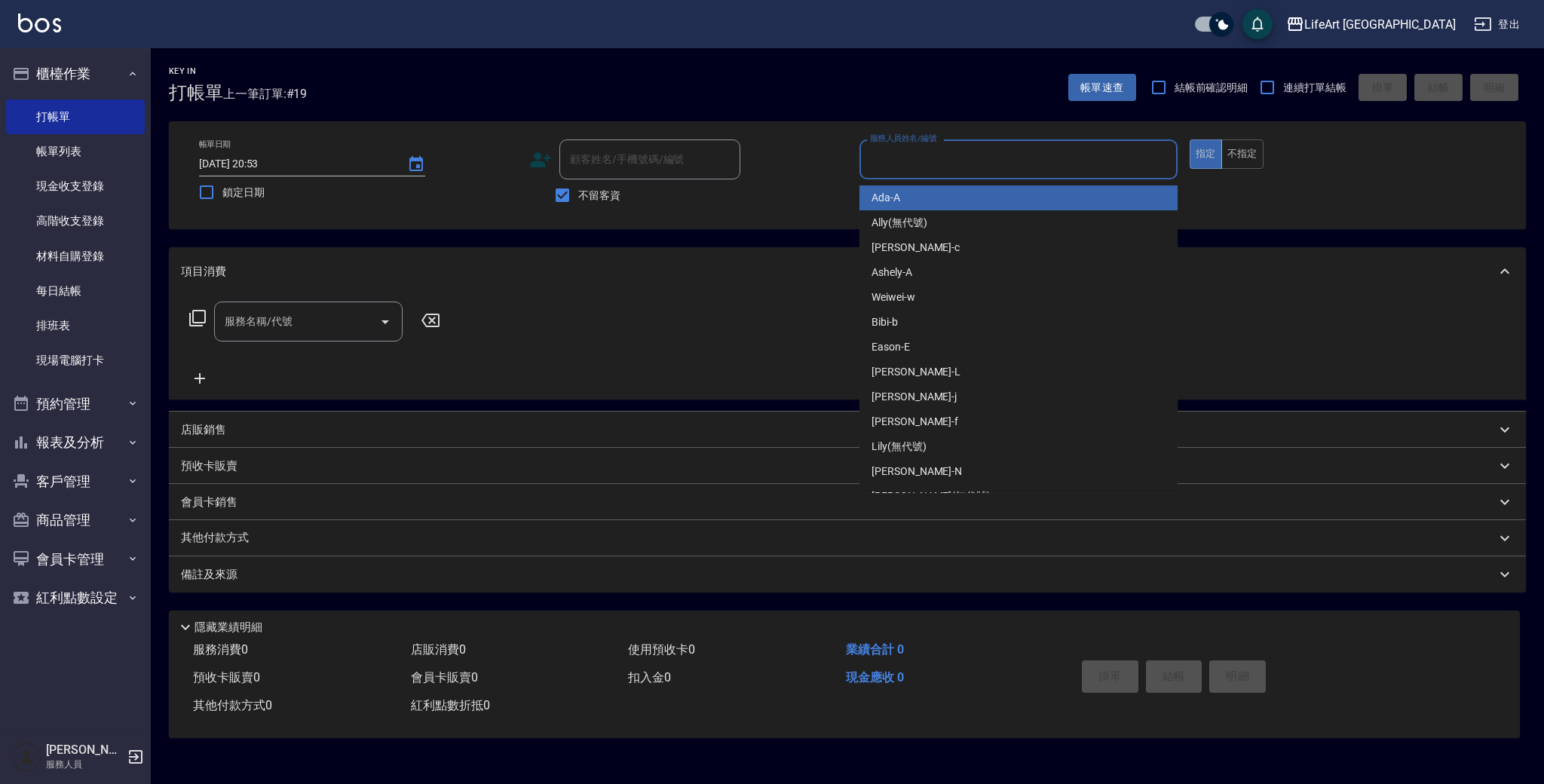
click at [684, 159] on input "顧客姓名/手機號碼/編號" at bounding box center [650, 159] width 167 height 26
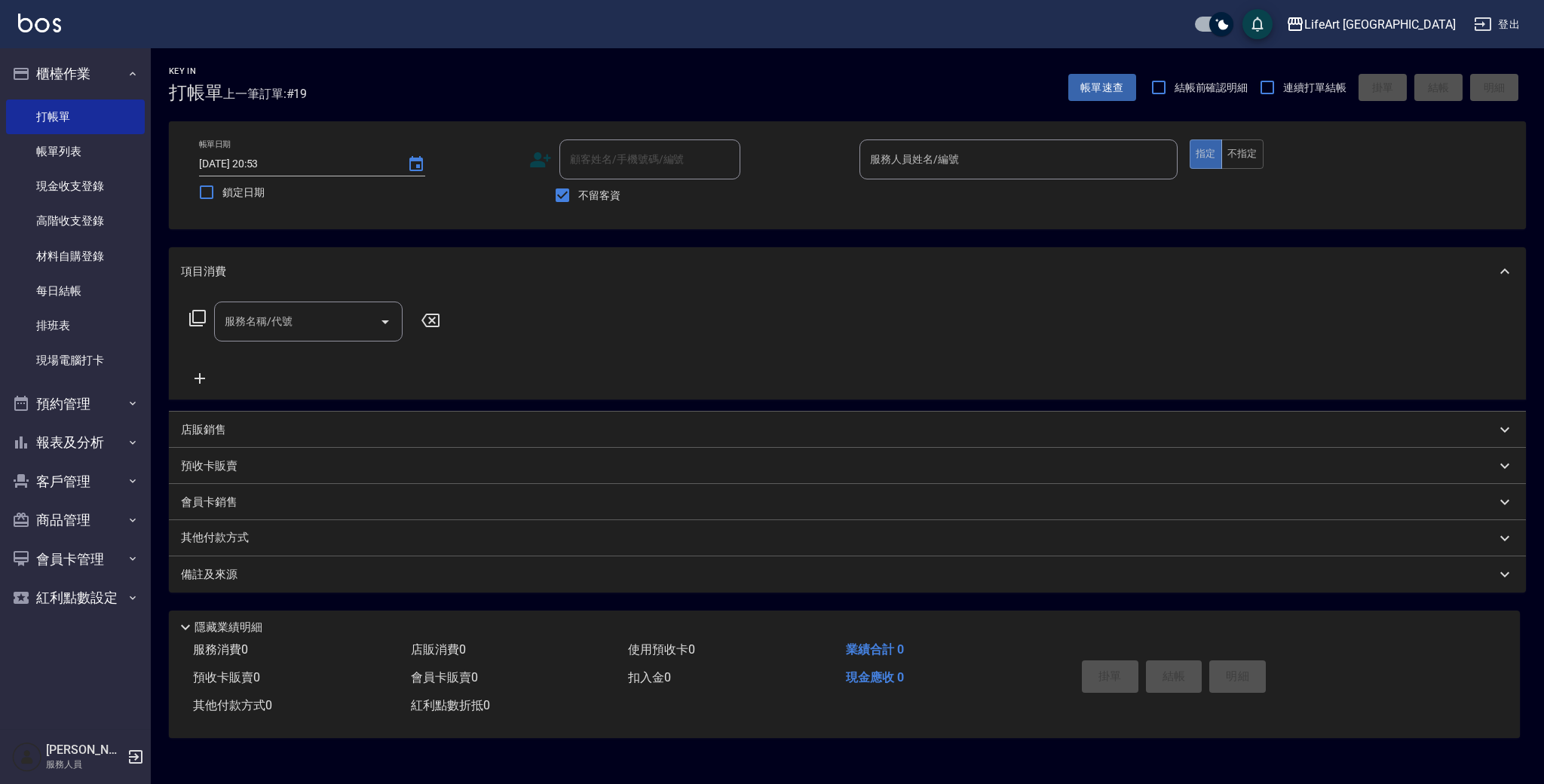
click at [684, 159] on input "顧客姓名/手機號碼/編號" at bounding box center [650, 159] width 167 height 26
drag, startPoint x: 684, startPoint y: 159, endPoint x: 670, endPoint y: 160, distance: 14.0
click at [684, 159] on input "顧客姓名/手機號碼/編號" at bounding box center [650, 159] width 167 height 26
click at [620, 152] on input "顧客姓名/手機號碼/編號" at bounding box center [650, 159] width 167 height 26
click at [622, 159] on input "顧客姓名/手機號碼/編號" at bounding box center [650, 159] width 167 height 26
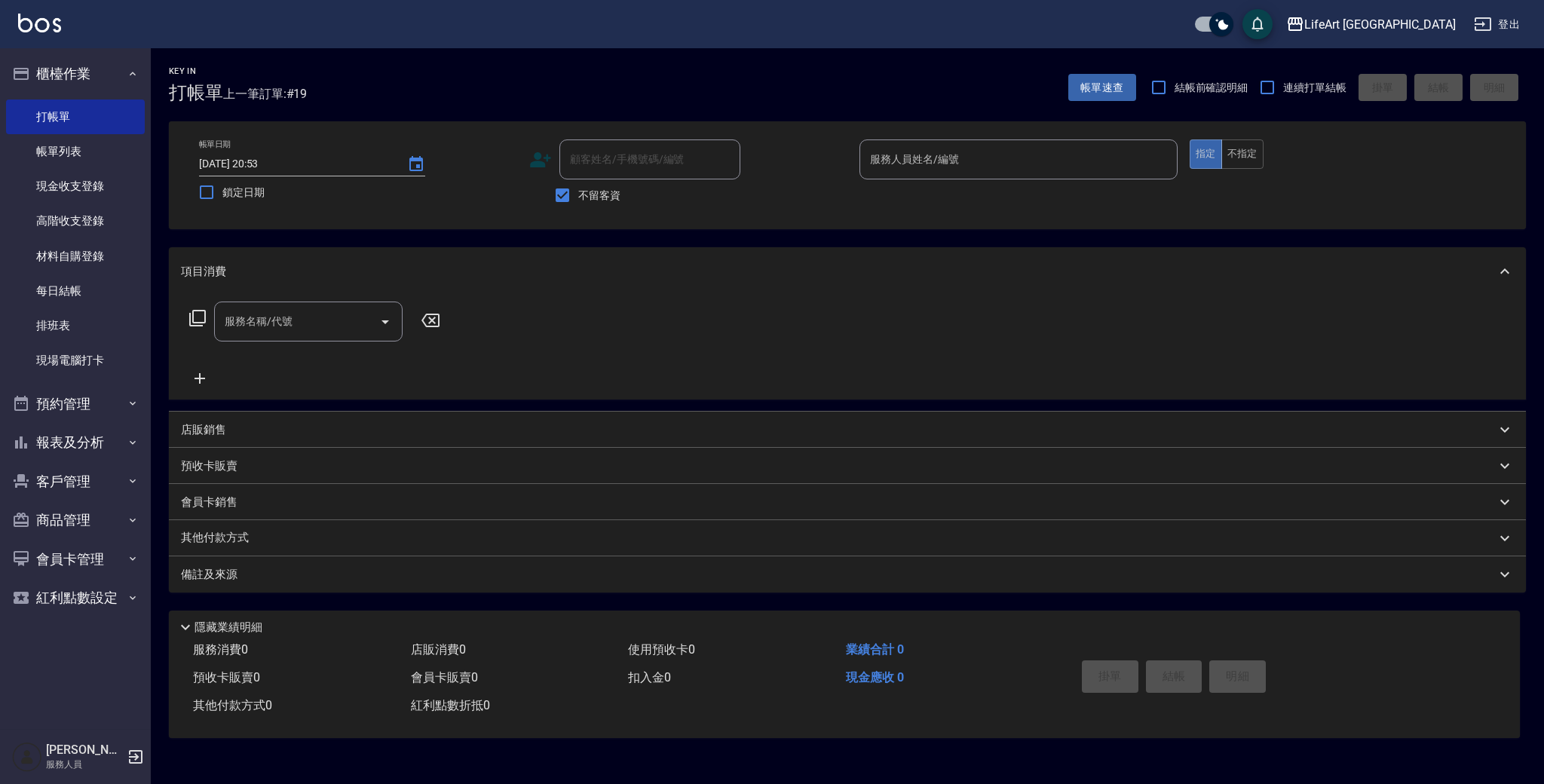
click at [621, 147] on input "顧客姓名/手機號碼/編號" at bounding box center [650, 159] width 167 height 26
click at [620, 163] on input "顧客姓名/手機號碼/編號" at bounding box center [650, 159] width 167 height 26
click at [620, 162] on input "顧客姓名/手機號碼/編號" at bounding box center [650, 159] width 167 height 26
click at [609, 143] on div "顧客姓名/手機號碼/編號" at bounding box center [650, 159] width 181 height 40
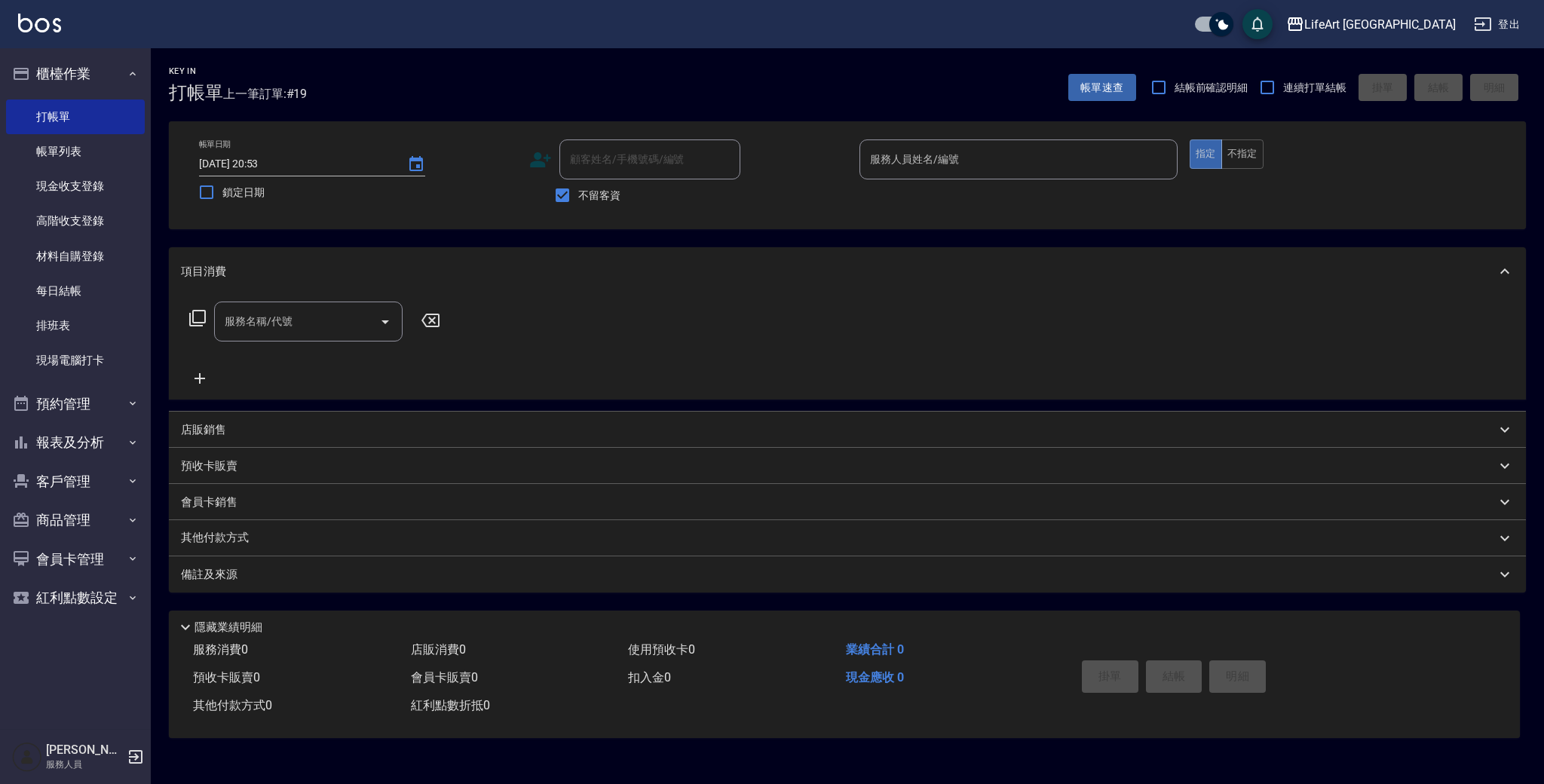
click at [618, 157] on input "顧客姓名/手機號碼/編號" at bounding box center [650, 159] width 167 height 26
click at [600, 159] on input "顧客姓名/手機號碼/編號" at bounding box center [650, 159] width 167 height 26
click at [576, 162] on input "顧客姓名/手機號碼/編號" at bounding box center [650, 159] width 167 height 26
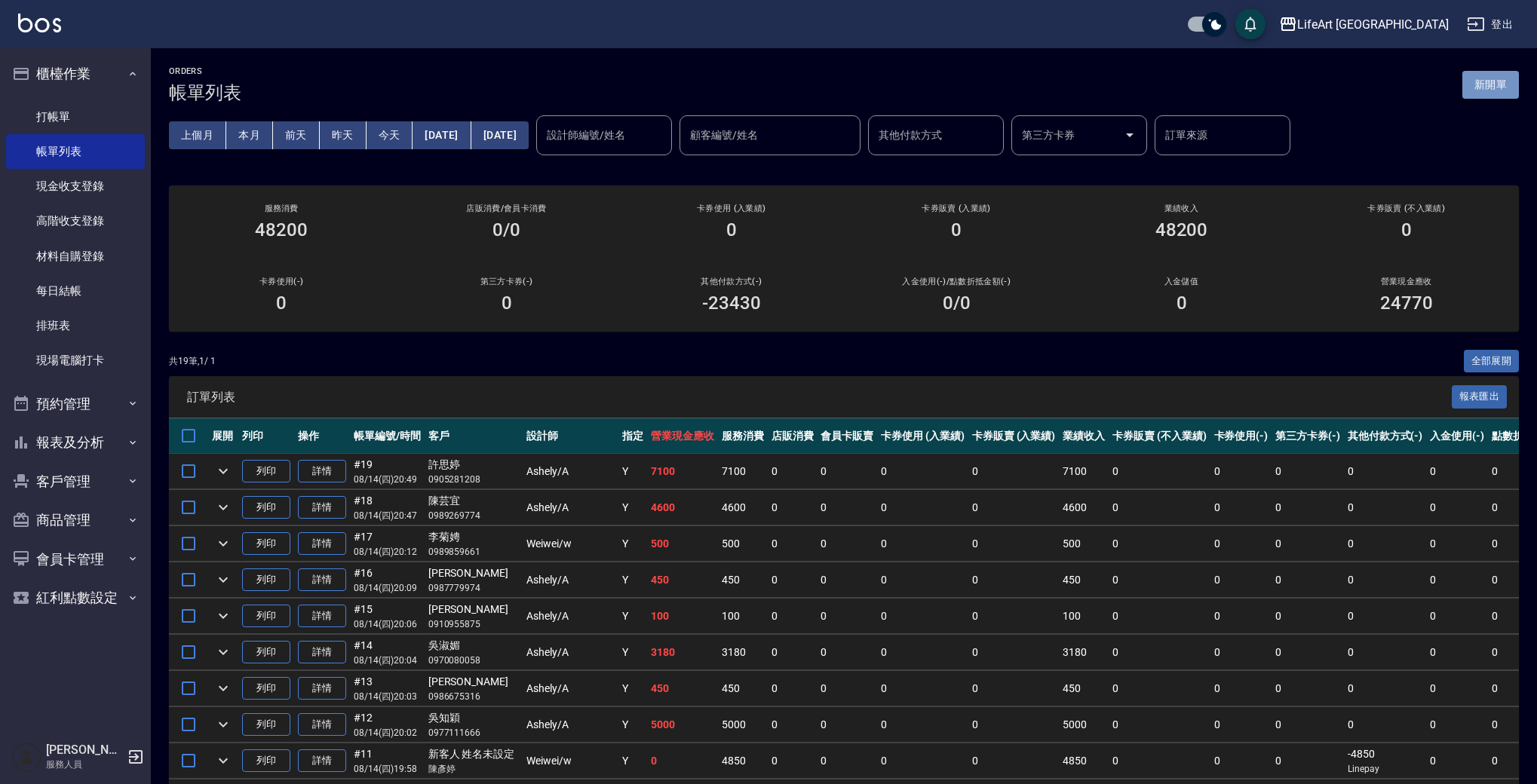
click at [1501, 88] on button "新開單" at bounding box center [1490, 85] width 56 height 28
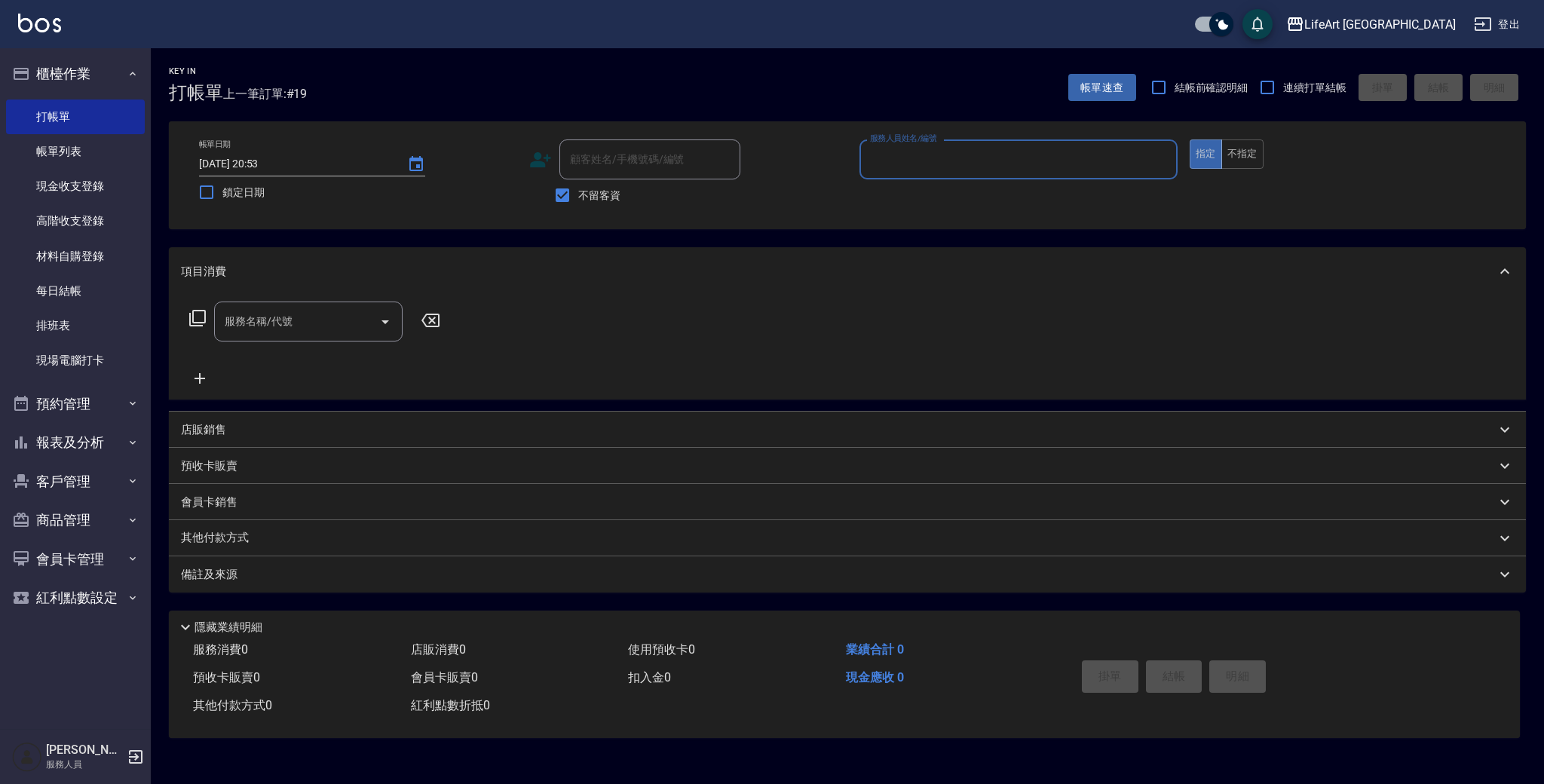
click at [999, 171] on input "服務人員姓名/編號" at bounding box center [1019, 159] width 305 height 26
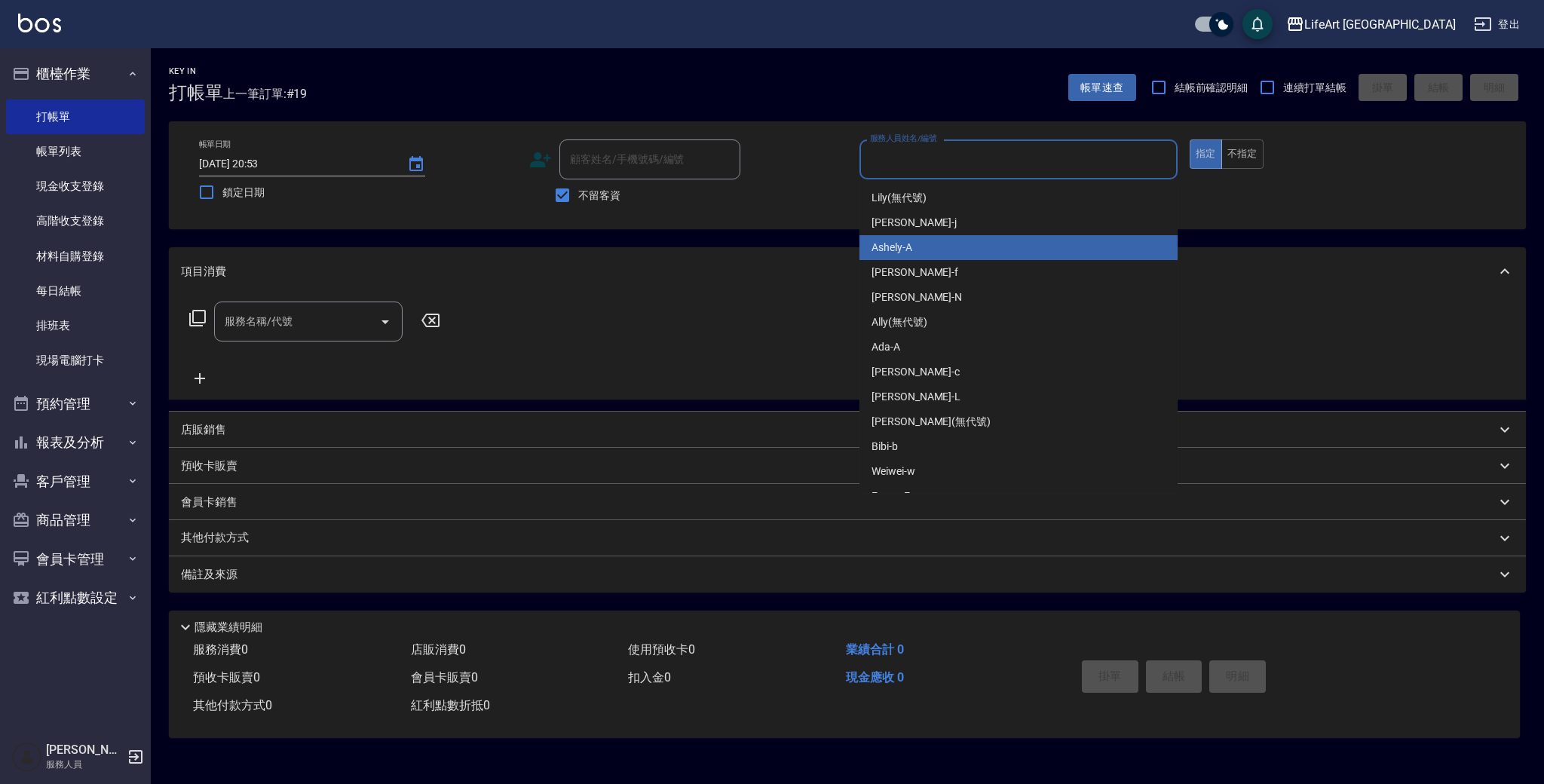
click at [943, 246] on div "Ashely -A" at bounding box center [1018, 248] width 318 height 25
type input "Ashely-A"
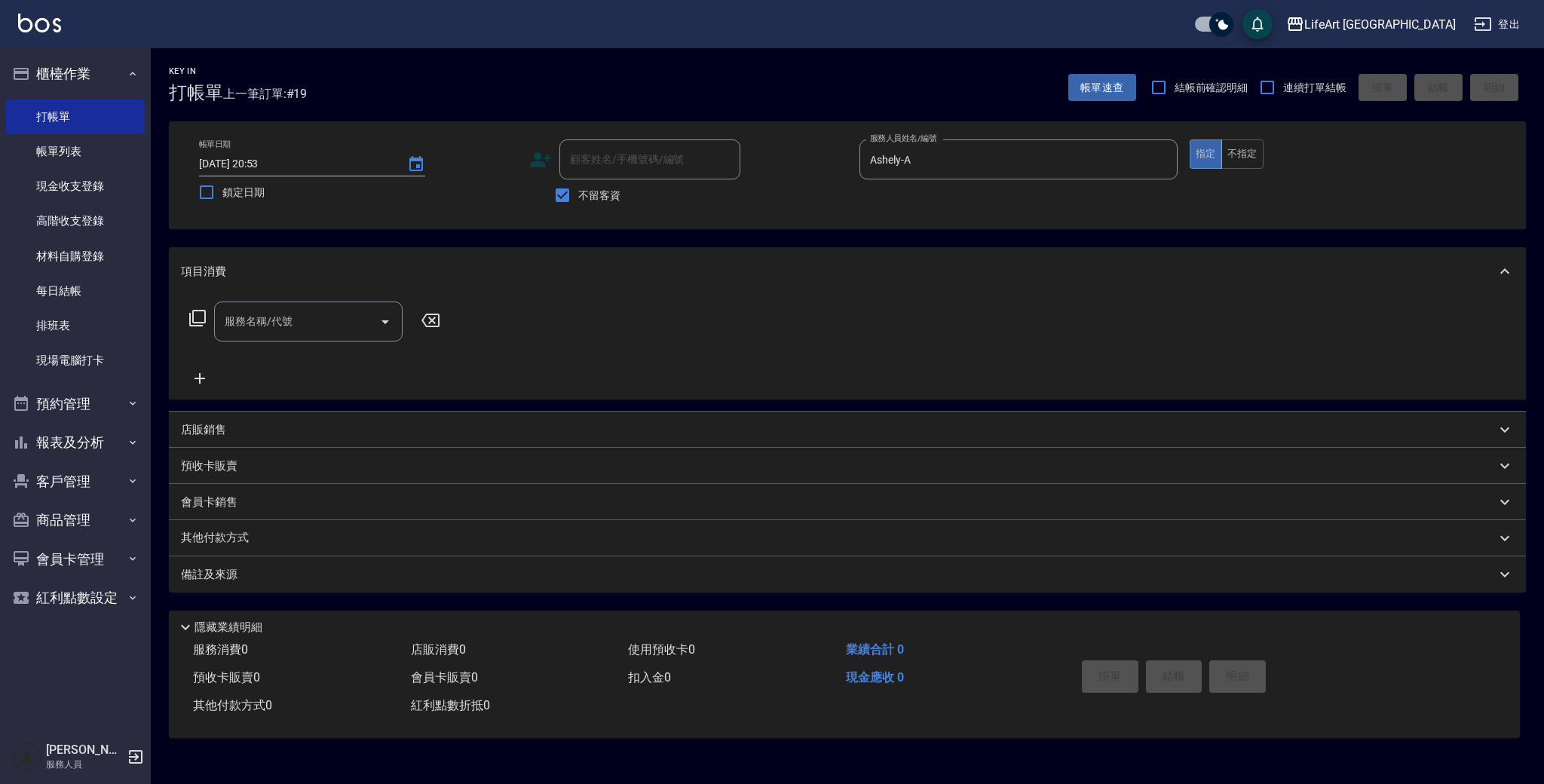
click at [672, 159] on input "顧客姓名/手機號碼/編號" at bounding box center [650, 159] width 167 height 26
click at [565, 198] on input "不留客資" at bounding box center [562, 195] width 32 height 32
checkbox input "false"
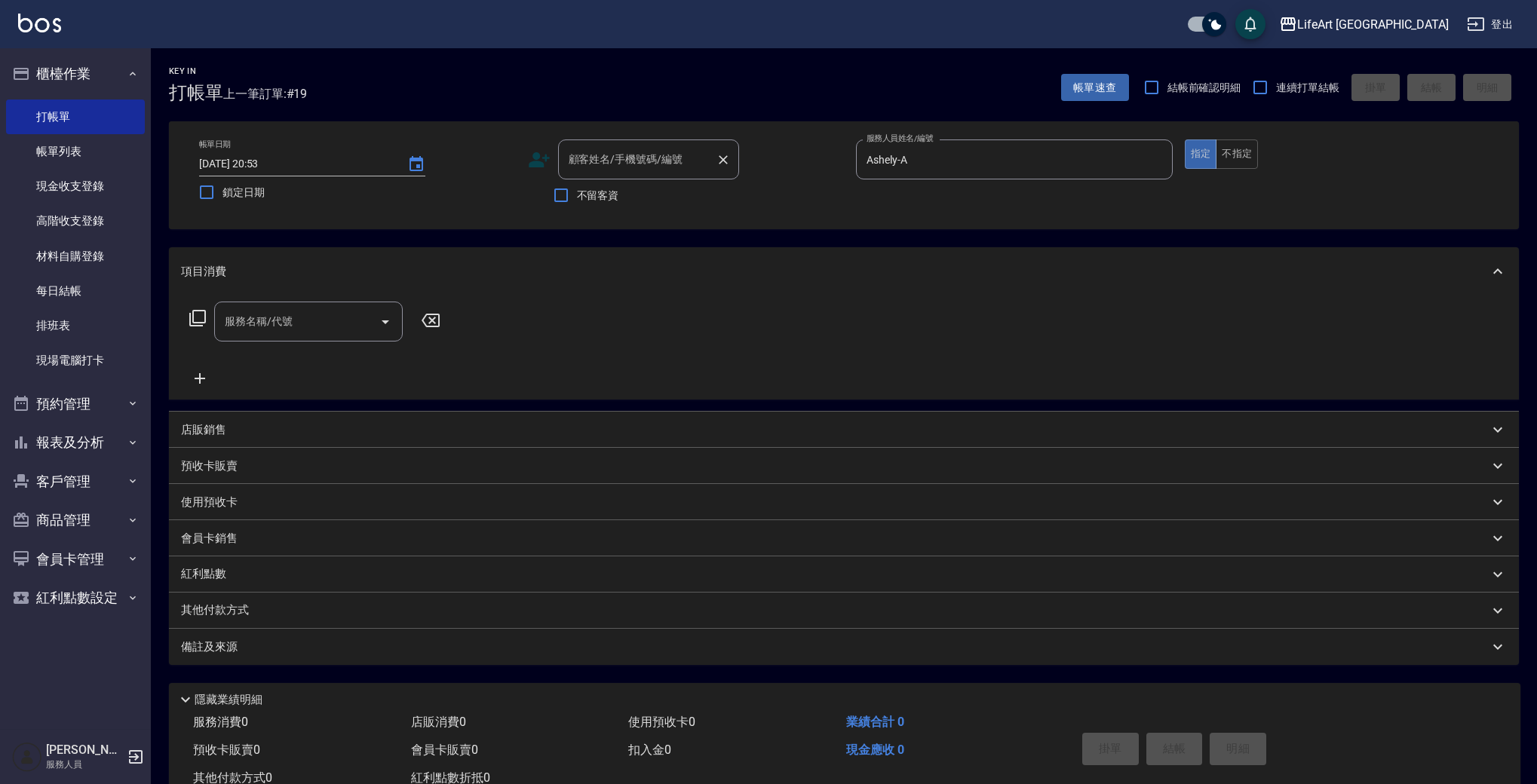
click at [639, 165] on input "顧客姓名/手機號碼/編號" at bounding box center [637, 159] width 145 height 26
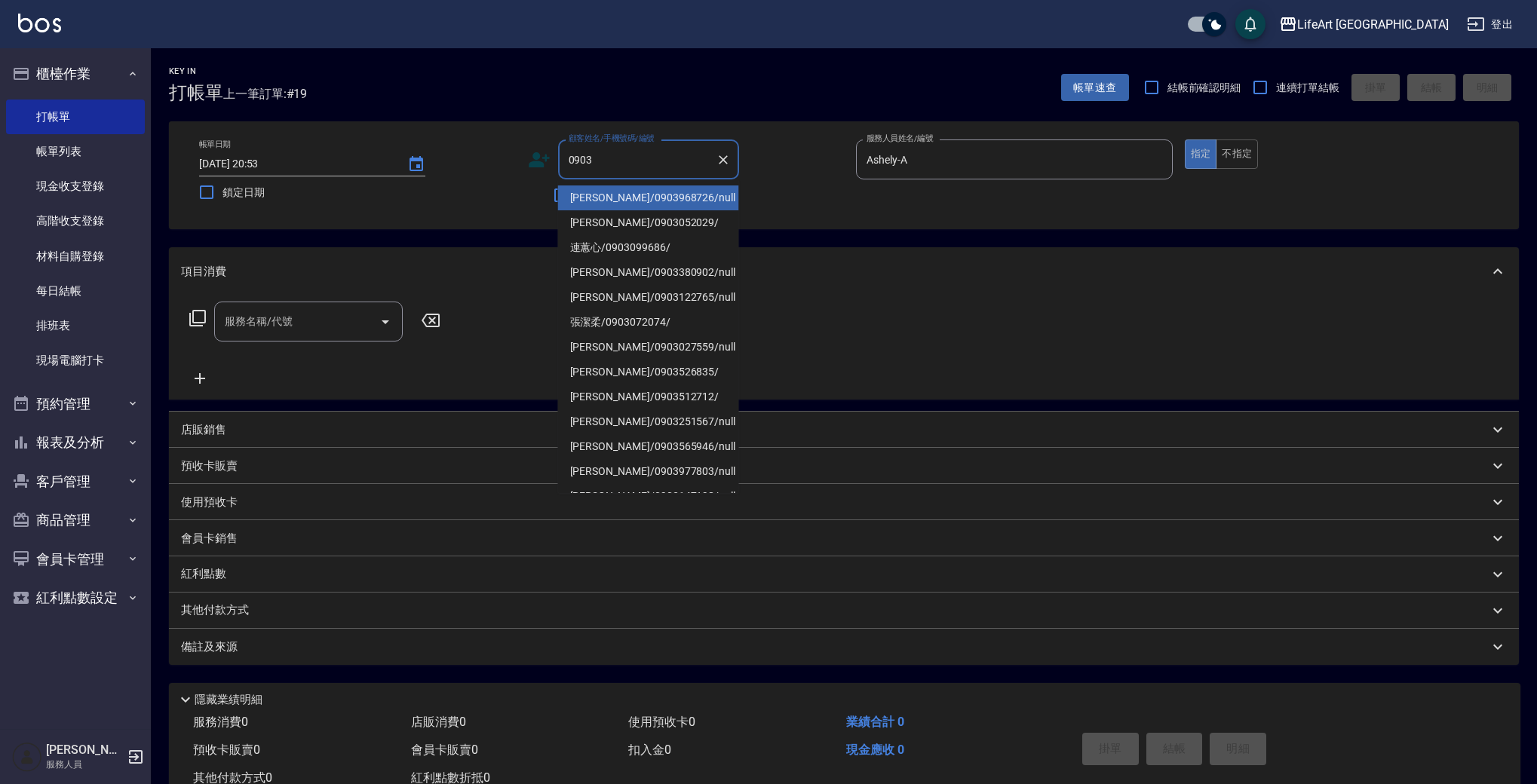
scroll to position [3, 0]
click at [665, 201] on li "[PERSON_NAME]/0903968726/null" at bounding box center [648, 195] width 181 height 25
type input "[PERSON_NAME]/0903968726/null"
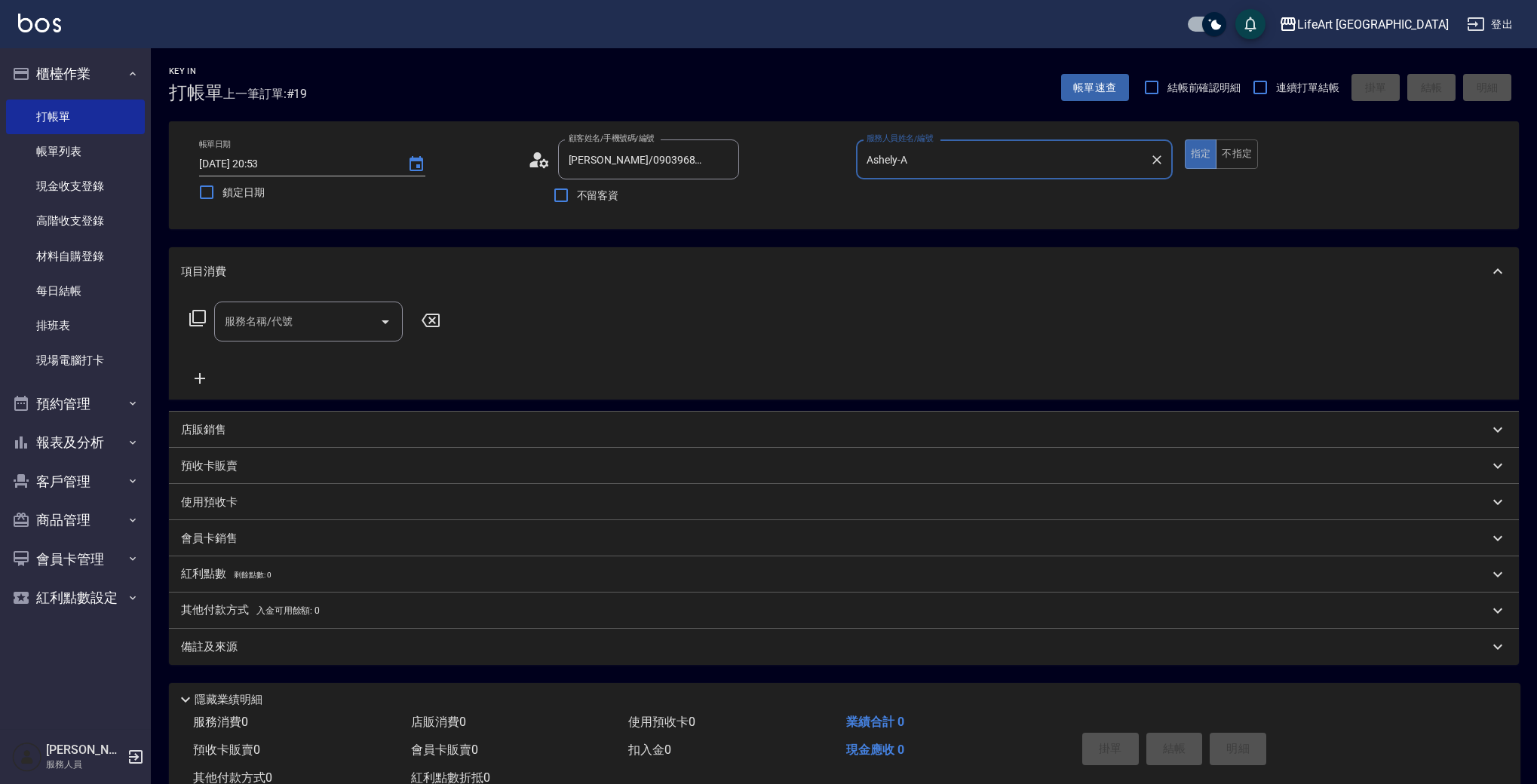
click at [312, 328] on input "服務名稱/代號" at bounding box center [297, 321] width 152 height 26
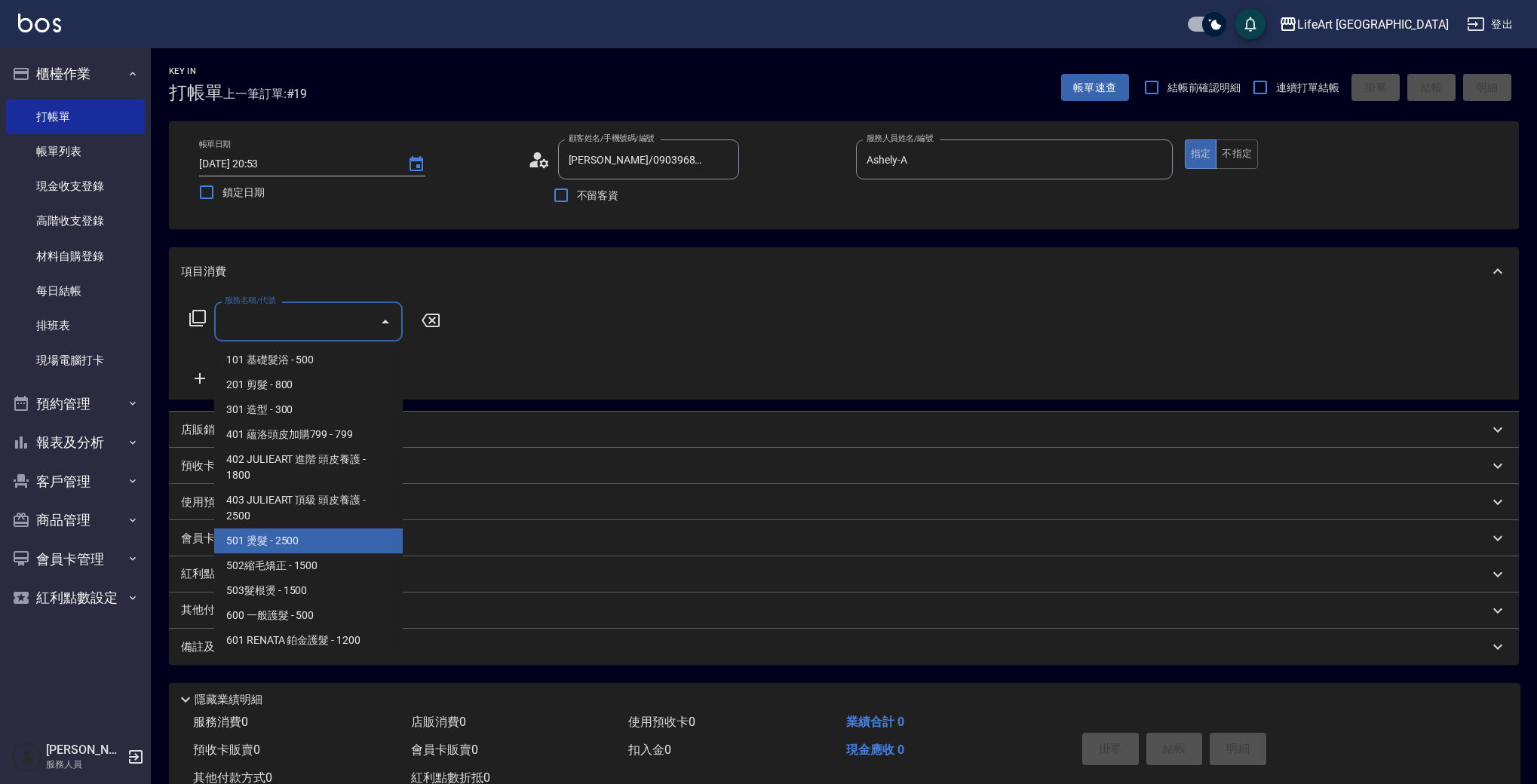
click at [347, 549] on span "501 燙髮 - 2500" at bounding box center [308, 541] width 189 height 25
type input "501 燙髮(501)"
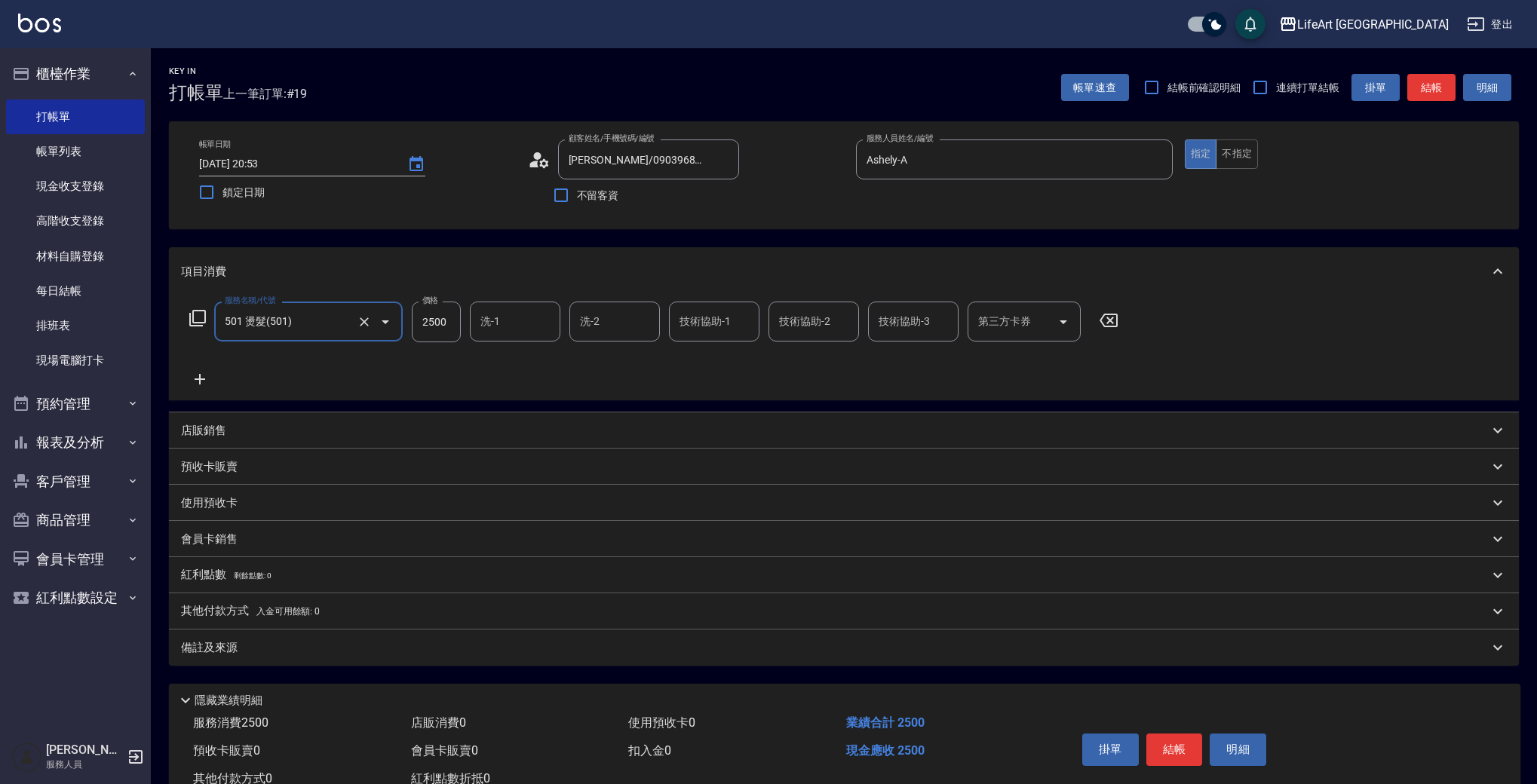
click at [452, 332] on input "2500" at bounding box center [436, 321] width 49 height 41
type input "7300"
click at [542, 327] on input "洗-1" at bounding box center [515, 321] width 77 height 26
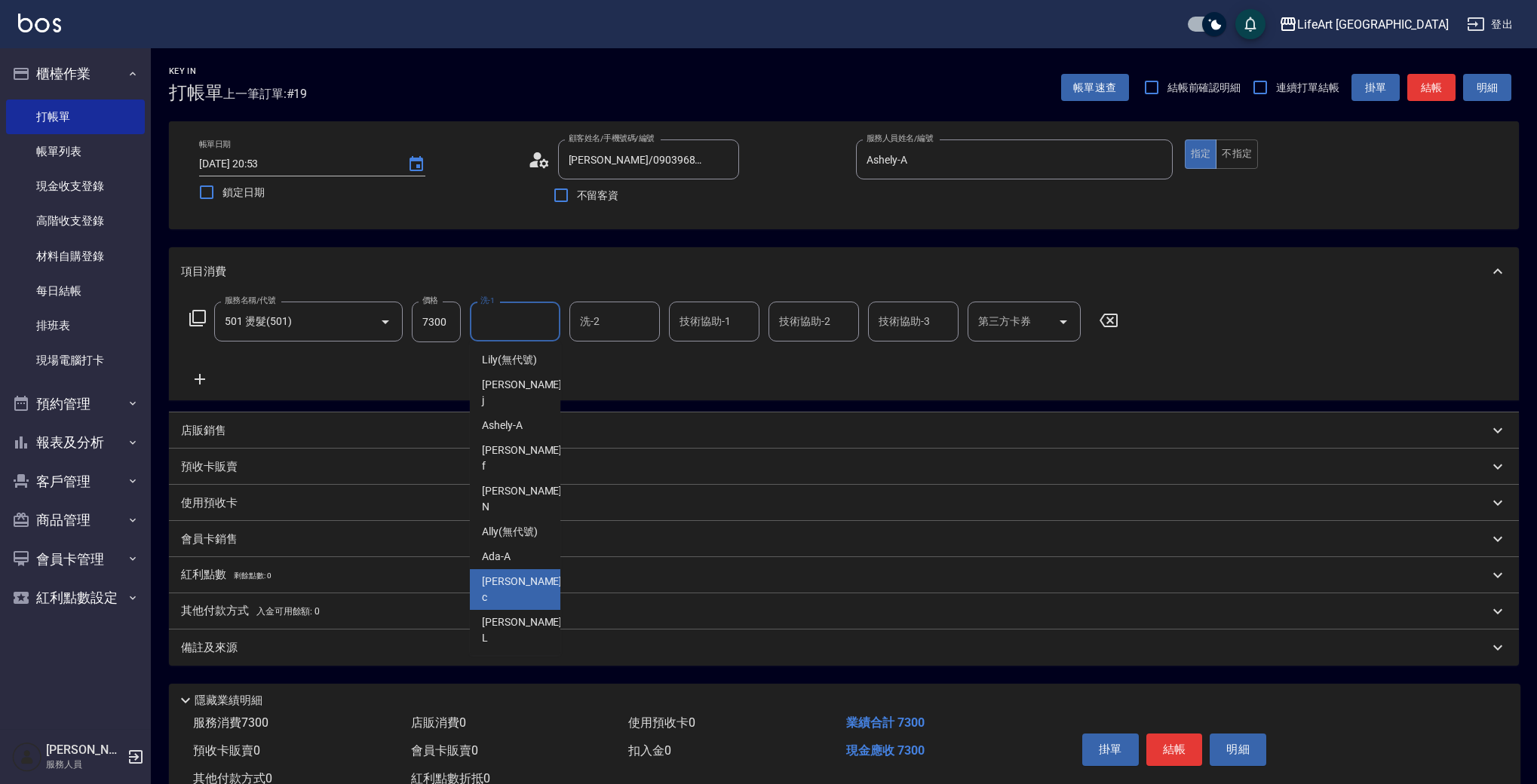
click at [524, 569] on div "Casey -c" at bounding box center [515, 589] width 90 height 41
type input "Casey-c"
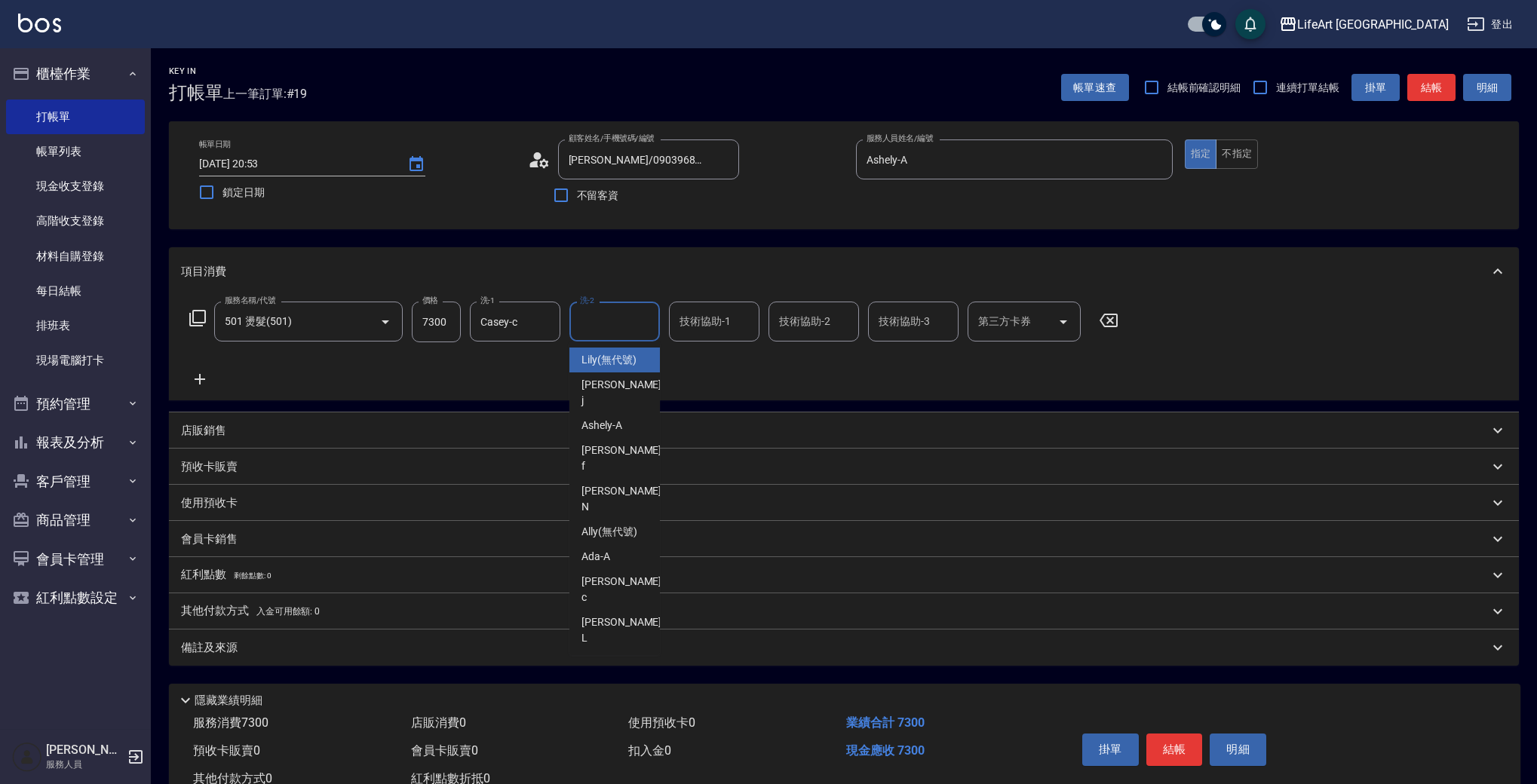
click at [606, 321] on input "洗-2" at bounding box center [614, 321] width 77 height 26
click at [631, 716] on div "Weiwei -w" at bounding box center [614, 729] width 90 height 25
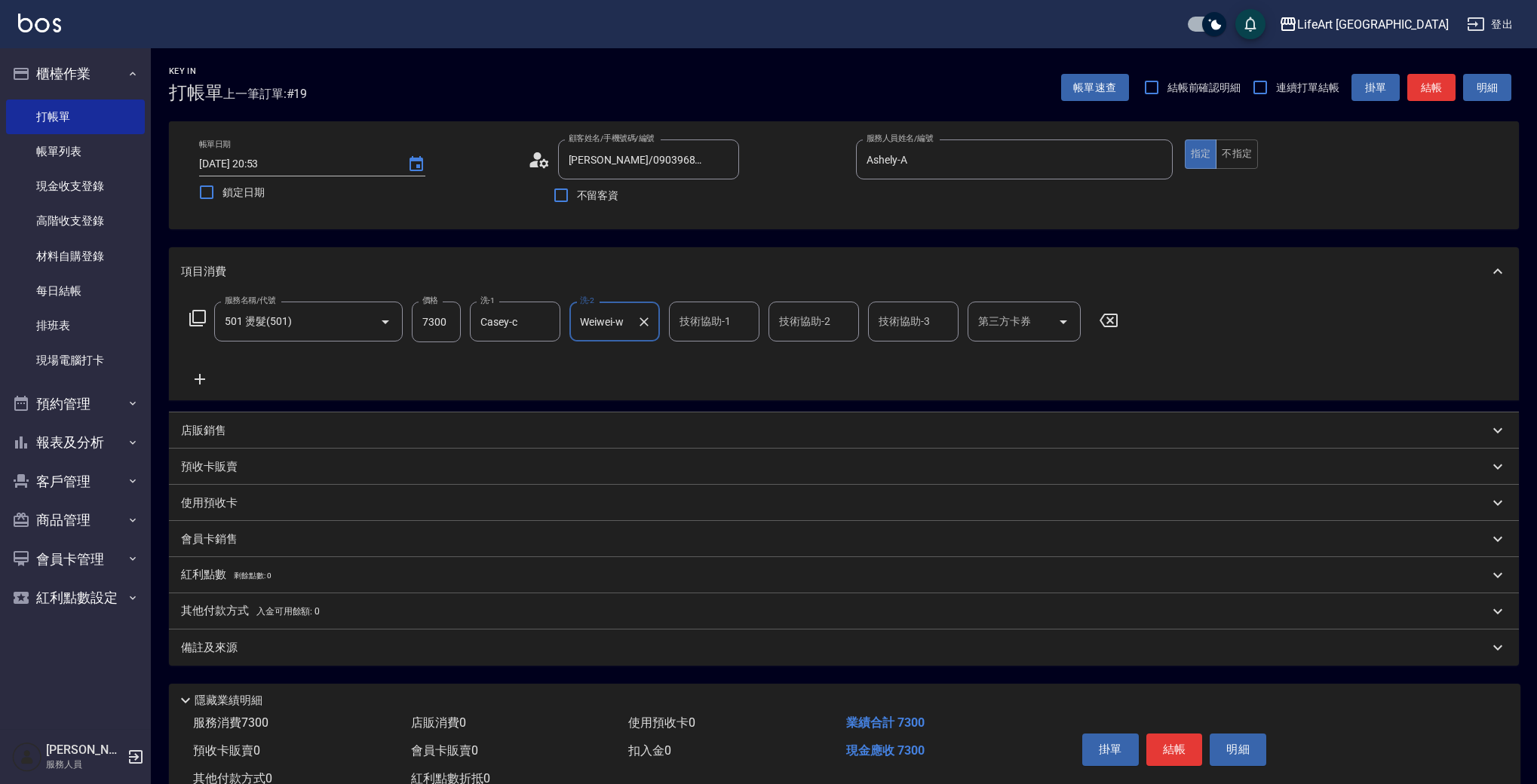
type input "Weiwei-w"
click at [212, 379] on icon at bounding box center [200, 379] width 38 height 18
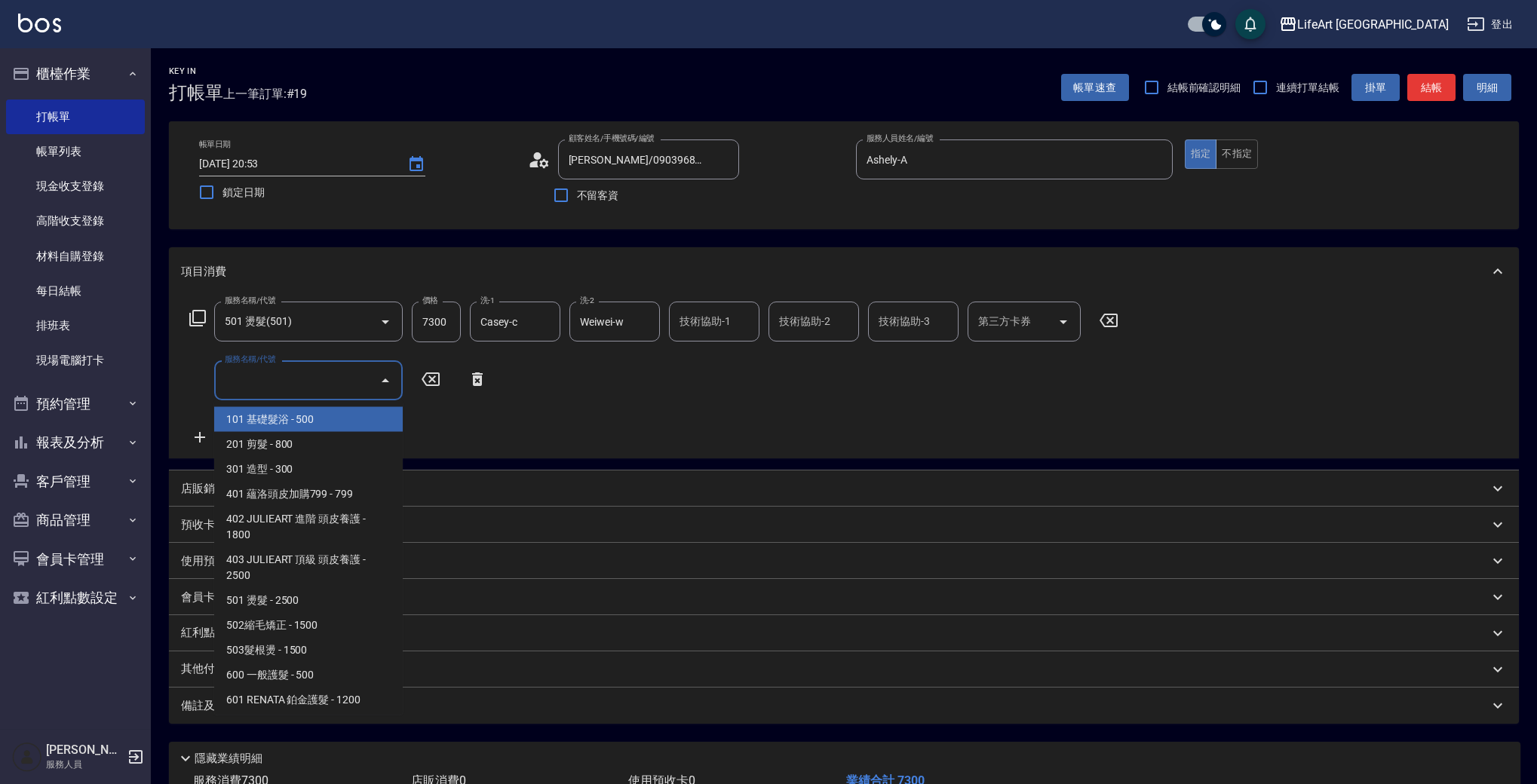
click at [253, 391] on input "服務名稱/代號" at bounding box center [297, 380] width 152 height 26
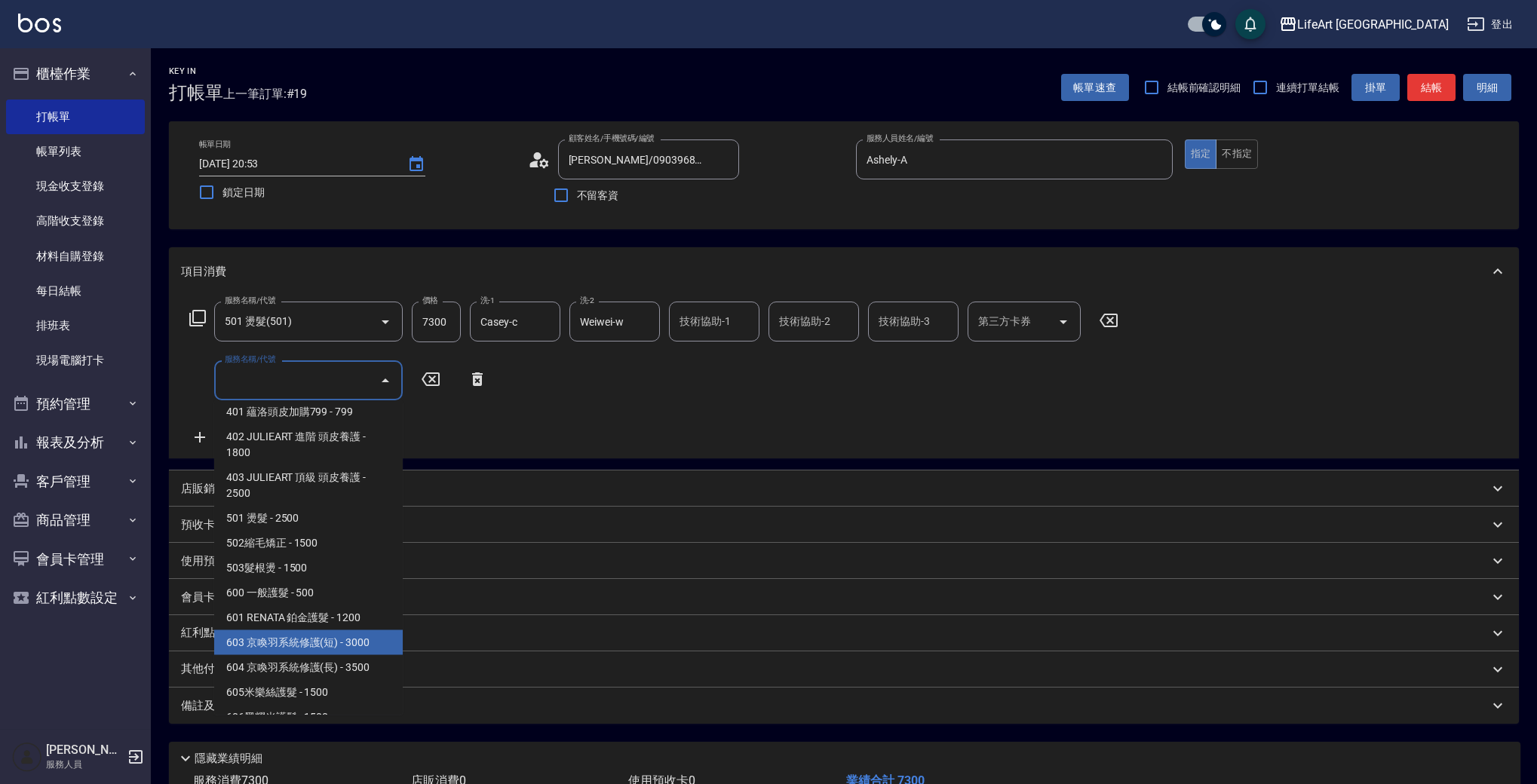
scroll to position [125, 0]
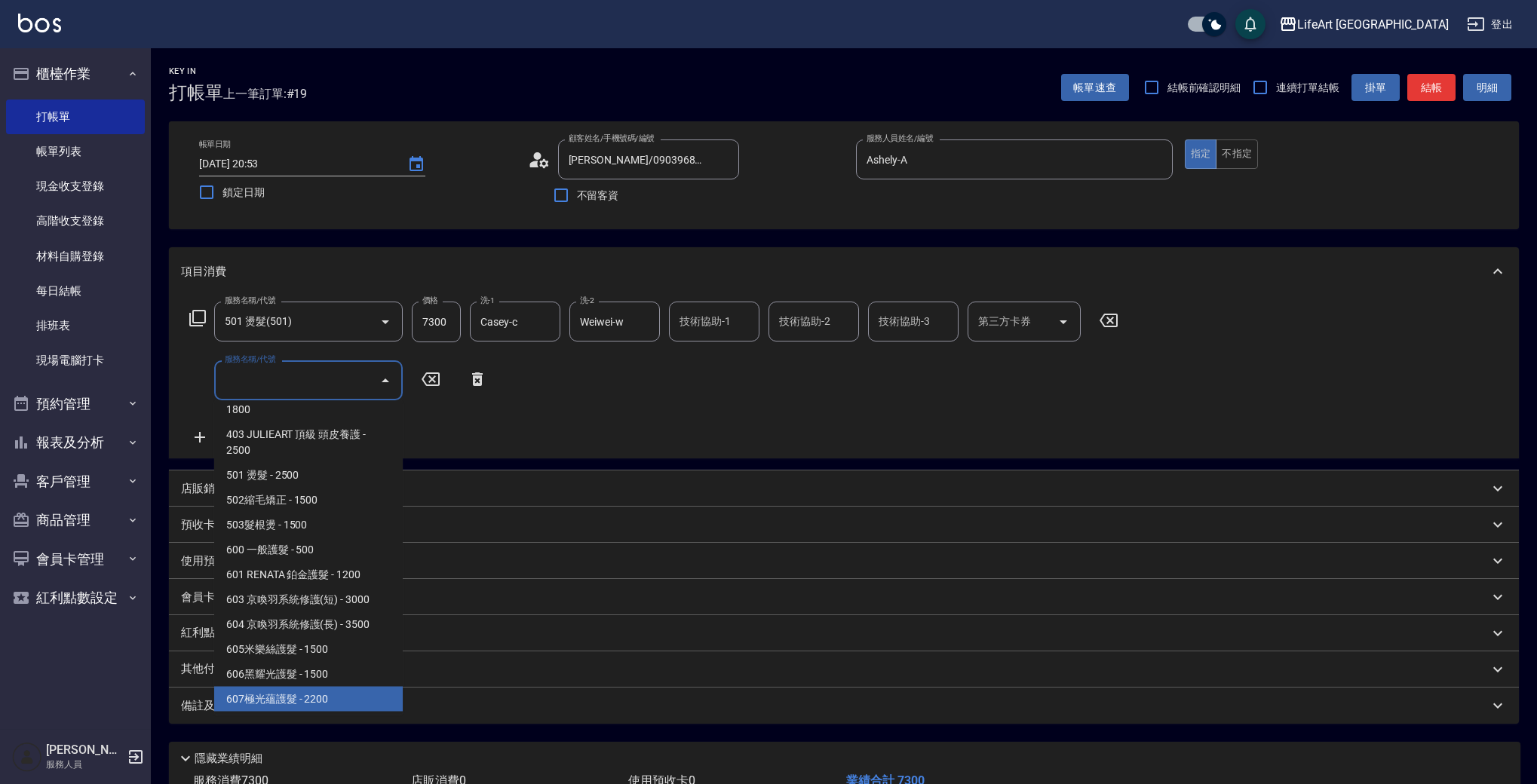
click at [340, 703] on span "607極光蘊護髮 - 2200" at bounding box center [308, 699] width 189 height 25
type input "607極光蘊護髮(607)"
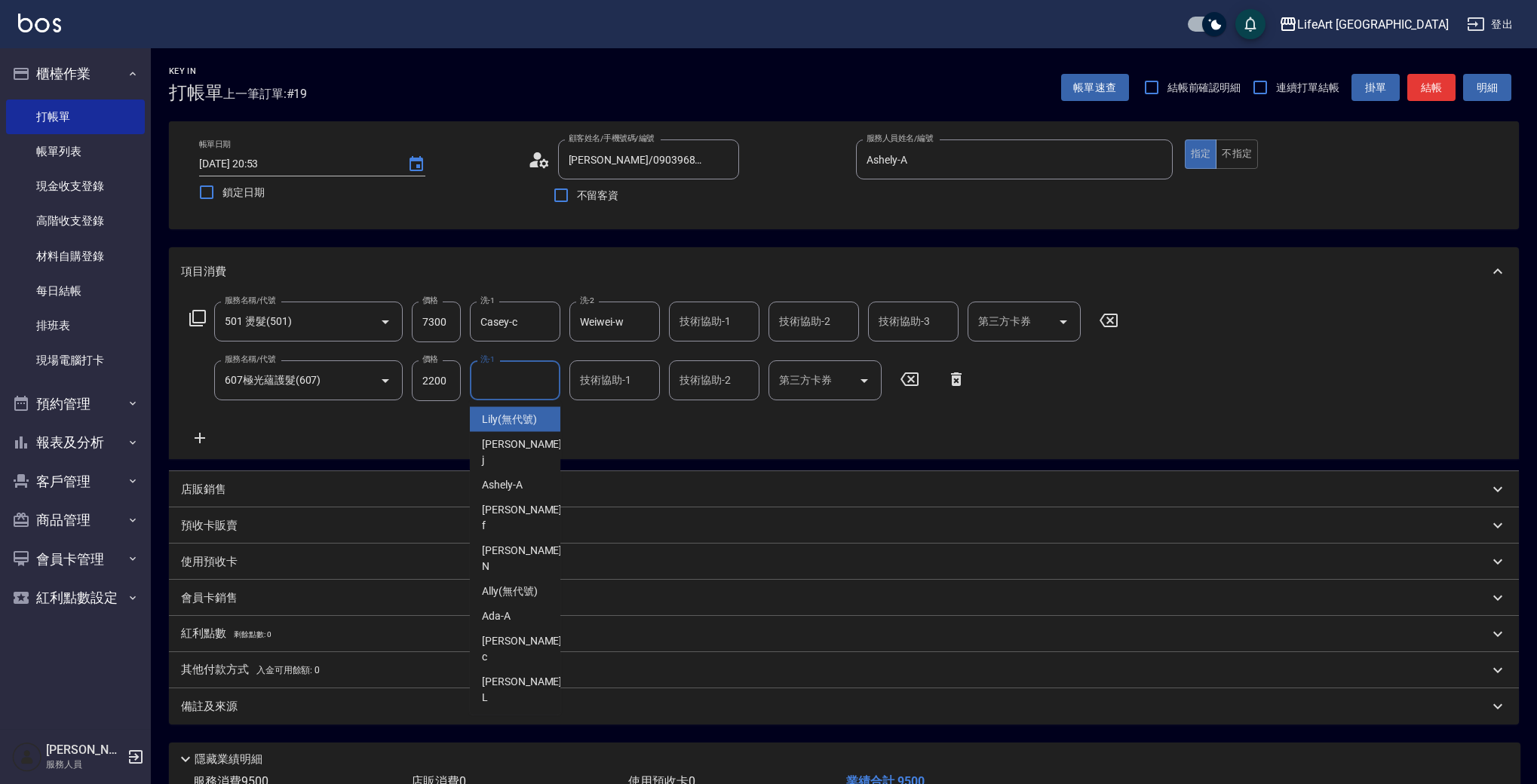
click at [509, 386] on input "洗-1" at bounding box center [515, 380] width 77 height 26
click at [517, 633] on span "Casey -c" at bounding box center [523, 649] width 83 height 32
type input "Casey-c"
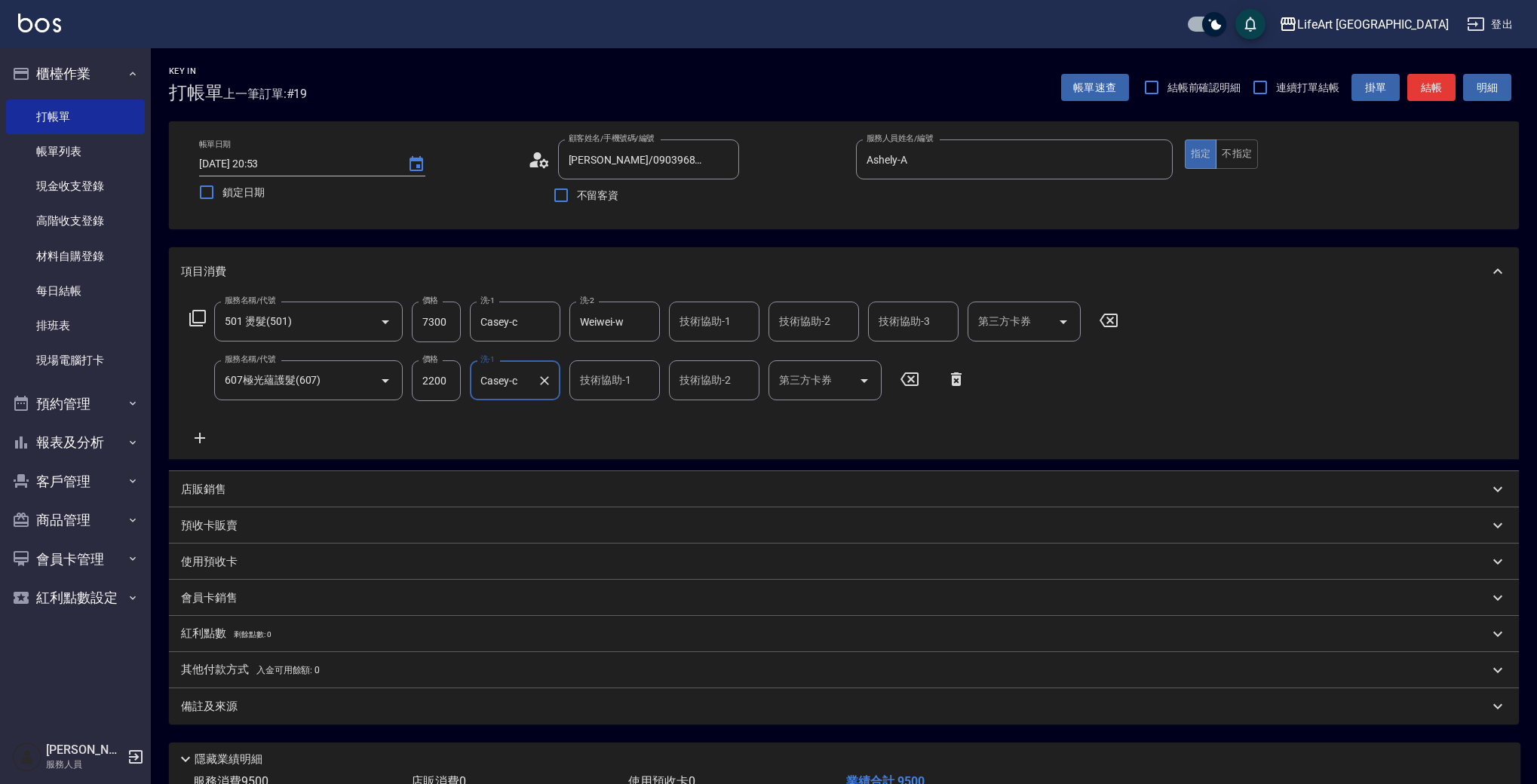
click at [226, 599] on p "會員卡銷售" at bounding box center [209, 598] width 56 height 16
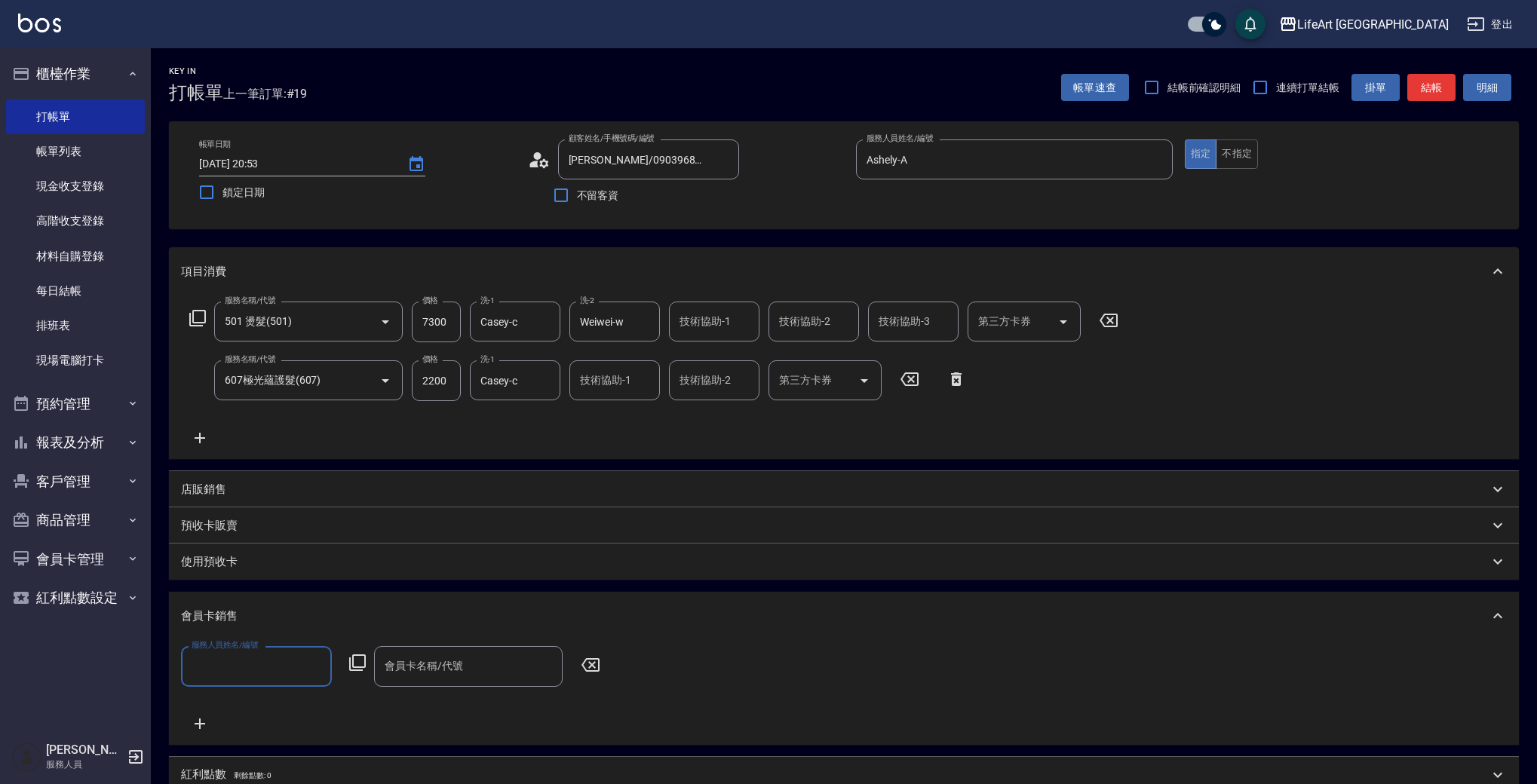
click at [282, 675] on input "服務人員姓名/編號" at bounding box center [256, 666] width 137 height 26
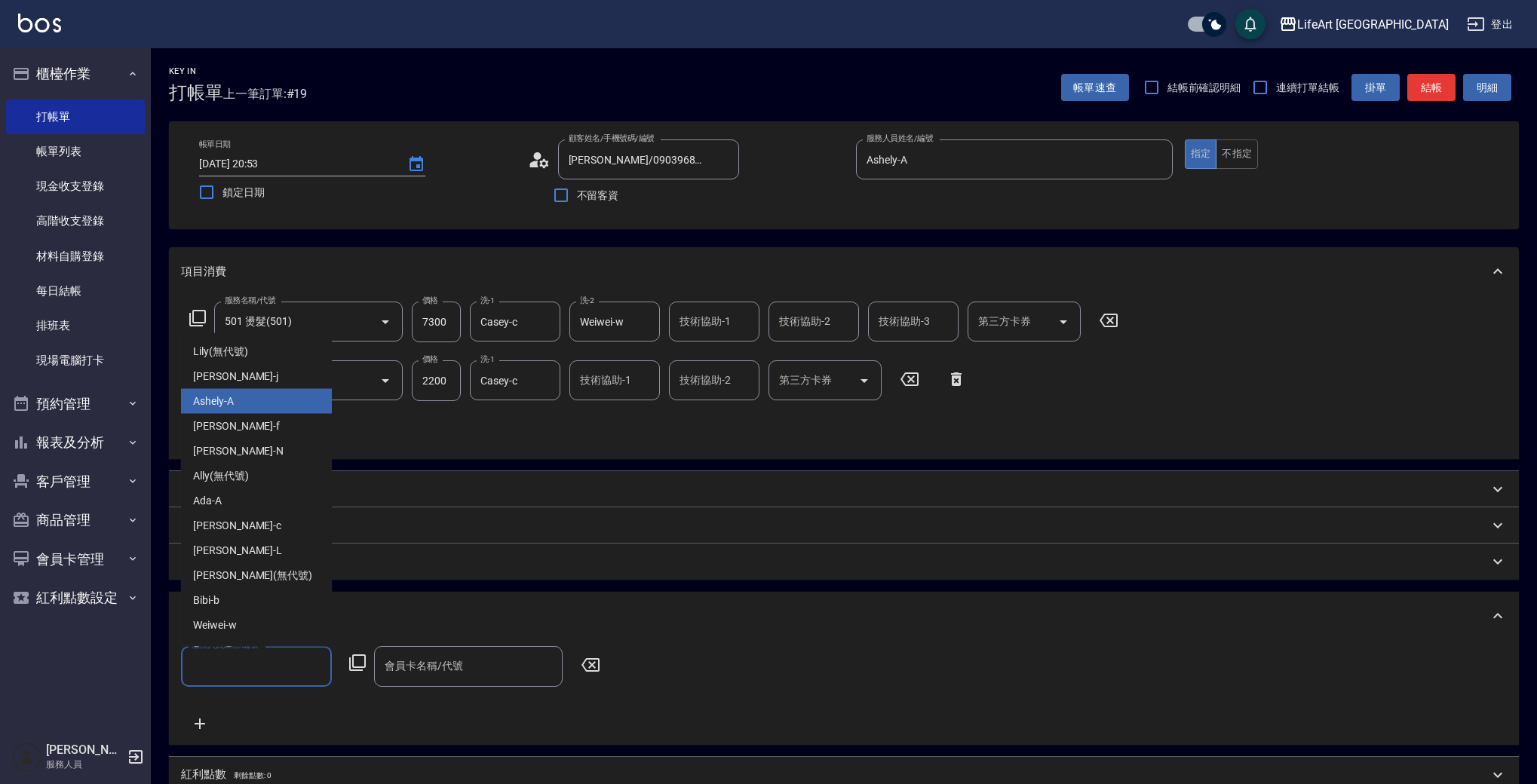
click at [262, 395] on div "Ashely -A" at bounding box center [256, 401] width 151 height 25
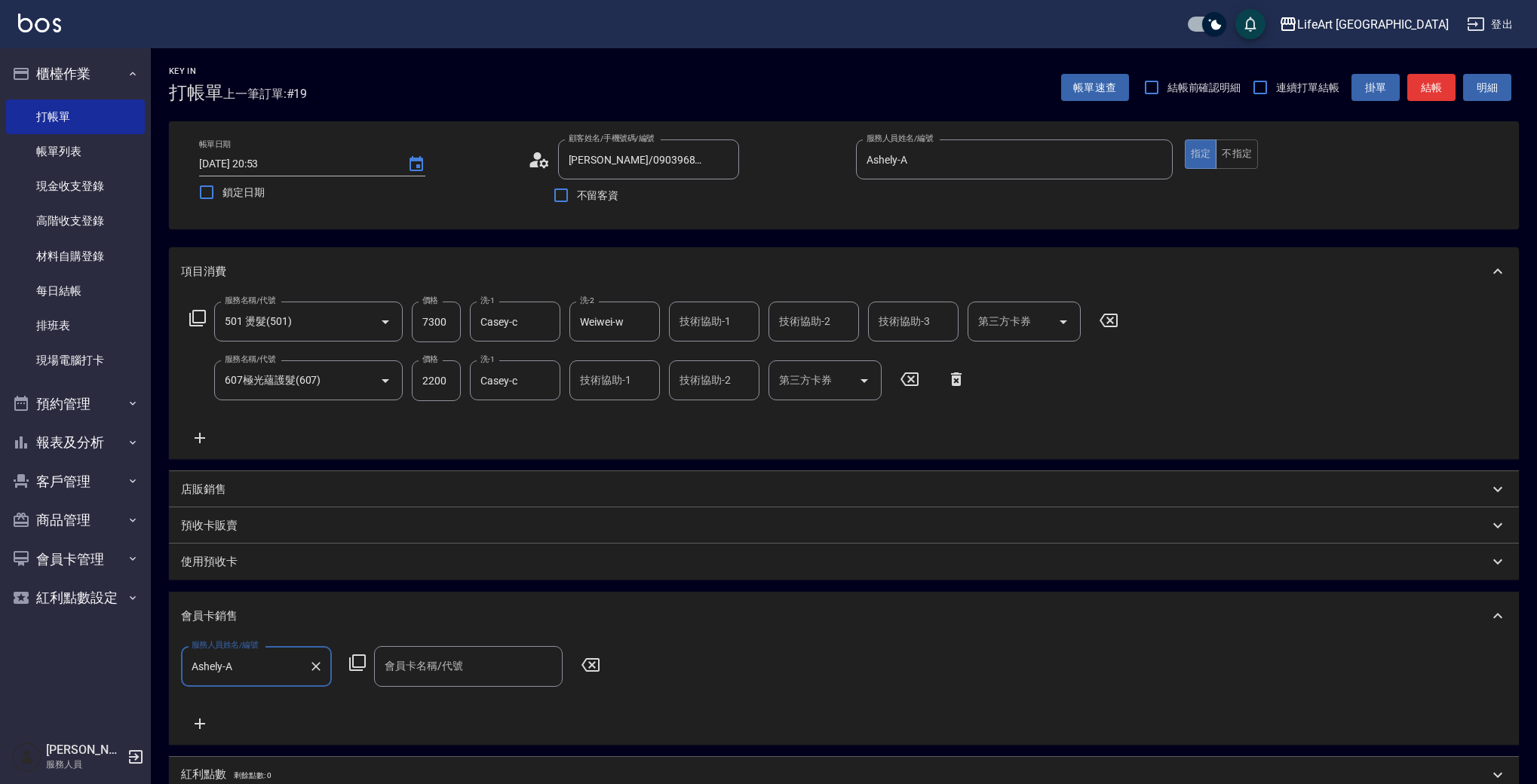
type input "Ashely-A"
click at [473, 680] on div "會員卡名稱/代號" at bounding box center [469, 666] width 189 height 40
click at [503, 709] on span "會員卡一號 - 01" at bounding box center [469, 705] width 189 height 25
type input "會員卡一號-365天"
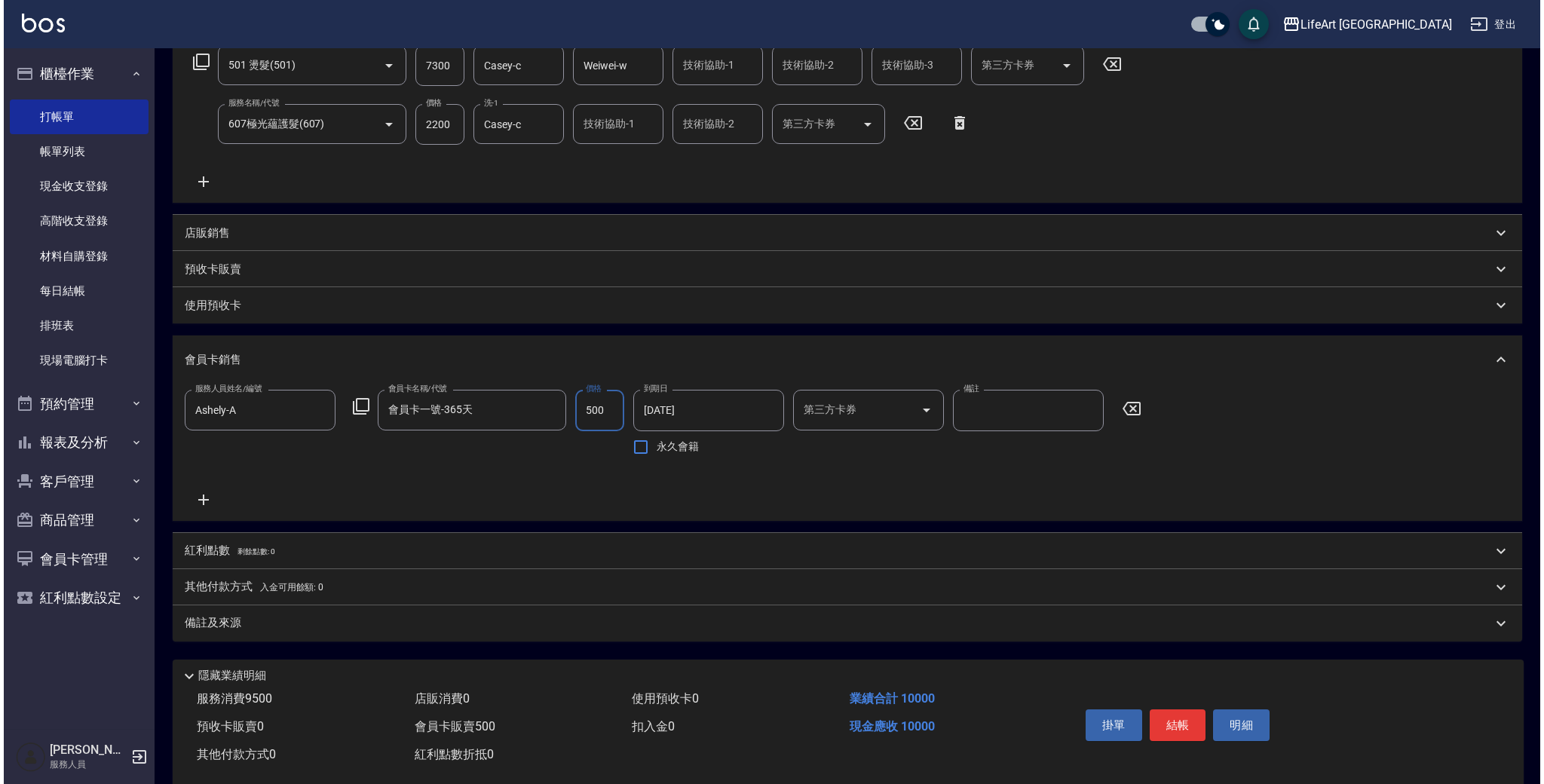
scroll to position [259, 0]
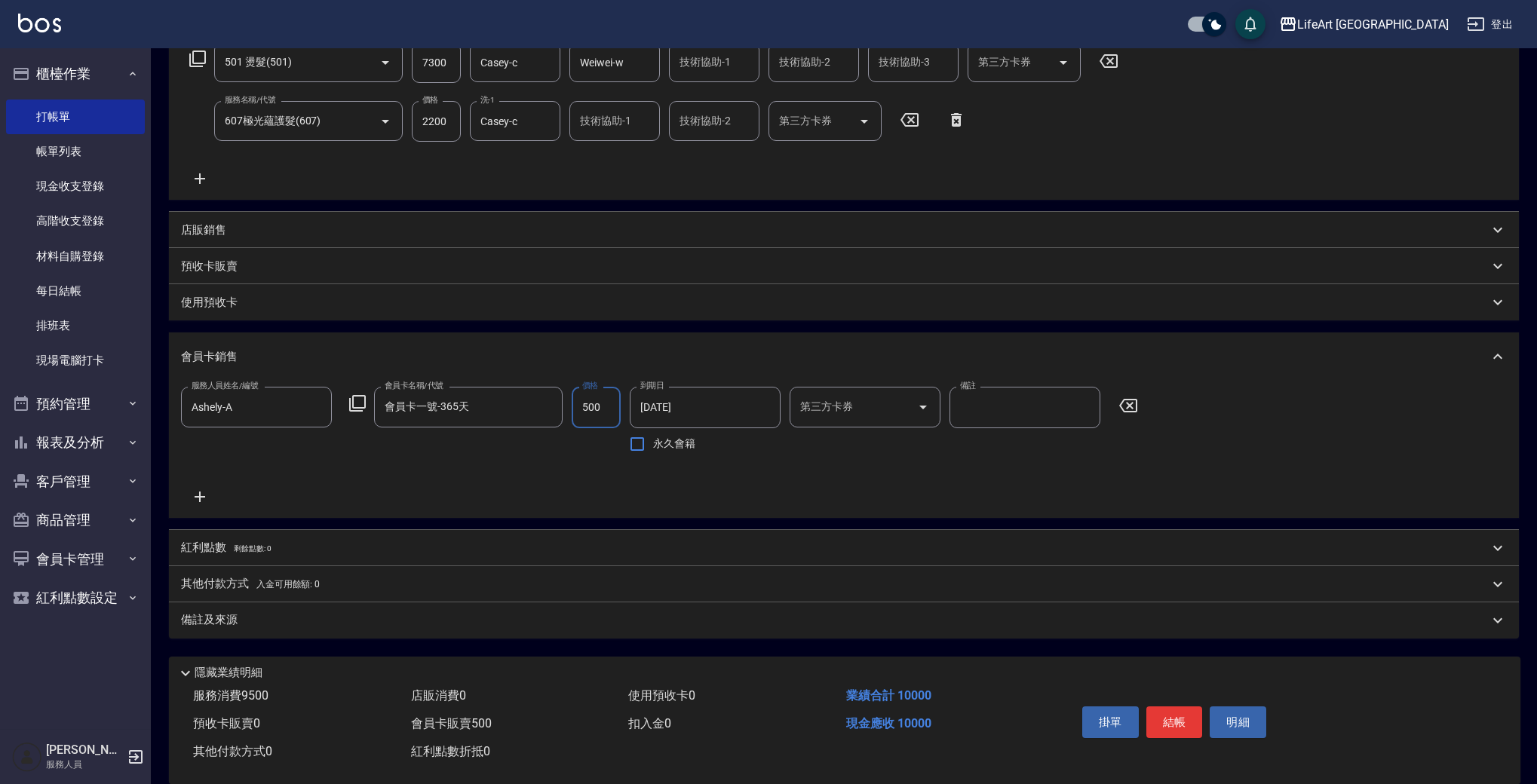
type input "500"
click at [336, 555] on div "紅利點數 剩餘點數: 0" at bounding box center [844, 548] width 1350 height 36
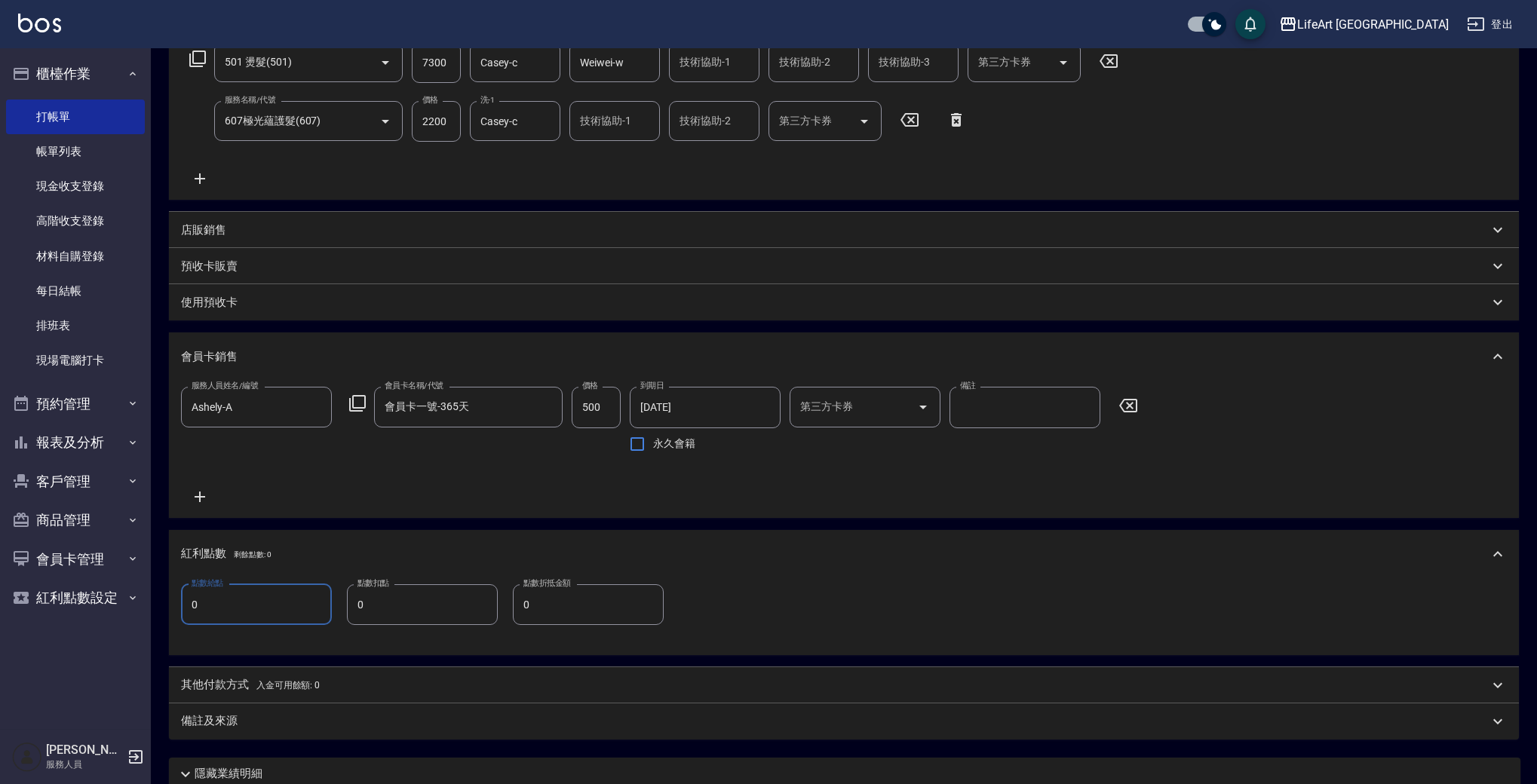
click at [253, 612] on input "0" at bounding box center [256, 605] width 151 height 41
type input "20"
click at [776, 716] on div "備註及來源" at bounding box center [834, 721] width 1307 height 16
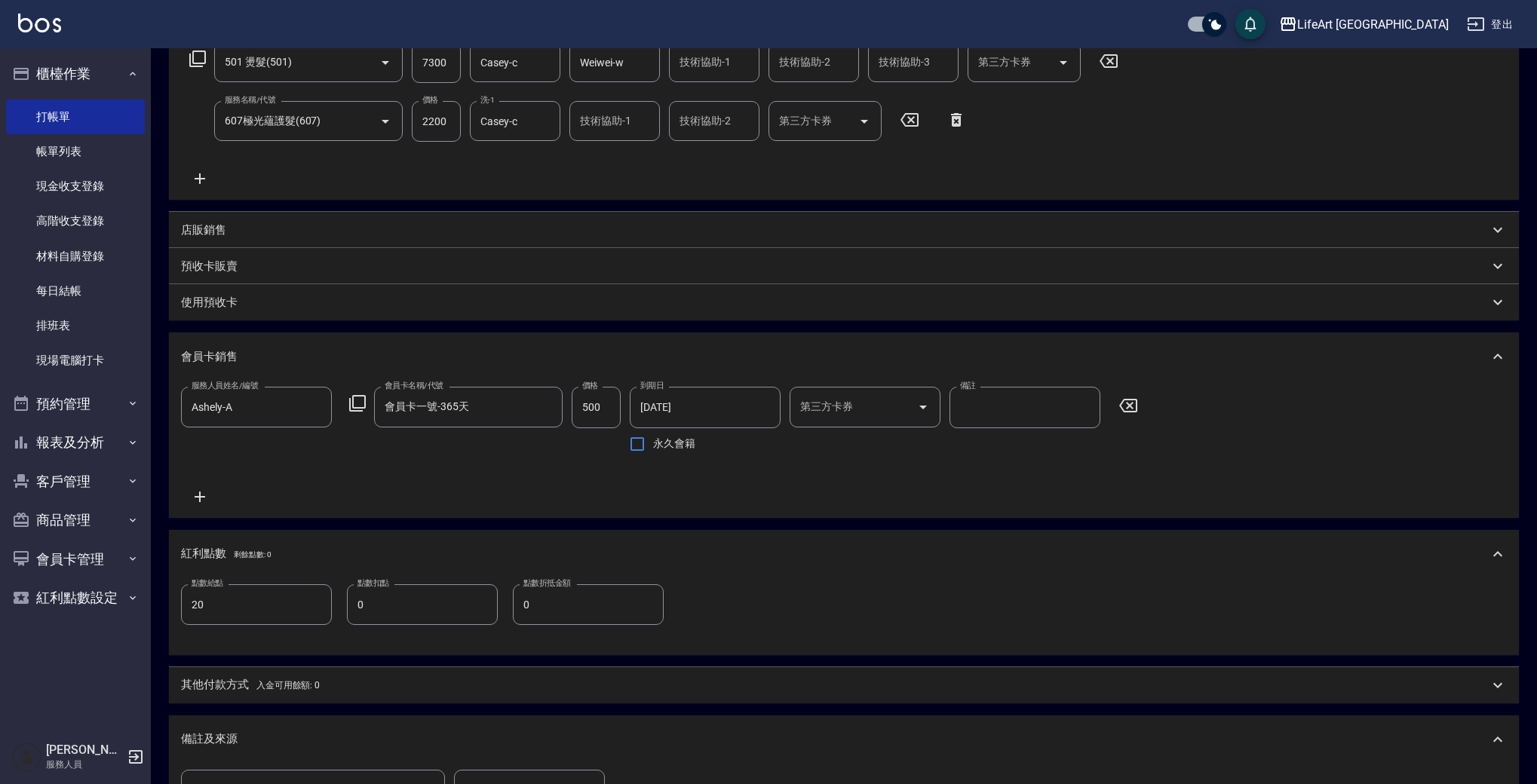
click at [549, 782] on body "LifeArt 蘆洲 登出 櫃檯作業 打帳單 帳單列表 現金收支登錄 高階收支登錄 材料自購登錄 每日結帳 排班表 現場電腦打卡 預約管理 預約管理 單日預約…" at bounding box center [768, 373] width 1537 height 1264
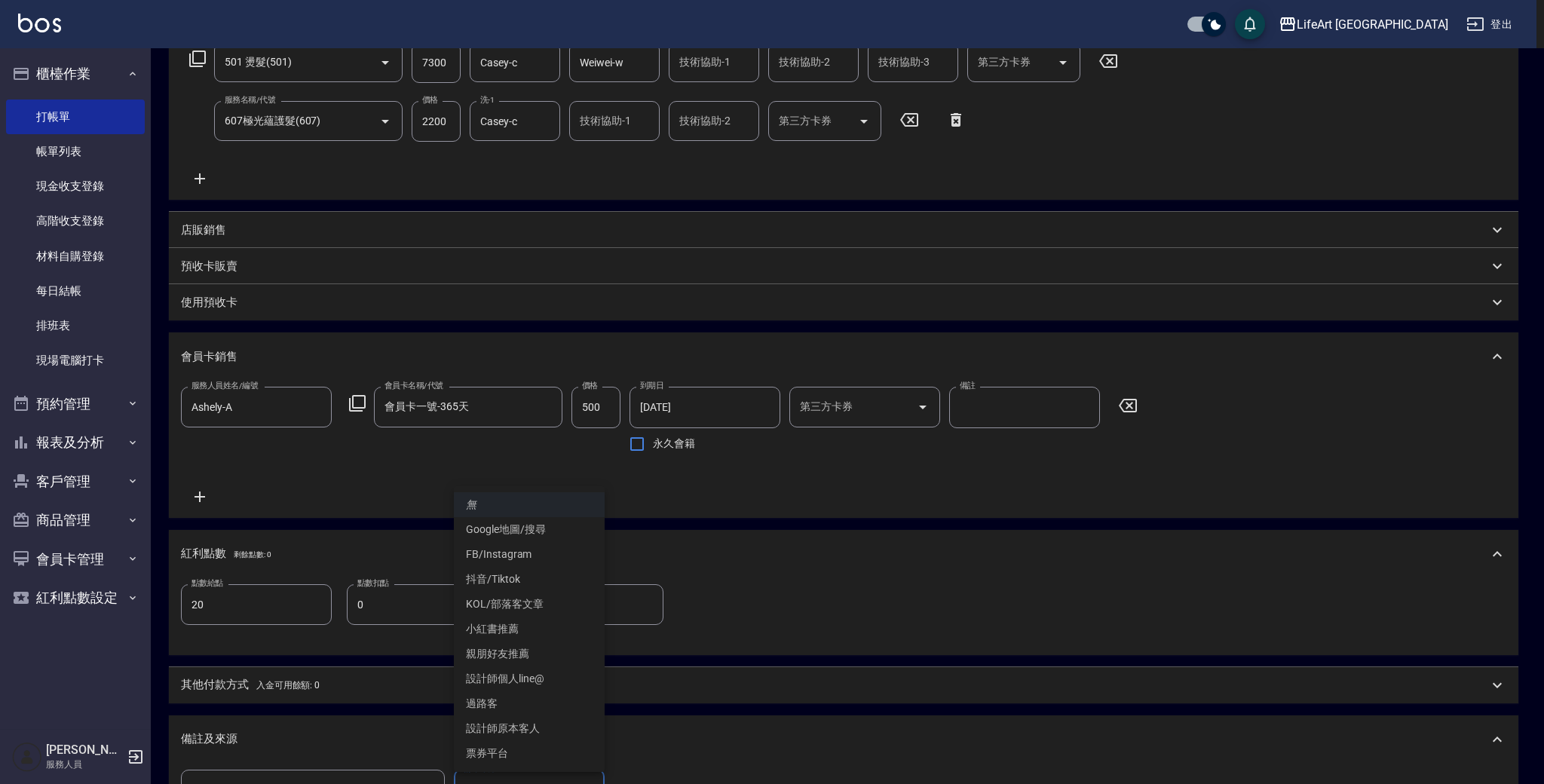
click at [559, 565] on li "FB/Instagram" at bounding box center [529, 554] width 151 height 25
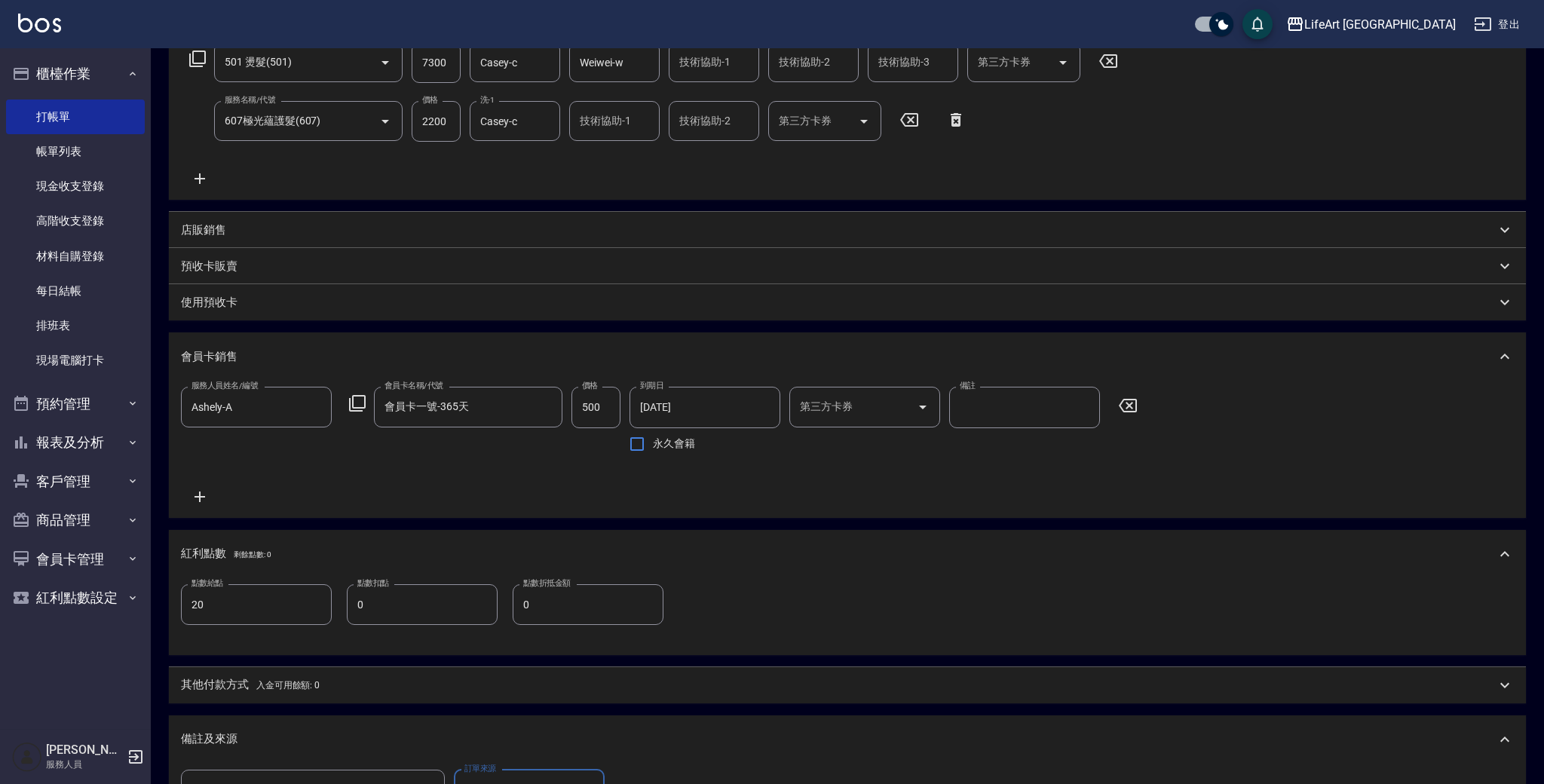
type input "FB/Instagram"
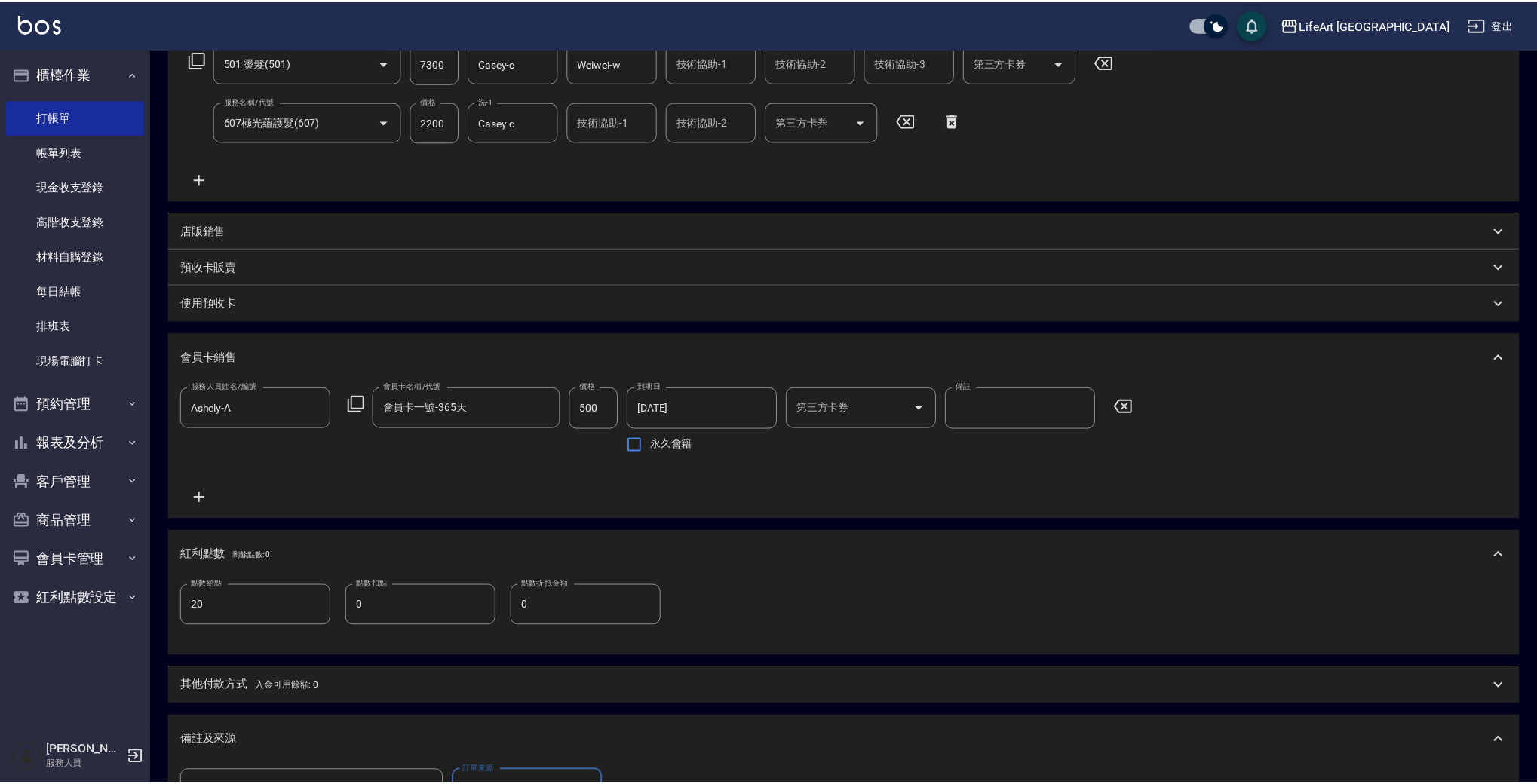
scroll to position [286, 0]
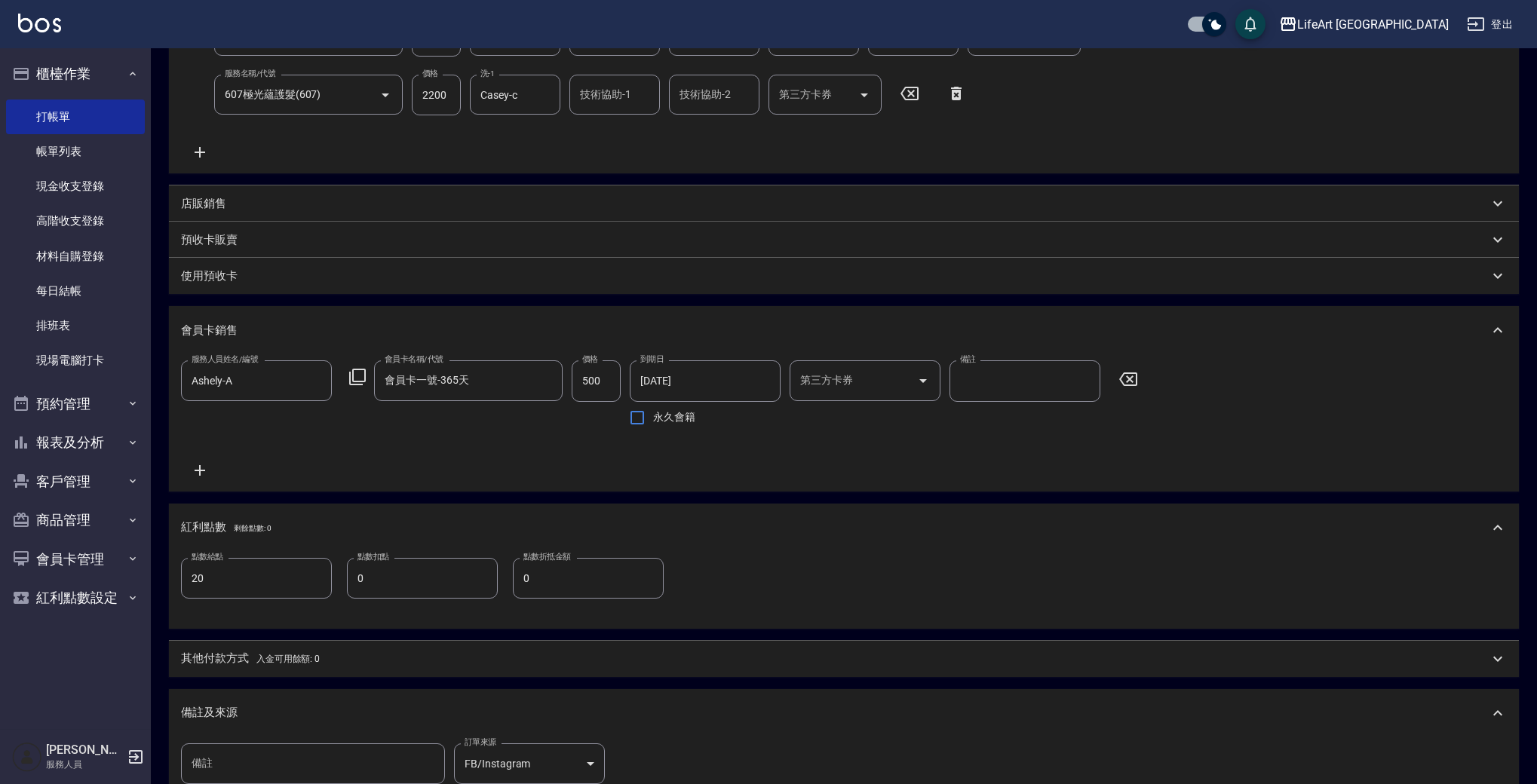
click at [546, 668] on div "其他付款方式 入金可用餘額: 0" at bounding box center [844, 659] width 1350 height 36
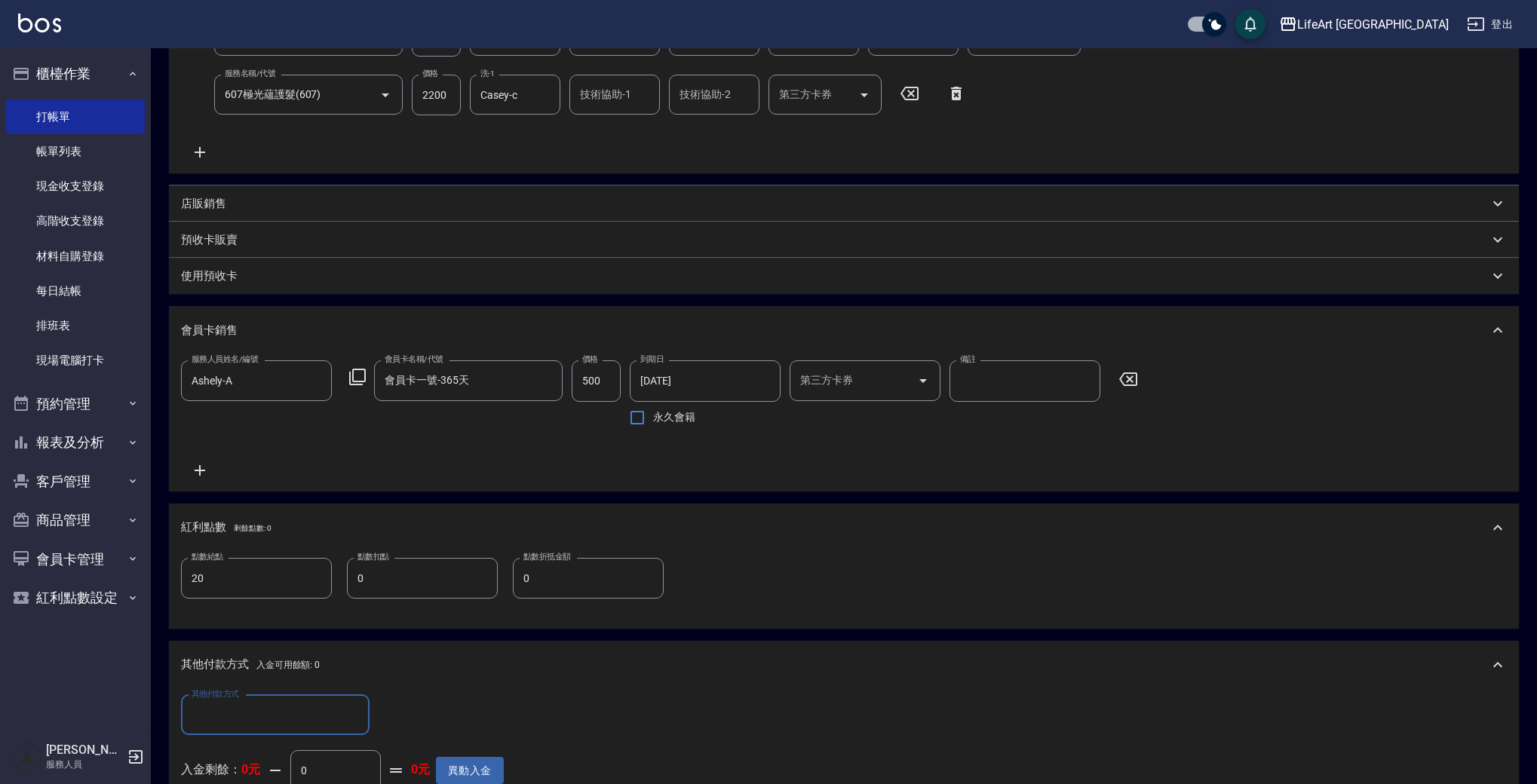
click at [294, 724] on input "其他付款方式" at bounding box center [276, 715] width 175 height 26
click at [359, 605] on span "轉帳" at bounding box center [276, 602] width 189 height 25
type input "轉帳"
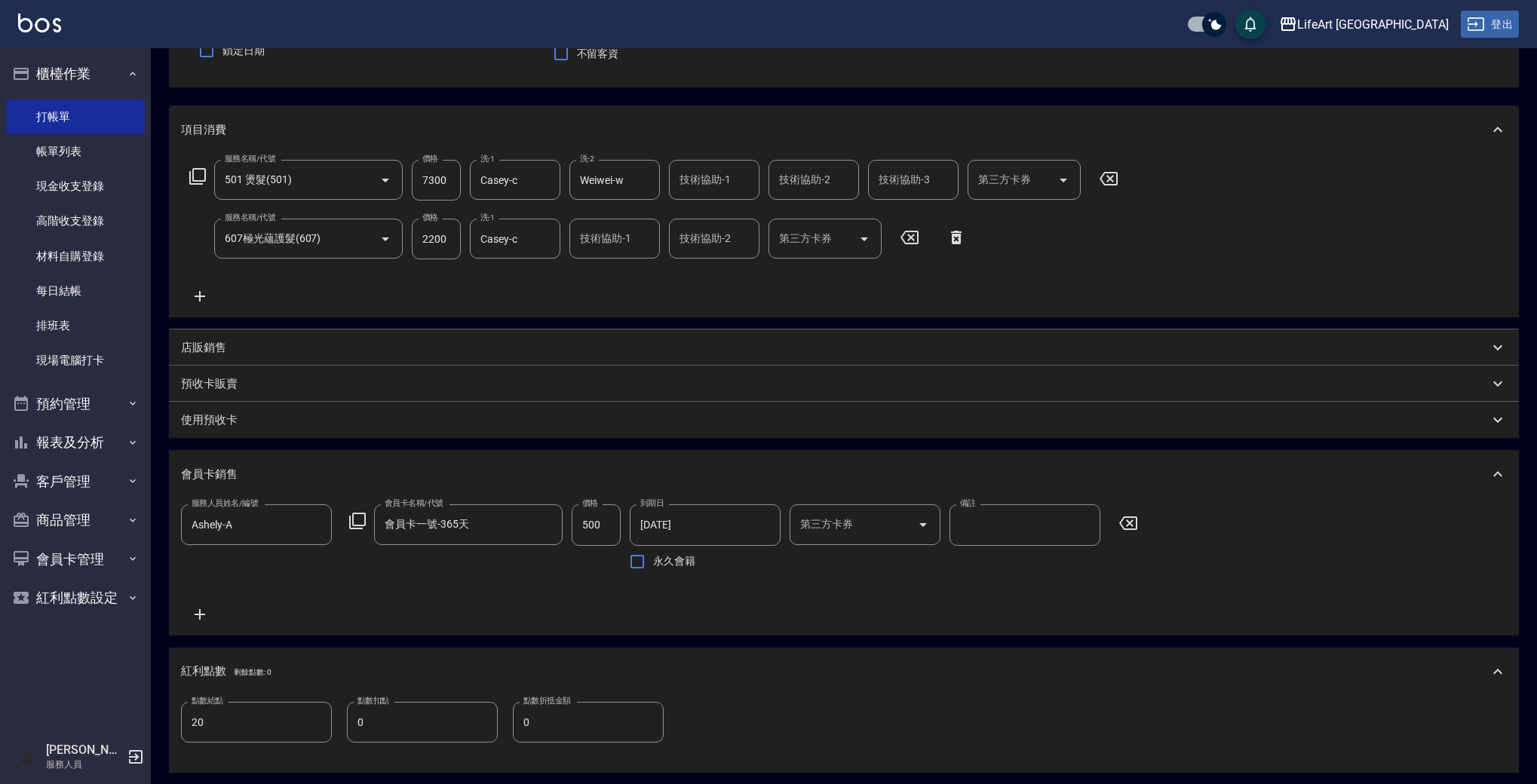
scroll to position [0, 0]
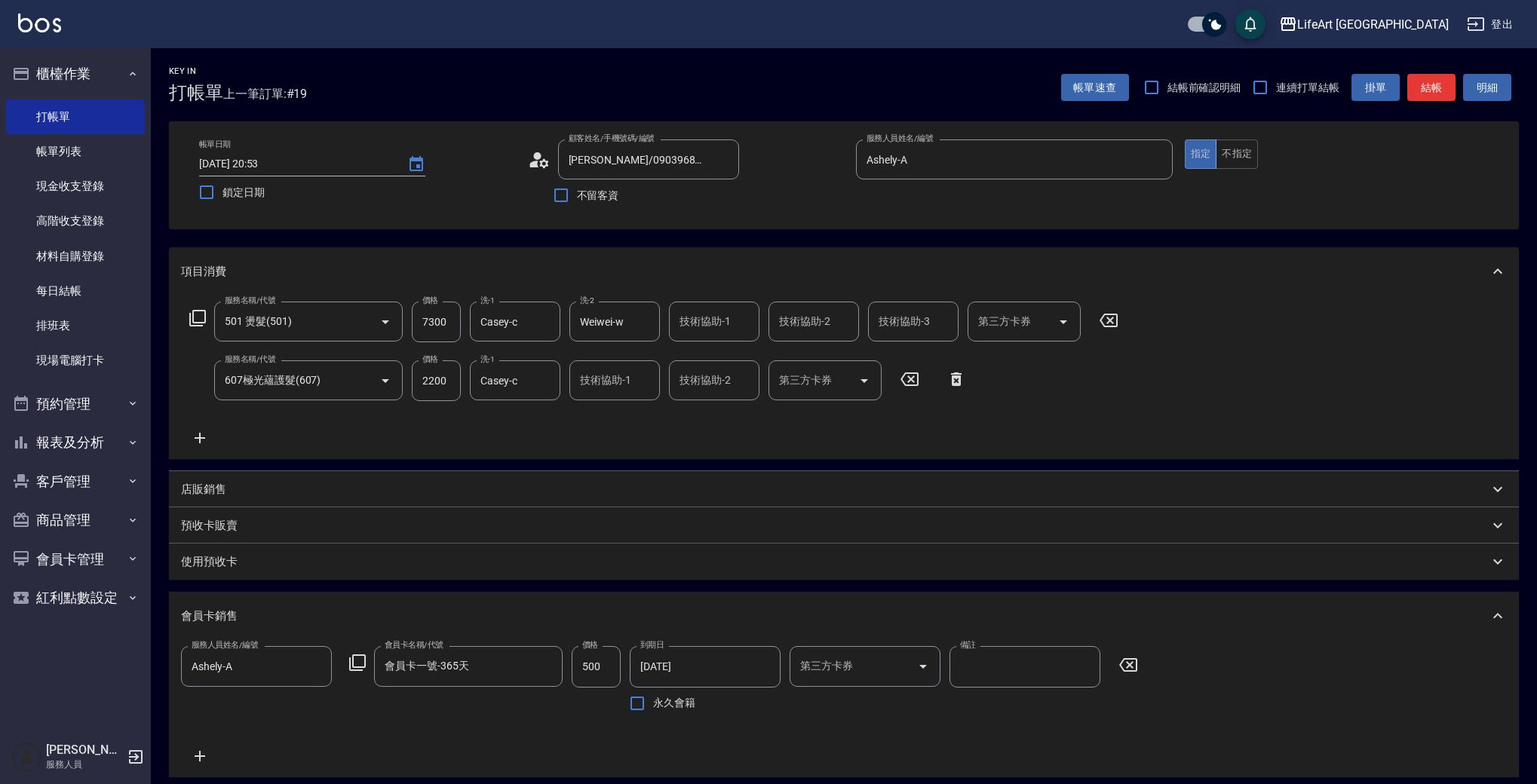
type input "10000"
click at [1430, 90] on button "結帳" at bounding box center [1431, 87] width 49 height 28
